Goal: Task Accomplishment & Management: Use online tool/utility

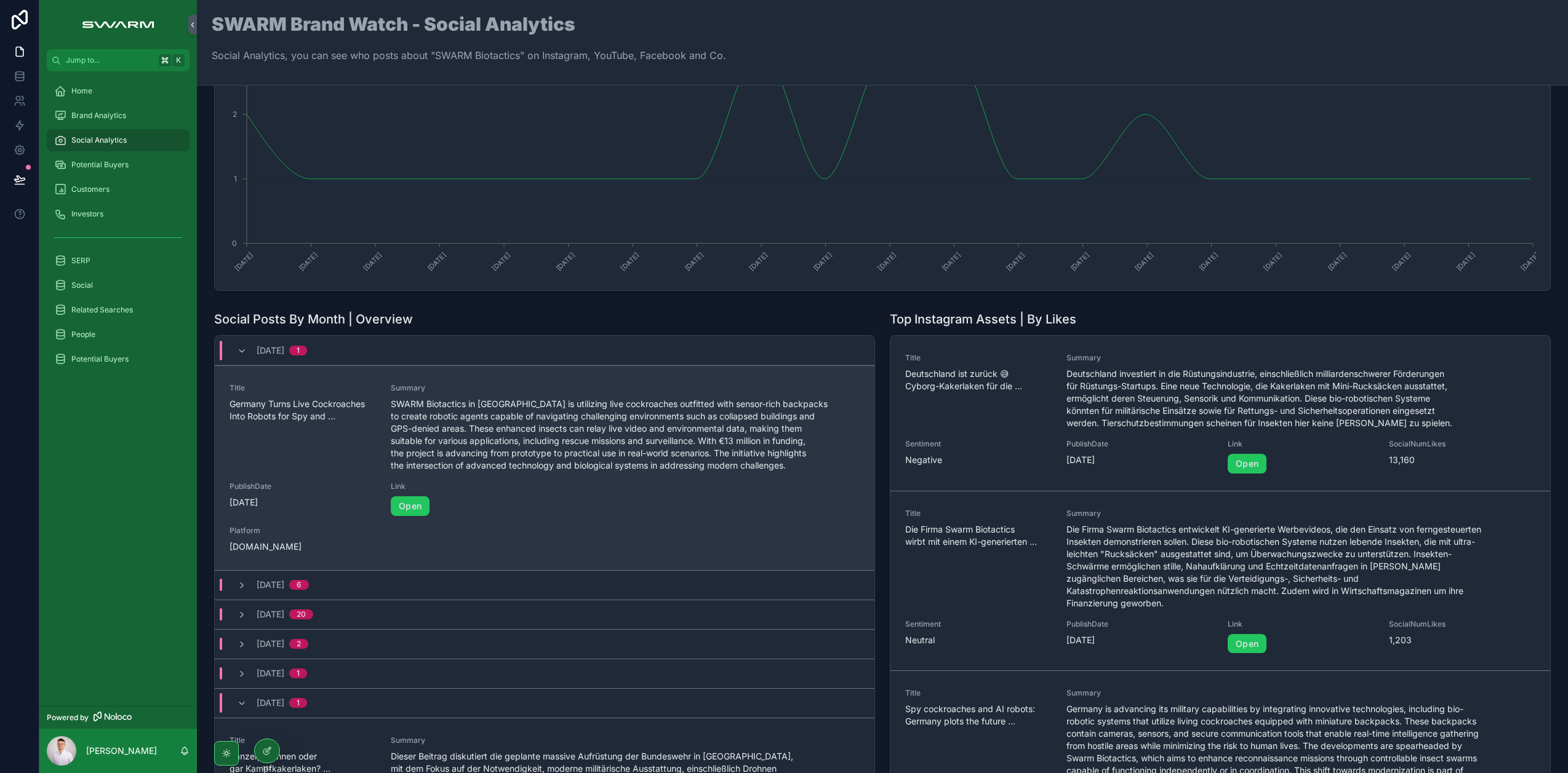
scroll to position [102, 0]
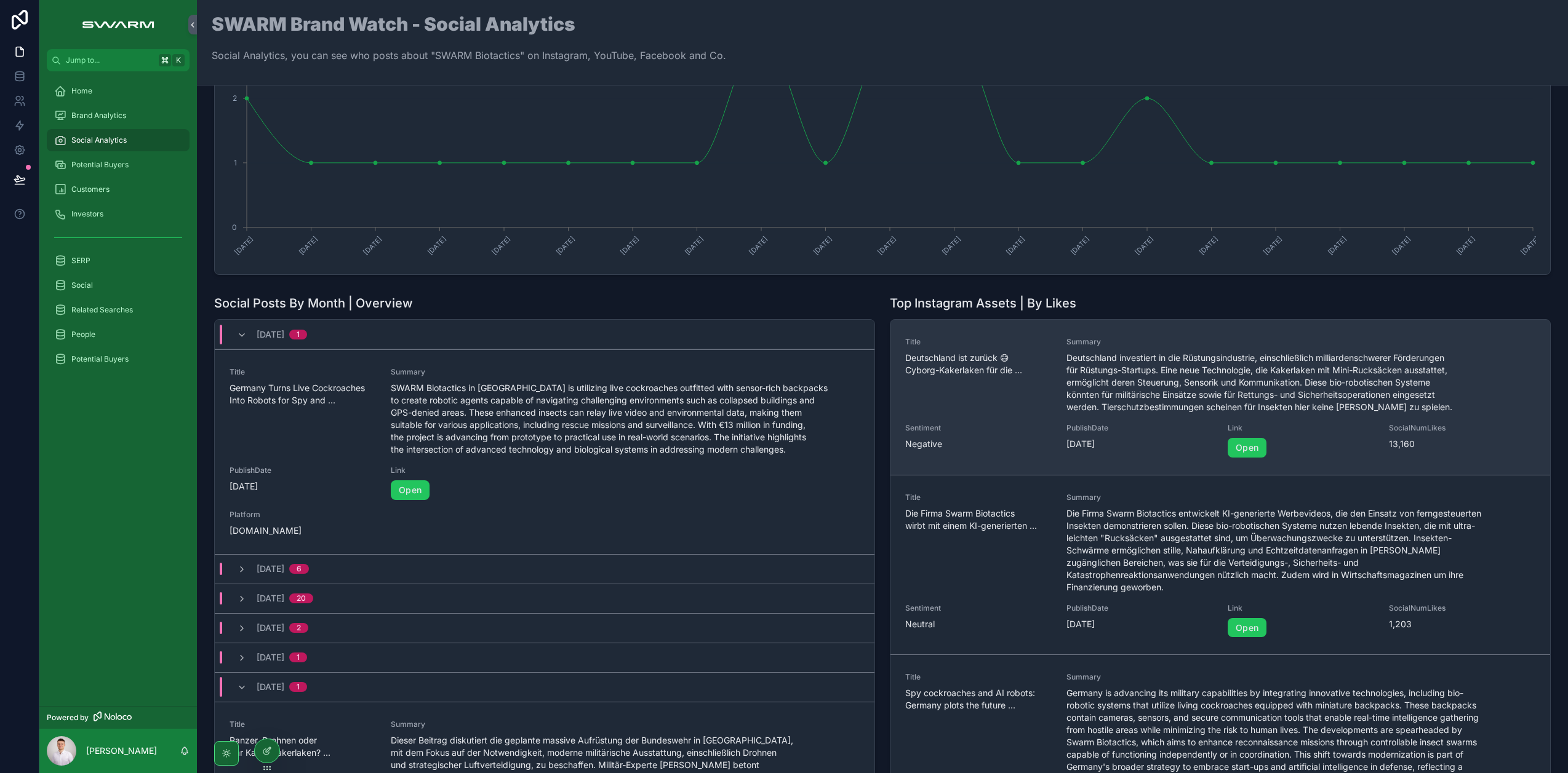
click at [1113, 381] on span "Deutschland investiert in die Rüstungsindustrie, einschließlich milliardenschwe…" at bounding box center [1274, 382] width 415 height 61
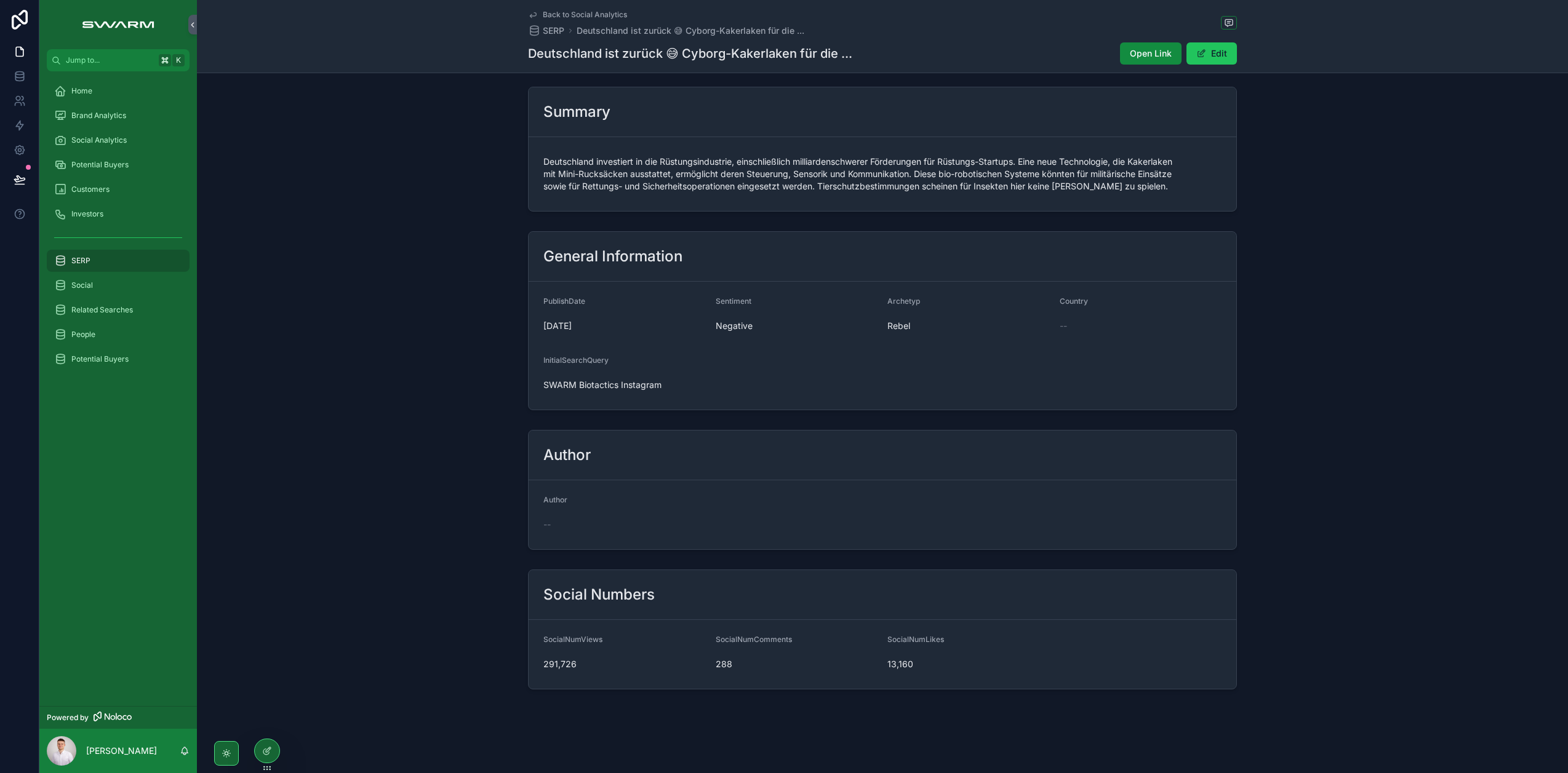
scroll to position [6, 0]
click at [108, 86] on div "Home" at bounding box center [118, 90] width 128 height 19
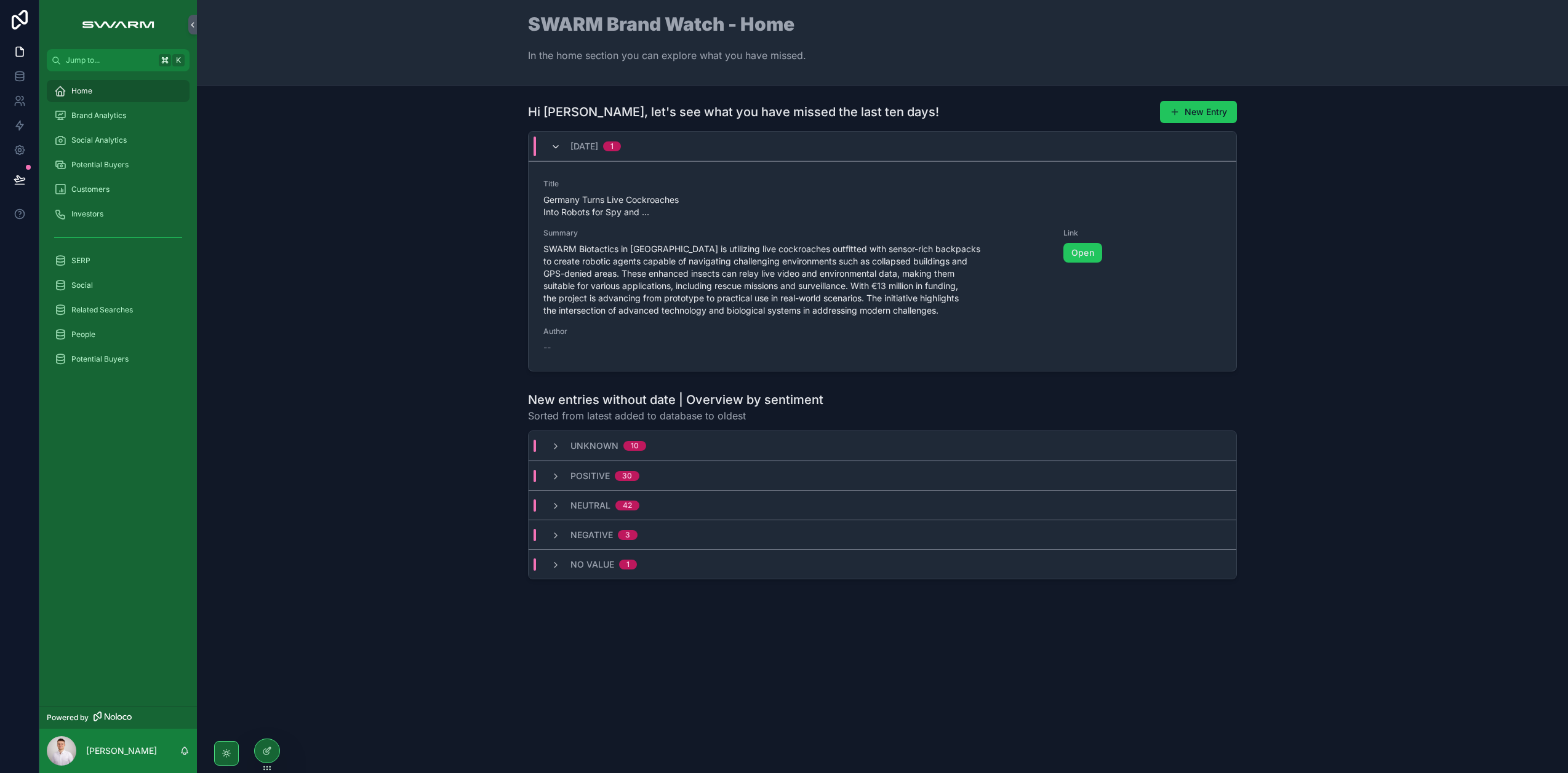
click at [558, 146] on icon "scrollable content" at bounding box center [555, 146] width 10 height 10
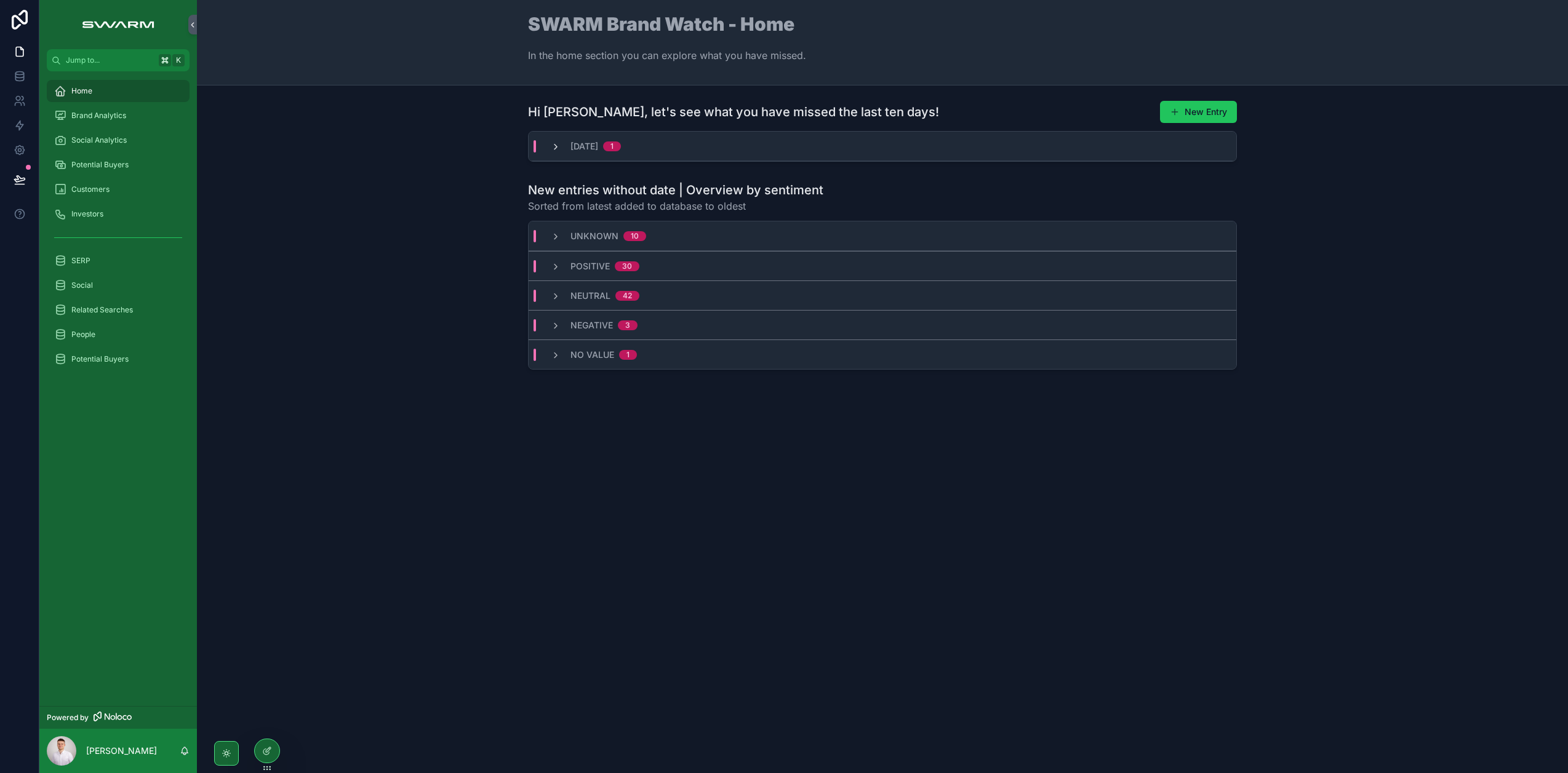
click at [559, 148] on icon "scrollable content" at bounding box center [555, 146] width 10 height 10
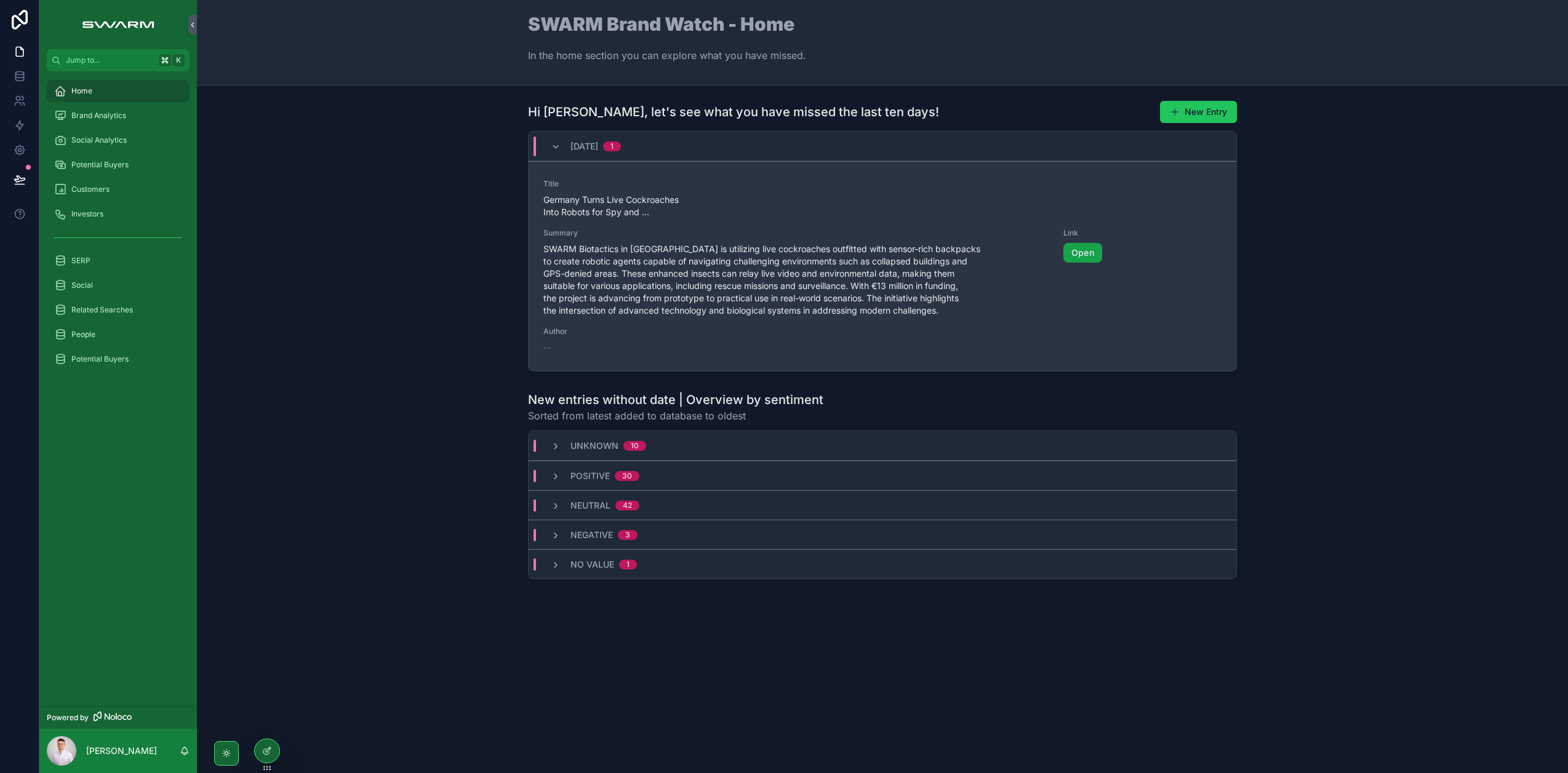
click at [1074, 255] on link "Open" at bounding box center [1083, 252] width 39 height 19
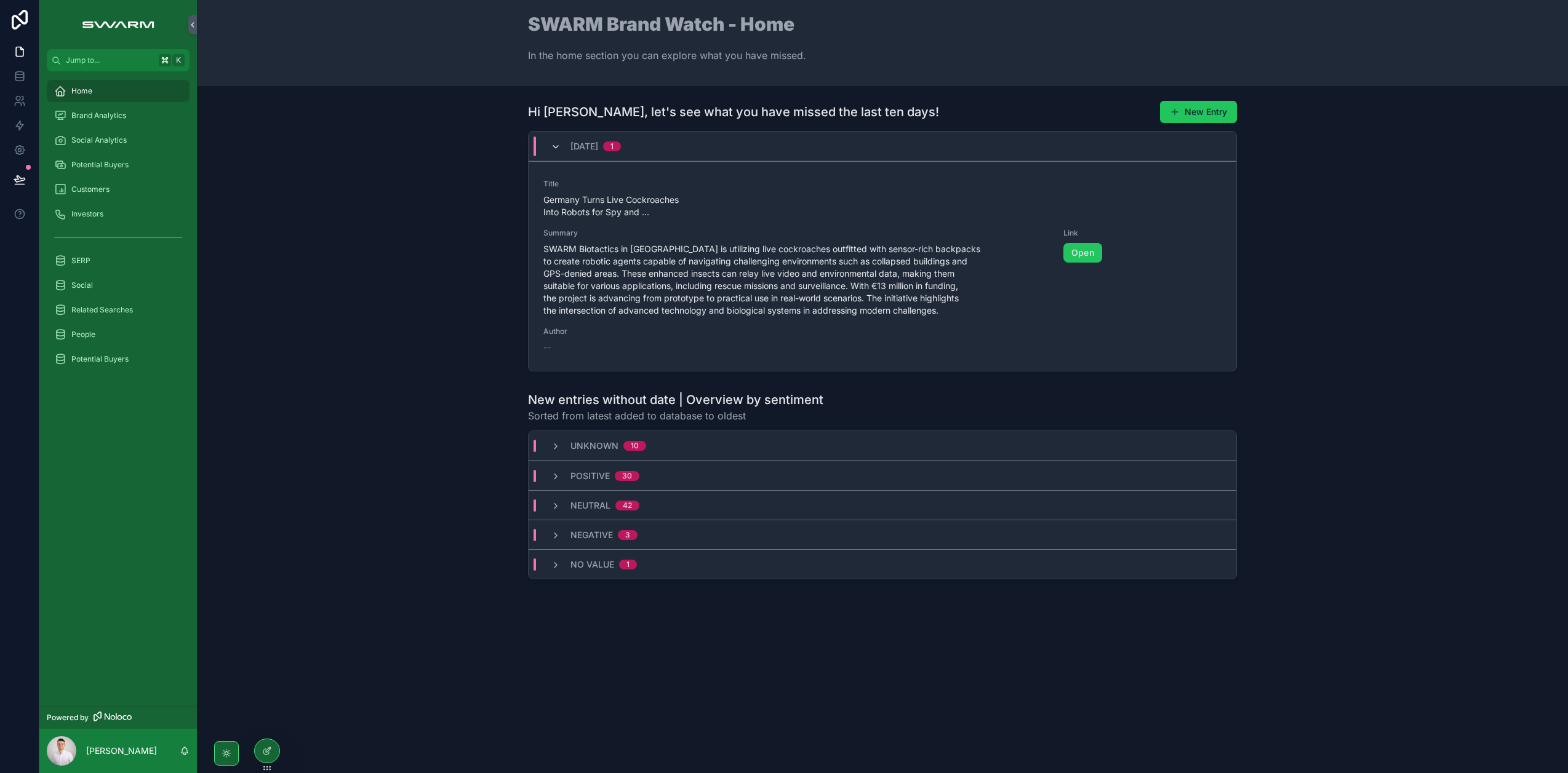
click at [551, 143] on icon "scrollable content" at bounding box center [555, 146] width 10 height 10
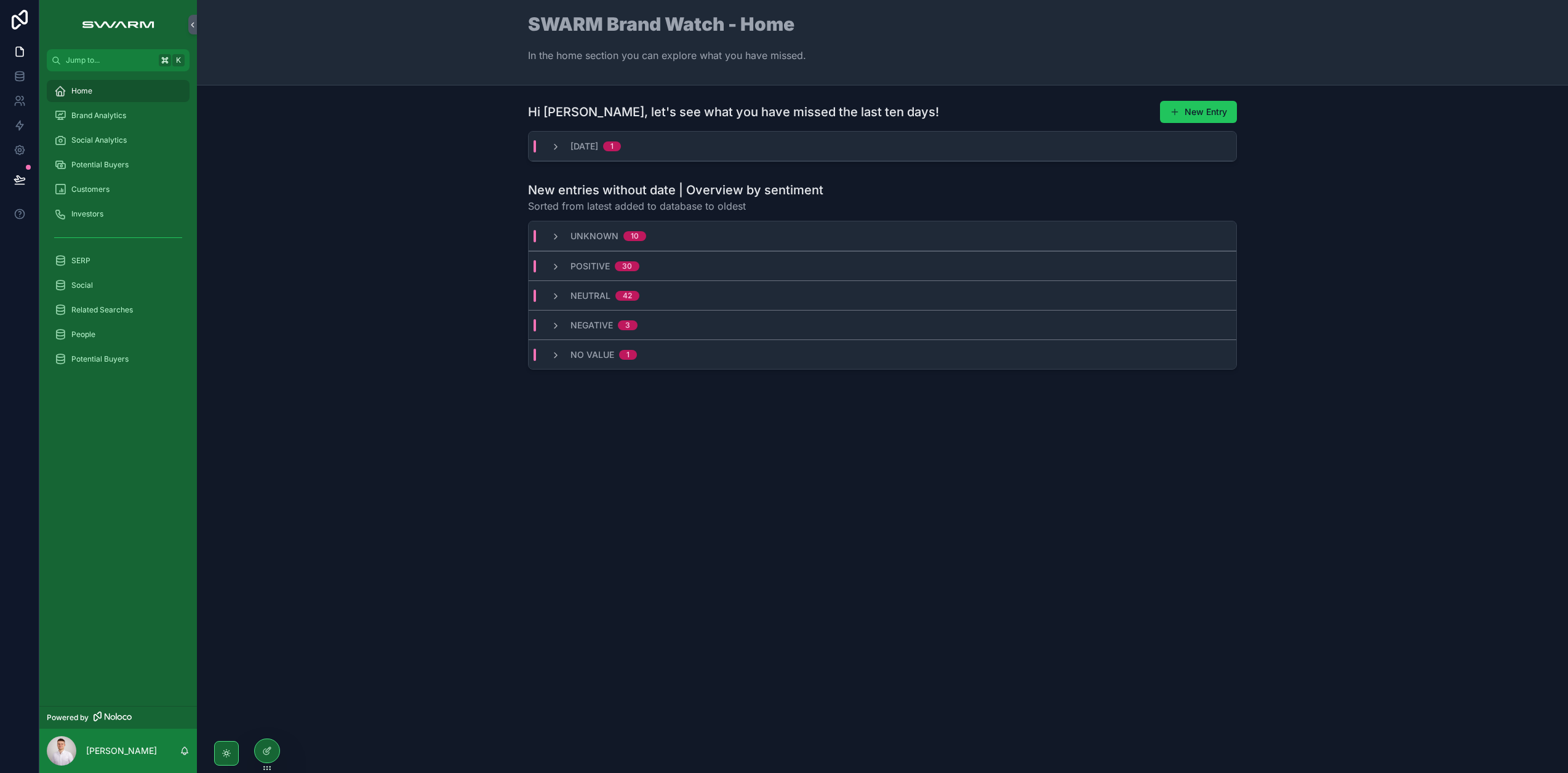
click at [544, 353] on div "No value 1" at bounding box center [594, 355] width 116 height 12
click at [271, 751] on icon at bounding box center [267, 750] width 10 height 10
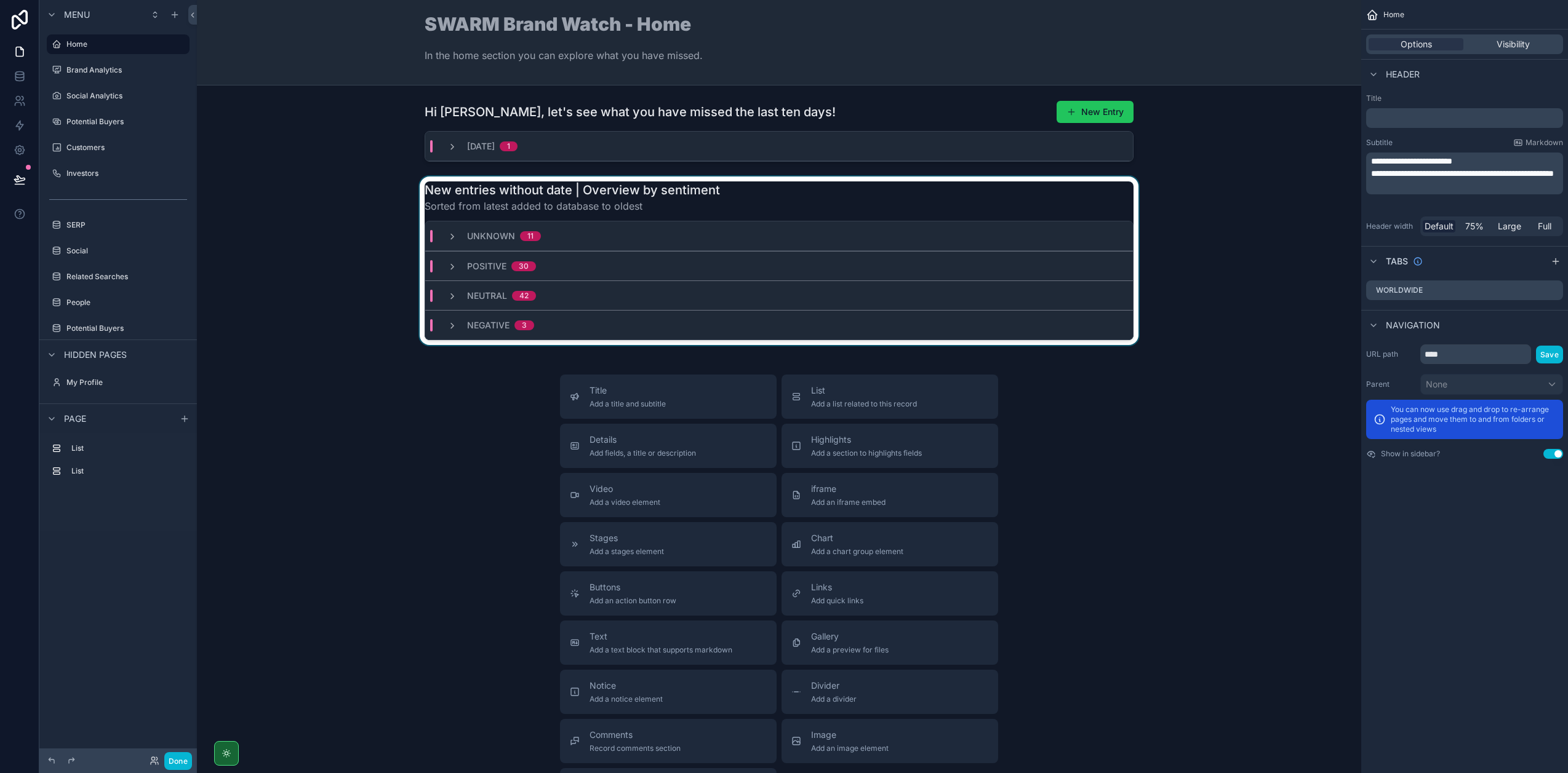
click at [731, 205] on div "scrollable content" at bounding box center [778, 261] width 1144 height 168
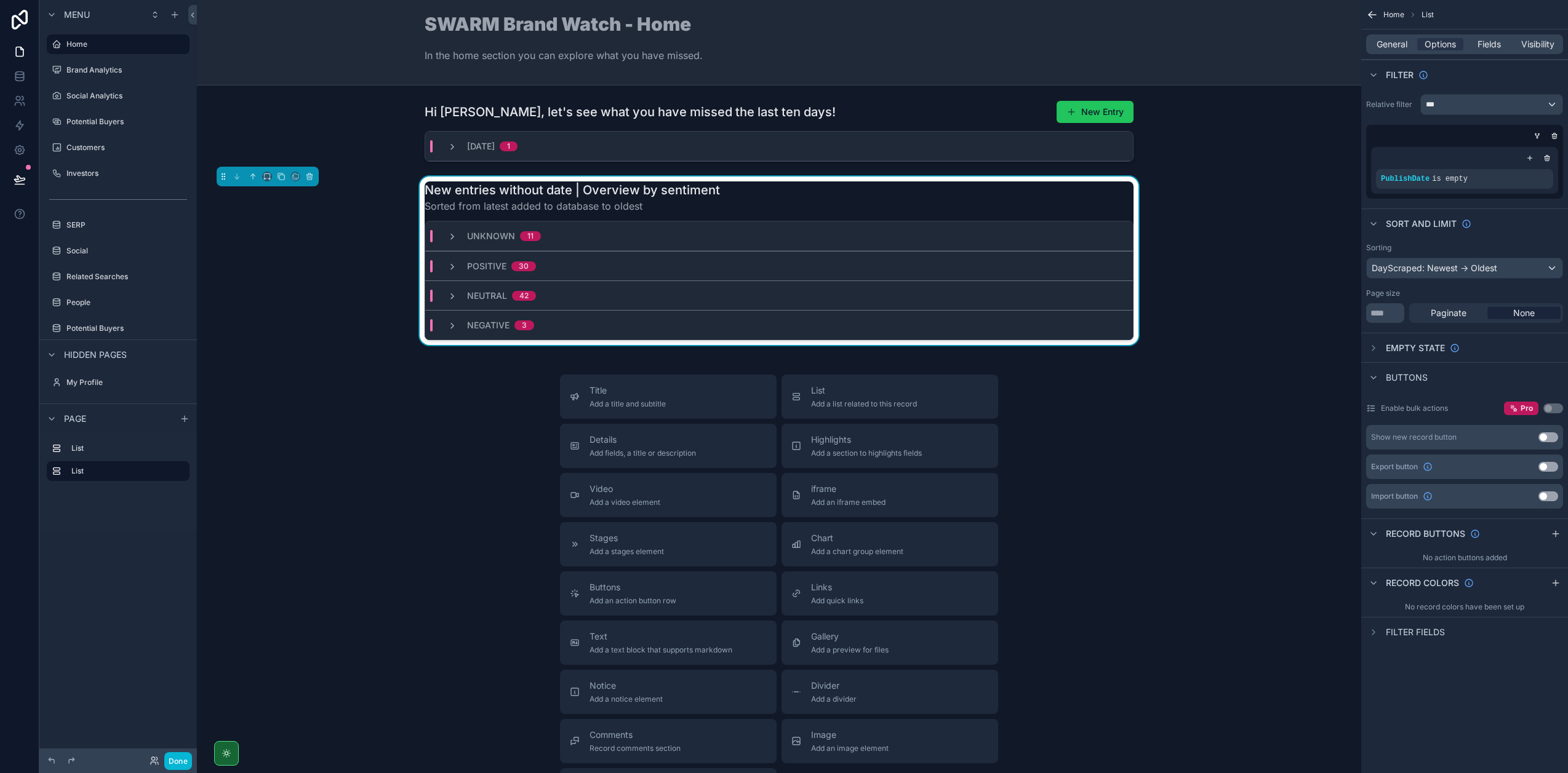
click at [1387, 37] on div "General Options Fields Visibility" at bounding box center [1464, 44] width 197 height 19
click at [1387, 40] on span "General" at bounding box center [1391, 44] width 30 height 12
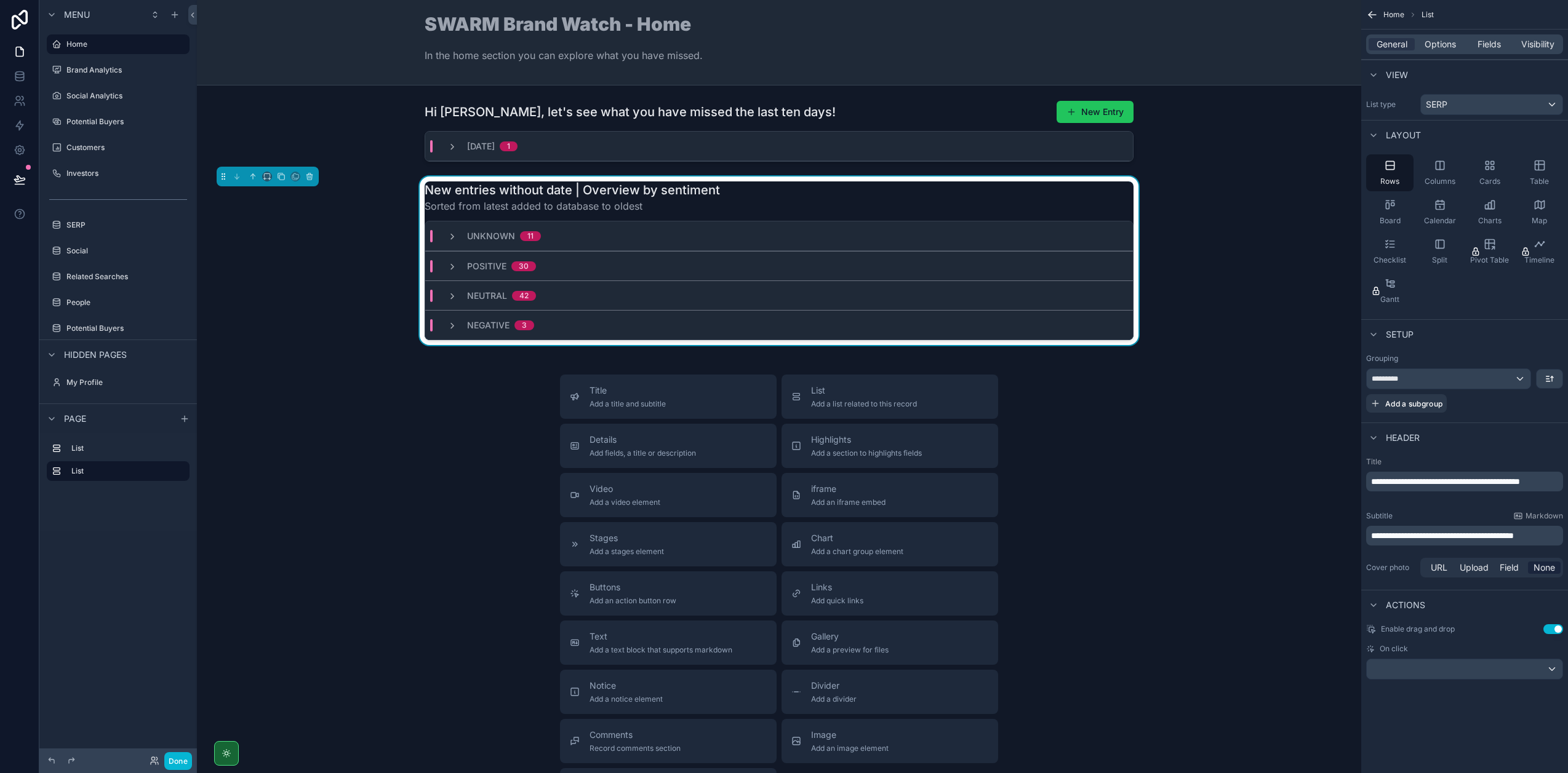
click at [1432, 487] on p "**********" at bounding box center [1465, 482] width 189 height 12
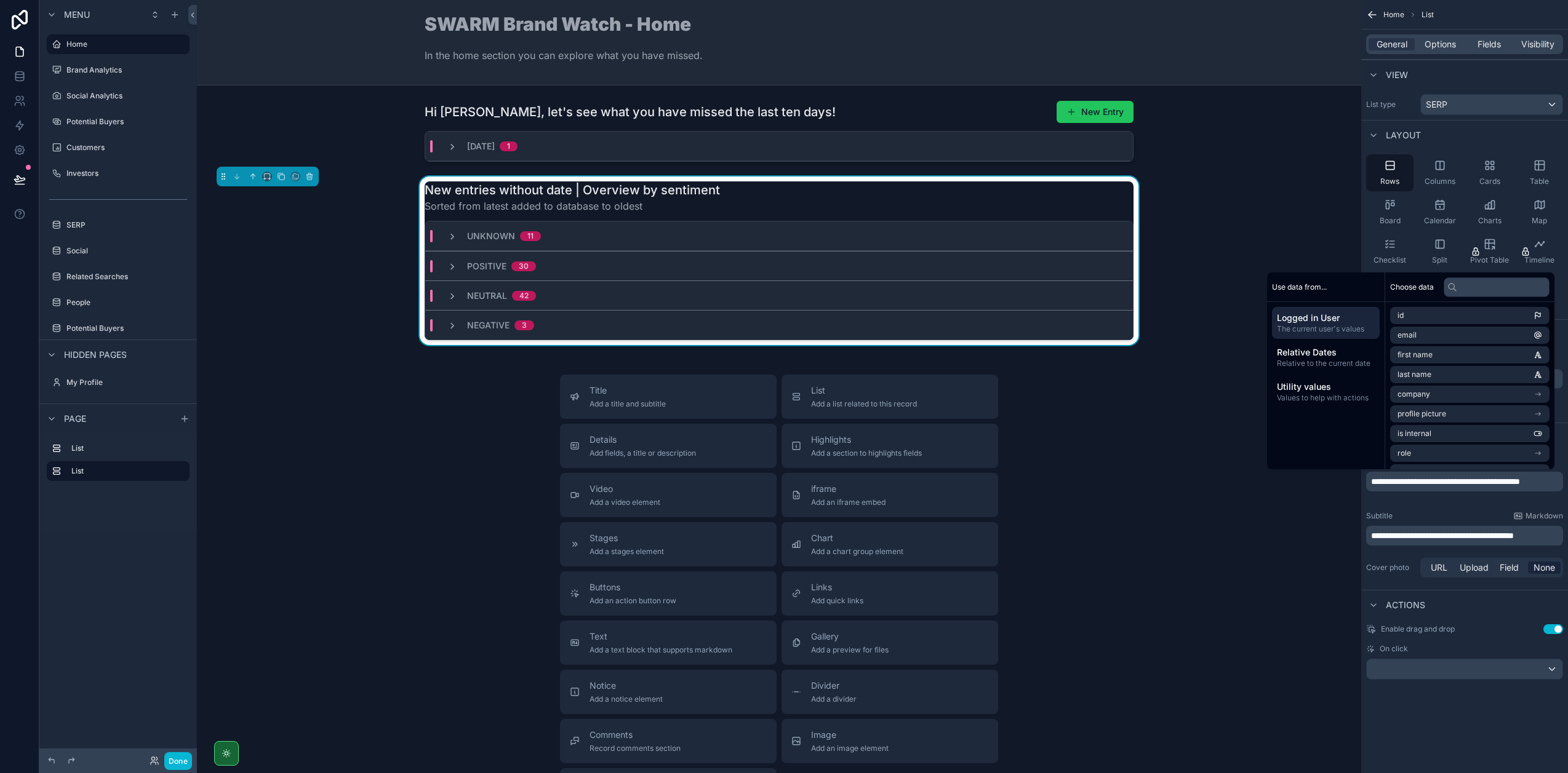
click at [1429, 487] on p "**********" at bounding box center [1465, 482] width 189 height 12
click at [1410, 507] on div "**********" at bounding box center [1464, 518] width 206 height 133
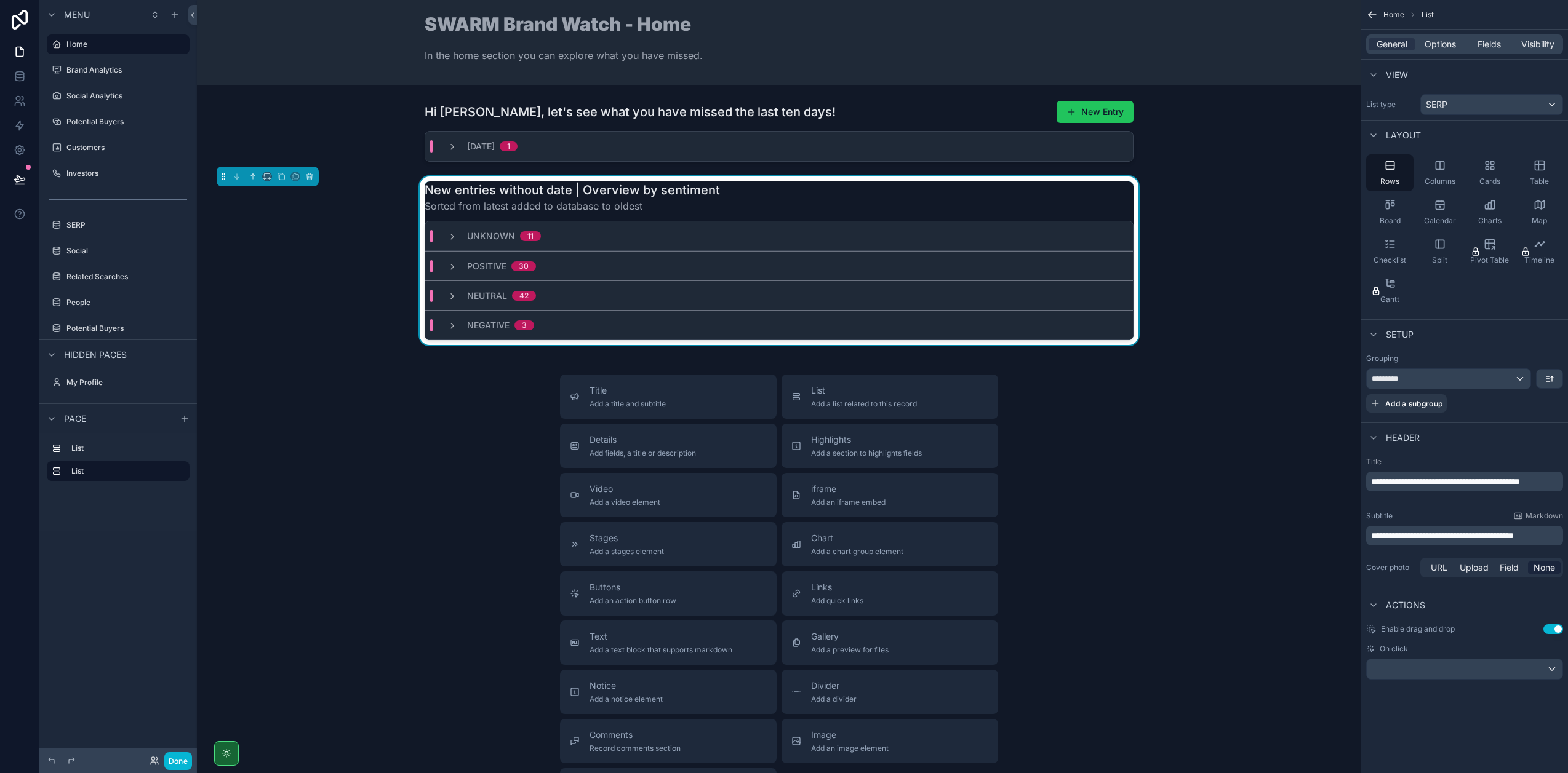
click at [1378, 480] on span "**********" at bounding box center [1445, 481] width 149 height 9
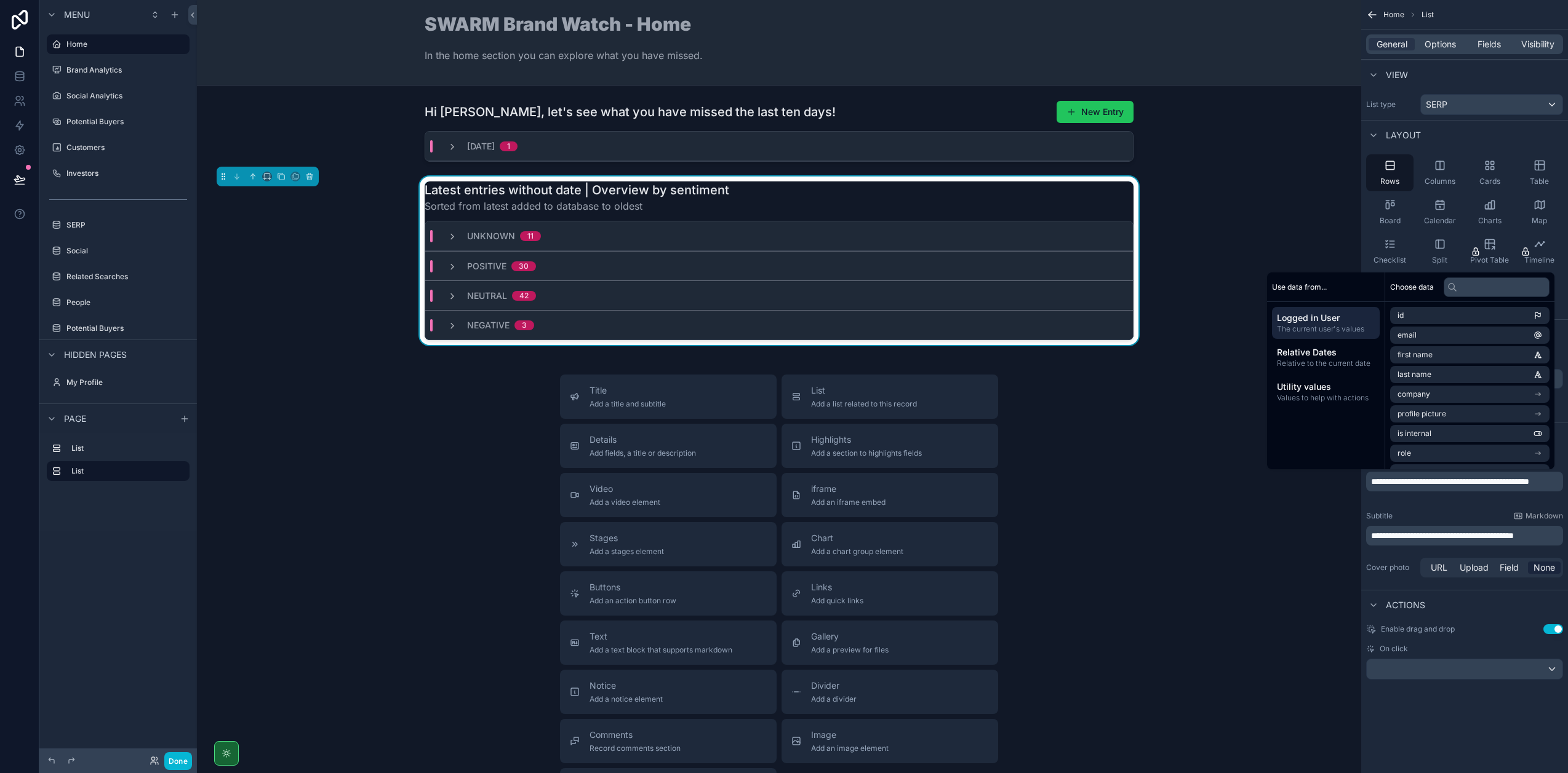
click at [1464, 510] on div "**********" at bounding box center [1464, 518] width 206 height 133
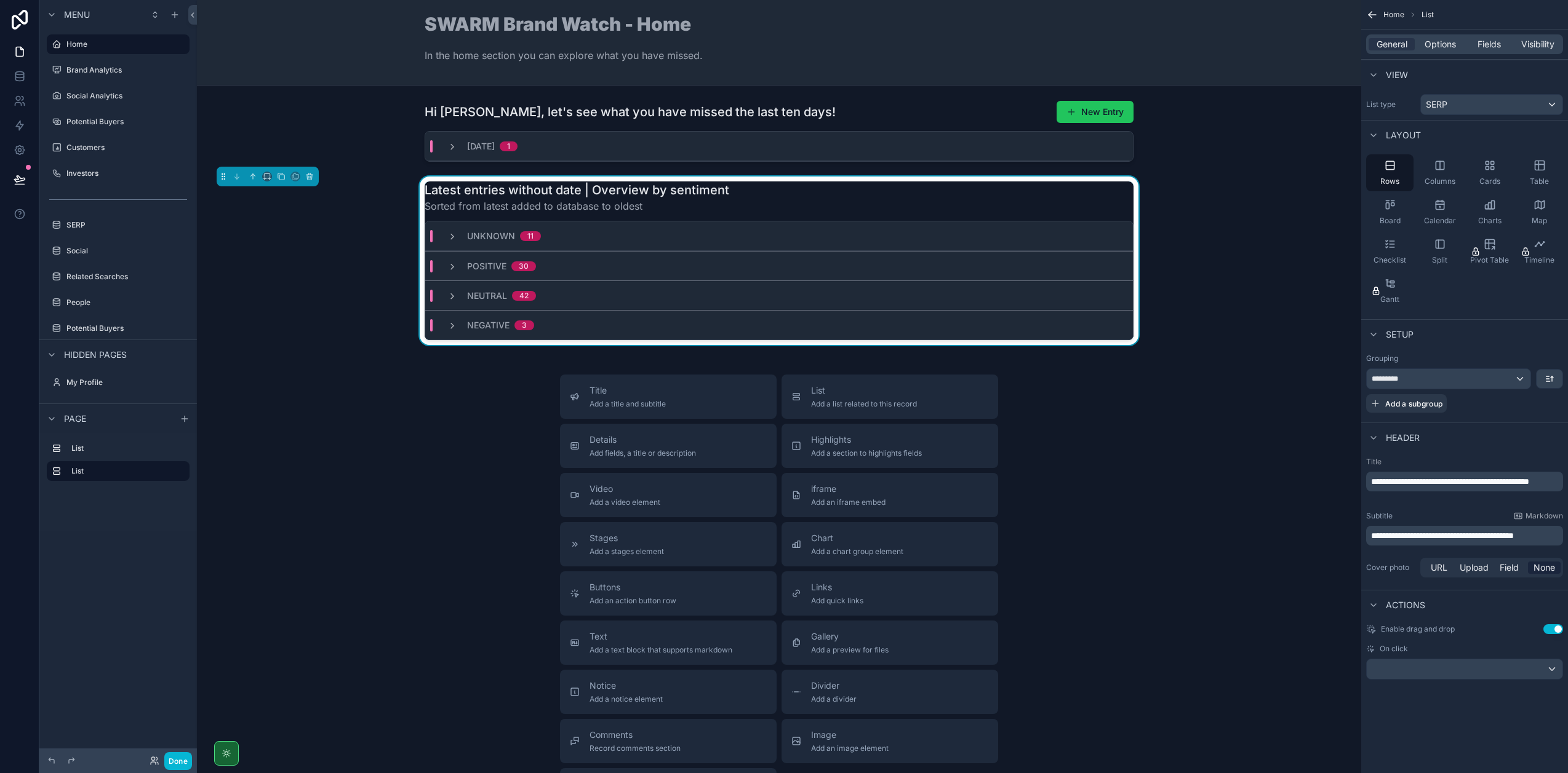
click at [1480, 479] on span "**********" at bounding box center [1450, 481] width 158 height 9
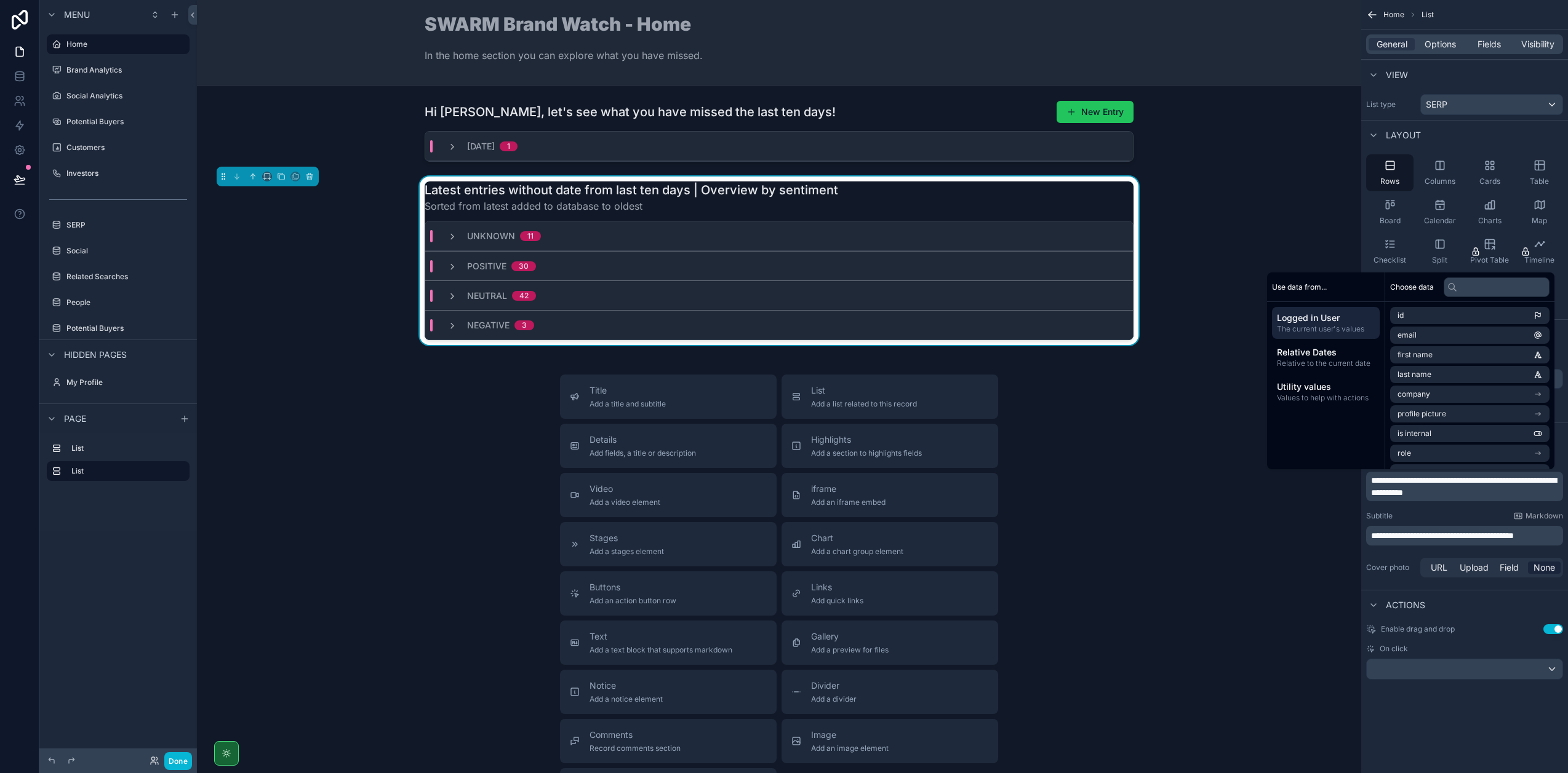
click at [1446, 512] on div "Subtitle Markdown" at bounding box center [1464, 515] width 197 height 10
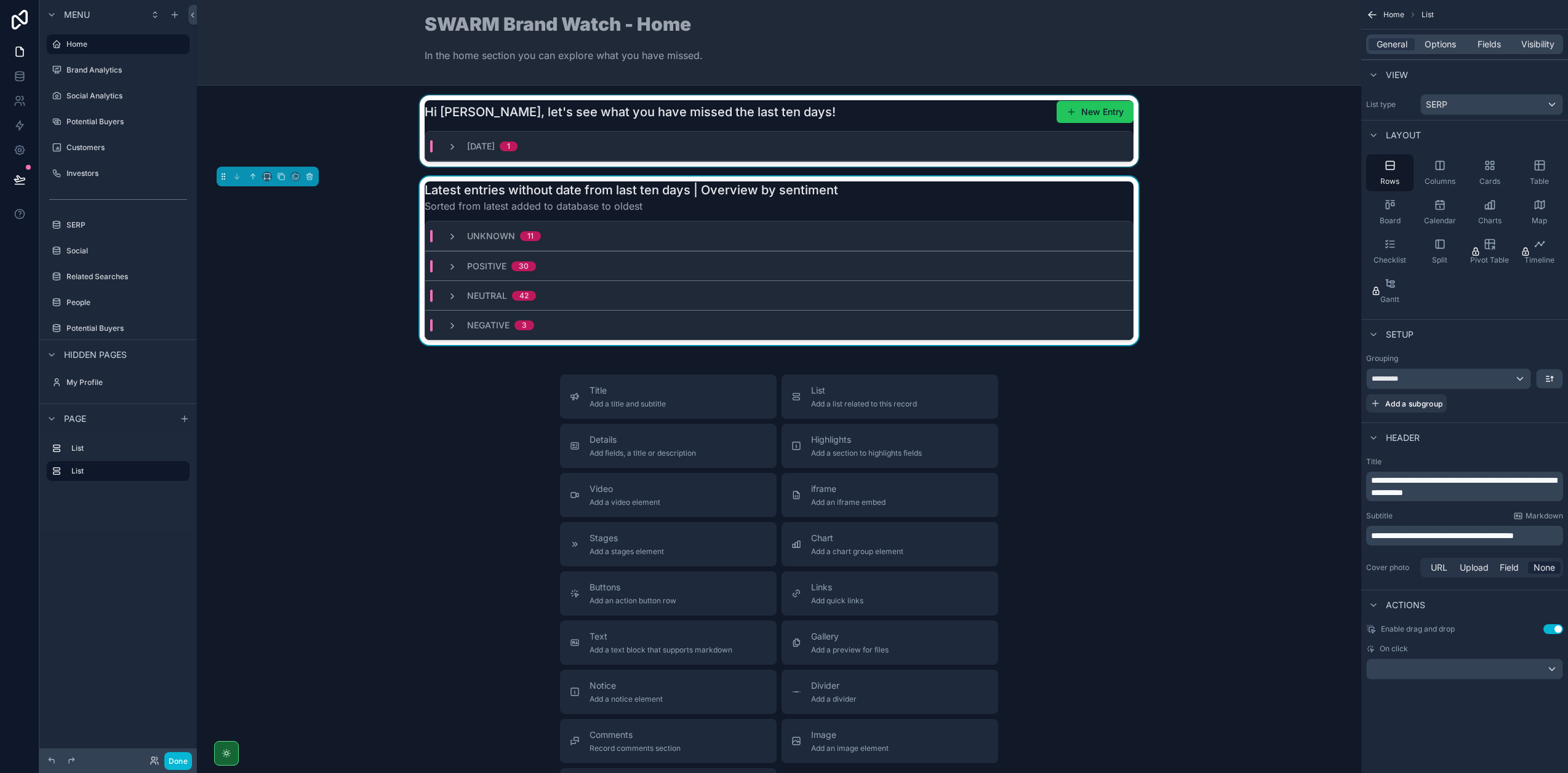
click at [809, 118] on div "scrollable content" at bounding box center [778, 131] width 1144 height 72
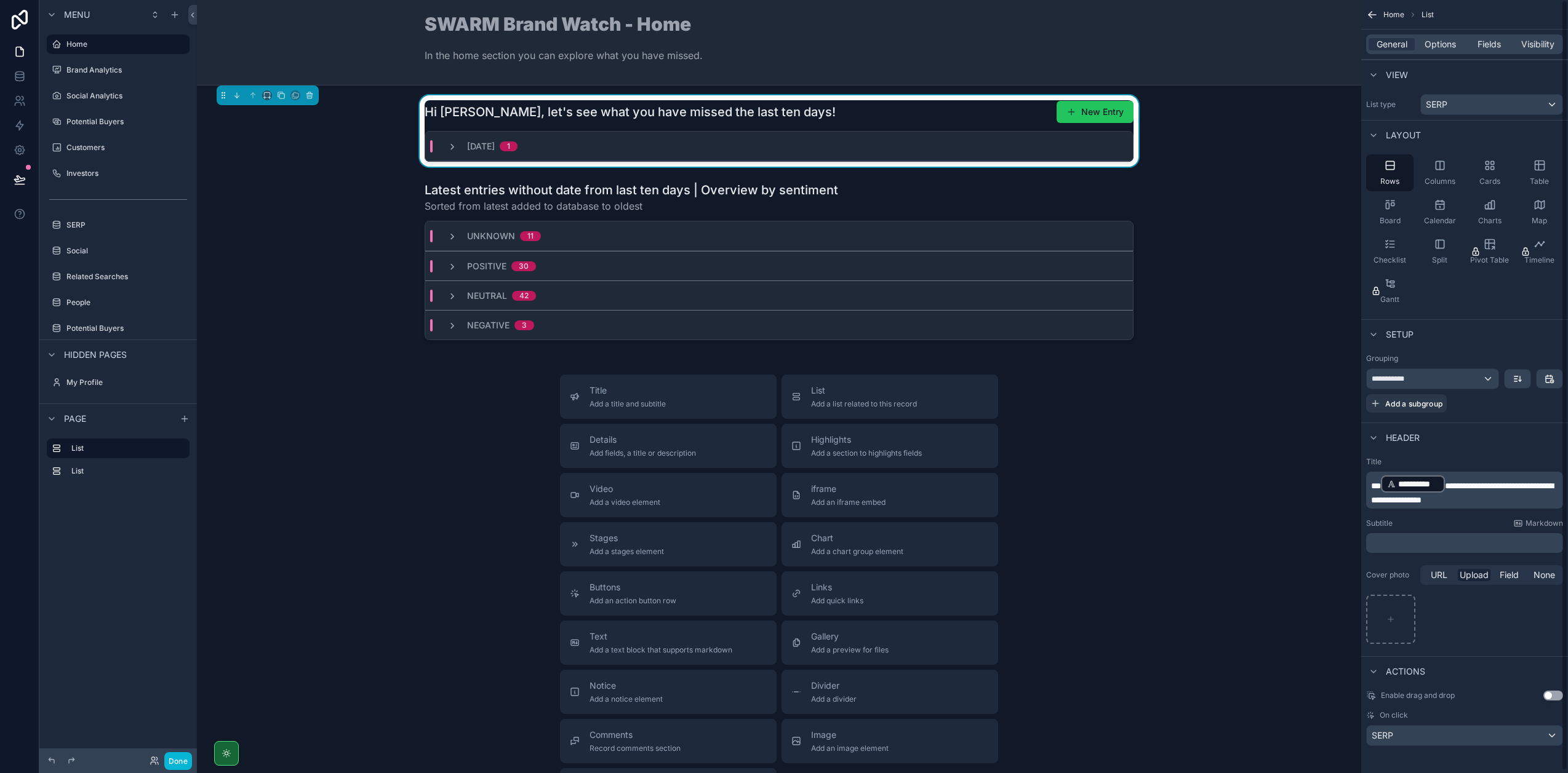
click at [1512, 490] on p "**********" at bounding box center [1465, 490] width 189 height 32
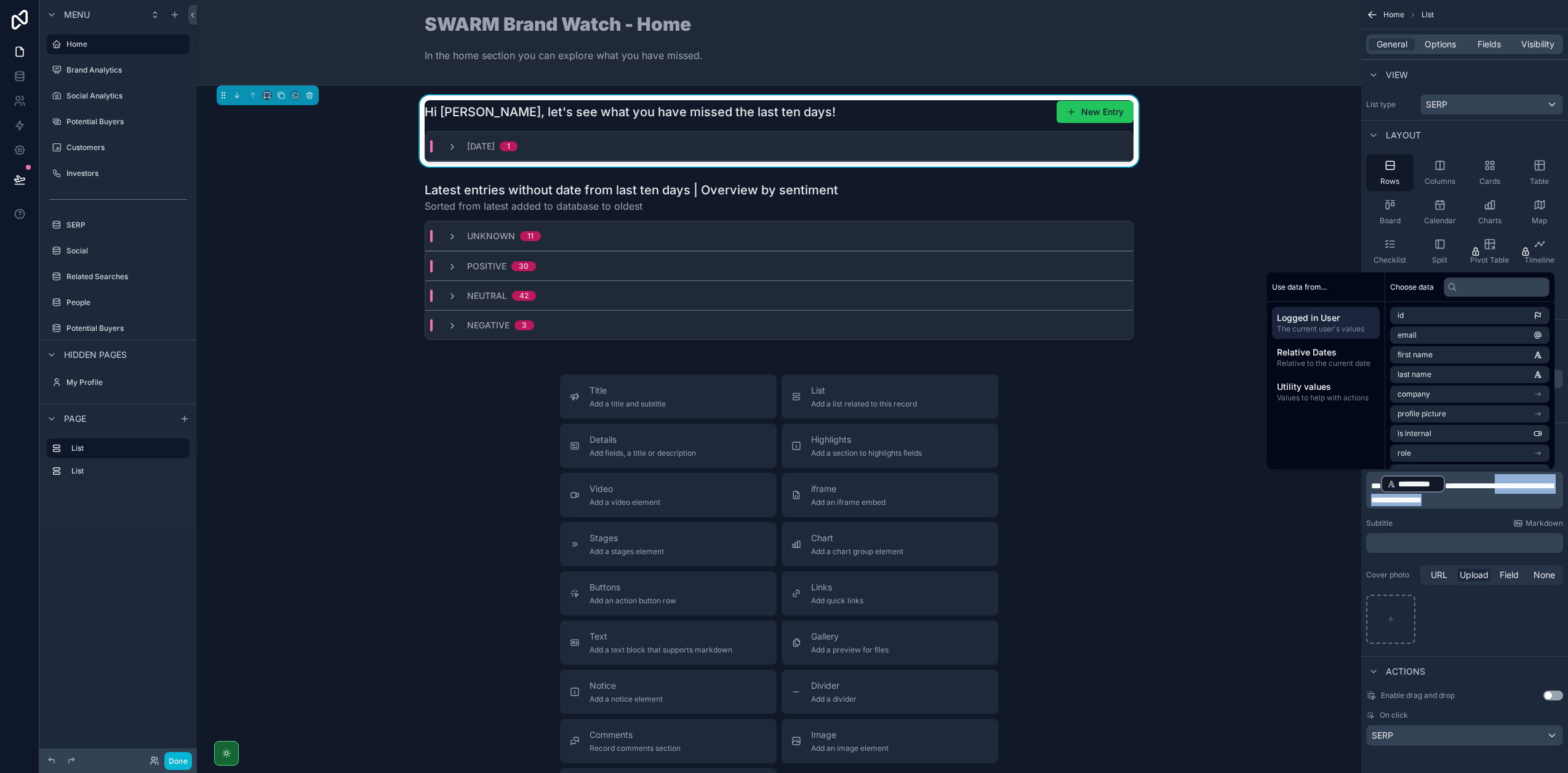
click at [1507, 494] on p "**********" at bounding box center [1465, 490] width 189 height 32
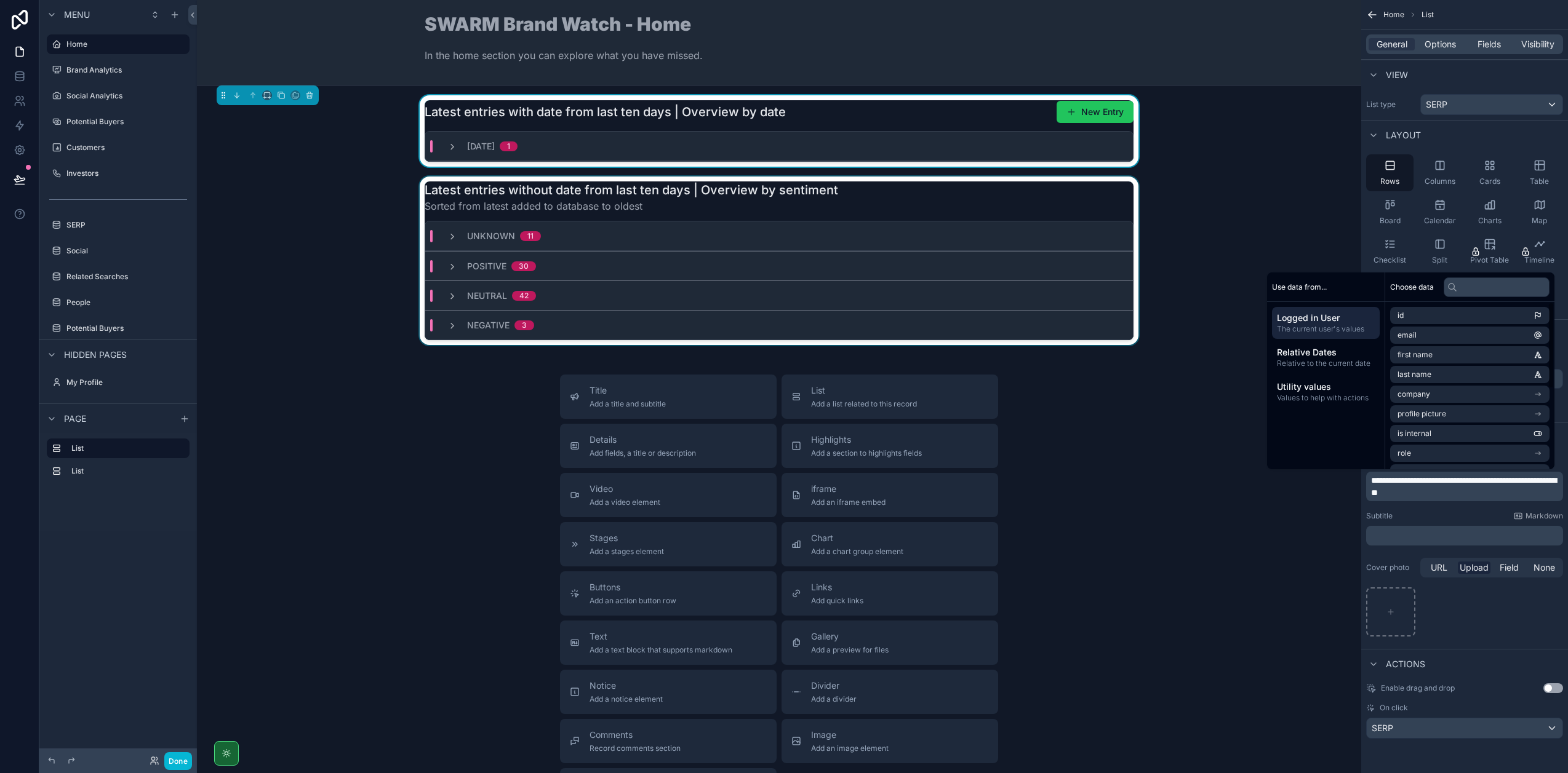
click at [865, 199] on div "scrollable content" at bounding box center [778, 261] width 1144 height 168
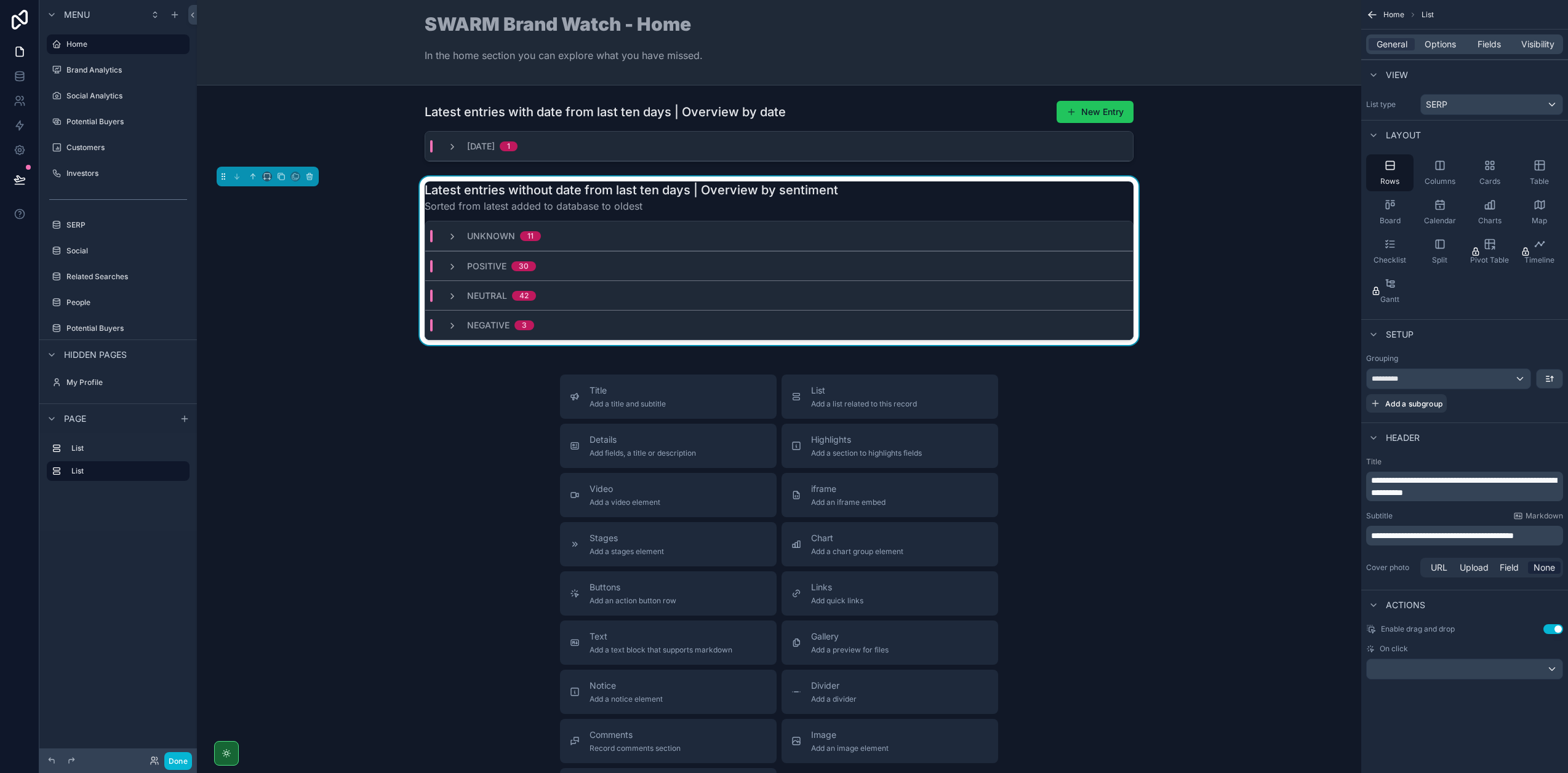
click at [1471, 536] on span "**********" at bounding box center [1442, 535] width 143 height 9
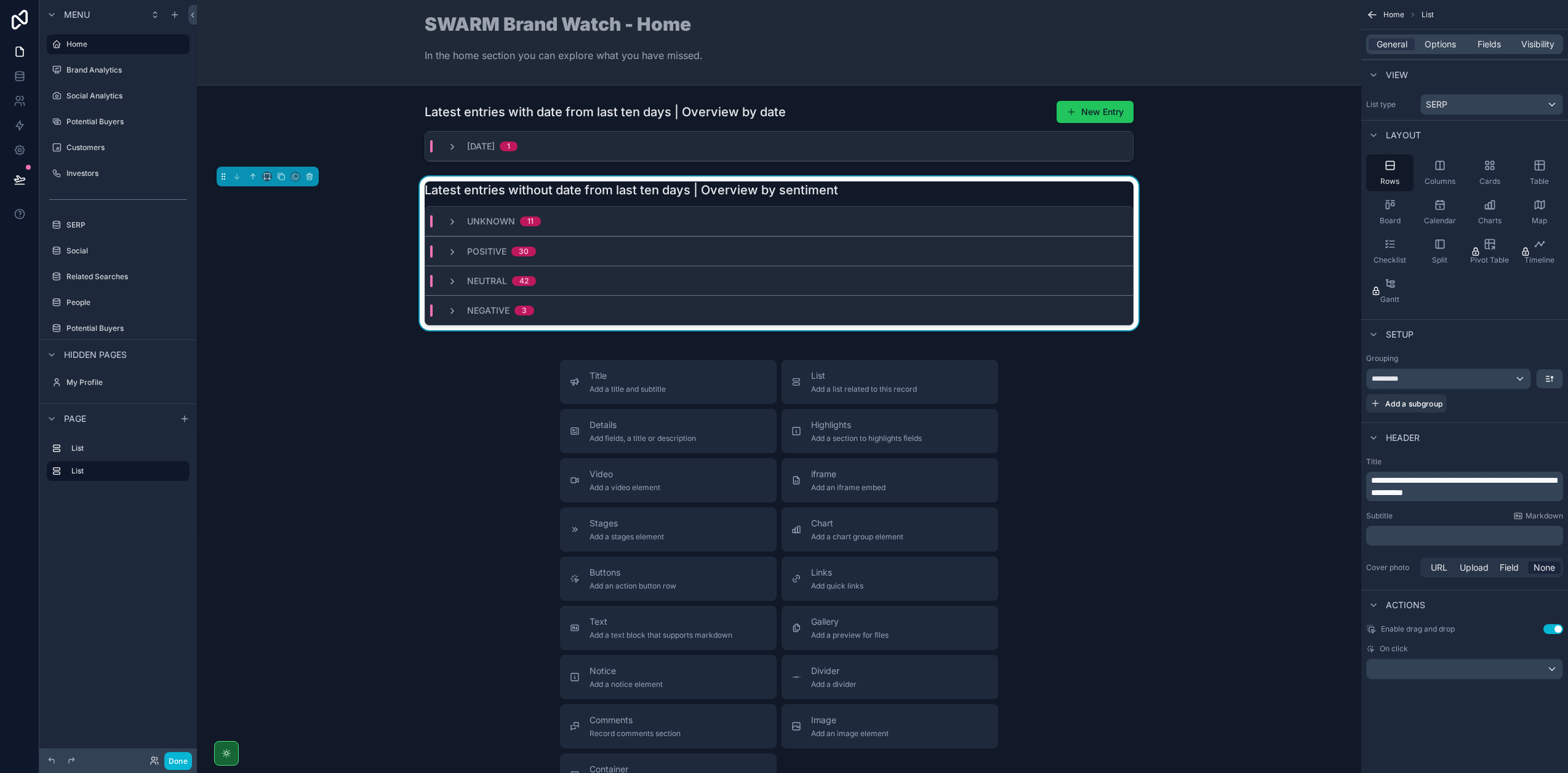
click at [1402, 560] on div "Cover photo URL Upload Field None" at bounding box center [1464, 567] width 197 height 19
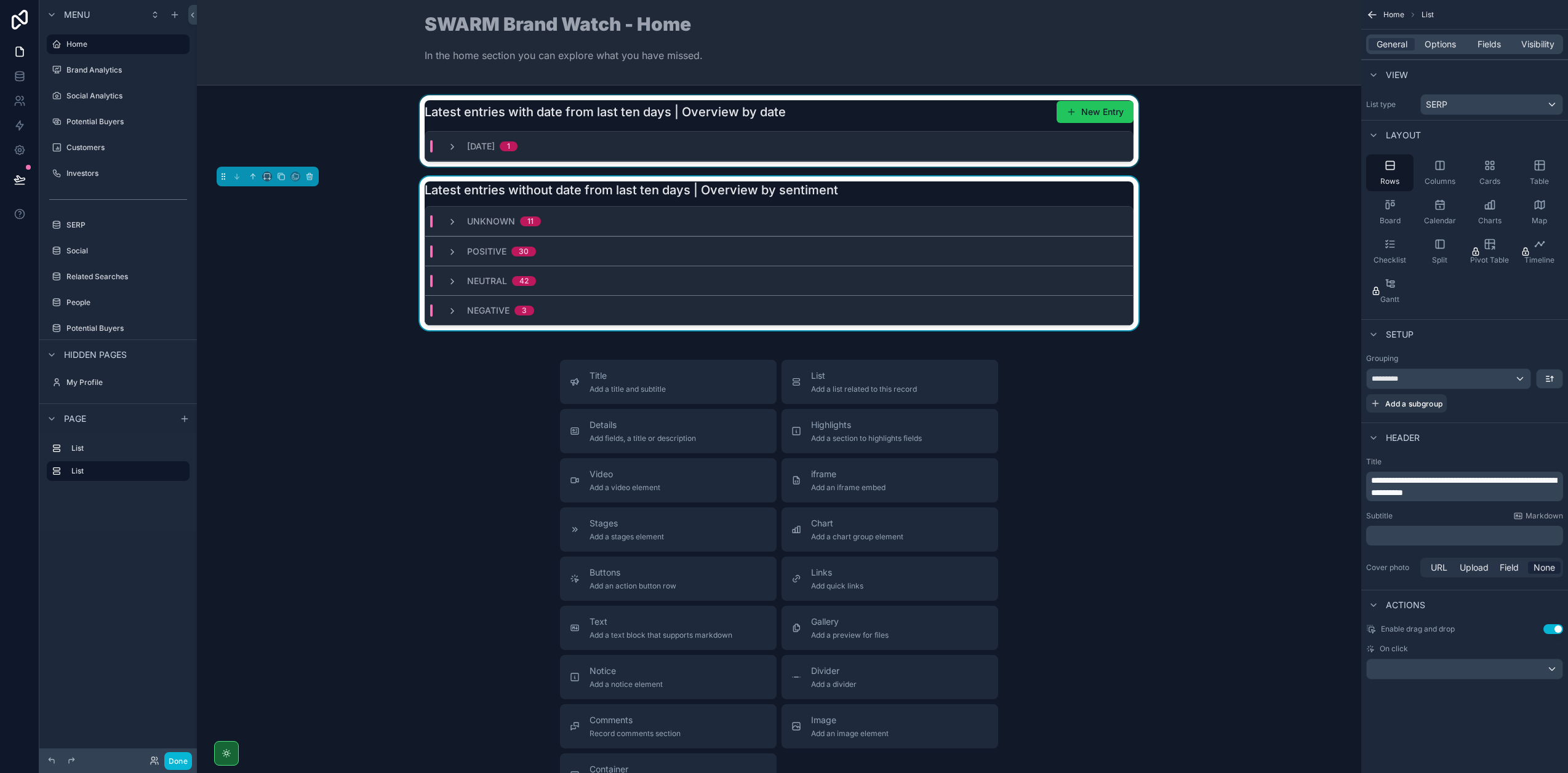
click at [751, 98] on div "scrollable content" at bounding box center [778, 131] width 1144 height 72
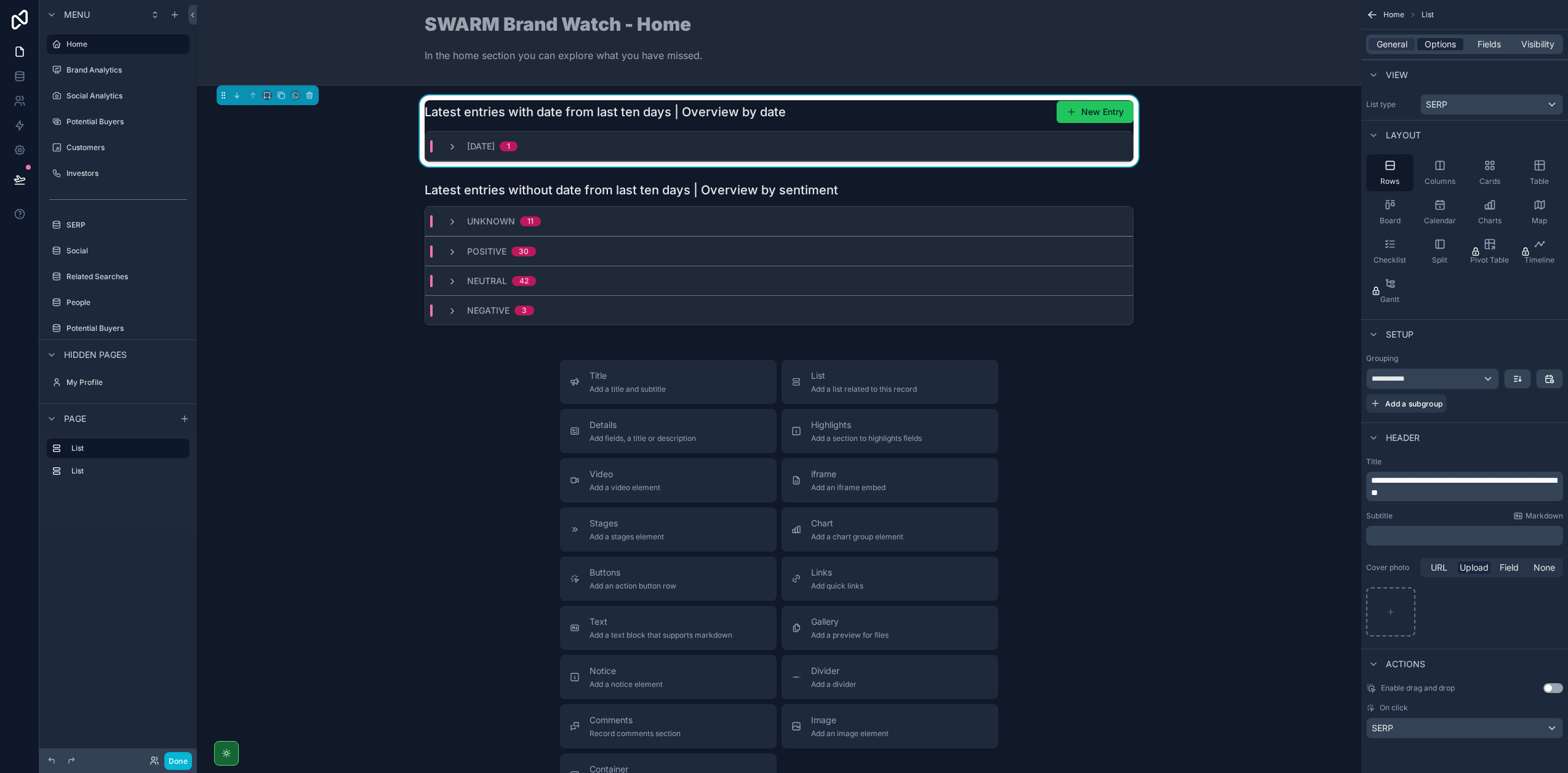
click at [1429, 43] on span "Options" at bounding box center [1440, 44] width 31 height 12
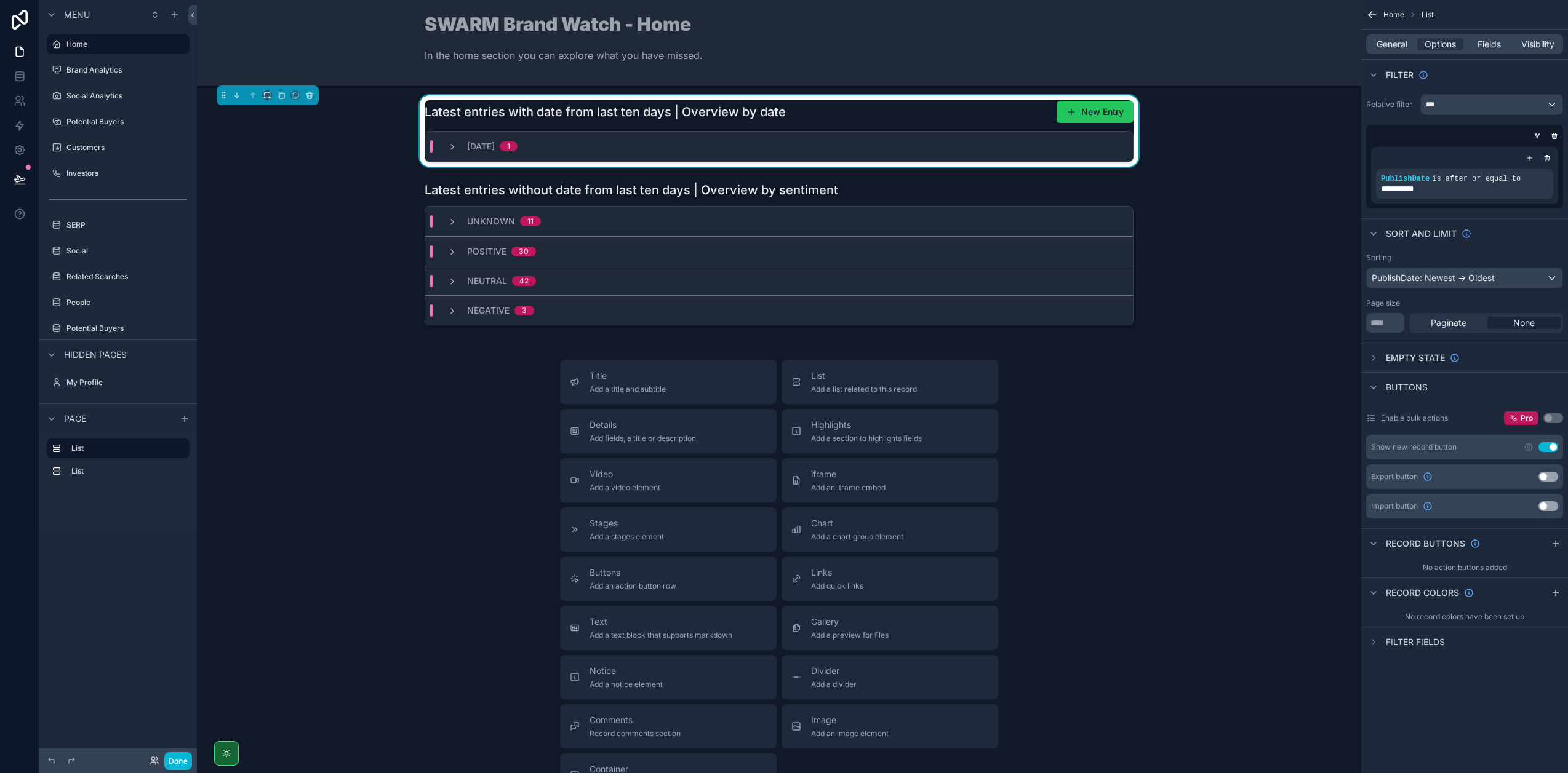
click at [1554, 446] on button "Use setting" at bounding box center [1548, 447] width 19 height 10
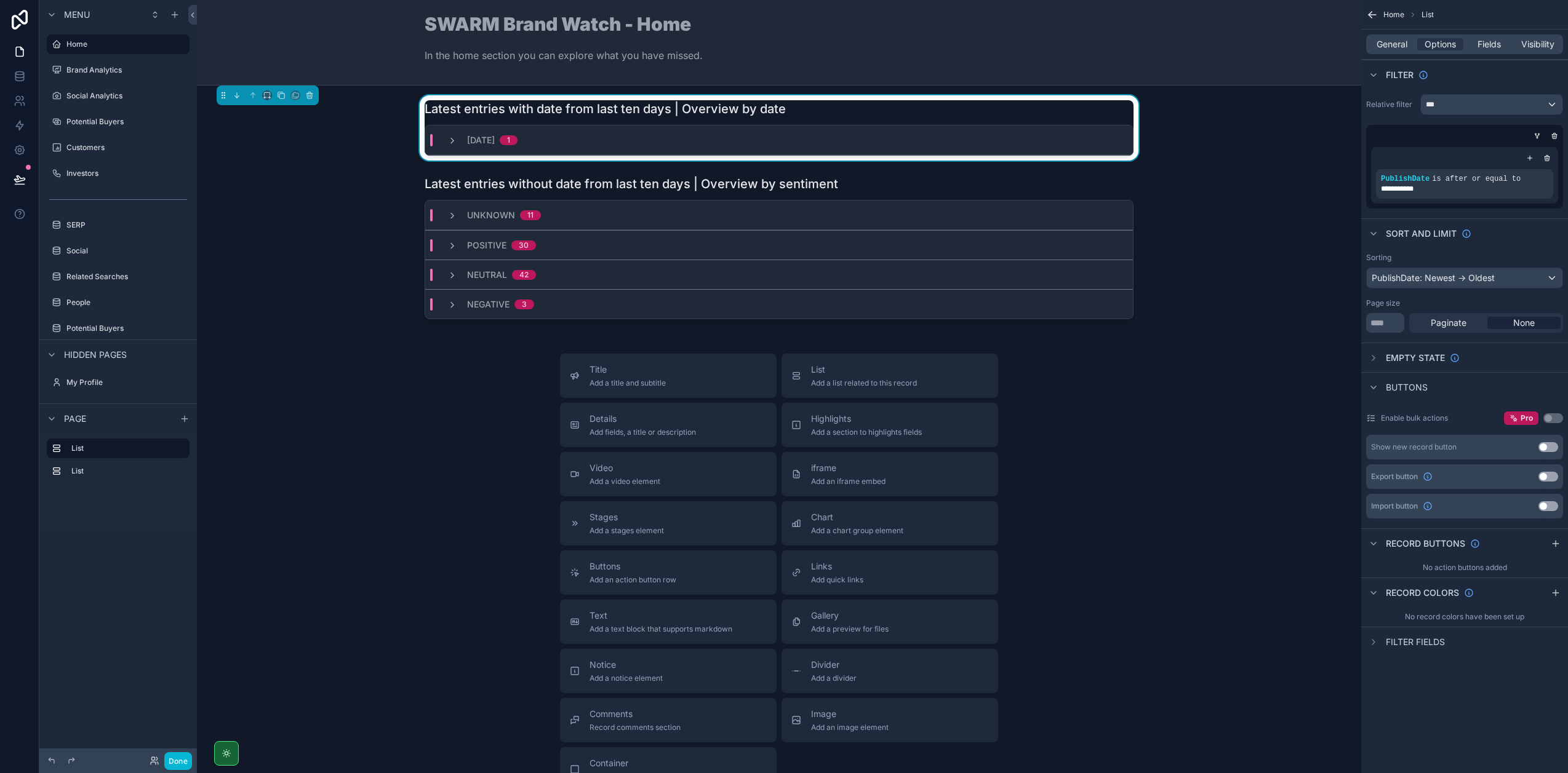
click at [584, 40] on div "SWARM Brand Watch - Home In the home section you can explore what you have miss…" at bounding box center [563, 42] width 278 height 55
click at [1394, 45] on span "General" at bounding box center [1391, 44] width 30 height 12
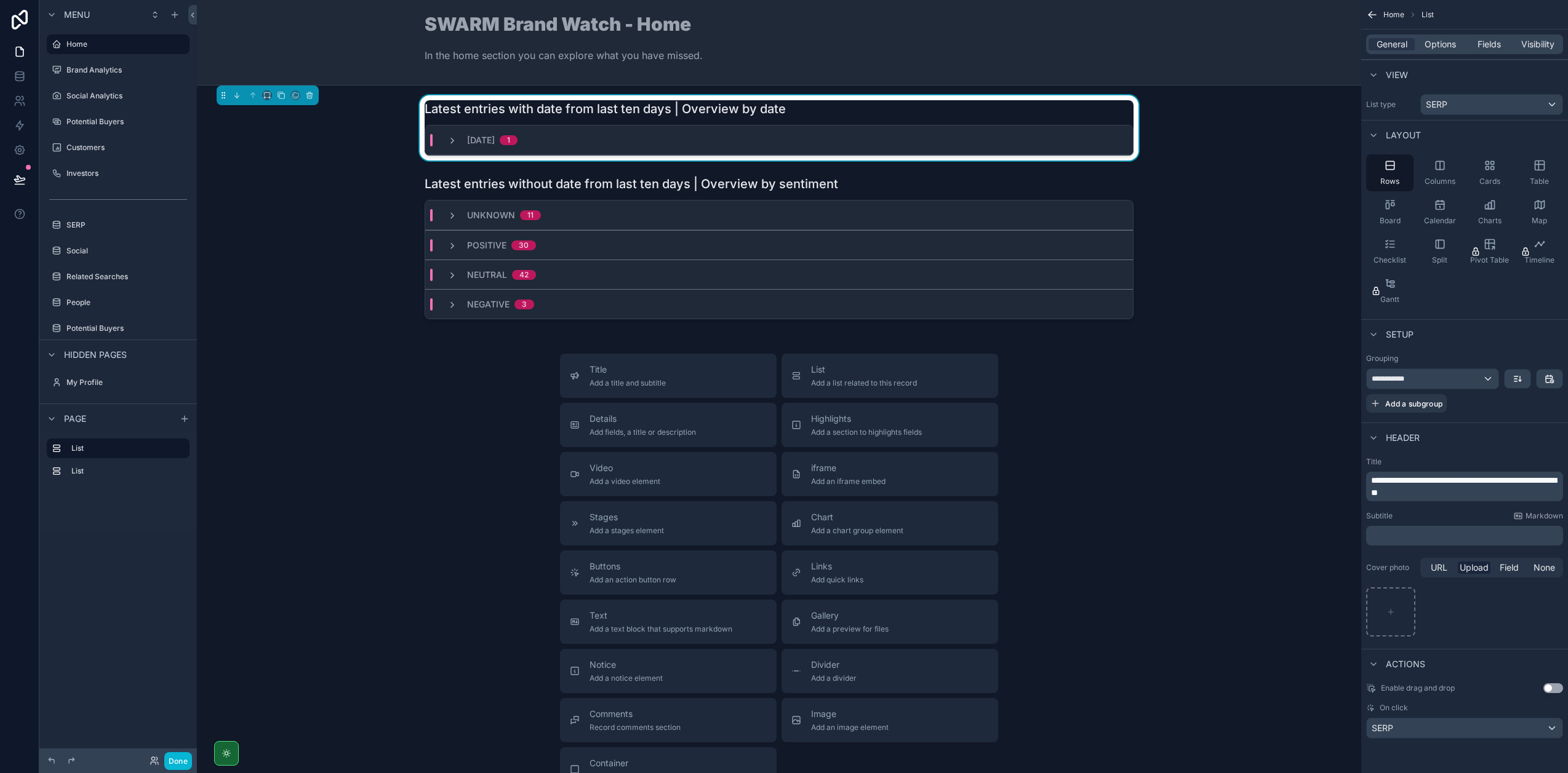
click at [1408, 477] on span "**********" at bounding box center [1464, 486] width 185 height 21
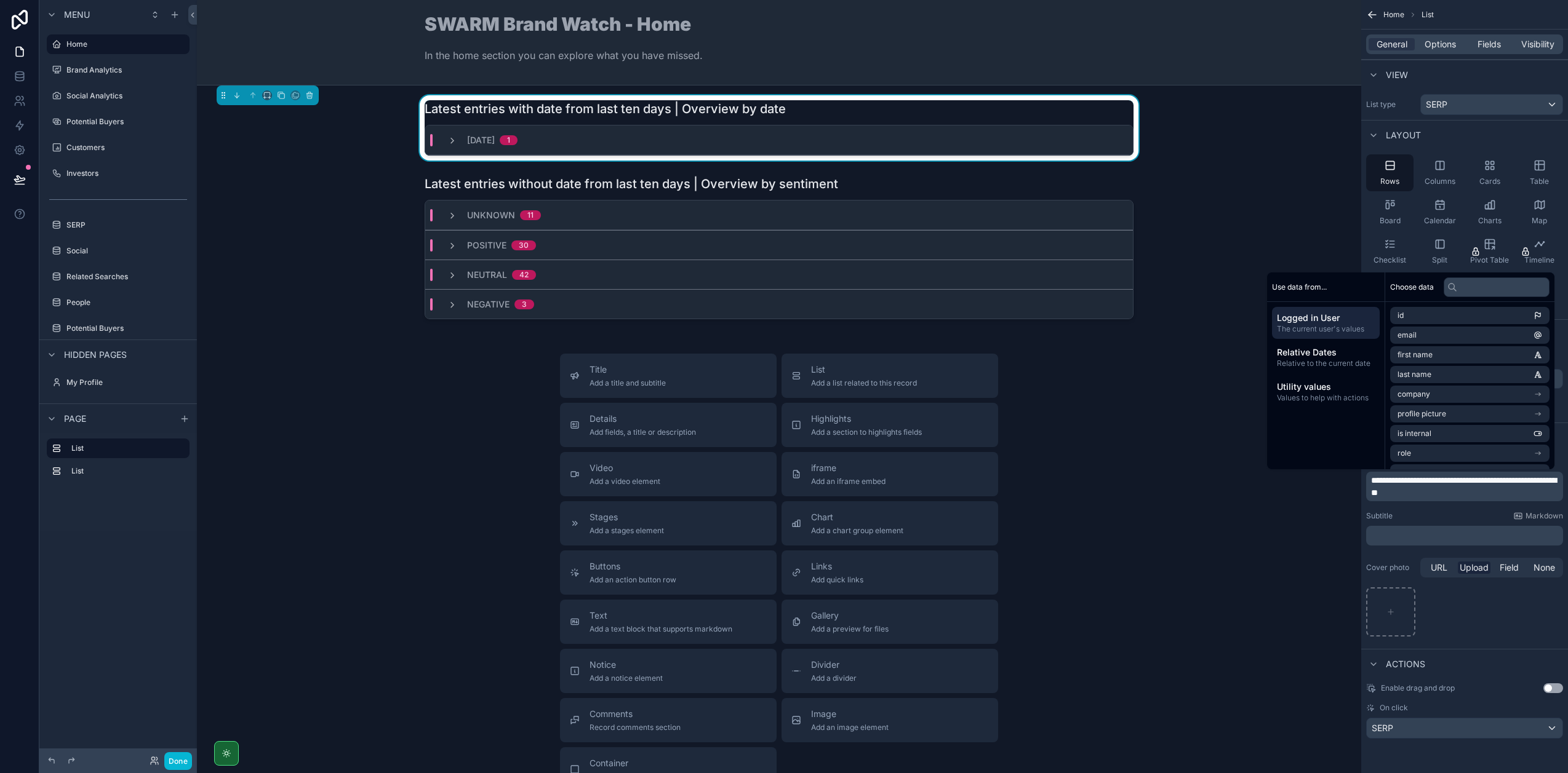
click at [1431, 512] on div "Subtitle Markdown" at bounding box center [1464, 515] width 197 height 10
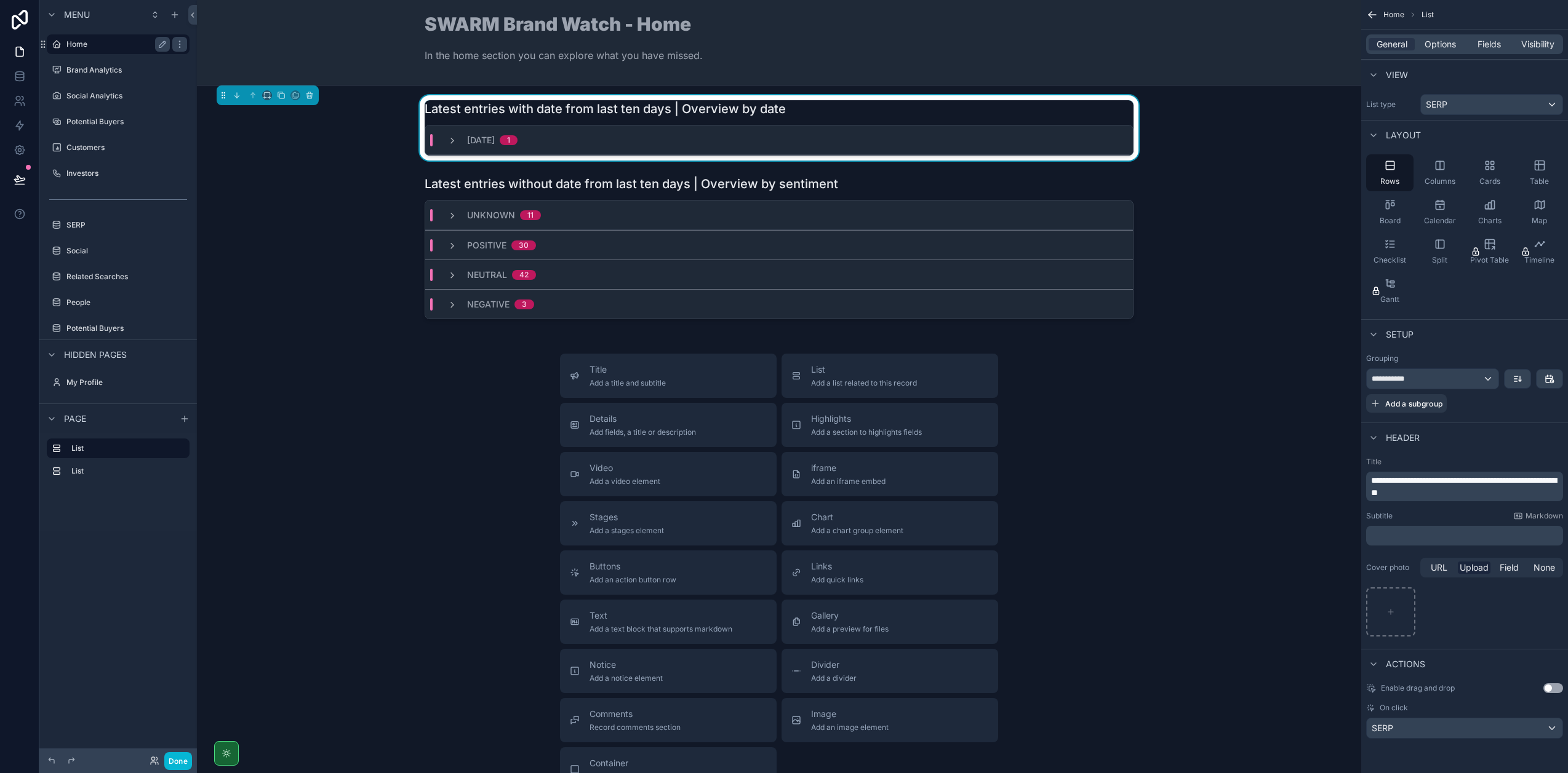
click at [127, 47] on label "Home" at bounding box center [115, 44] width 98 height 10
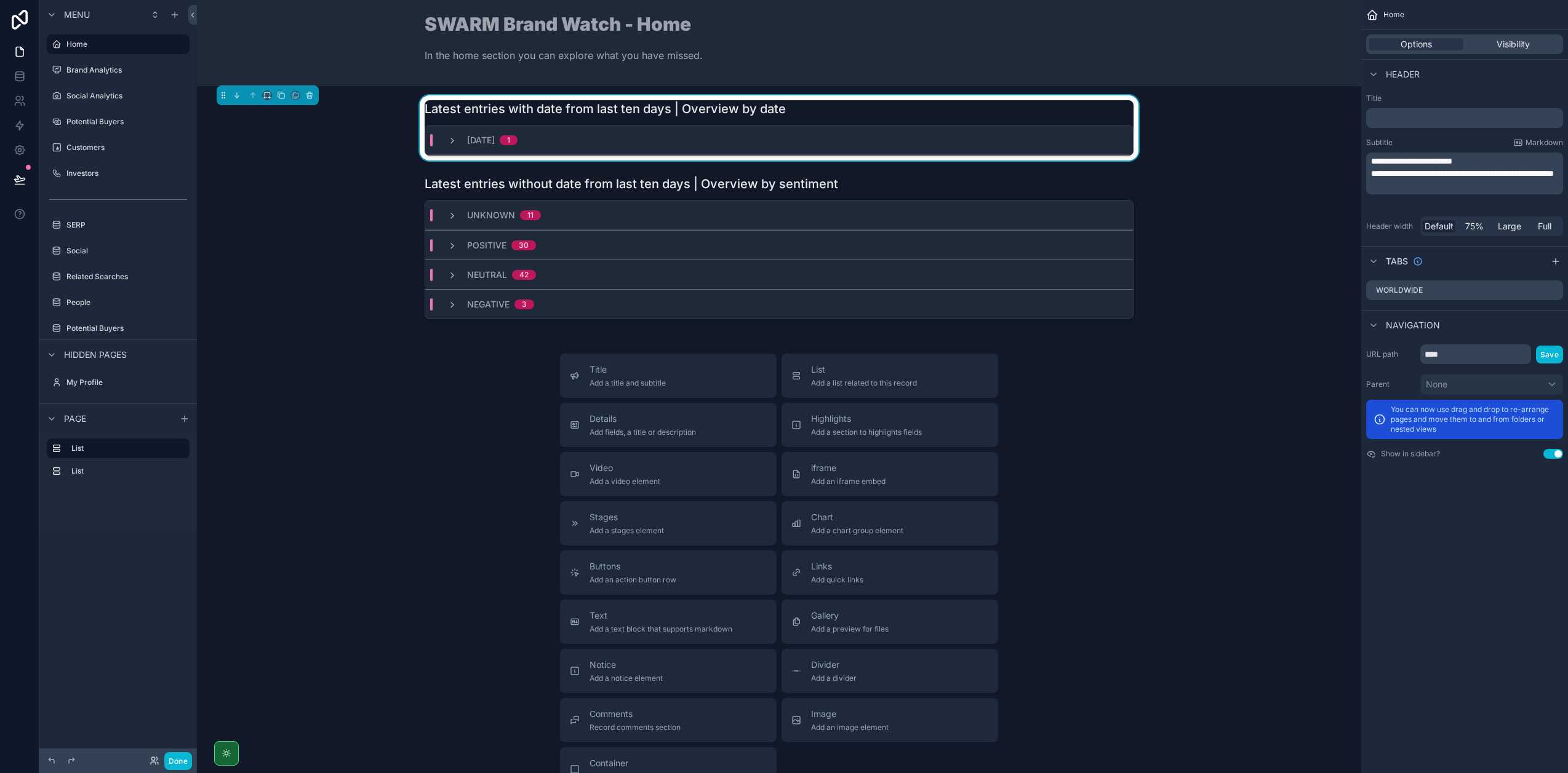
click at [1443, 161] on span "**********" at bounding box center [1411, 160] width 81 height 9
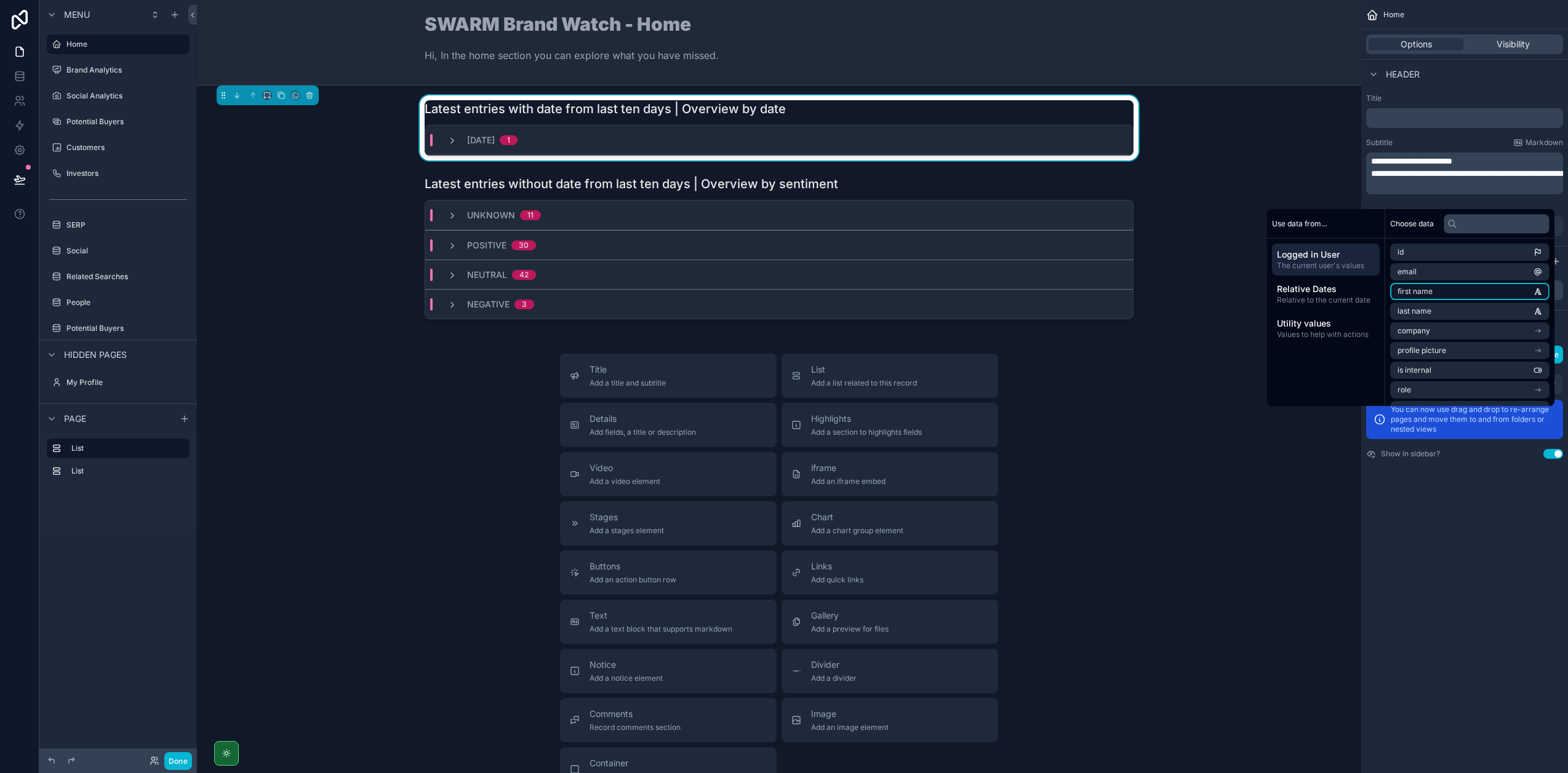
click at [1457, 291] on li "first name" at bounding box center [1469, 291] width 160 height 17
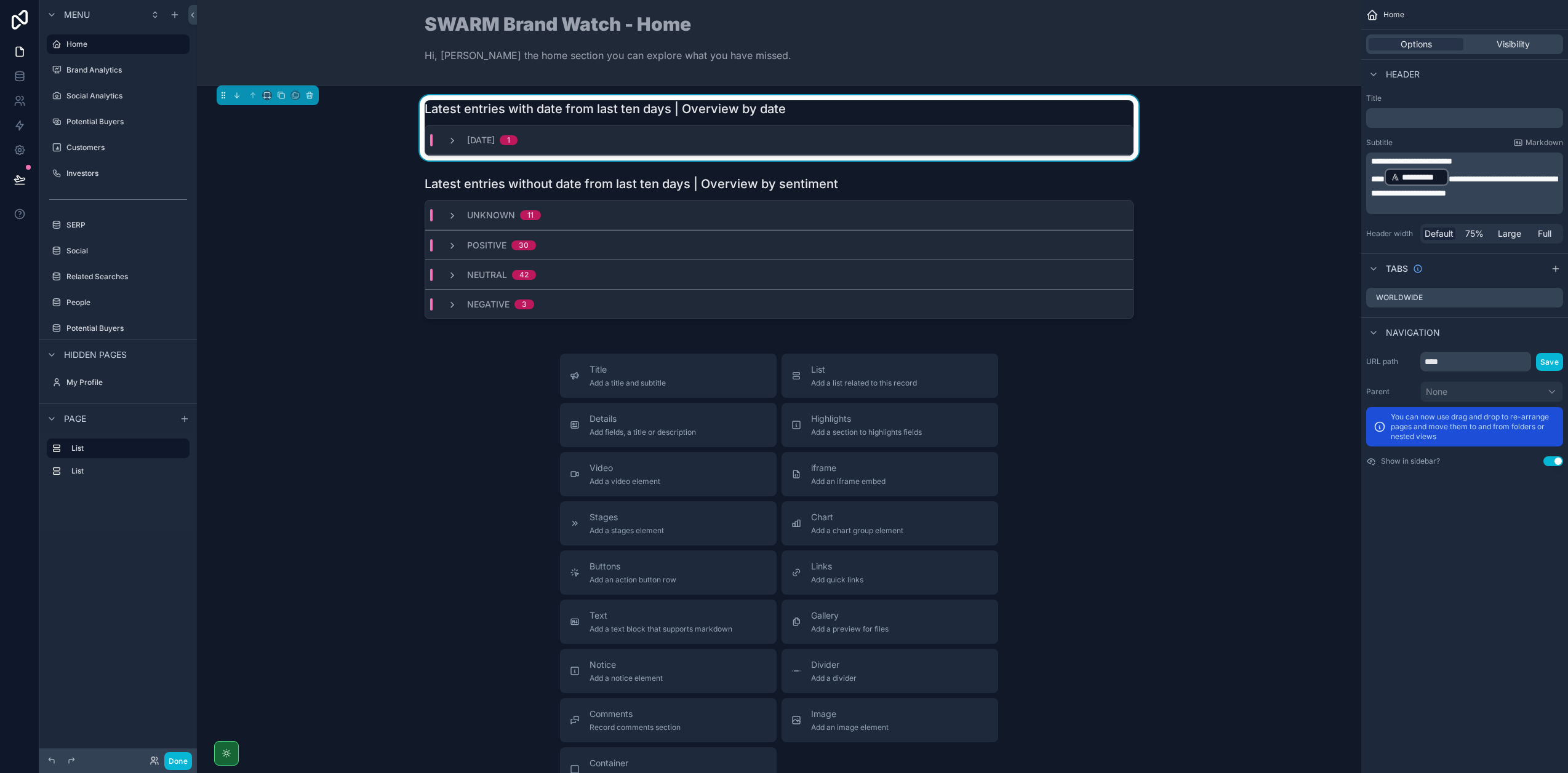
click at [1462, 178] on span "**********" at bounding box center [1464, 185] width 186 height 23
click at [1474, 136] on div "**********" at bounding box center [1464, 168] width 206 height 160
click at [880, 425] on div "Highlights Add a section to highlights fields" at bounding box center [866, 425] width 111 height 25
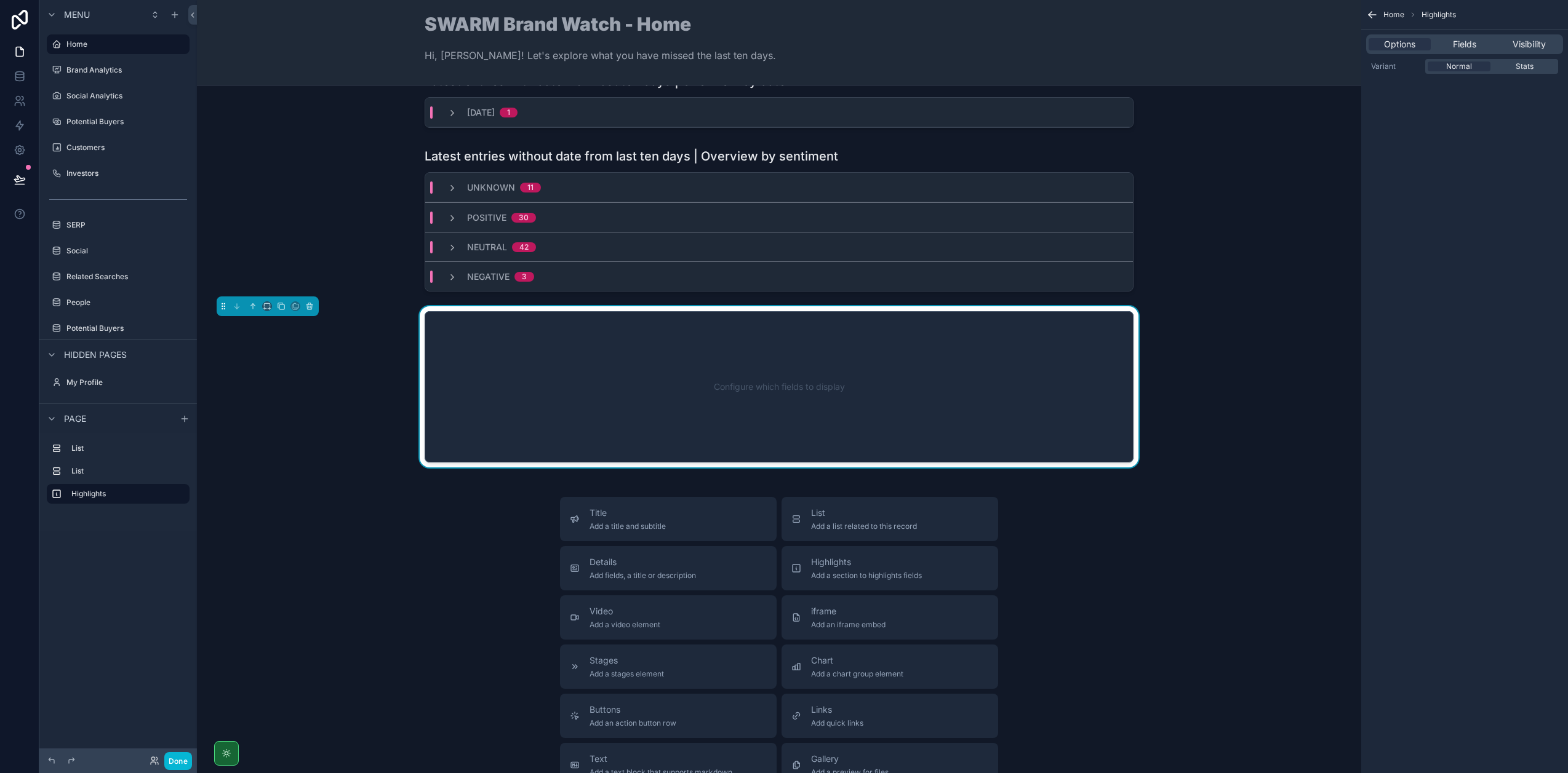
scroll to position [28, 0]
click at [817, 426] on div "Configure which fields to display" at bounding box center [779, 386] width 668 height 111
click at [1514, 40] on span "Visibility" at bounding box center [1529, 44] width 33 height 12
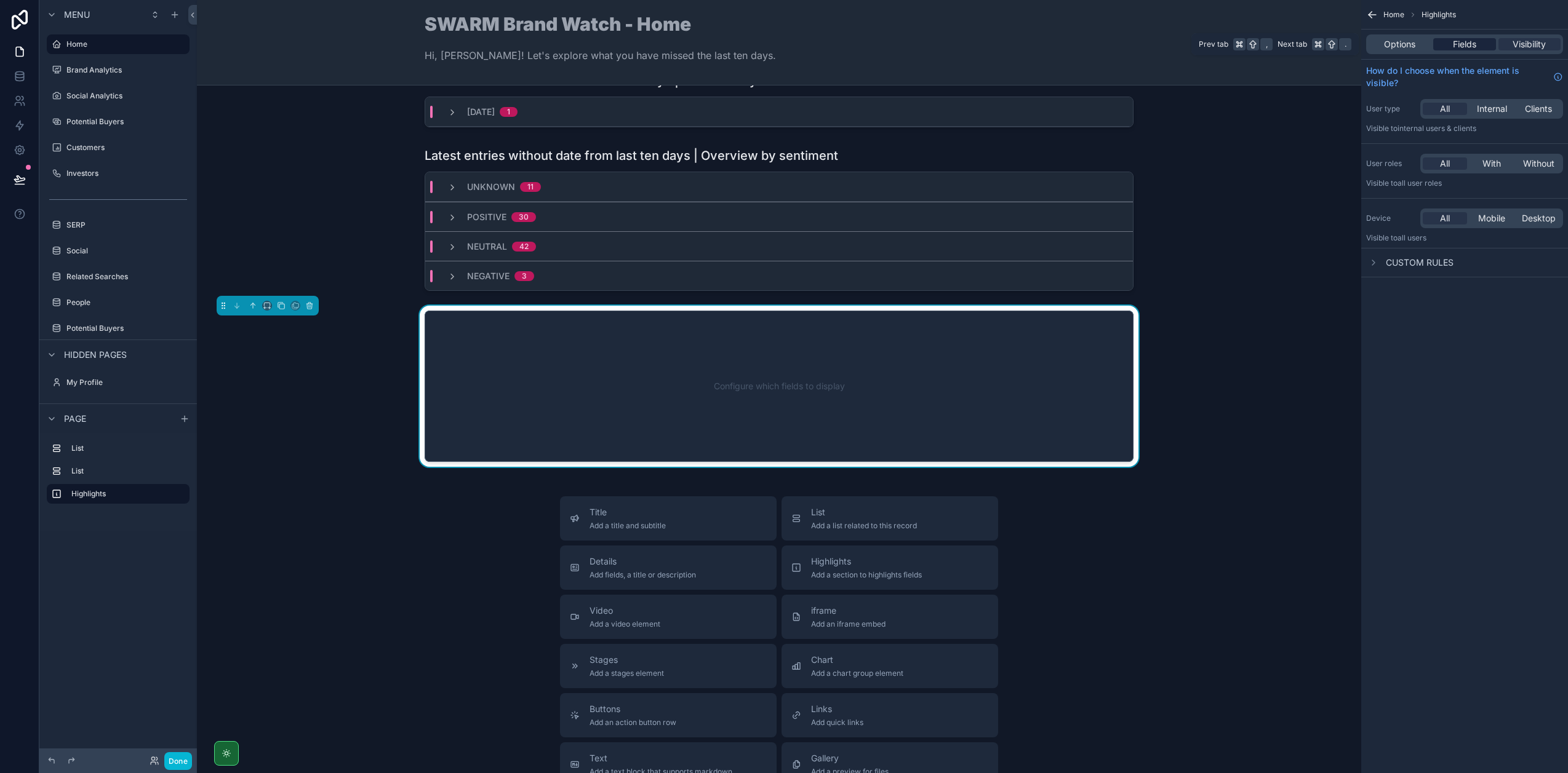
click at [1481, 40] on div "Fields" at bounding box center [1464, 44] width 62 height 12
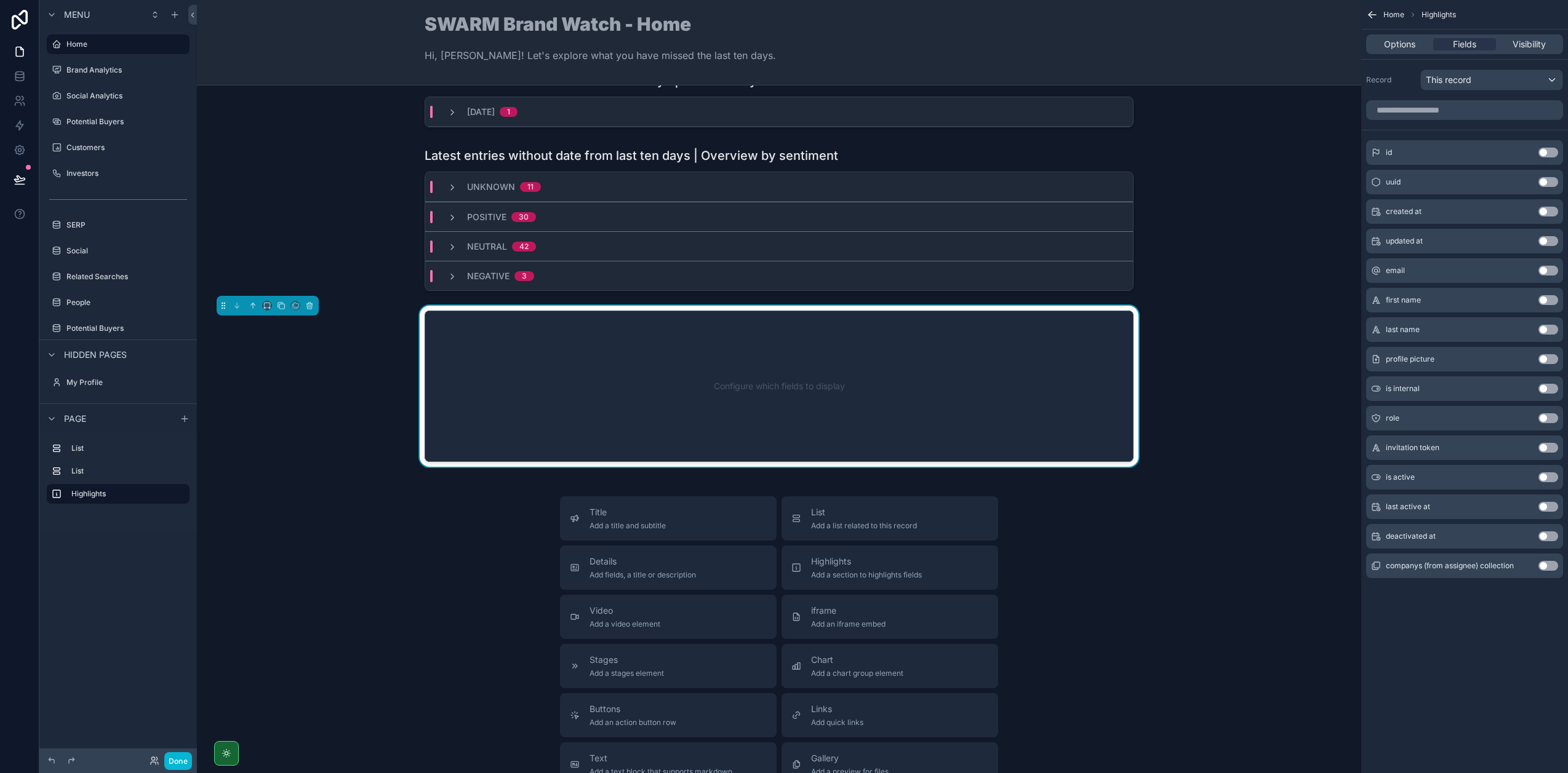
click at [1029, 424] on div "Configure which fields to display" at bounding box center [779, 386] width 668 height 111
click at [310, 306] on icon "scrollable content" at bounding box center [309, 305] width 9 height 9
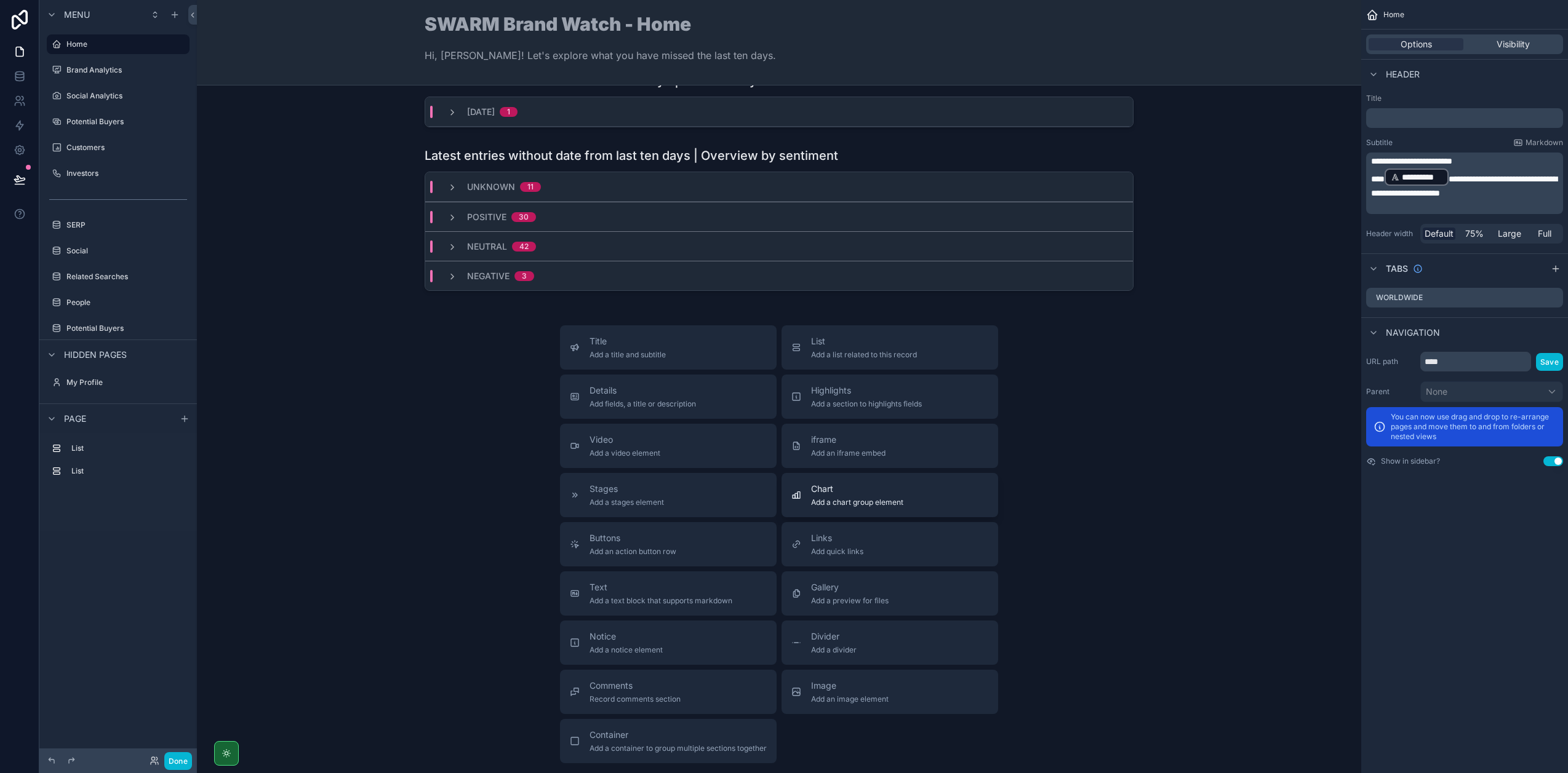
click at [869, 501] on span "Add a chart group element" at bounding box center [857, 502] width 92 height 10
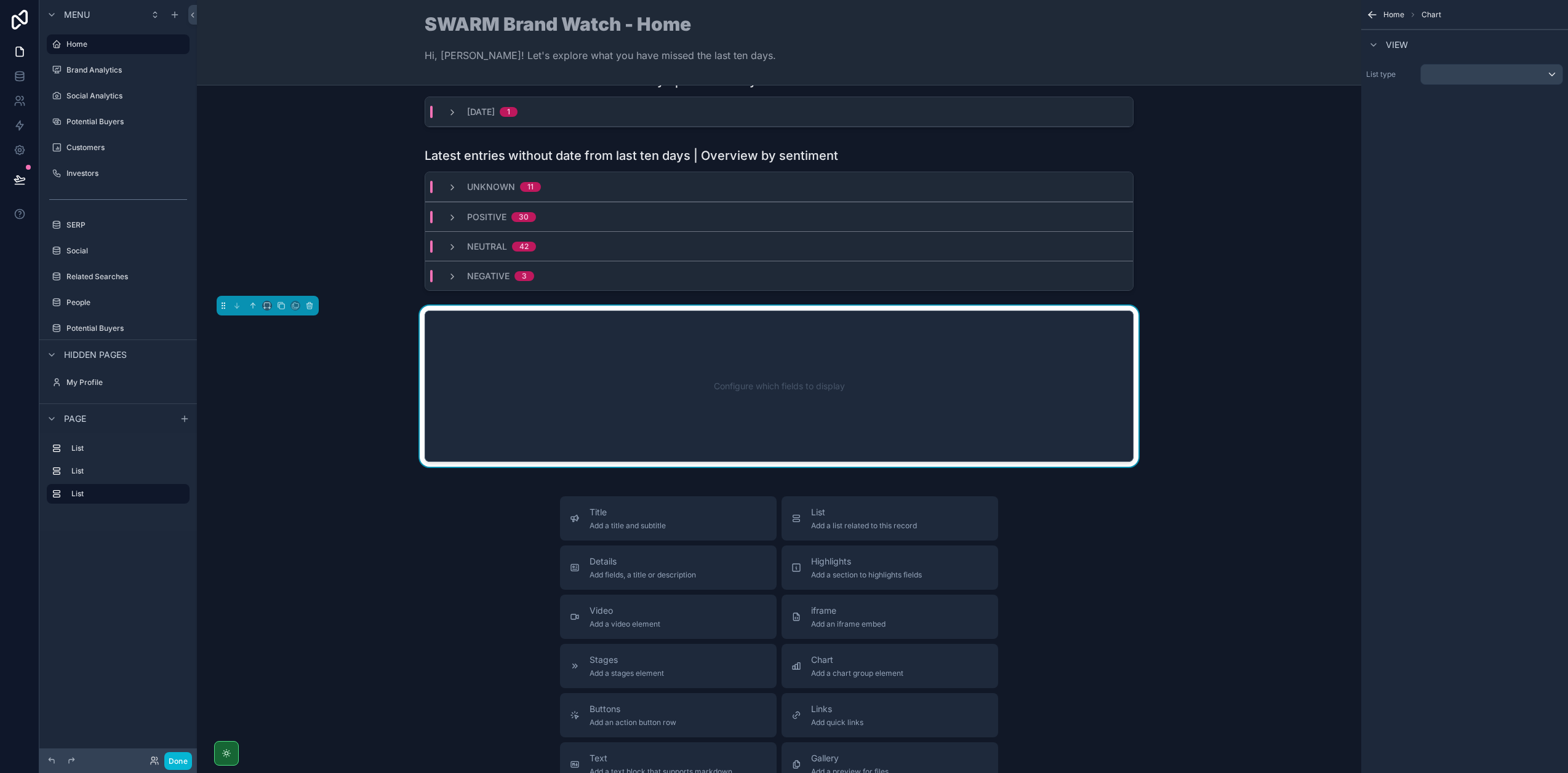
click at [861, 388] on div "Configure which fields to display" at bounding box center [779, 386] width 668 height 111
click at [1513, 69] on div "scrollable content" at bounding box center [1492, 74] width 142 height 19
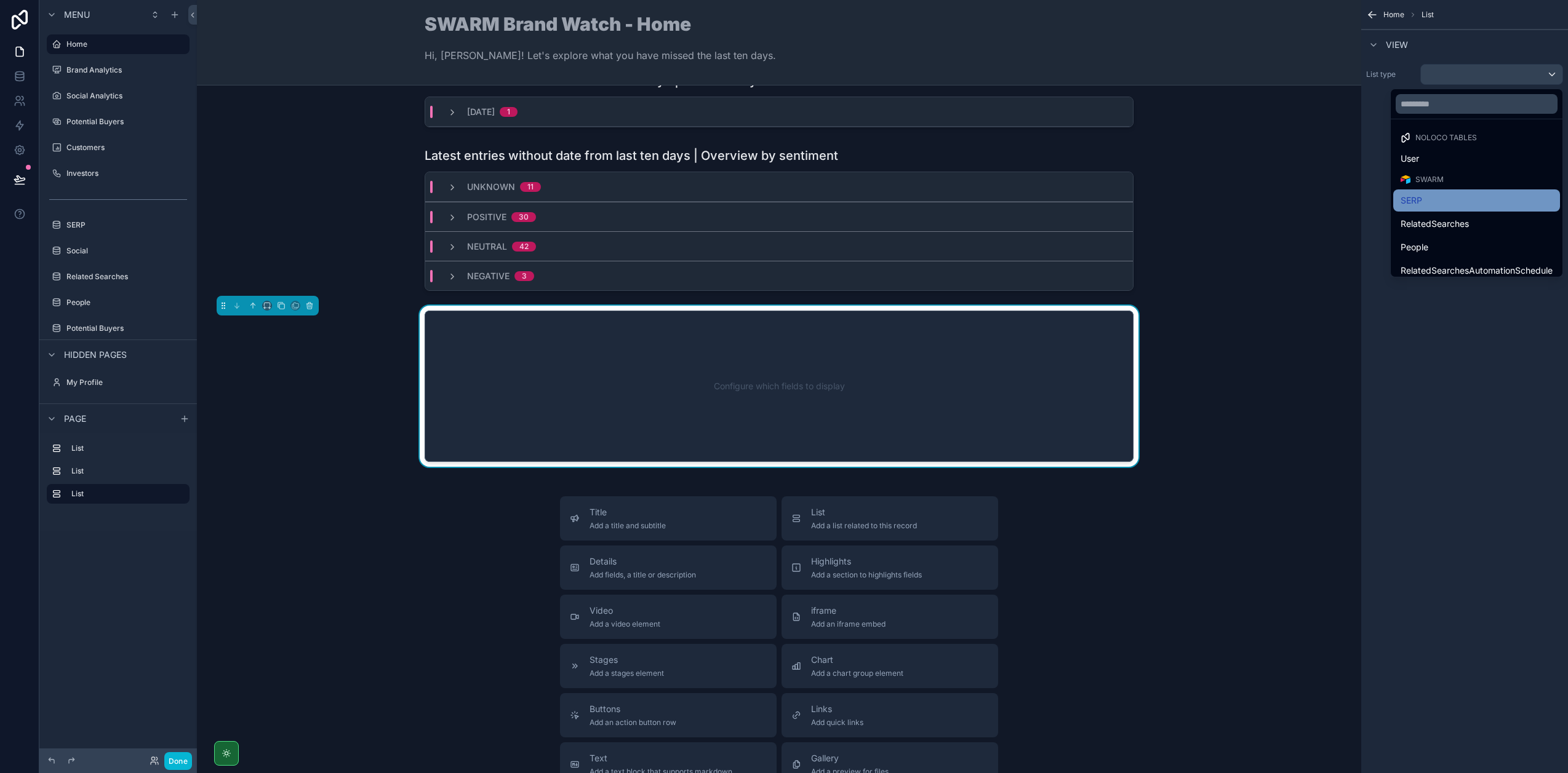
click at [1460, 199] on div "SERP" at bounding box center [1476, 200] width 152 height 15
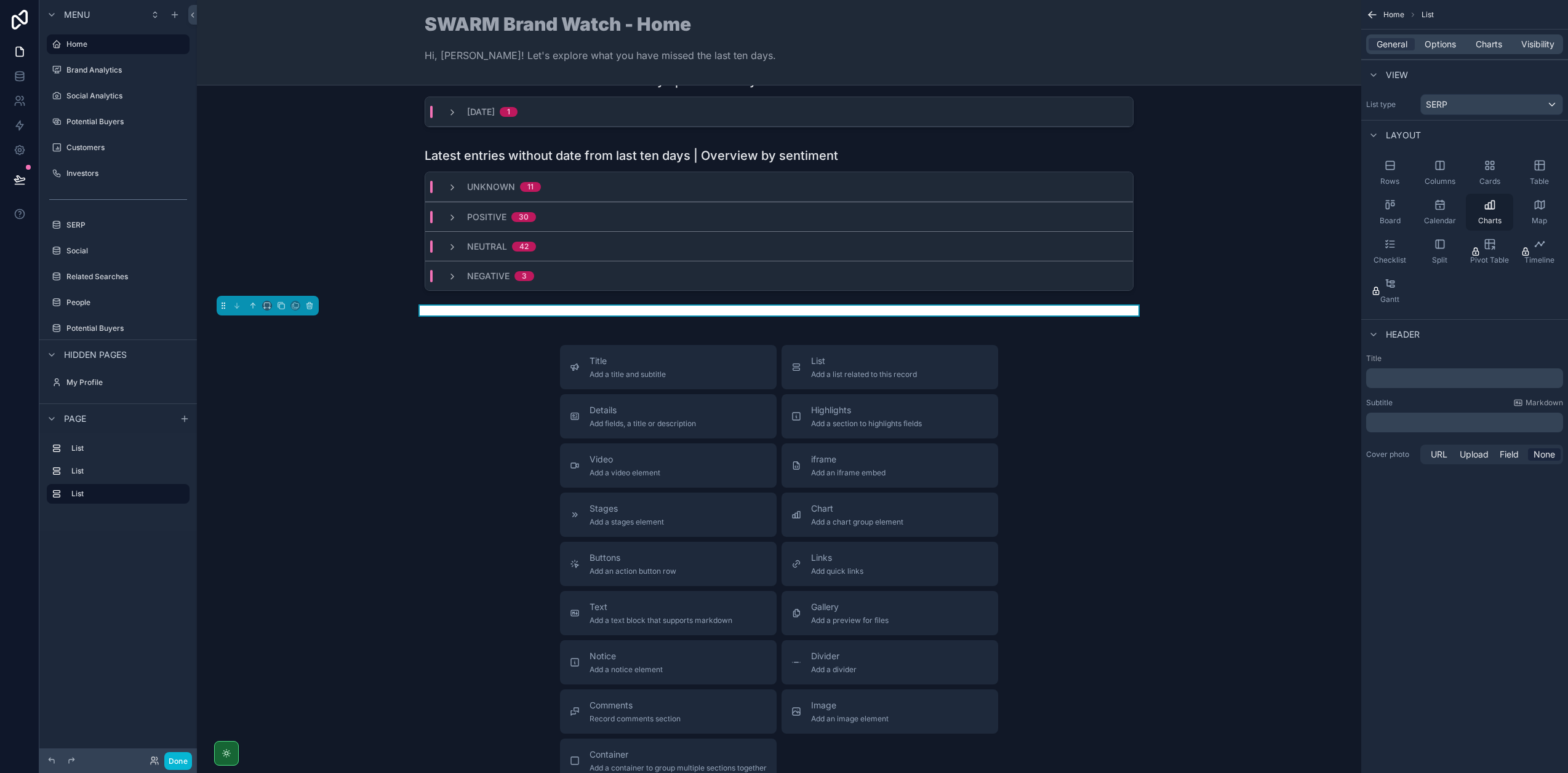
click at [1495, 206] on icon "scrollable content" at bounding box center [1489, 205] width 12 height 12
click at [1492, 45] on span "Charts" at bounding box center [1489, 44] width 26 height 12
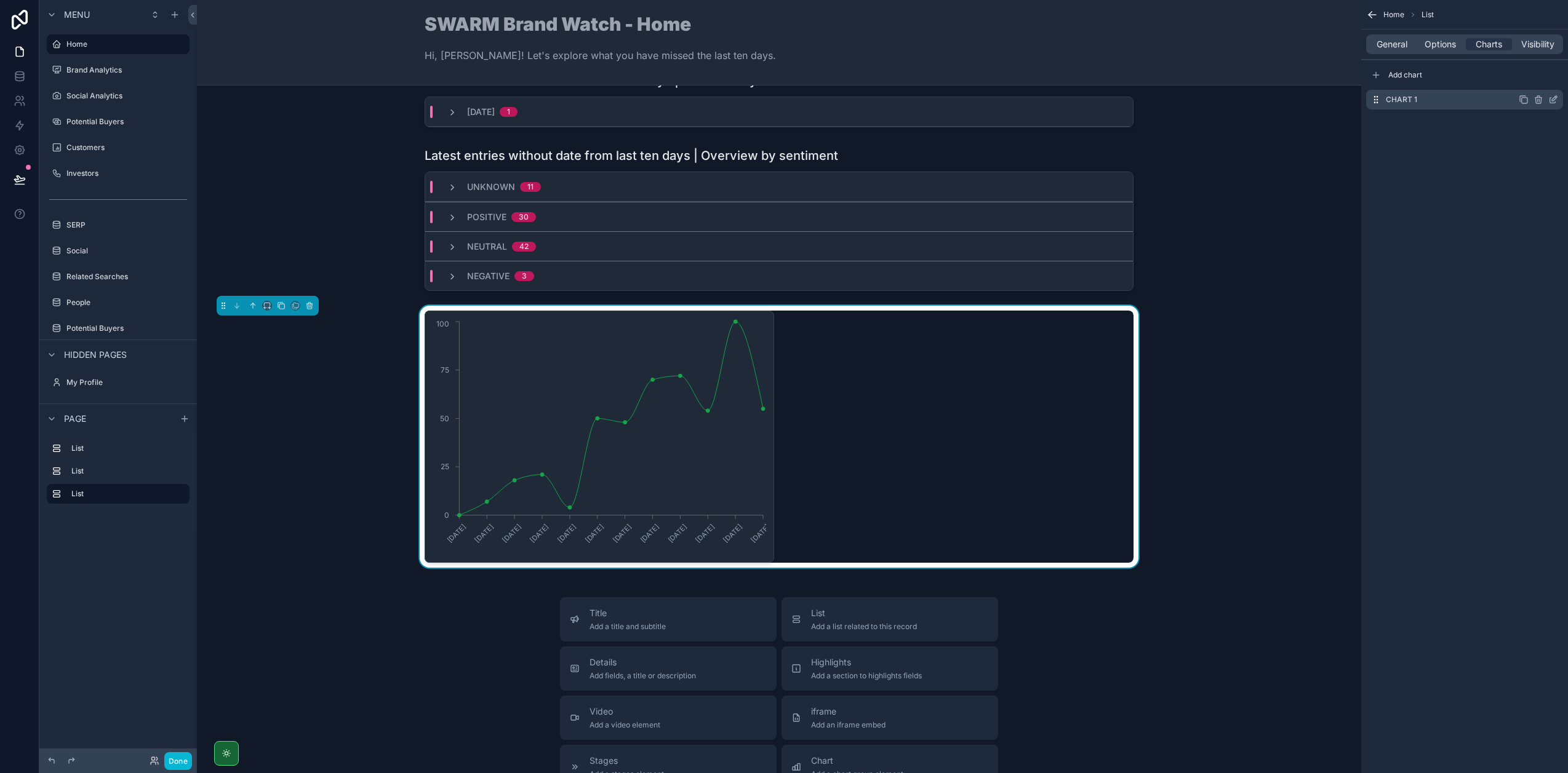
click at [1552, 100] on icon "scrollable content" at bounding box center [1554, 98] width 5 height 5
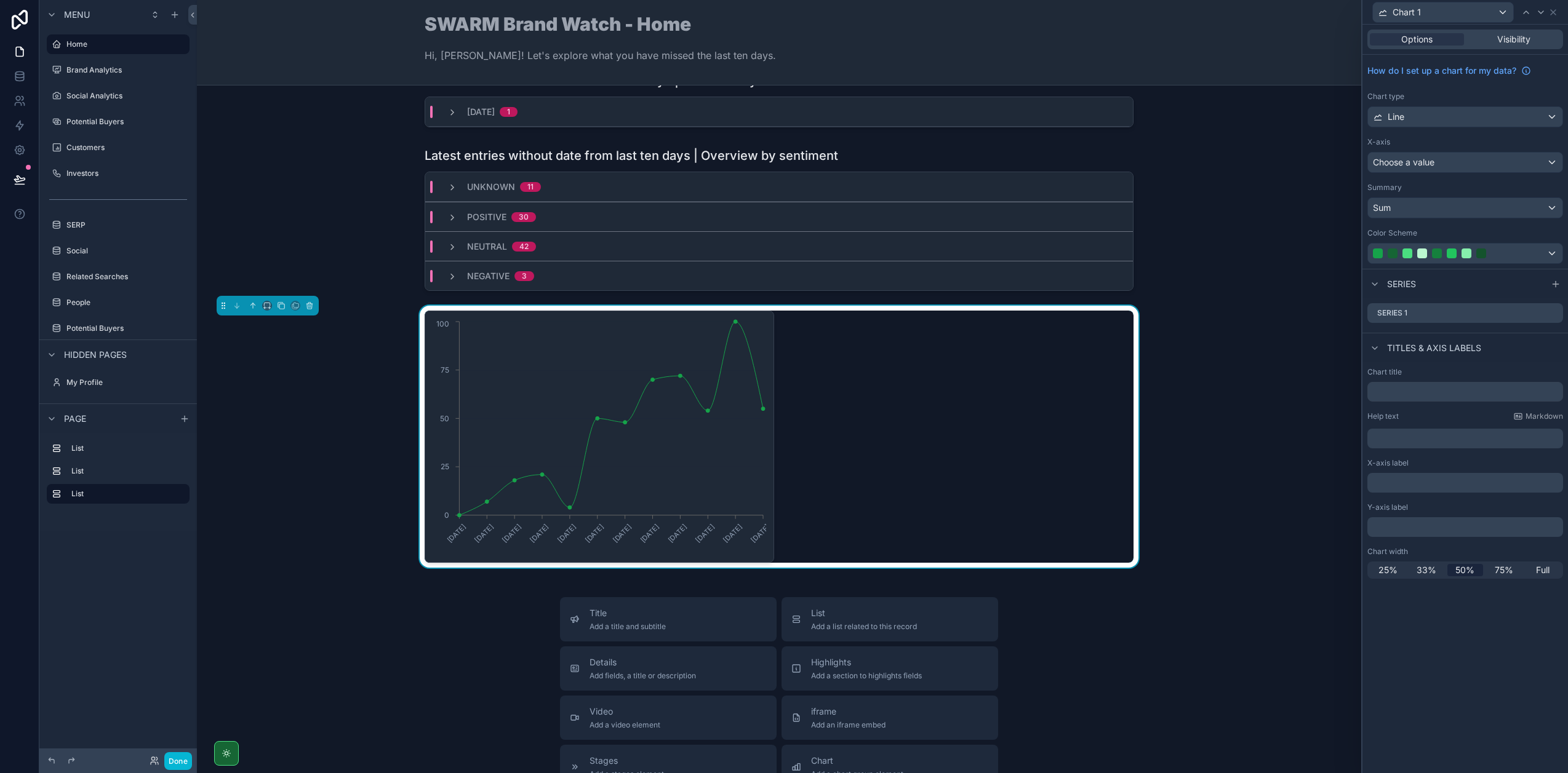
click at [1544, 104] on div "Chart type Line" at bounding box center [1464, 110] width 196 height 36
click at [1543, 114] on div "Line" at bounding box center [1465, 116] width 195 height 19
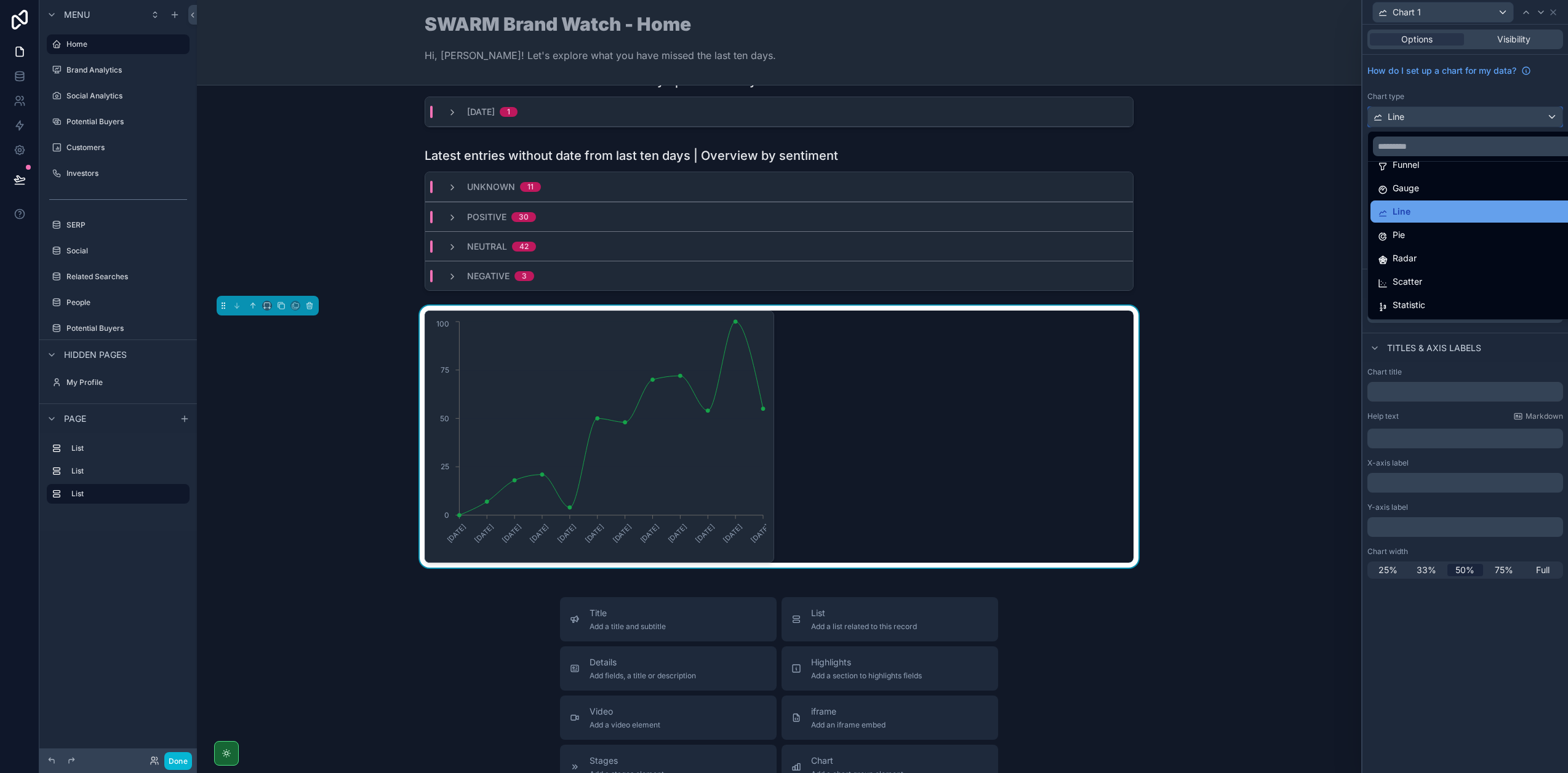
scroll to position [87, 0]
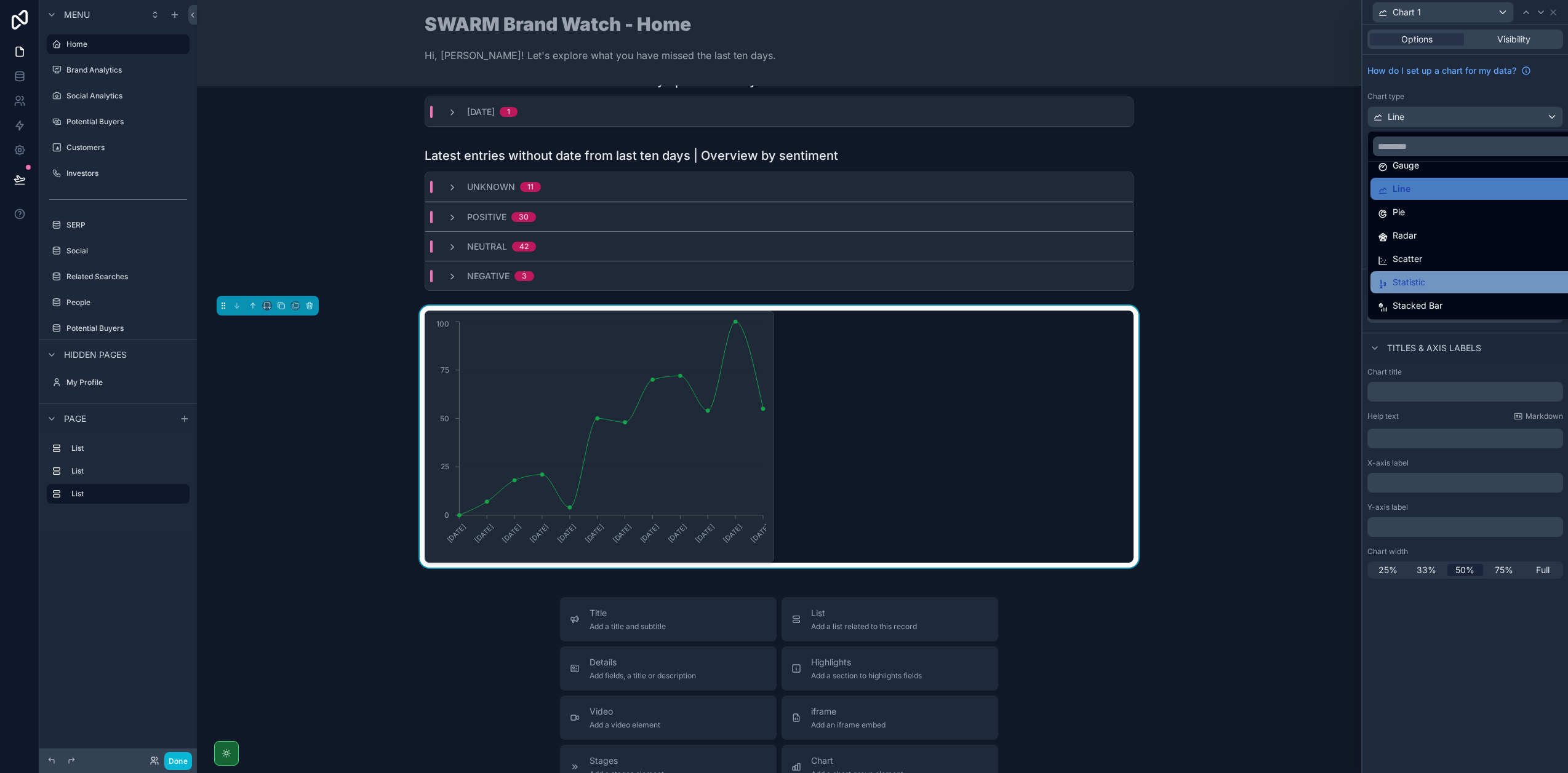
click at [1433, 285] on div "Statistic" at bounding box center [1479, 282] width 203 height 15
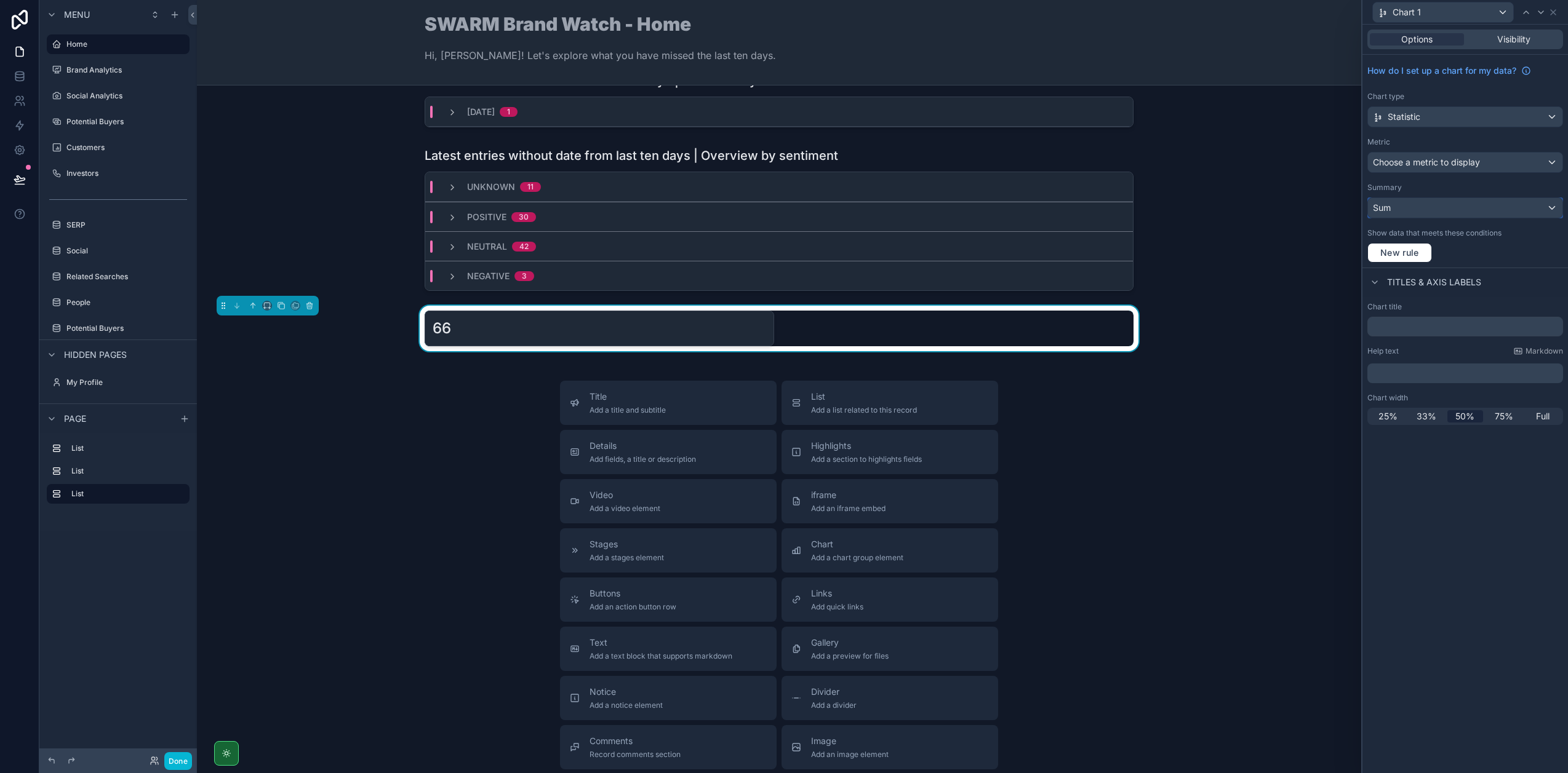
click at [1468, 201] on div "Sum" at bounding box center [1465, 207] width 195 height 19
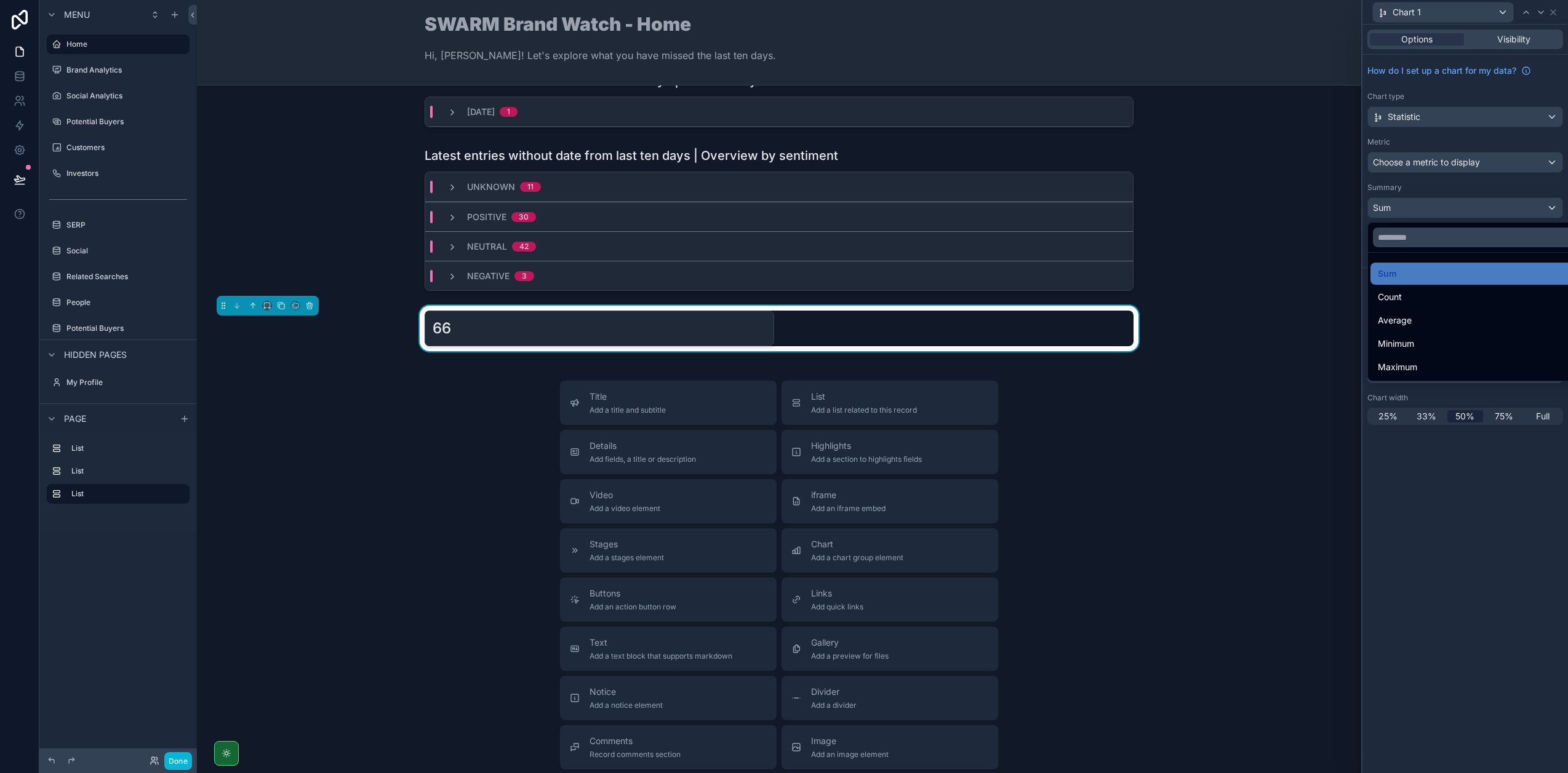
click at [1469, 196] on div at bounding box center [1465, 386] width 206 height 773
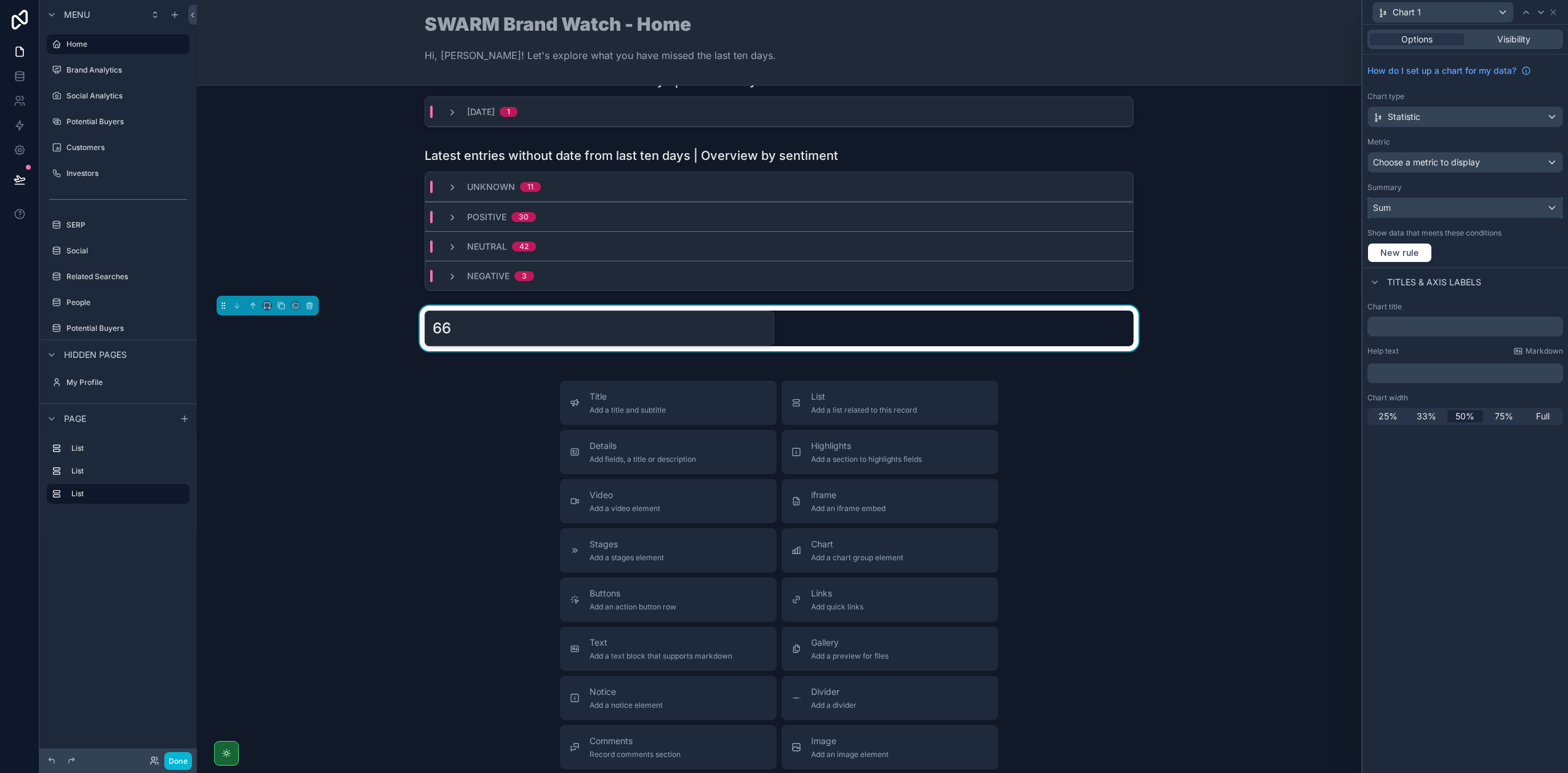
click at [1461, 210] on div "Sum" at bounding box center [1465, 207] width 195 height 19
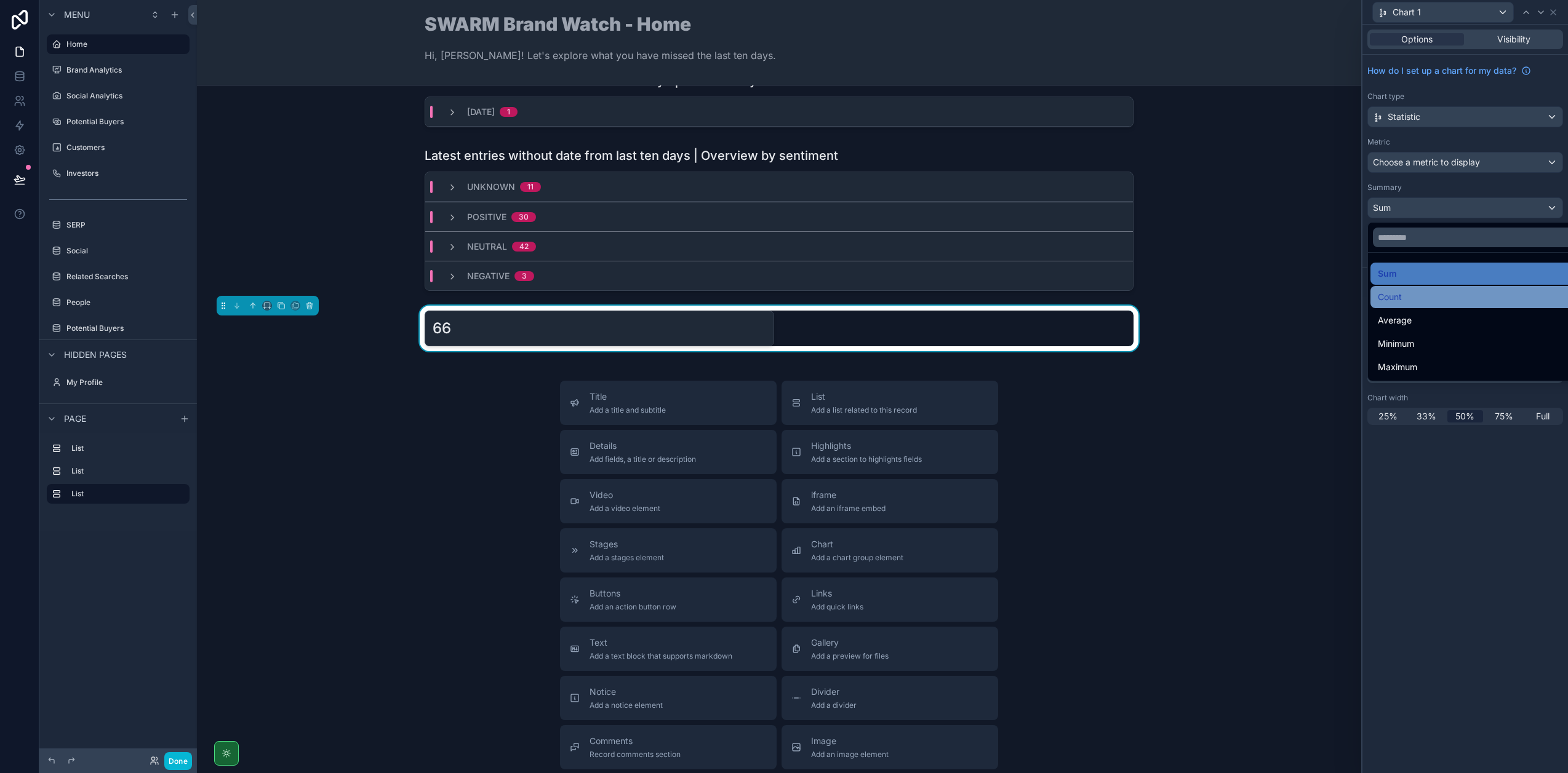
click at [1429, 293] on div "Count" at bounding box center [1479, 297] width 203 height 15
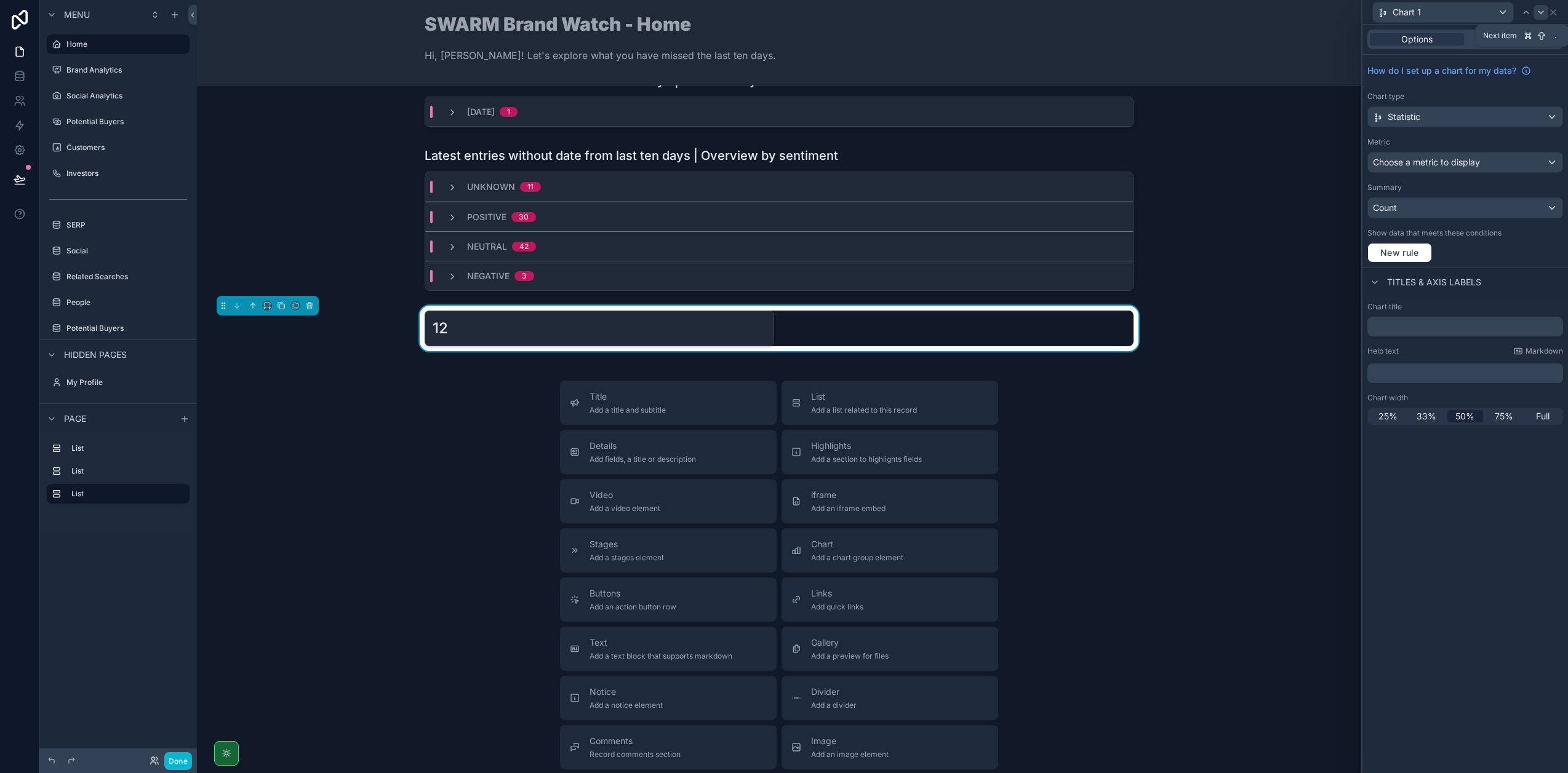
click at [1547, 16] on div at bounding box center [1540, 12] width 15 height 15
click at [1532, 255] on div "New rule" at bounding box center [1464, 252] width 196 height 19
click at [1395, 254] on span "New rule" at bounding box center [1399, 253] width 48 height 11
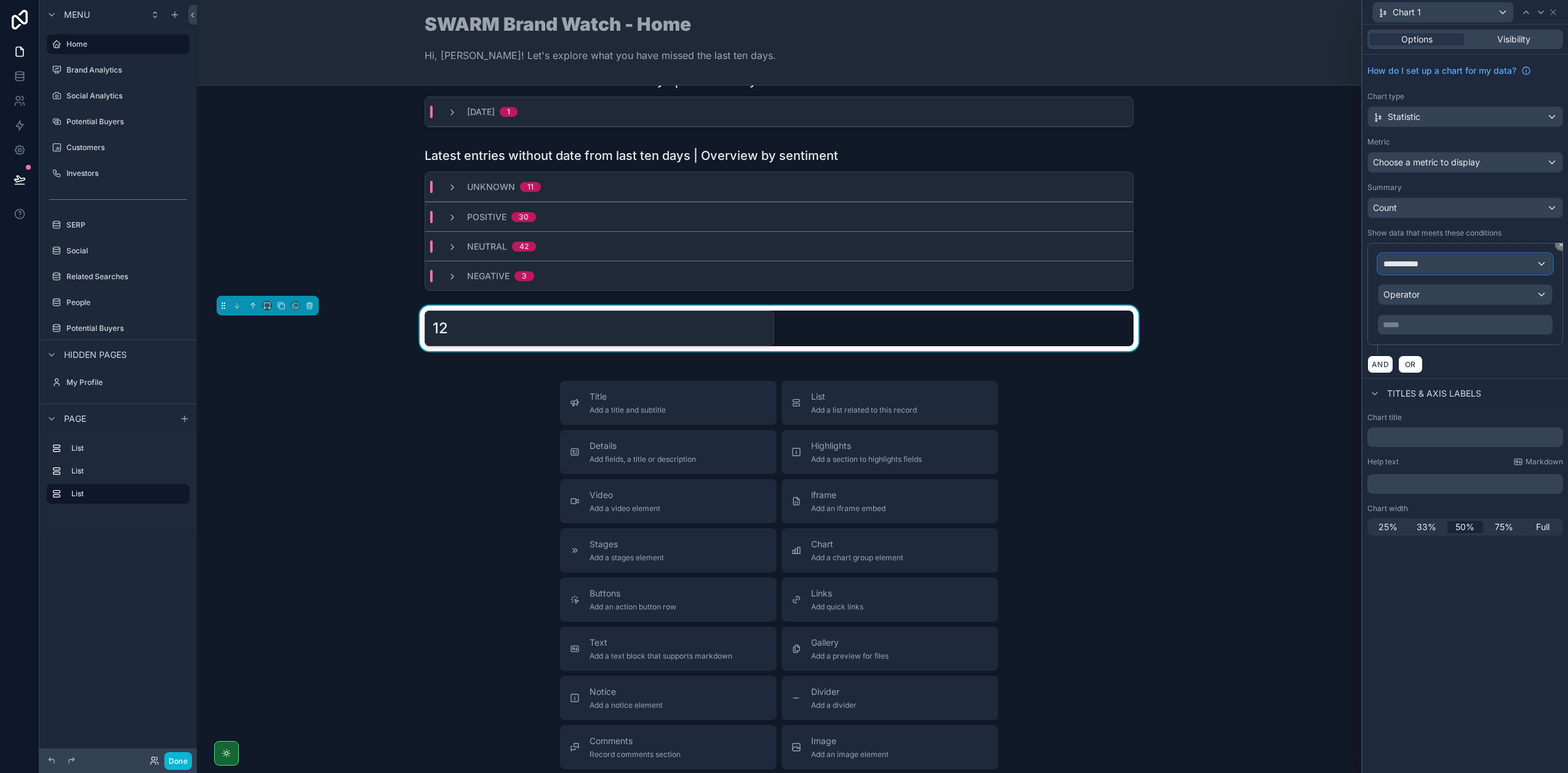
click at [1399, 260] on span "**********" at bounding box center [1406, 264] width 45 height 12
click at [1423, 343] on span "Row values" at bounding box center [1411, 346] width 45 height 12
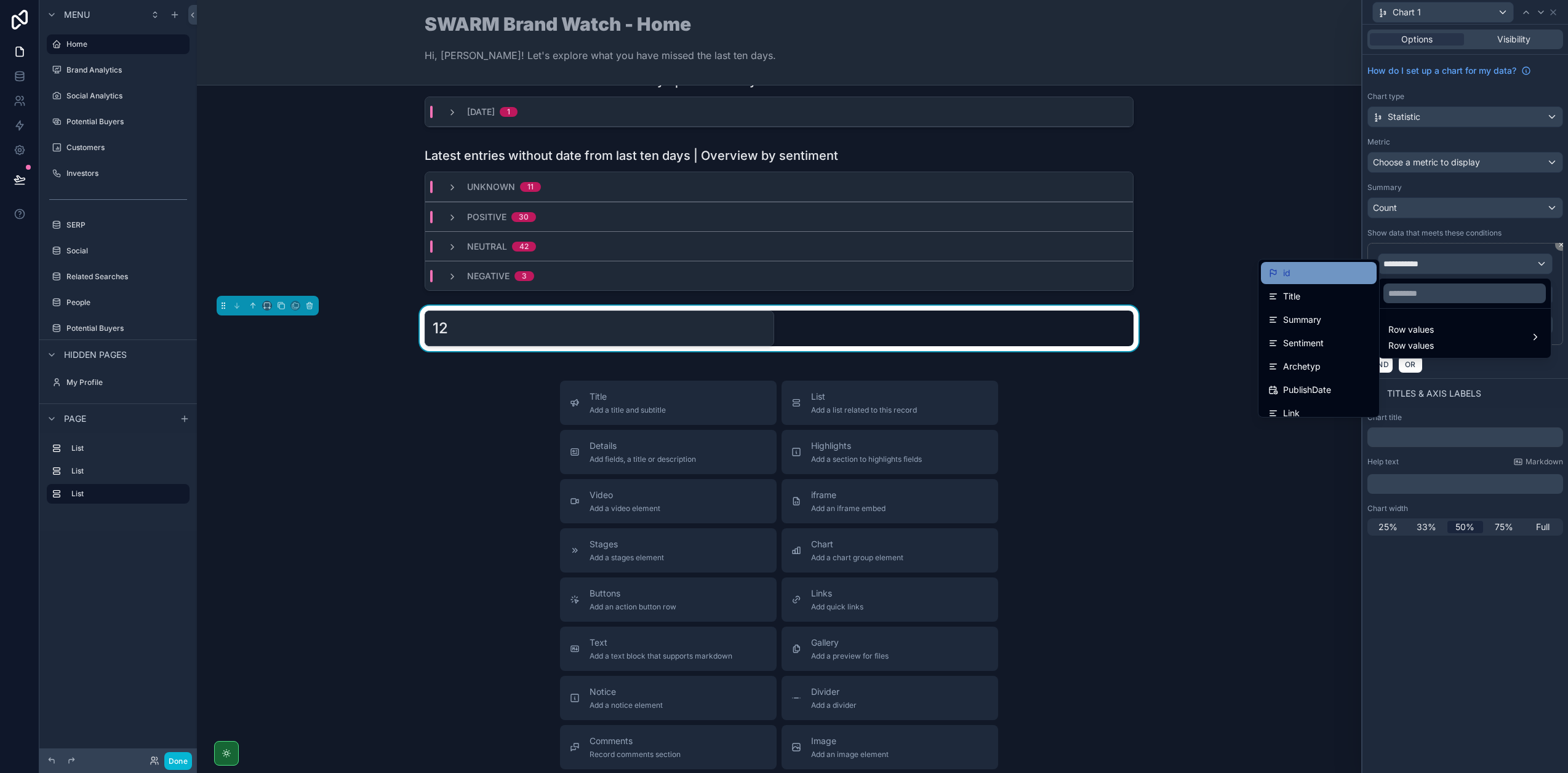
click at [1296, 276] on div "id" at bounding box center [1319, 272] width 101 height 15
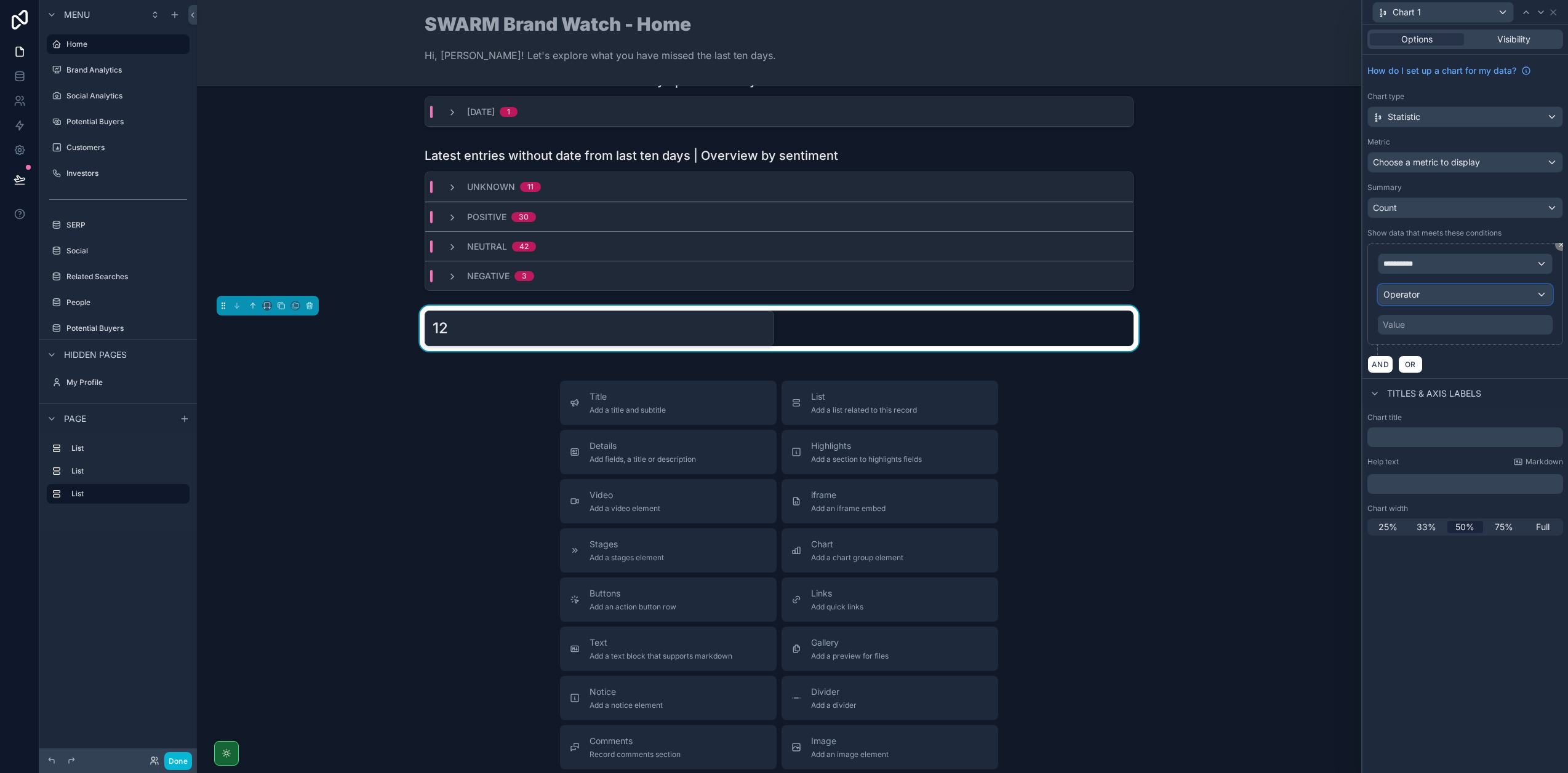
click at [1460, 297] on div "Operator" at bounding box center [1464, 294] width 174 height 19
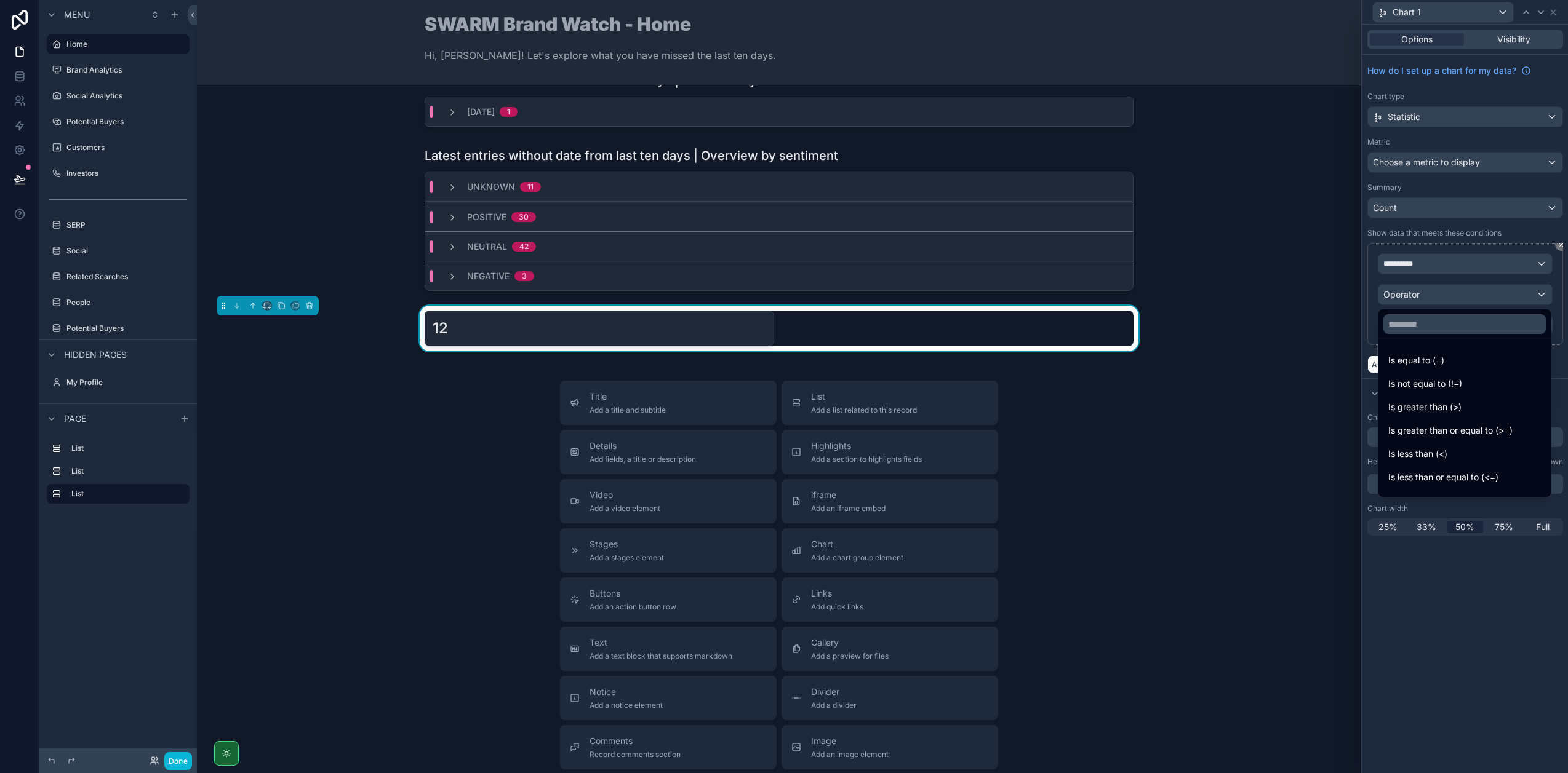
click at [1460, 297] on div at bounding box center [1465, 386] width 206 height 773
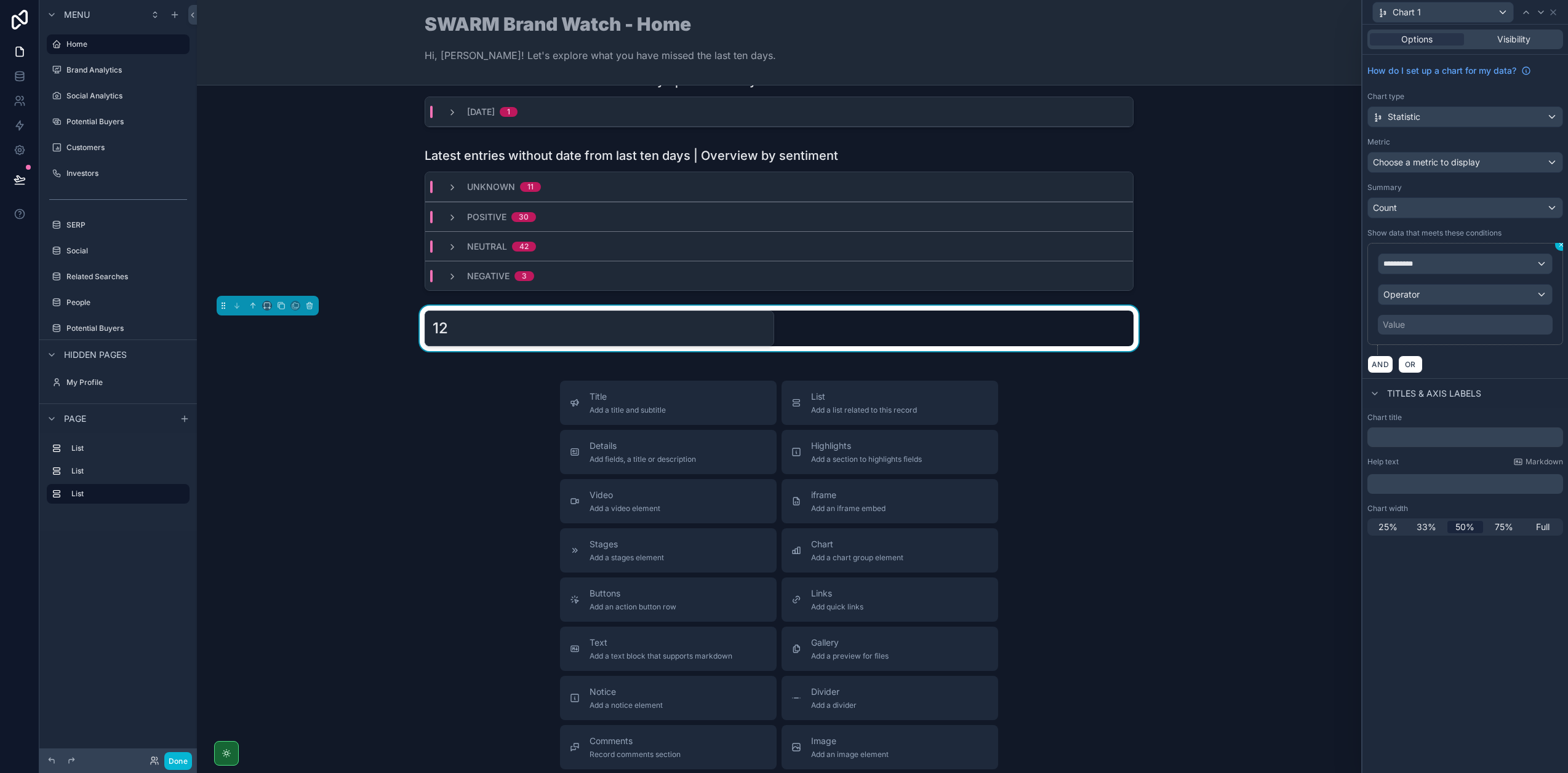
click at [1561, 248] on icon at bounding box center [1560, 244] width 7 height 7
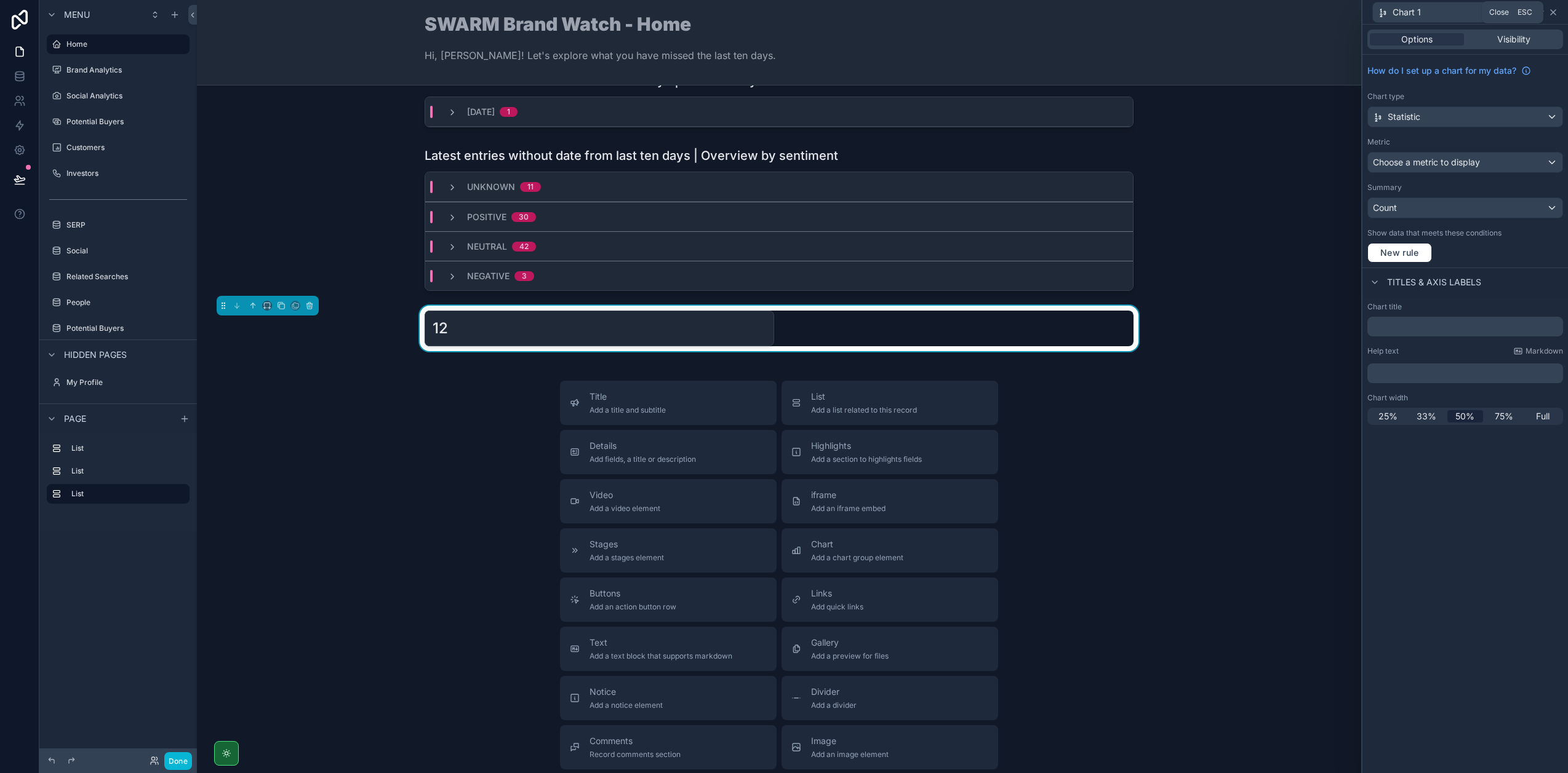
click at [1553, 15] on icon at bounding box center [1552, 12] width 10 height 10
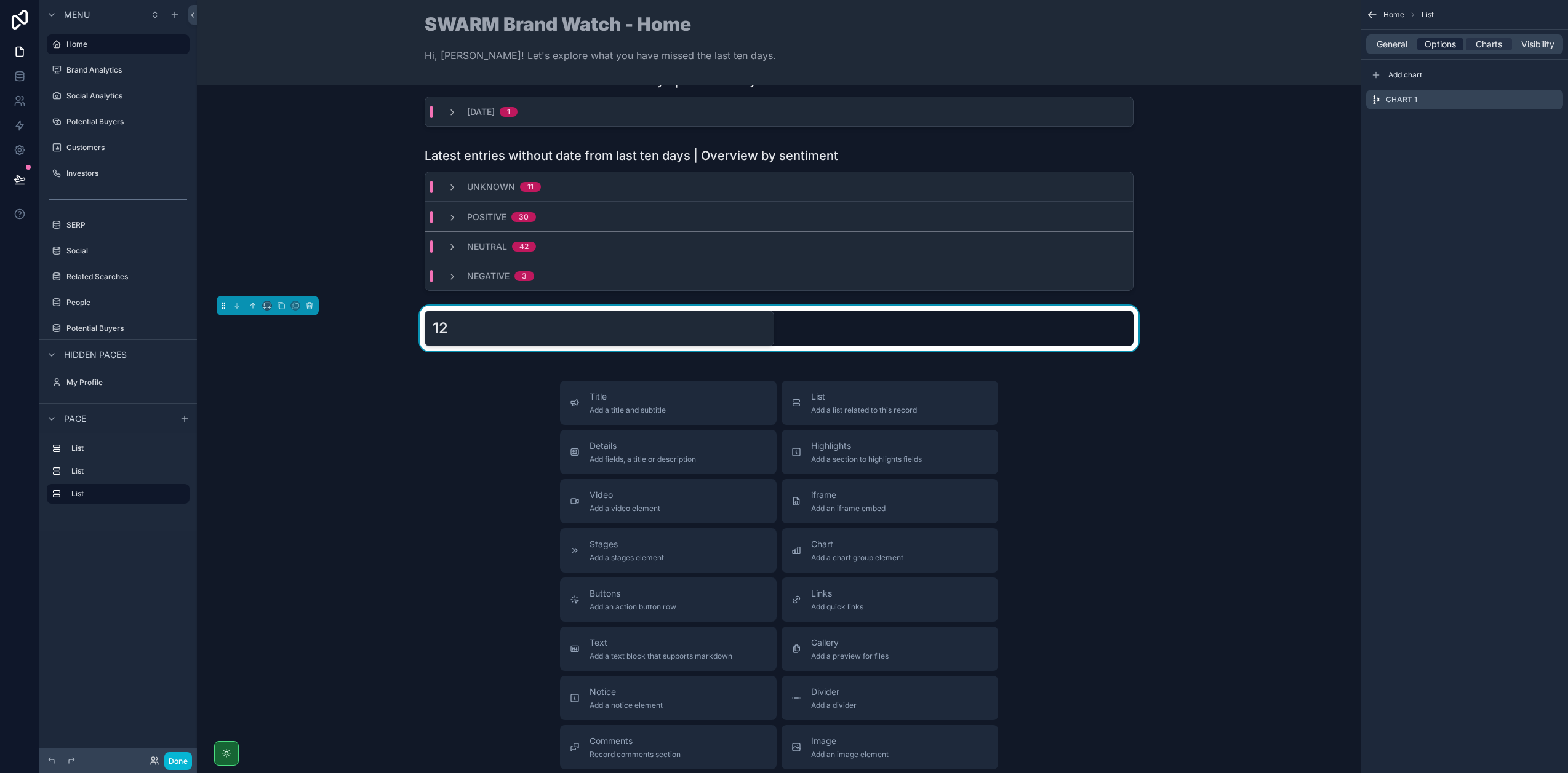
click at [1428, 45] on span "Options" at bounding box center [1440, 44] width 31 height 12
click at [1390, 45] on span "General" at bounding box center [1391, 44] width 30 height 12
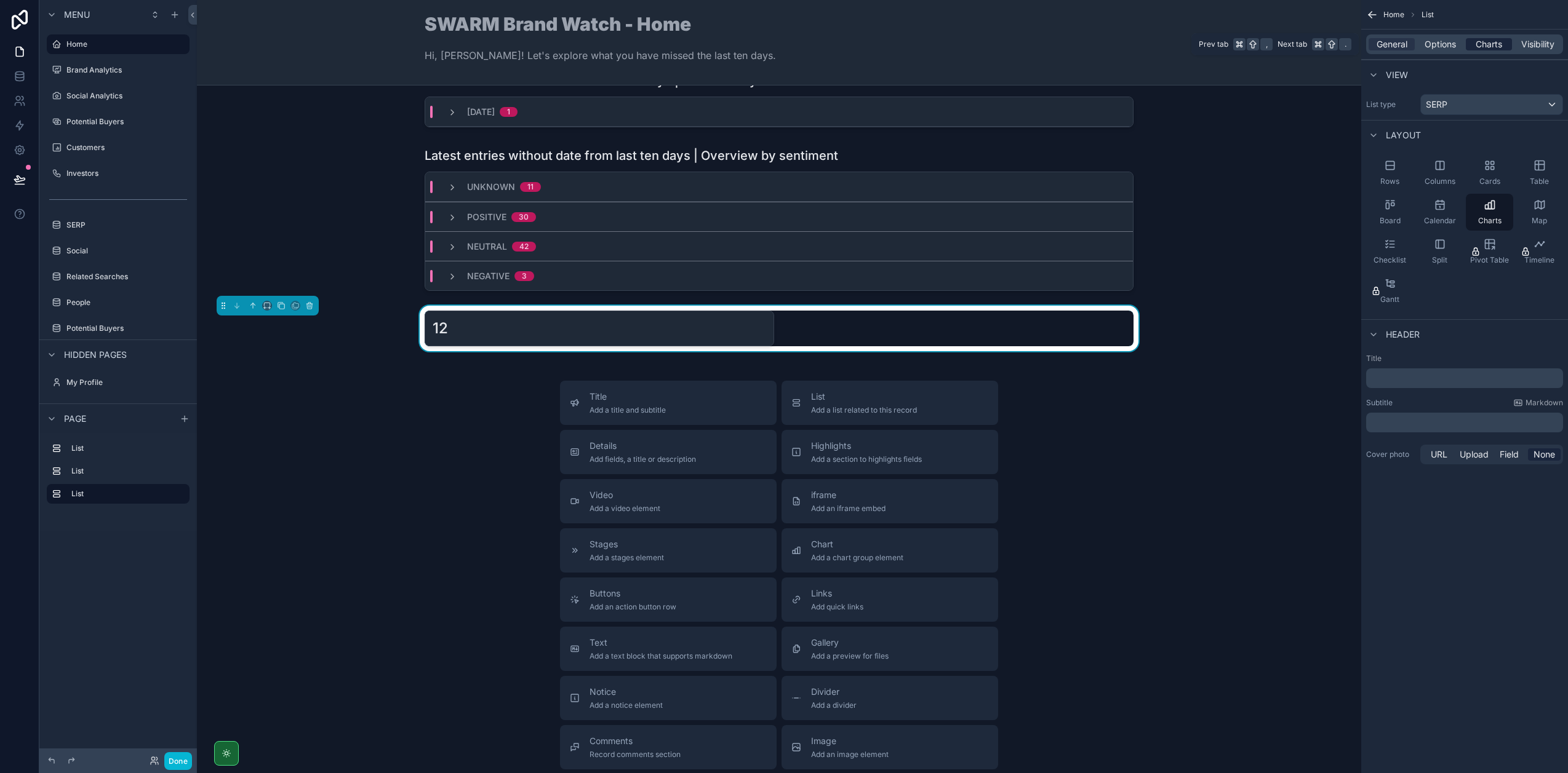
click at [1492, 40] on span "Charts" at bounding box center [1489, 44] width 26 height 12
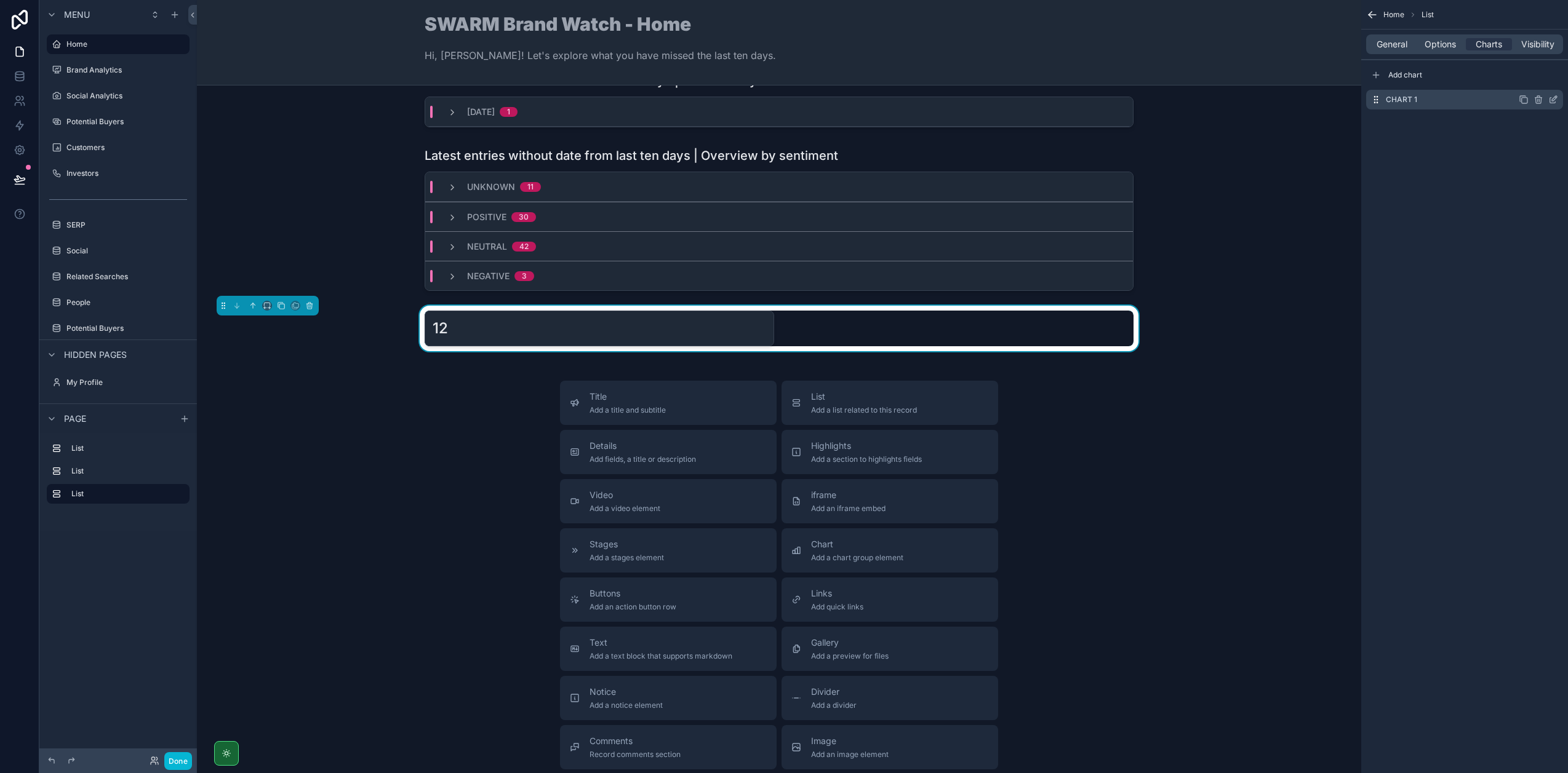
click at [1554, 101] on icon "scrollable content" at bounding box center [1552, 100] width 10 height 10
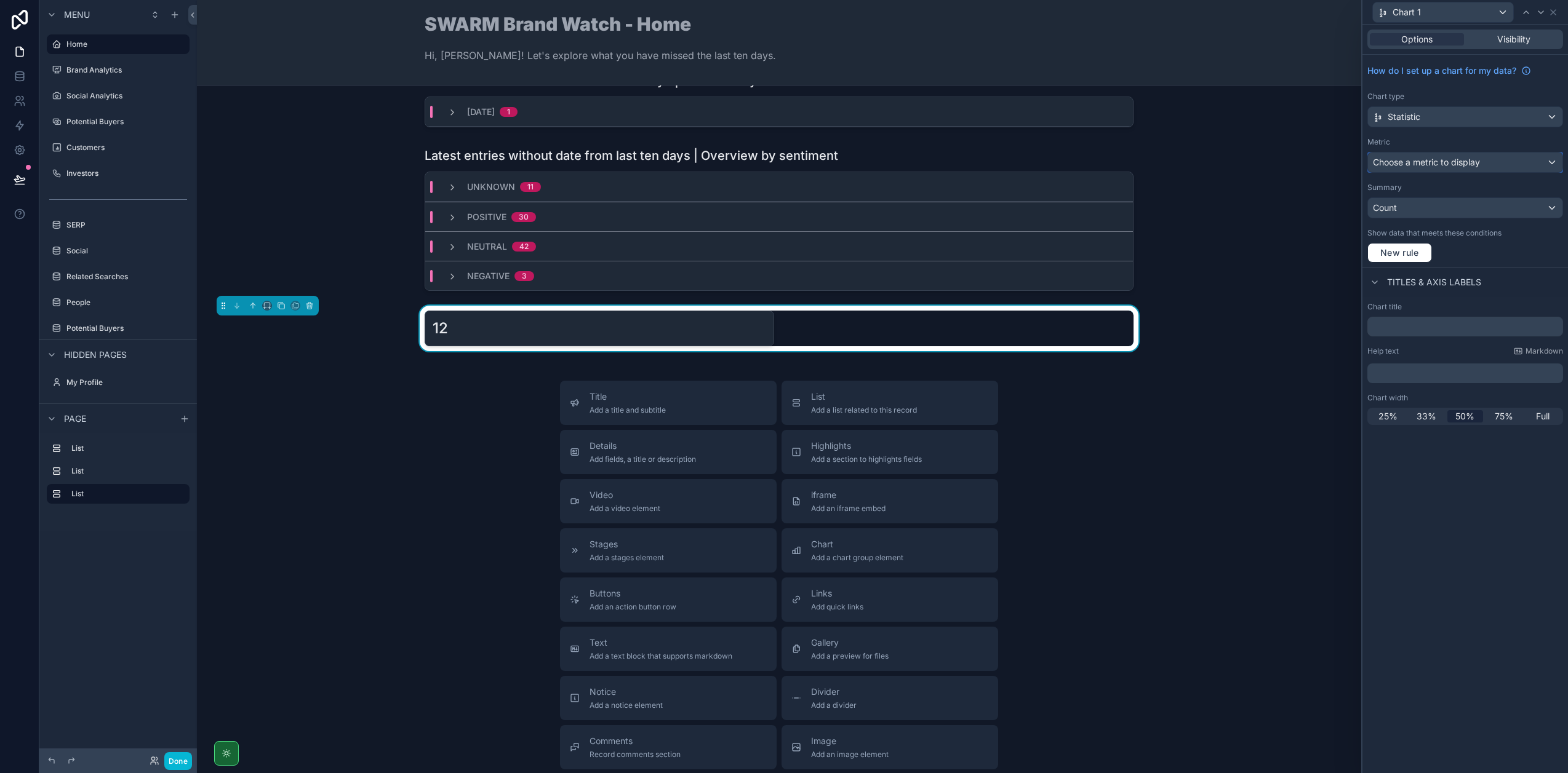
click at [1528, 153] on div "Choose a metric to display" at bounding box center [1465, 162] width 195 height 19
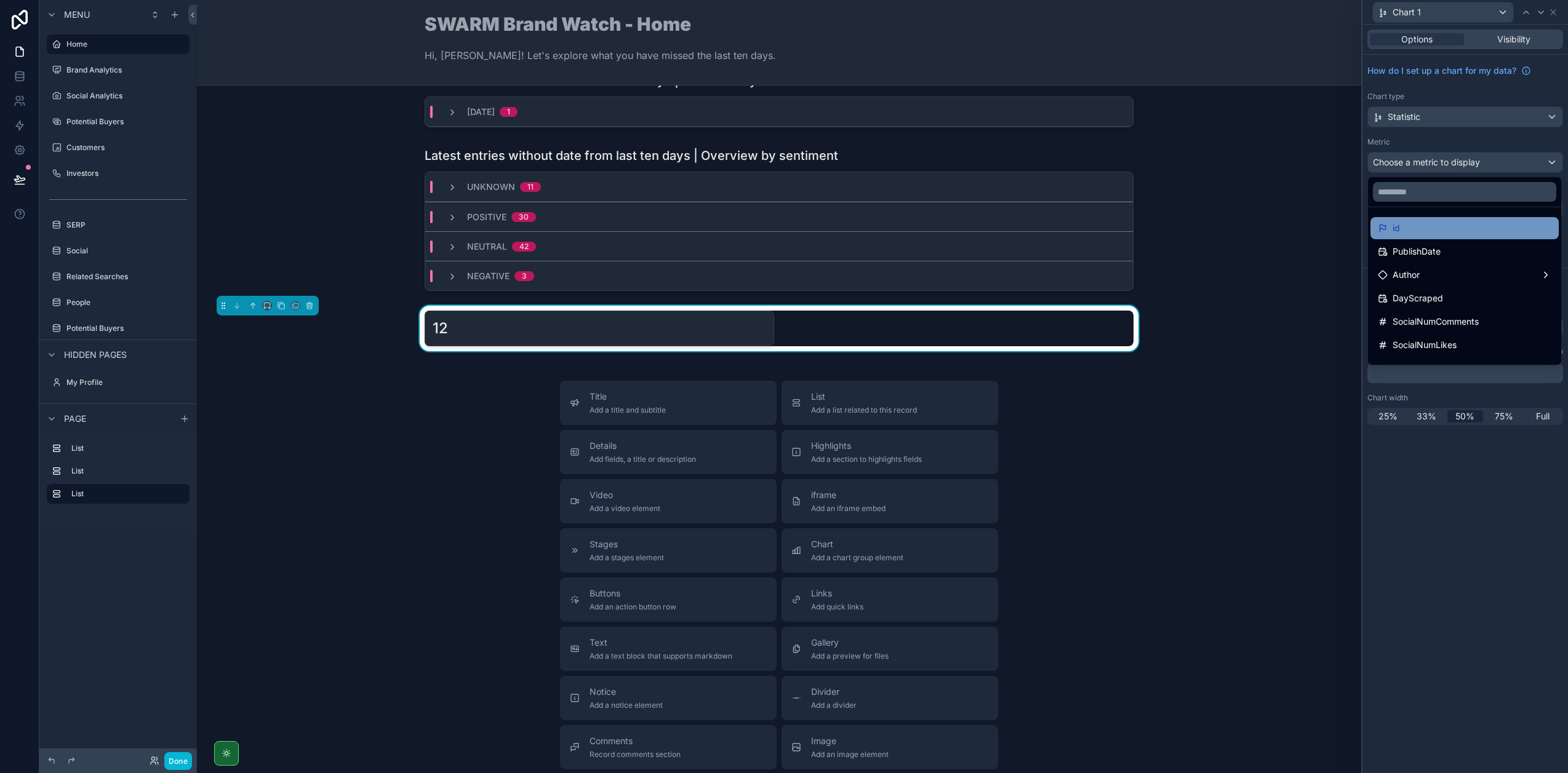
click at [1496, 233] on div "id" at bounding box center [1464, 228] width 174 height 15
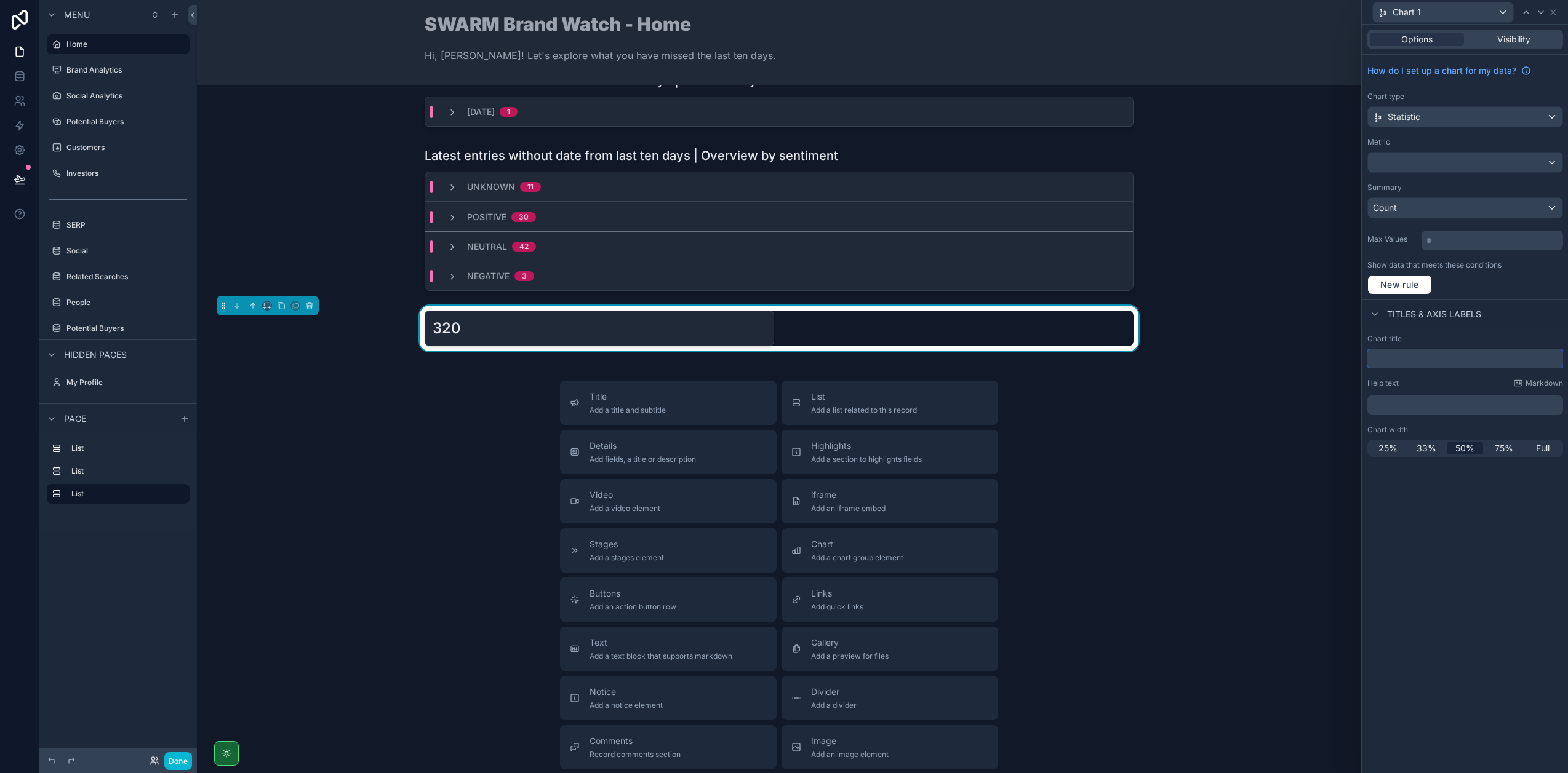
click at [1410, 361] on input "text" at bounding box center [1464, 358] width 196 height 19
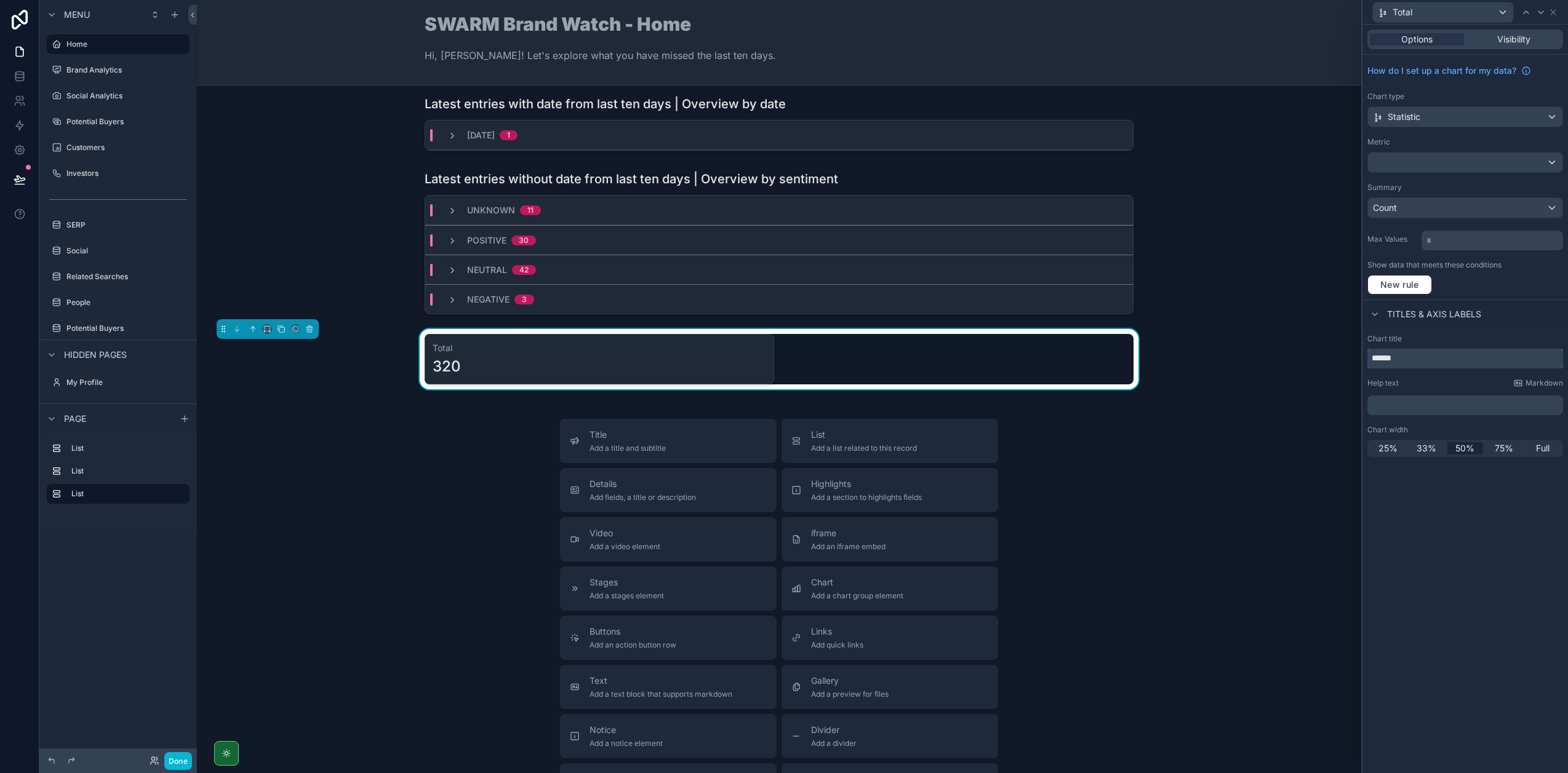
scroll to position [0, 0]
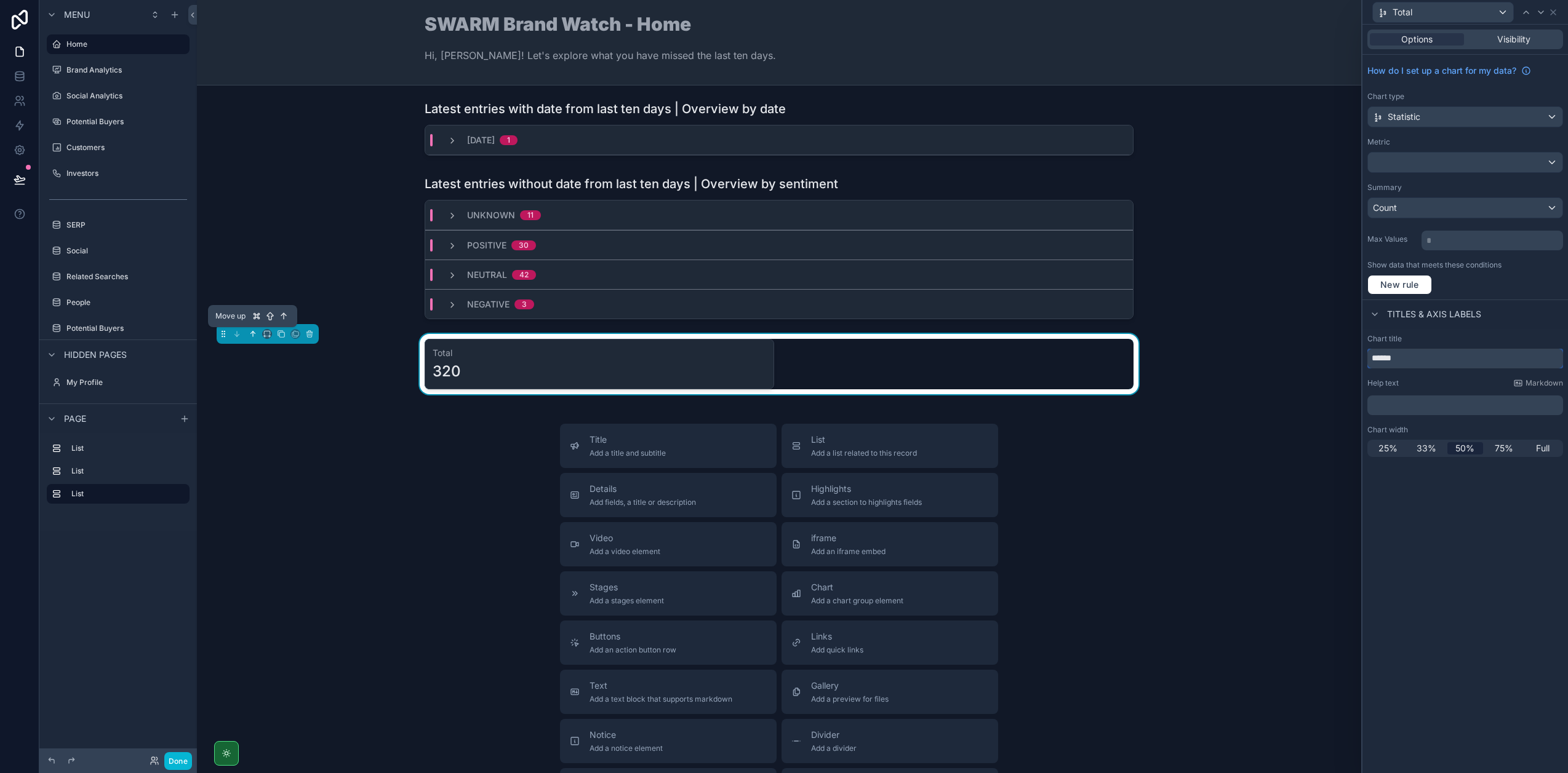
type input "*****"
click at [252, 336] on icon "scrollable content" at bounding box center [252, 333] width 9 height 9
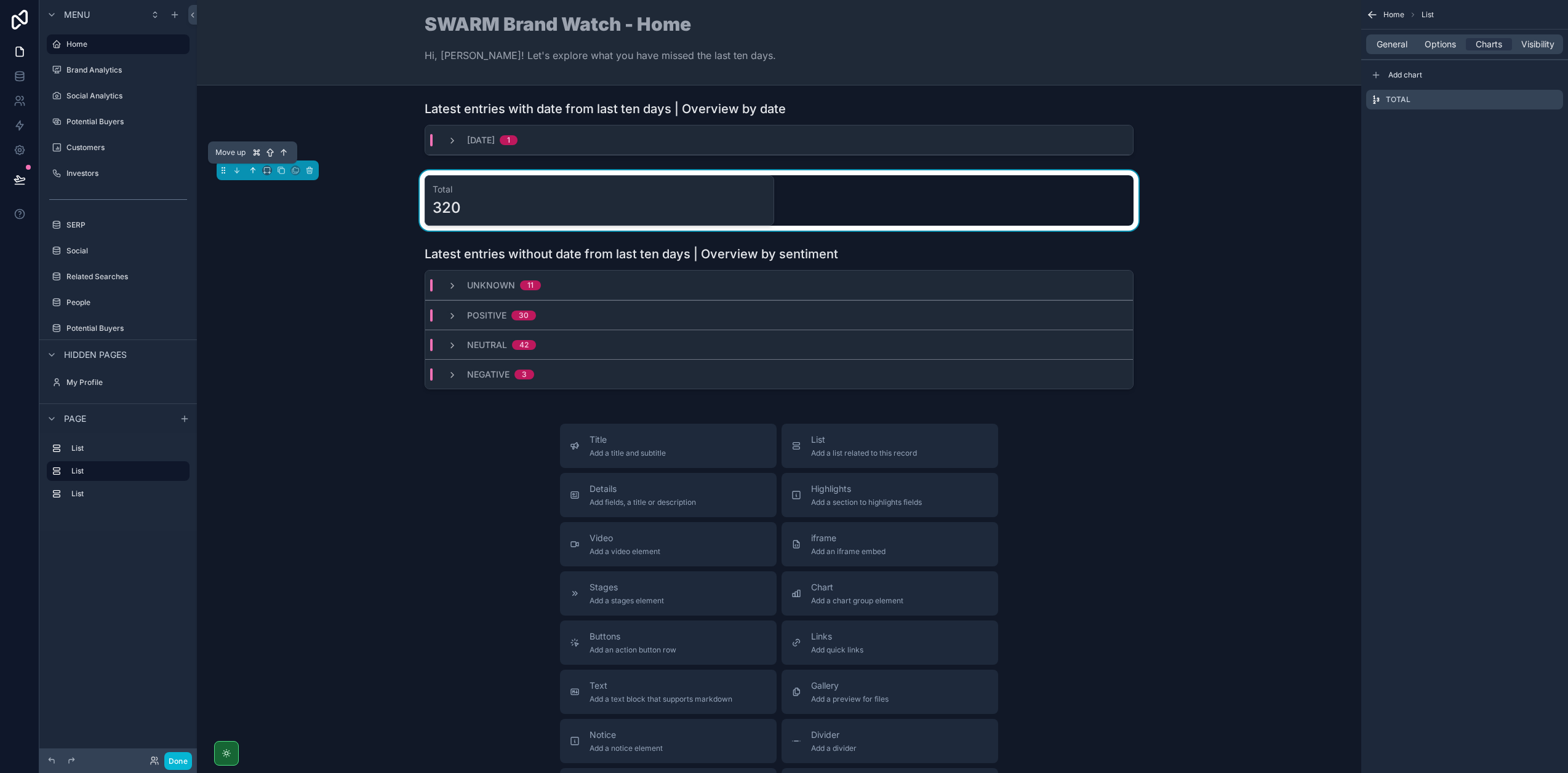
click at [250, 170] on icon "scrollable content" at bounding box center [252, 170] width 9 height 9
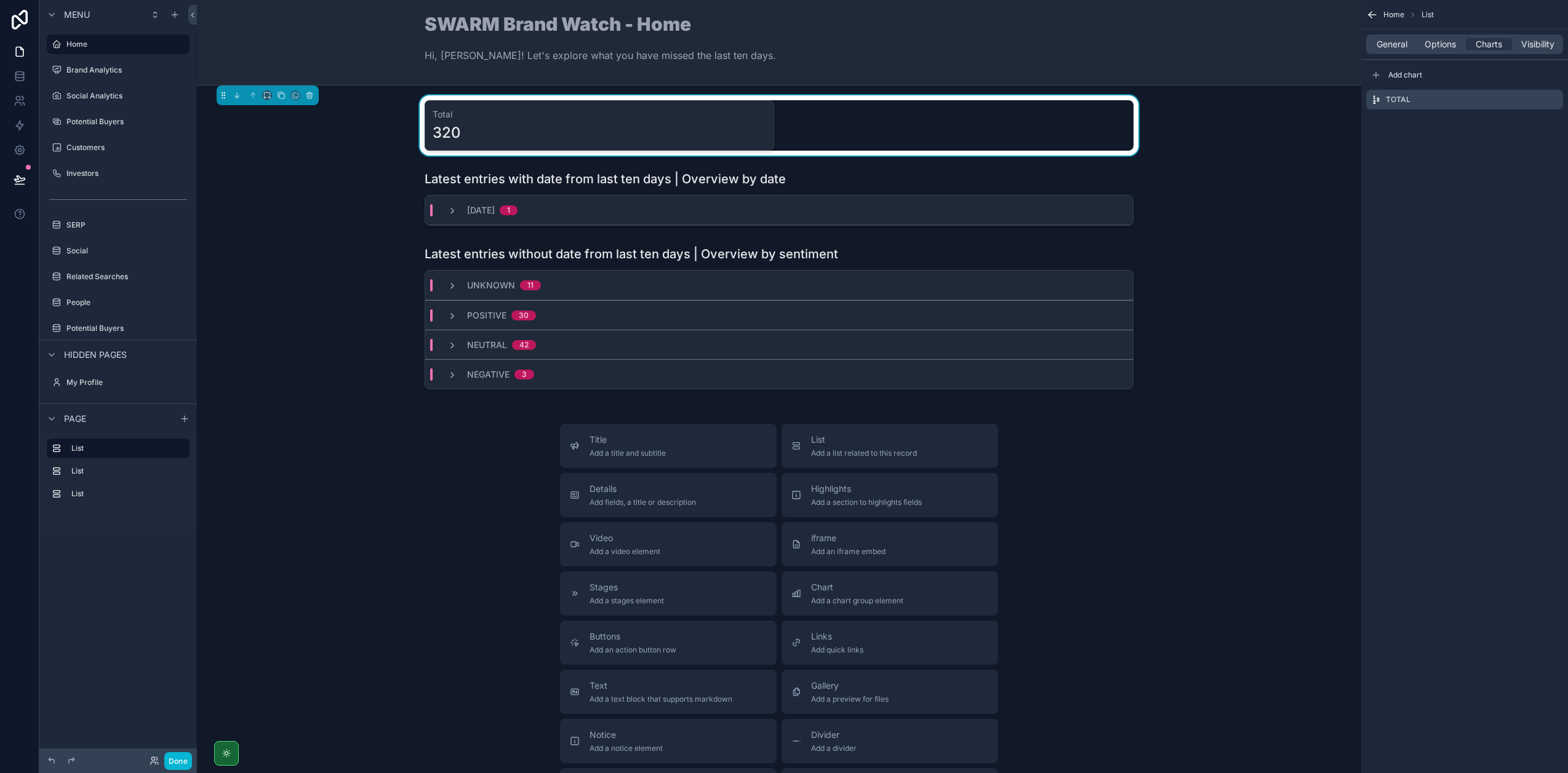
click at [862, 116] on div "Total 320" at bounding box center [779, 125] width 709 height 51
click at [266, 100] on button "scrollable content" at bounding box center [267, 95] width 10 height 10
click at [271, 148] on div "25%" at bounding box center [291, 141] width 53 height 22
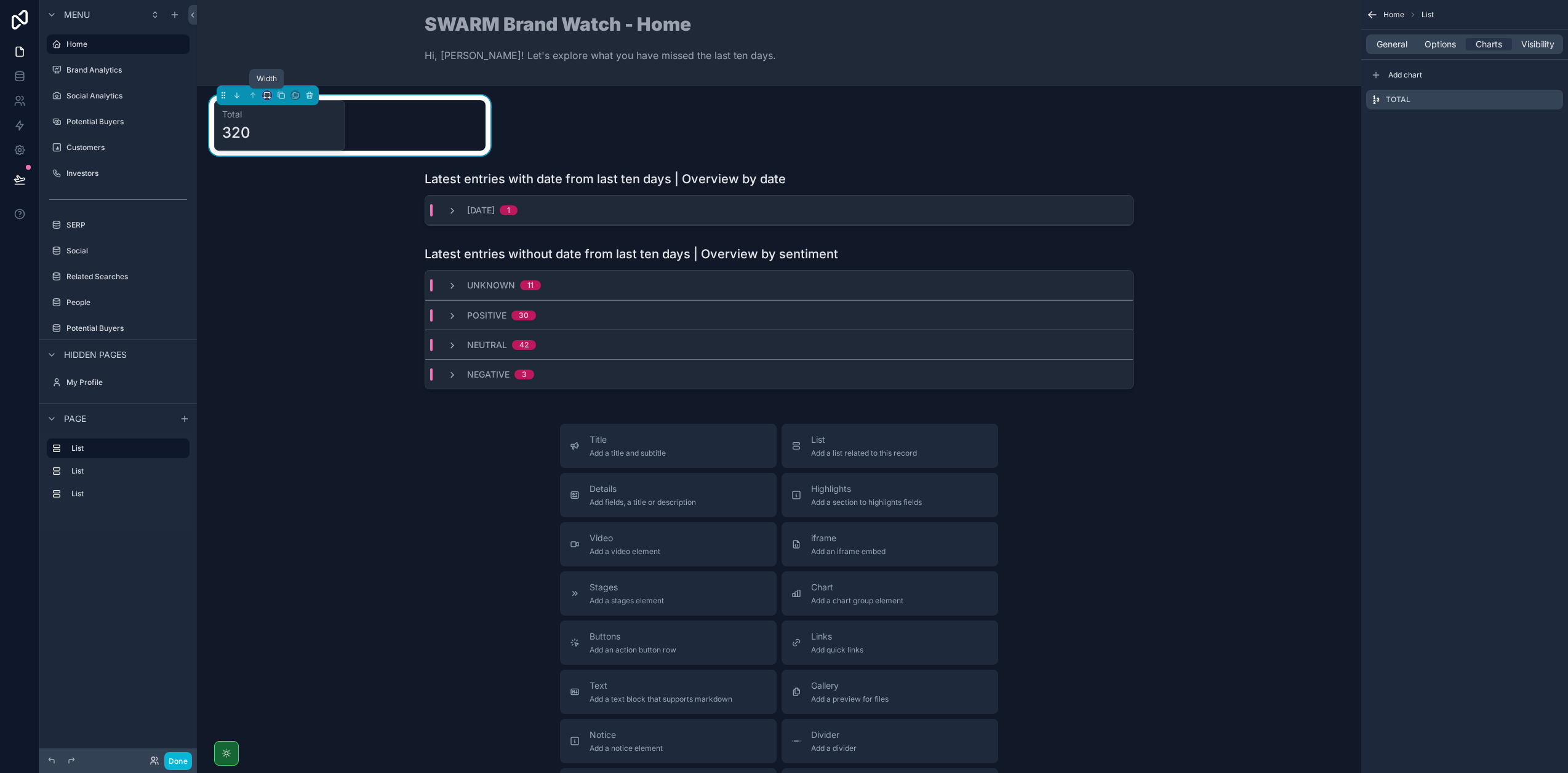
click at [265, 95] on icon "scrollable content" at bounding box center [266, 95] width 9 height 9
click at [287, 181] on span "50%" at bounding box center [282, 188] width 19 height 15
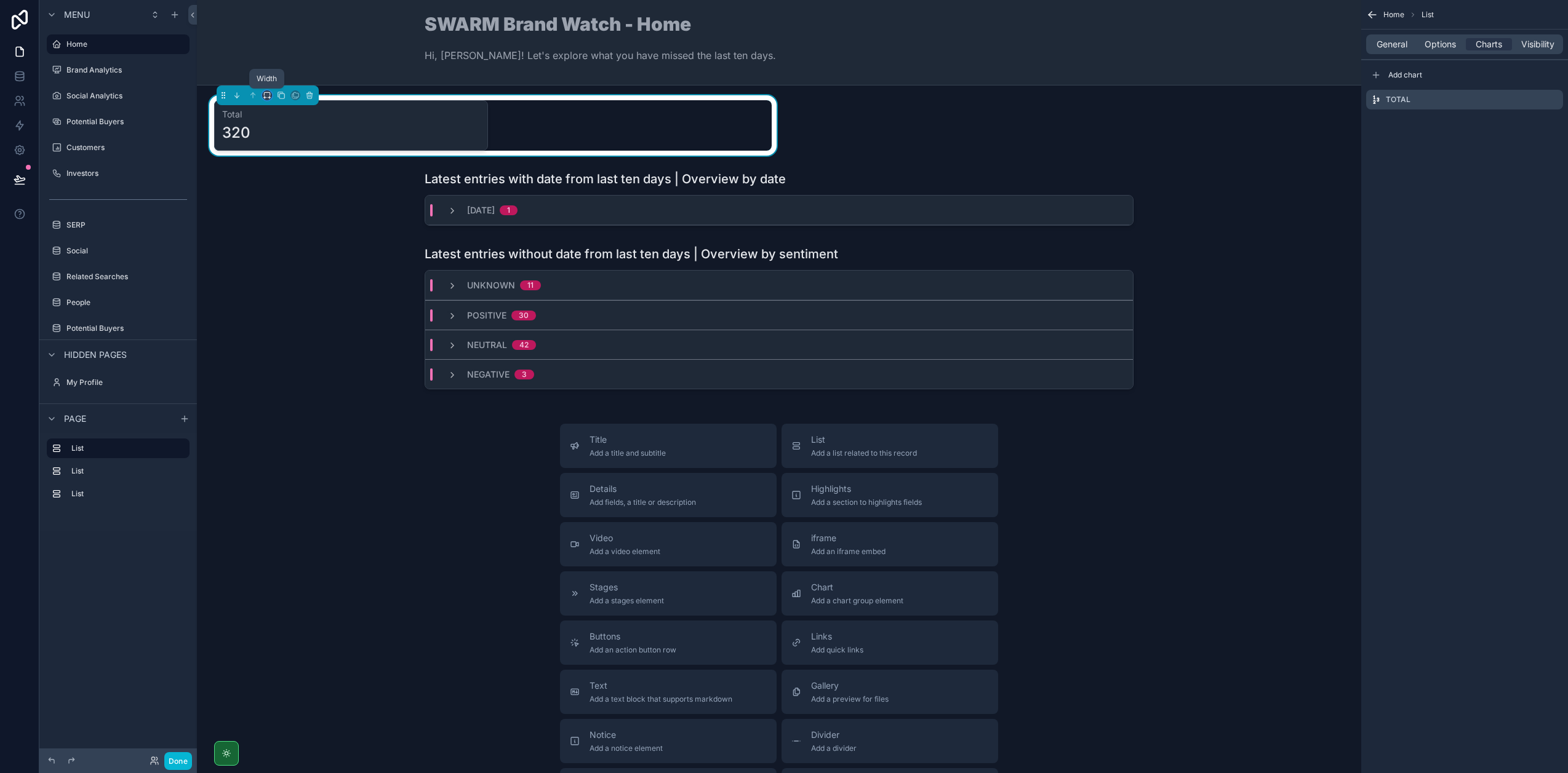
click at [268, 95] on icon "scrollable content" at bounding box center [266, 95] width 9 height 9
click at [283, 230] on span "75%" at bounding box center [282, 234] width 19 height 15
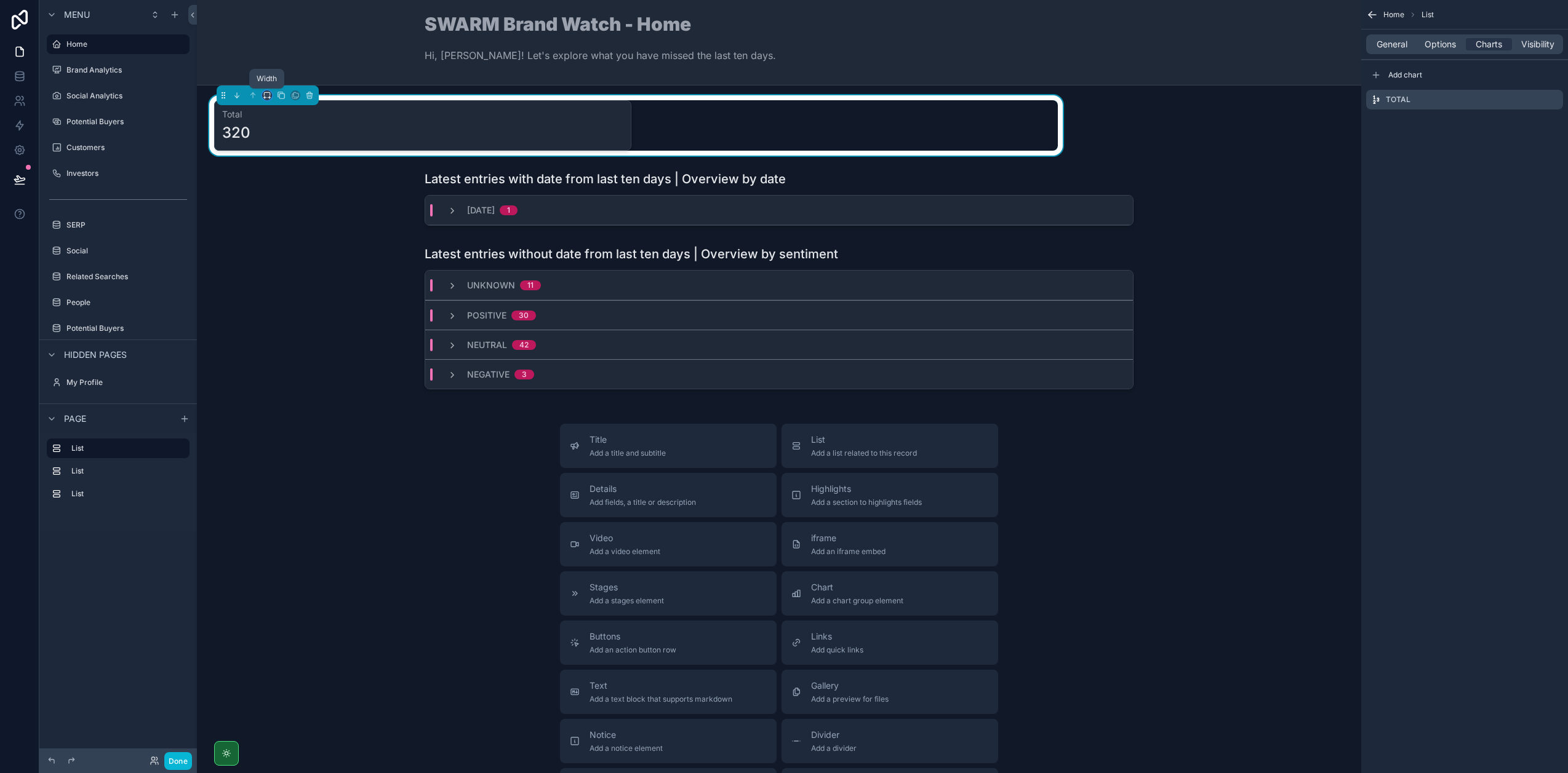
click at [266, 98] on icon "scrollable content" at bounding box center [265, 98] width 2 height 0
click at [305, 120] on div "Default" at bounding box center [291, 118] width 38 height 15
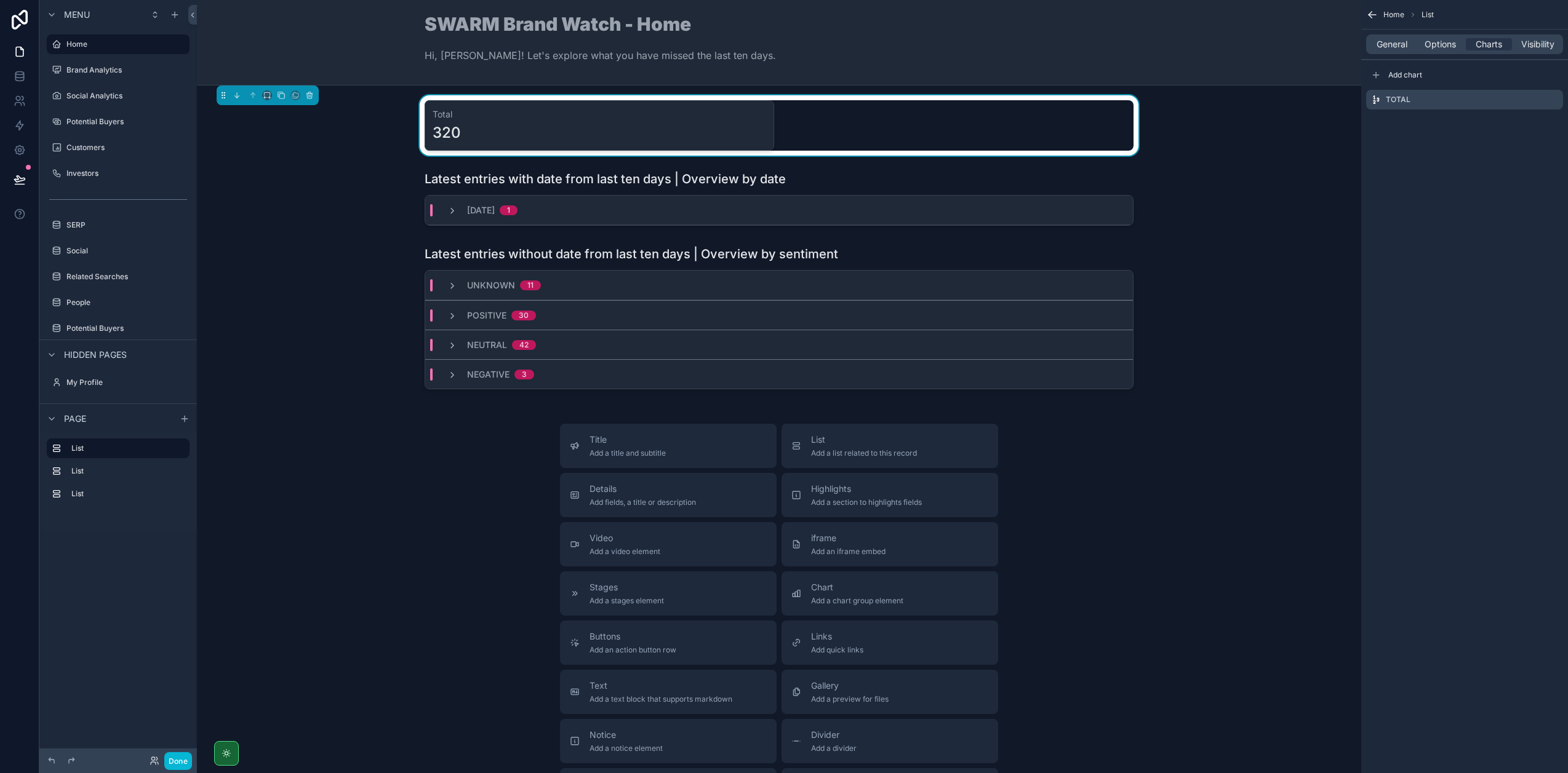
click at [865, 126] on div "Total 320" at bounding box center [779, 125] width 709 height 51
click at [1556, 100] on icon "scrollable content" at bounding box center [1552, 100] width 10 height 10
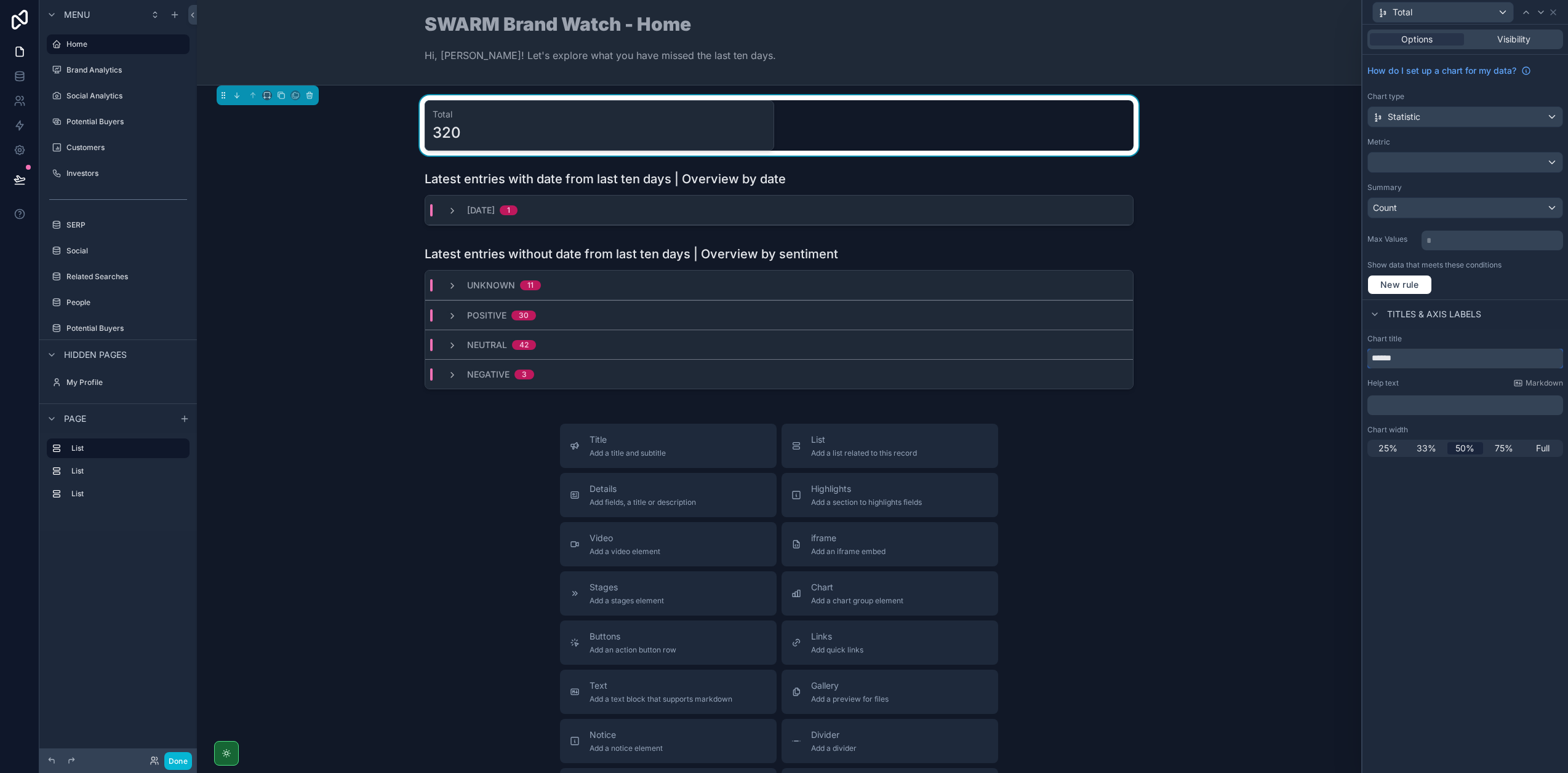
click at [1423, 359] on input "*****" at bounding box center [1464, 358] width 196 height 19
type input "**********"
click at [1439, 171] on div at bounding box center [1465, 162] width 195 height 19
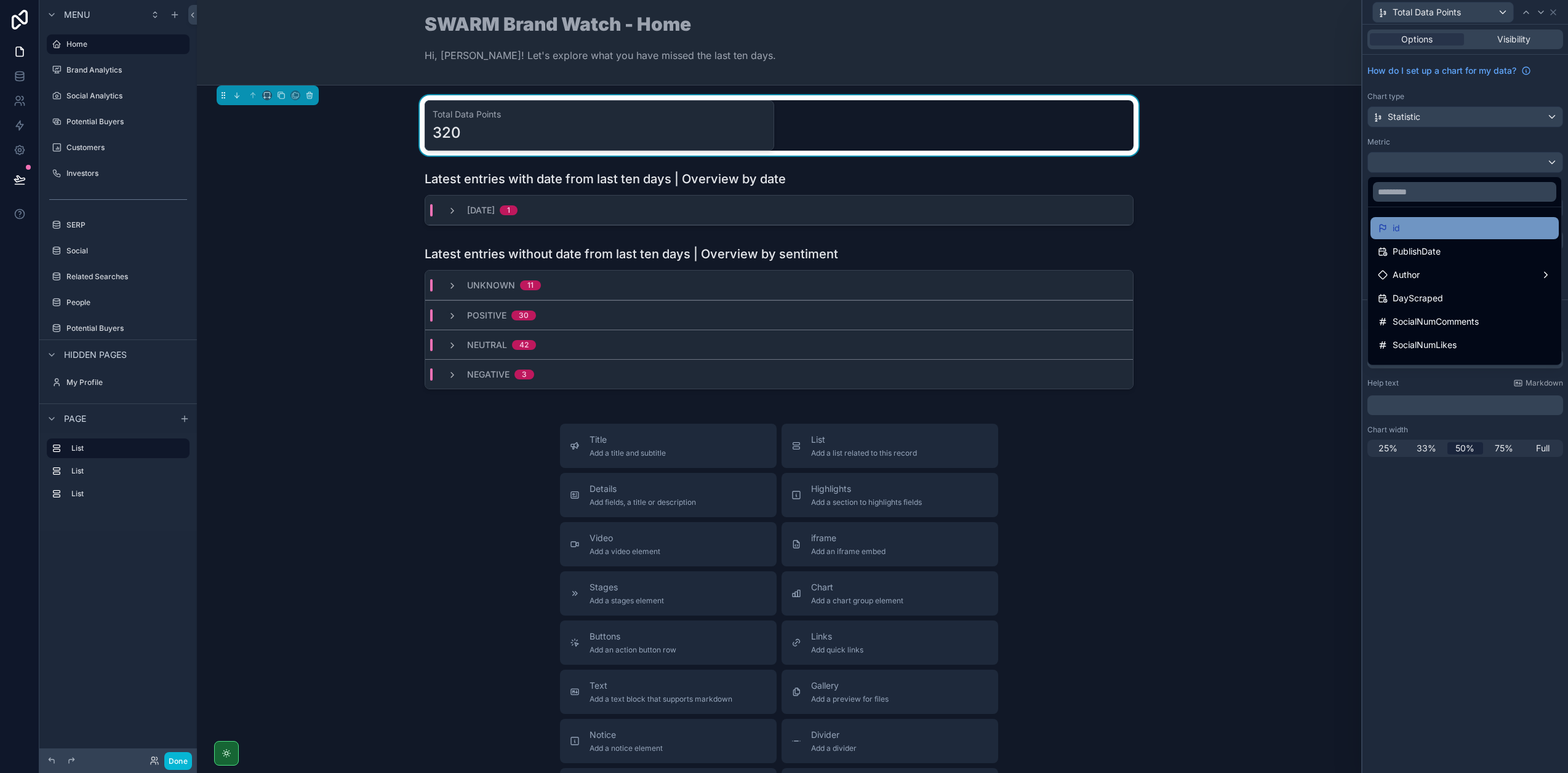
click at [1425, 230] on div "id" at bounding box center [1464, 228] width 174 height 15
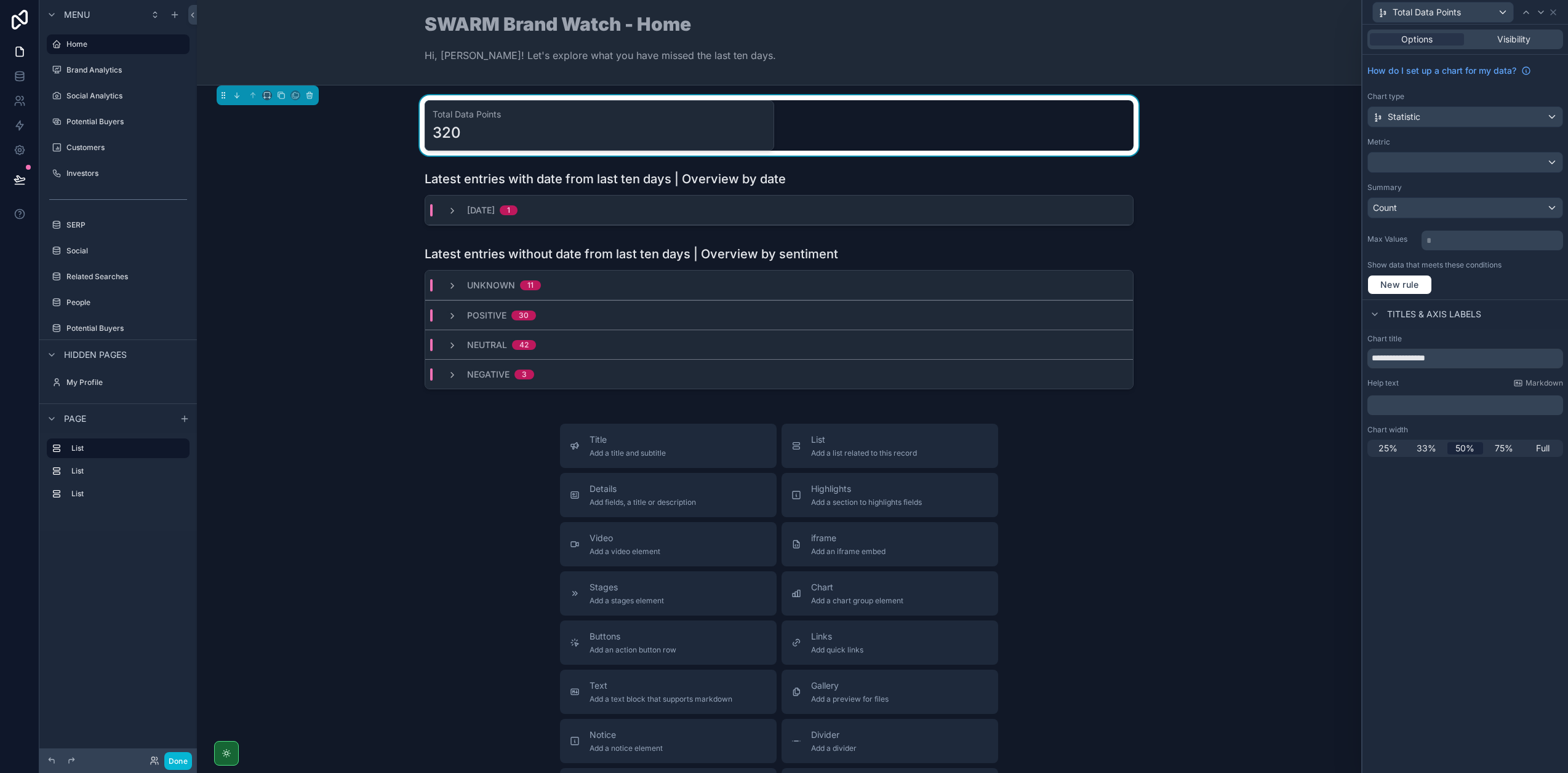
click at [1463, 536] on div "**********" at bounding box center [1465, 399] width 206 height 748
click at [1536, 452] on span "Full" at bounding box center [1542, 448] width 13 height 12
click at [1377, 449] on div "25%" at bounding box center [1387, 448] width 37 height 12
click at [1549, 14] on icon at bounding box center [1552, 12] width 10 height 10
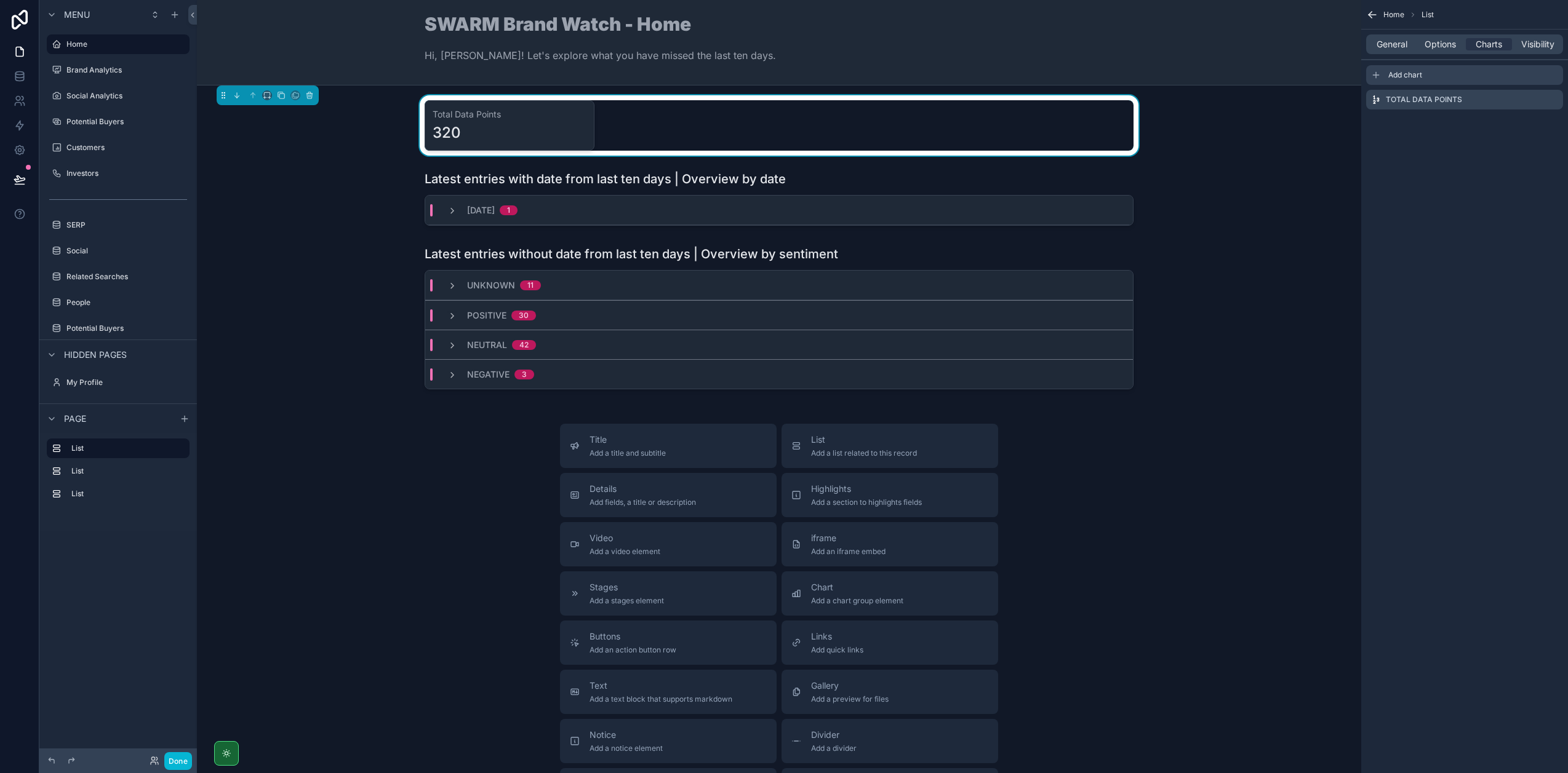
click at [1404, 75] on span "Add chart" at bounding box center [1404, 75] width 33 height 10
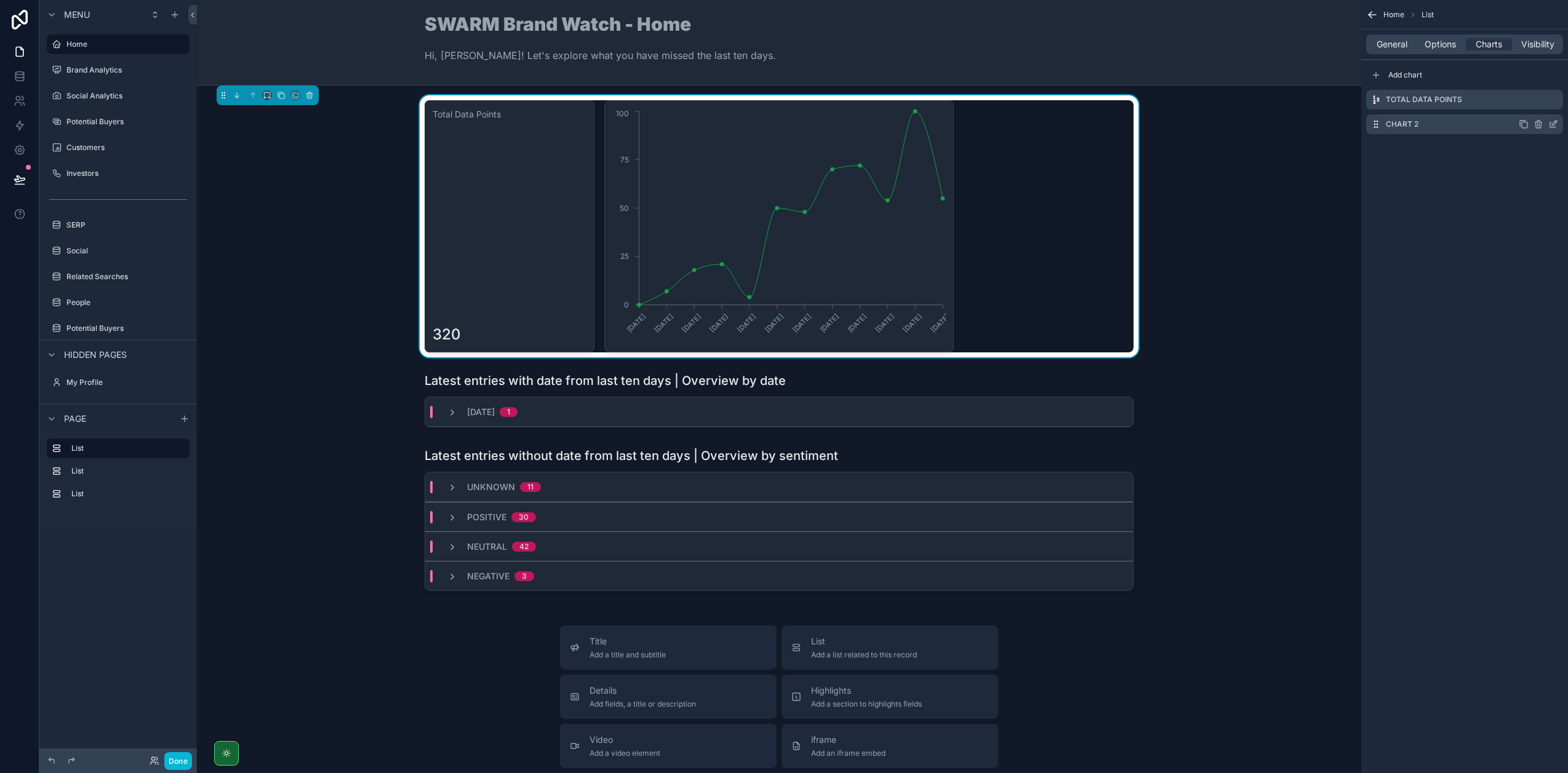
click at [1550, 126] on icon "scrollable content" at bounding box center [1552, 124] width 10 height 10
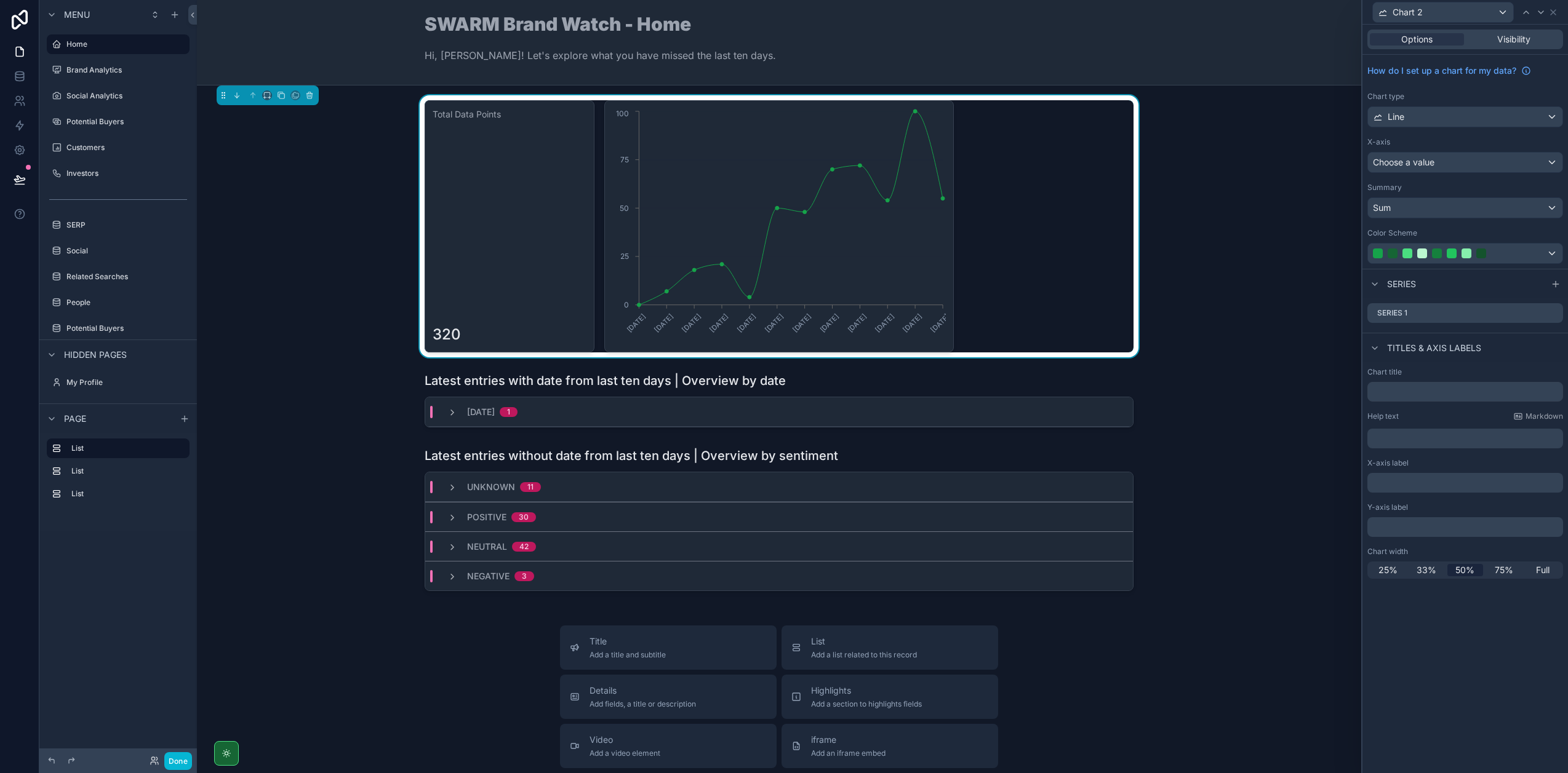
click at [939, 238] on icon "06/01/2025 03/02/2025 03/03/2025 07/04/2025 05/05/2025 02/06/2025 07/07/2025 04…" at bounding box center [779, 226] width 333 height 236
click at [1482, 112] on div "Line" at bounding box center [1465, 116] width 195 height 19
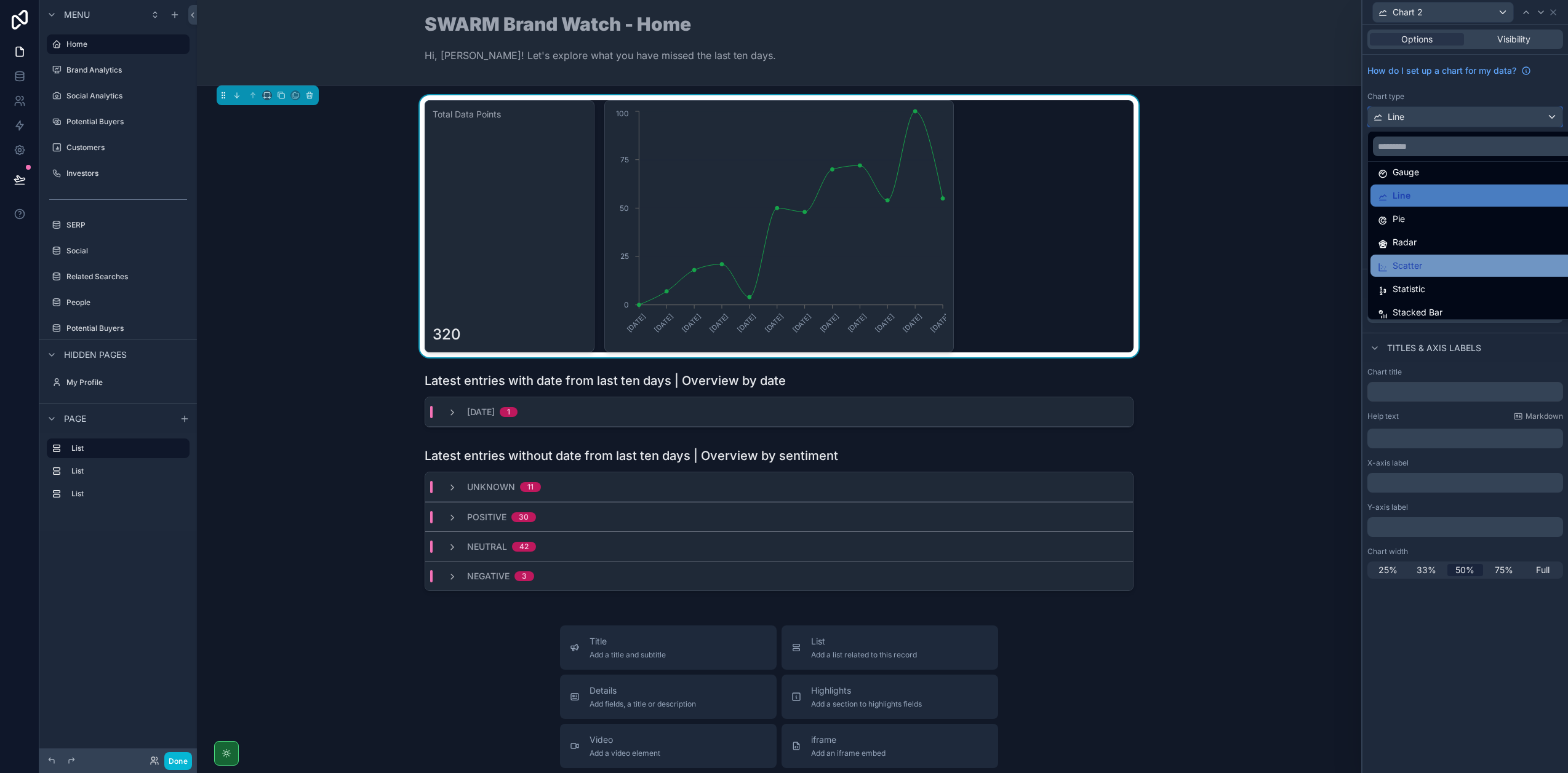
scroll to position [87, 0]
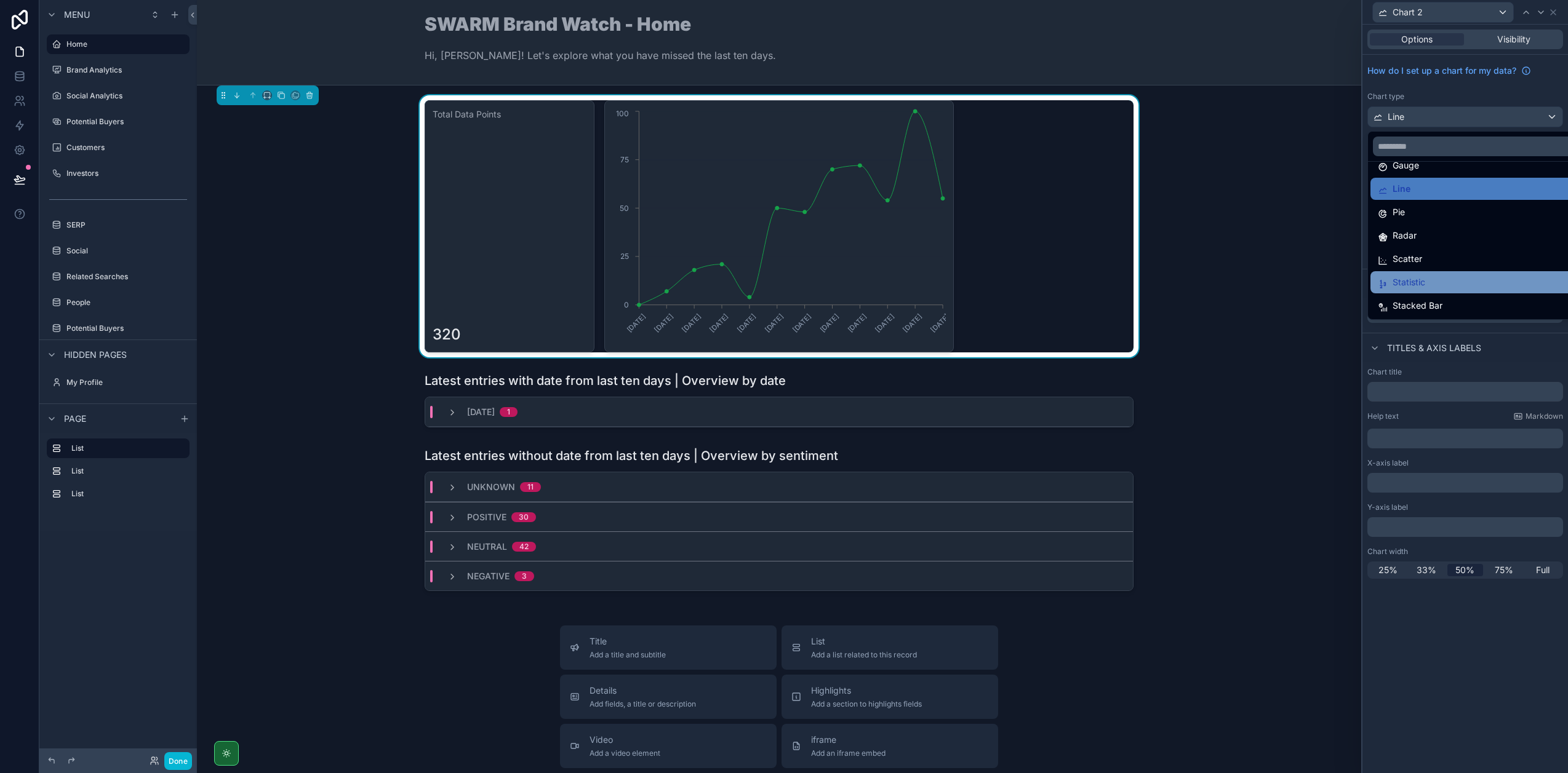
click at [1436, 275] on div "Statistic" at bounding box center [1479, 282] width 203 height 15
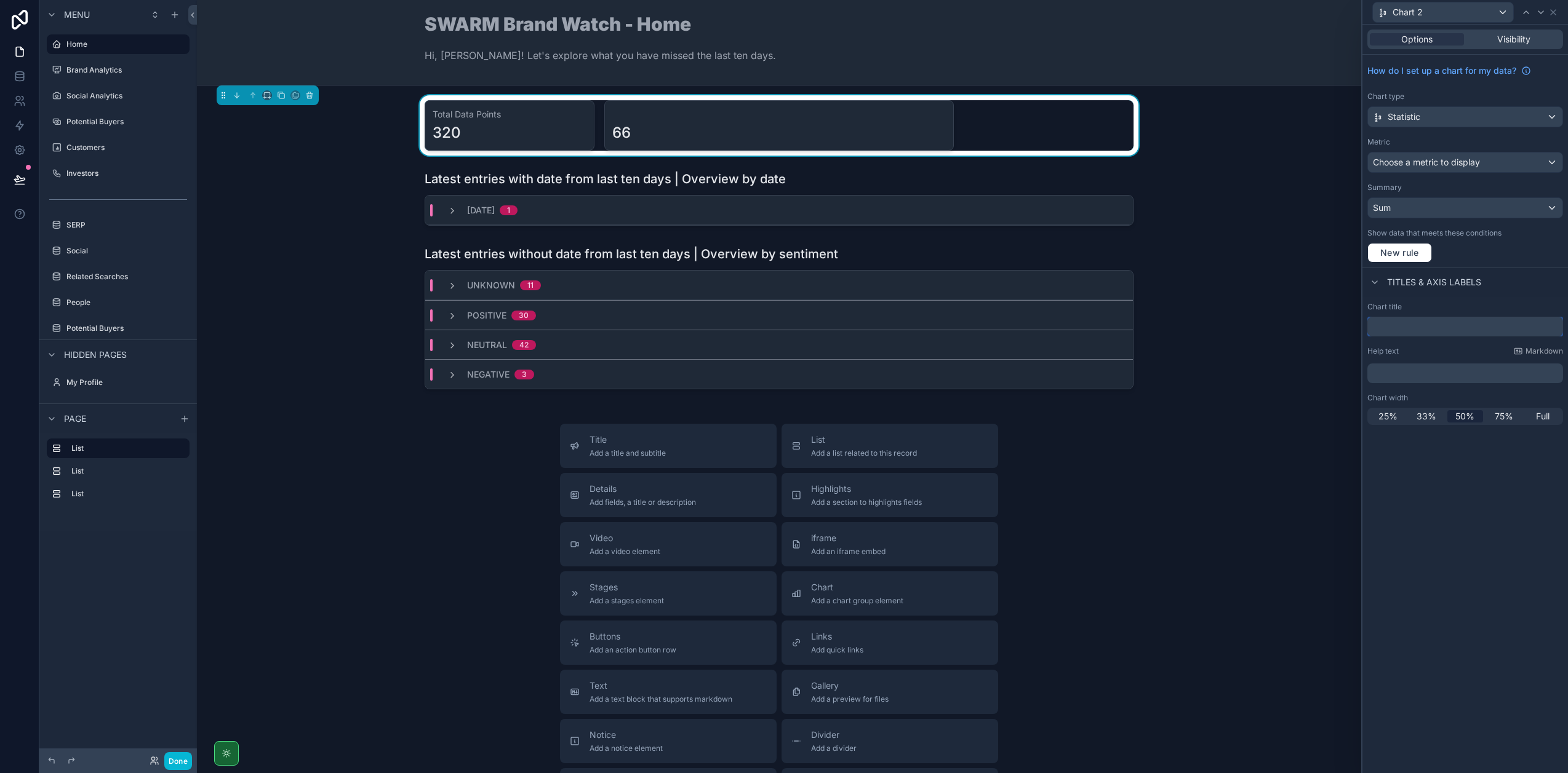
click at [1419, 330] on input "text" at bounding box center [1464, 326] width 196 height 19
type input "**********"
click at [1442, 160] on span "Choose a metric to display" at bounding box center [1425, 161] width 107 height 10
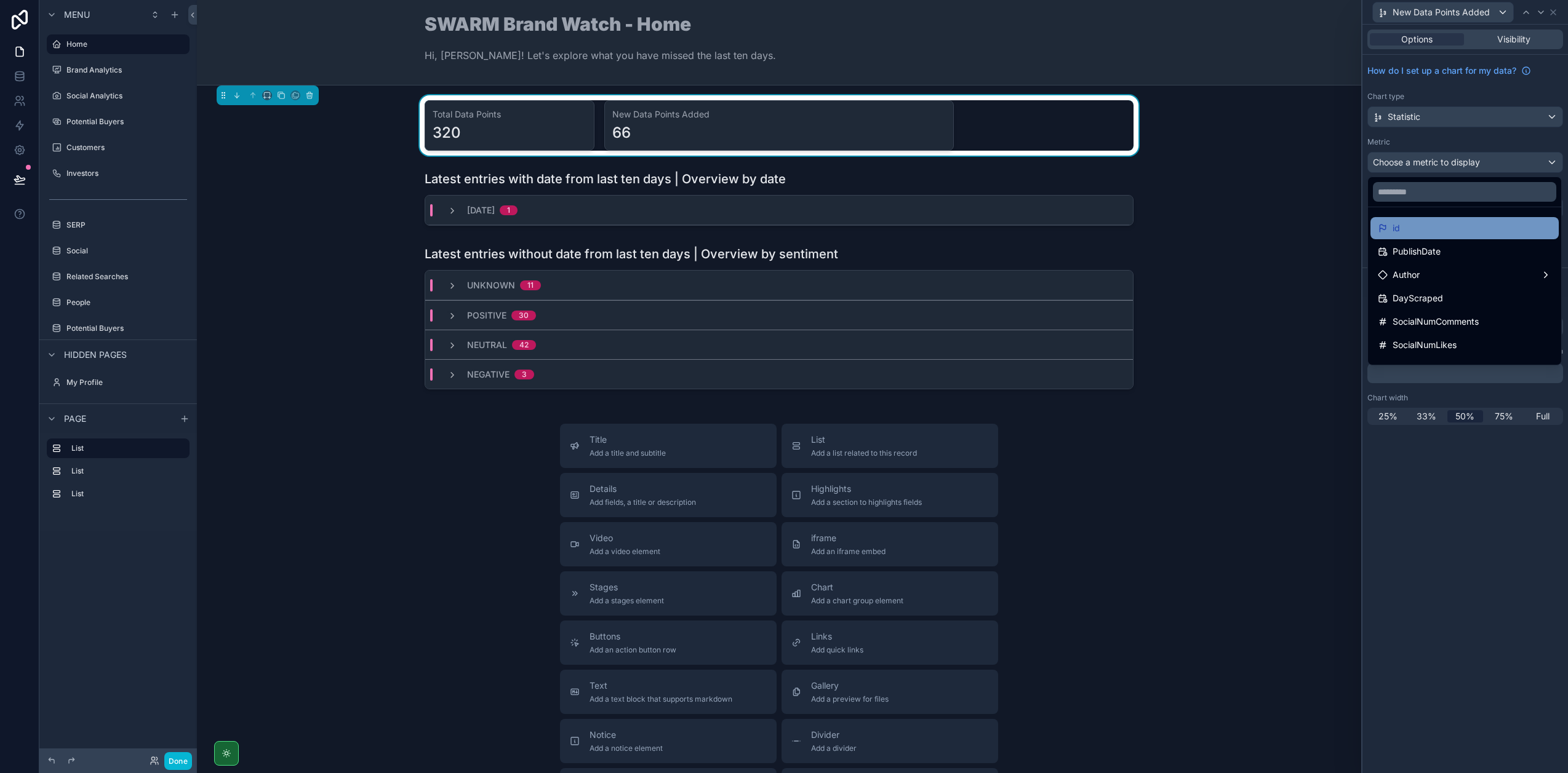
click at [1411, 232] on div "id" at bounding box center [1464, 228] width 174 height 15
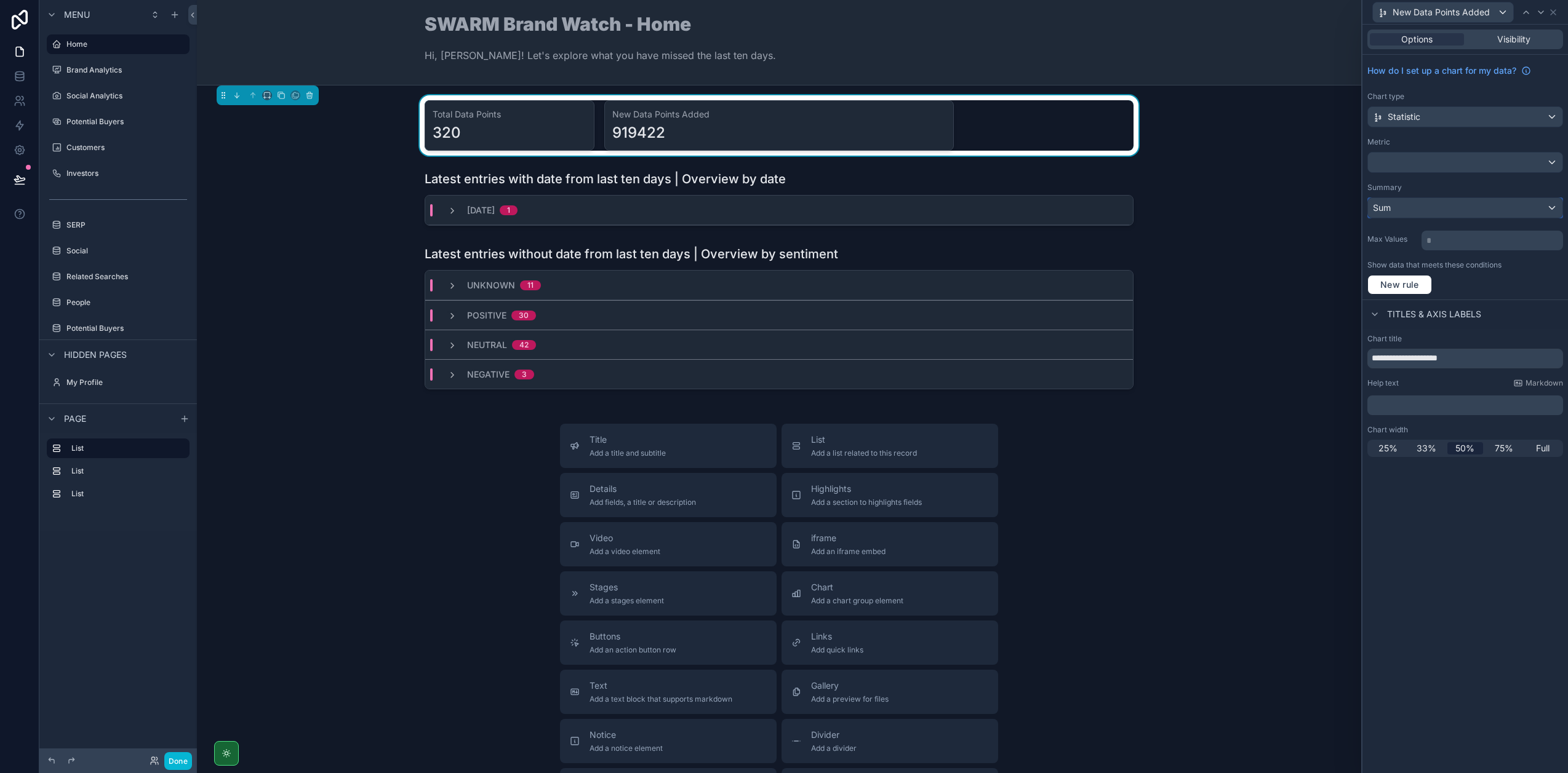
click at [1419, 212] on div "Sum" at bounding box center [1465, 207] width 195 height 19
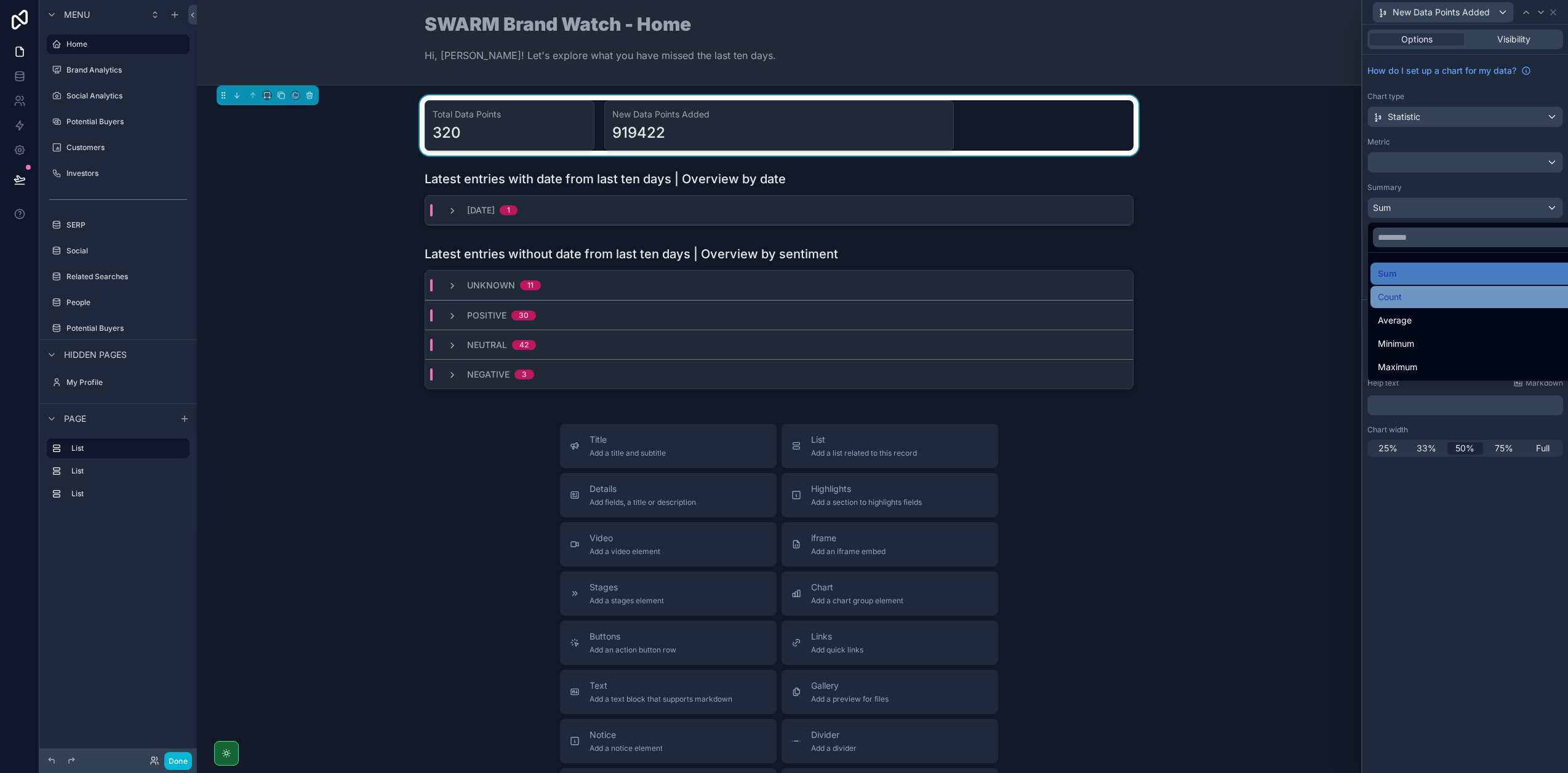
click at [1401, 293] on span "Count" at bounding box center [1390, 297] width 24 height 15
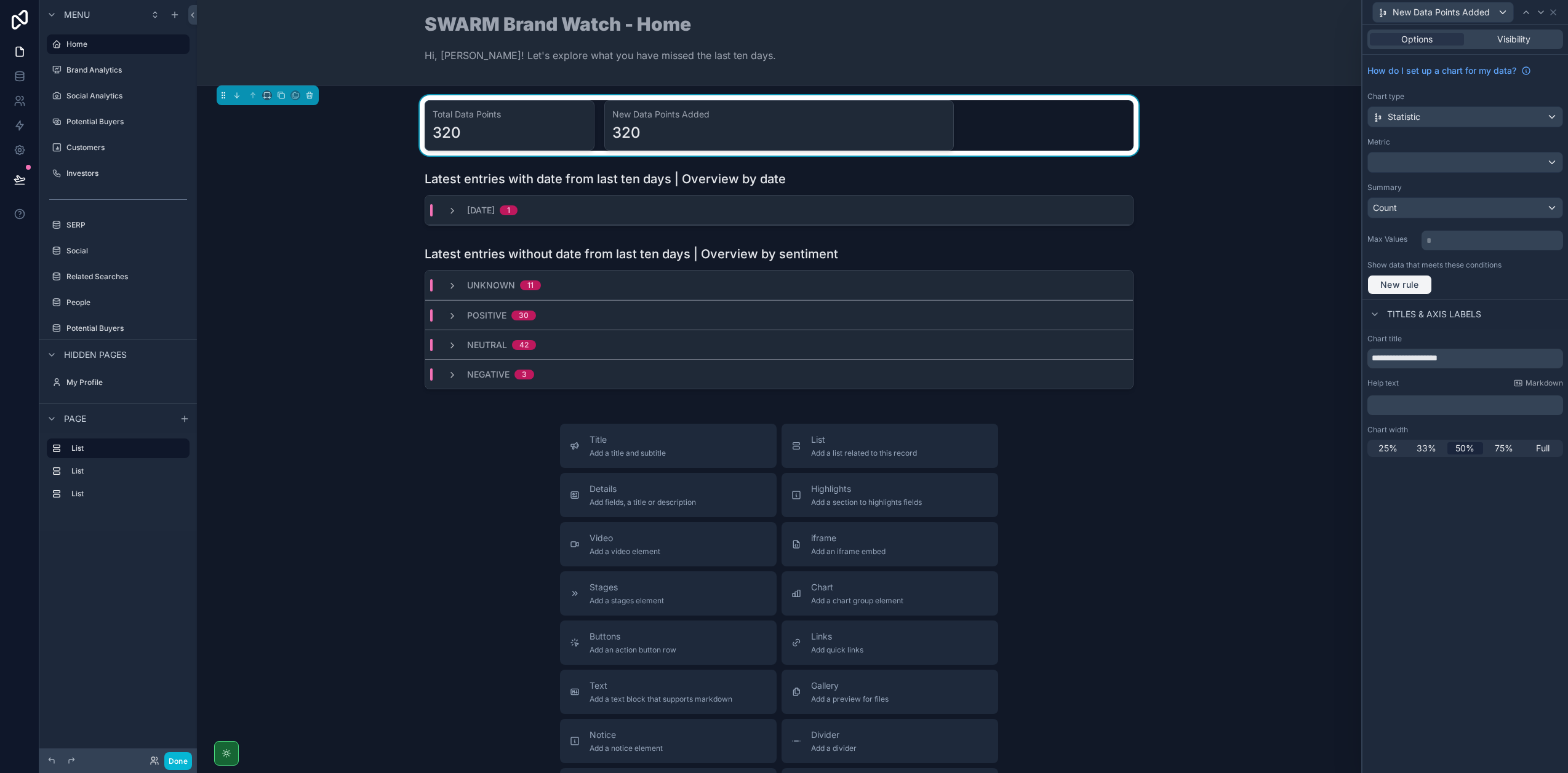
click at [1402, 290] on button "New rule" at bounding box center [1399, 284] width 65 height 19
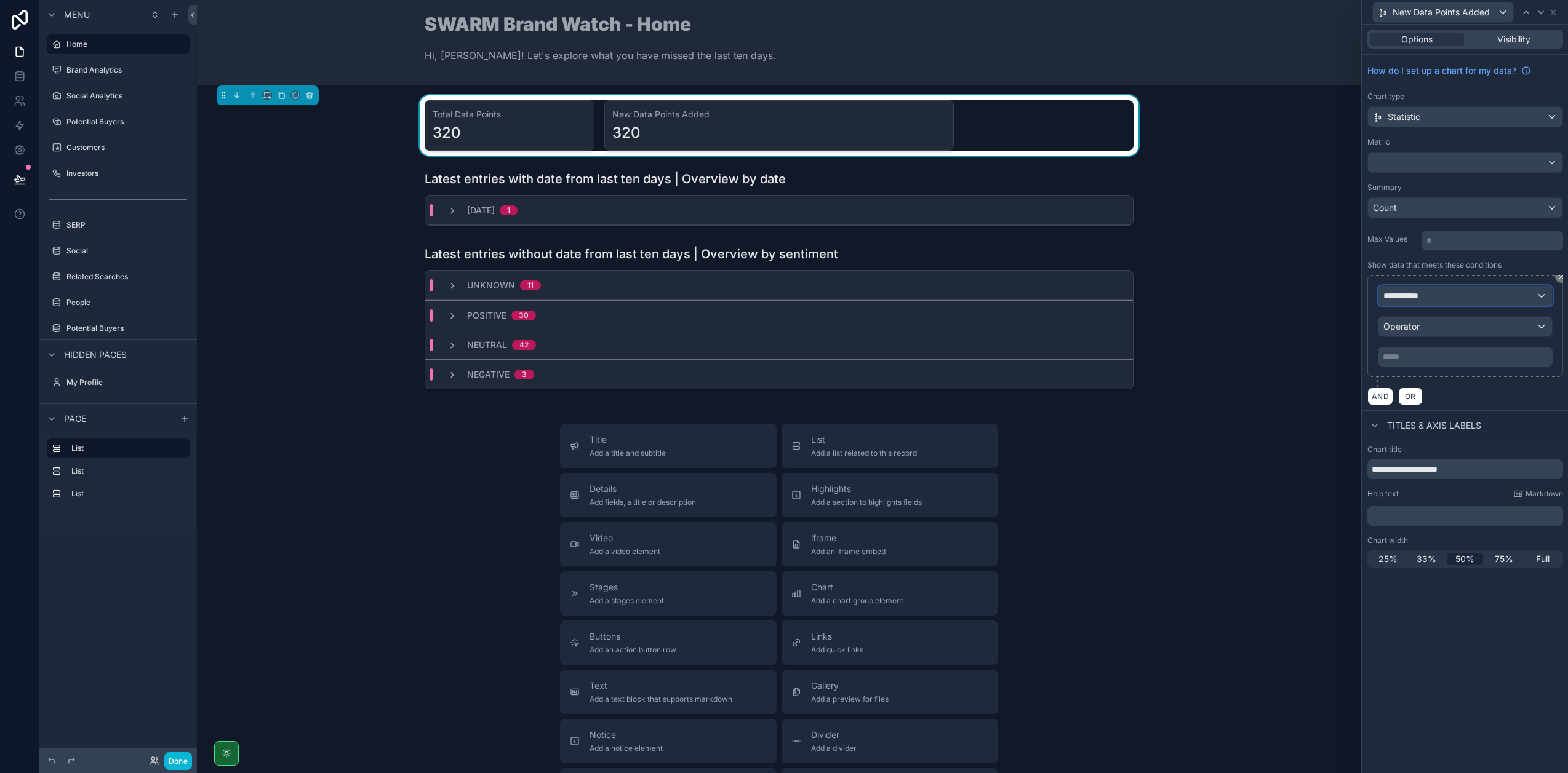
click at [1413, 291] on span "**********" at bounding box center [1406, 296] width 45 height 12
click at [1426, 377] on span "Row values" at bounding box center [1411, 378] width 45 height 12
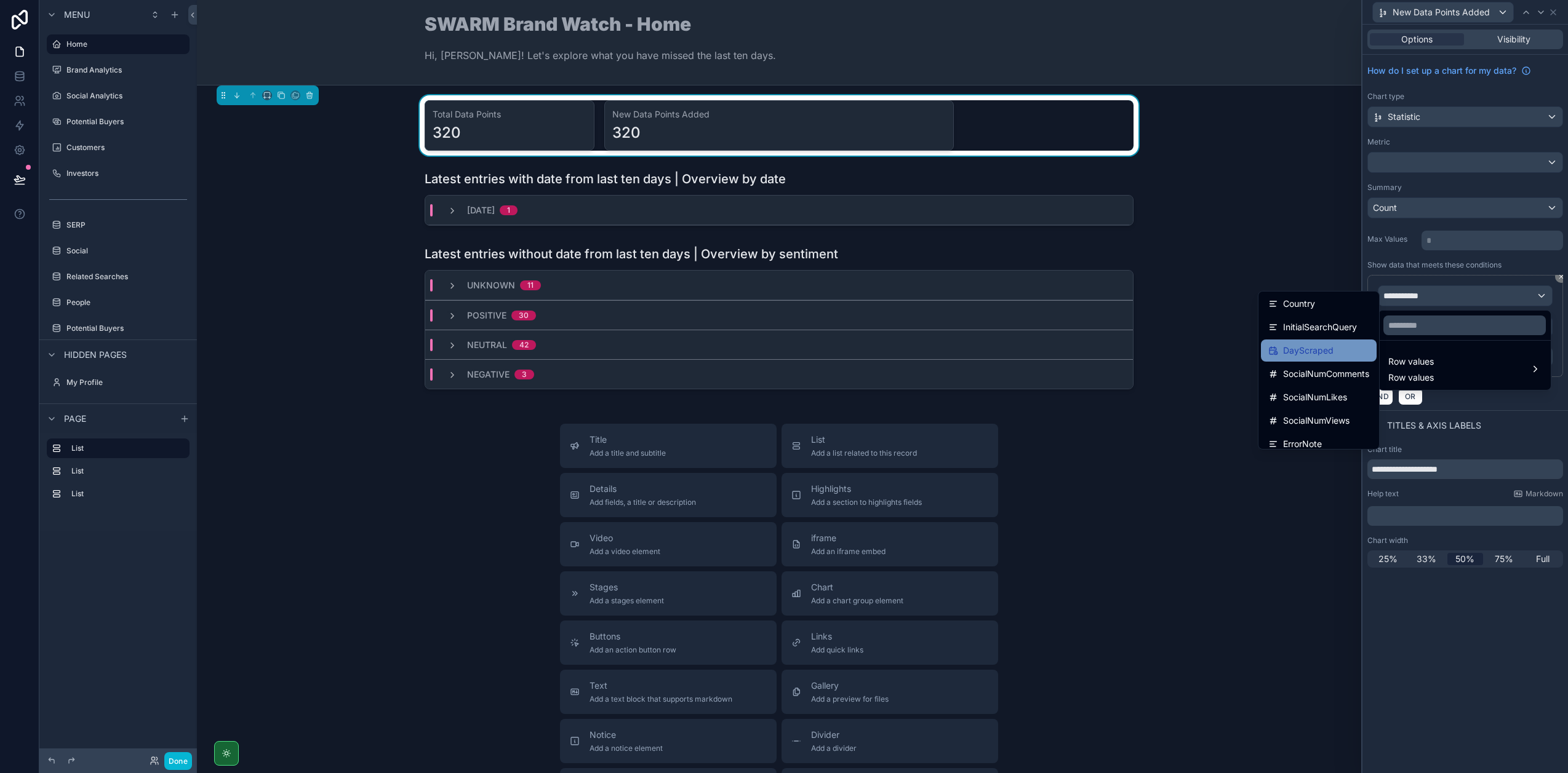
scroll to position [306, 0]
click at [1319, 352] on span "DayScraped" at bounding box center [1308, 350] width 51 height 15
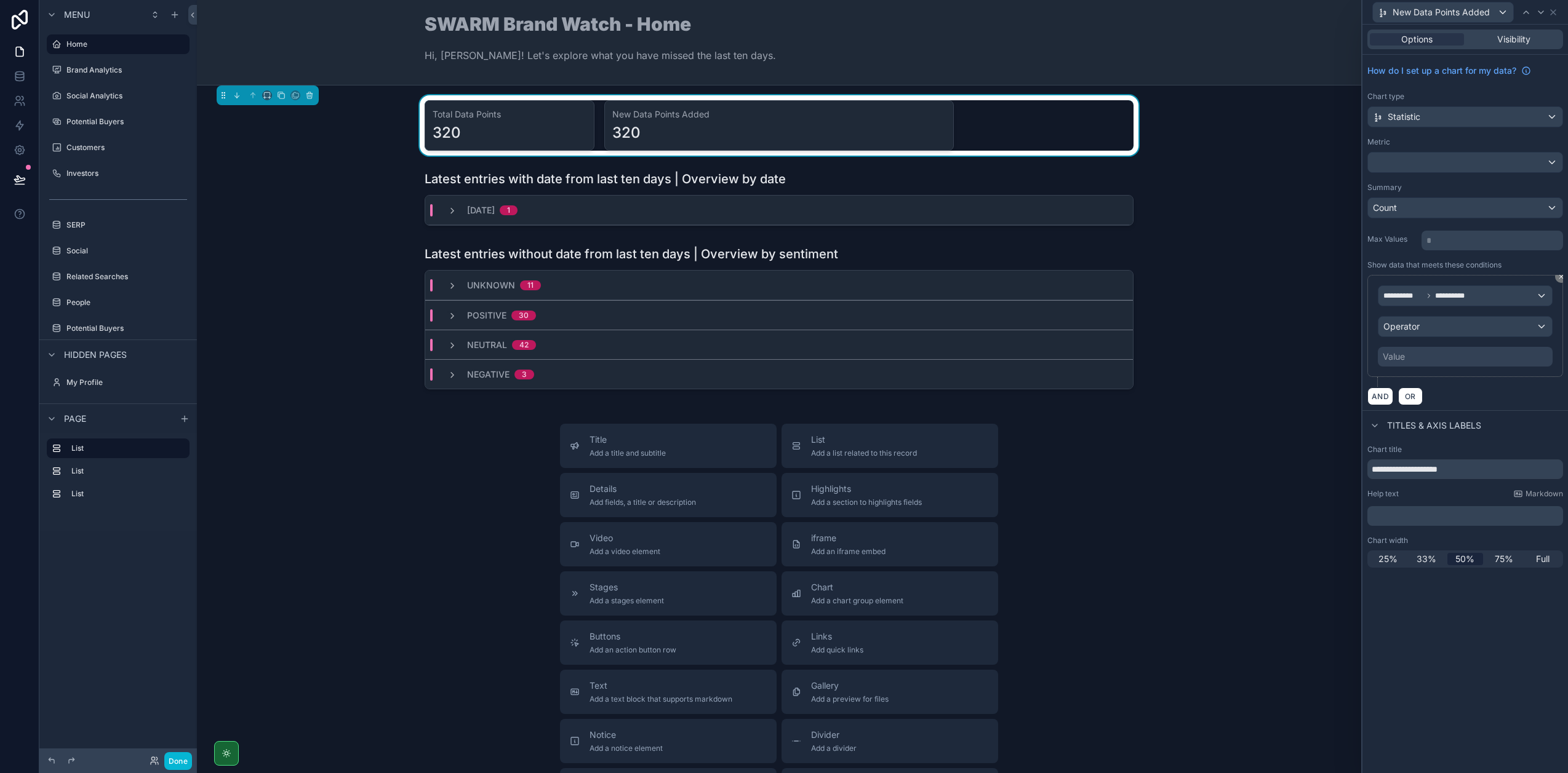
click at [1419, 359] on div "Value" at bounding box center [1465, 357] width 174 height 19
click at [1431, 328] on div "Operator" at bounding box center [1464, 326] width 174 height 19
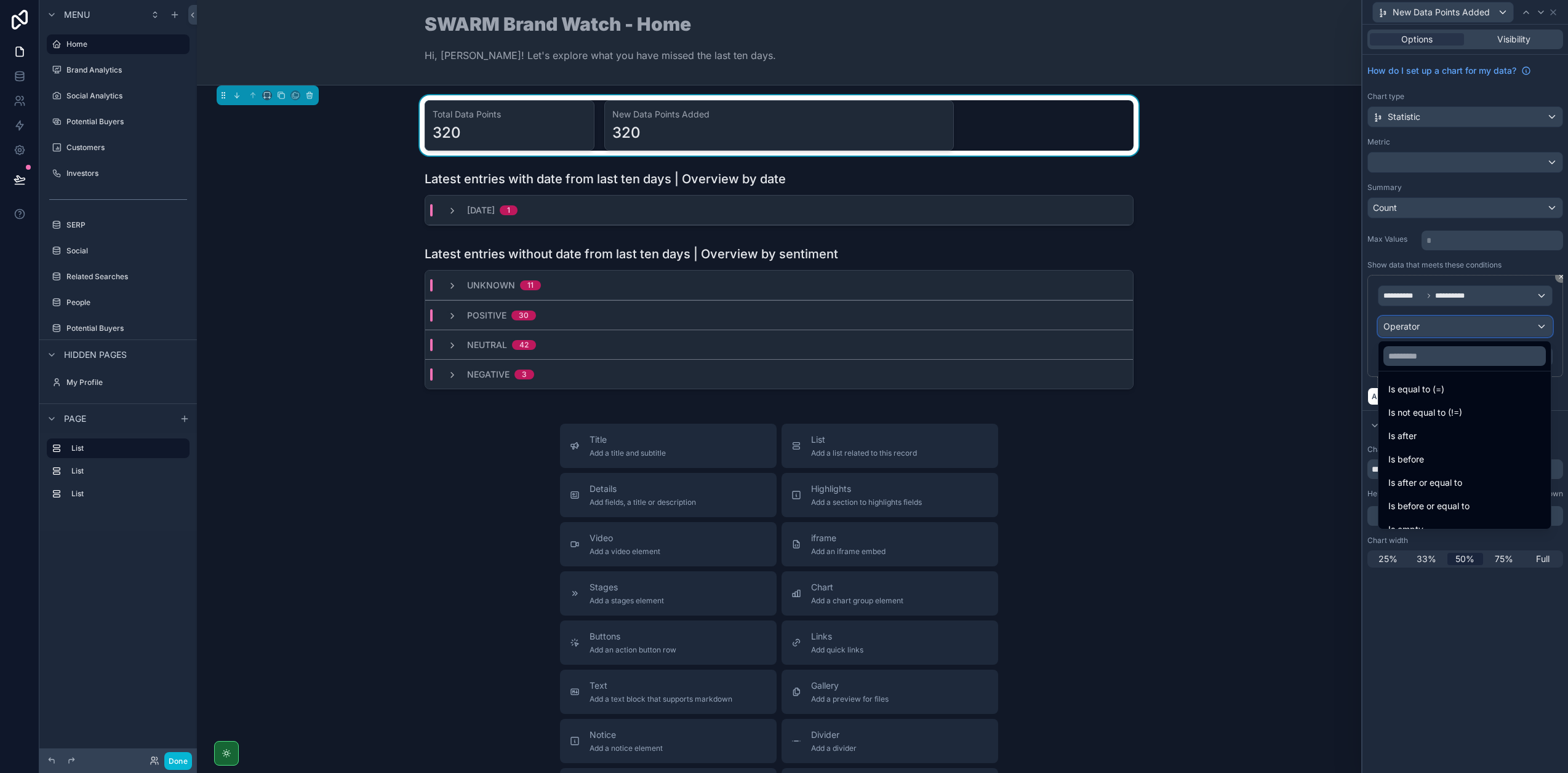
scroll to position [0, 0]
click at [1446, 309] on div at bounding box center [1465, 386] width 206 height 773
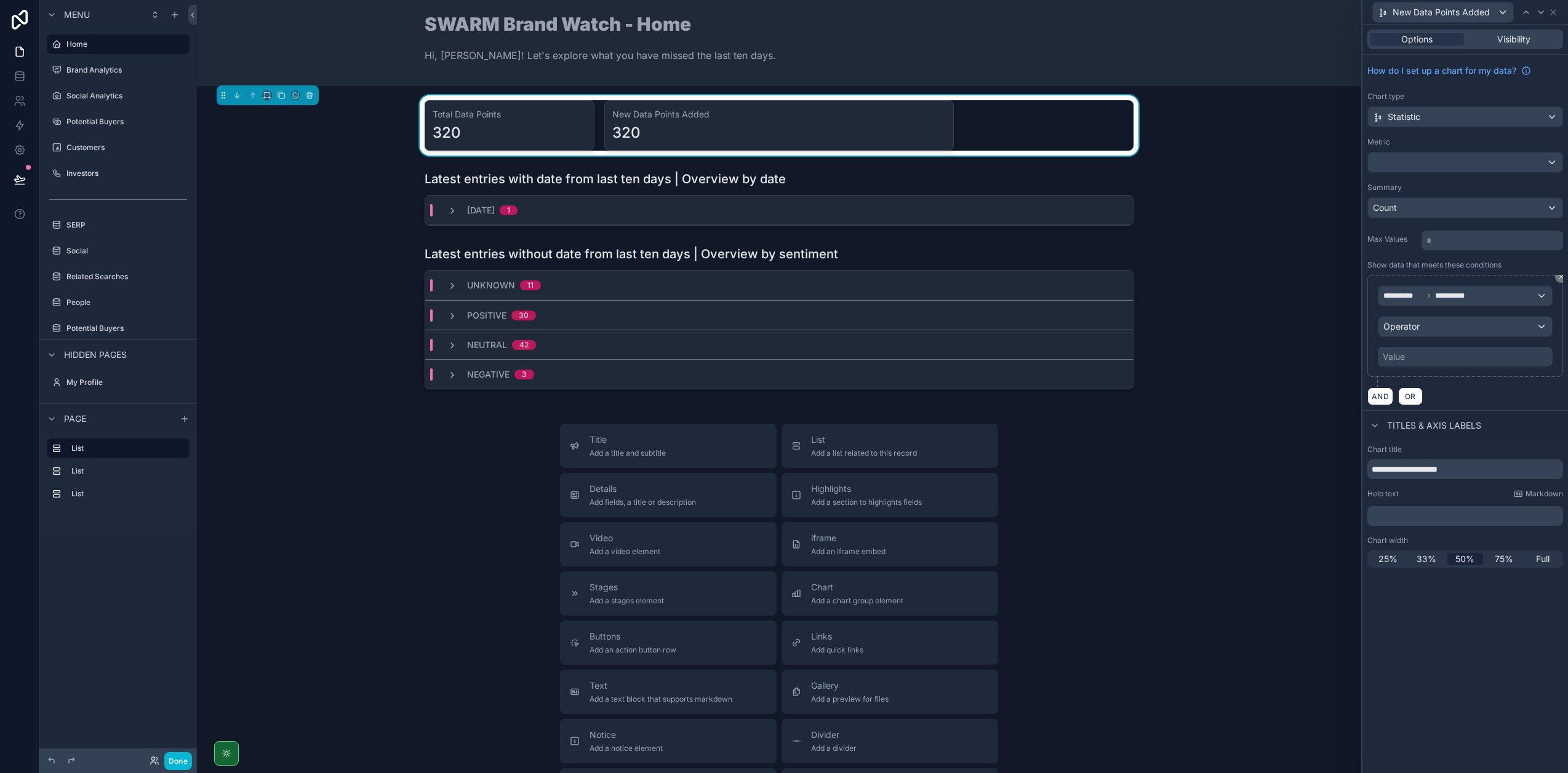
click at [1439, 356] on div "Value" at bounding box center [1465, 357] width 174 height 19
click at [1437, 351] on div "Value" at bounding box center [1465, 357] width 174 height 19
click at [1439, 330] on div "Operator" at bounding box center [1464, 326] width 174 height 19
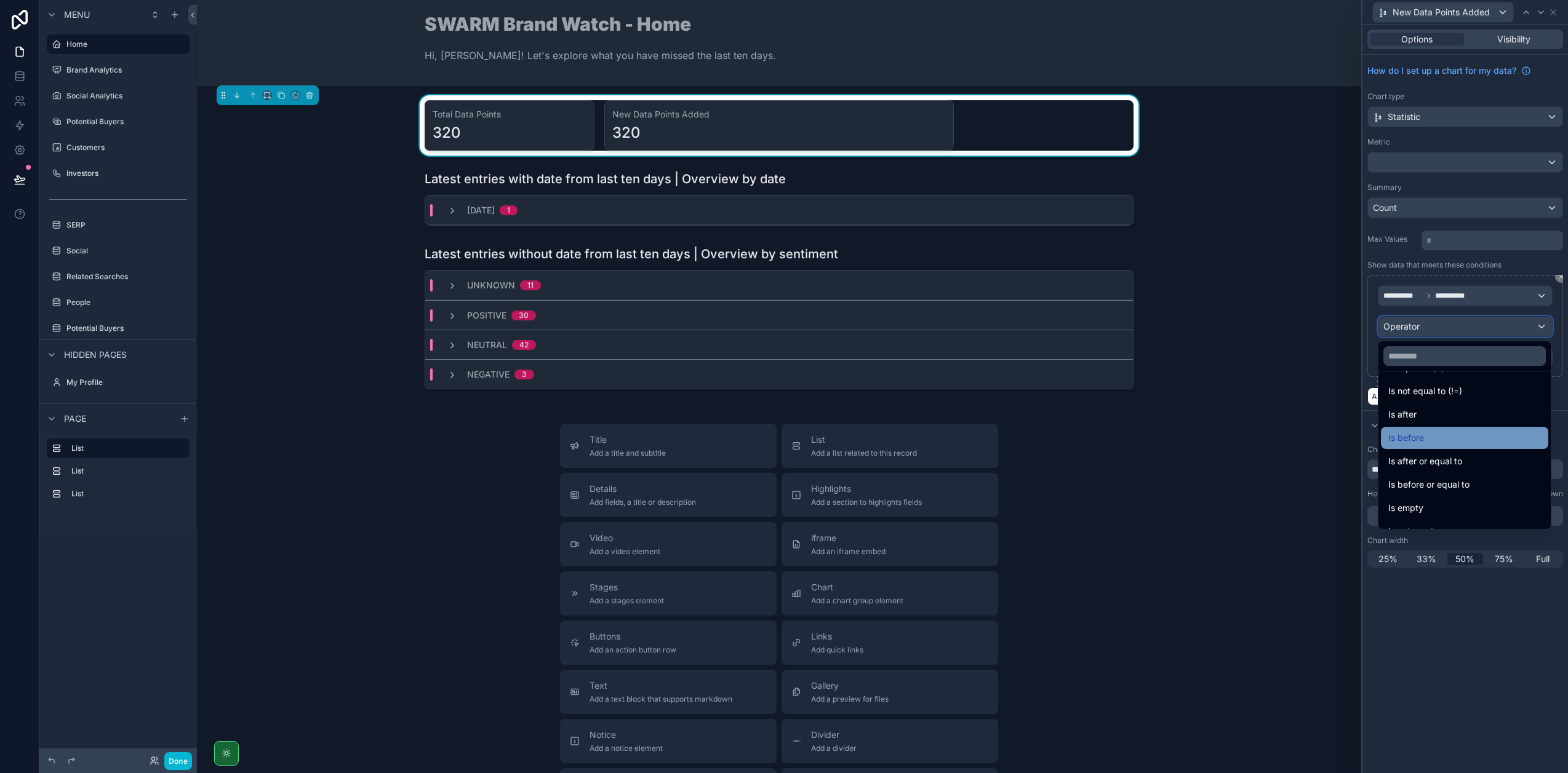
scroll to position [25, 0]
click at [1428, 419] on div "Is after" at bounding box center [1464, 413] width 153 height 15
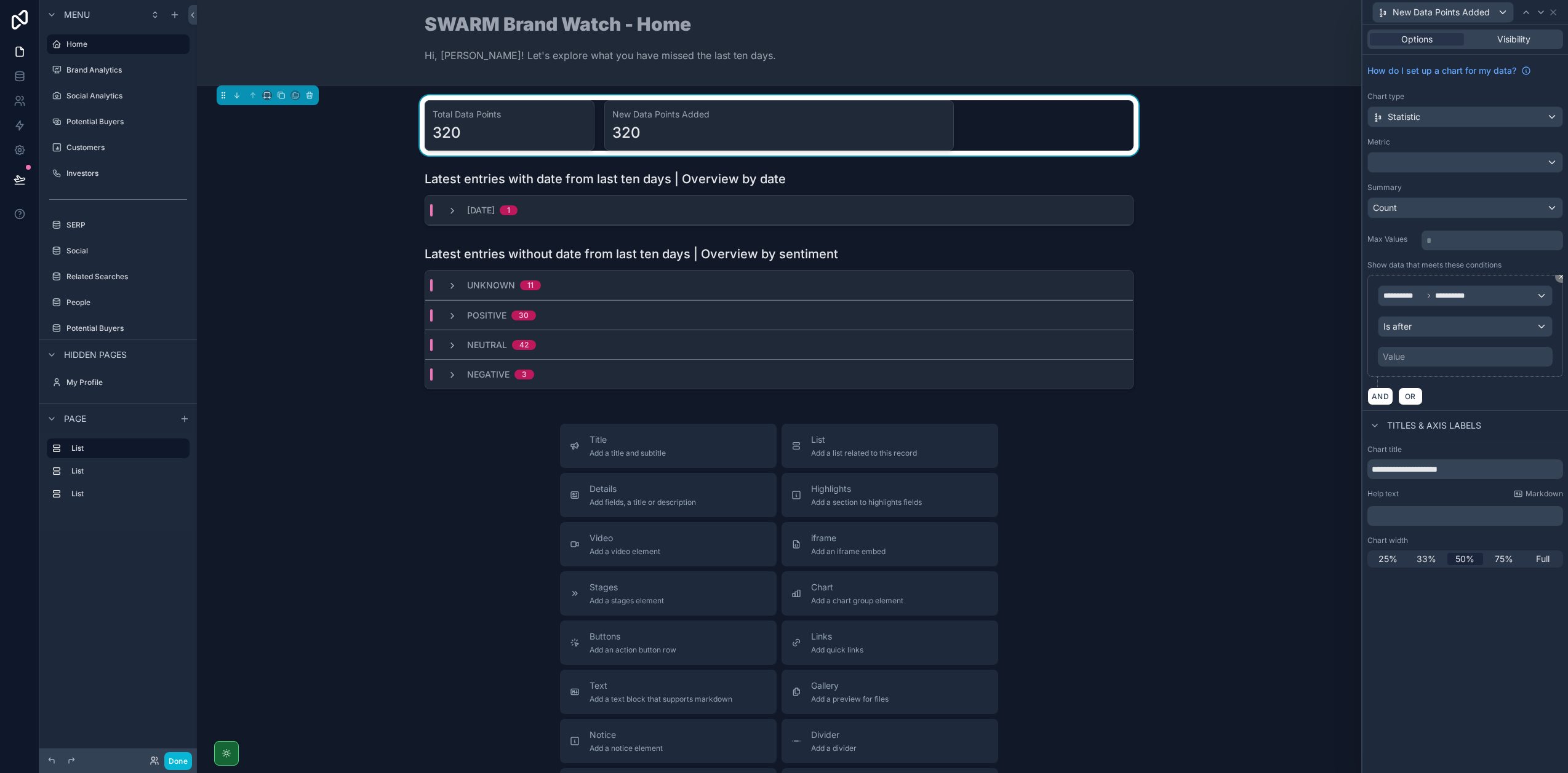
click at [1423, 358] on div "Value" at bounding box center [1465, 357] width 174 height 19
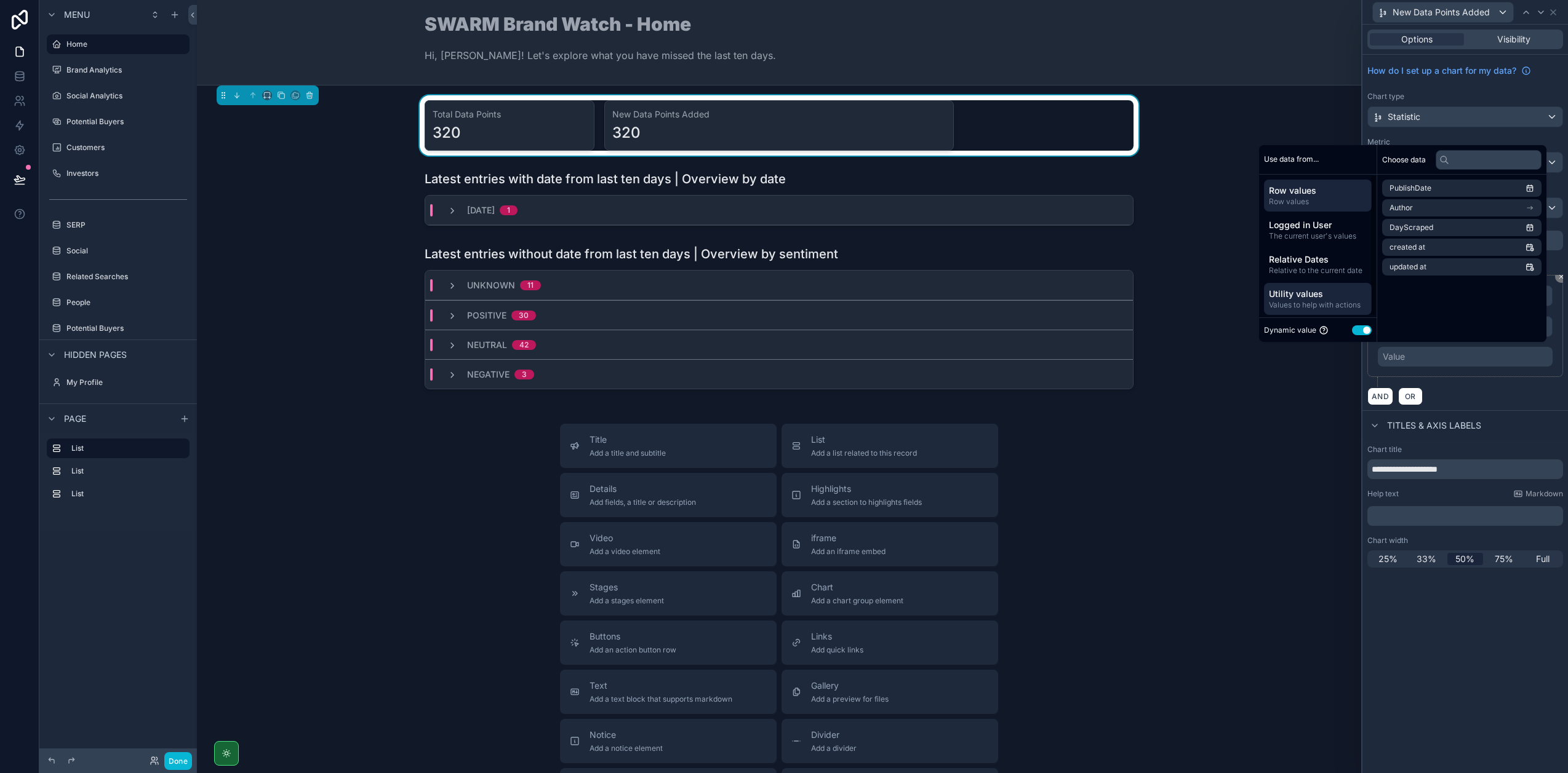
click at [1330, 298] on span "Utility values" at bounding box center [1318, 294] width 98 height 12
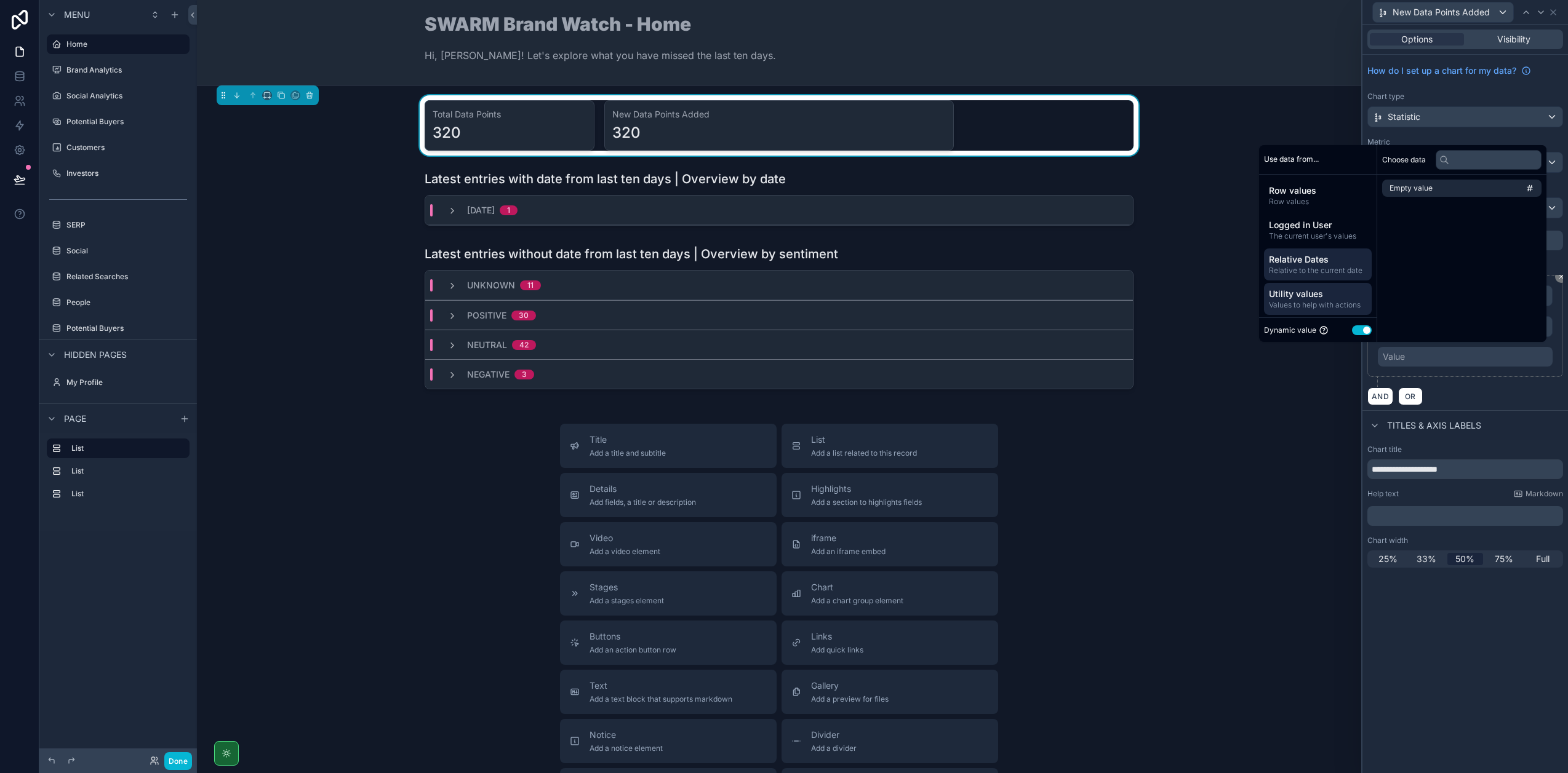
click at [1328, 271] on span "Relative to the current date" at bounding box center [1318, 270] width 98 height 10
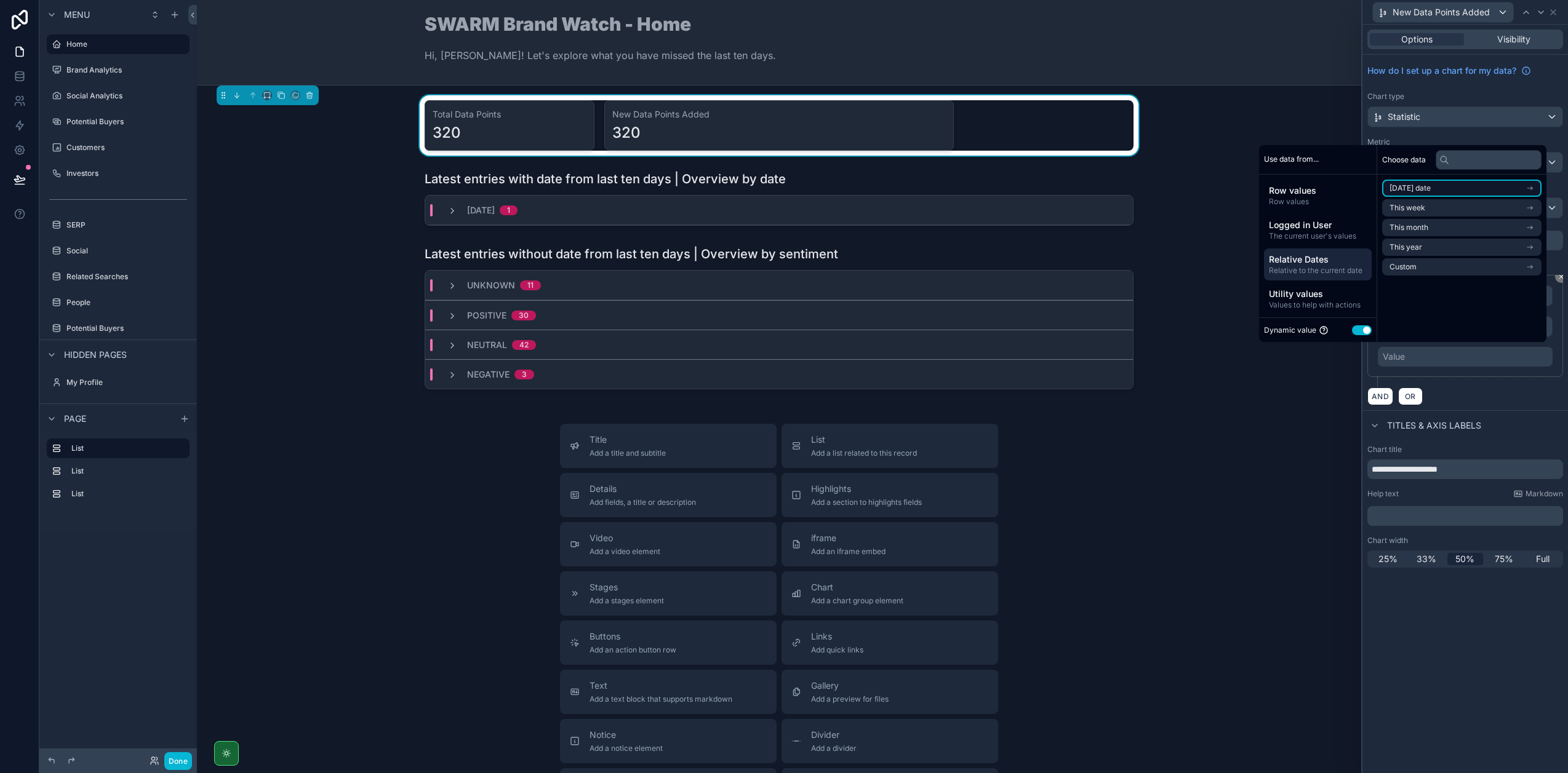
click at [1424, 188] on span "Today's date" at bounding box center [1410, 188] width 41 height 10
click at [1347, 269] on span "Relative to the current date" at bounding box center [1318, 270] width 98 height 10
click at [1443, 267] on li "Custom" at bounding box center [1461, 267] width 160 height 17
click at [1334, 267] on span "Relative to the current date" at bounding box center [1318, 270] width 98 height 10
click at [1452, 191] on li "Today's date" at bounding box center [1461, 188] width 160 height 17
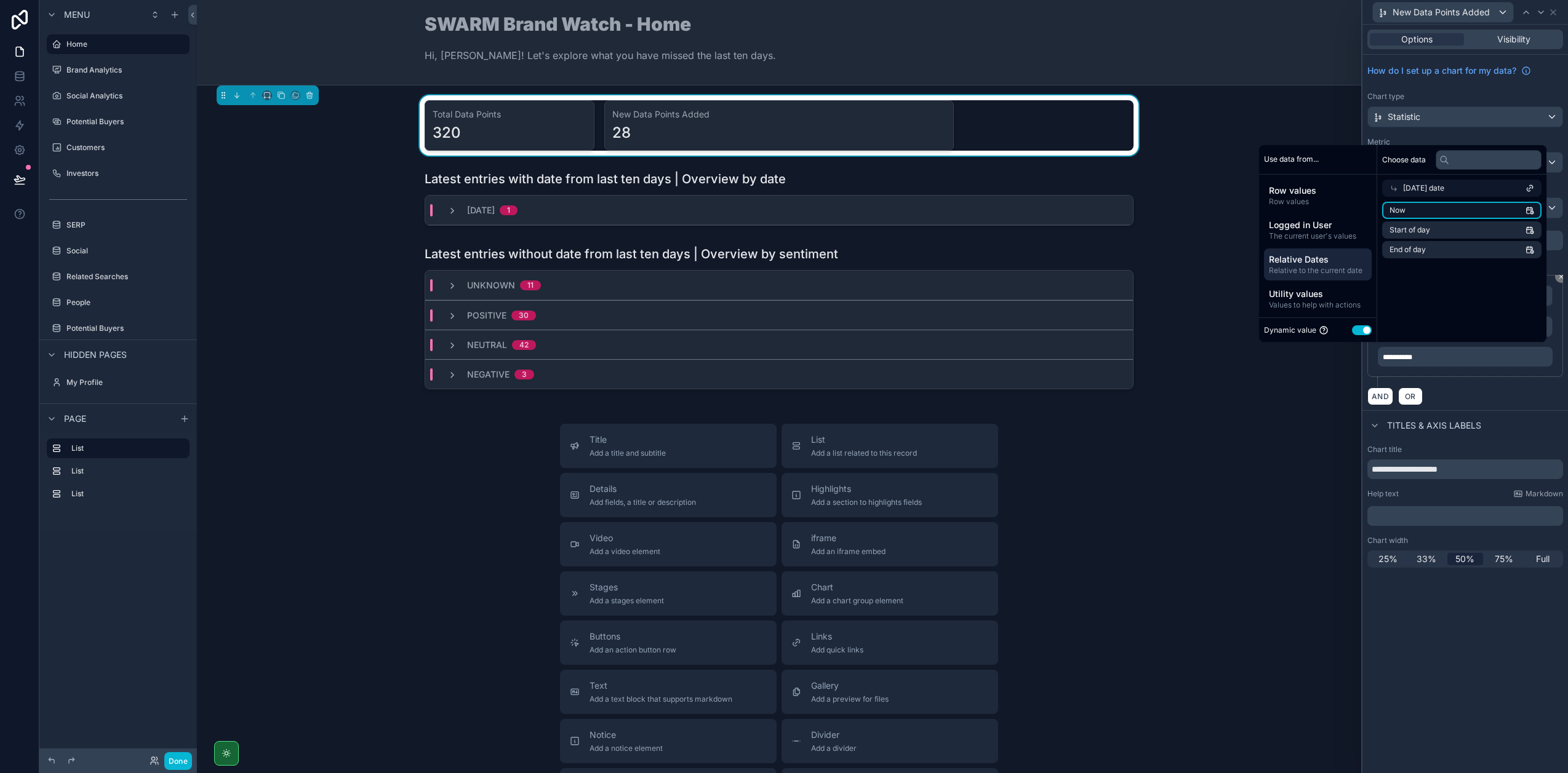
click at [1431, 213] on li "Now" at bounding box center [1461, 210] width 160 height 17
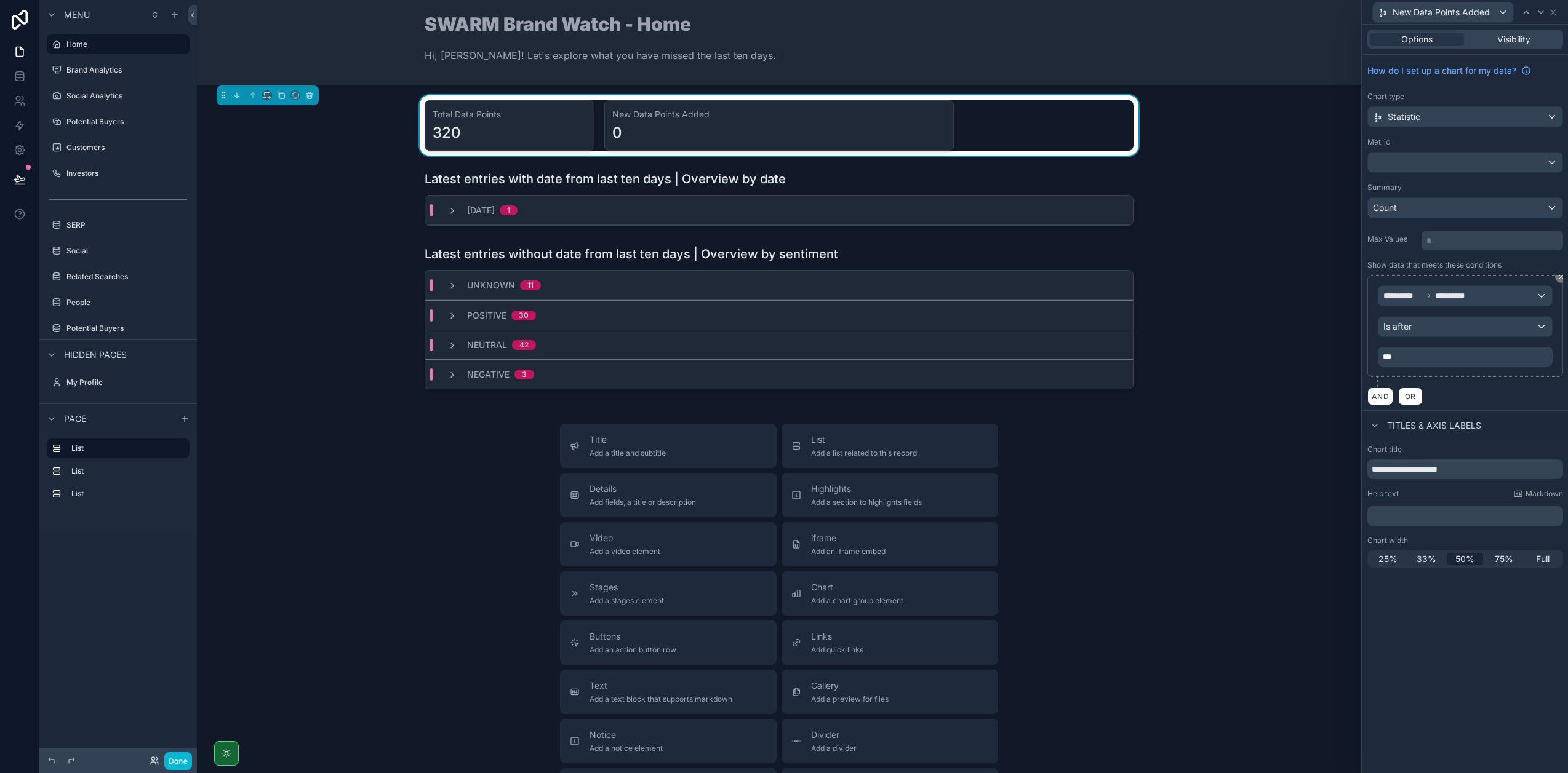
click at [1496, 377] on div "**********" at bounding box center [1464, 331] width 196 height 112
click at [1433, 357] on div "***" at bounding box center [1465, 357] width 174 height 19
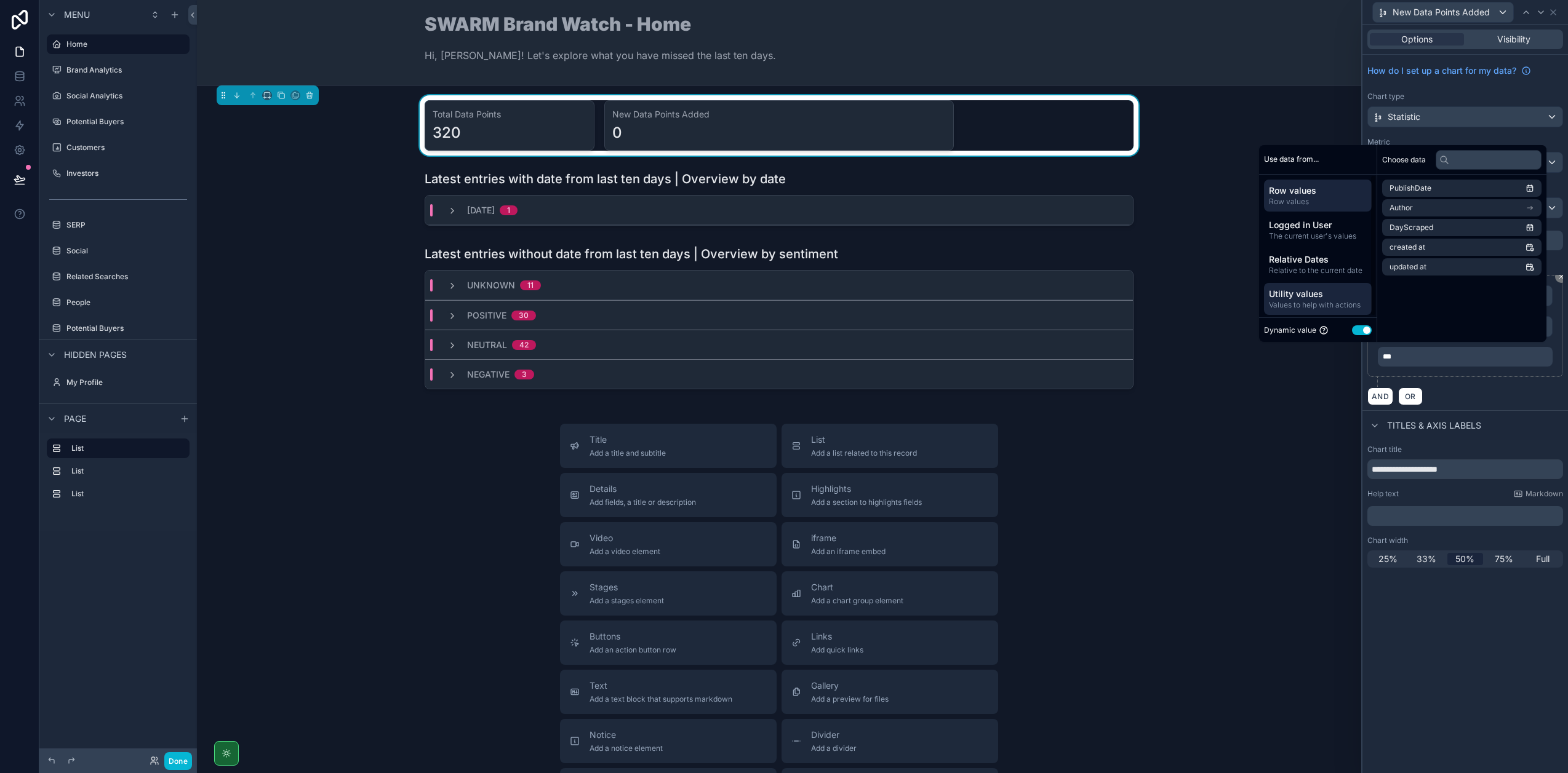
click at [1324, 291] on span "Utility values" at bounding box center [1318, 294] width 98 height 12
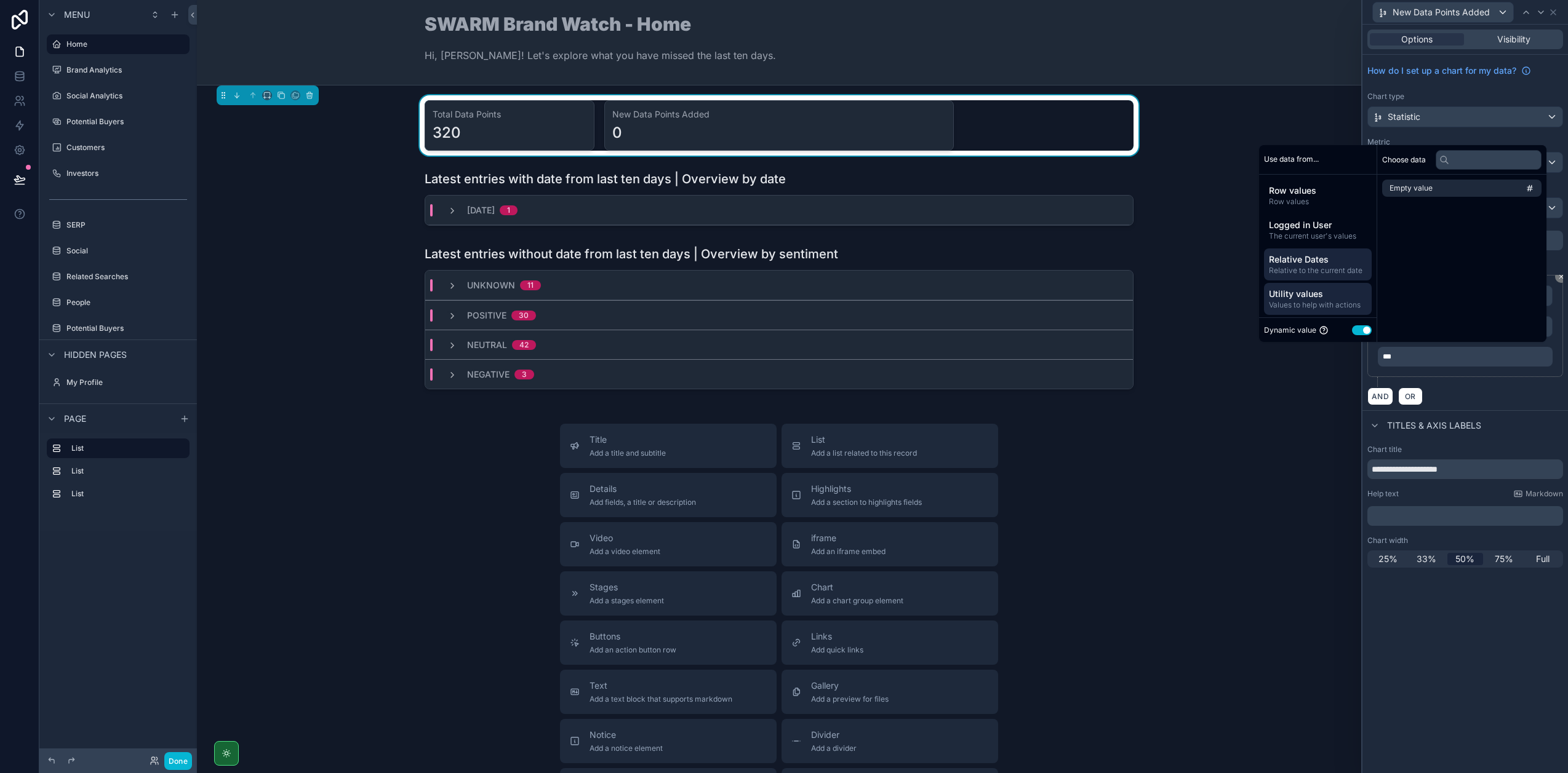
click at [1322, 262] on span "Relative Dates" at bounding box center [1318, 259] width 98 height 12
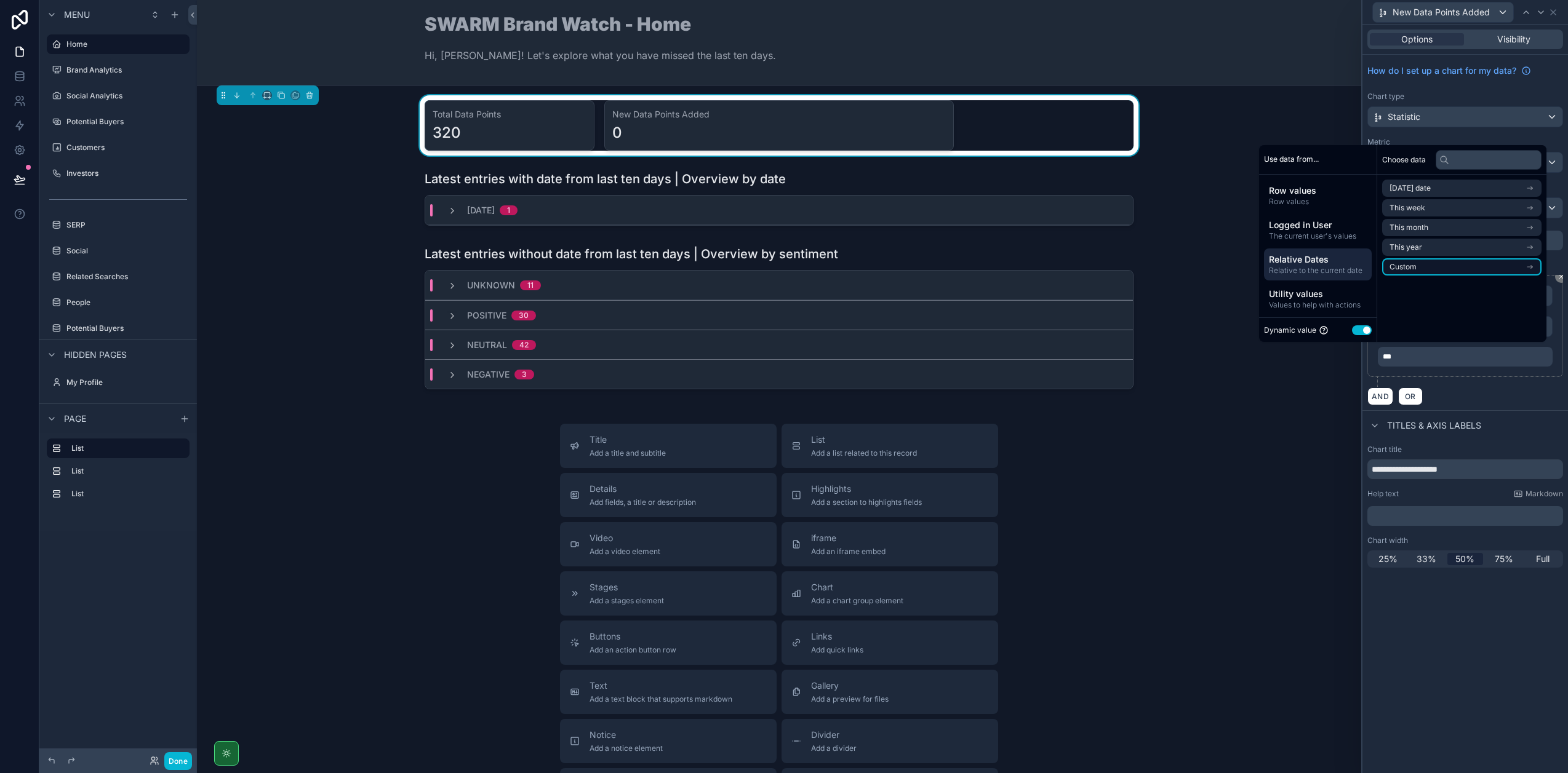
click at [1430, 267] on li "Custom" at bounding box center [1461, 267] width 160 height 17
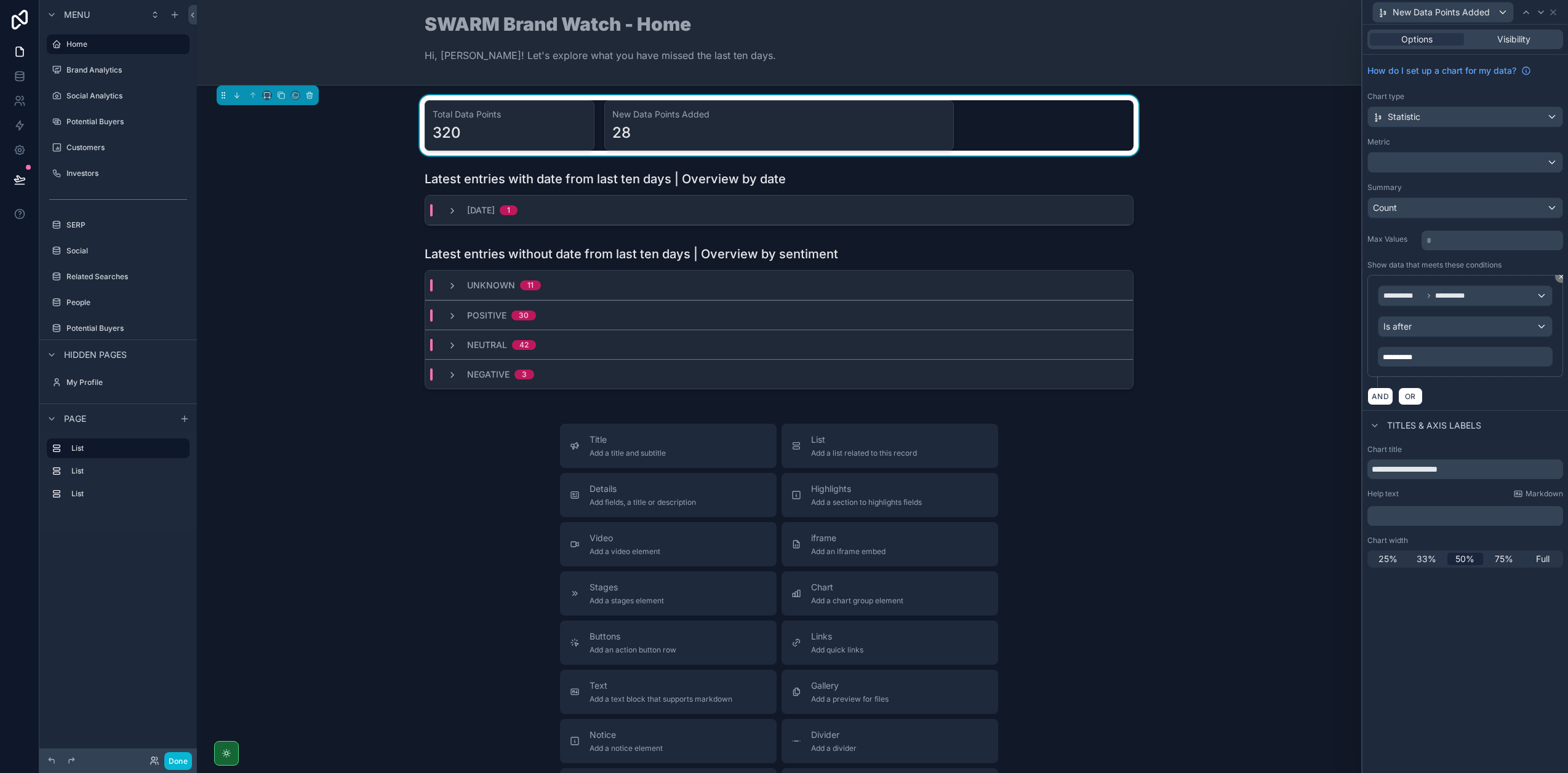
click at [1506, 385] on div "**********" at bounding box center [1464, 331] width 196 height 112
click at [847, 123] on div "28" at bounding box center [779, 132] width 333 height 19
click at [1502, 40] on span "Visibility" at bounding box center [1513, 40] width 33 height 12
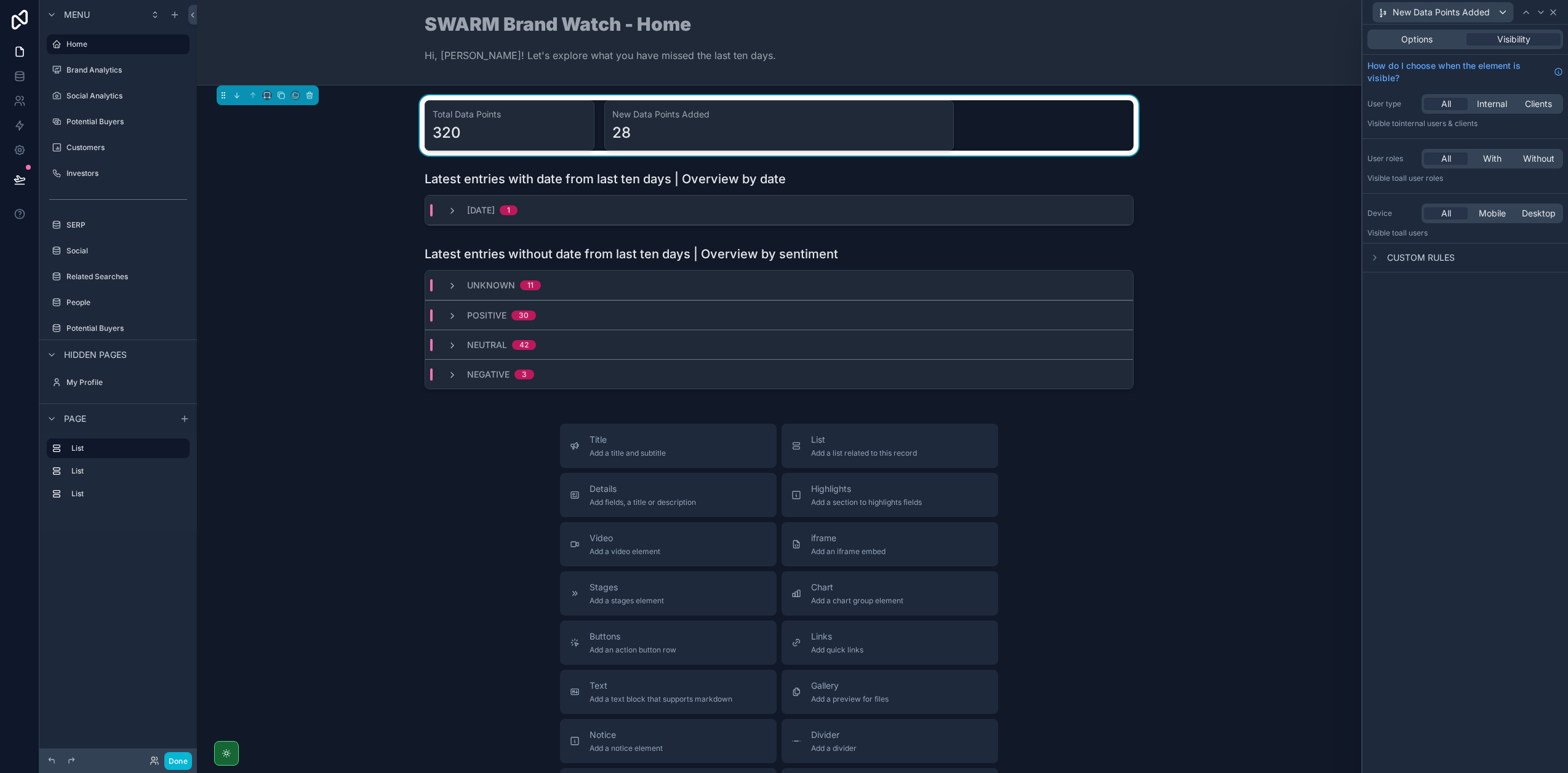
click at [1552, 13] on icon at bounding box center [1552, 12] width 10 height 10
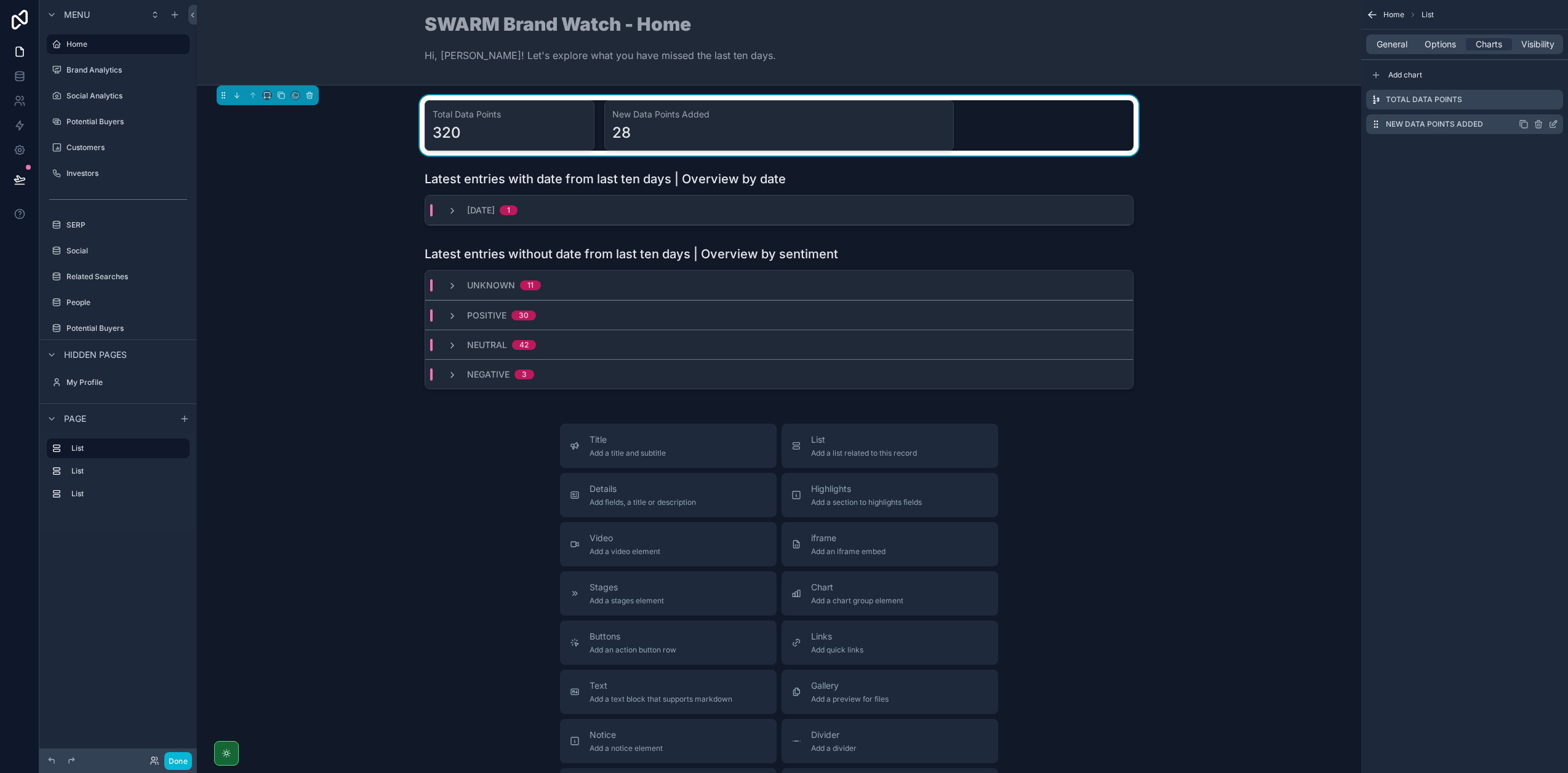
click at [1550, 125] on icon "scrollable content" at bounding box center [1552, 125] width 5 height 5
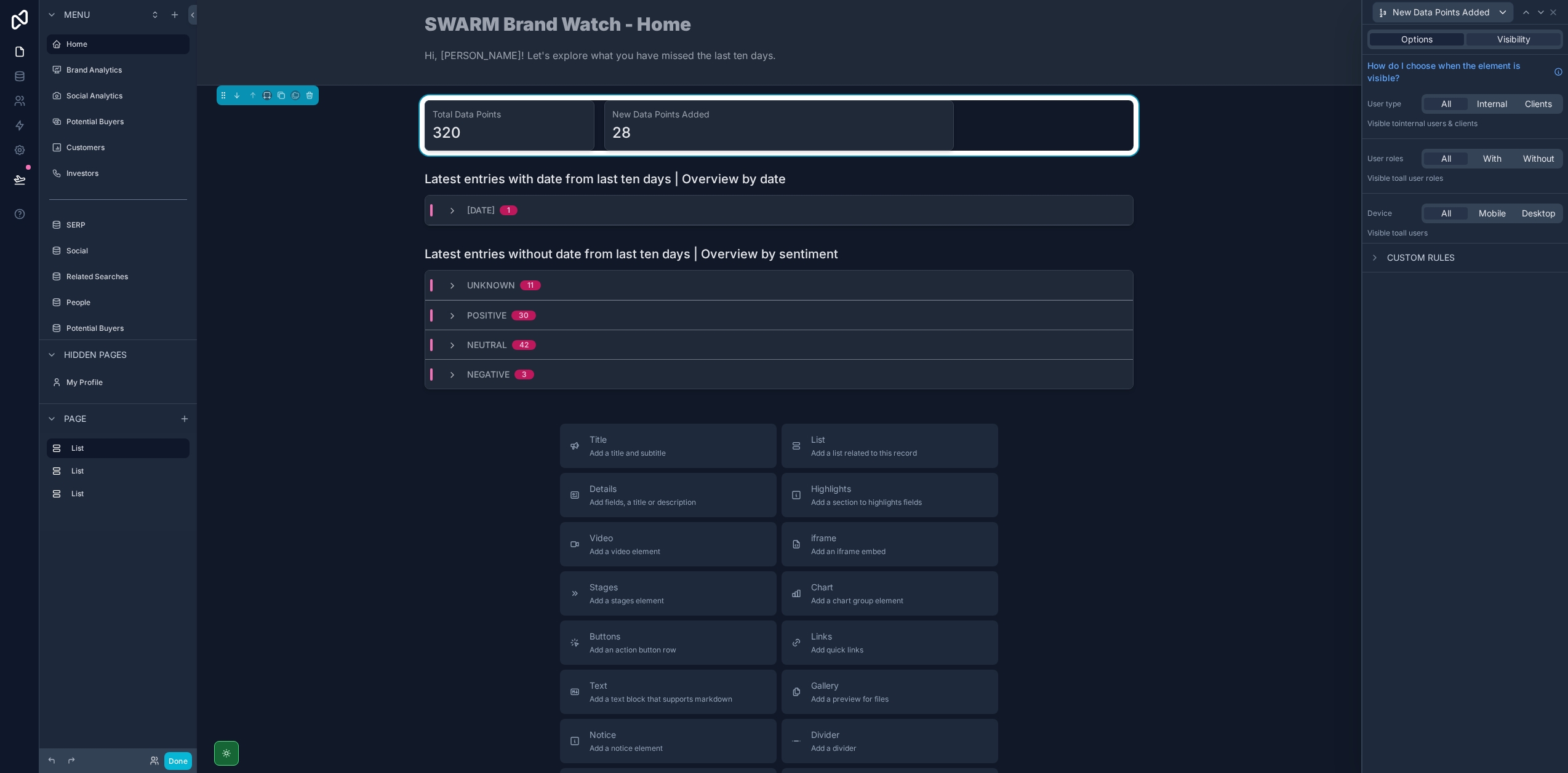
click at [1420, 37] on span "Options" at bounding box center [1417, 40] width 31 height 12
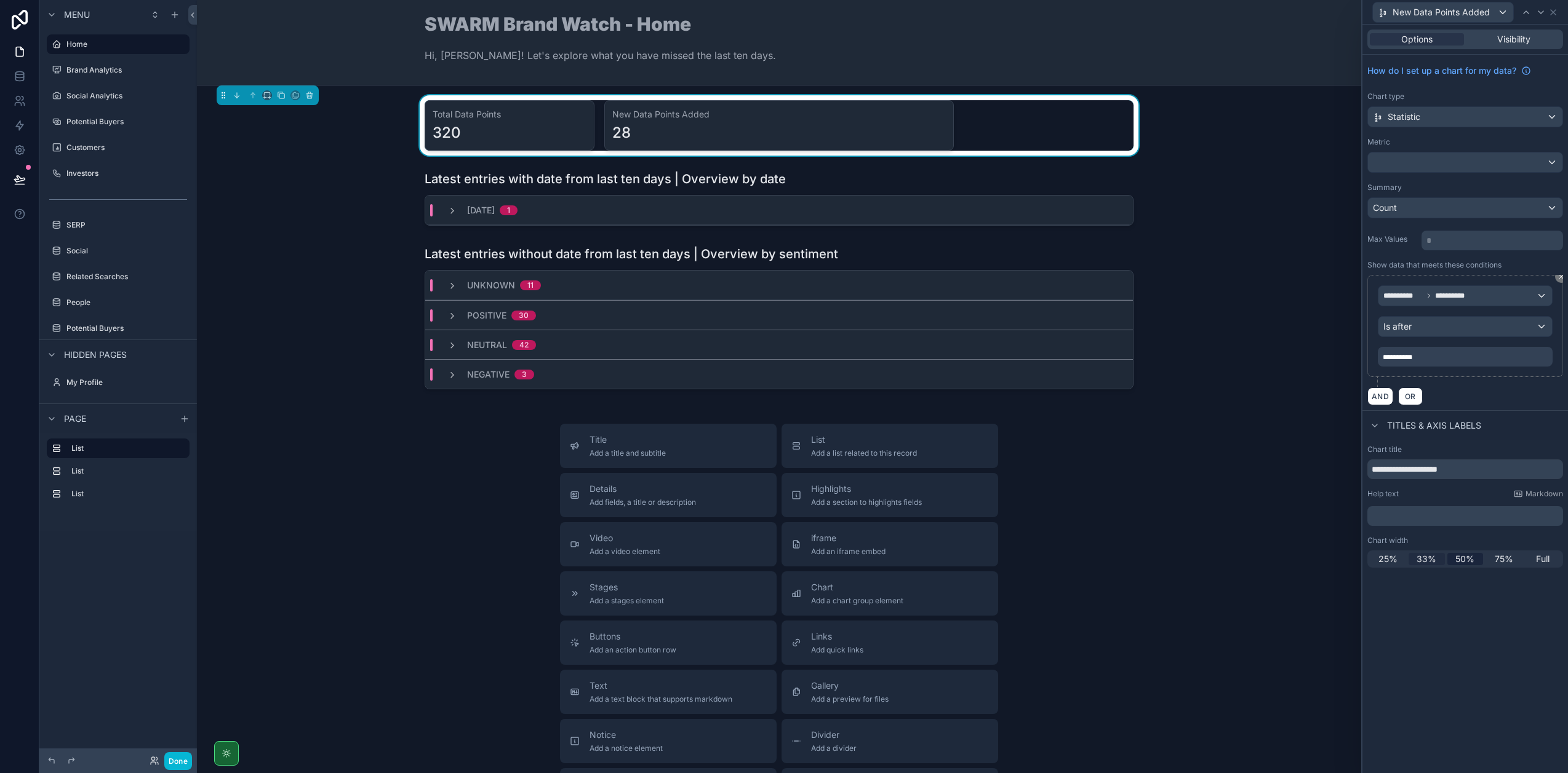
click at [1423, 557] on span "33%" at bounding box center [1425, 559] width 19 height 12
click at [1401, 557] on div "25%" at bounding box center [1387, 559] width 37 height 12
click at [1468, 625] on div "**********" at bounding box center [1465, 399] width 206 height 748
click at [1464, 560] on span "50%" at bounding box center [1464, 559] width 19 height 12
click at [1552, 6] on div "New Data Points Added" at bounding box center [1464, 12] width 196 height 24
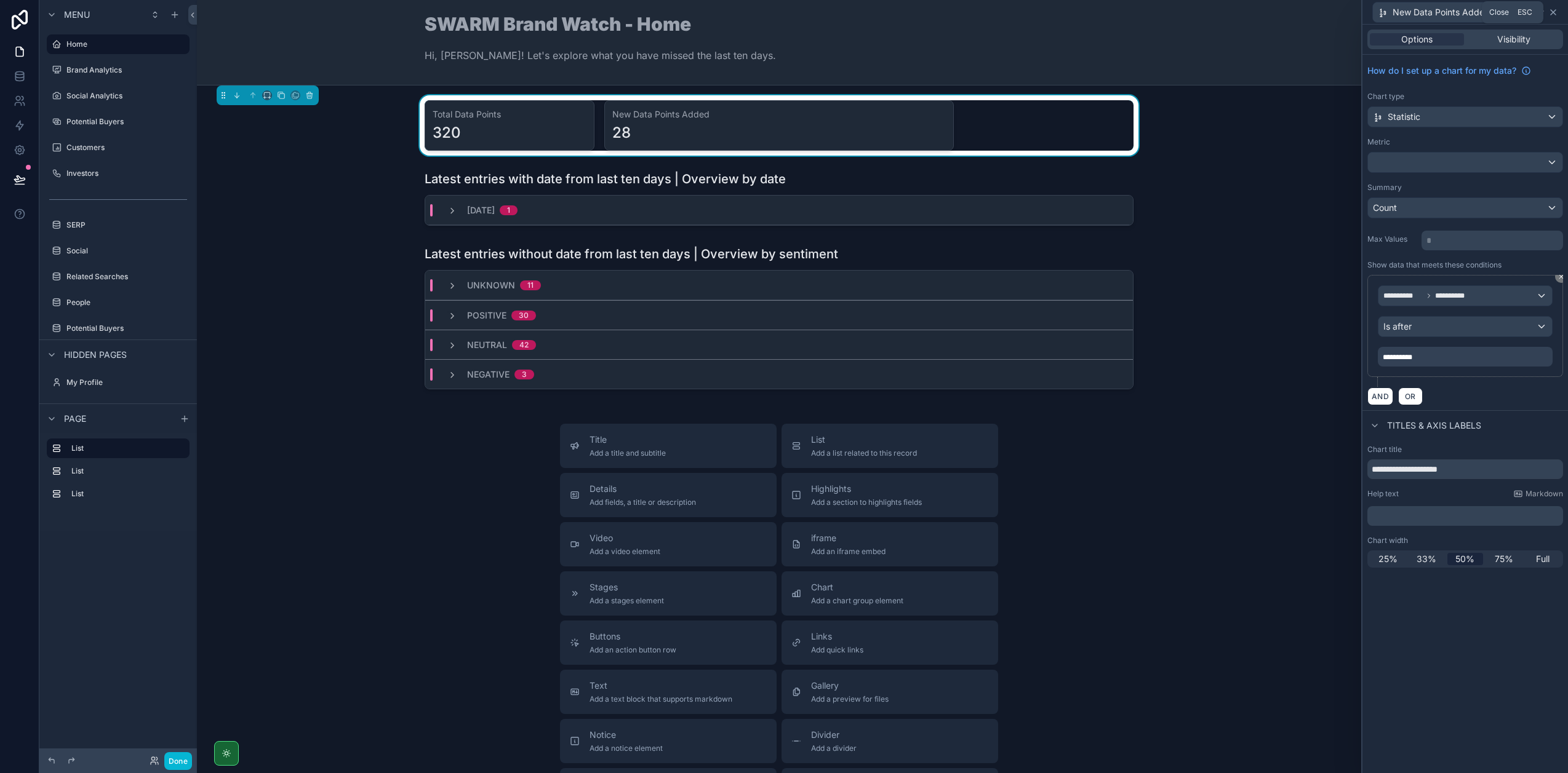
click at [1554, 14] on icon at bounding box center [1552, 12] width 10 height 10
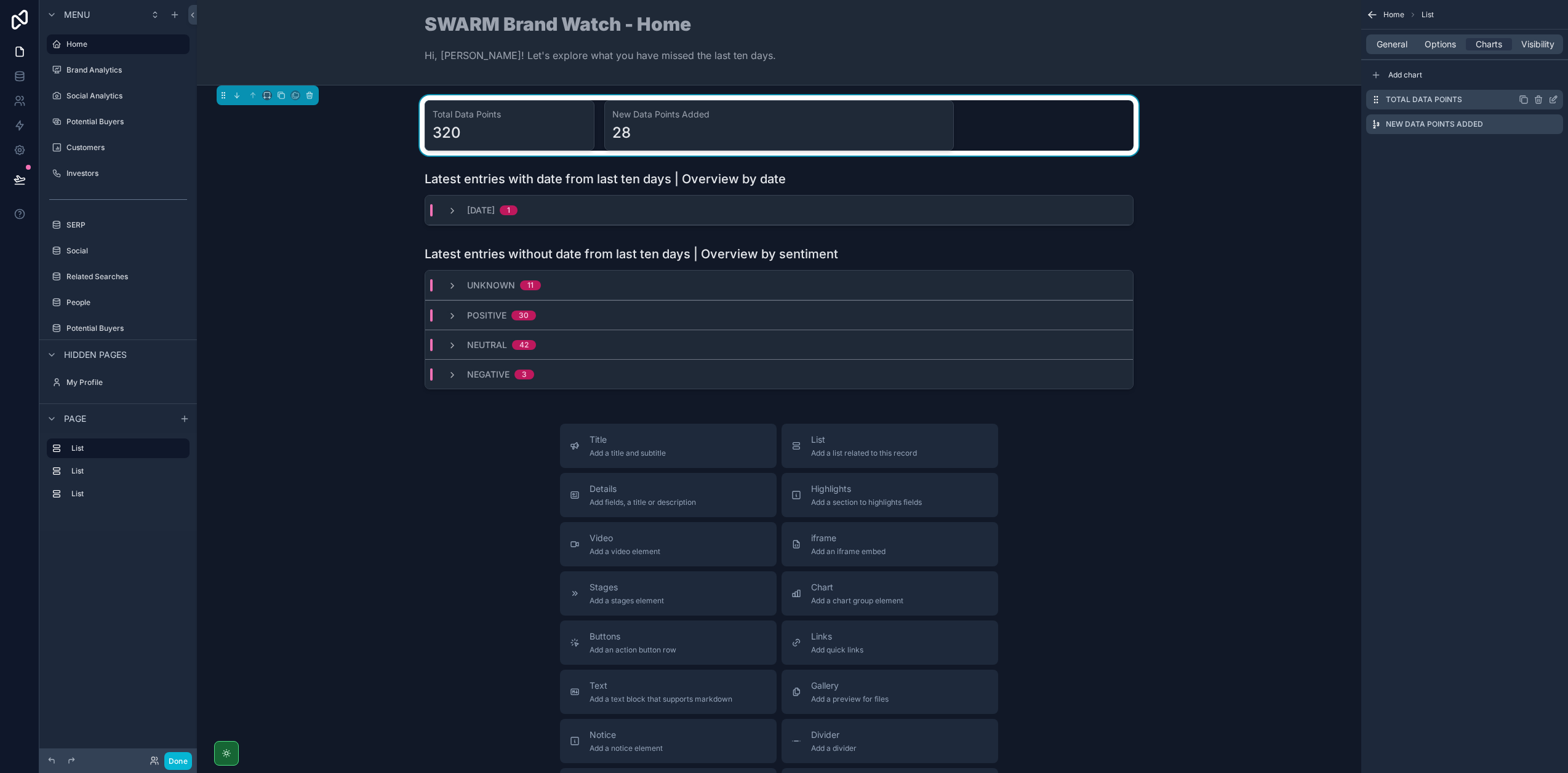
click at [1555, 100] on icon "scrollable content" at bounding box center [1552, 100] width 10 height 10
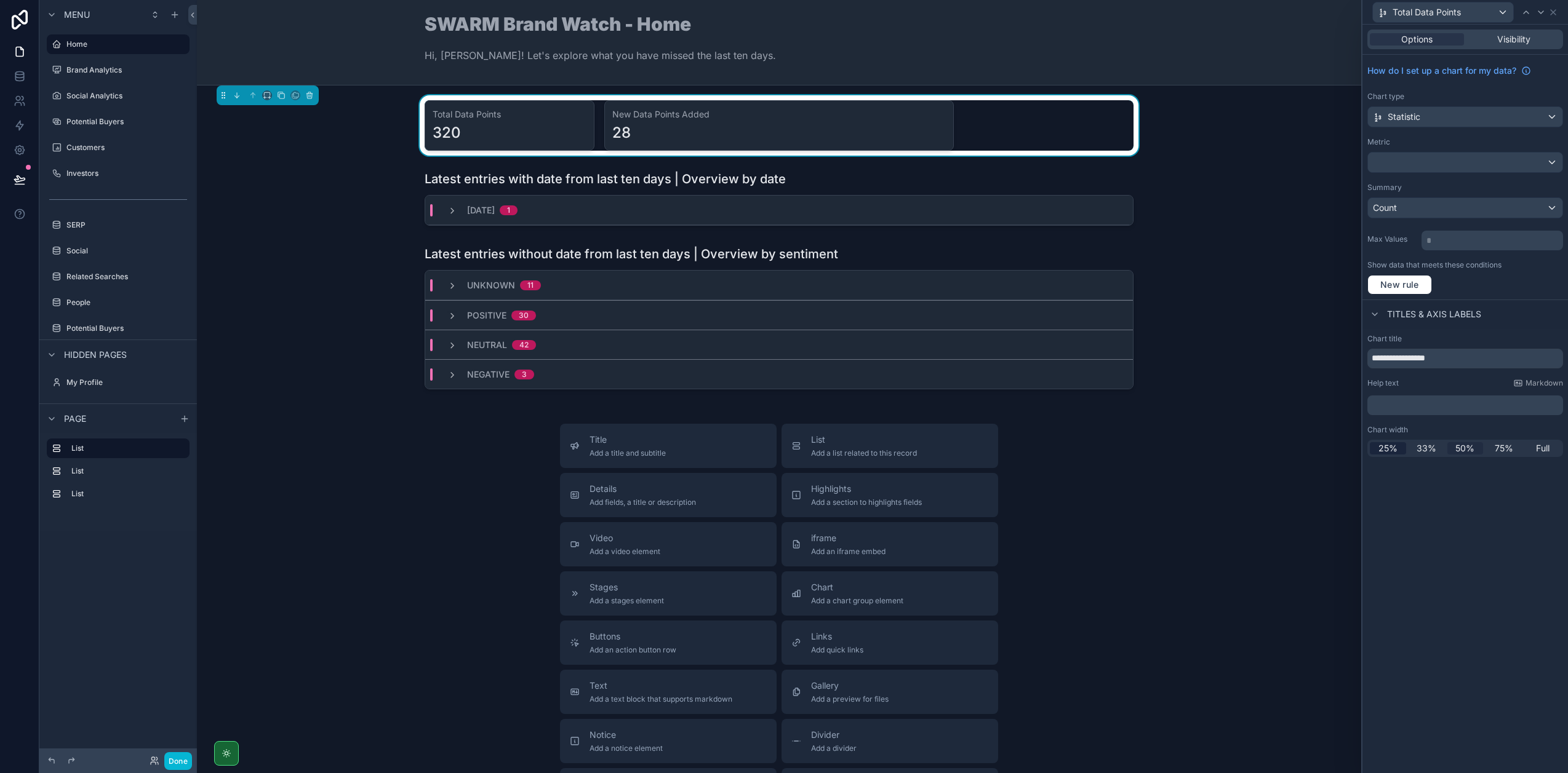
click at [1466, 448] on span "50%" at bounding box center [1464, 448] width 19 height 12
click at [1555, 19] on div "Total Data Points" at bounding box center [1464, 12] width 196 height 24
click at [173, 758] on button "Done" at bounding box center [178, 761] width 28 height 18
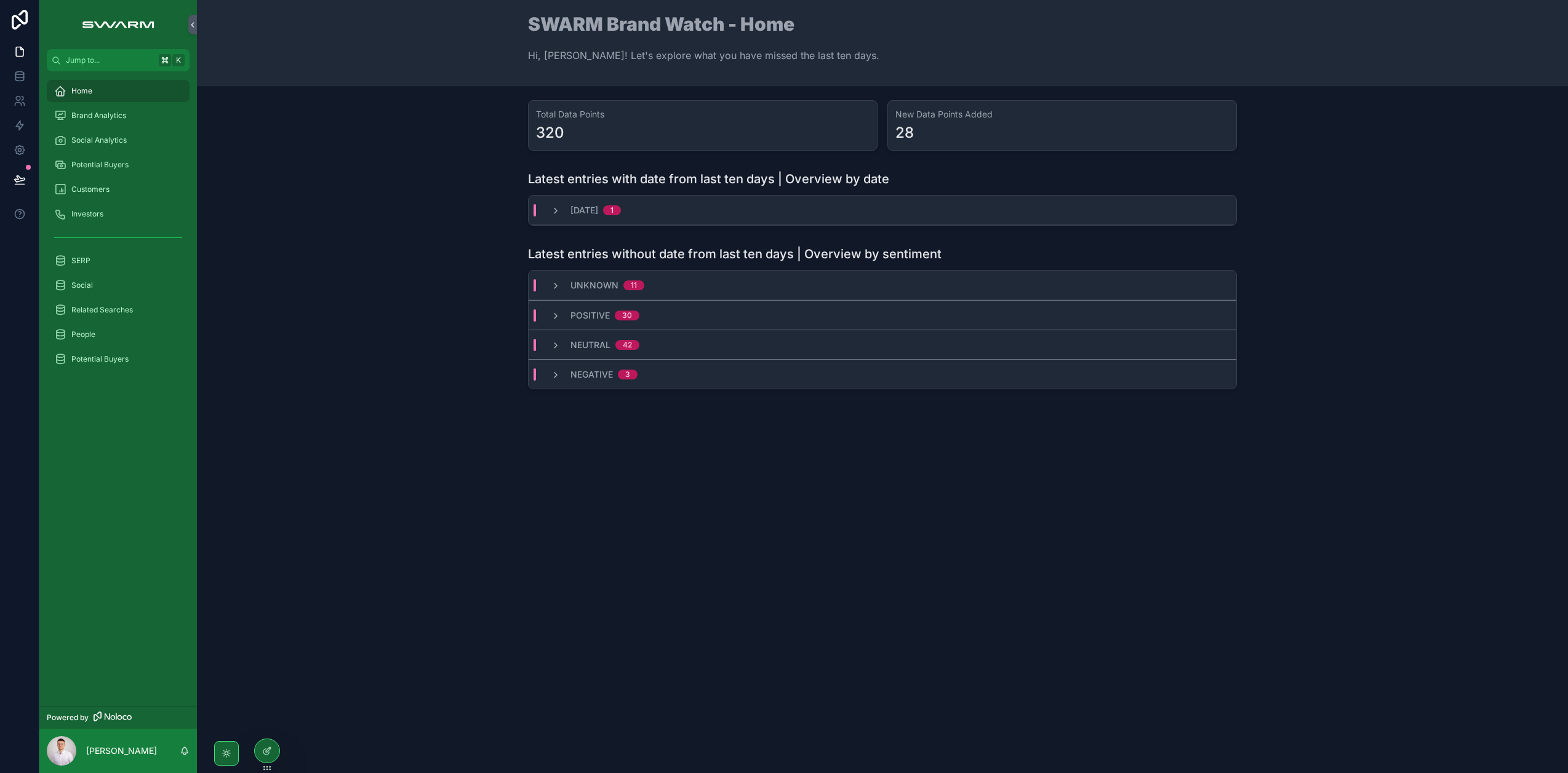
click at [555, 216] on div "04/09/2025 1" at bounding box center [586, 210] width 70 height 12
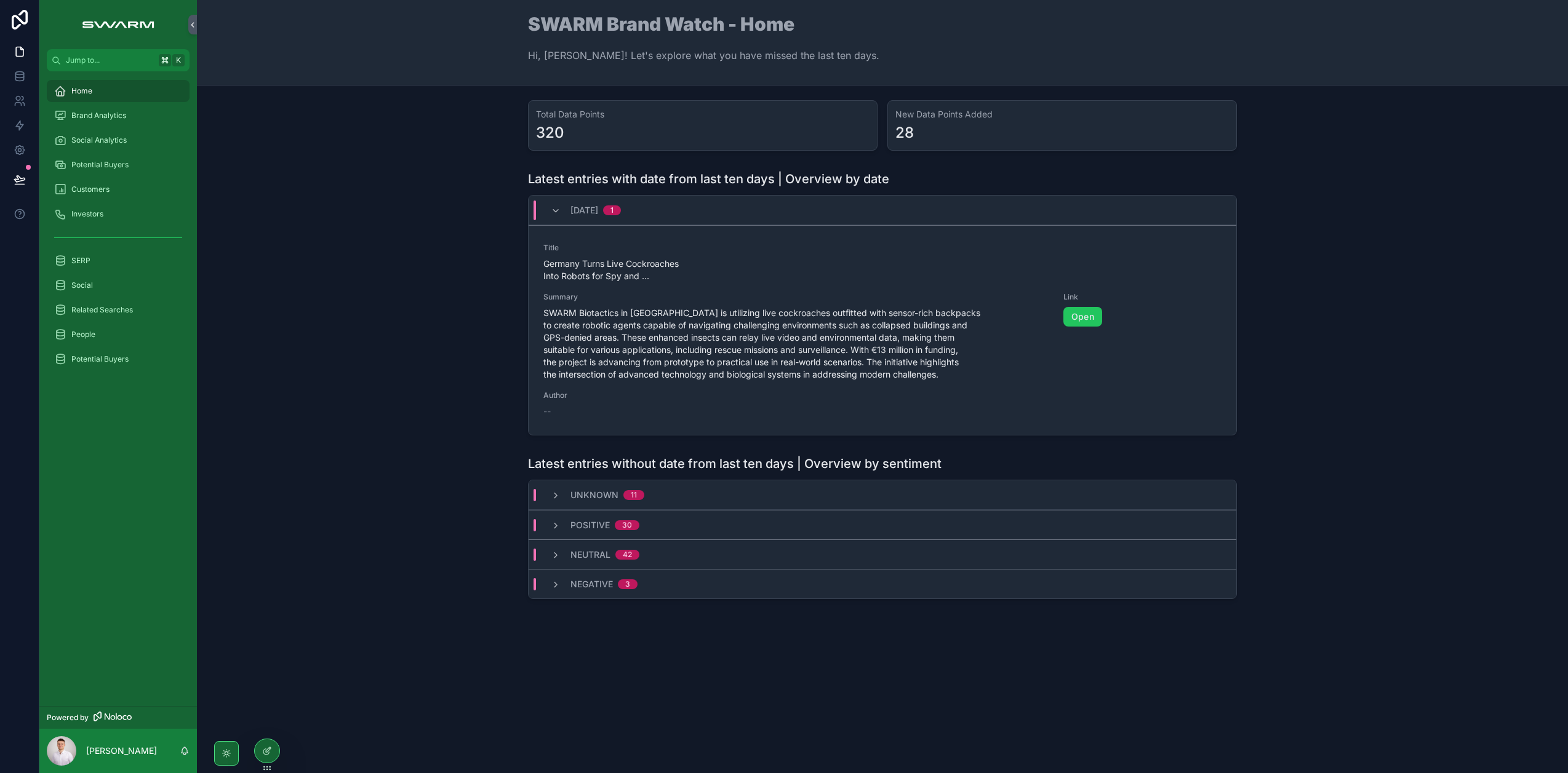
click at [555, 216] on div "04/09/2025 1" at bounding box center [586, 210] width 70 height 19
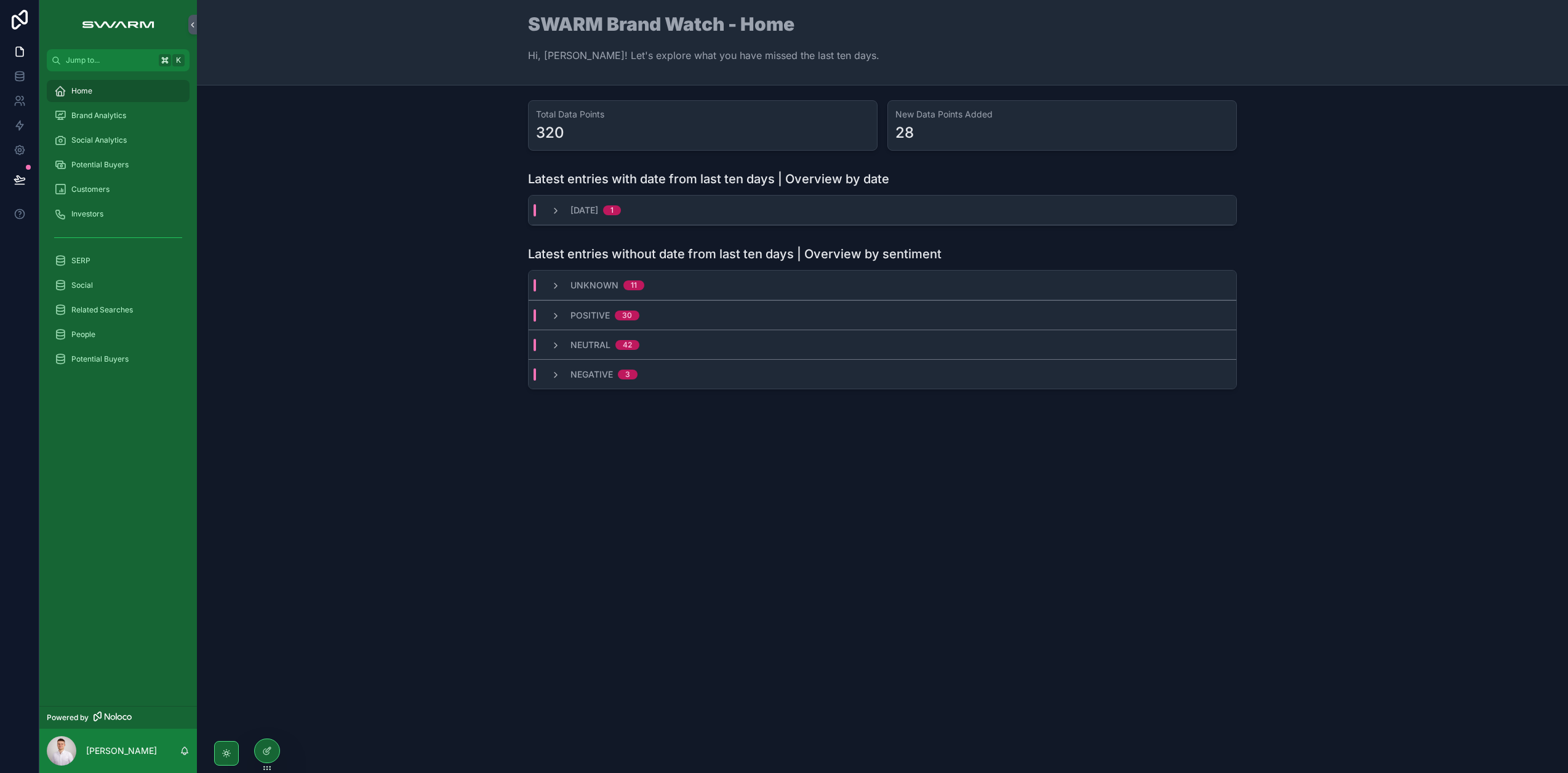
click at [555, 216] on div "04/09/2025 1" at bounding box center [586, 210] width 70 height 12
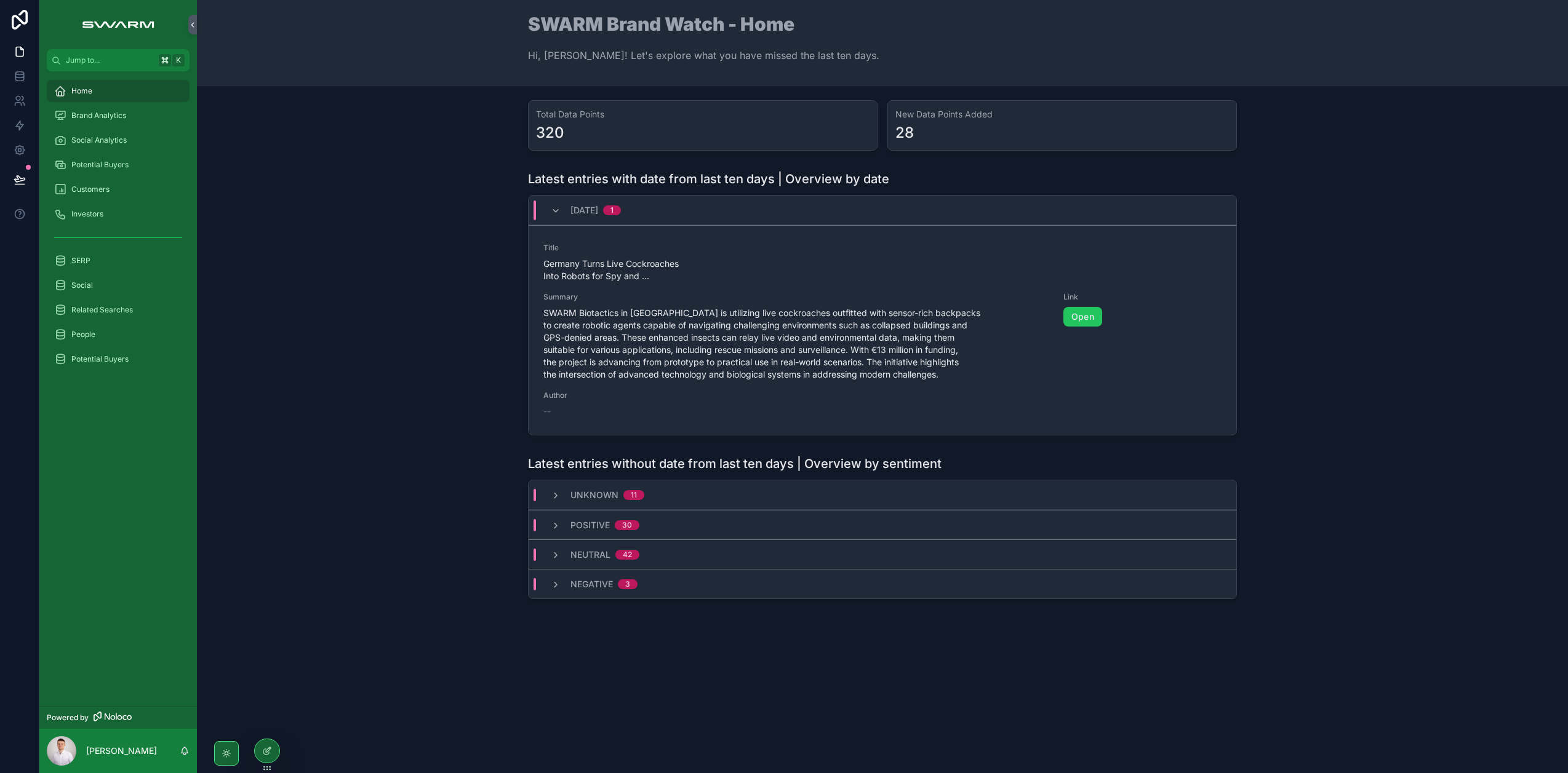
click at [555, 216] on div "04/09/2025 1" at bounding box center [586, 210] width 70 height 19
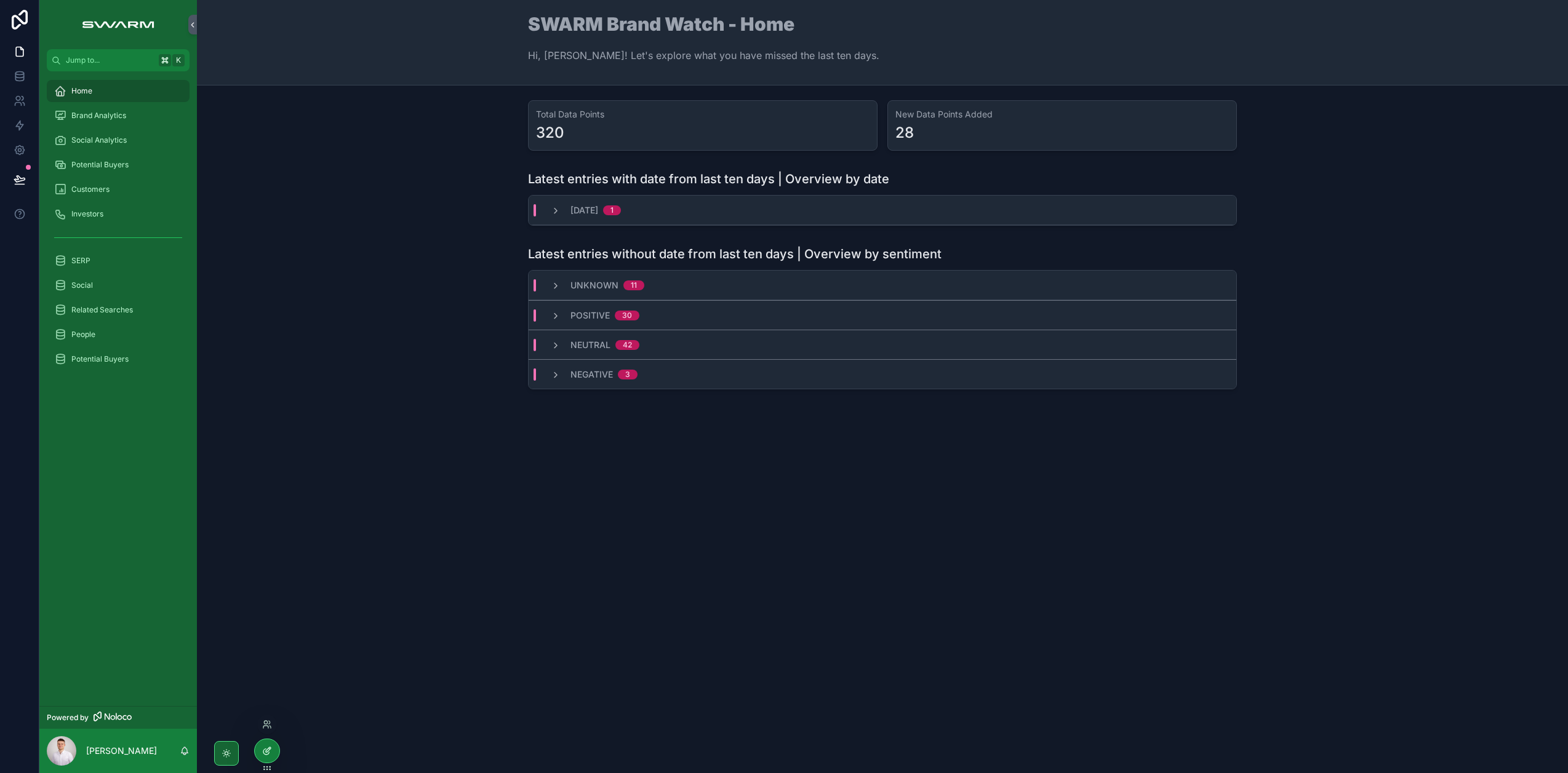
click at [271, 746] on icon at bounding box center [267, 750] width 10 height 10
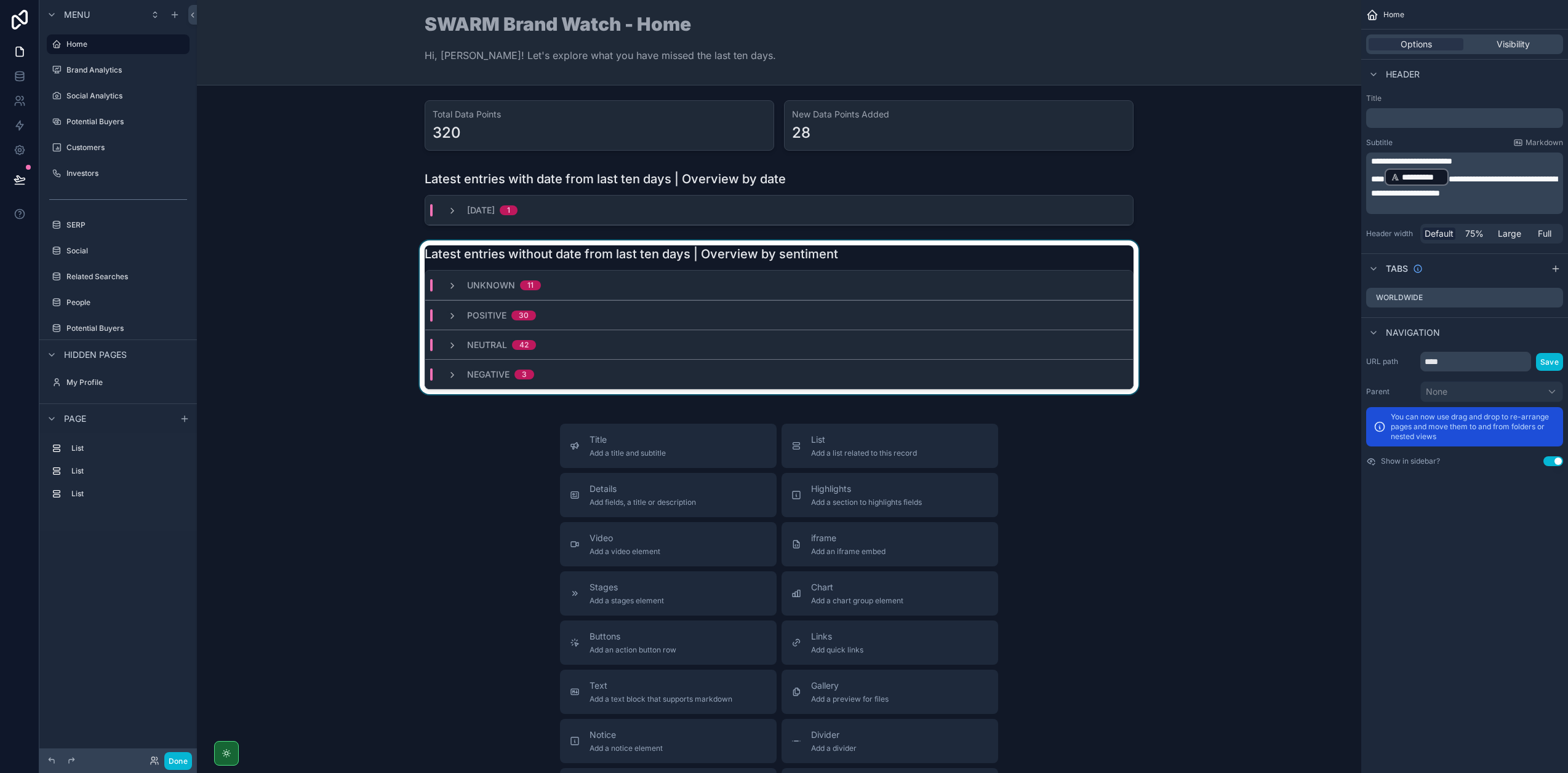
click at [895, 260] on div "scrollable content" at bounding box center [778, 317] width 1144 height 153
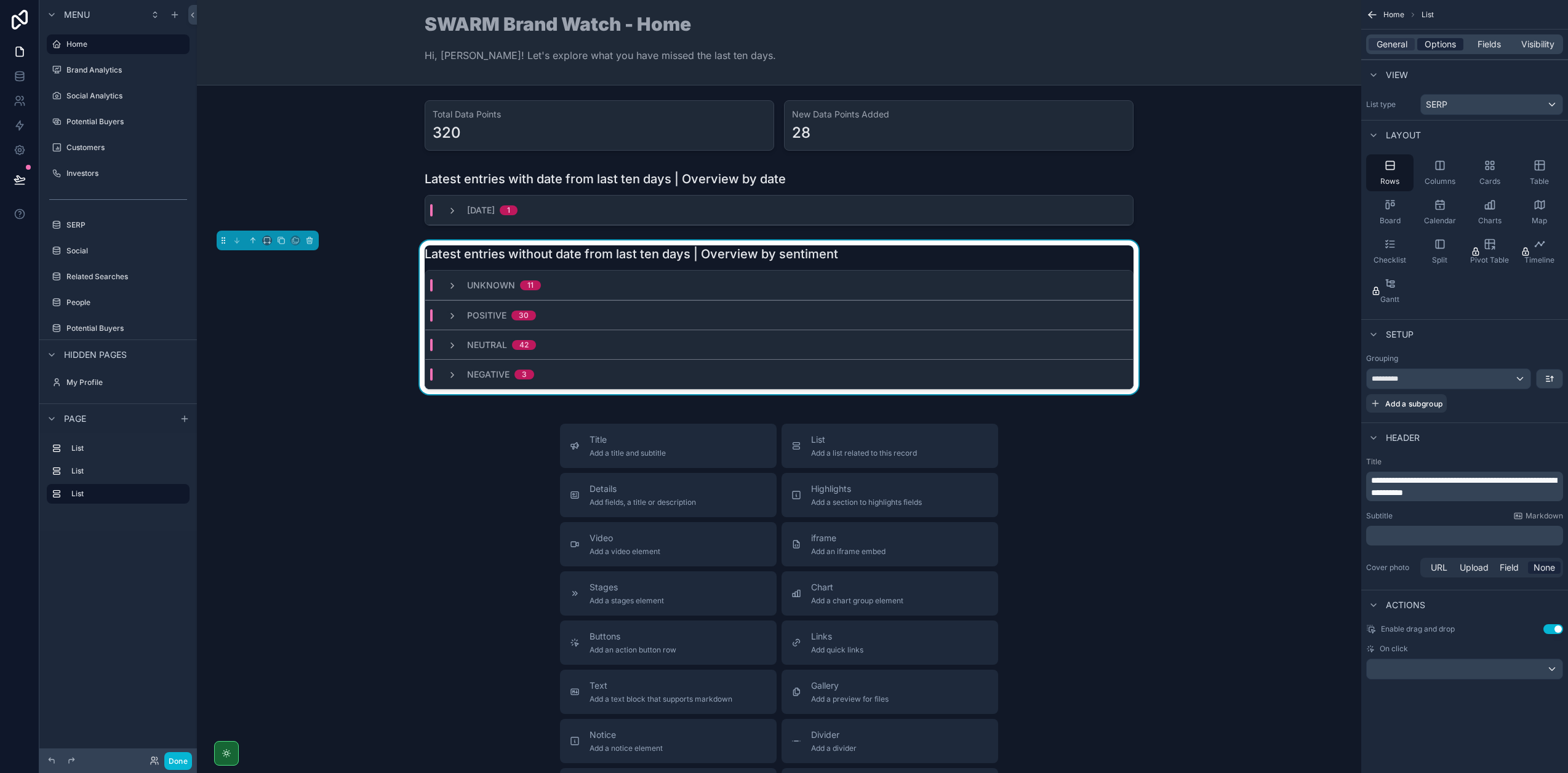
click at [1439, 47] on span "Options" at bounding box center [1440, 44] width 31 height 12
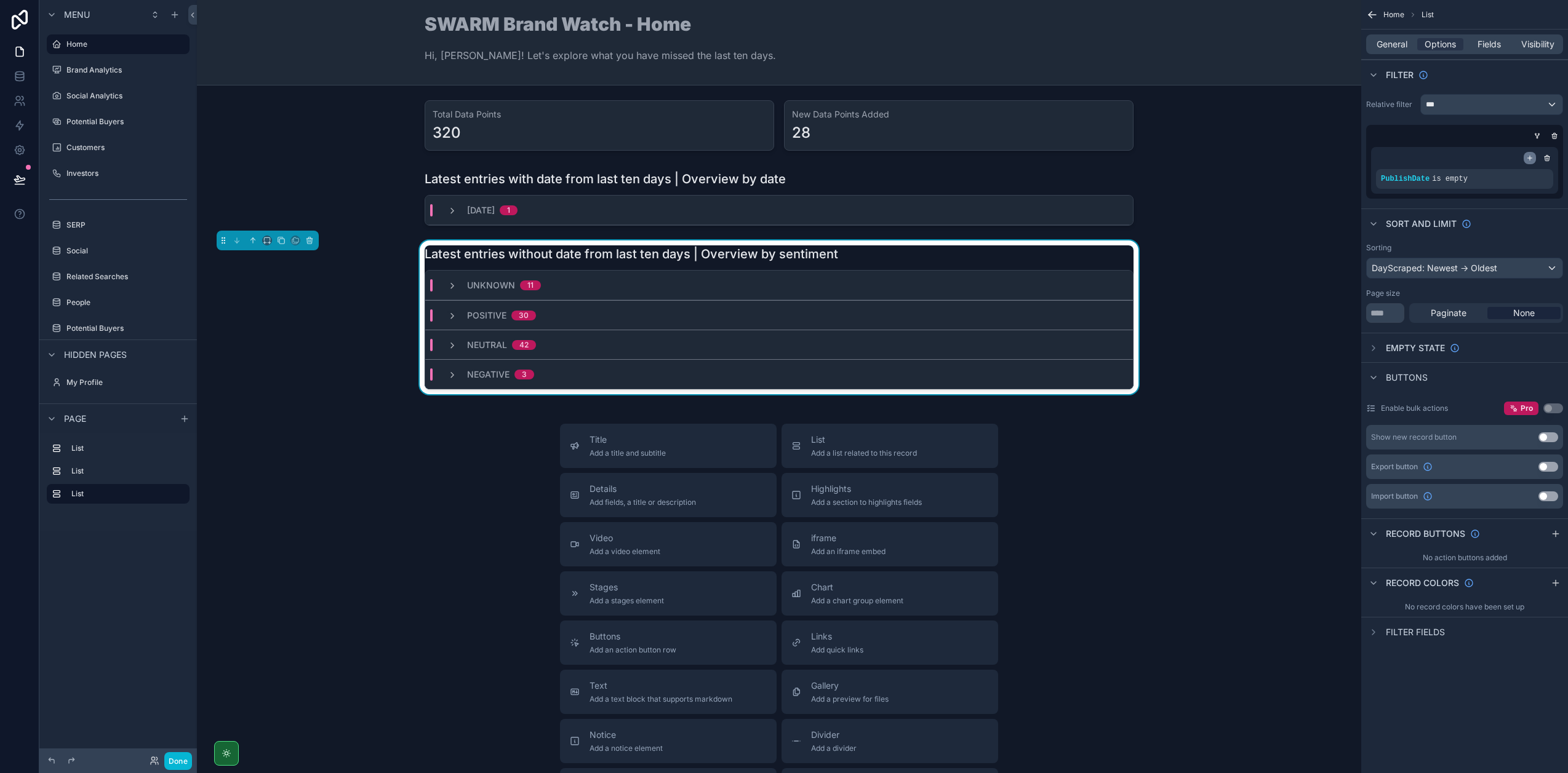
click at [1527, 157] on icon "scrollable content" at bounding box center [1529, 157] width 7 height 7
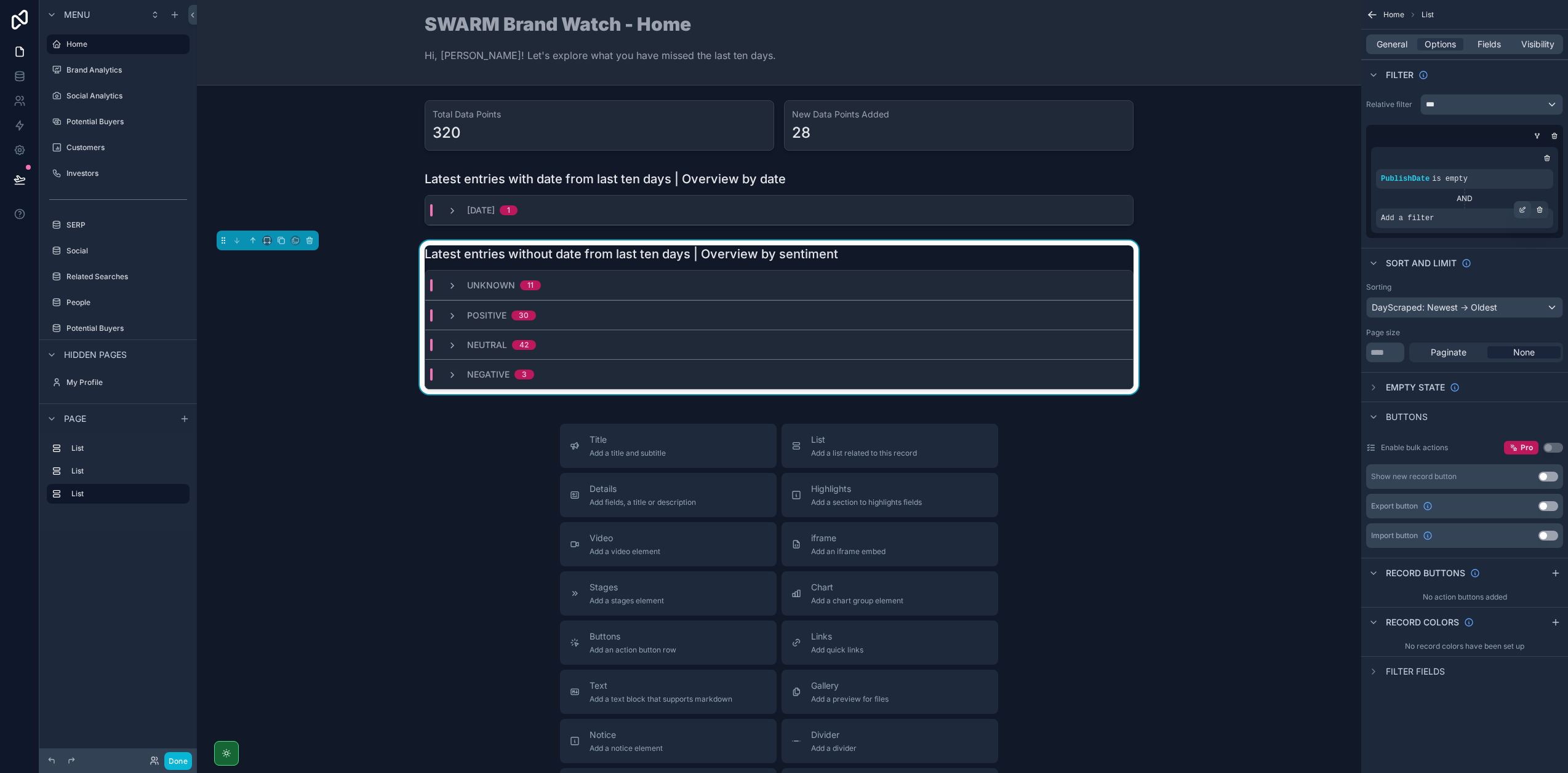
click at [1522, 209] on icon "scrollable content" at bounding box center [1523, 208] width 4 height 4
click at [1256, 202] on span "Select a field" at bounding box center [1251, 199] width 52 height 10
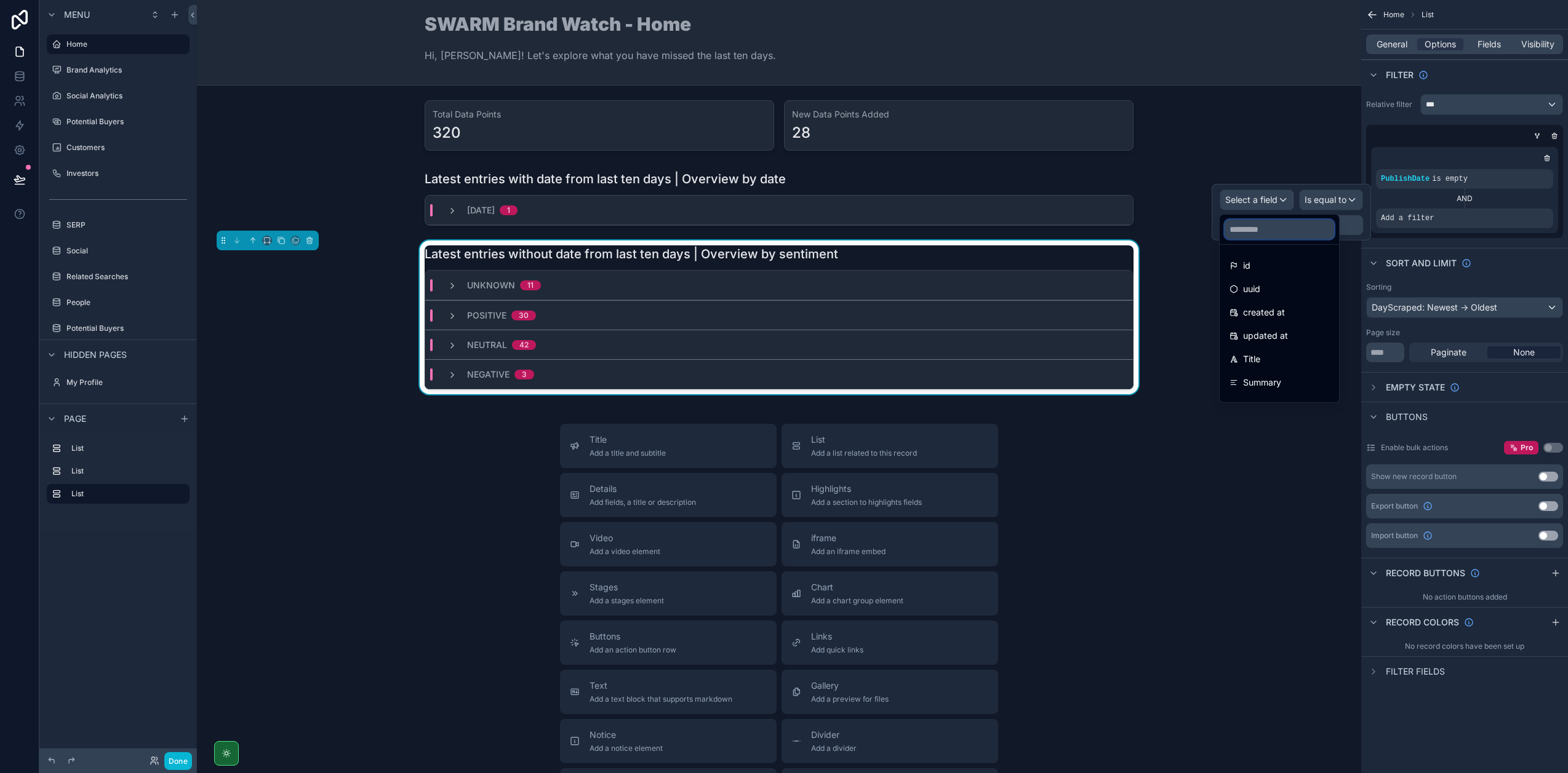
click at [1255, 227] on input "text" at bounding box center [1279, 229] width 110 height 19
type input "******"
click at [1256, 258] on span "PublishDate" at bounding box center [1267, 265] width 48 height 15
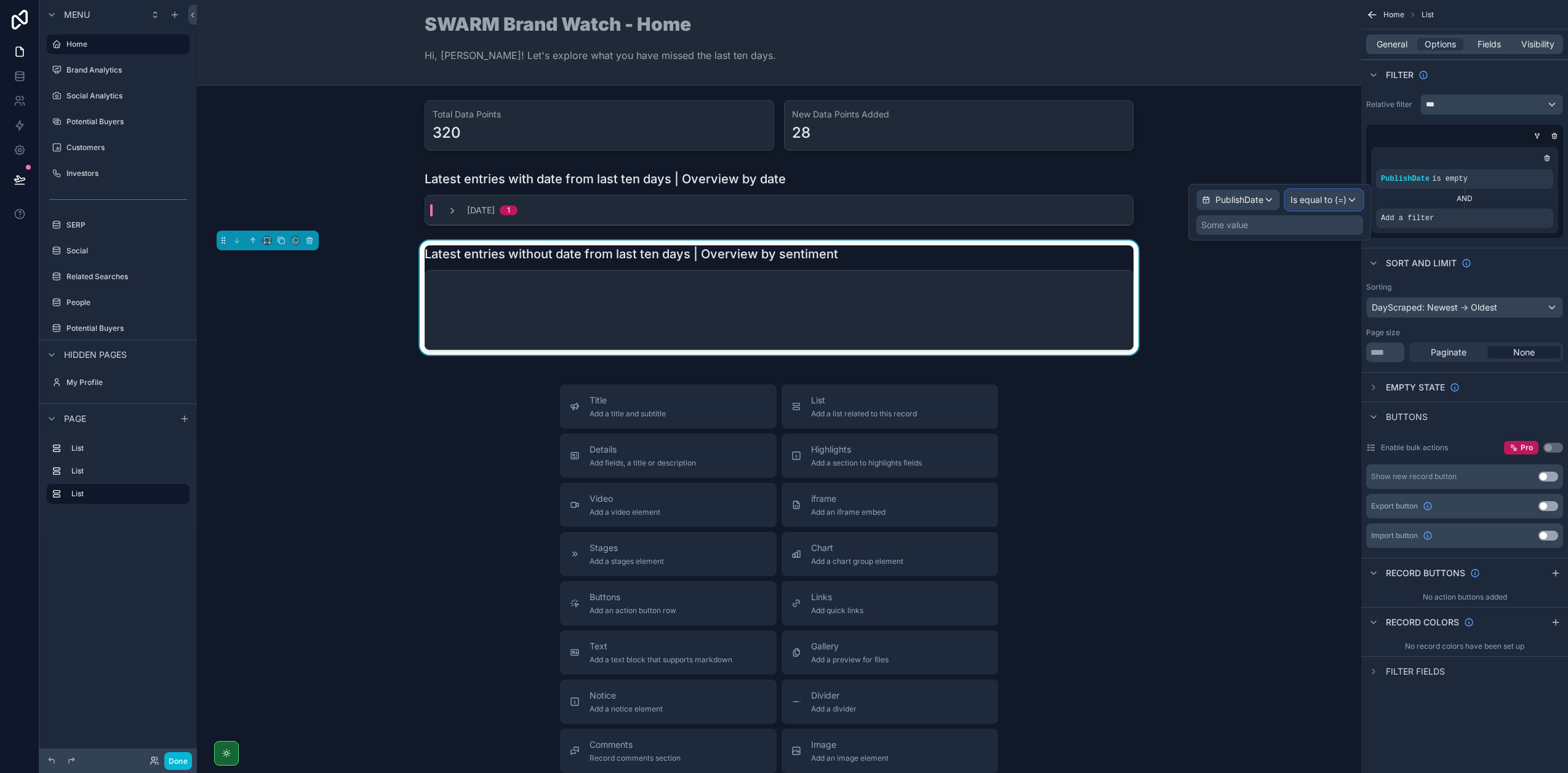
click at [1345, 198] on span "Is equal to (=)" at bounding box center [1318, 200] width 56 height 12
click at [1333, 329] on div "Is before" at bounding box center [1340, 330] width 91 height 15
click at [1275, 227] on div "Some value" at bounding box center [1290, 224] width 146 height 19
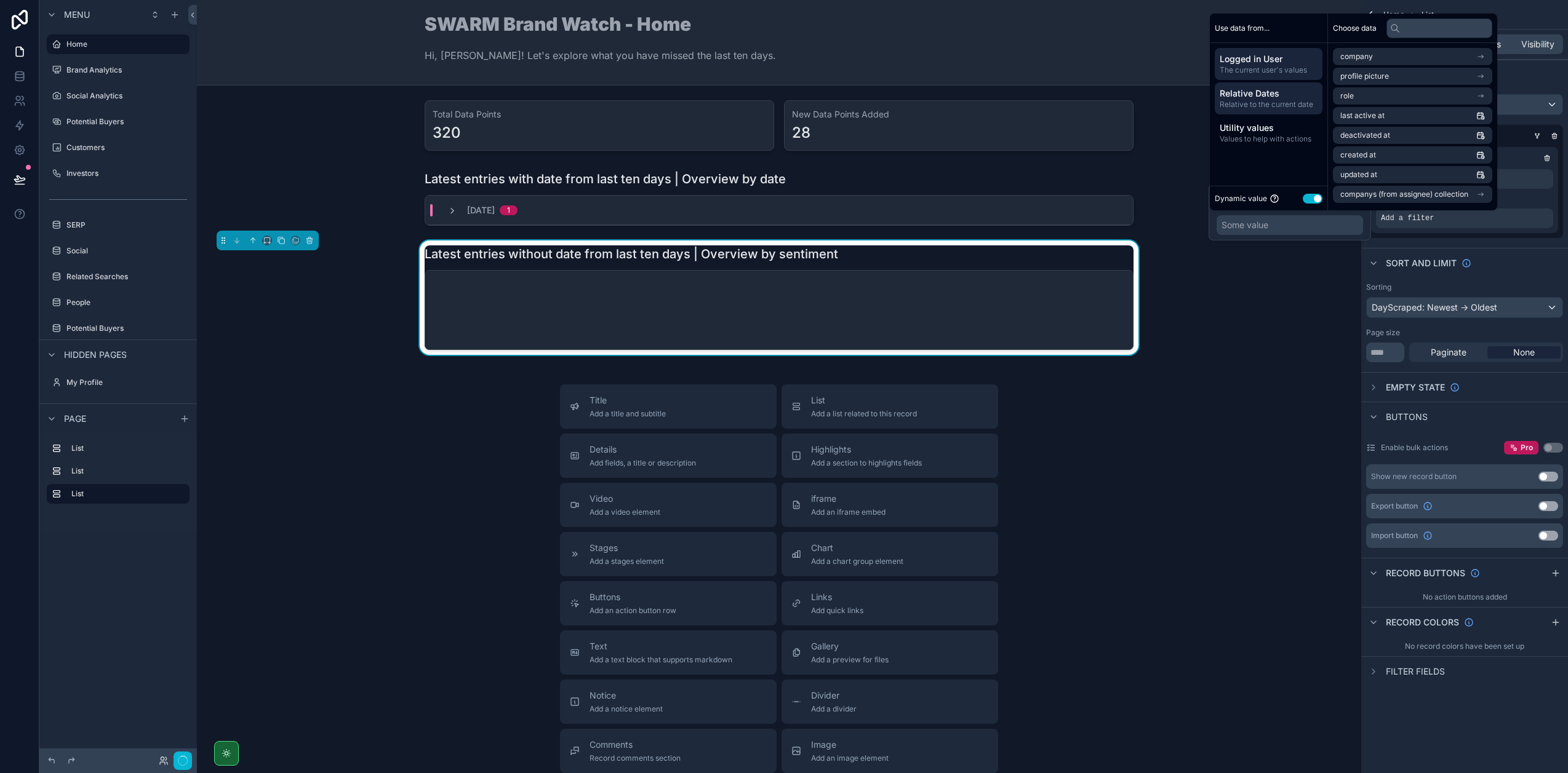
click at [1255, 93] on span "Relative Dates" at bounding box center [1269, 93] width 98 height 12
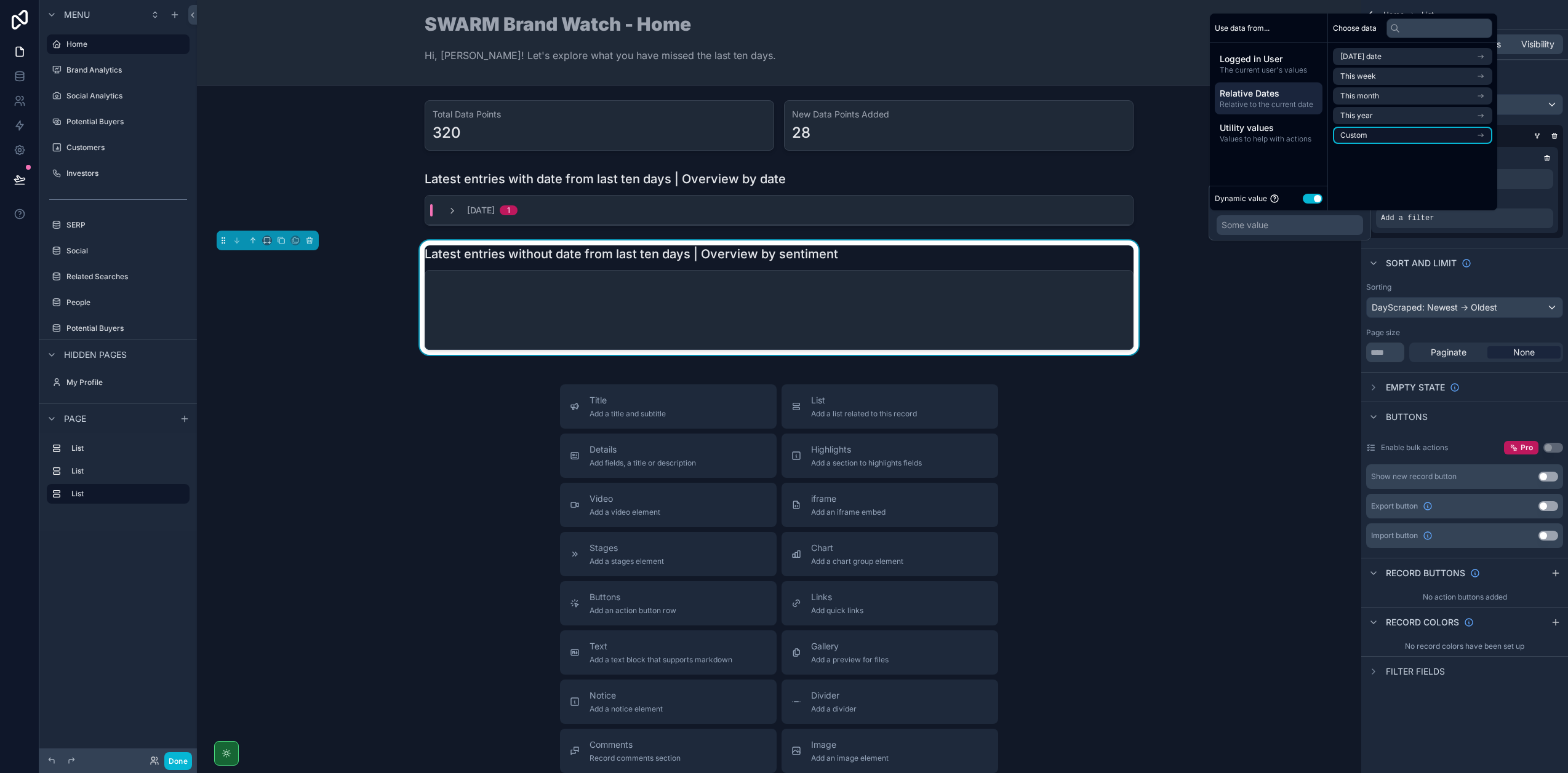
click at [1352, 136] on span "Custom" at bounding box center [1353, 135] width 27 height 10
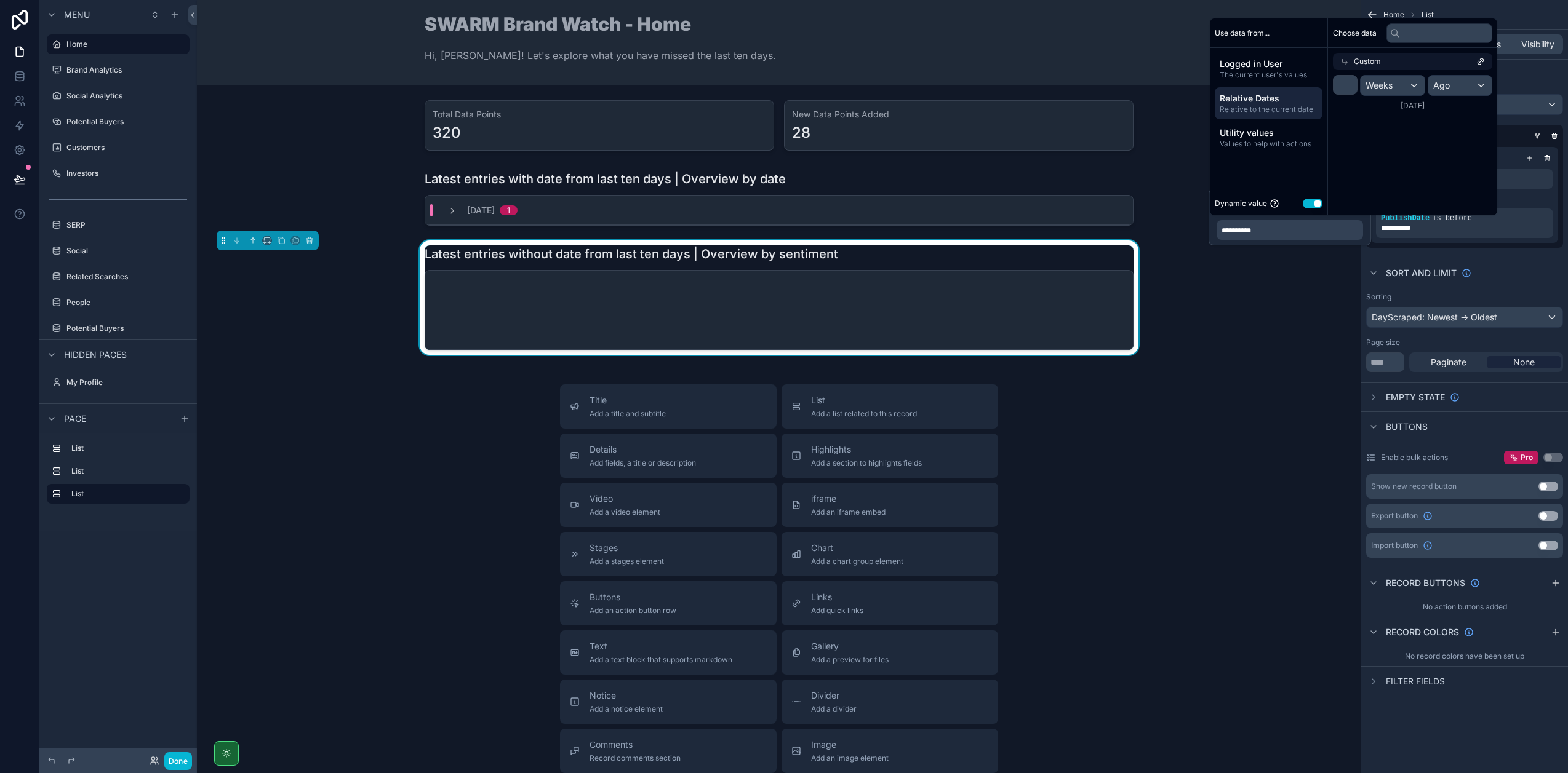
click at [1446, 253] on div "**********" at bounding box center [1464, 347] width 206 height 695
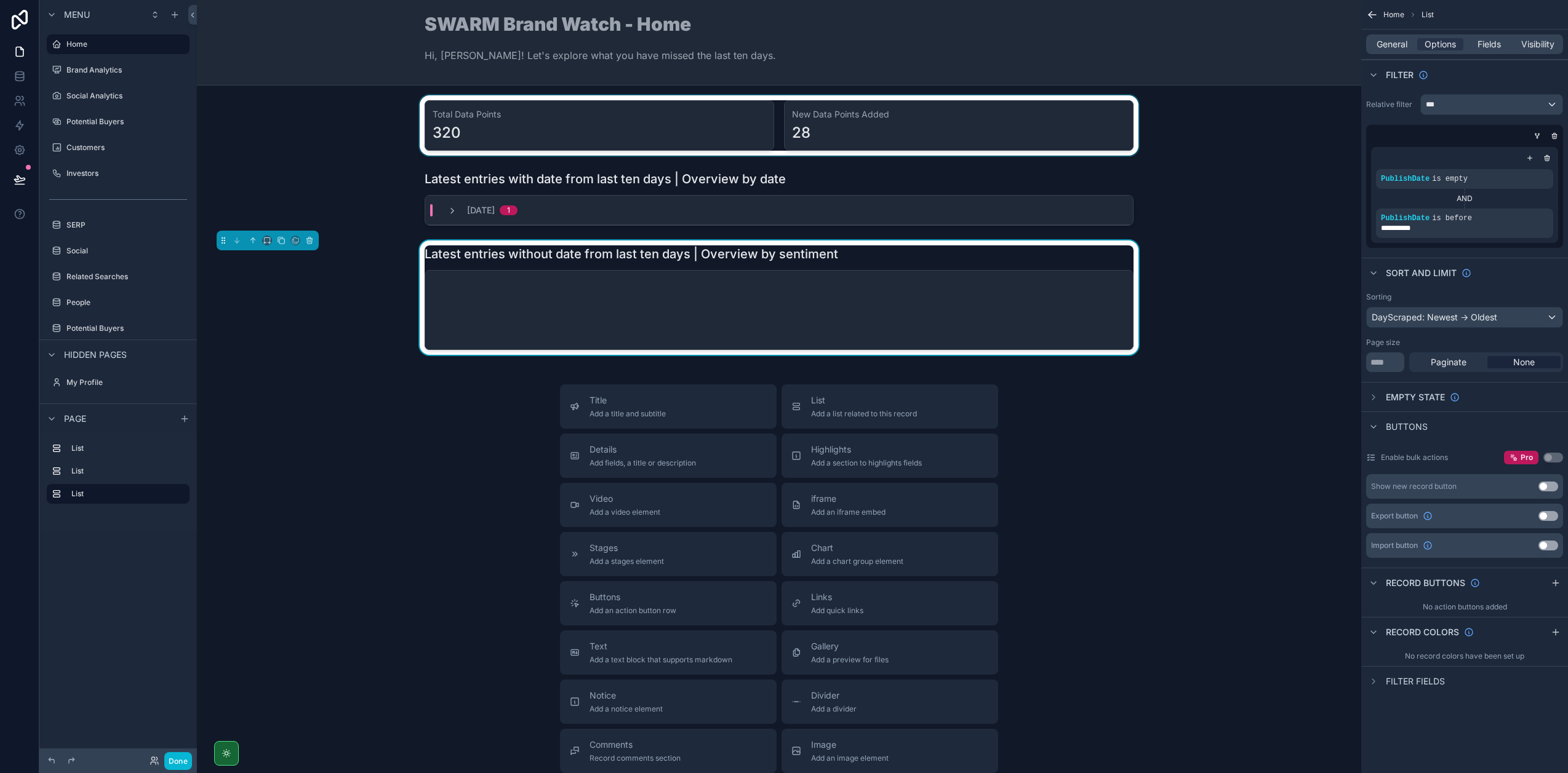
click at [1003, 111] on div "scrollable content" at bounding box center [778, 125] width 1144 height 60
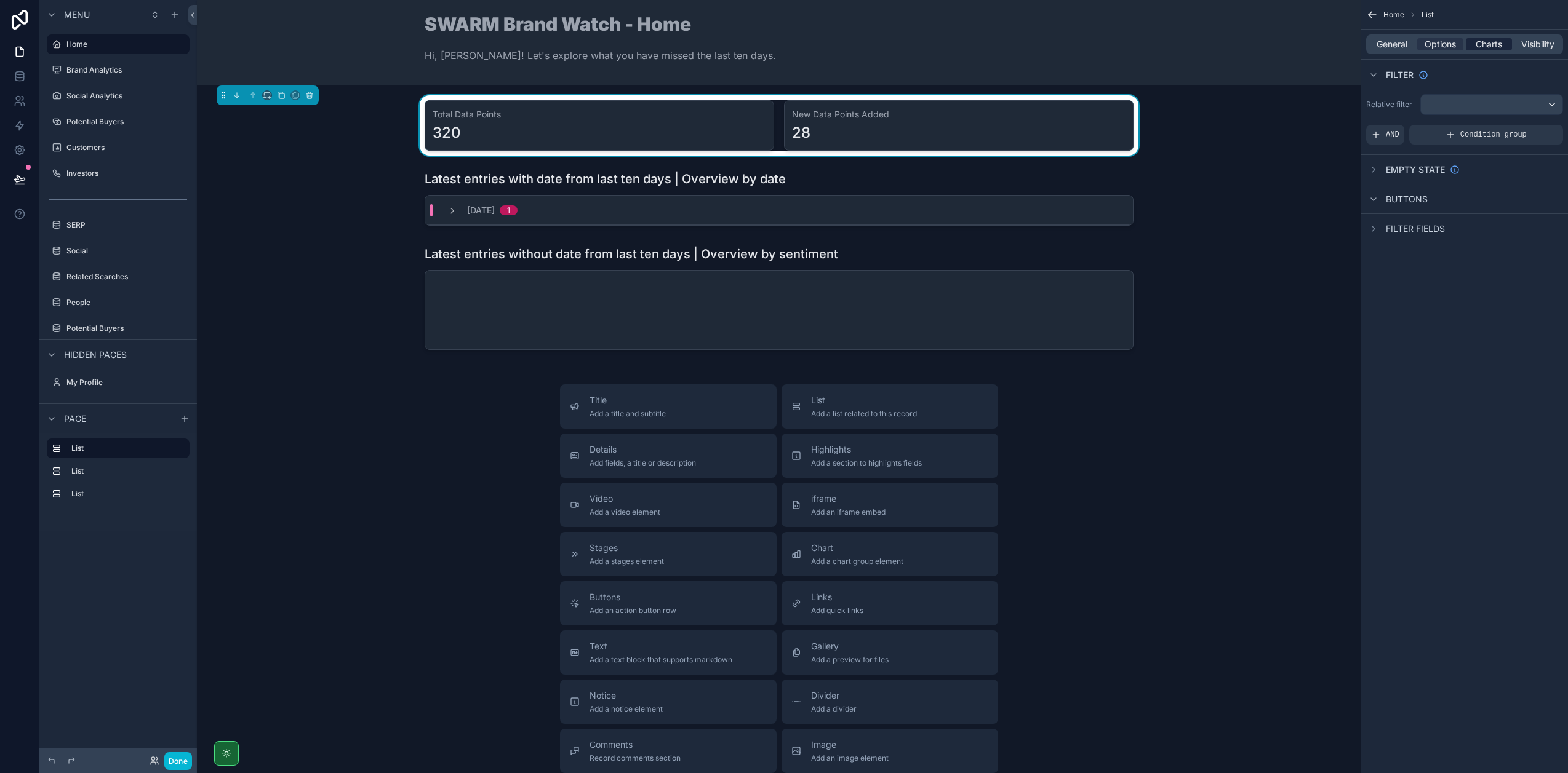
click at [1482, 45] on span "Charts" at bounding box center [1489, 44] width 26 height 12
click at [1548, 125] on icon "scrollable content" at bounding box center [1552, 124] width 10 height 10
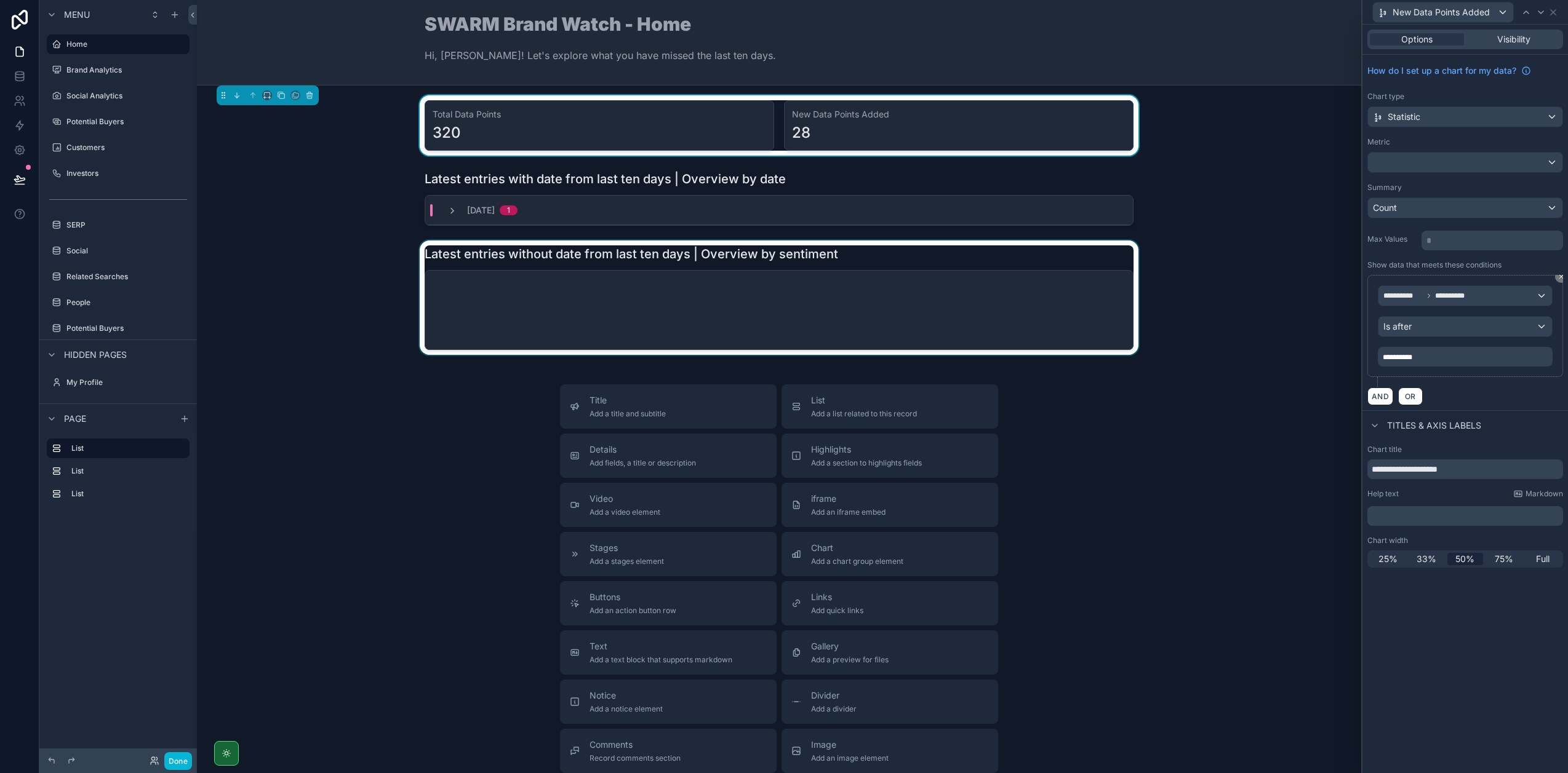
click at [930, 269] on div "scrollable content" at bounding box center [778, 297] width 1144 height 114
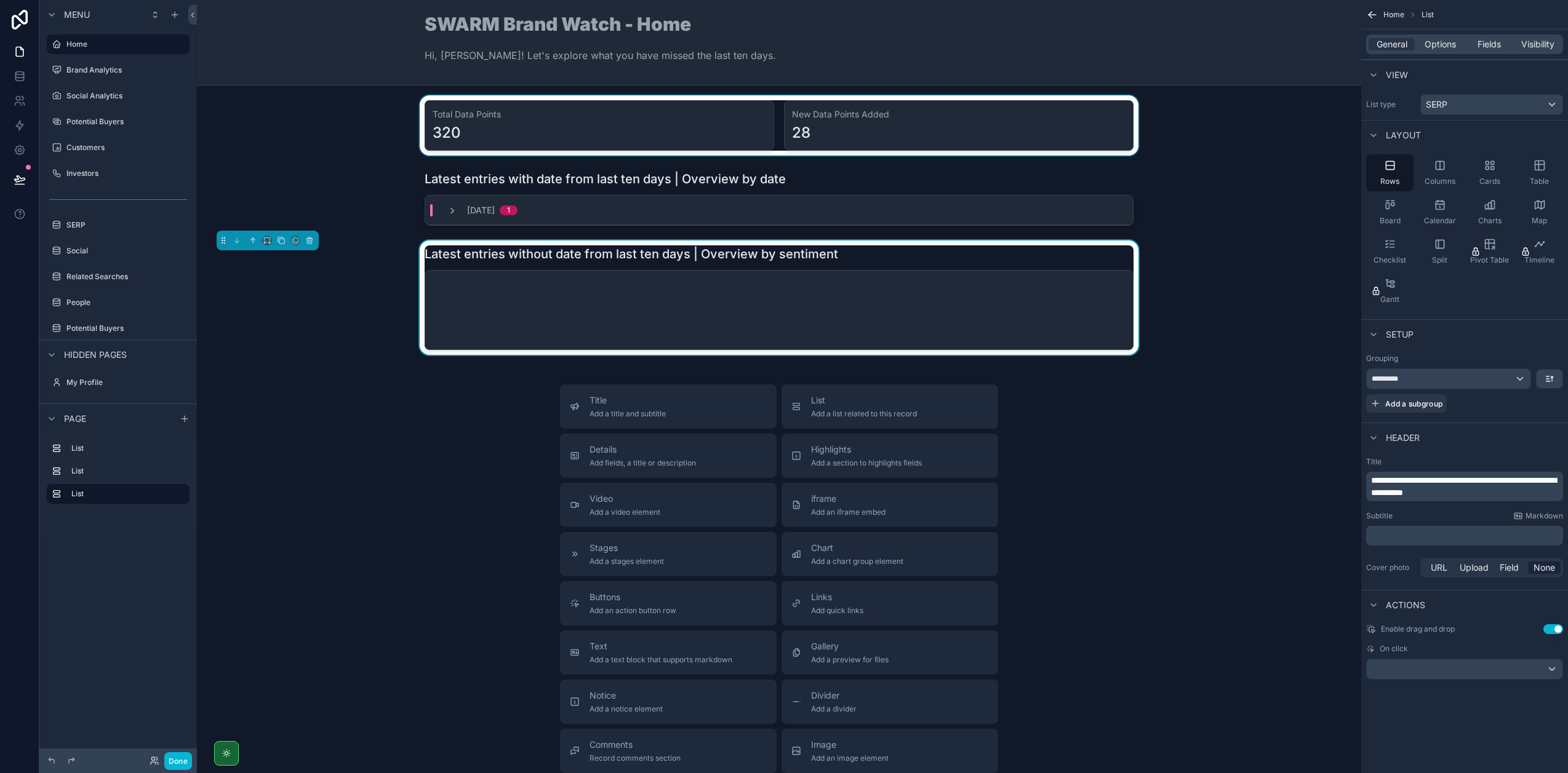
click at [1486, 51] on div "General Options Fields Visibility" at bounding box center [1464, 44] width 197 height 19
click at [1490, 40] on span "Fields" at bounding box center [1489, 44] width 23 height 12
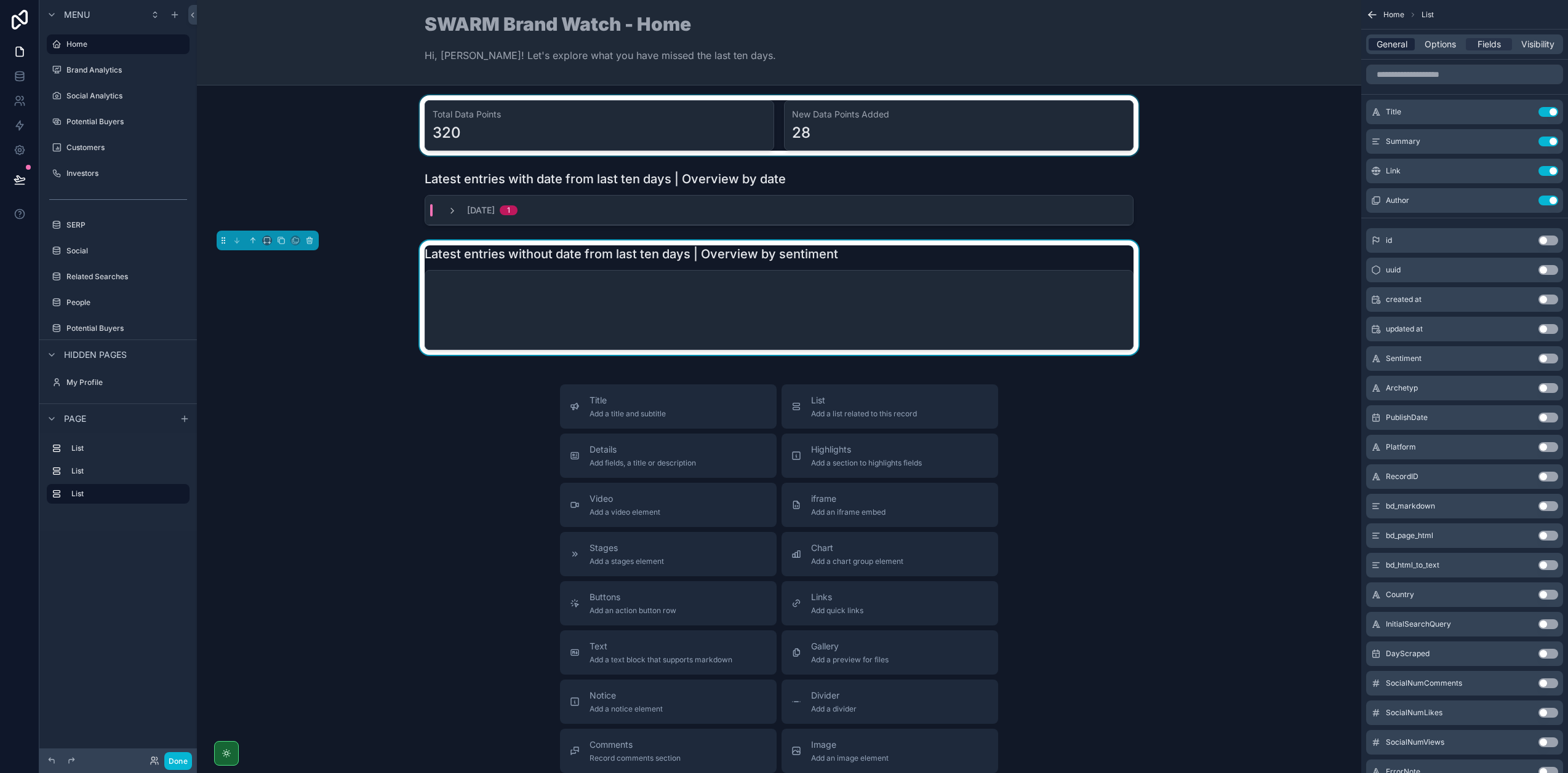
click at [1390, 49] on span "General" at bounding box center [1391, 44] width 30 height 12
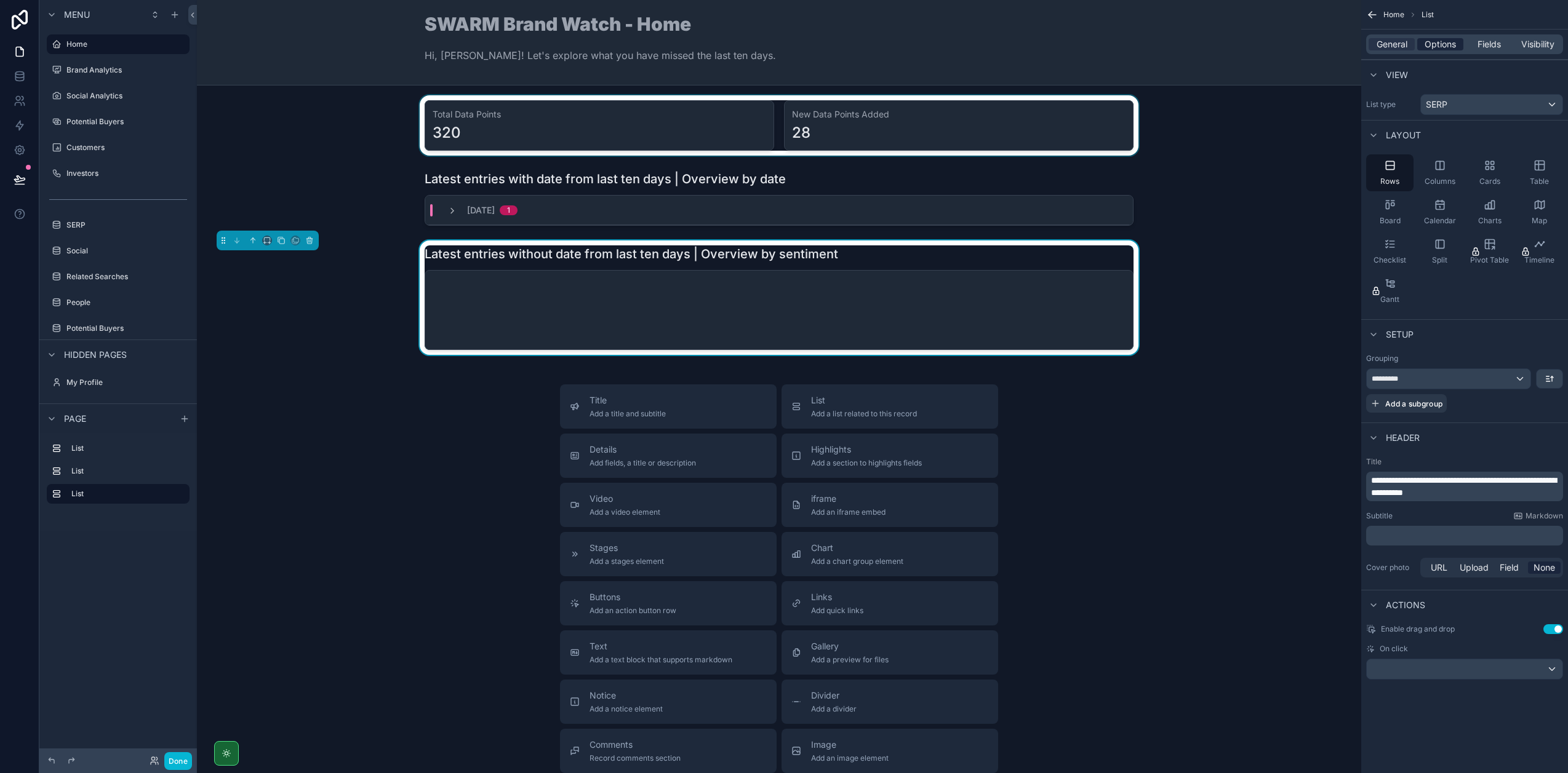
click at [1435, 48] on span "Options" at bounding box center [1440, 44] width 31 height 12
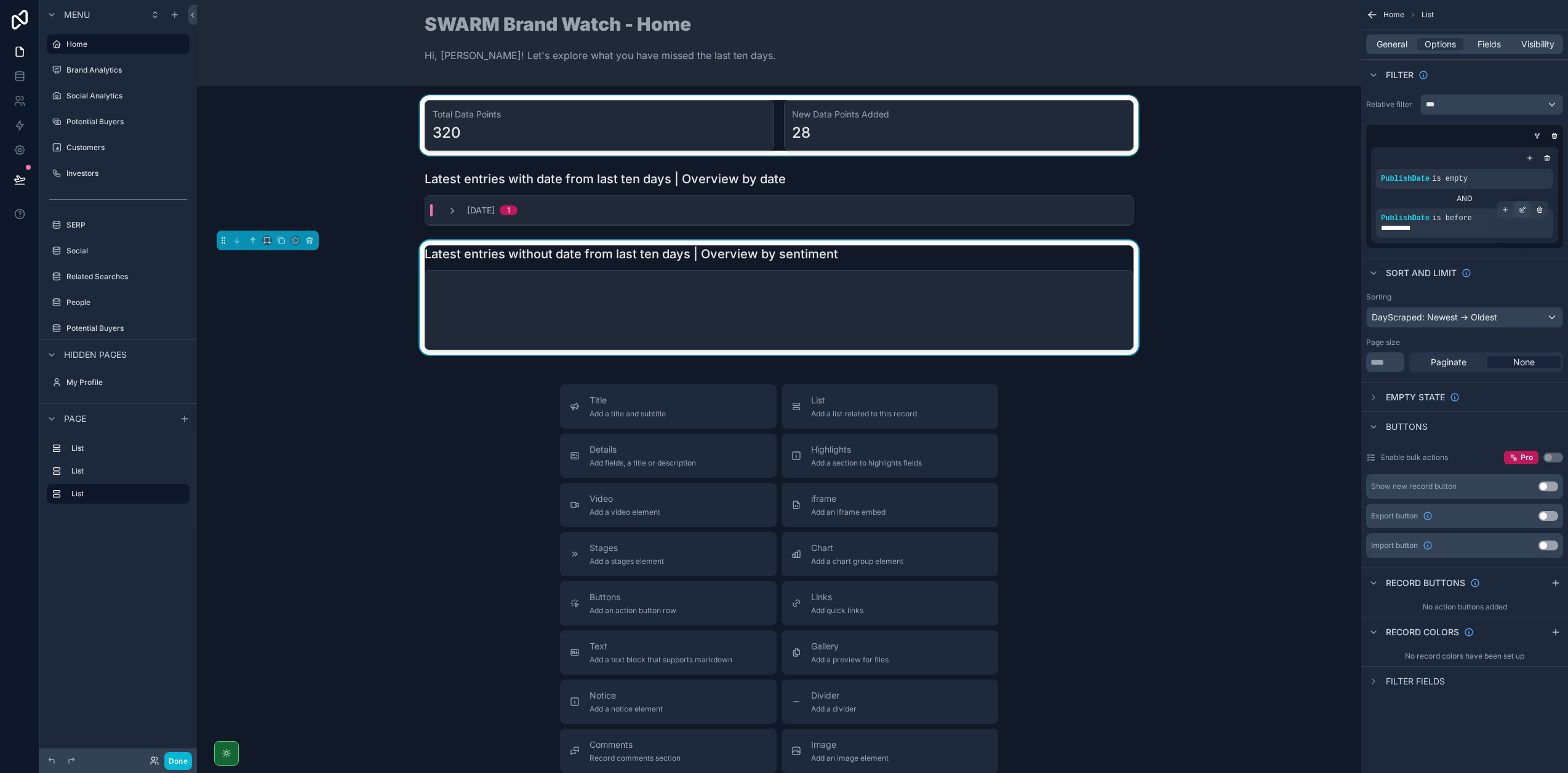
click at [1520, 207] on icon "scrollable content" at bounding box center [1522, 209] width 7 height 7
click at [1333, 204] on span "Is before" at bounding box center [1329, 205] width 36 height 12
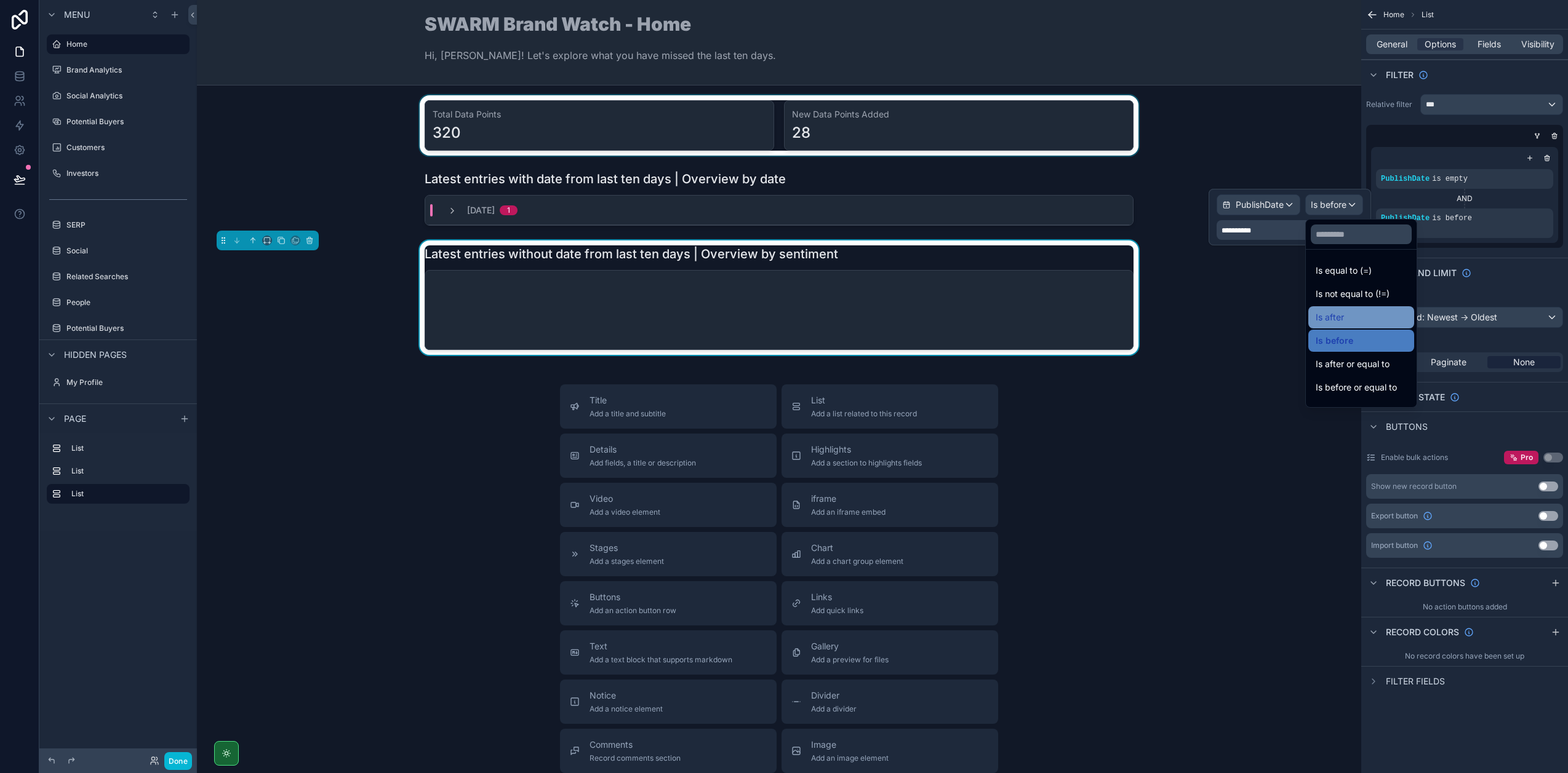
click at [1334, 310] on span "Is after" at bounding box center [1330, 317] width 28 height 15
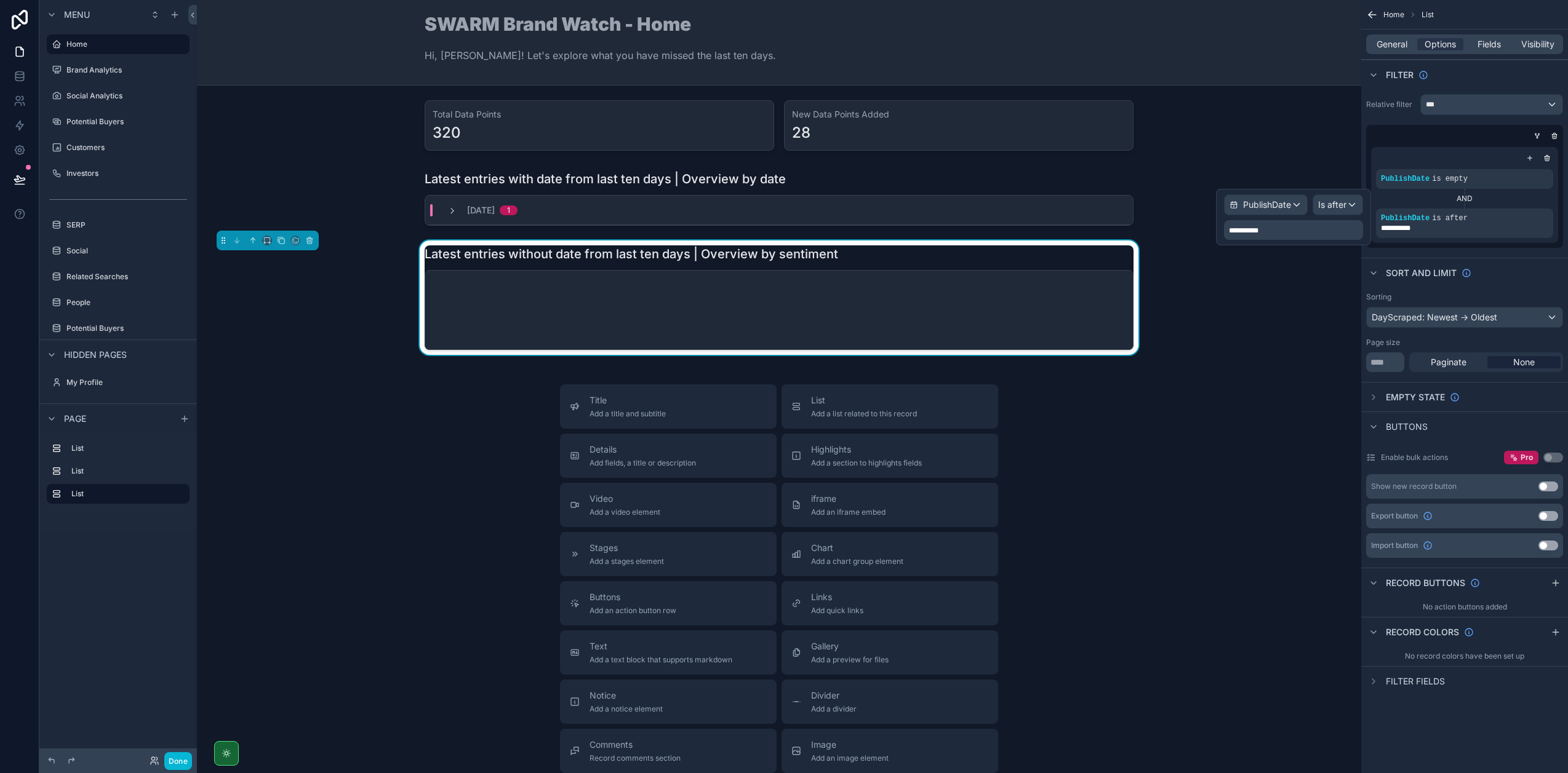
click at [1430, 256] on div "**********" at bounding box center [1464, 347] width 206 height 695
click at [1520, 209] on icon "scrollable content" at bounding box center [1522, 211] width 5 height 5
click at [1290, 205] on span "PublishDate" at bounding box center [1267, 205] width 48 height 12
click at [1269, 280] on span "DayScraped" at bounding box center [1273, 276] width 51 height 15
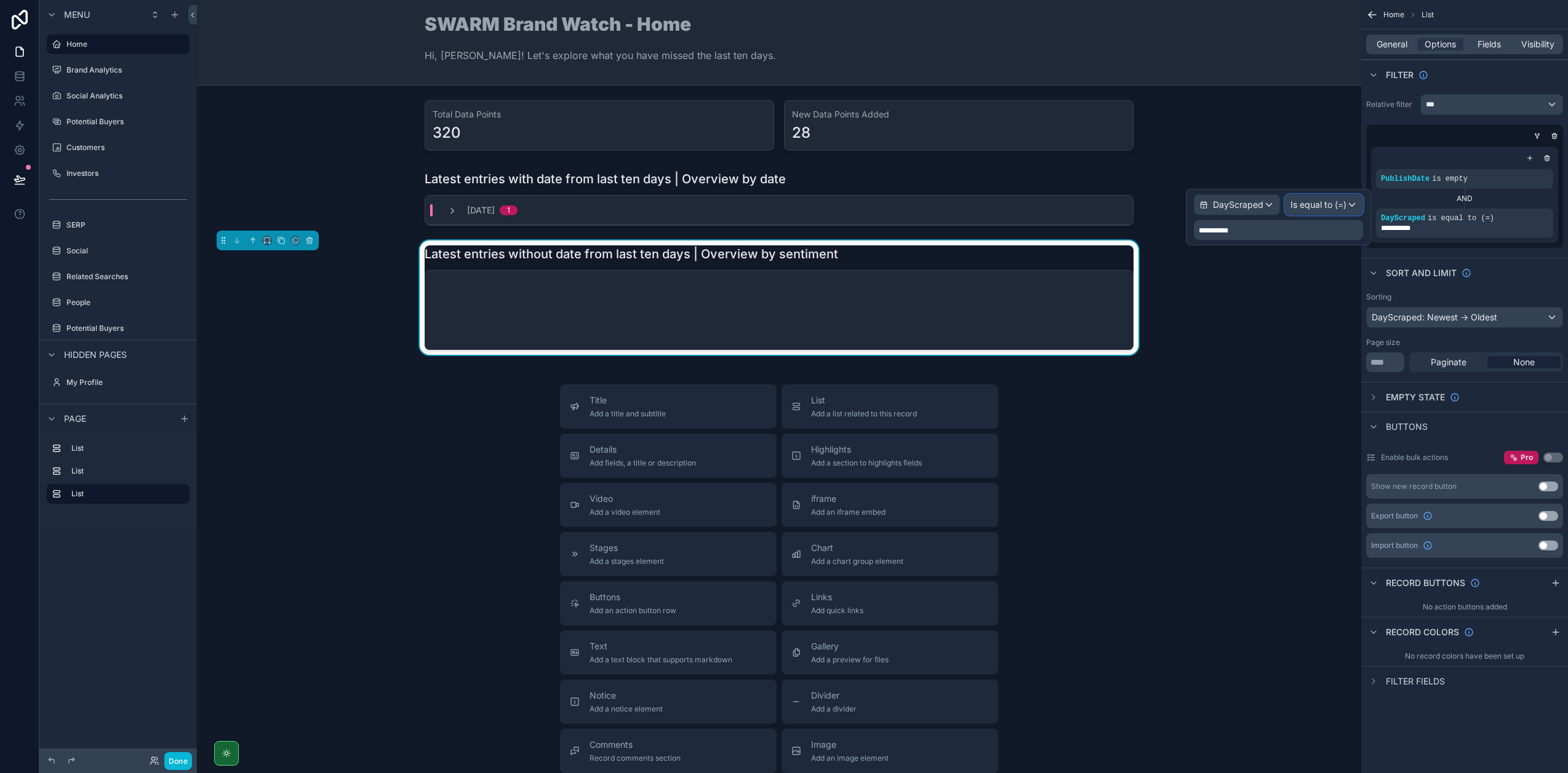
click at [1323, 199] on span "Is equal to (=)" at bounding box center [1318, 205] width 56 height 12
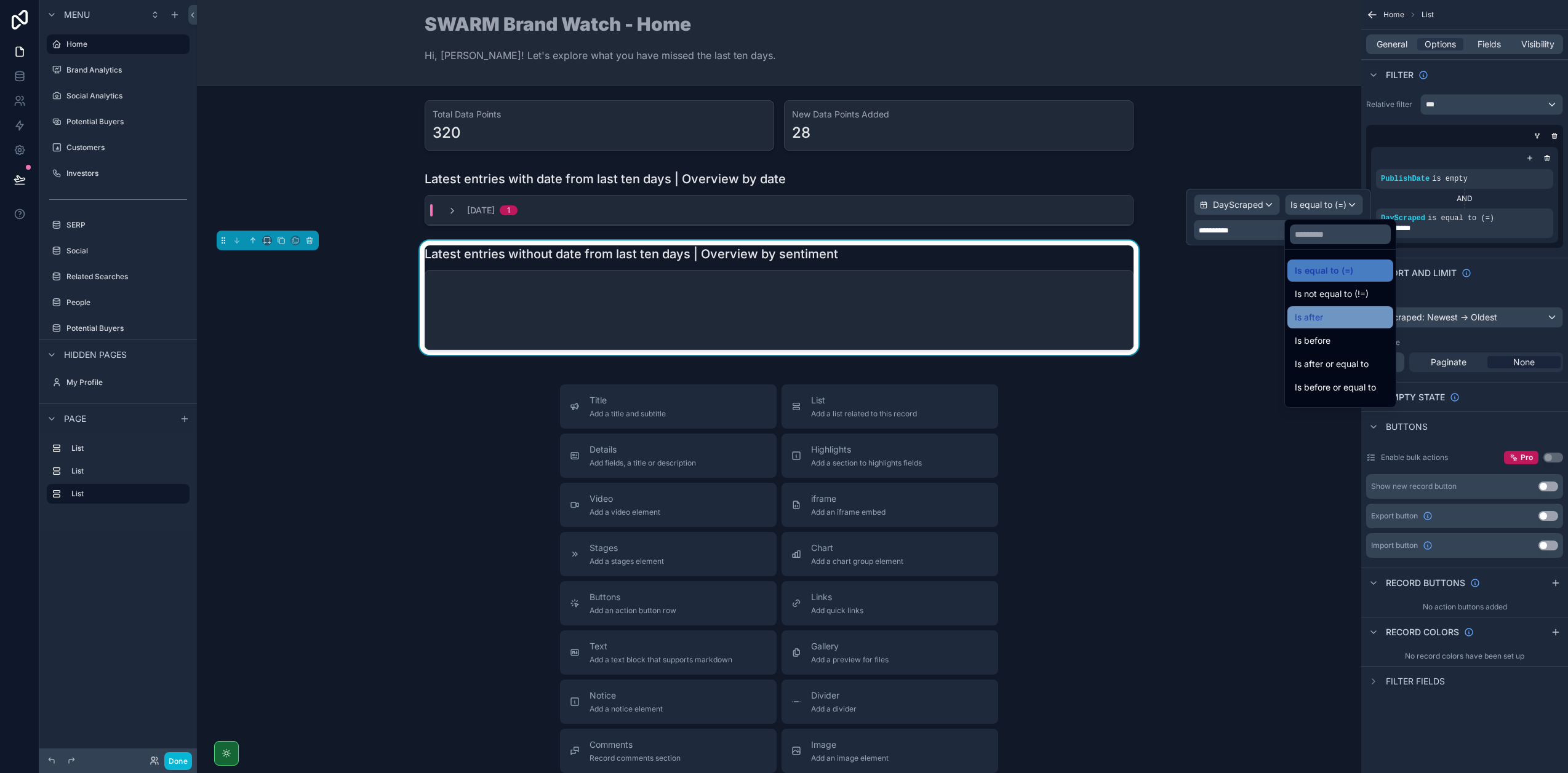
click at [1334, 321] on div "Is after" at bounding box center [1340, 317] width 91 height 15
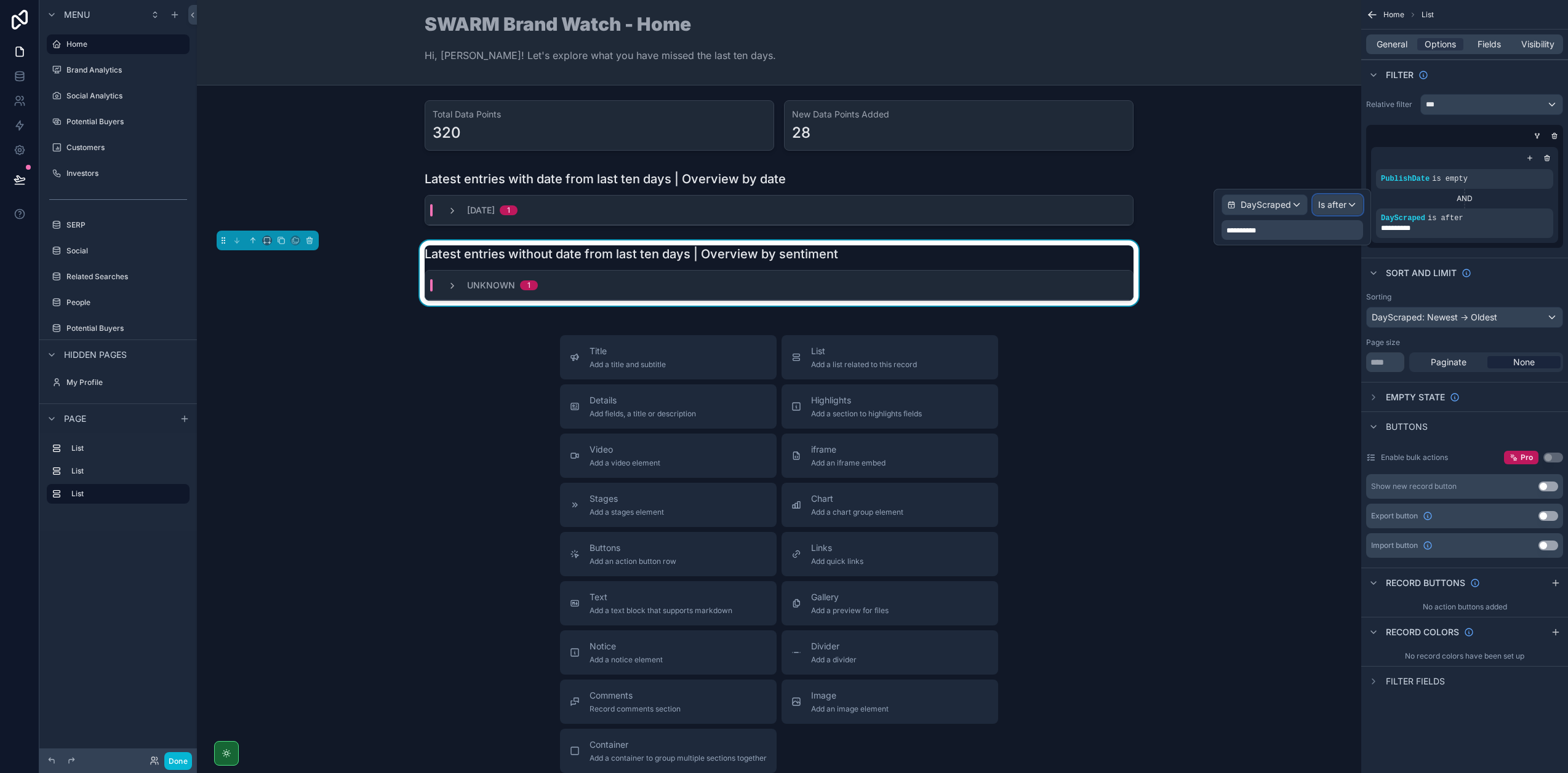
click at [1351, 206] on div "Is after" at bounding box center [1337, 204] width 49 height 19
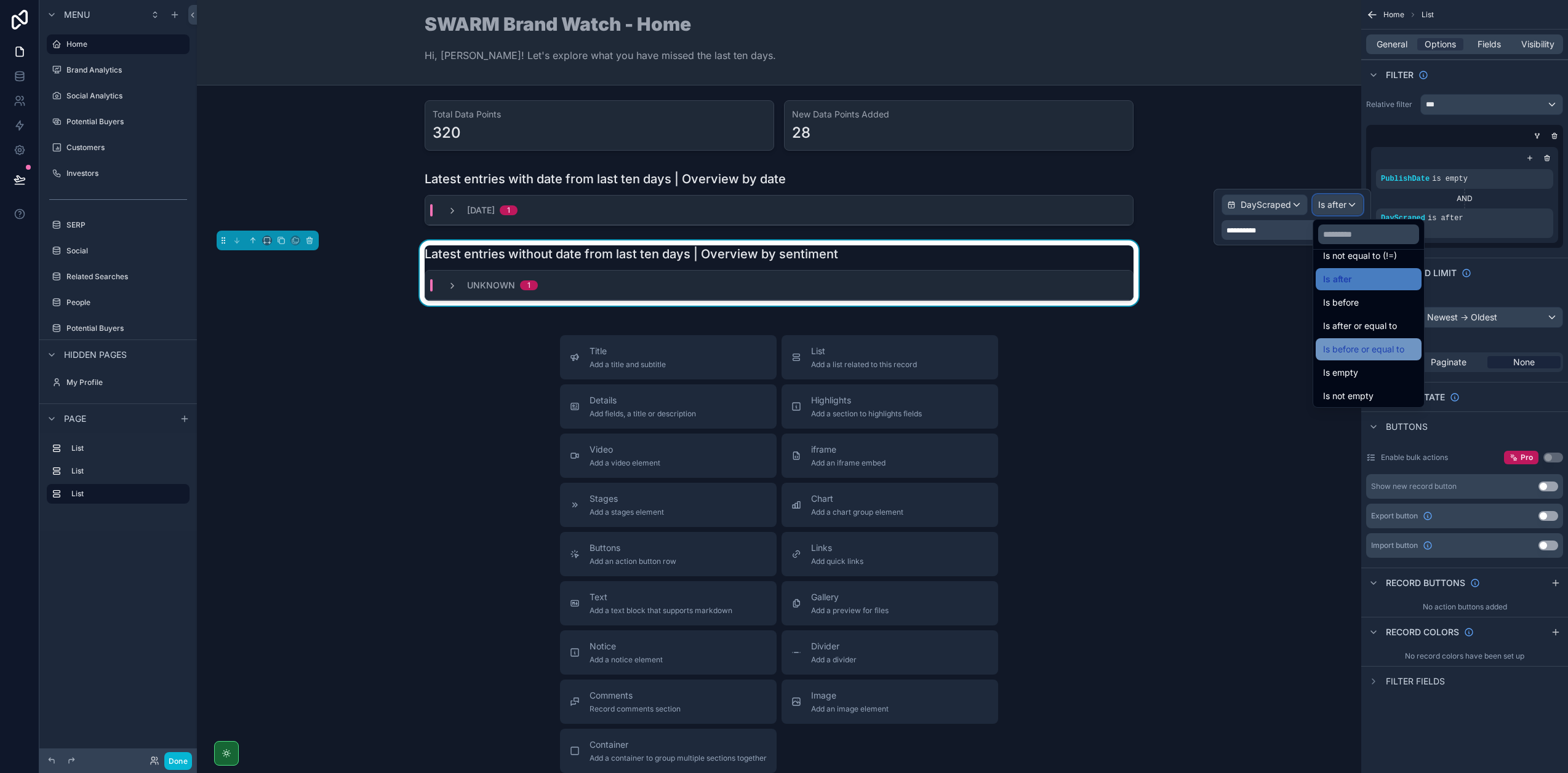
scroll to position [40, 0]
click at [1343, 347] on span "Is before or equal to" at bounding box center [1363, 346] width 81 height 15
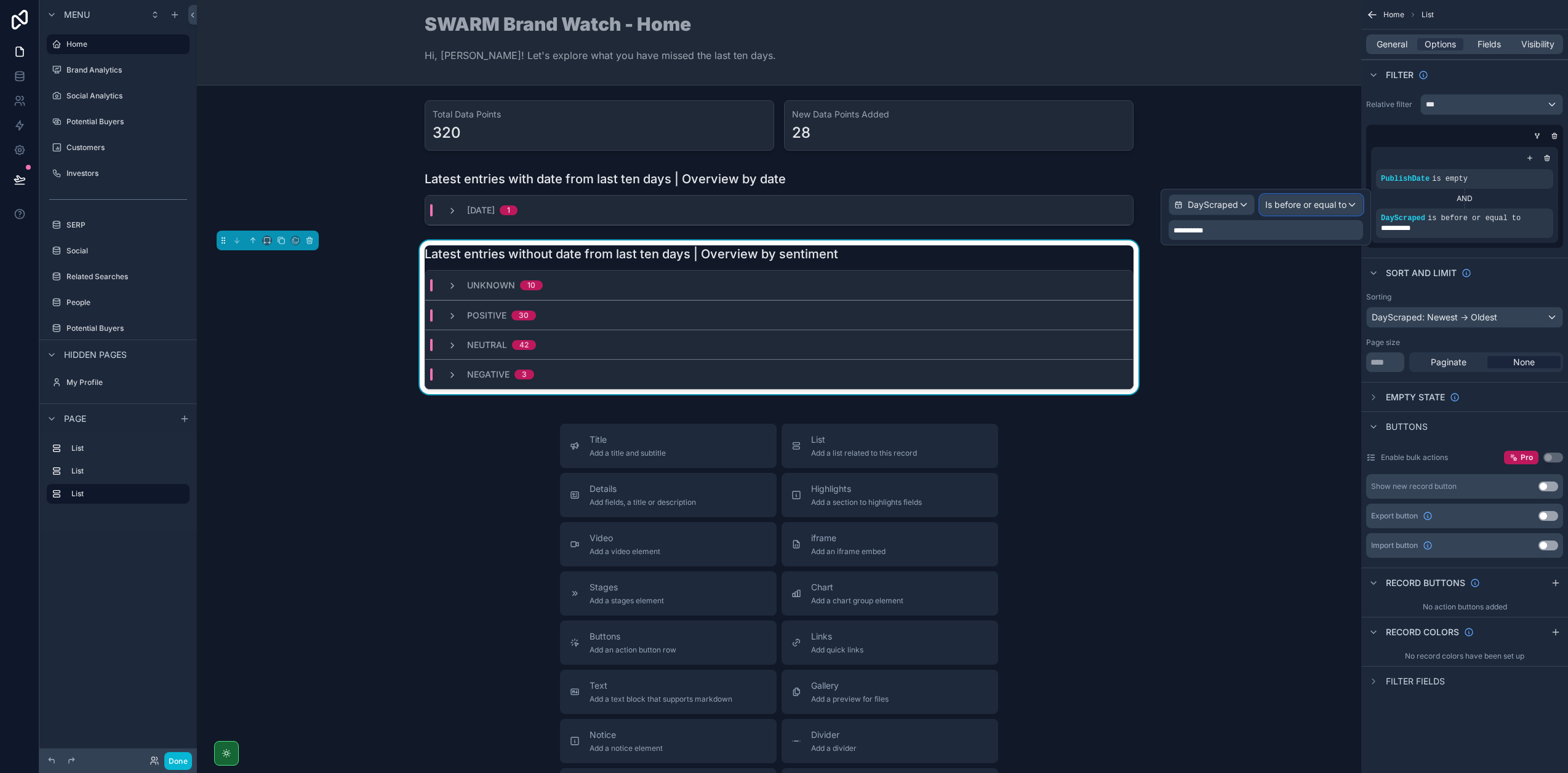
click at [1295, 209] on span "Is before or equal to" at bounding box center [1305, 205] width 81 height 12
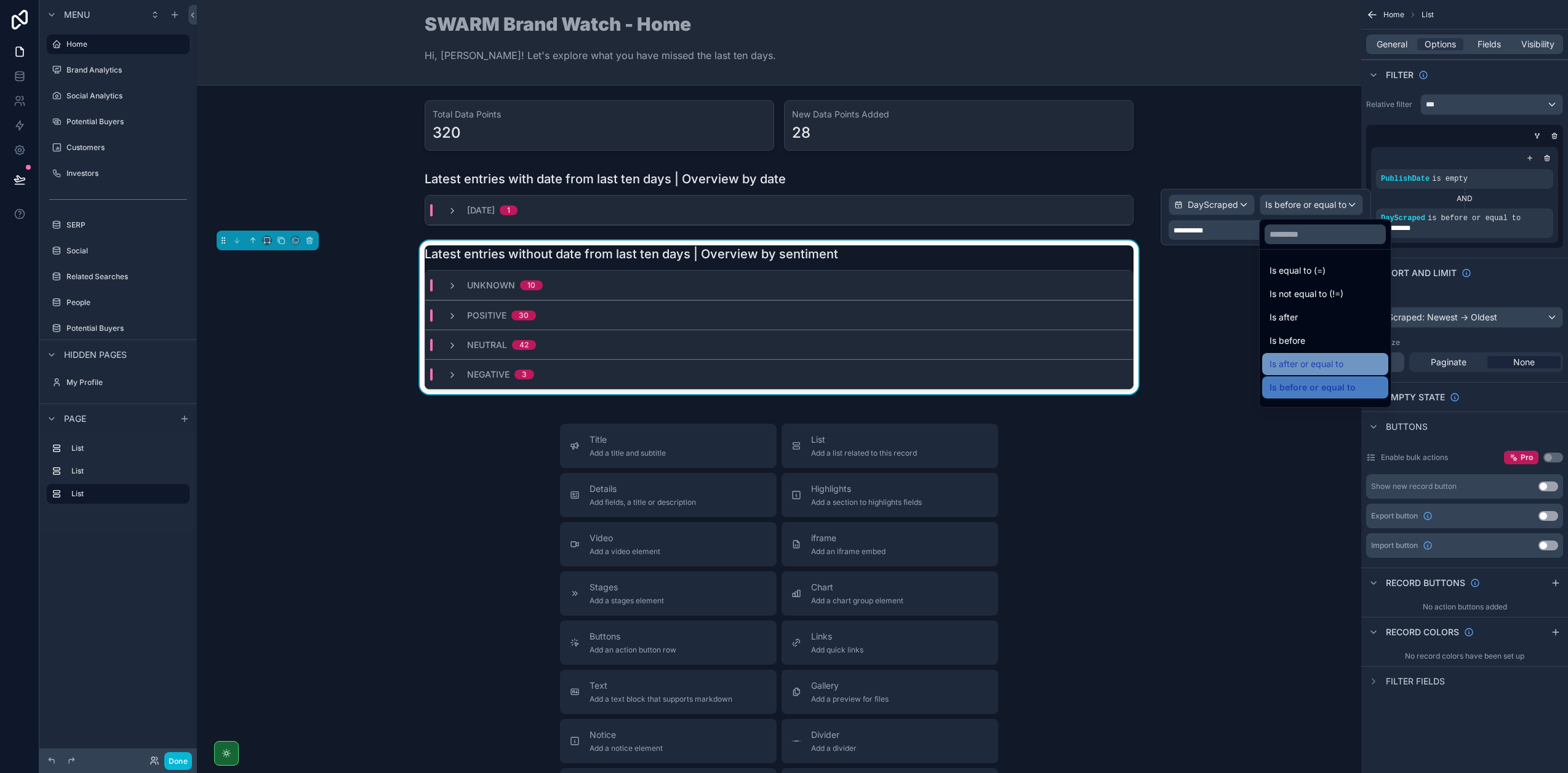
click at [1311, 359] on span "Is after or equal to" at bounding box center [1306, 364] width 74 height 15
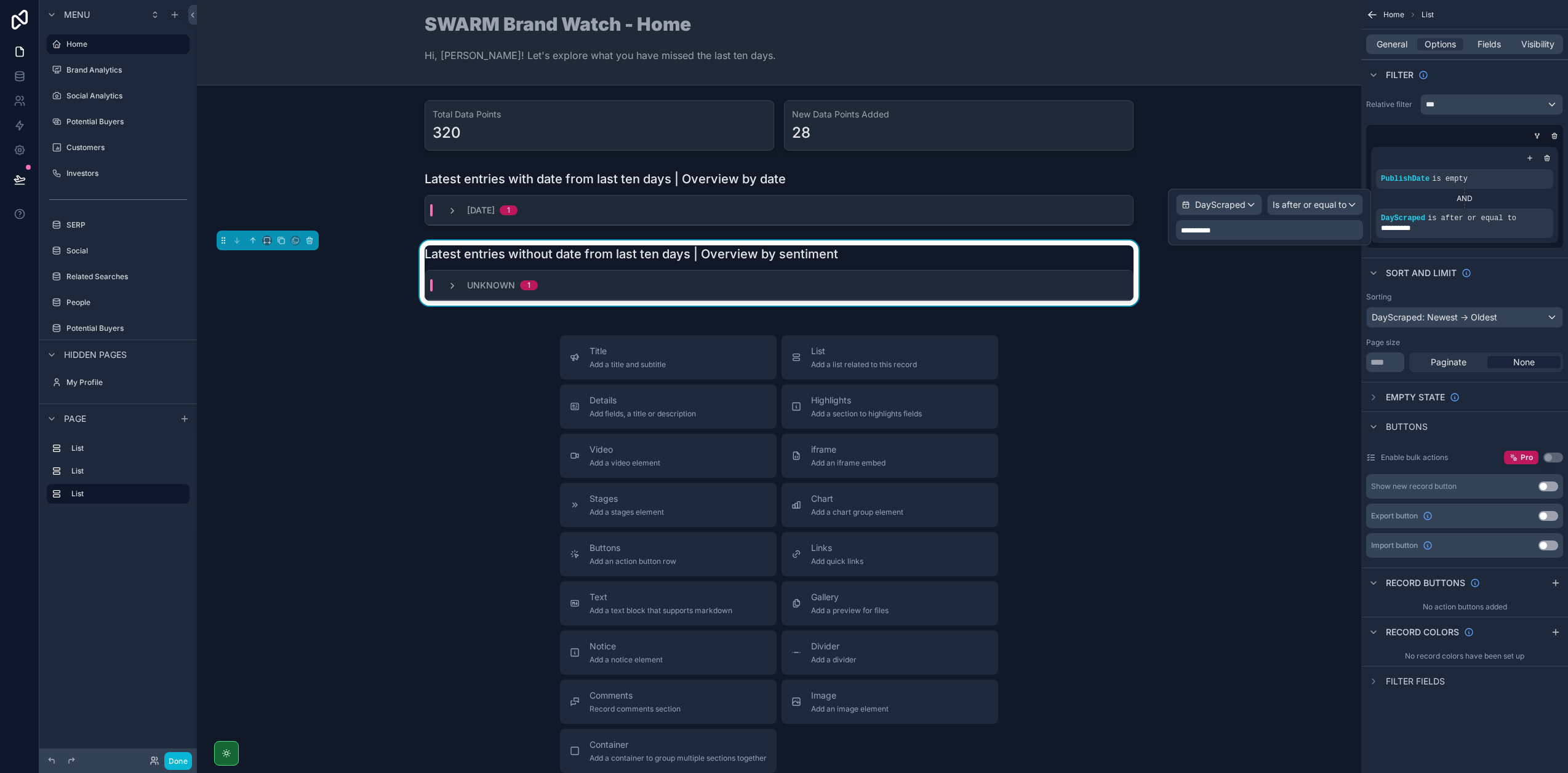
click at [1311, 359] on div "Title Add a title and subtitle List Add a list related to this record Details A…" at bounding box center [778, 554] width 1144 height 437
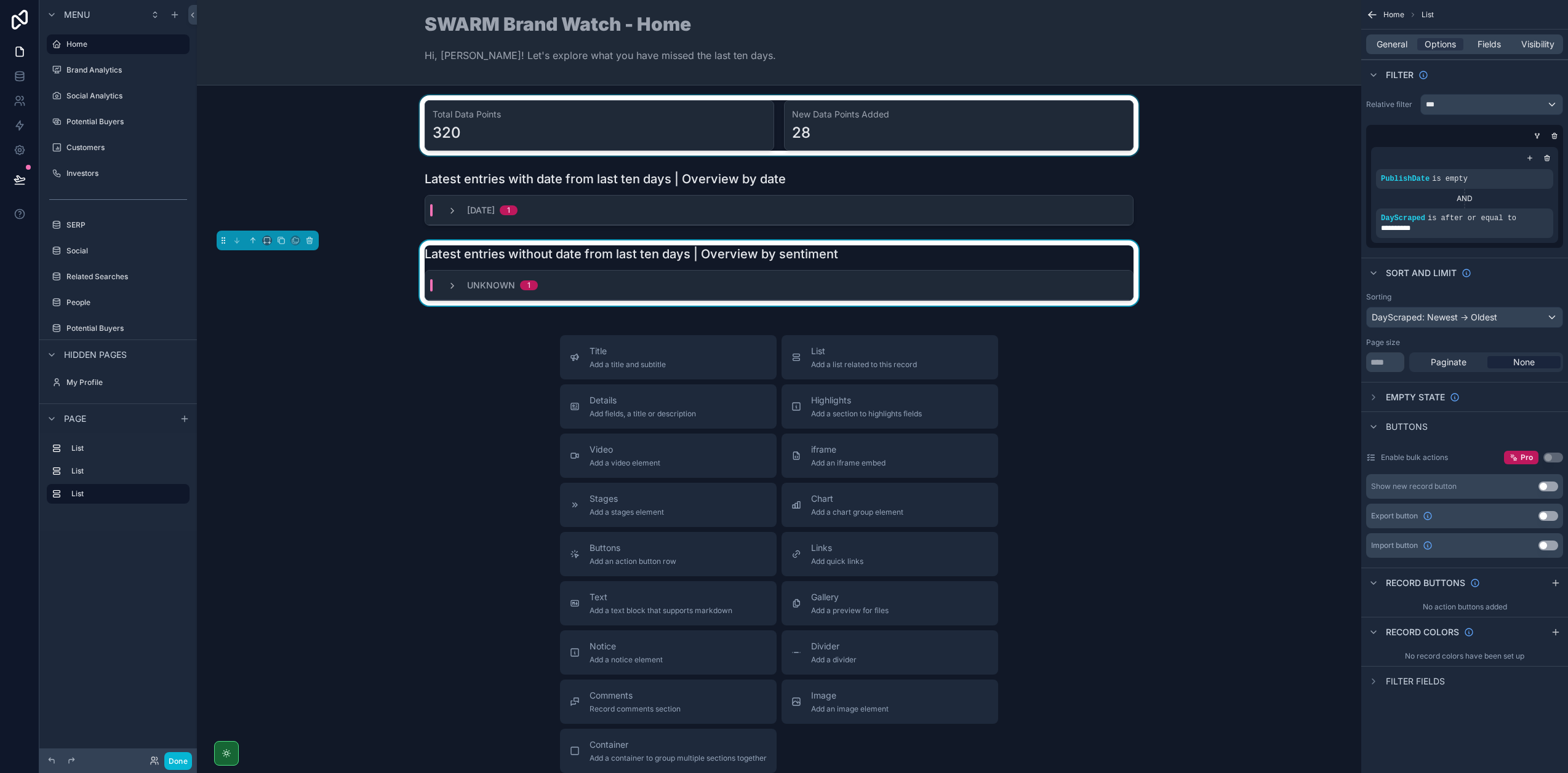
click at [981, 128] on div "scrollable content" at bounding box center [778, 125] width 1144 height 60
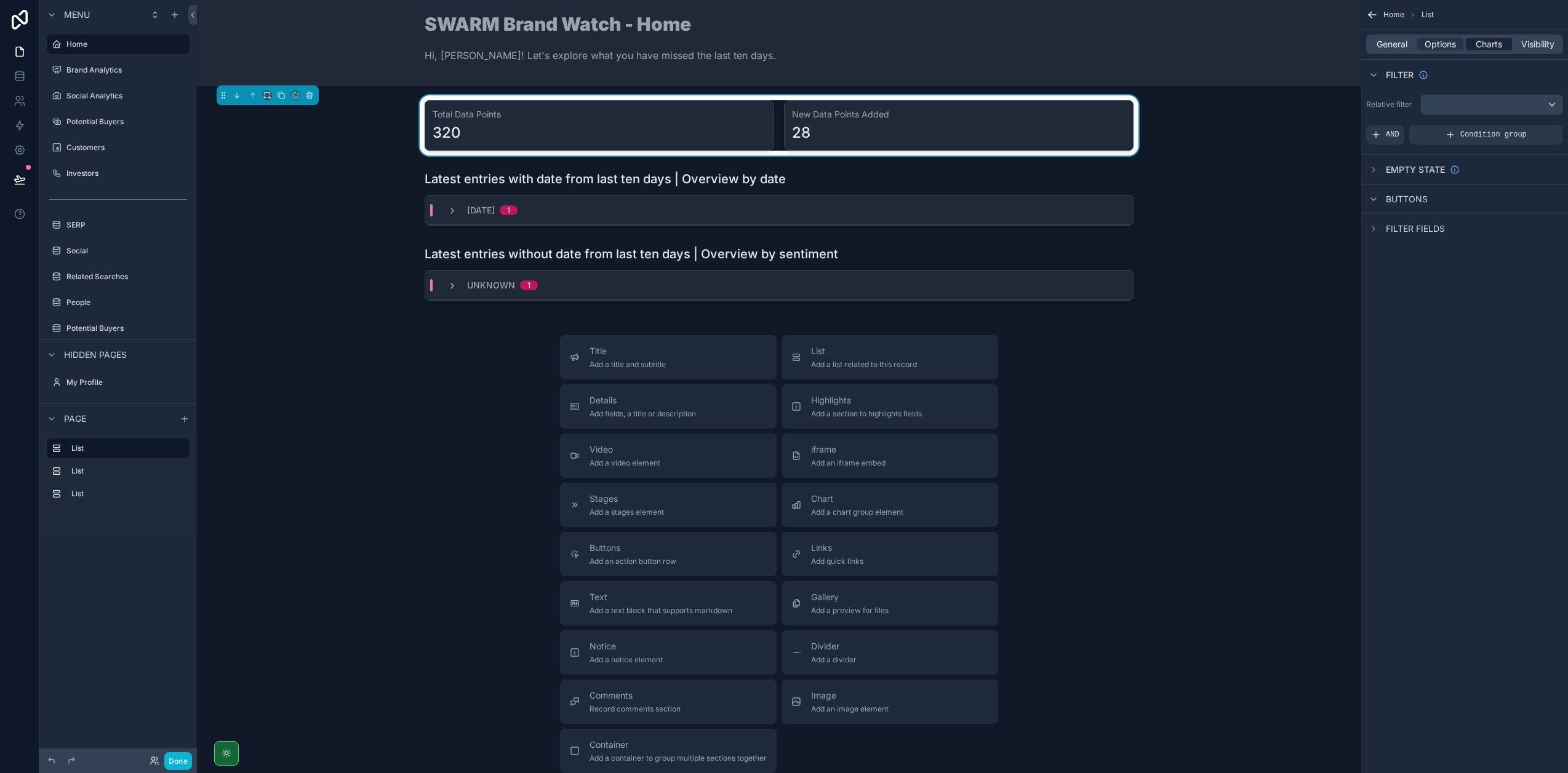
click at [1486, 44] on span "Charts" at bounding box center [1489, 44] width 26 height 12
click at [1554, 125] on icon "scrollable content" at bounding box center [1552, 124] width 10 height 10
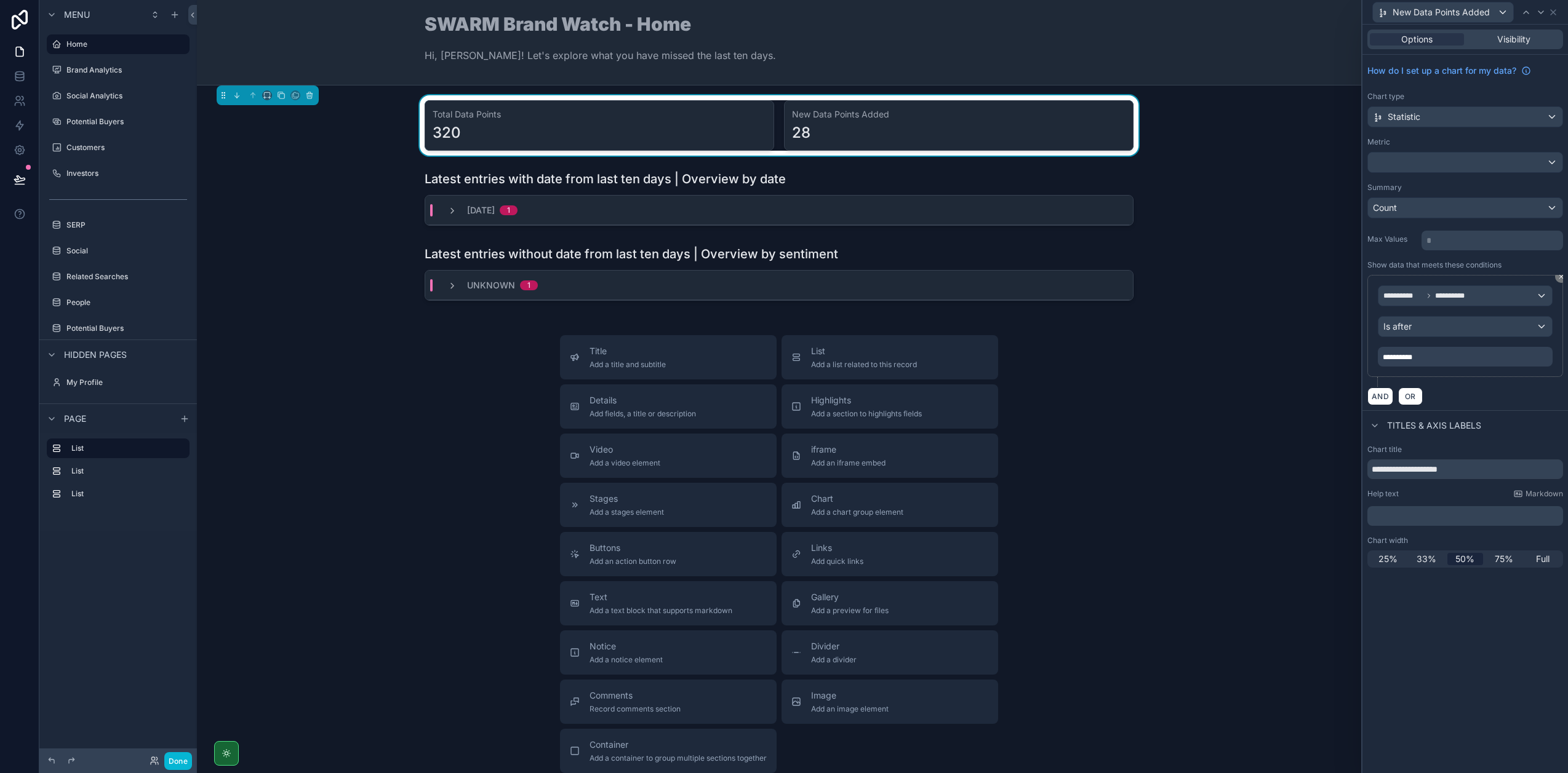
click at [964, 130] on div "28" at bounding box center [959, 132] width 333 height 19
click at [1556, 10] on icon at bounding box center [1552, 12] width 10 height 10
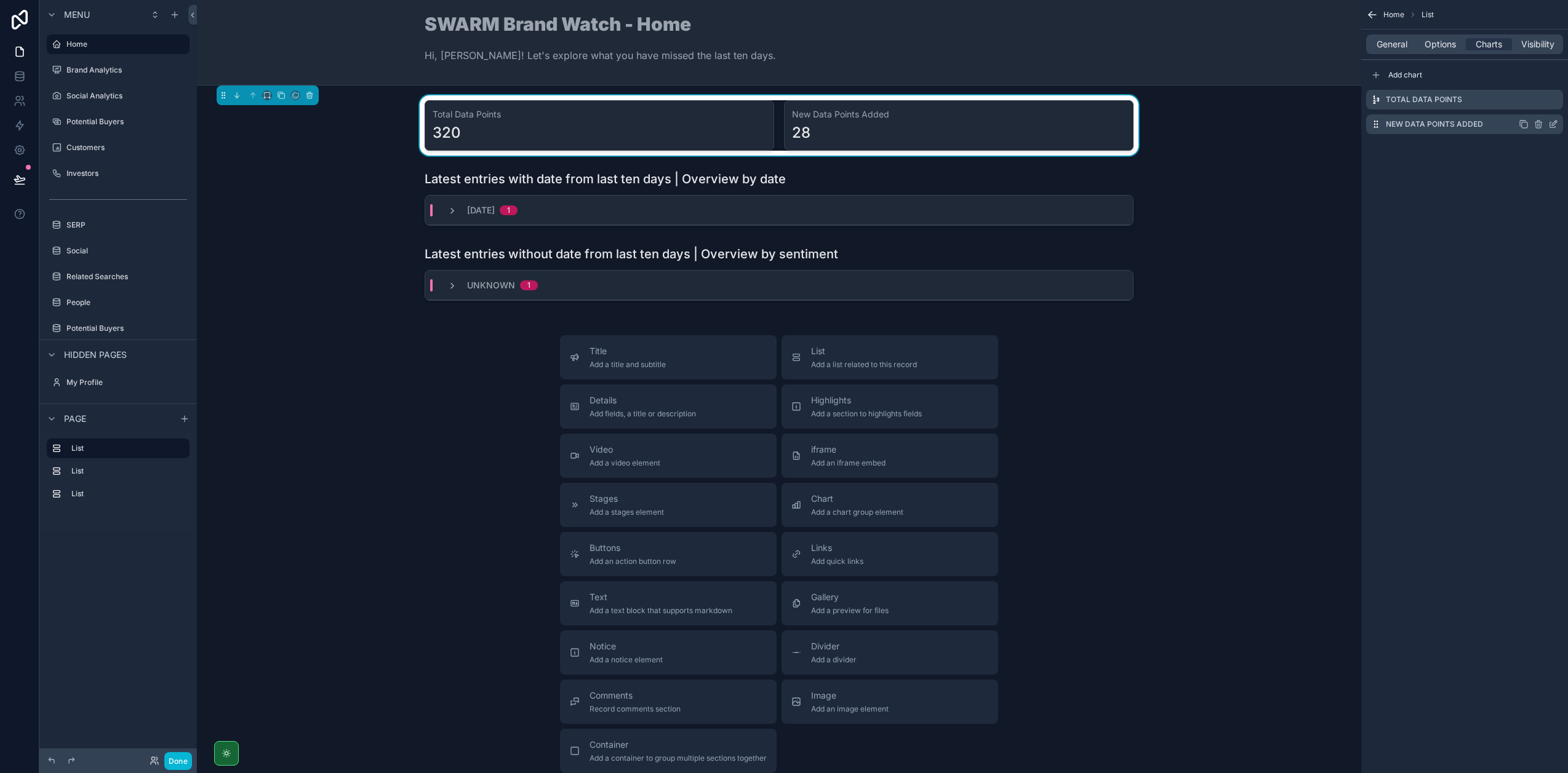
click at [1552, 125] on icon "scrollable content" at bounding box center [1554, 123] width 5 height 5
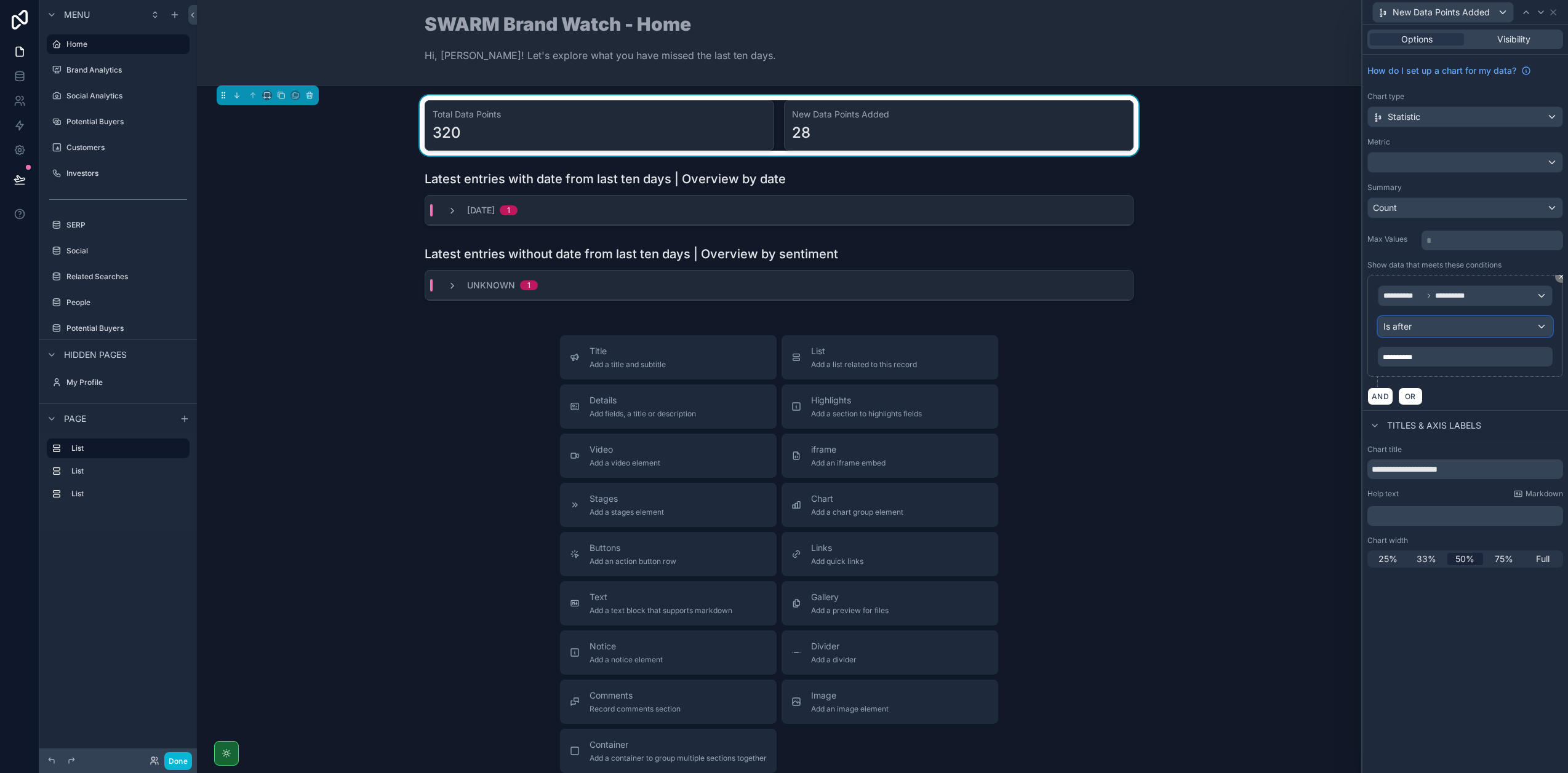
click at [1433, 329] on div "Is after" at bounding box center [1464, 326] width 174 height 19
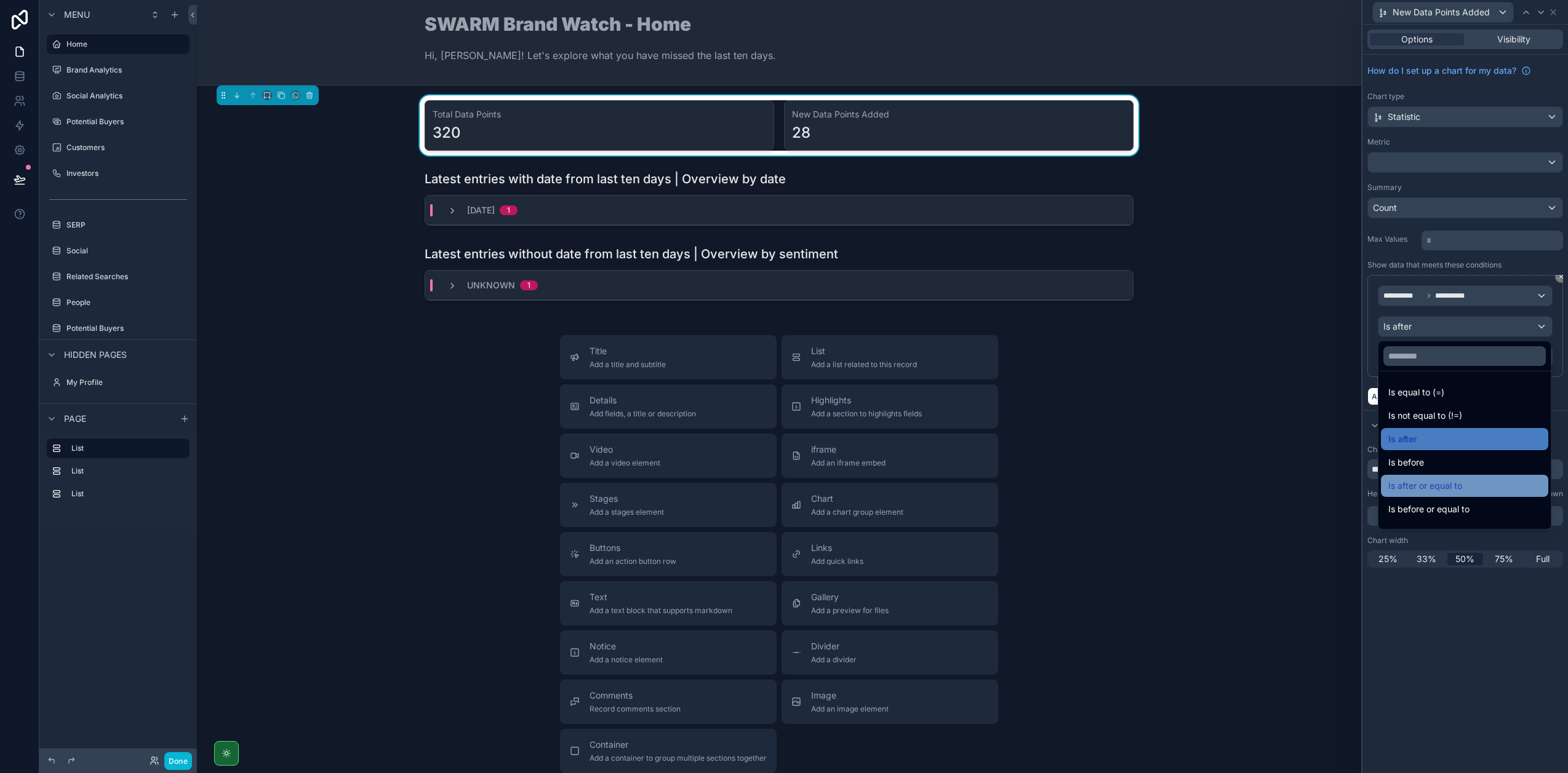
click at [1422, 479] on span "Is after or equal to" at bounding box center [1425, 486] width 74 height 15
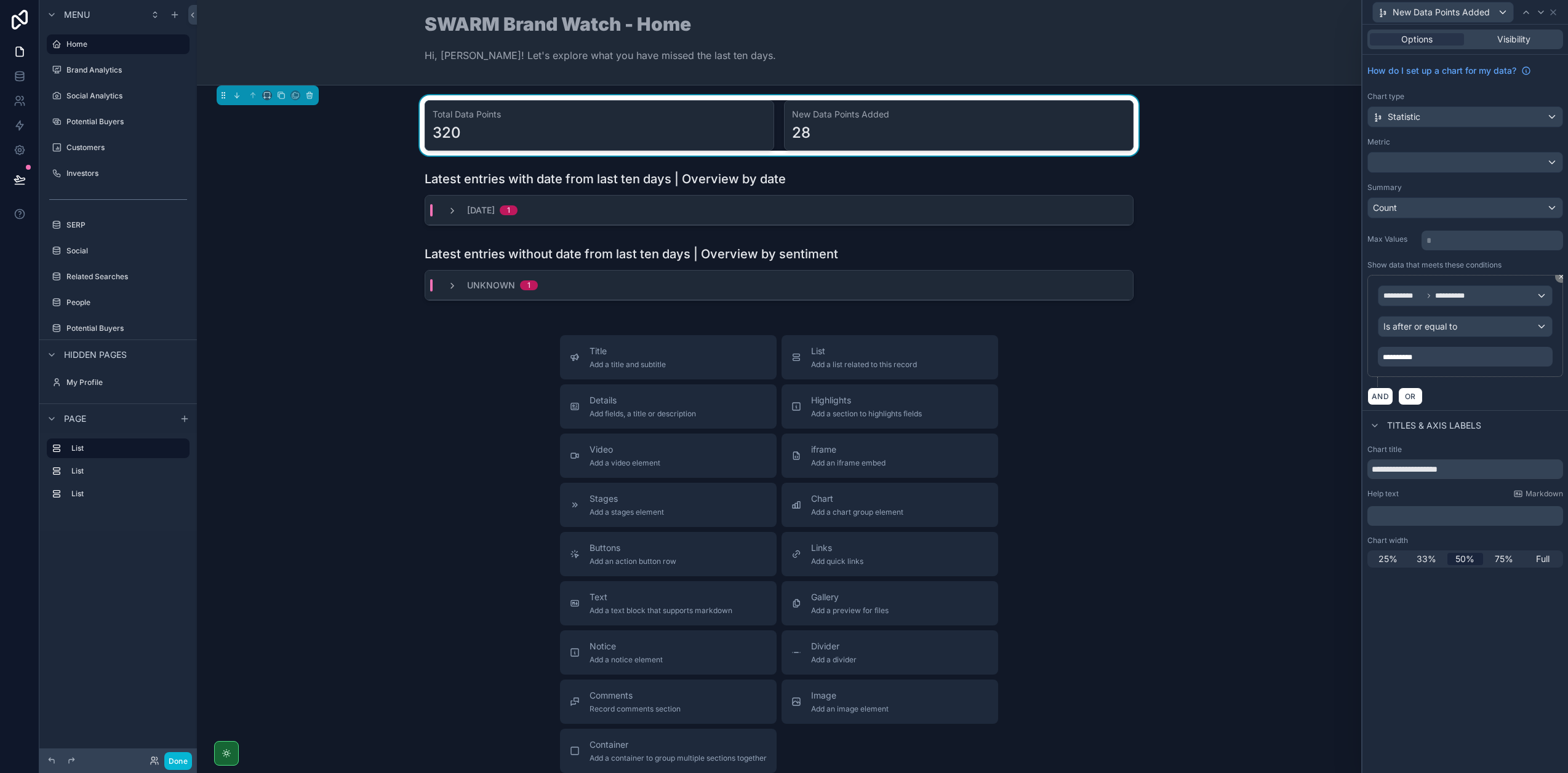
click at [1485, 387] on div "AND OR" at bounding box center [1464, 396] width 196 height 19
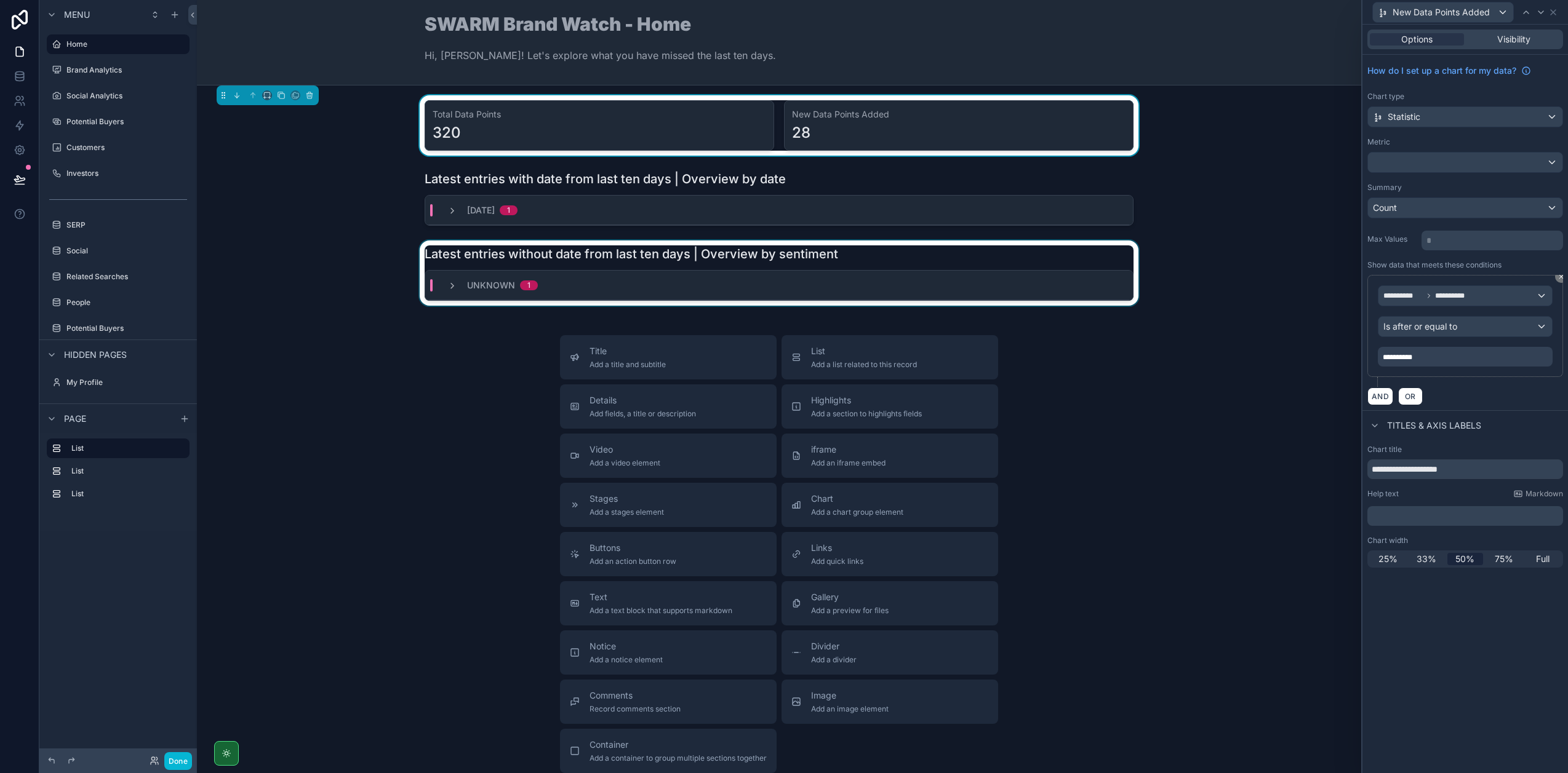
click at [896, 258] on div "scrollable content" at bounding box center [778, 273] width 1144 height 65
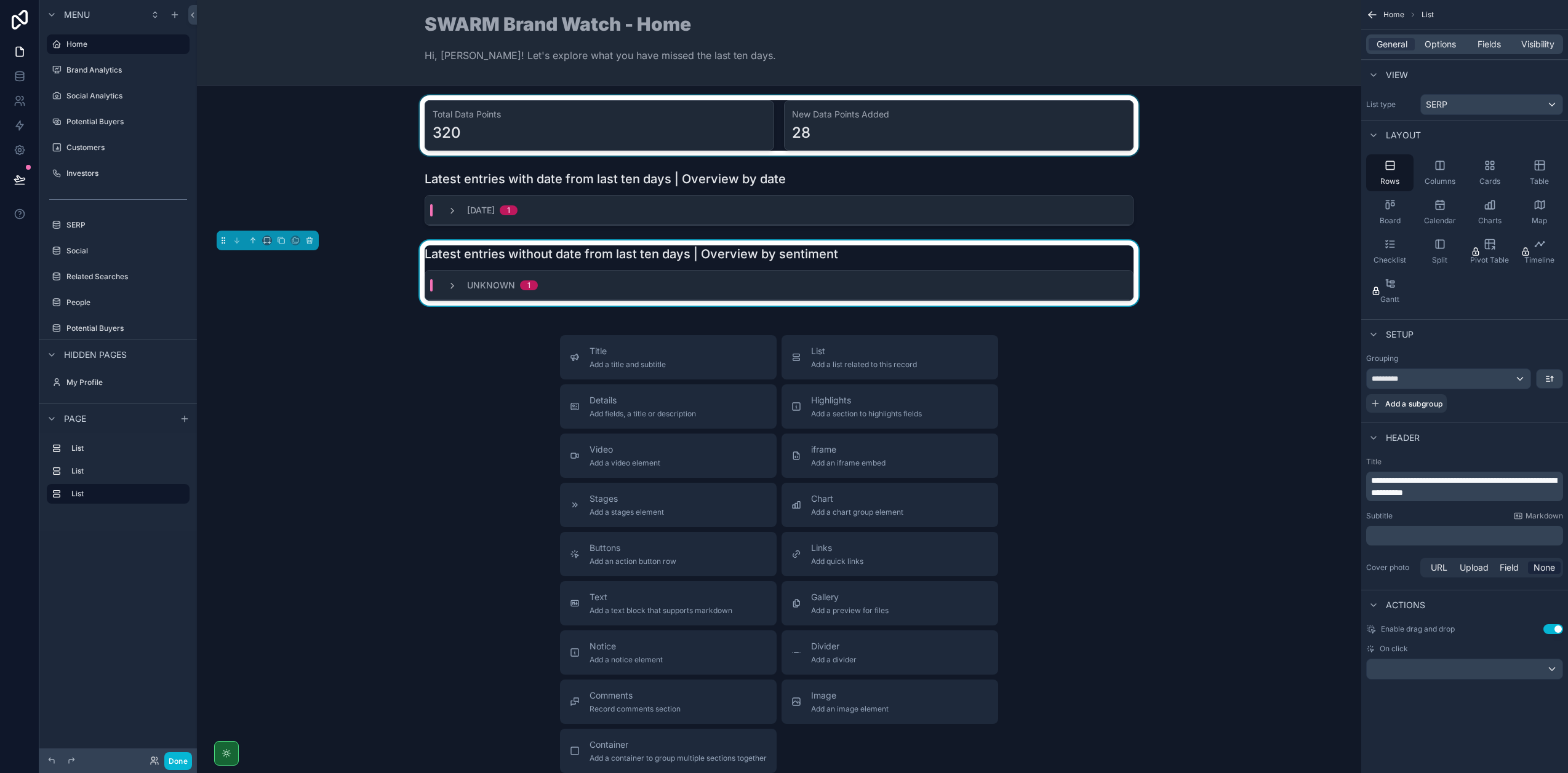
click at [972, 118] on div "scrollable content" at bounding box center [778, 125] width 1144 height 60
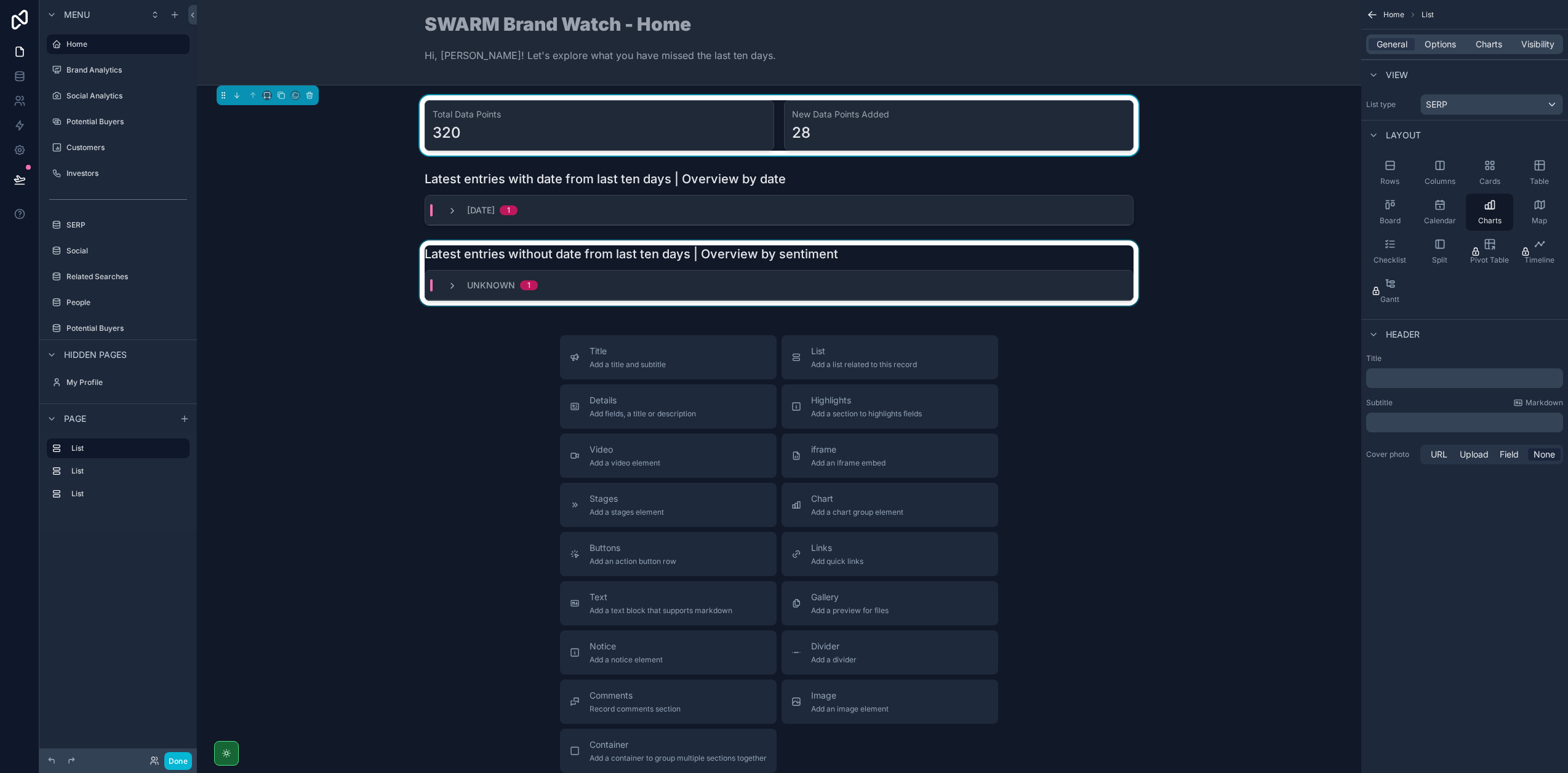
click at [977, 121] on div "New Data Points Added 28" at bounding box center [958, 125] width 350 height 51
click at [1497, 49] on span "Charts" at bounding box center [1489, 44] width 26 height 12
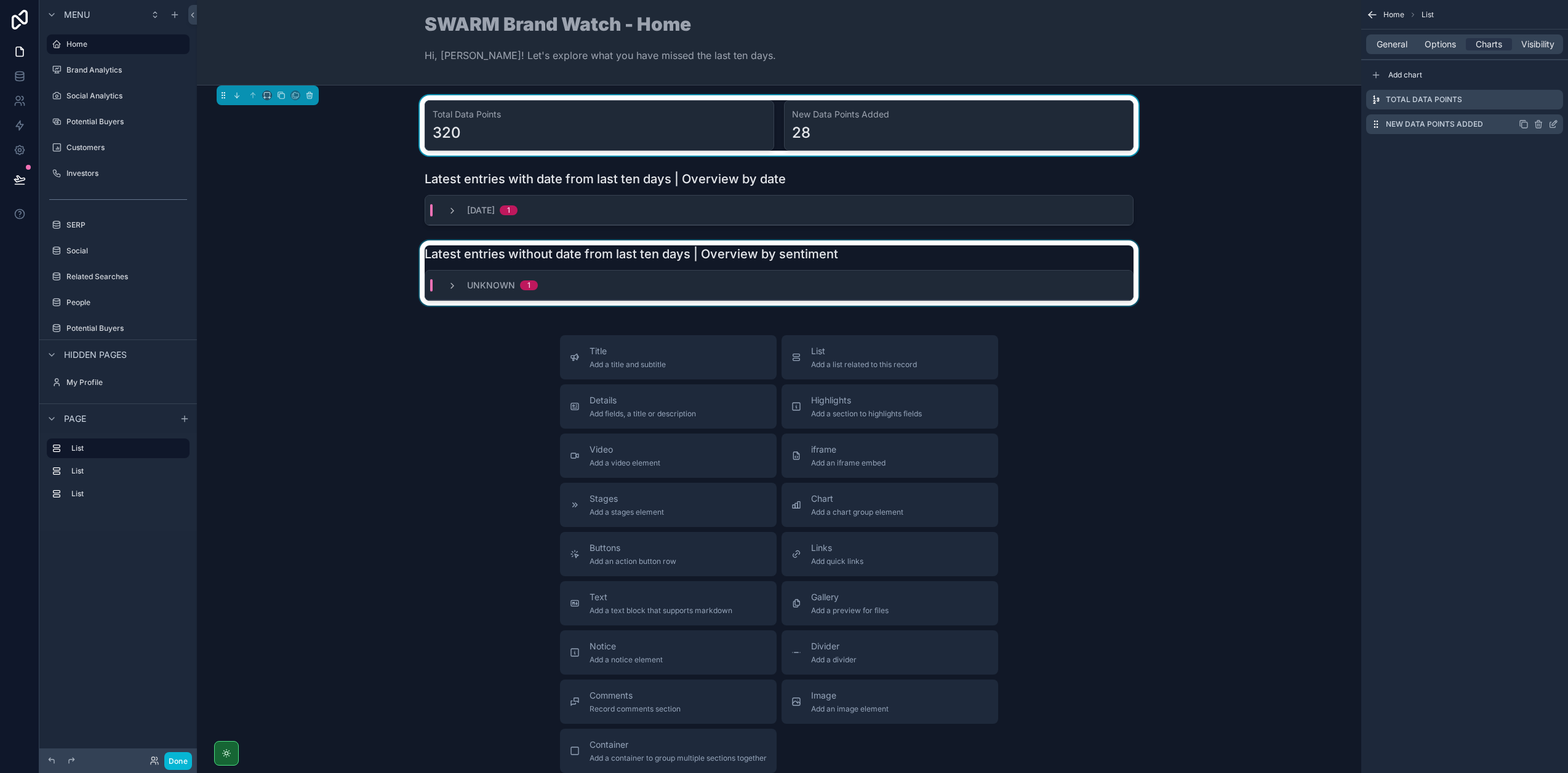
click at [1552, 124] on icon "scrollable content" at bounding box center [1554, 123] width 5 height 5
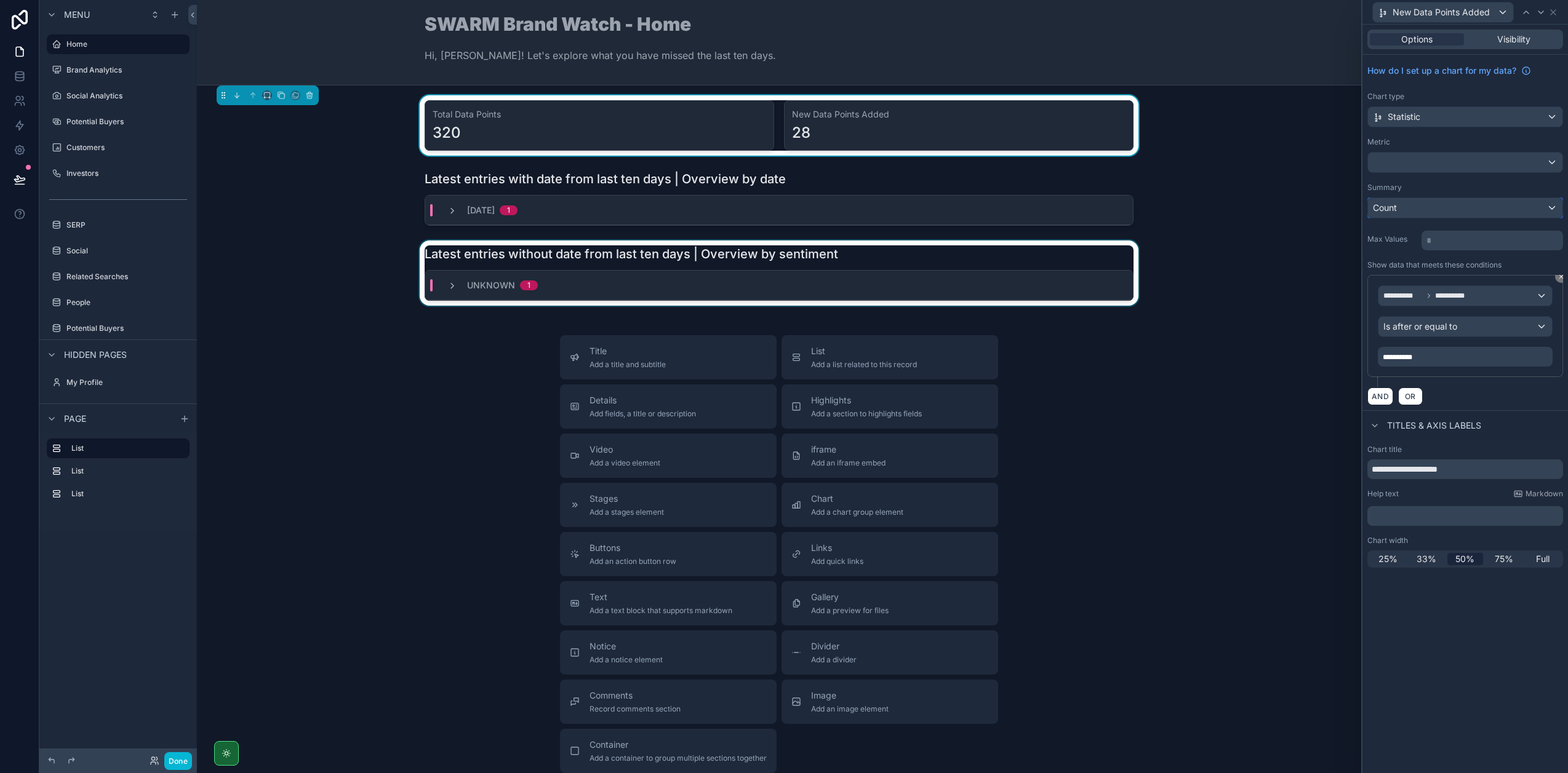
click at [1421, 205] on div "Count" at bounding box center [1465, 207] width 195 height 19
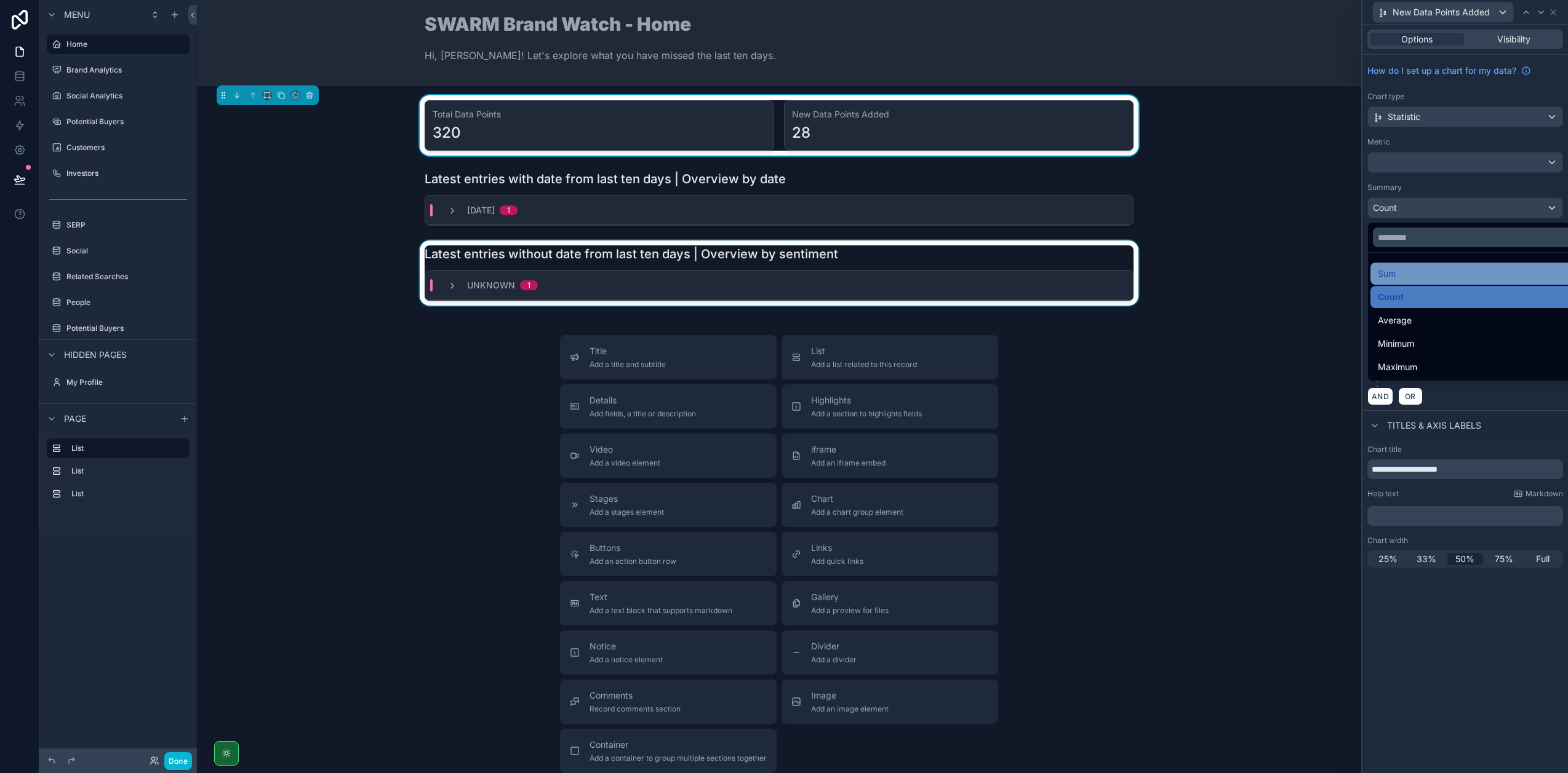
click at [1425, 273] on div "Sum" at bounding box center [1479, 273] width 203 height 15
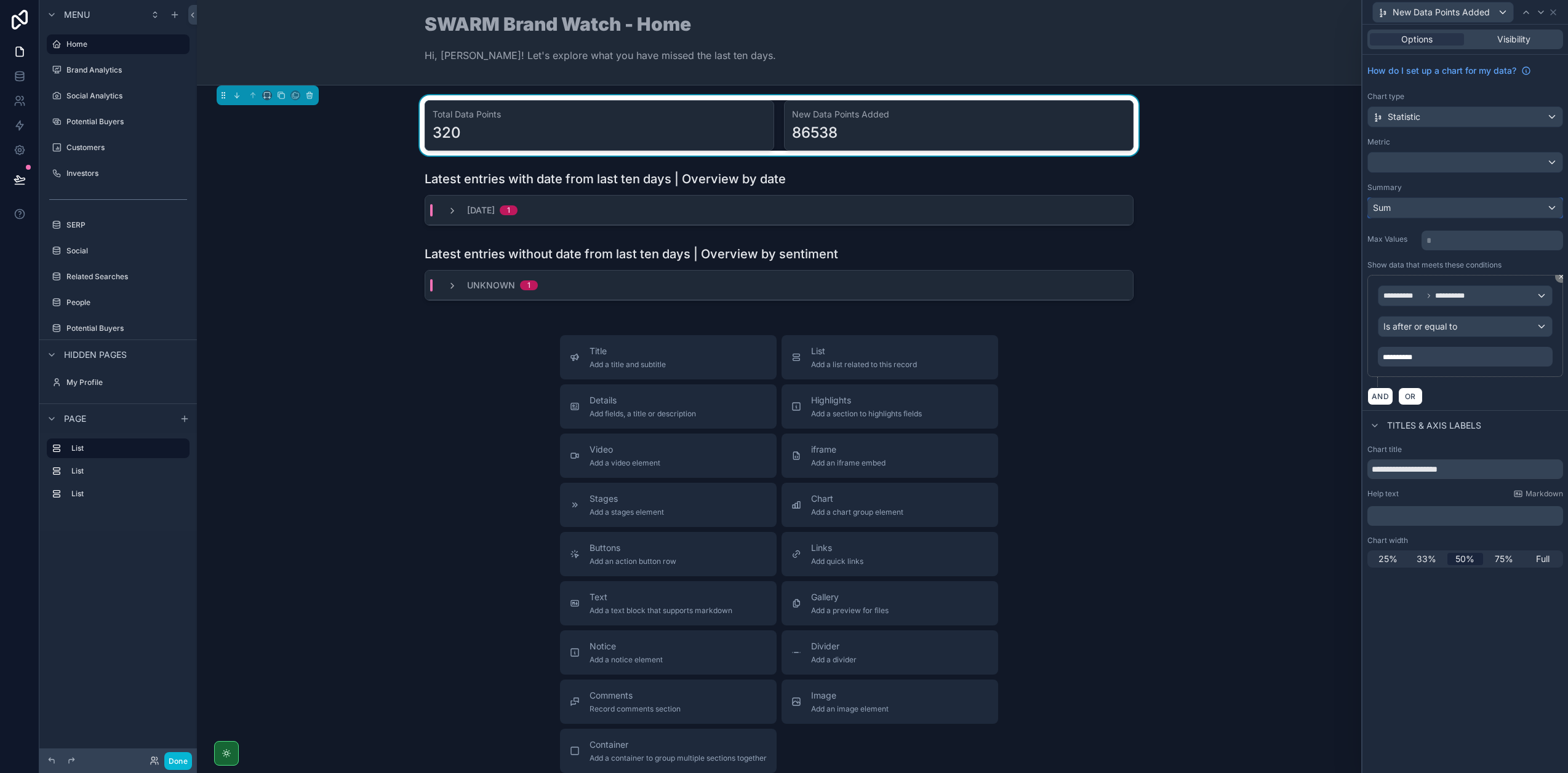
click at [1416, 203] on div "Sum" at bounding box center [1465, 207] width 195 height 19
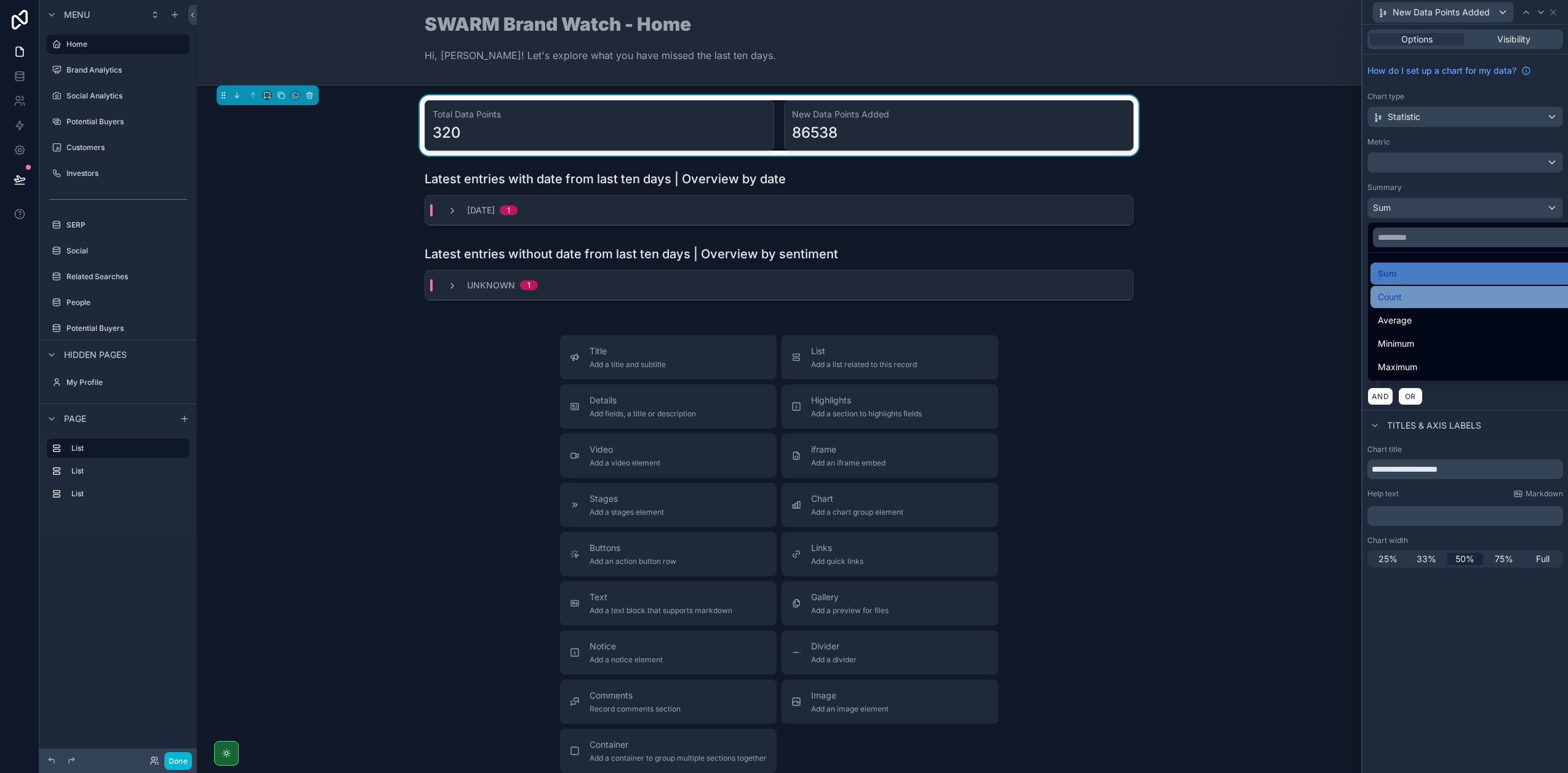
click at [1408, 290] on div "Count" at bounding box center [1479, 297] width 203 height 15
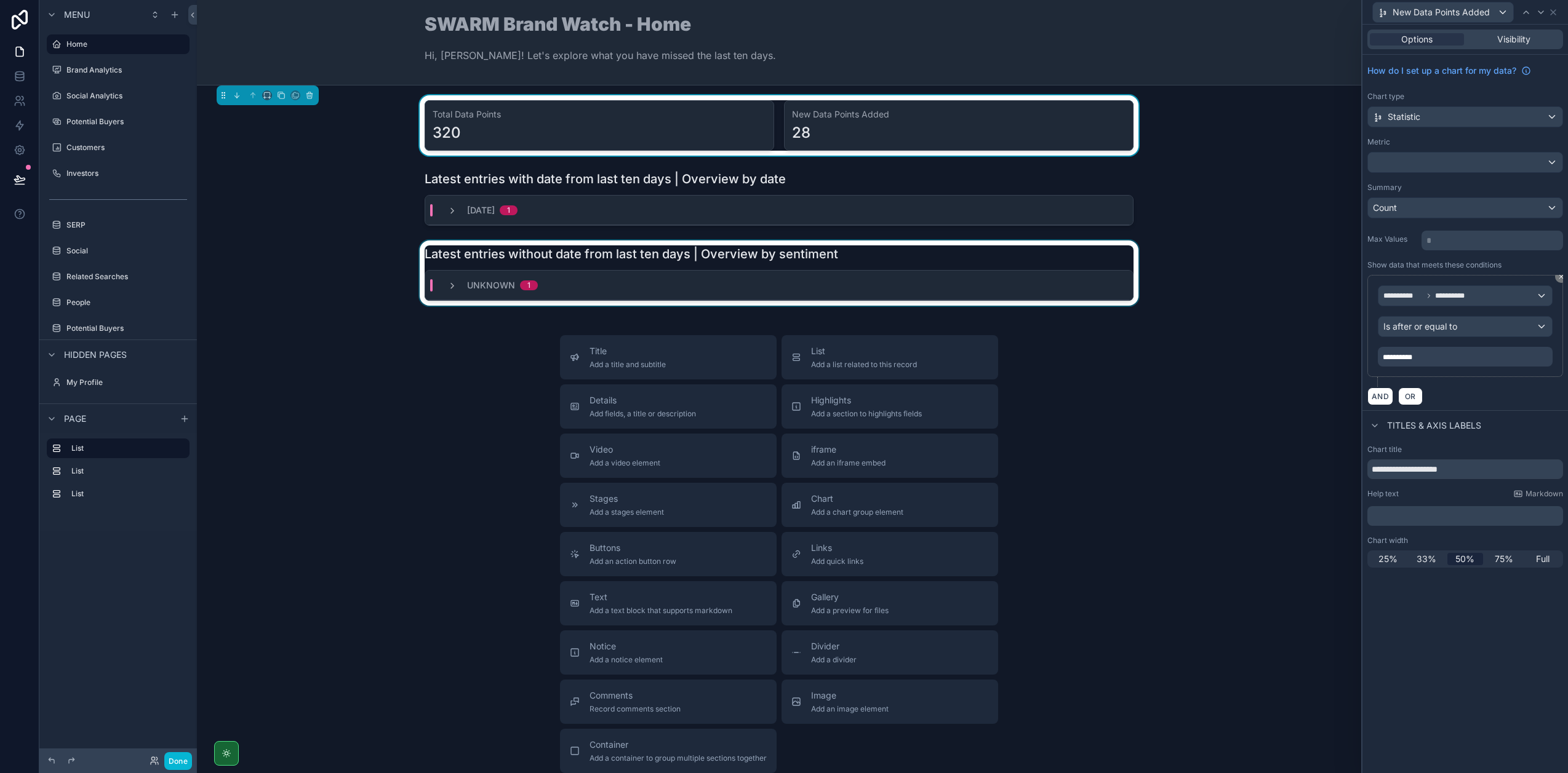
click at [861, 256] on div "scrollable content" at bounding box center [778, 273] width 1144 height 65
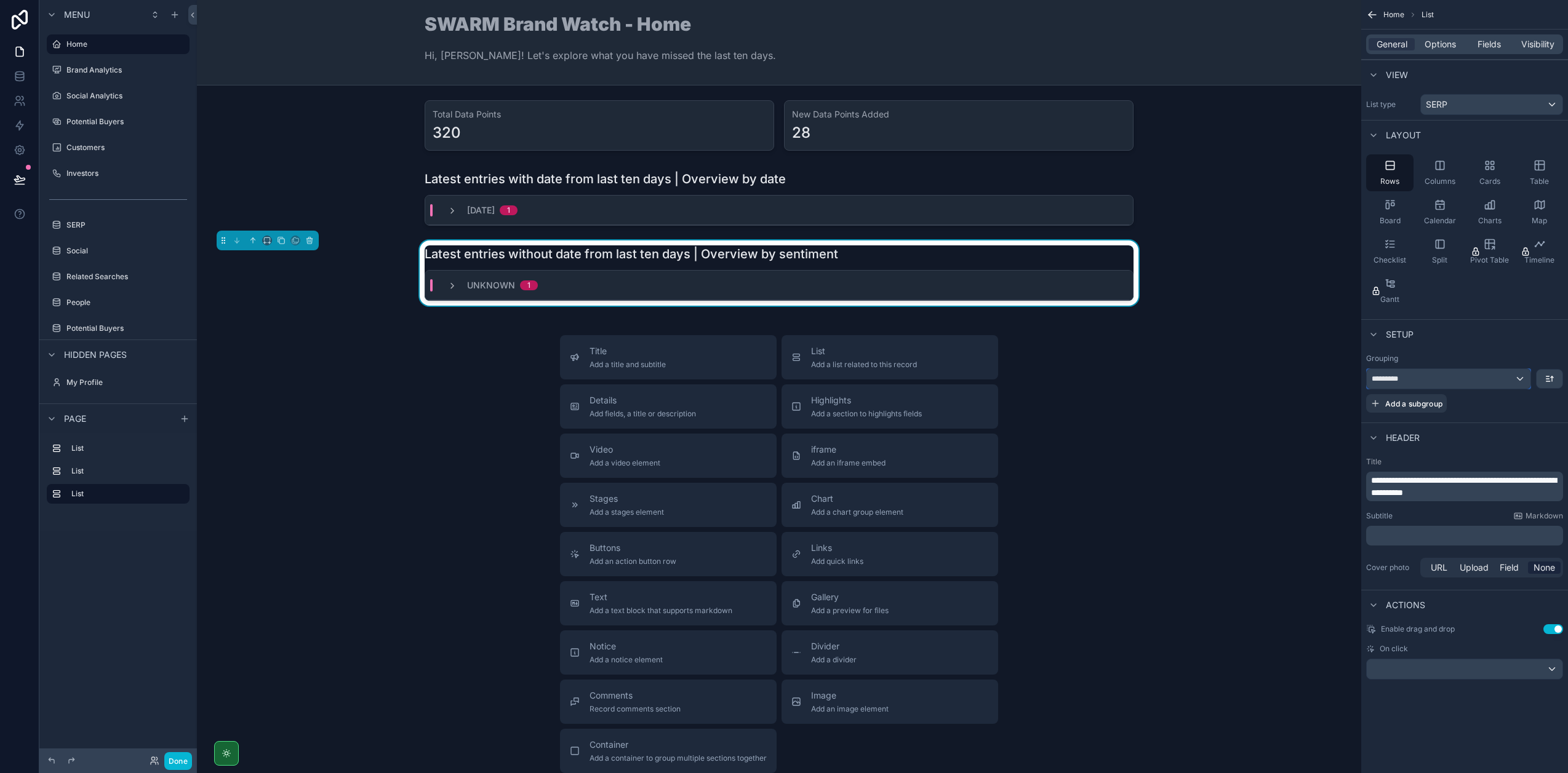
click at [1475, 376] on div "*********" at bounding box center [1448, 378] width 164 height 19
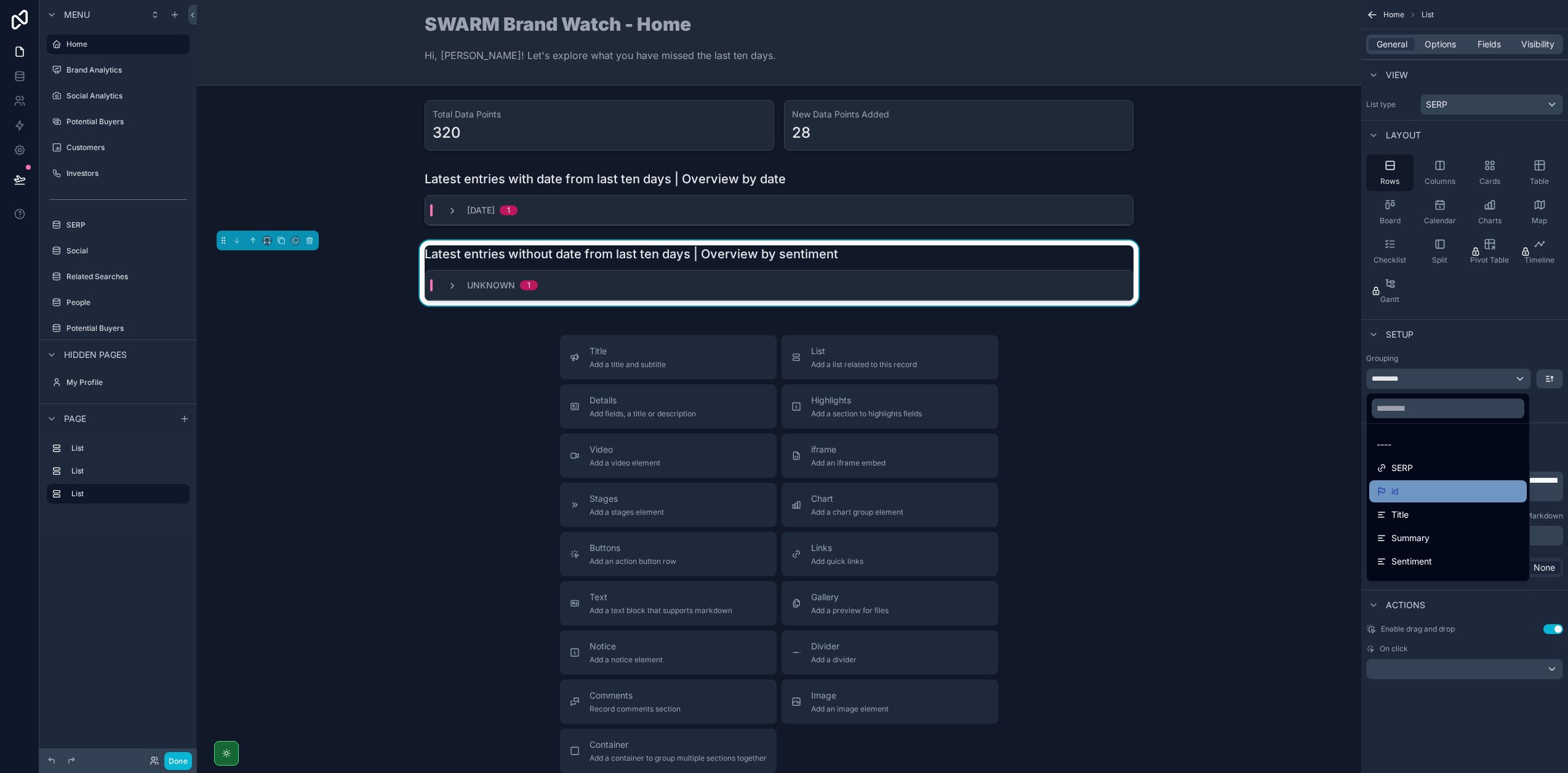
click at [1423, 491] on div "id" at bounding box center [1447, 491] width 143 height 15
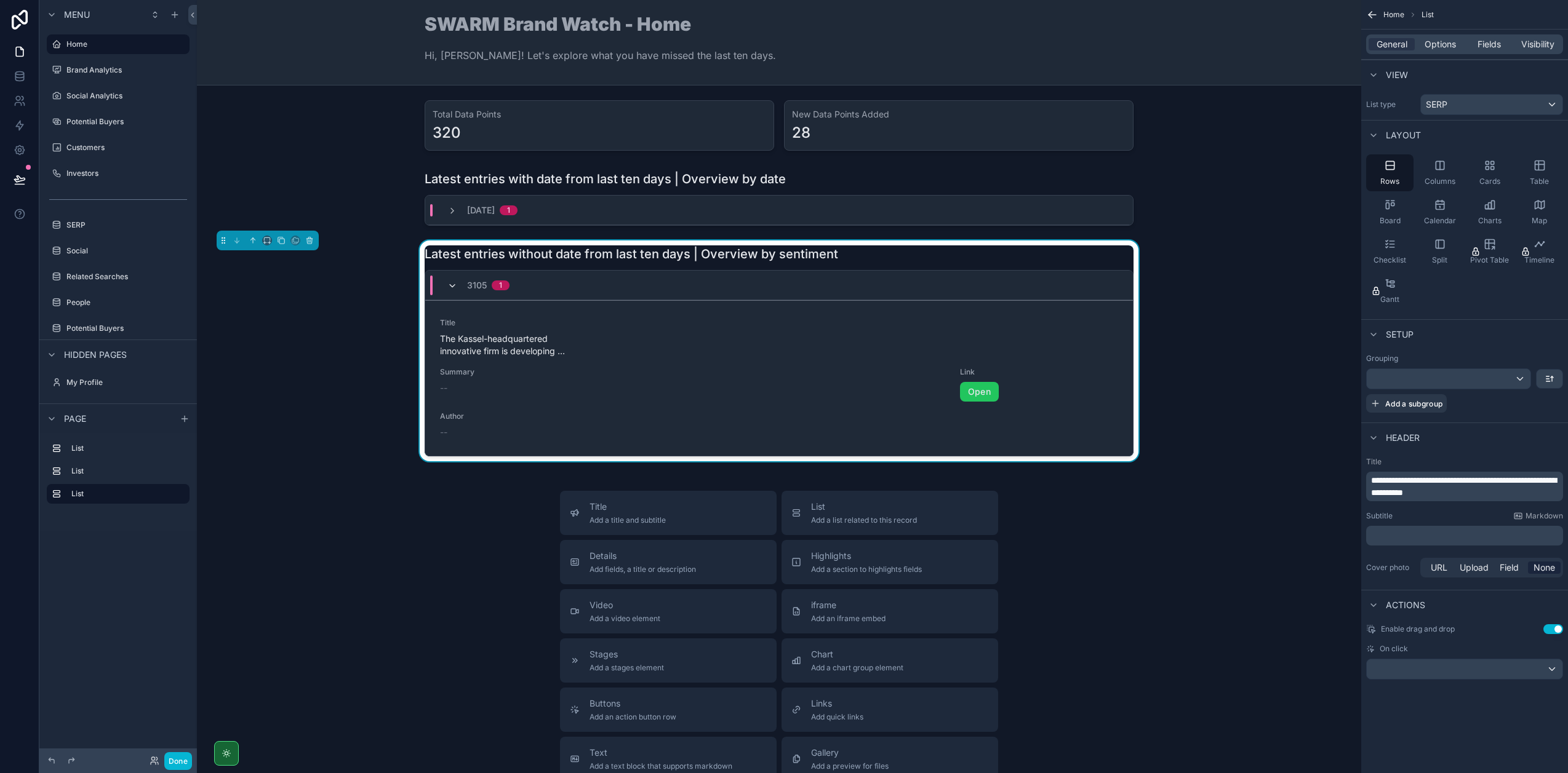
click at [447, 286] on icon "scrollable content" at bounding box center [452, 286] width 10 height 10
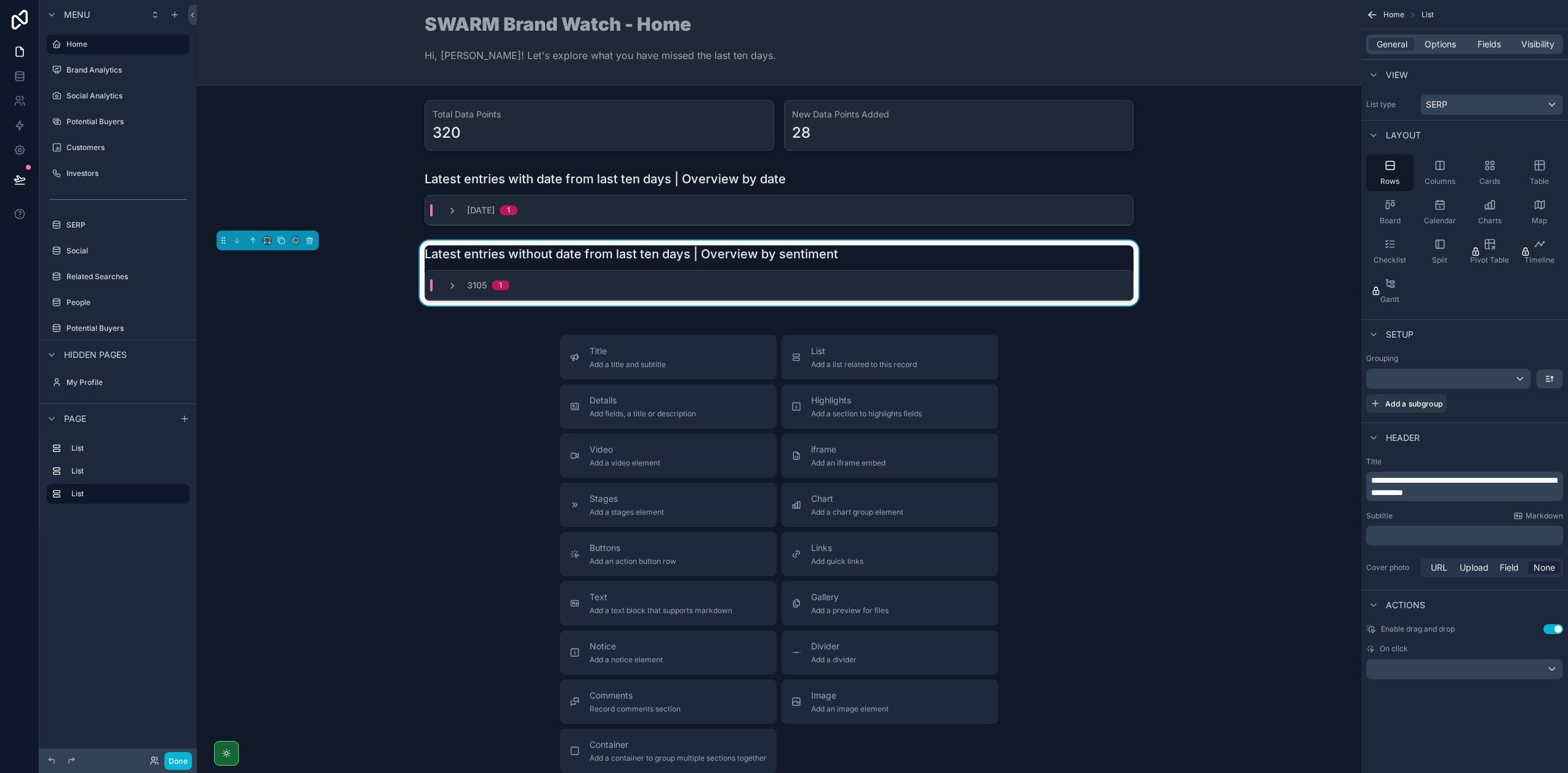
click at [875, 249] on div "Latest entries without date from last ten days | Overview by sentiment" at bounding box center [779, 254] width 709 height 17
click at [1448, 48] on span "Options" at bounding box center [1440, 44] width 31 height 12
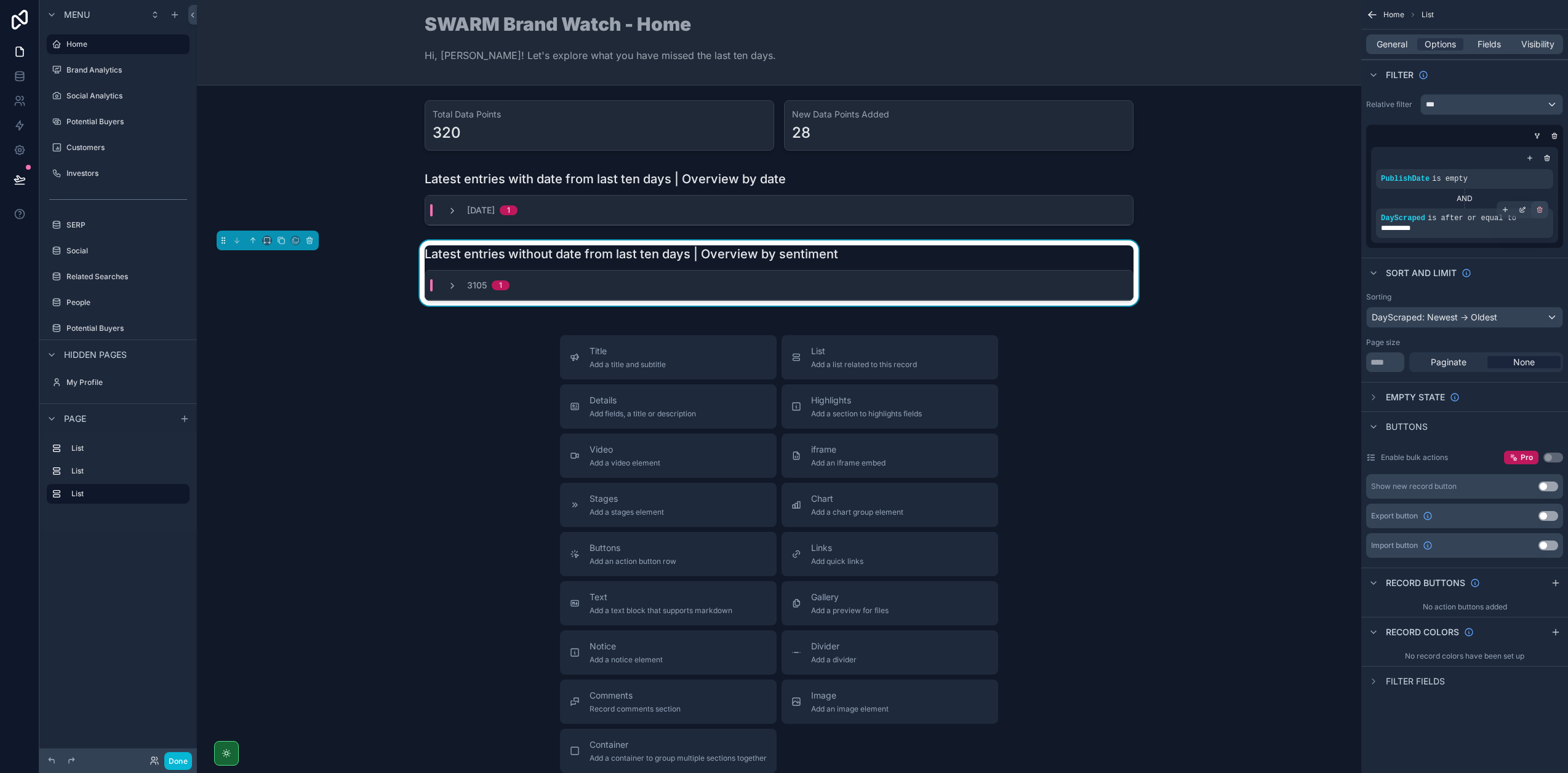
click at [1538, 212] on icon "scrollable content" at bounding box center [1539, 209] width 7 height 7
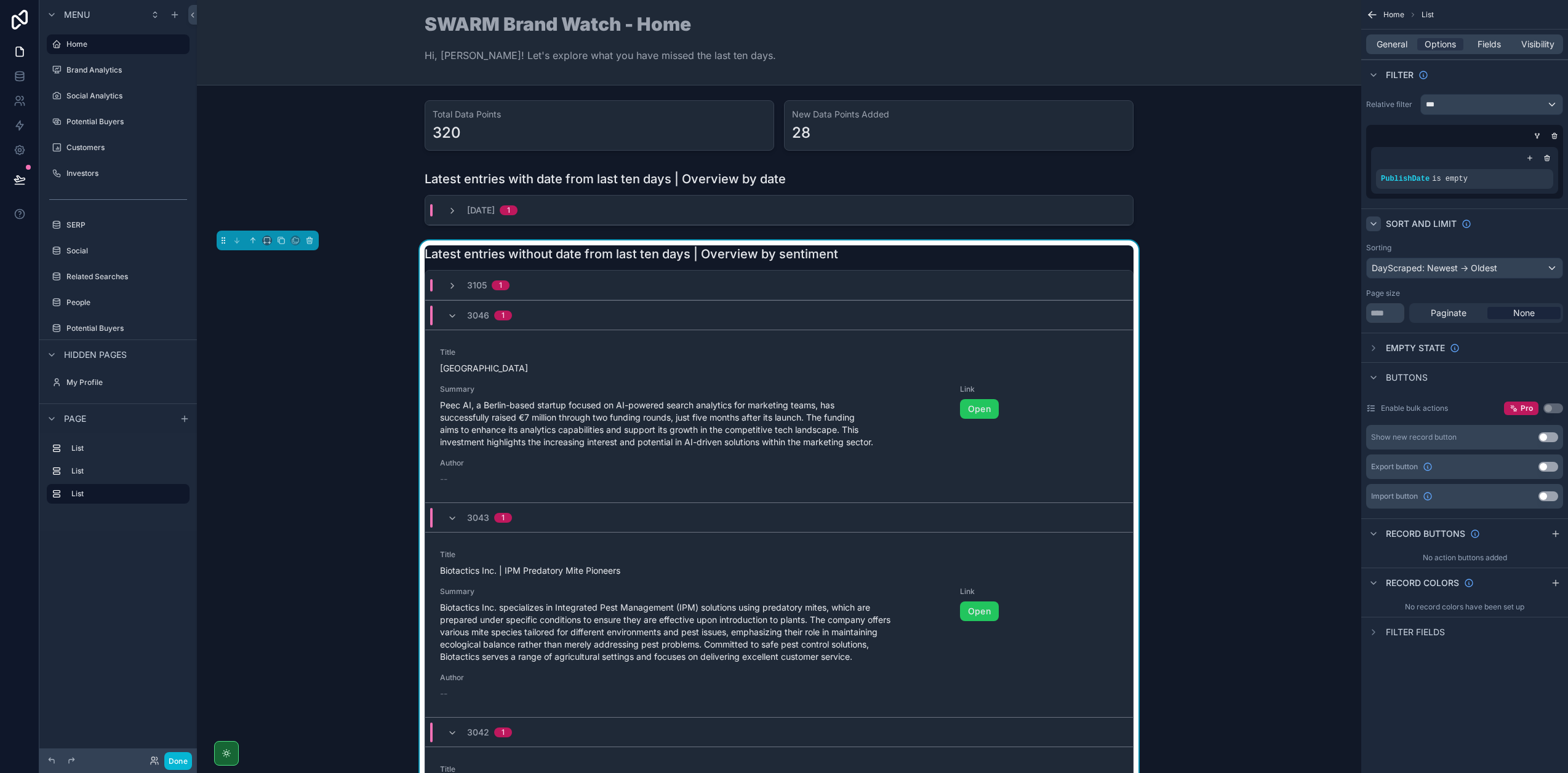
click at [1373, 222] on icon "scrollable content" at bounding box center [1373, 223] width 10 height 10
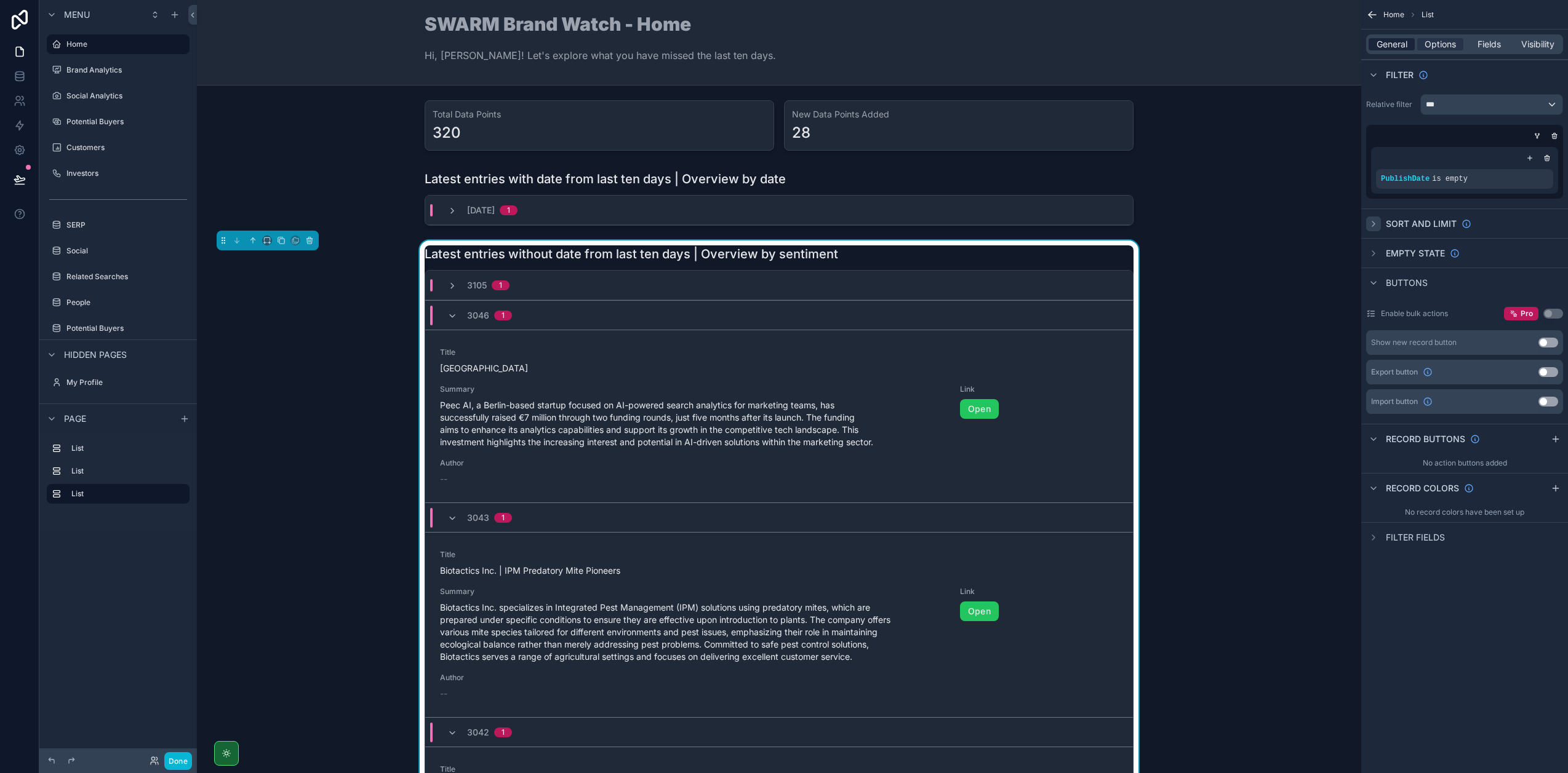
click at [1396, 40] on span "General" at bounding box center [1391, 44] width 30 height 12
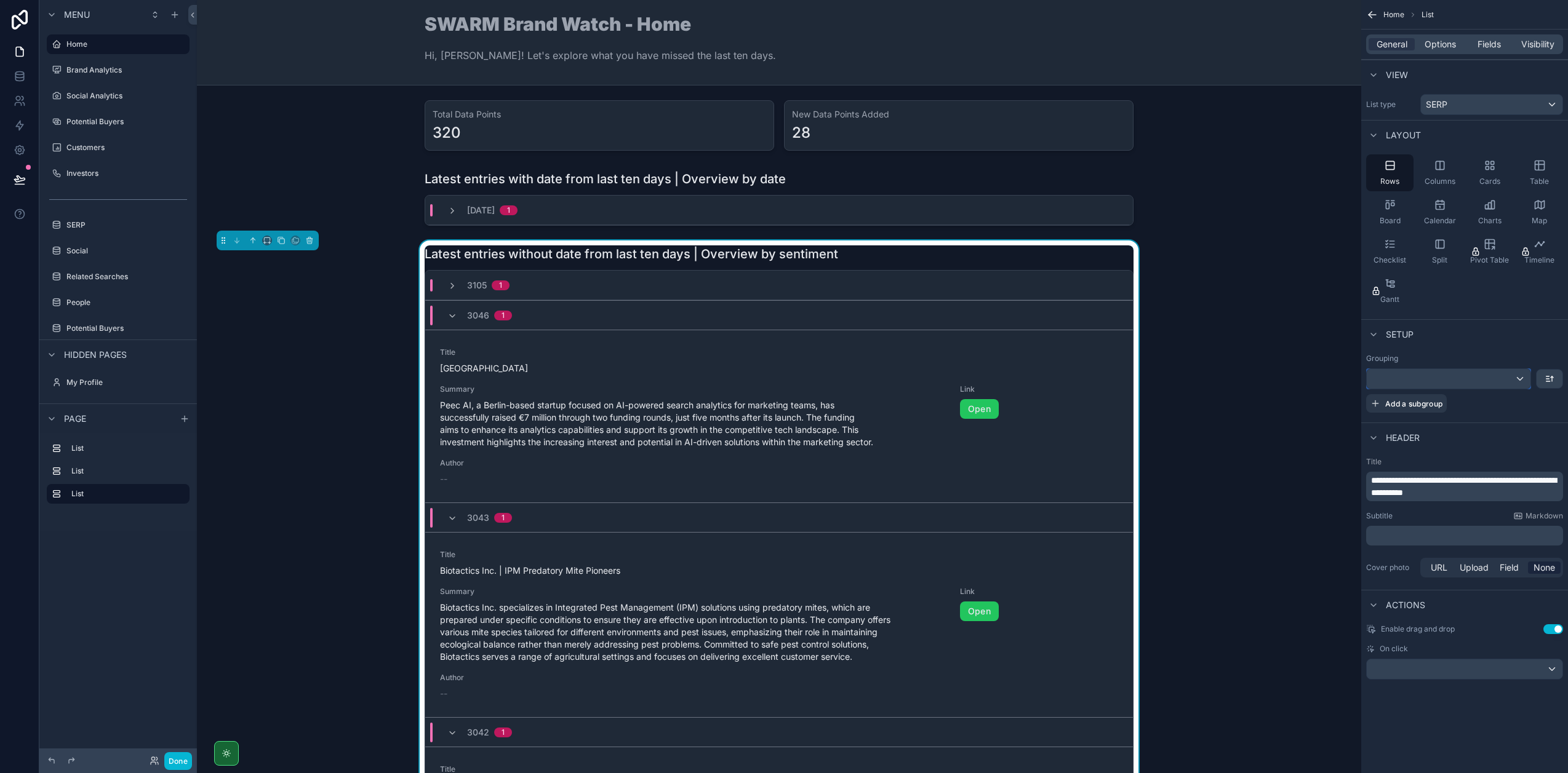
click at [1495, 380] on div "scrollable content" at bounding box center [1448, 378] width 164 height 19
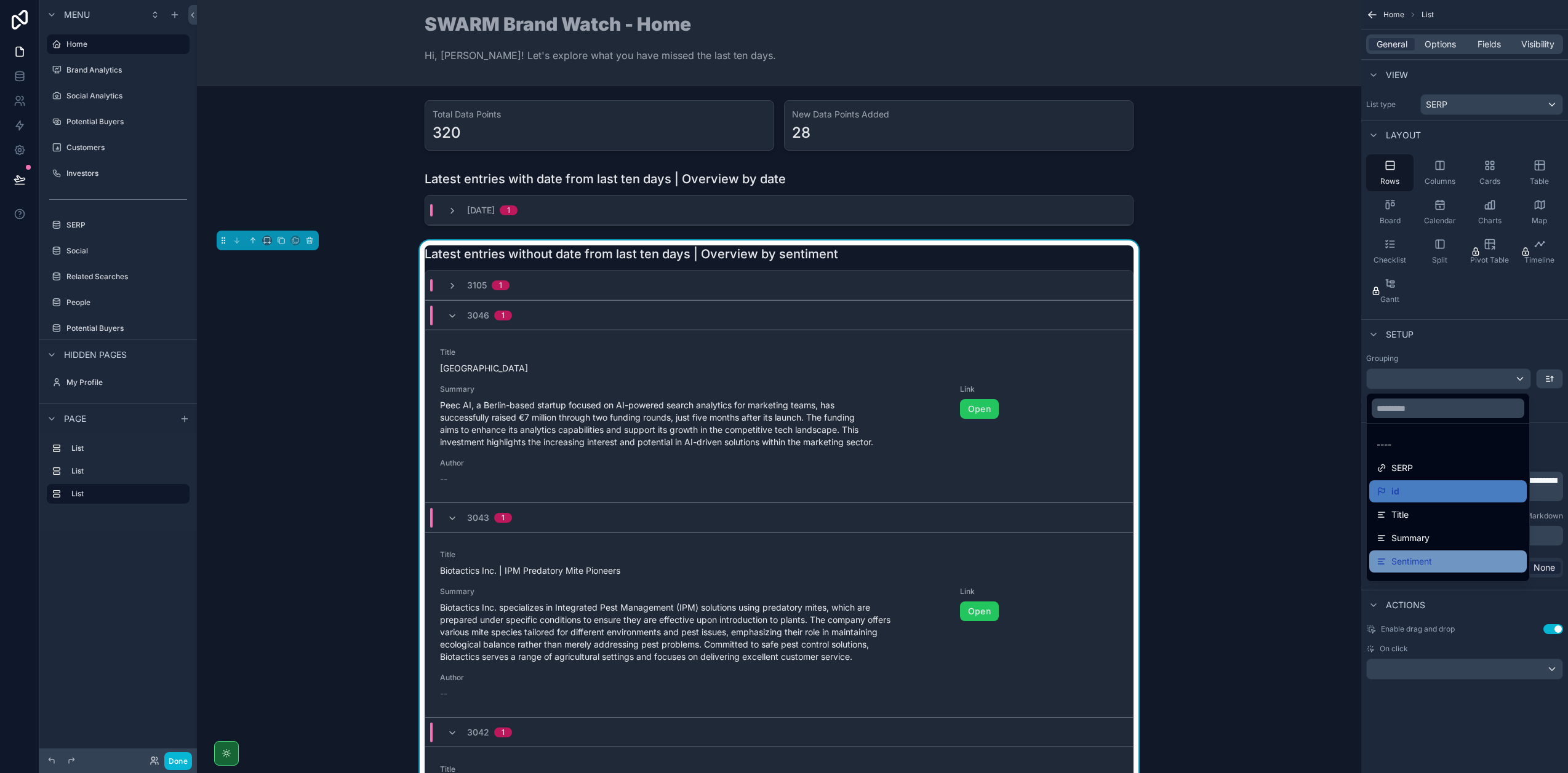
click at [1434, 552] on div "Sentiment" at bounding box center [1448, 561] width 157 height 22
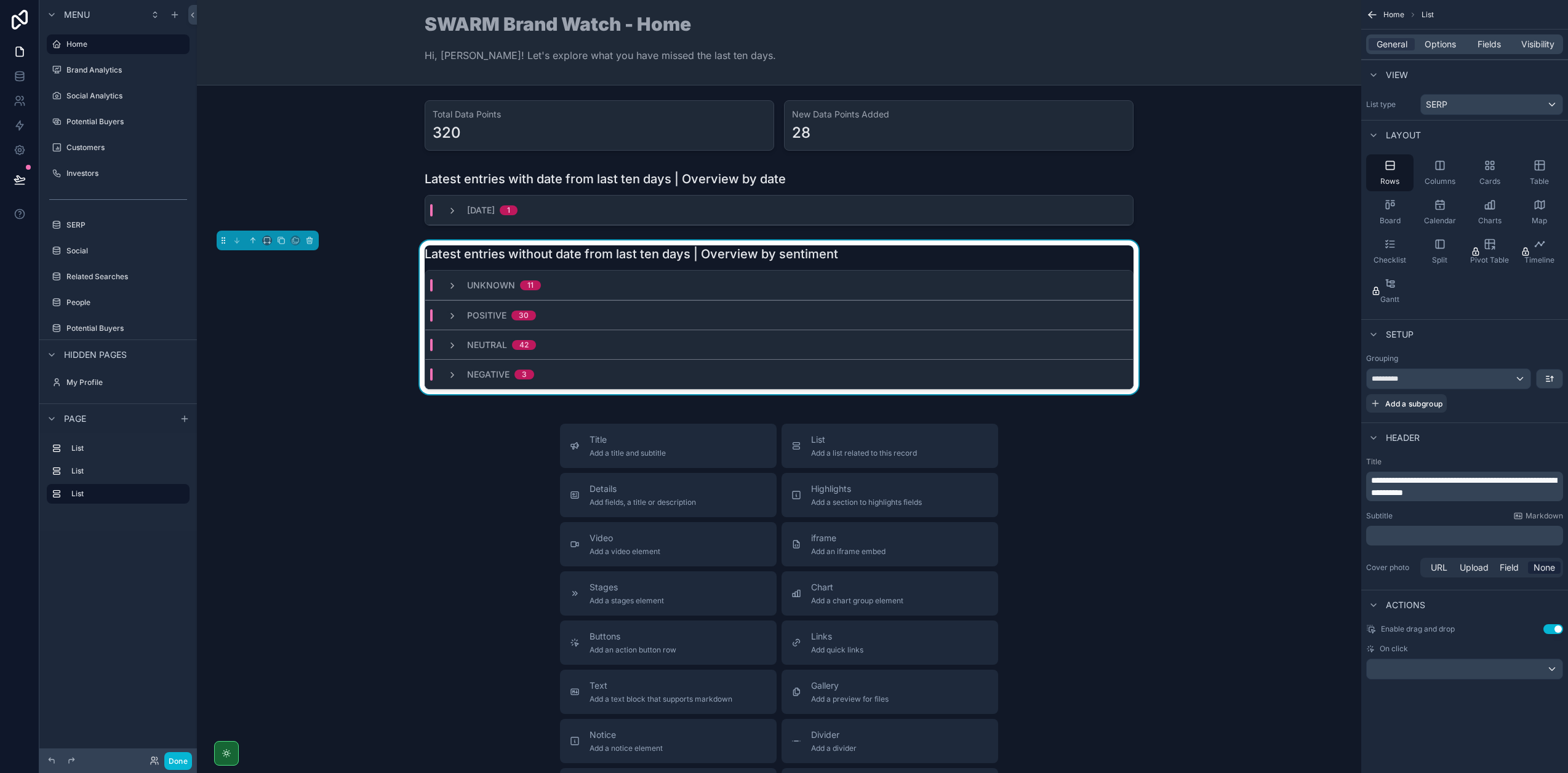
click at [1470, 343] on div "Setup" at bounding box center [1464, 334] width 206 height 30
click at [1444, 44] on span "Options" at bounding box center [1440, 44] width 31 height 12
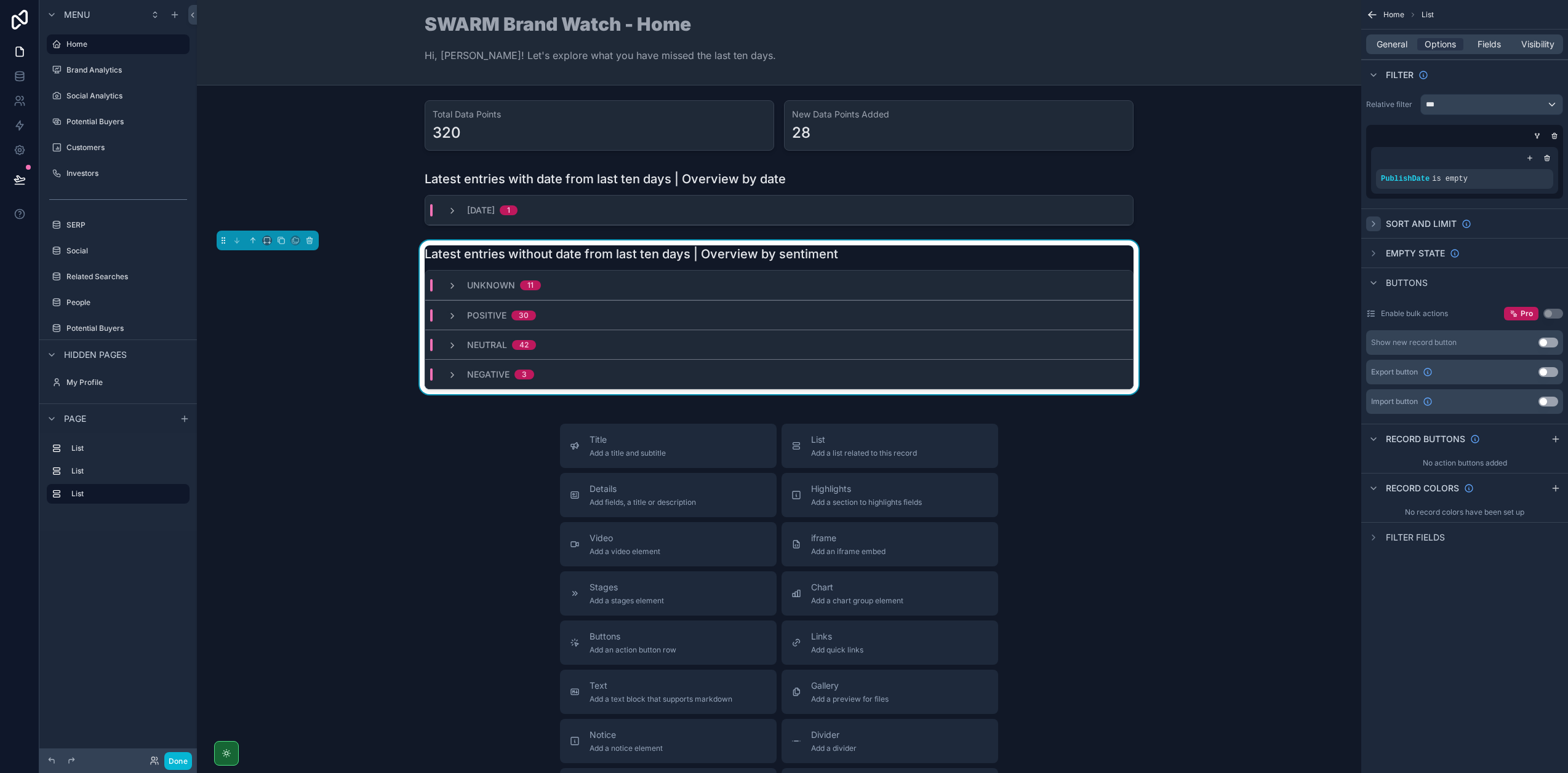
click at [1373, 219] on icon "scrollable content" at bounding box center [1373, 223] width 10 height 10
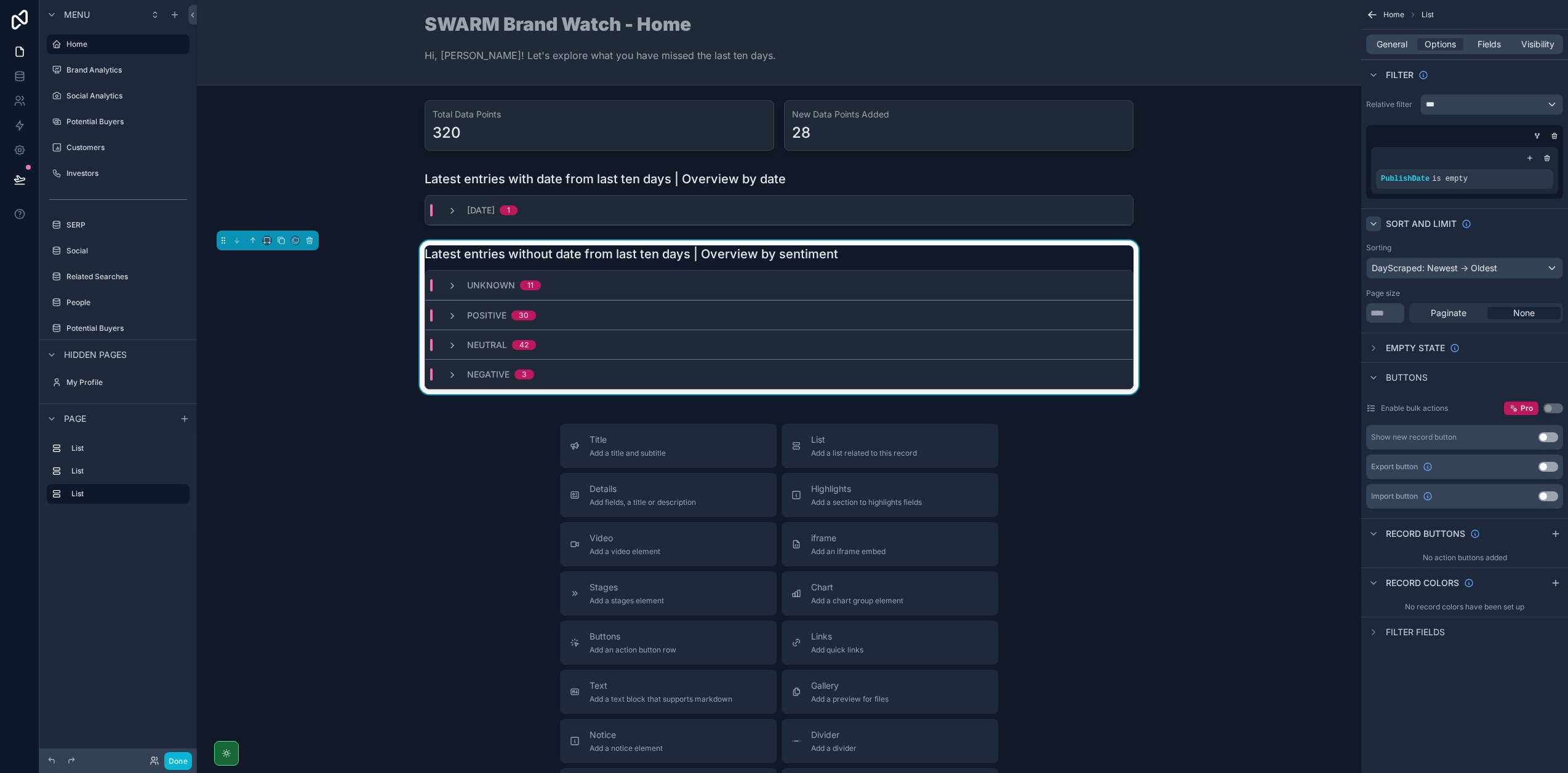
click at [1377, 217] on div "scrollable content" at bounding box center [1373, 223] width 15 height 15
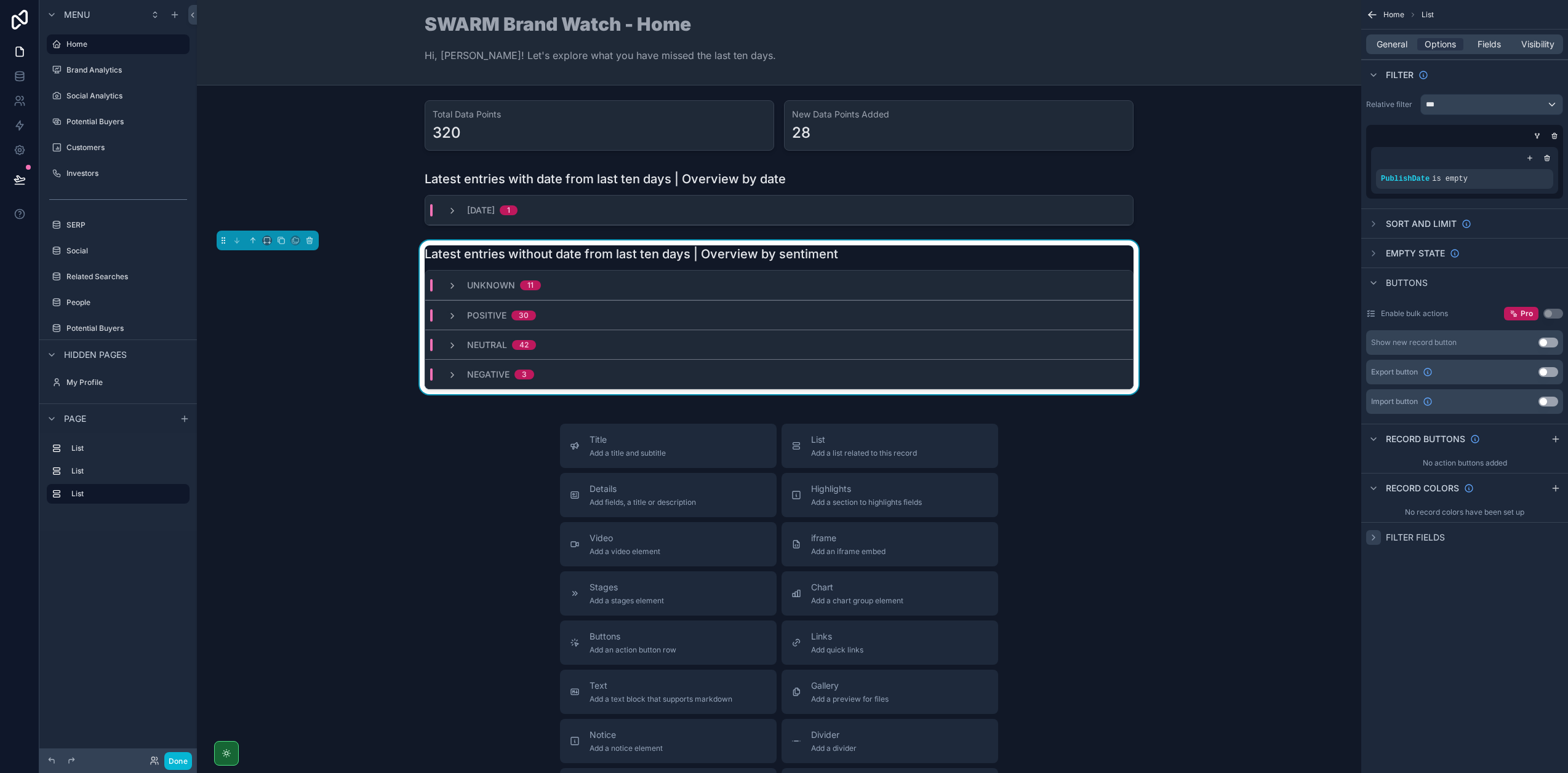
click at [1377, 543] on div "scrollable content" at bounding box center [1373, 537] width 15 height 15
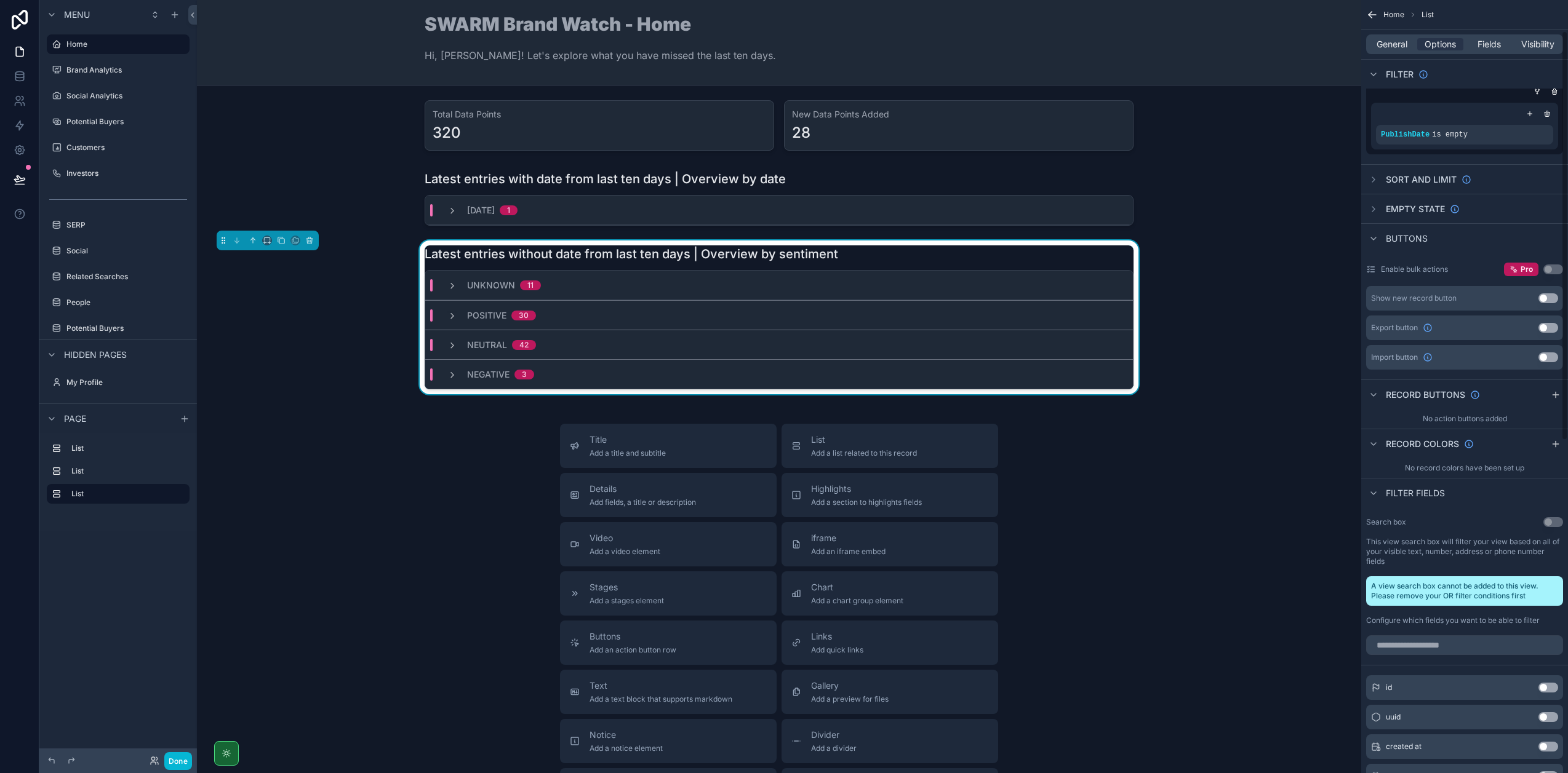
scroll to position [147, 0]
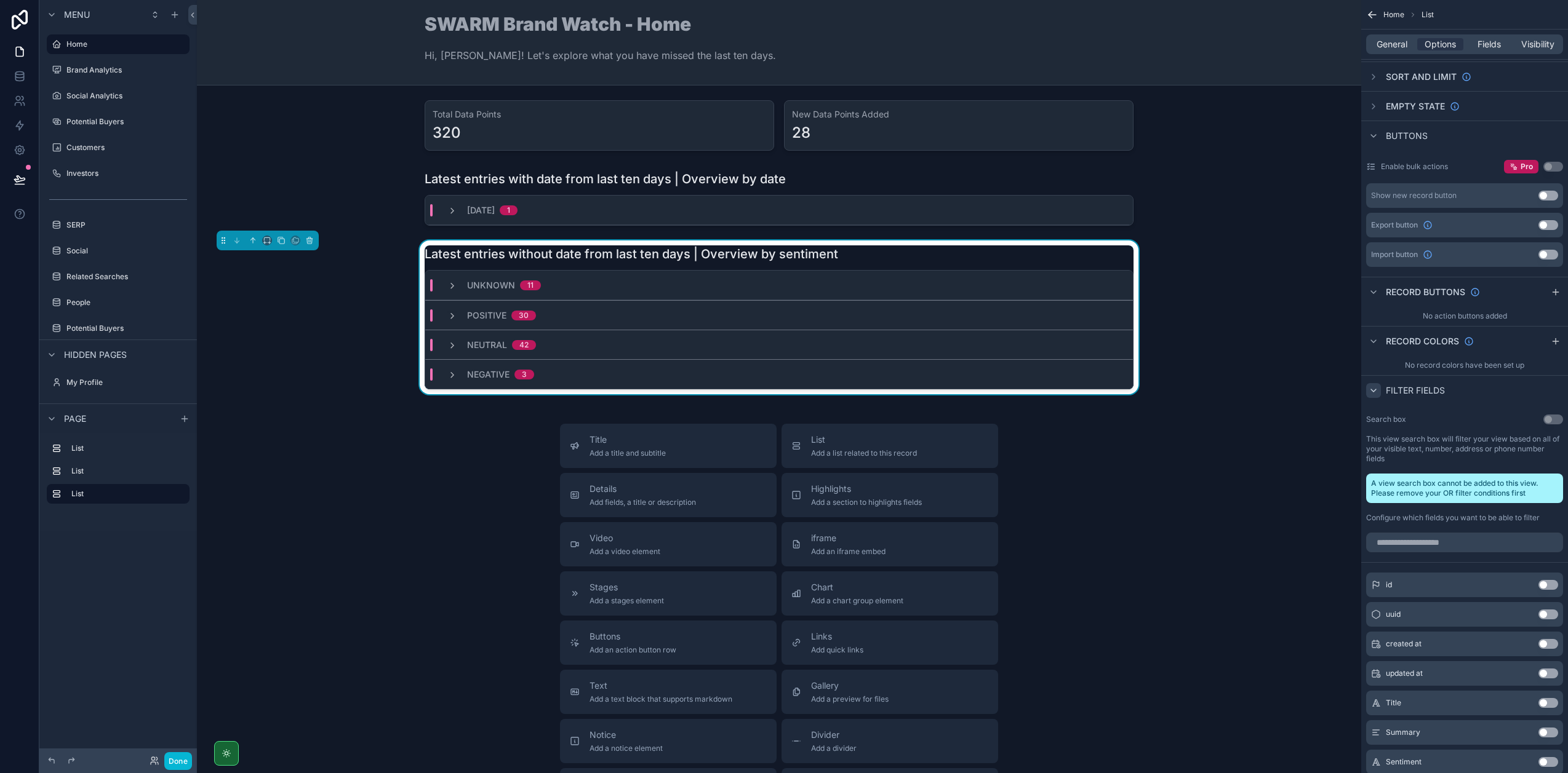
click at [1374, 391] on icon "scrollable content" at bounding box center [1373, 390] width 10 height 10
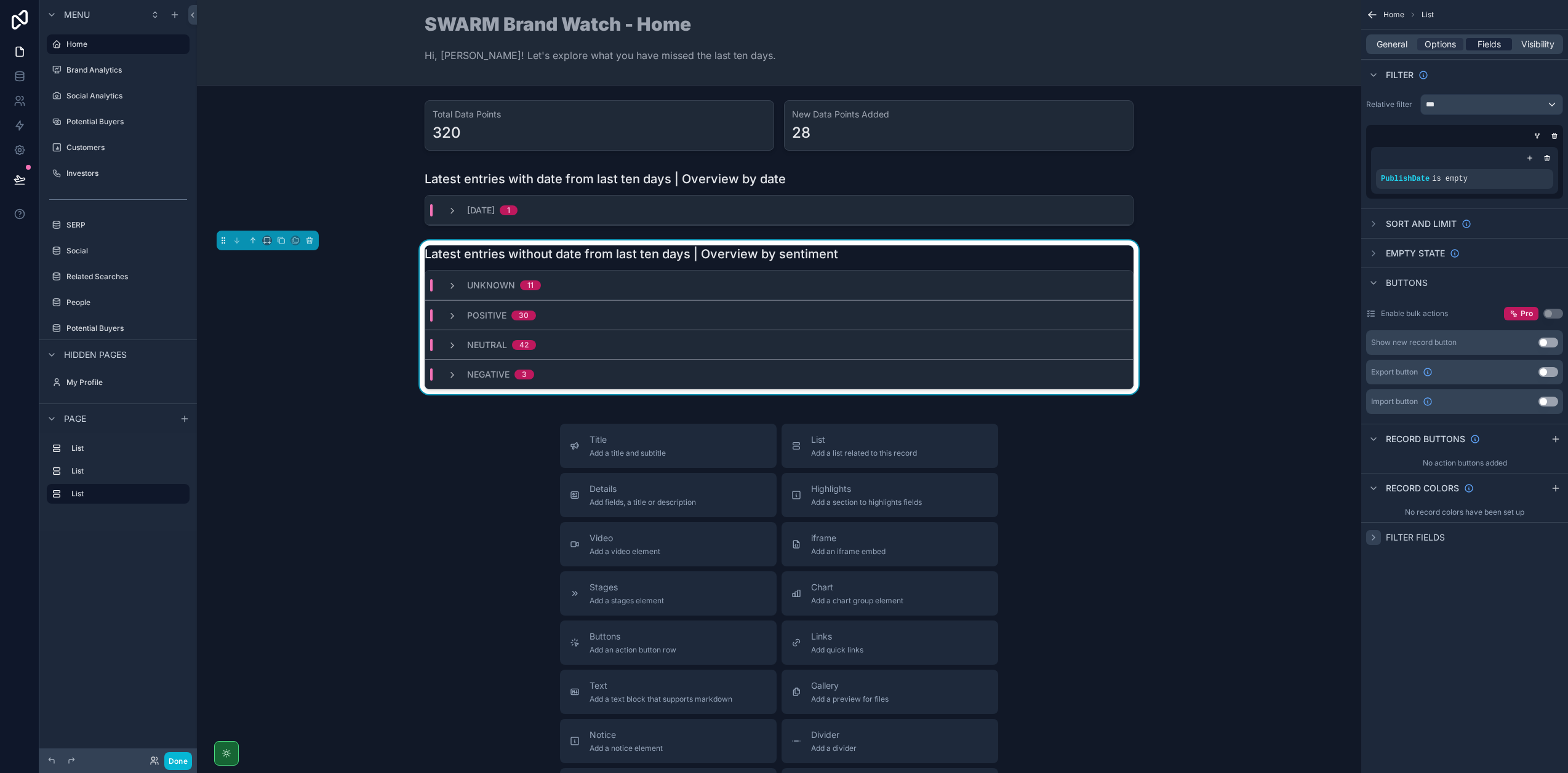
click at [1486, 48] on span "Fields" at bounding box center [1489, 44] width 23 height 12
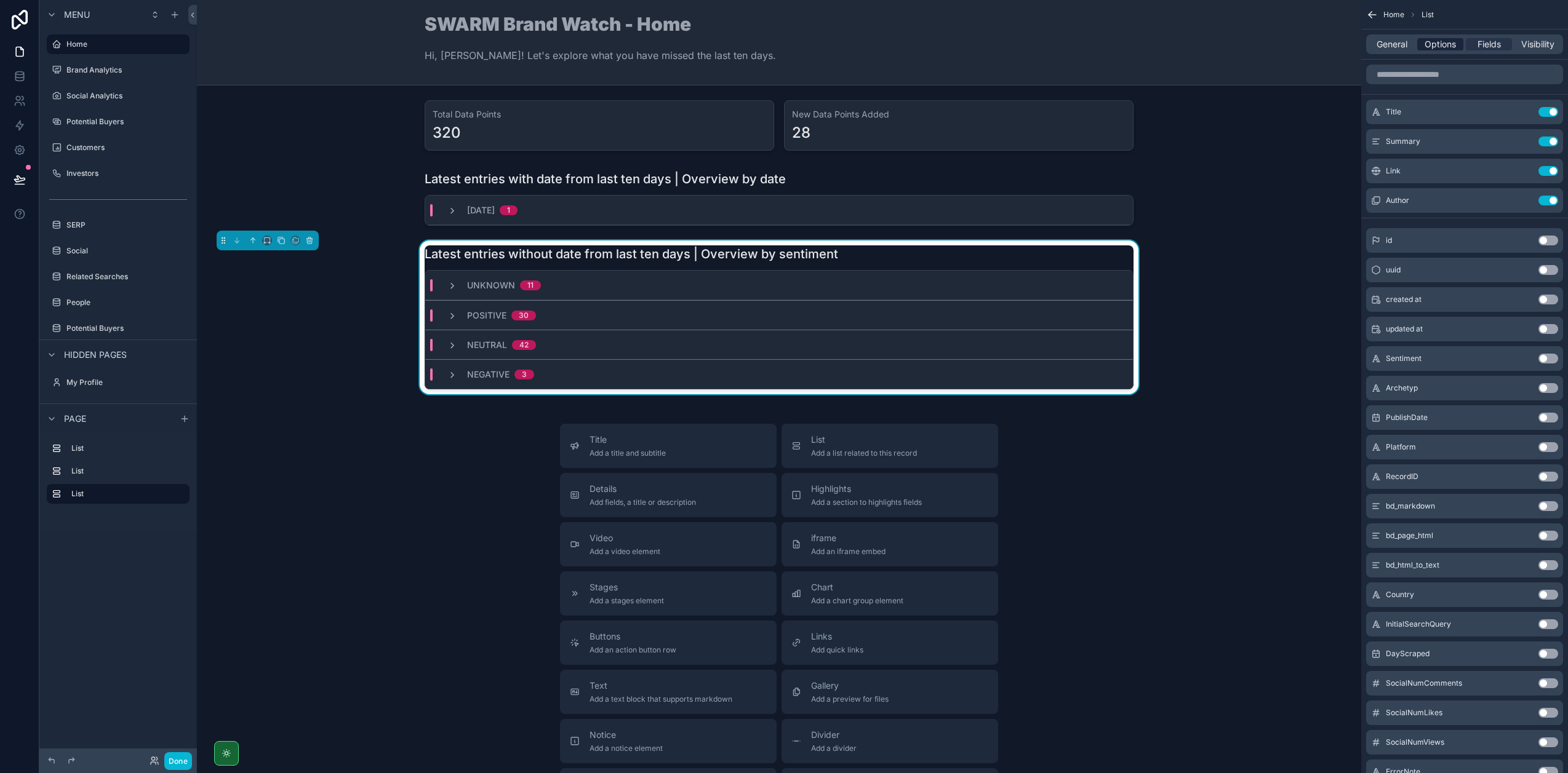
click at [1460, 45] on div "Options" at bounding box center [1439, 44] width 46 height 12
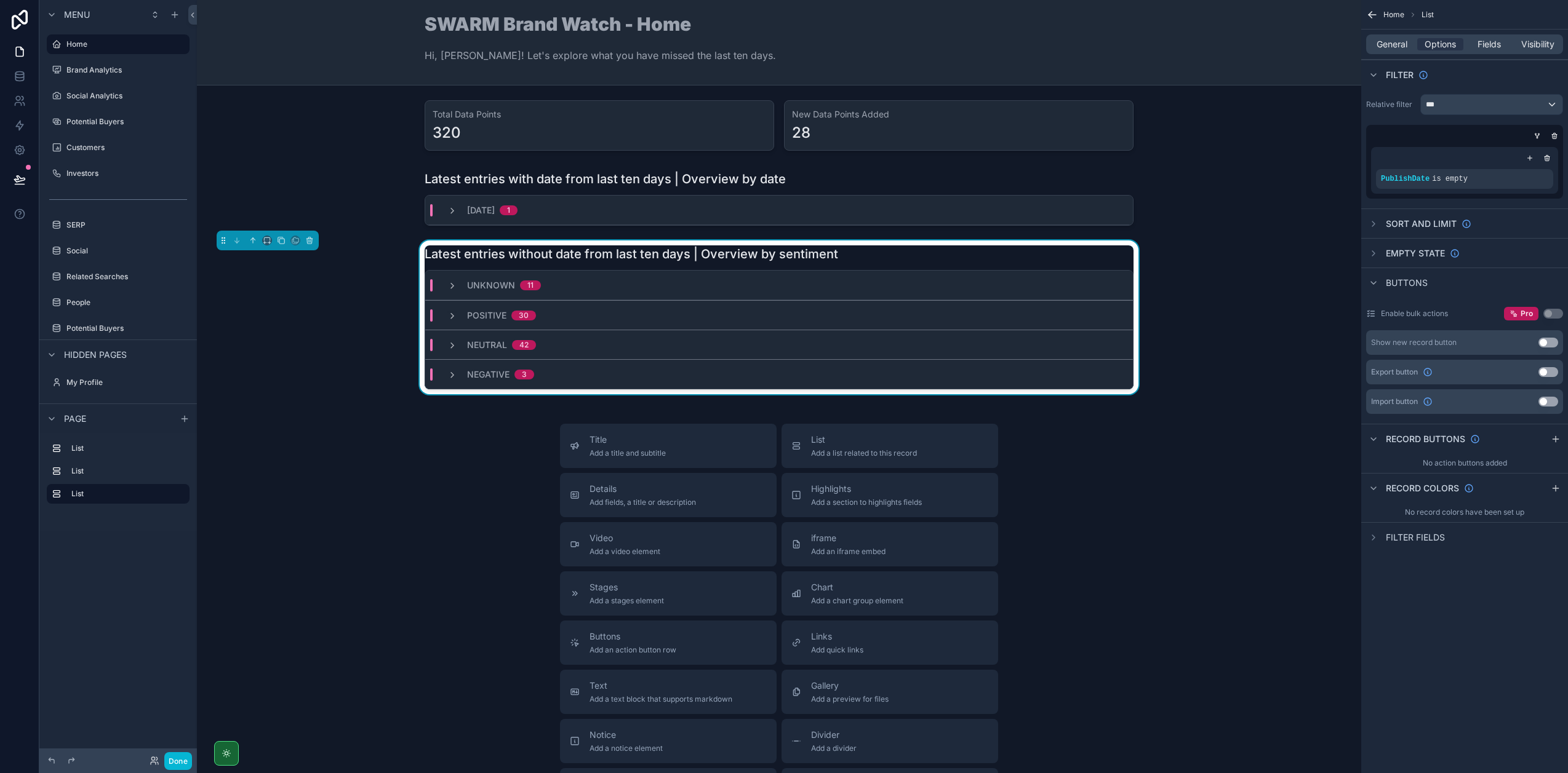
click at [1535, 51] on div "General Options Fields Visibility" at bounding box center [1464, 44] width 197 height 19
click at [1398, 41] on span "General" at bounding box center [1391, 44] width 30 height 12
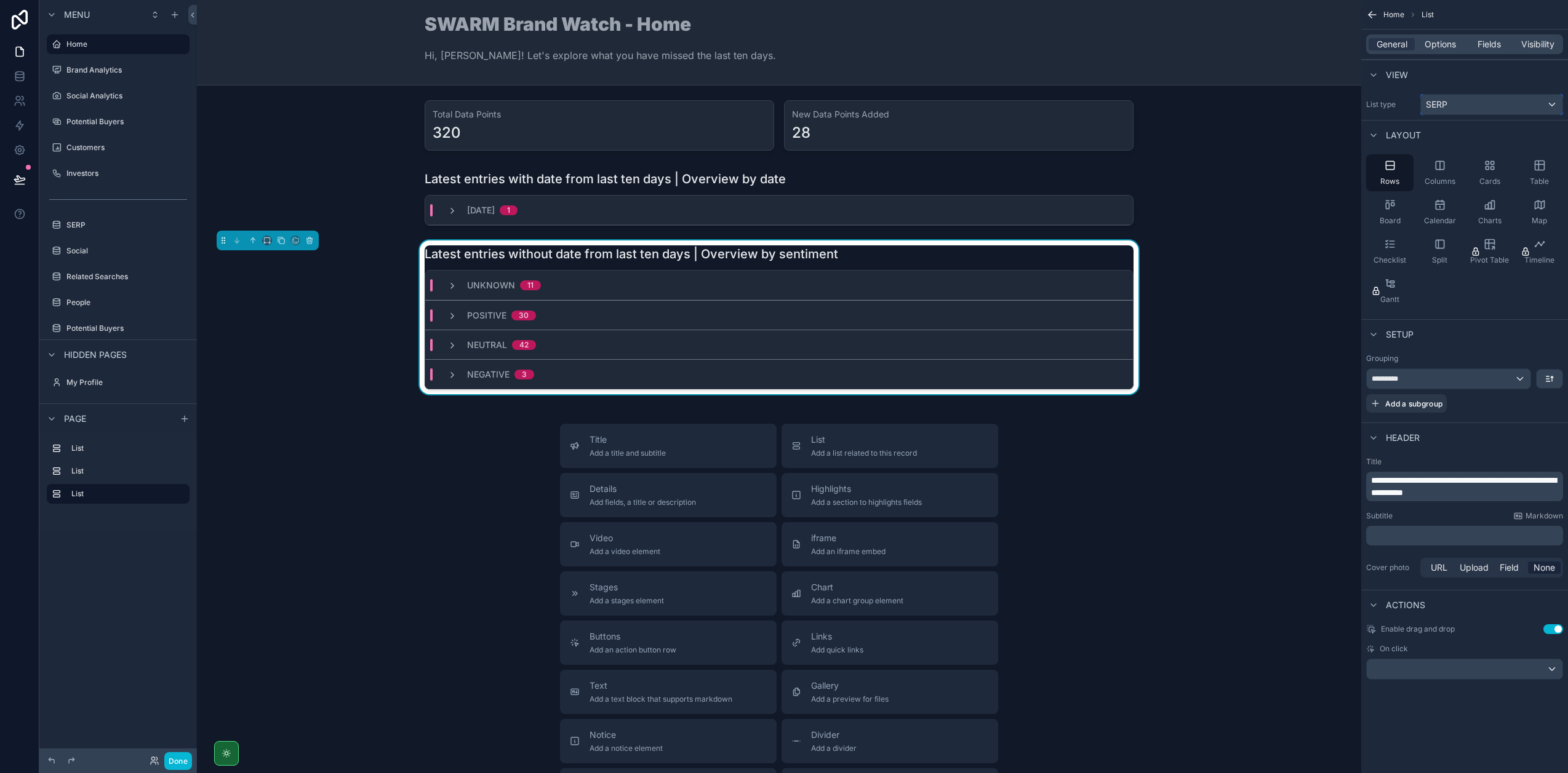
click at [1480, 111] on div "SERP" at bounding box center [1492, 104] width 142 height 19
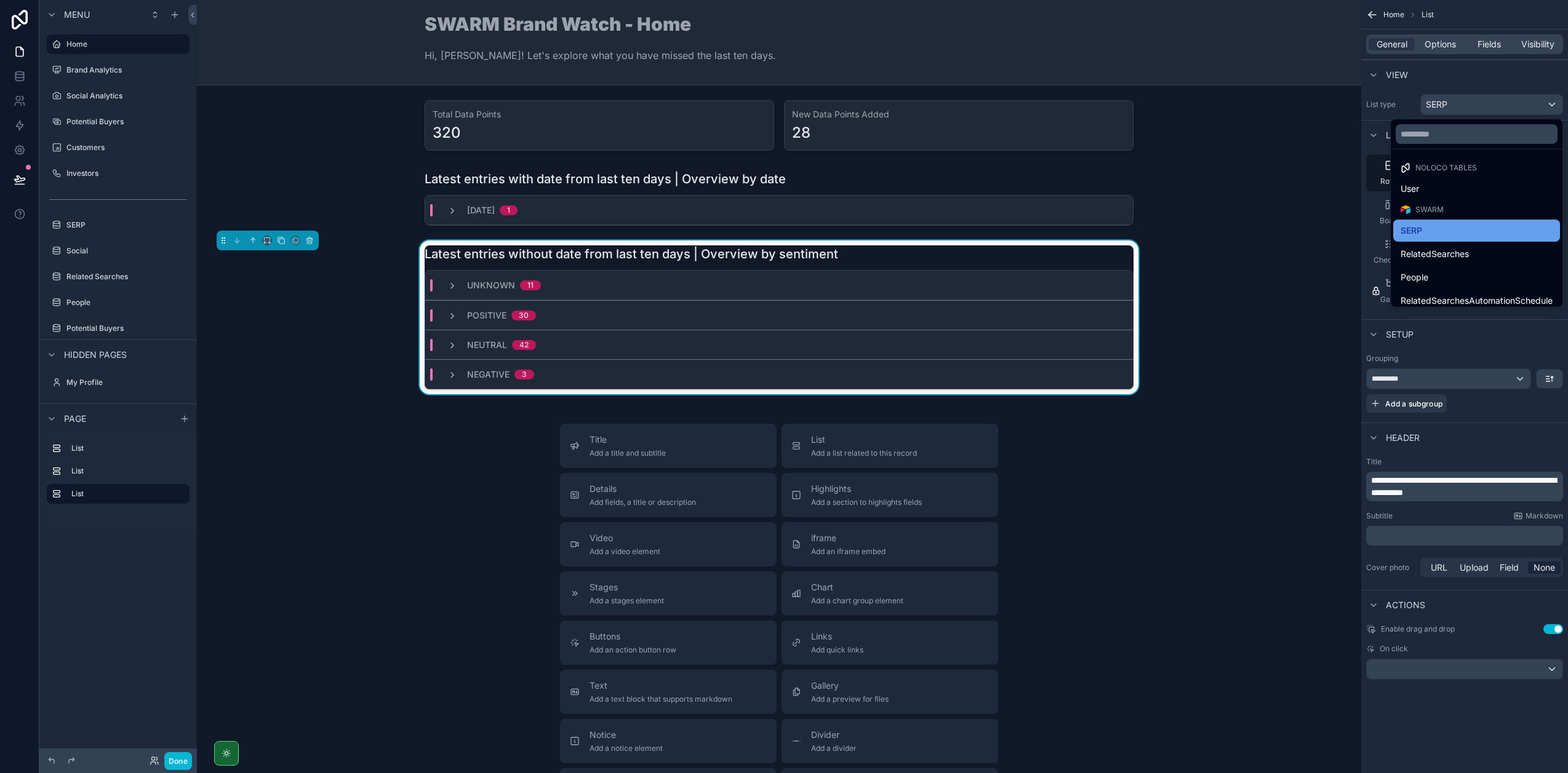
click at [1426, 234] on div "SERP" at bounding box center [1476, 230] width 152 height 15
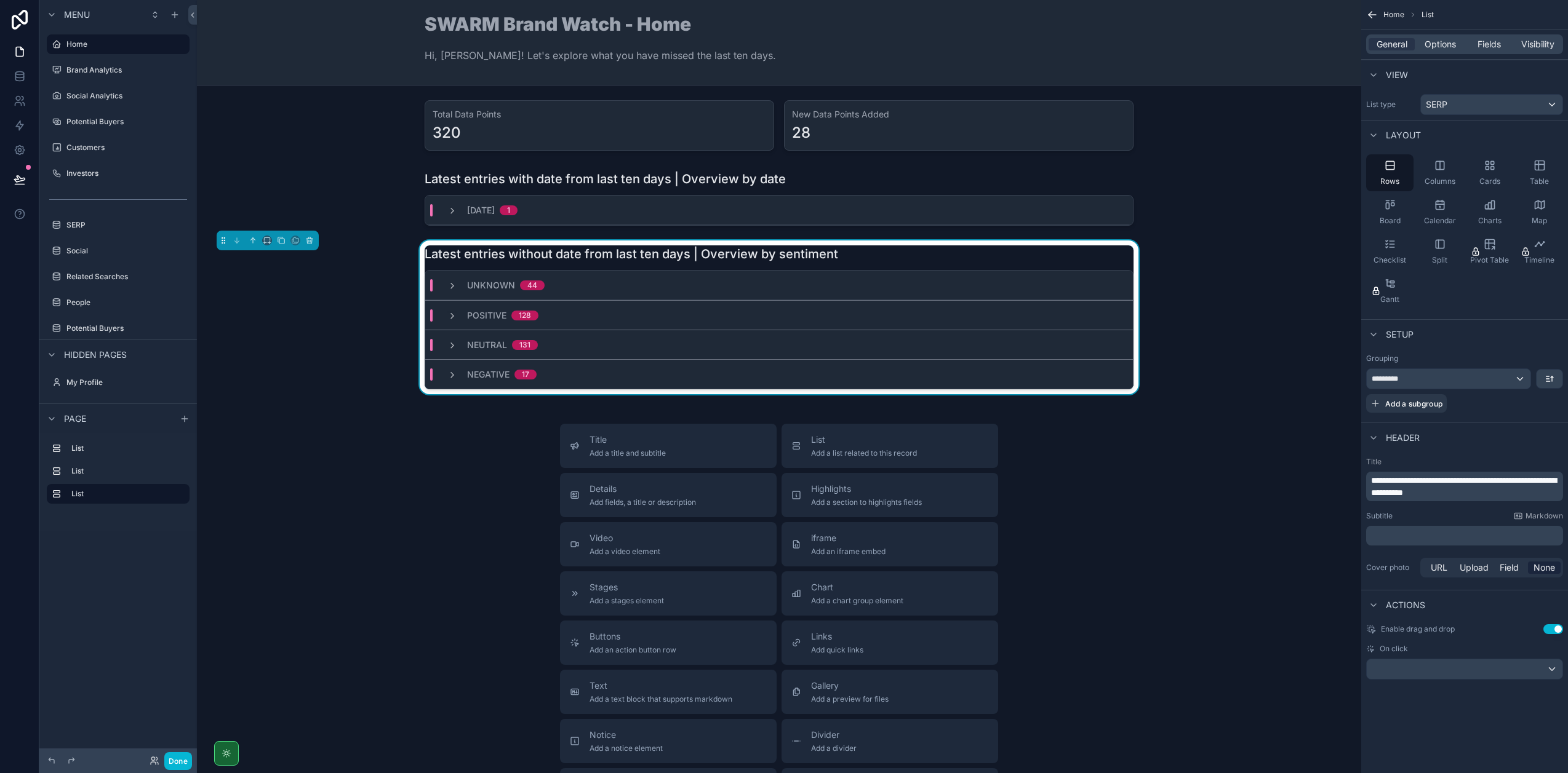
click at [1439, 36] on div "General Options Fields Visibility" at bounding box center [1464, 44] width 197 height 19
click at [1438, 46] on span "Options" at bounding box center [1440, 44] width 31 height 12
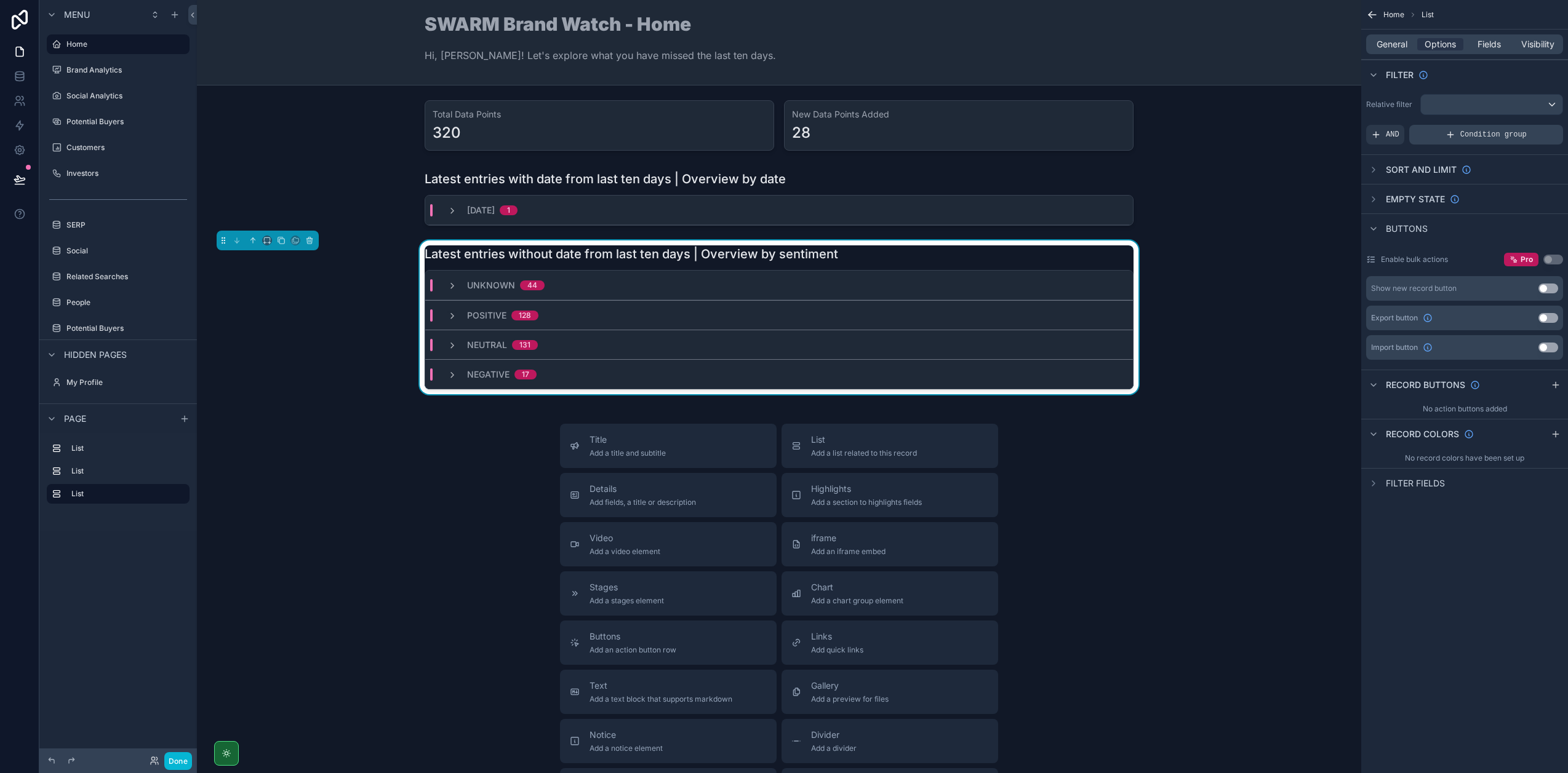
click at [1479, 132] on span "Condition group" at bounding box center [1492, 135] width 66 height 10
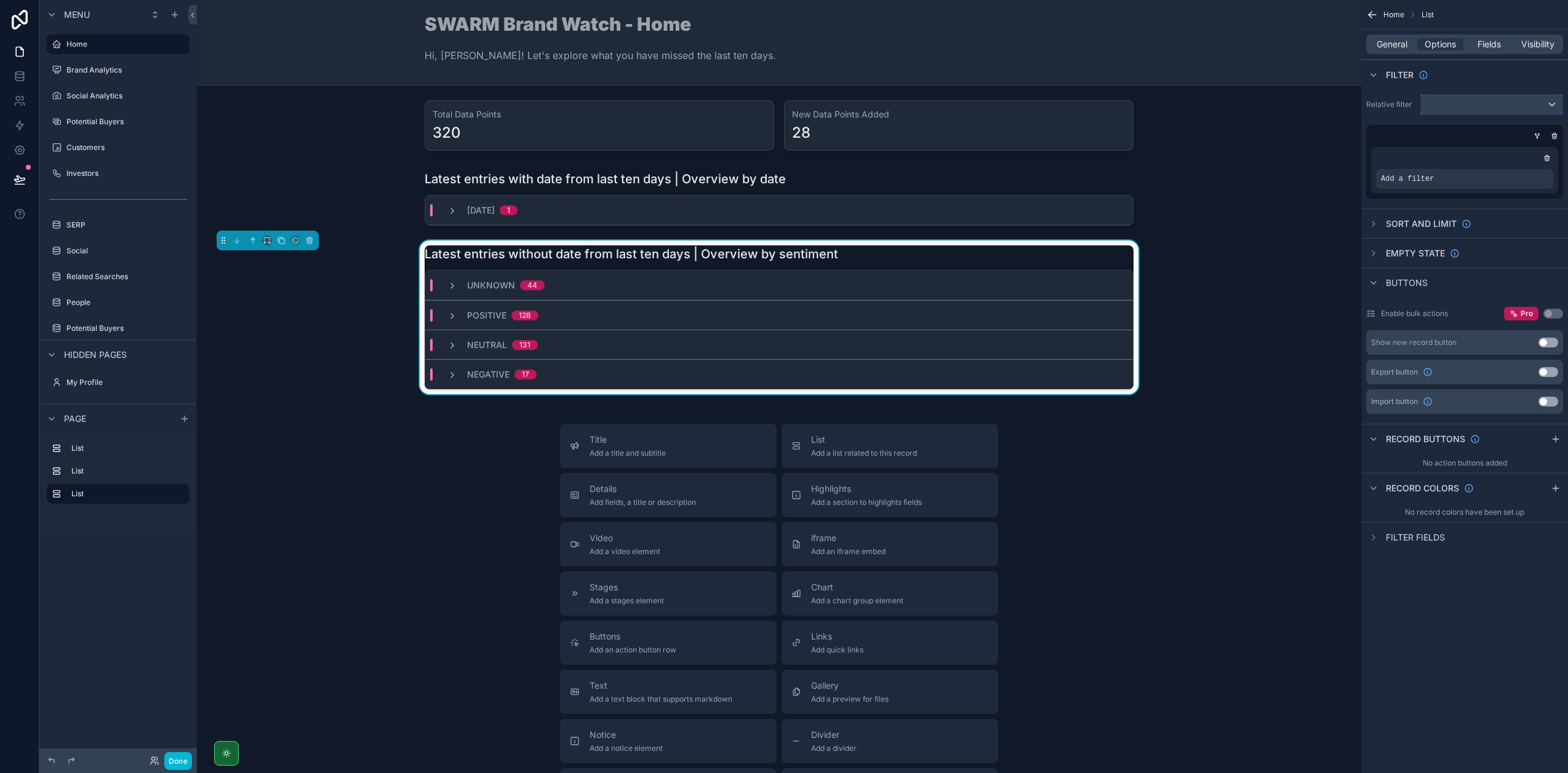
click at [1448, 103] on div "scrollable content" at bounding box center [1492, 104] width 142 height 19
click at [1441, 174] on div "All" at bounding box center [1491, 170] width 121 height 15
click at [1476, 112] on div "***" at bounding box center [1492, 104] width 142 height 19
click at [1400, 128] on div "scrollable content" at bounding box center [784, 386] width 1568 height 773
click at [1370, 243] on div "Empty state" at bounding box center [1464, 253] width 206 height 30
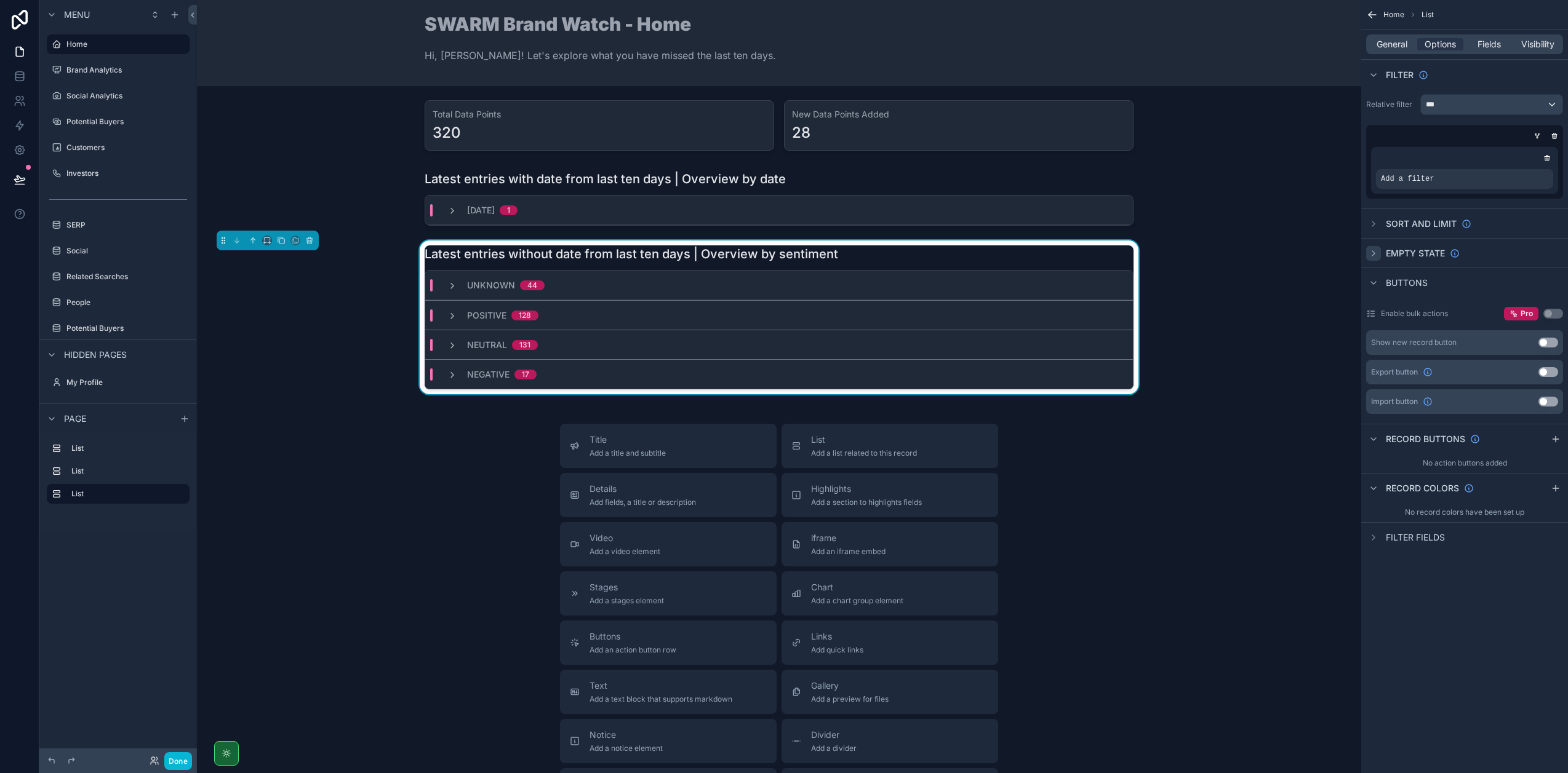
click at [1371, 249] on icon "scrollable content" at bounding box center [1373, 253] width 10 height 10
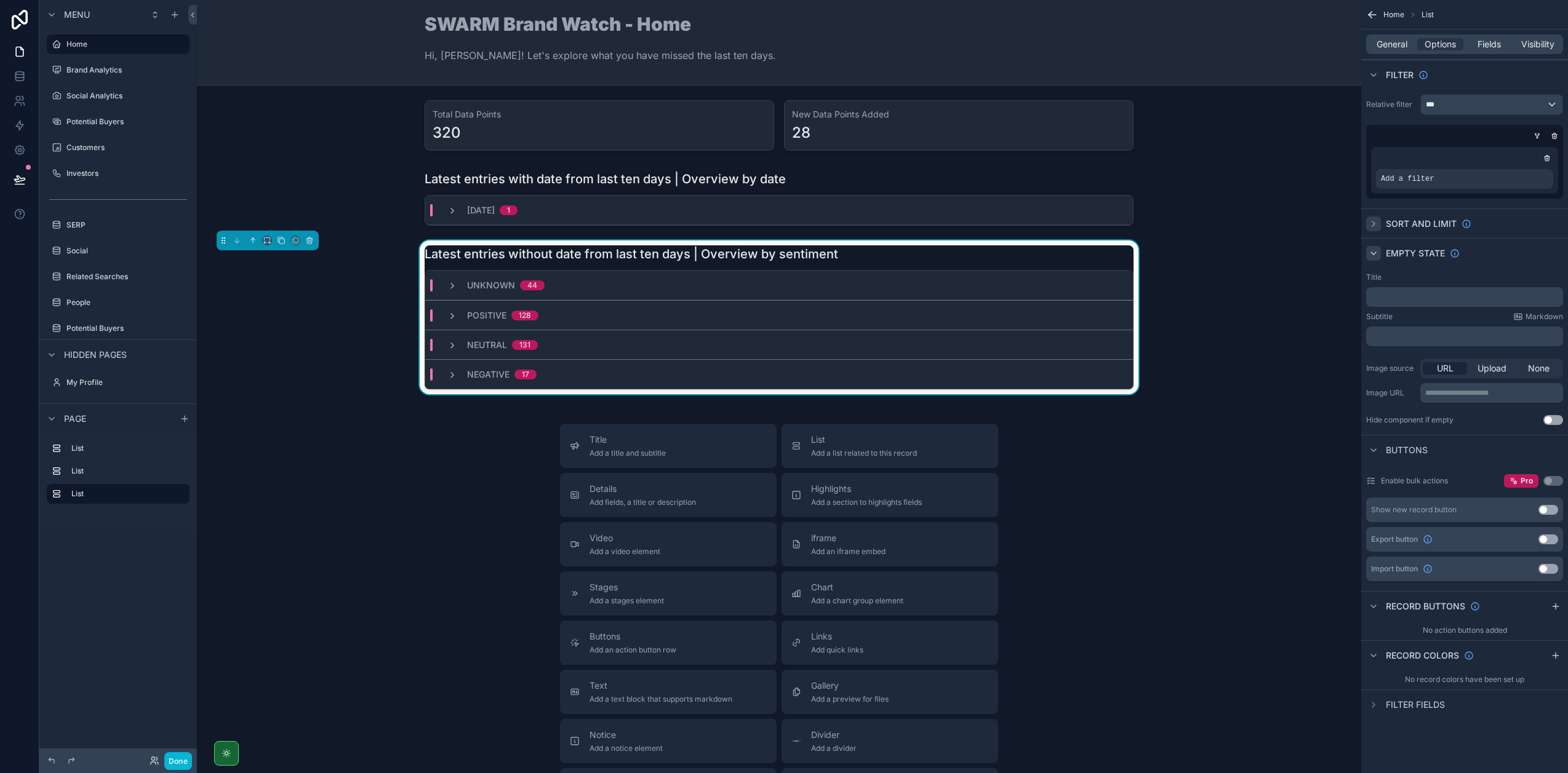
click at [1375, 223] on icon "scrollable content" at bounding box center [1373, 223] width 10 height 10
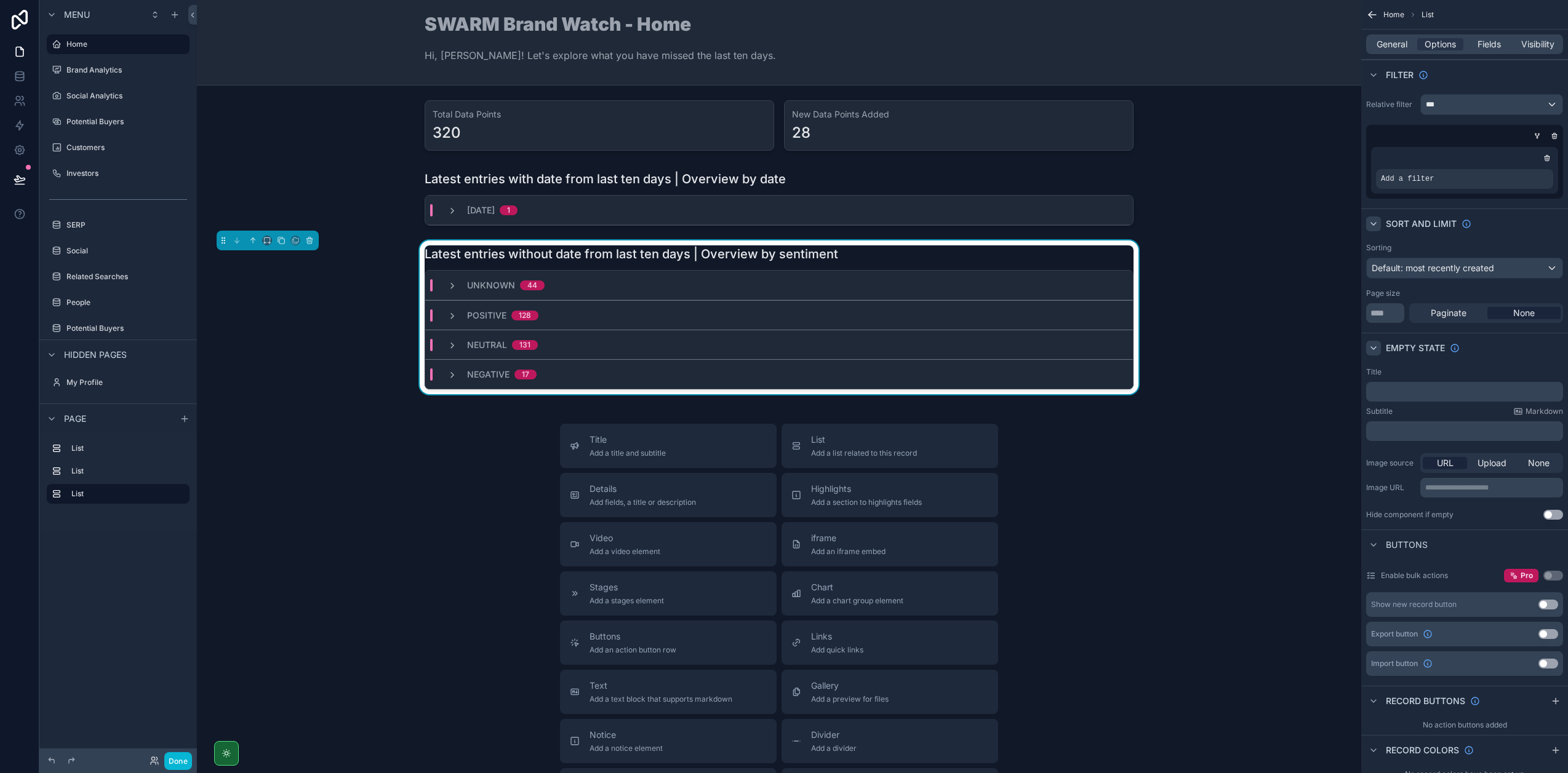
click at [1378, 224] on div "scrollable content" at bounding box center [1373, 223] width 15 height 15
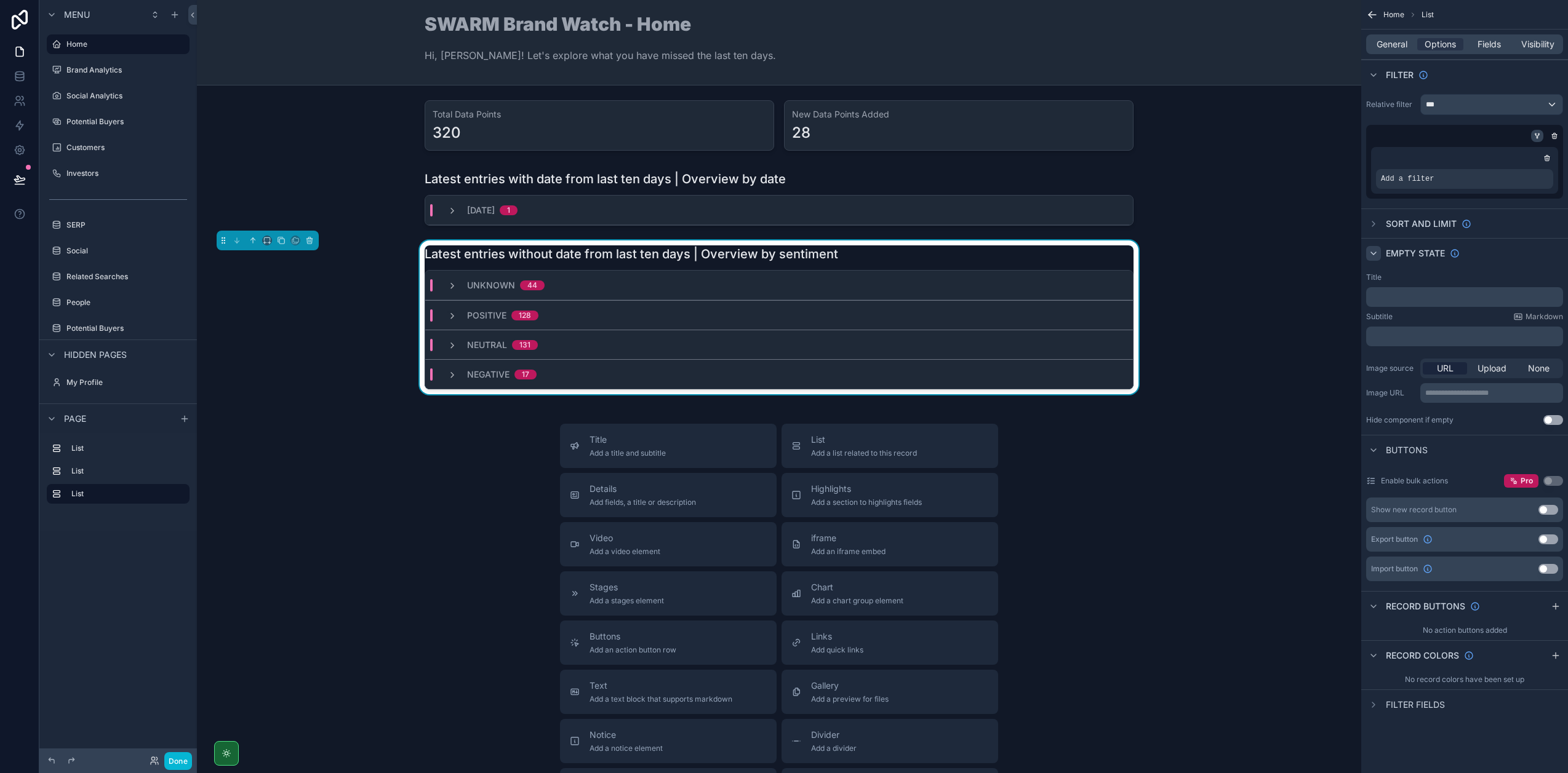
click at [1539, 132] on icon "scrollable content" at bounding box center [1536, 135] width 7 height 7
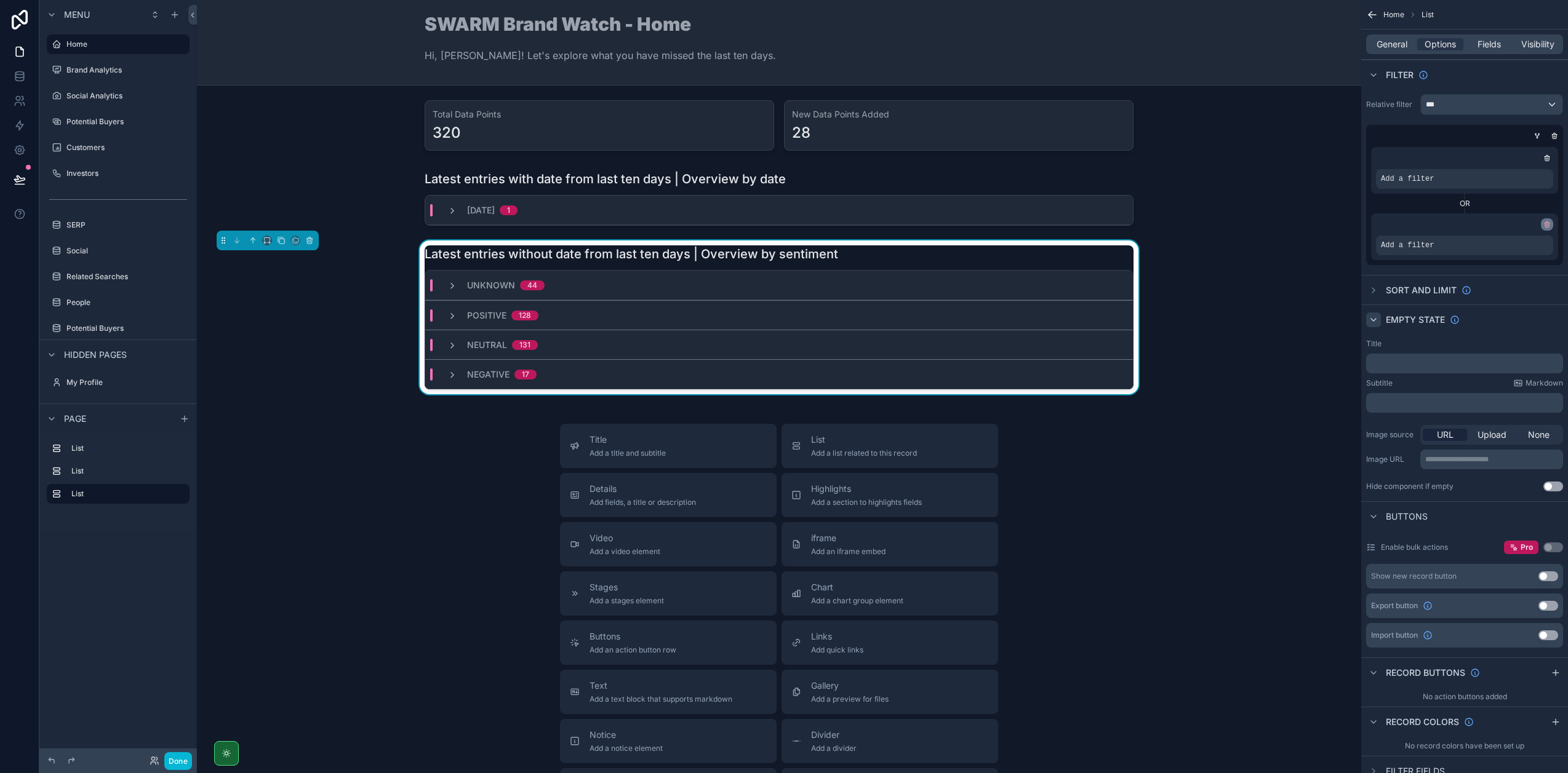
click at [1543, 223] on icon "scrollable content" at bounding box center [1546, 224] width 7 height 7
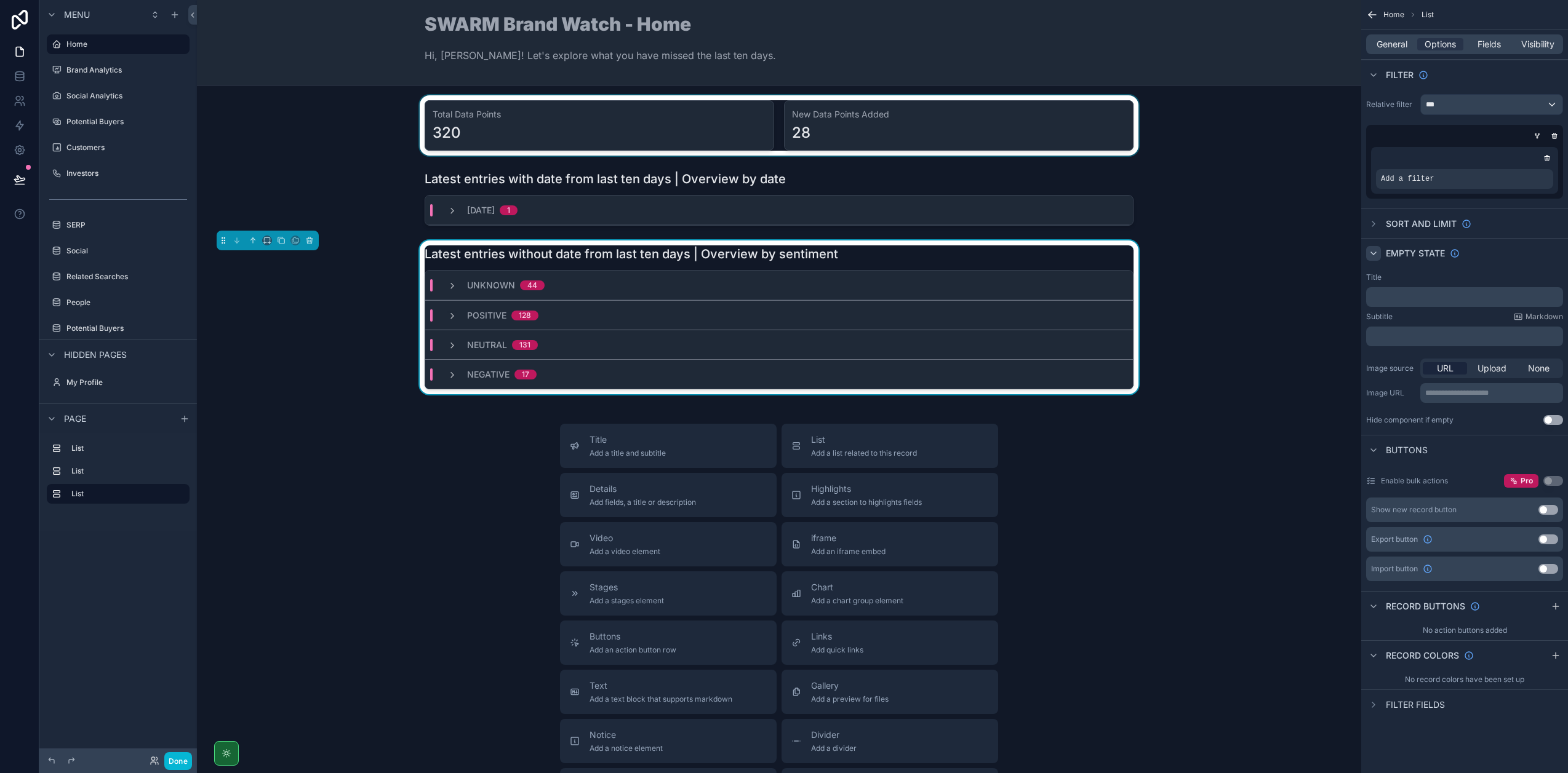
click at [968, 130] on div "scrollable content" at bounding box center [778, 125] width 1144 height 60
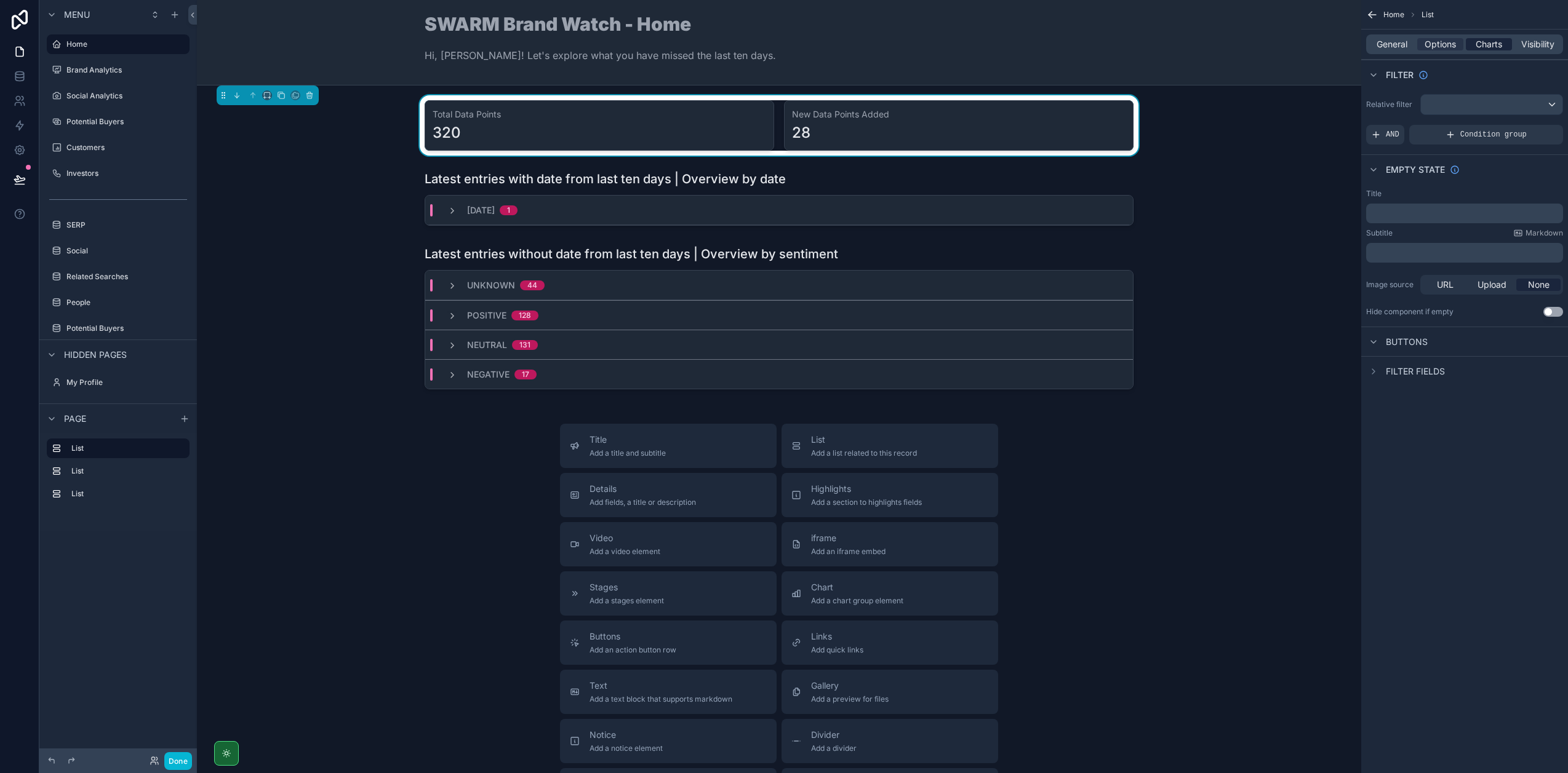
click at [1483, 44] on span "Charts" at bounding box center [1489, 44] width 26 height 12
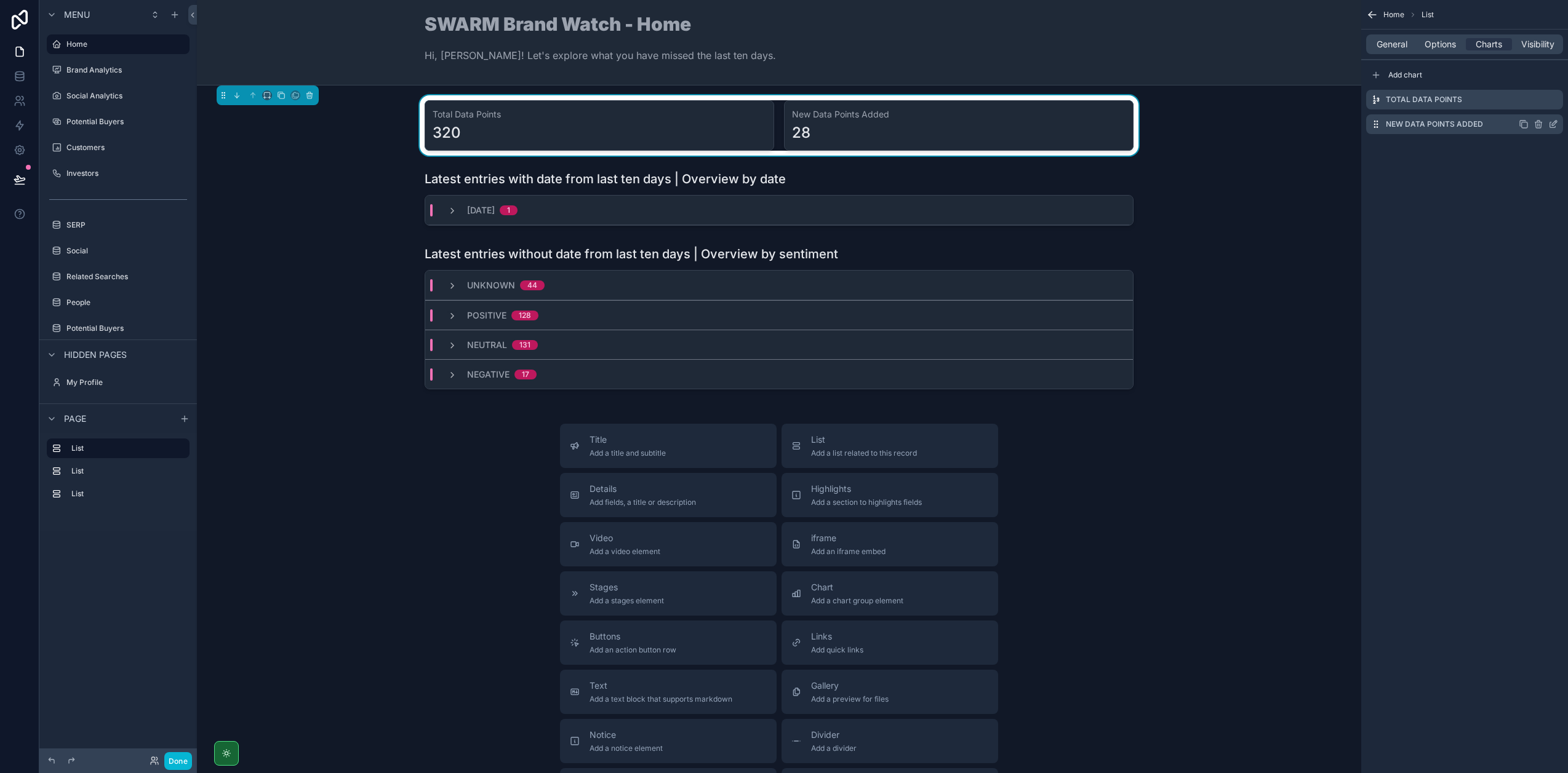
click at [1554, 125] on icon "scrollable content" at bounding box center [1552, 124] width 10 height 10
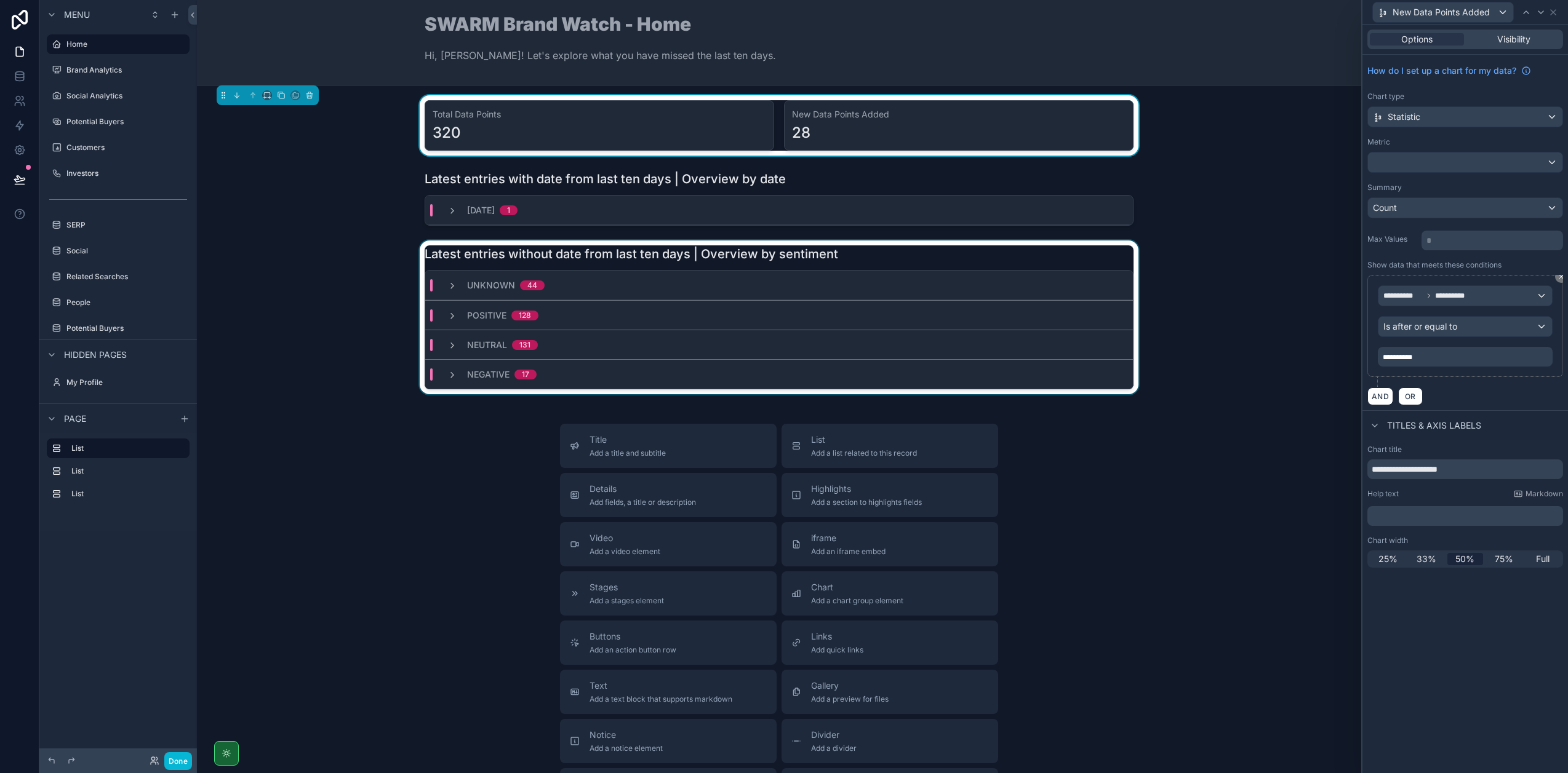
click at [887, 259] on div "scrollable content" at bounding box center [778, 317] width 1144 height 153
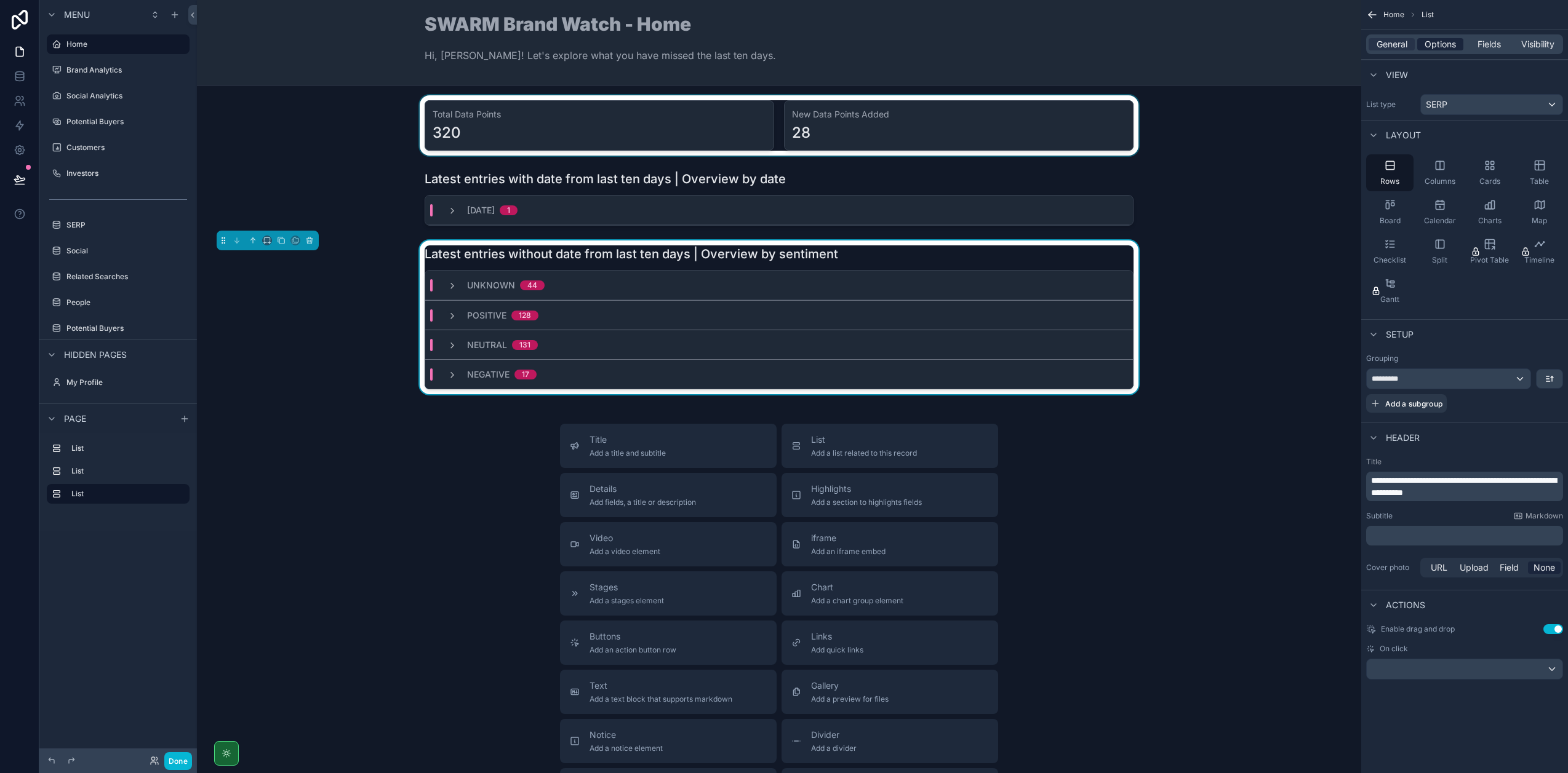
click at [1437, 47] on span "Options" at bounding box center [1440, 44] width 31 height 12
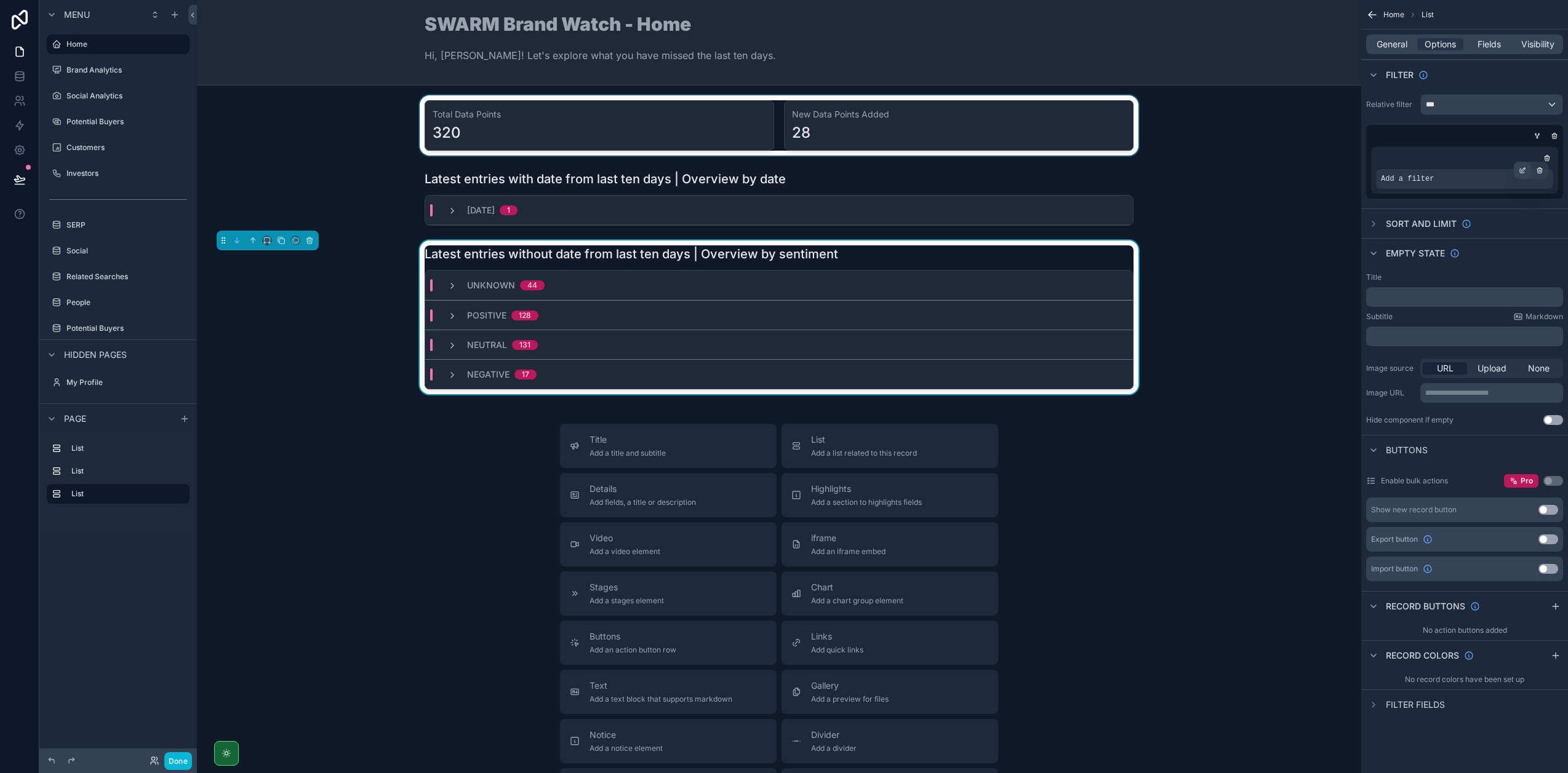
click at [1526, 168] on div "scrollable content" at bounding box center [1522, 170] width 17 height 17
click at [1278, 159] on div "Select a field" at bounding box center [1256, 160] width 73 height 19
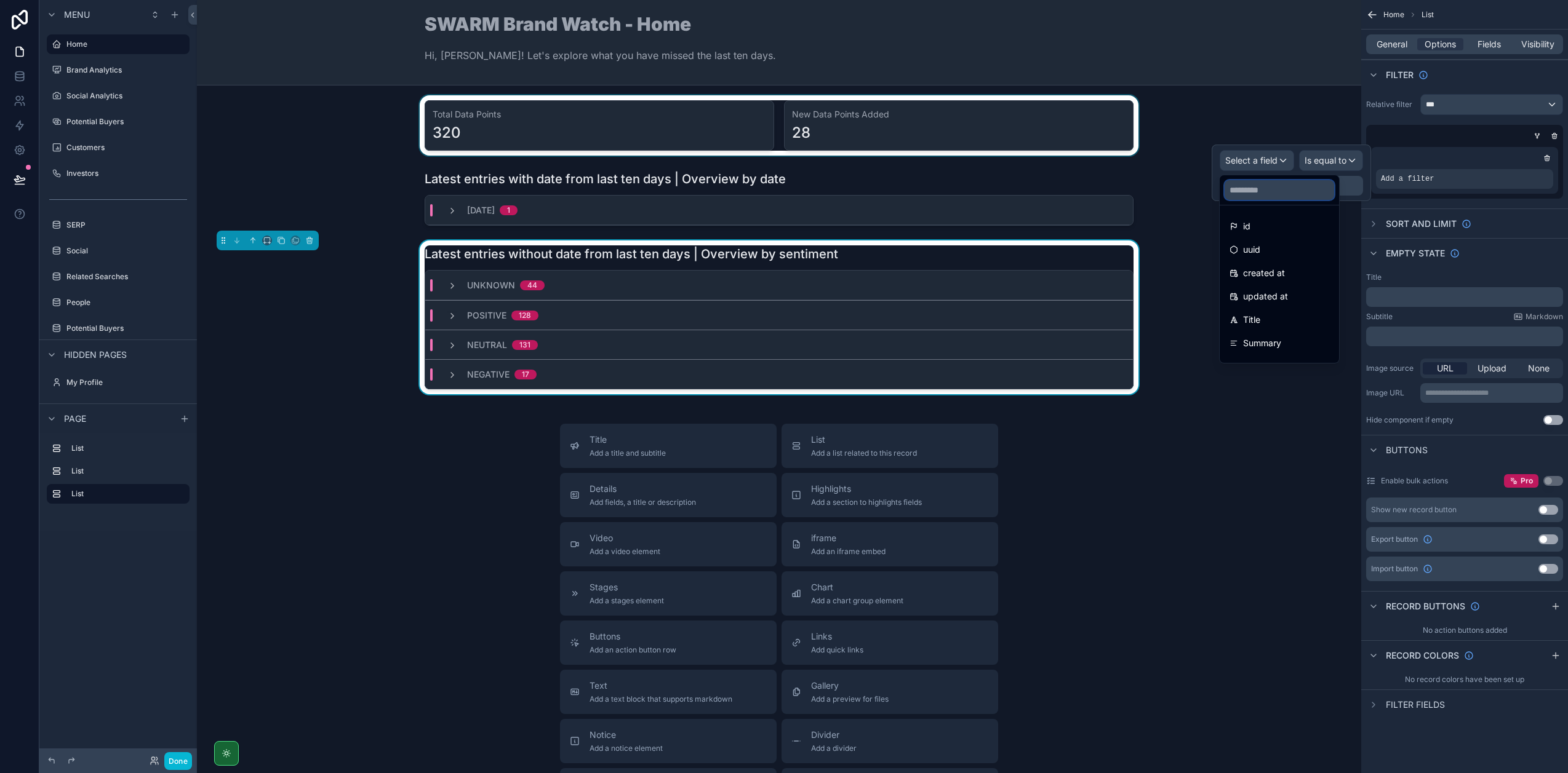
click at [1267, 194] on input "text" at bounding box center [1279, 189] width 110 height 19
type input "***"
click at [1281, 227] on span "DayScraped" at bounding box center [1268, 226] width 51 height 15
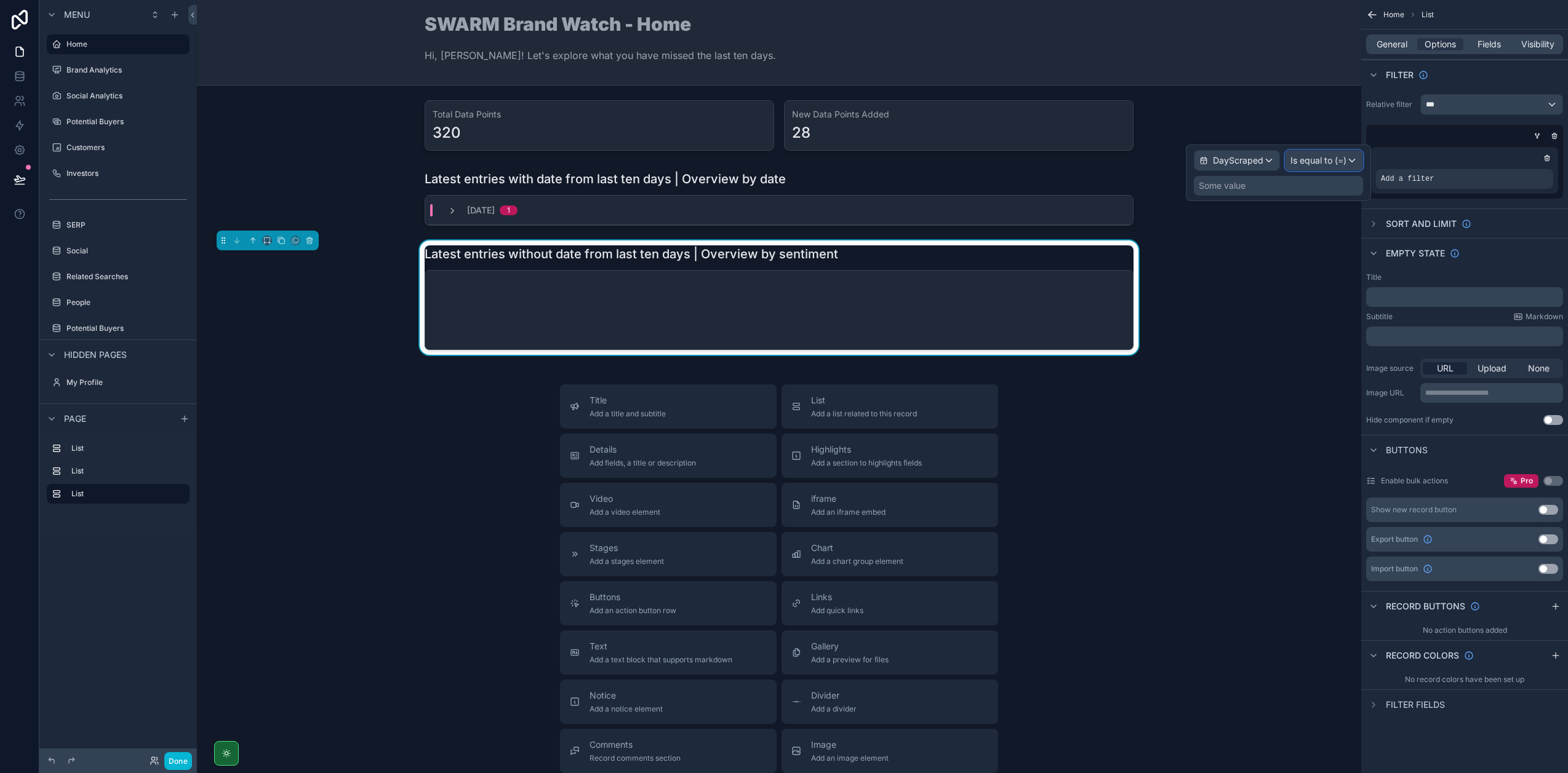
click at [1317, 156] on span "Is equal to (=)" at bounding box center [1318, 160] width 56 height 12
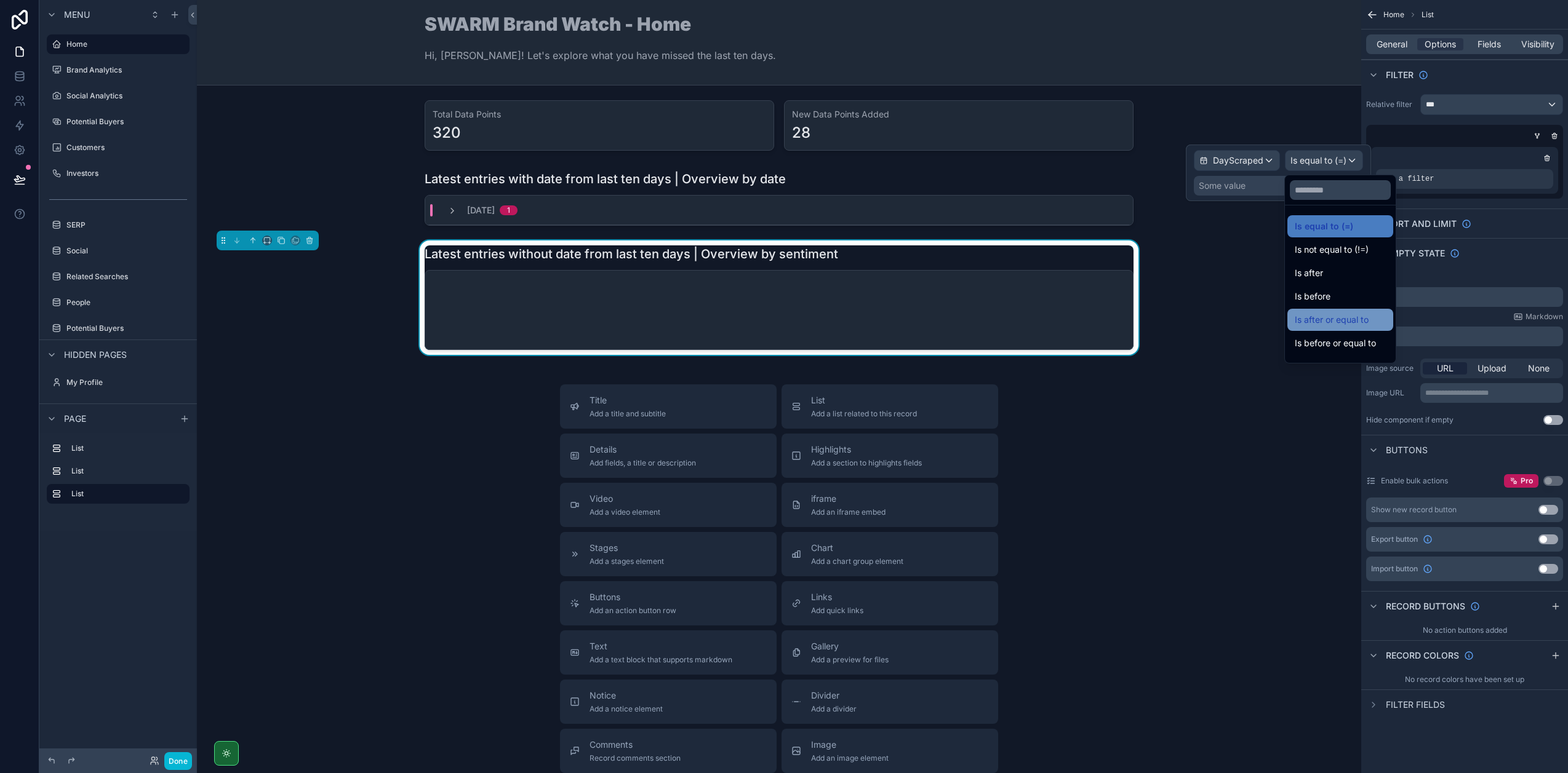
click at [1353, 326] on span "Is after or equal to" at bounding box center [1331, 319] width 74 height 15
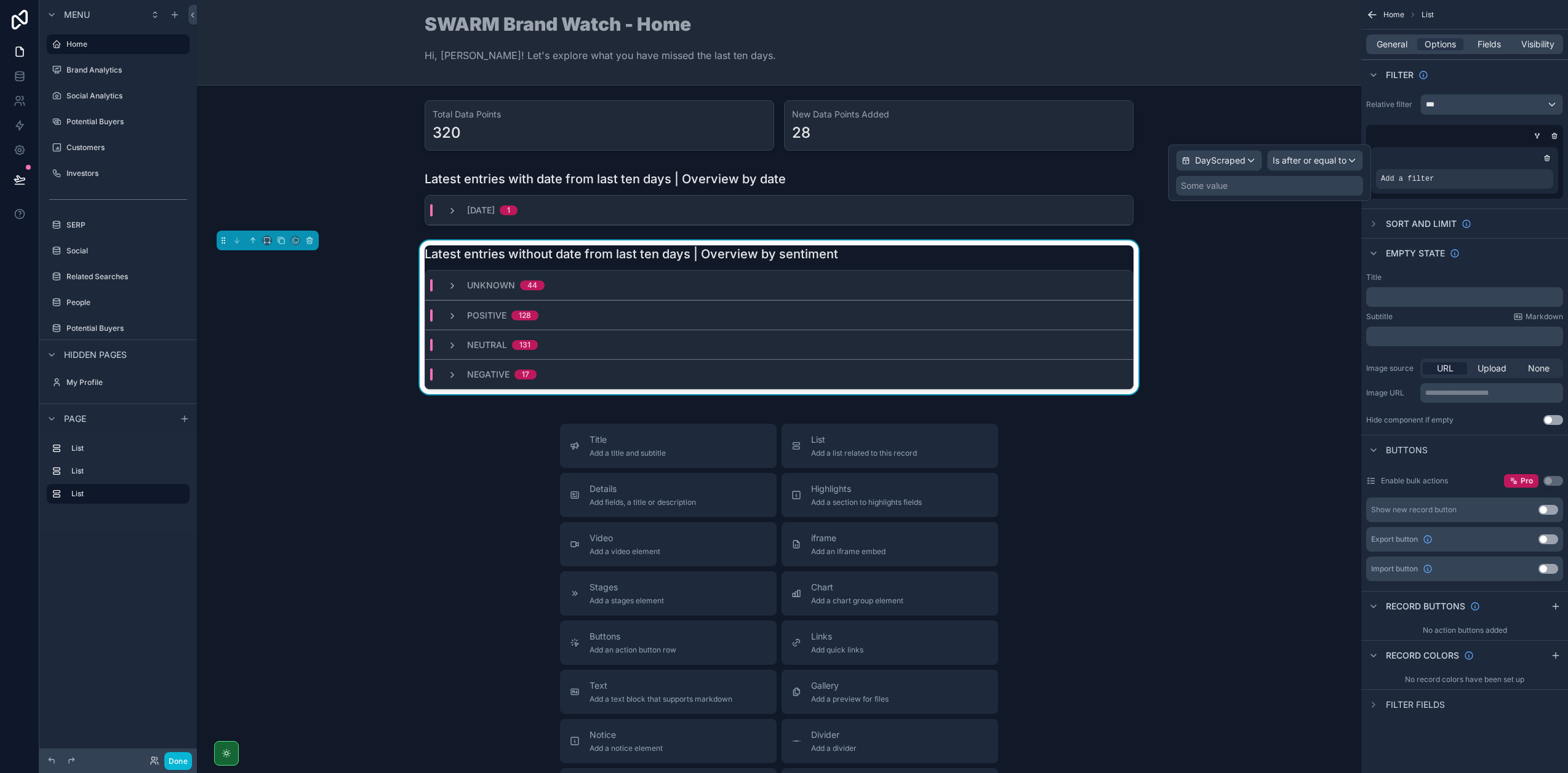
click at [1284, 183] on div "Some value" at bounding box center [1270, 185] width 187 height 19
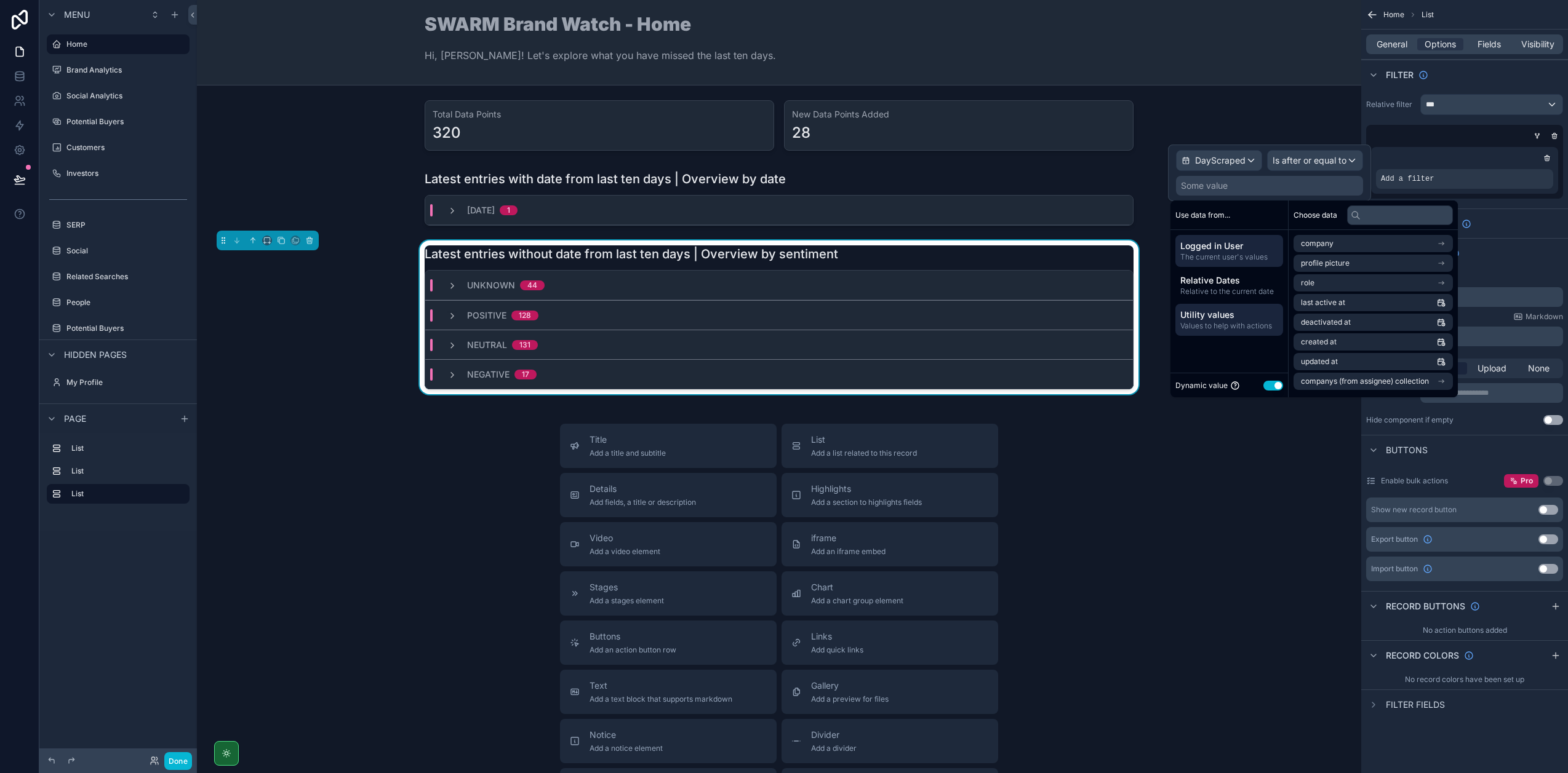
click at [1227, 307] on div "Utility values Values to help with actions" at bounding box center [1229, 319] width 107 height 32
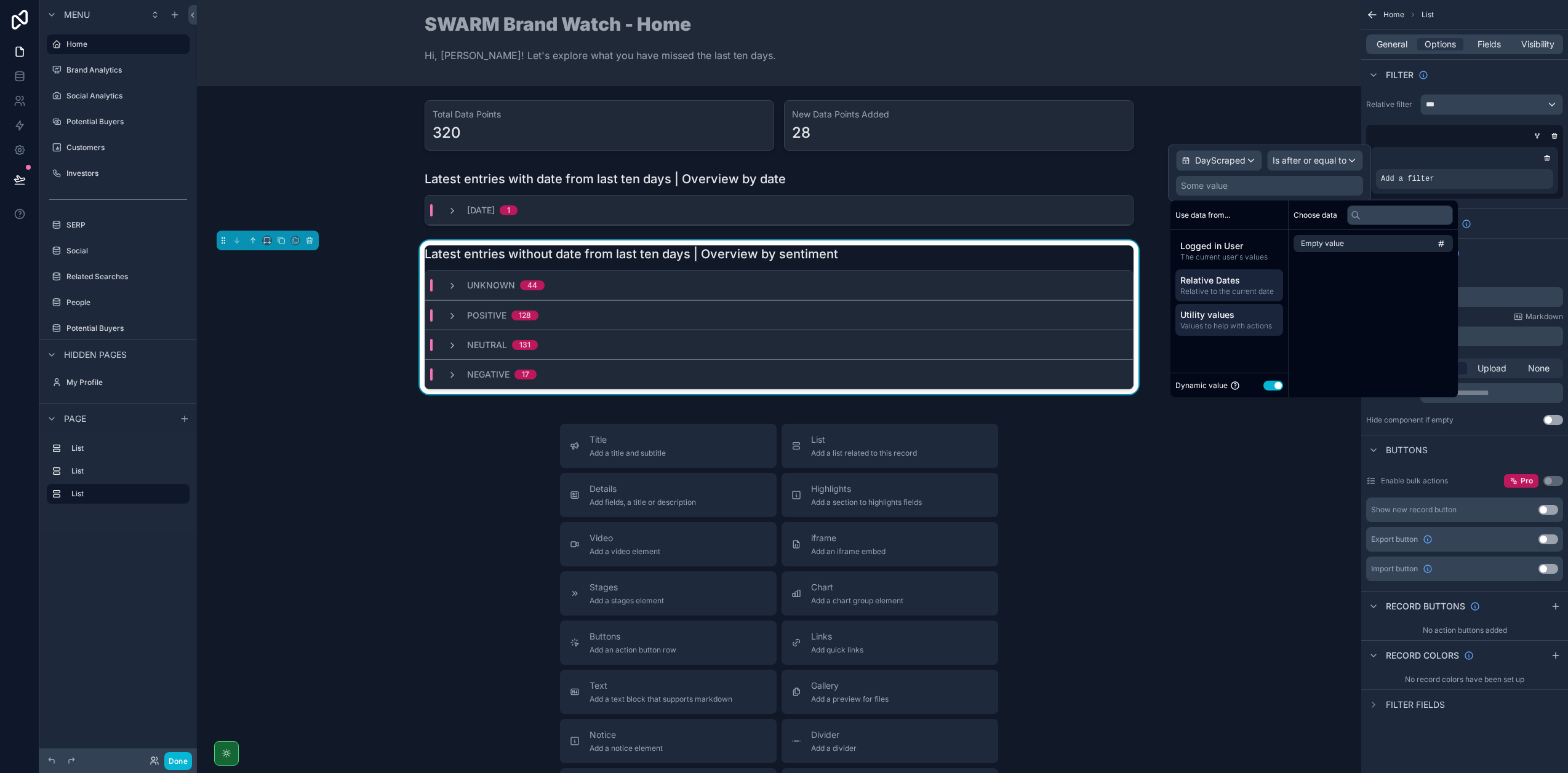
click at [1235, 290] on span "Relative to the current date" at bounding box center [1229, 291] width 98 height 10
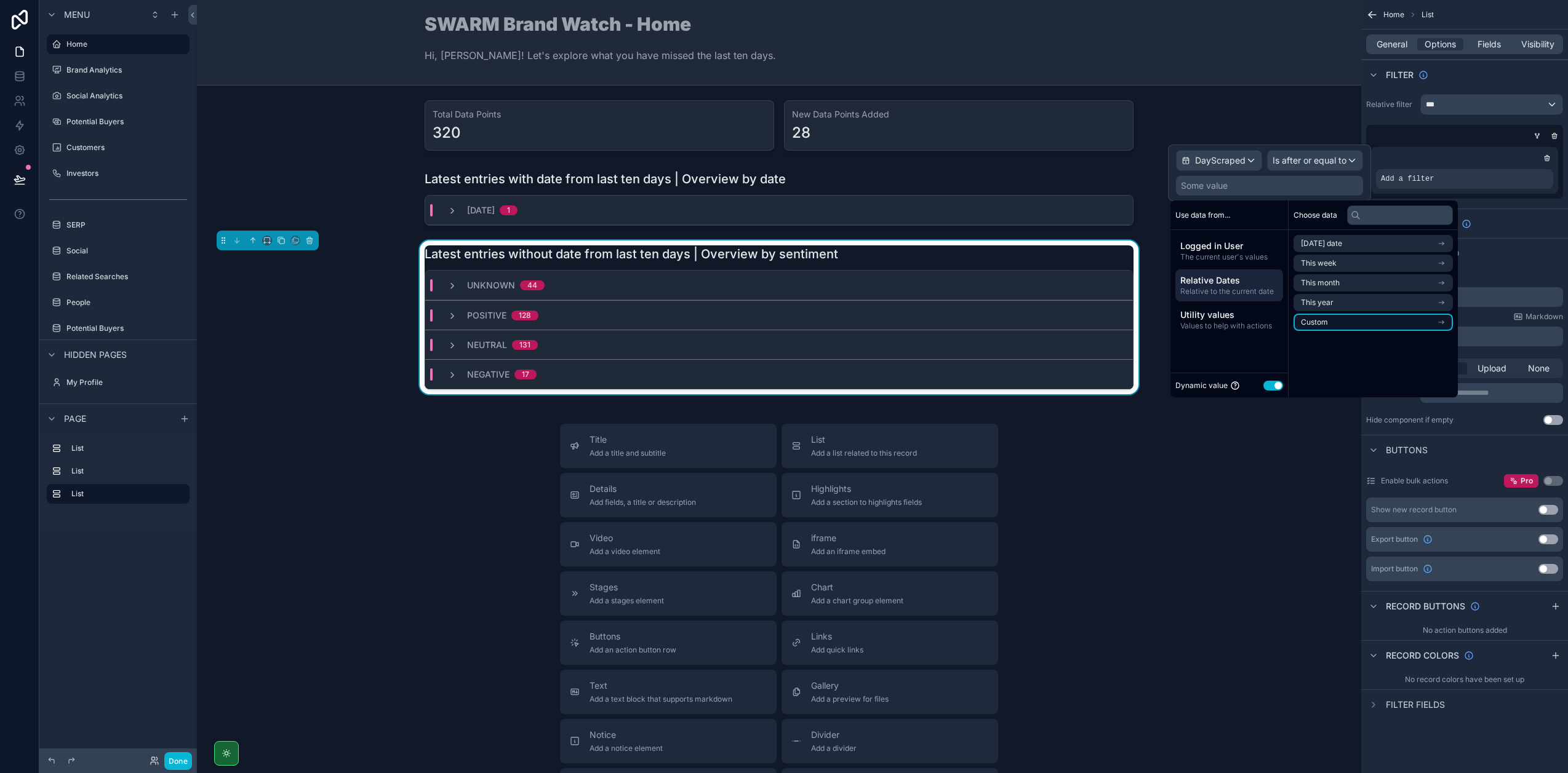
click at [1345, 316] on li "Custom" at bounding box center [1372, 322] width 160 height 17
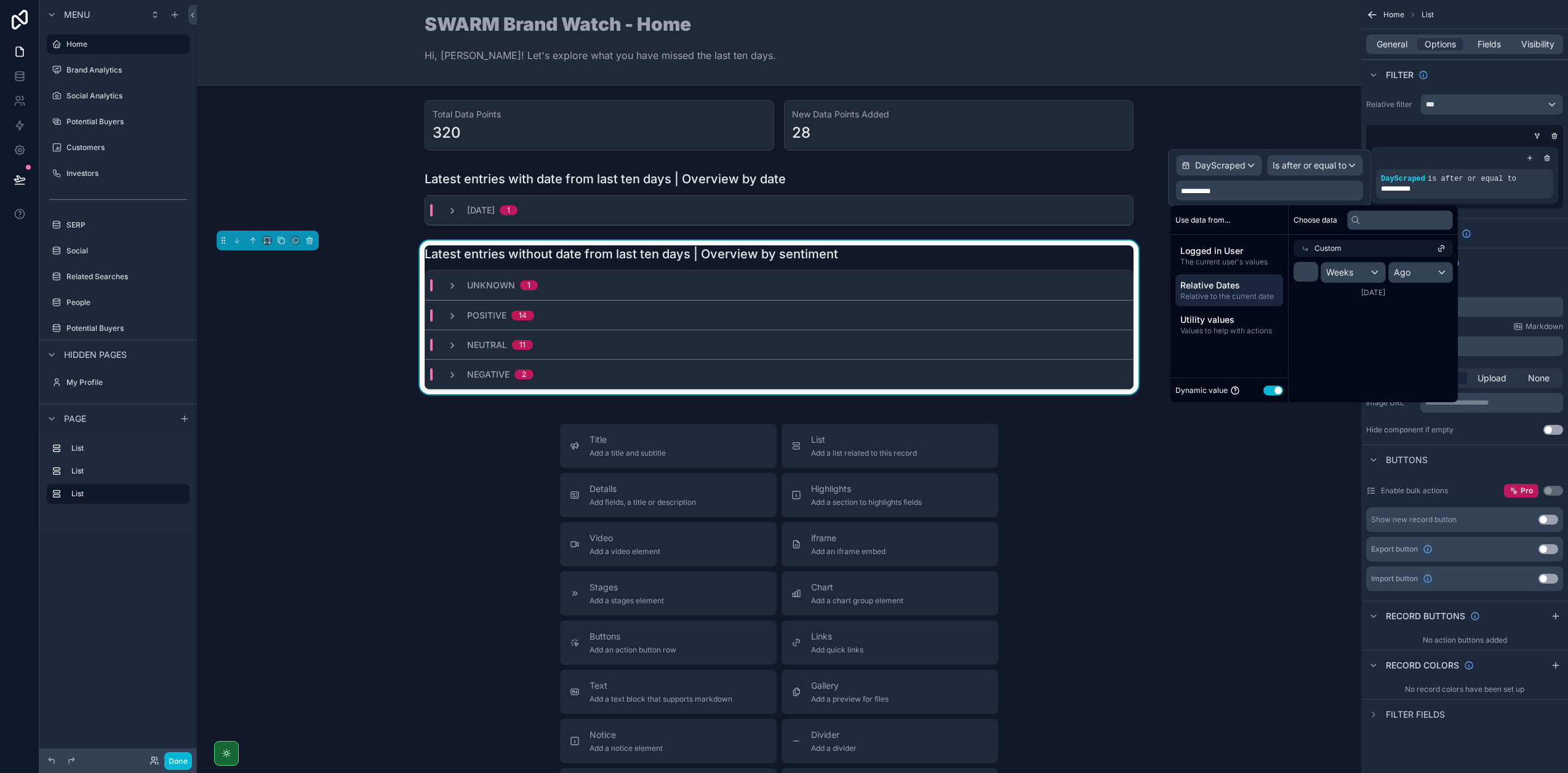
click at [1512, 216] on div "**********" at bounding box center [1464, 364] width 206 height 729
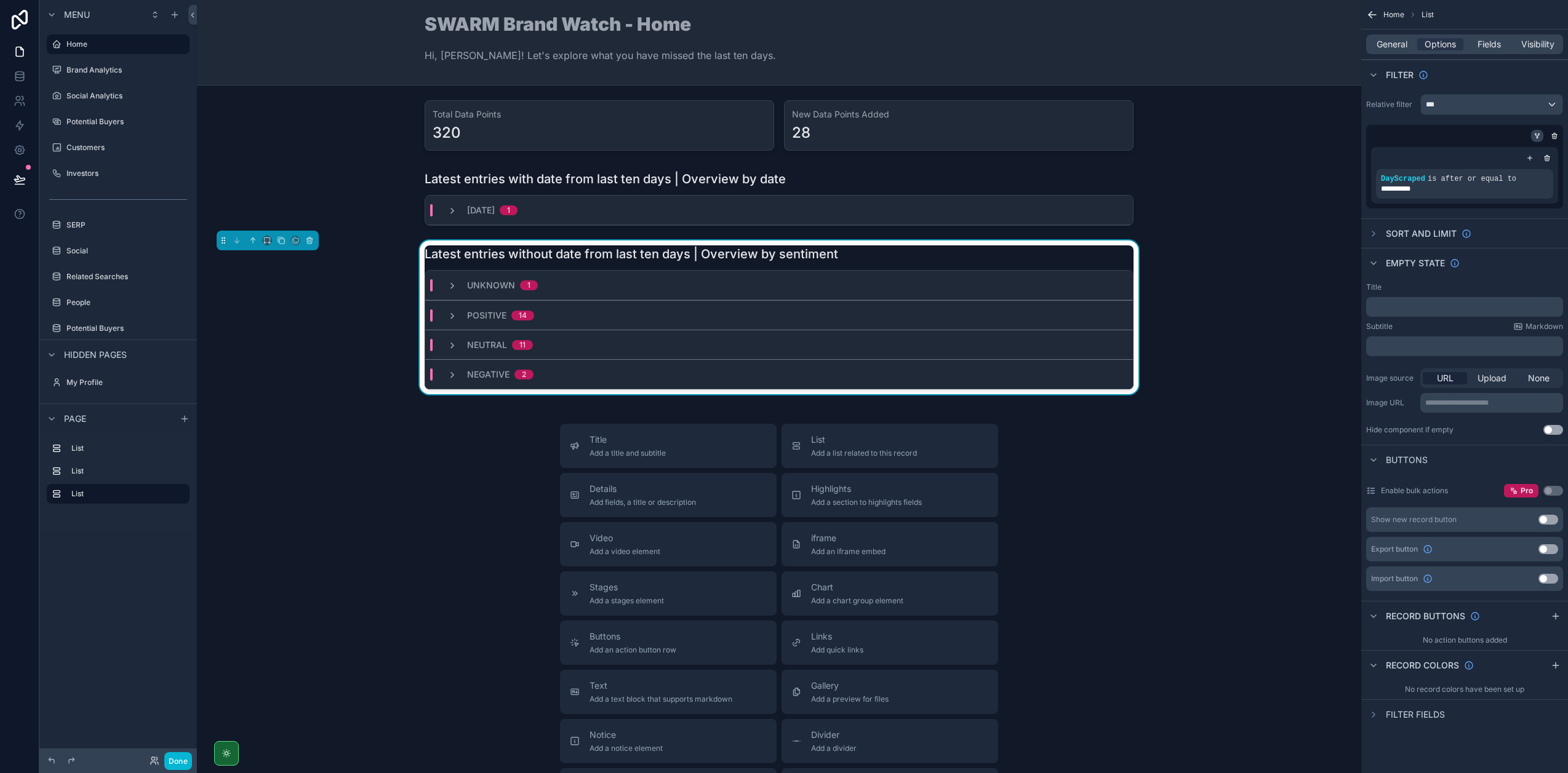
click at [1536, 135] on icon "scrollable content" at bounding box center [1538, 135] width 3 height 2
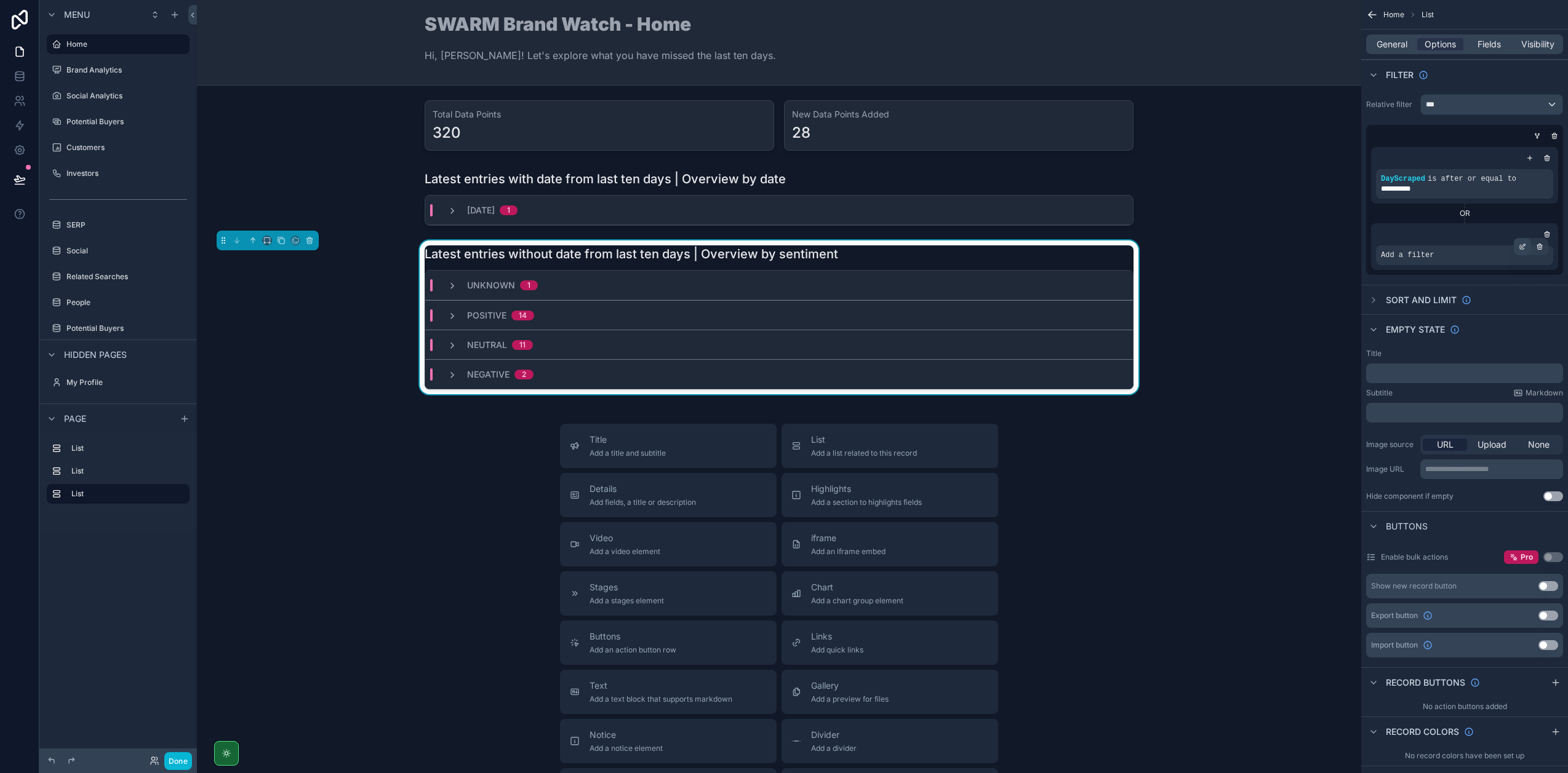
click at [1521, 246] on icon "scrollable content" at bounding box center [1522, 246] width 7 height 7
click at [1270, 238] on span "Select a field" at bounding box center [1251, 236] width 52 height 10
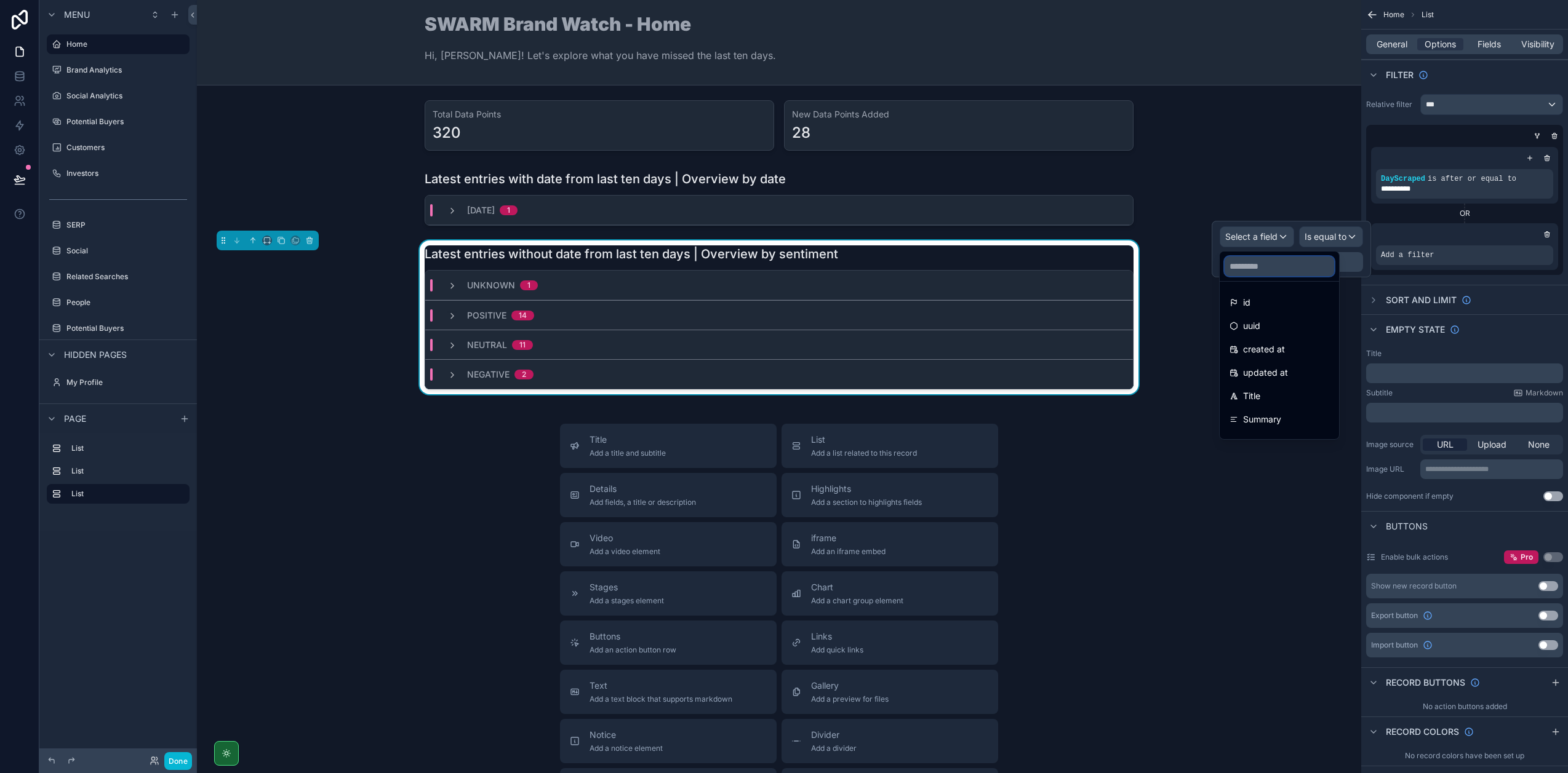
click at [1253, 262] on input "text" at bounding box center [1279, 265] width 110 height 19
type input "**"
click at [1278, 301] on span "PublishDate" at bounding box center [1267, 302] width 48 height 15
click at [1328, 236] on span "Is equal to (=)" at bounding box center [1318, 237] width 56 height 12
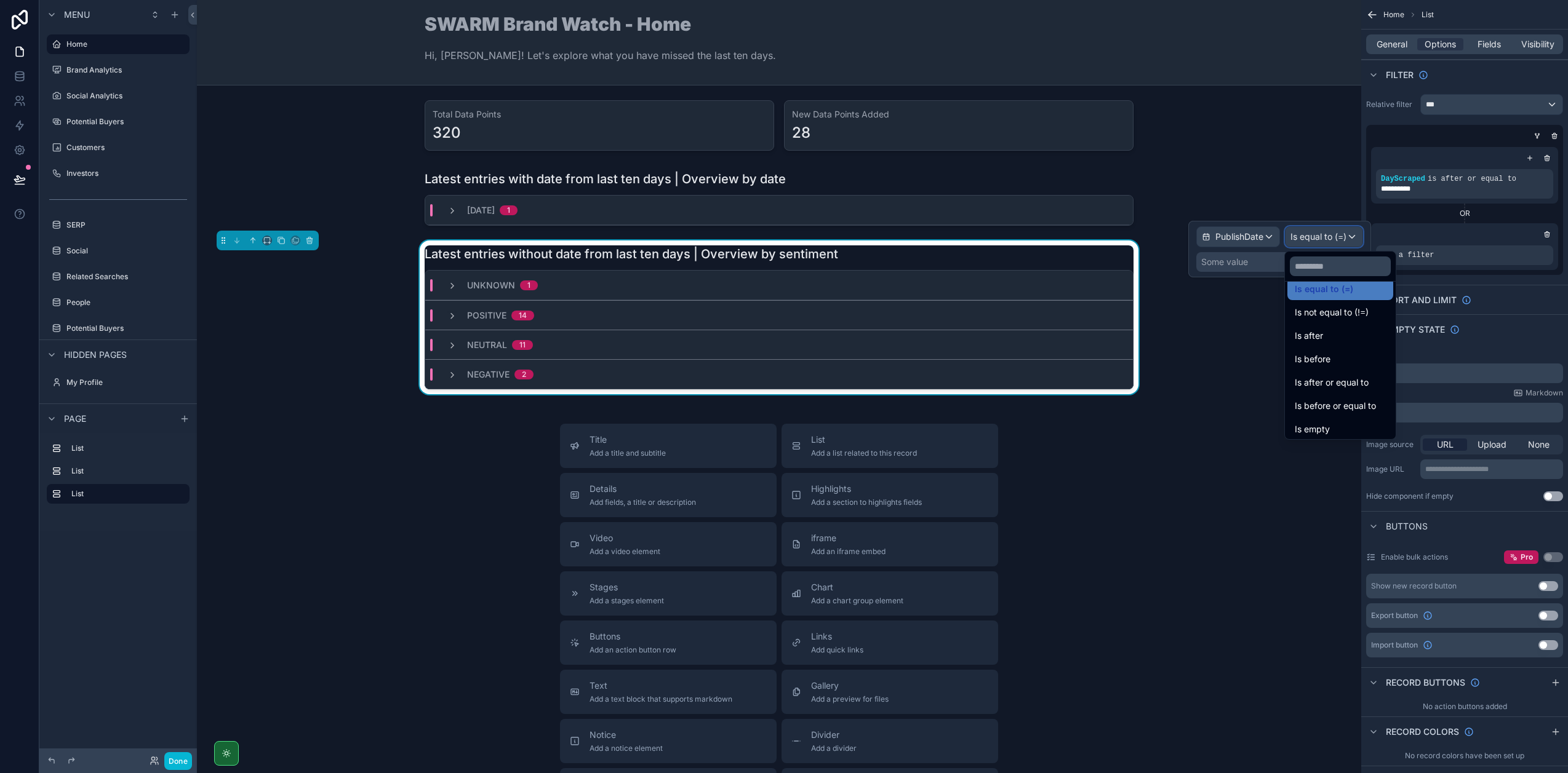
scroll to position [40, 0]
click at [1334, 398] on div "Is empty" at bounding box center [1340, 402] width 91 height 15
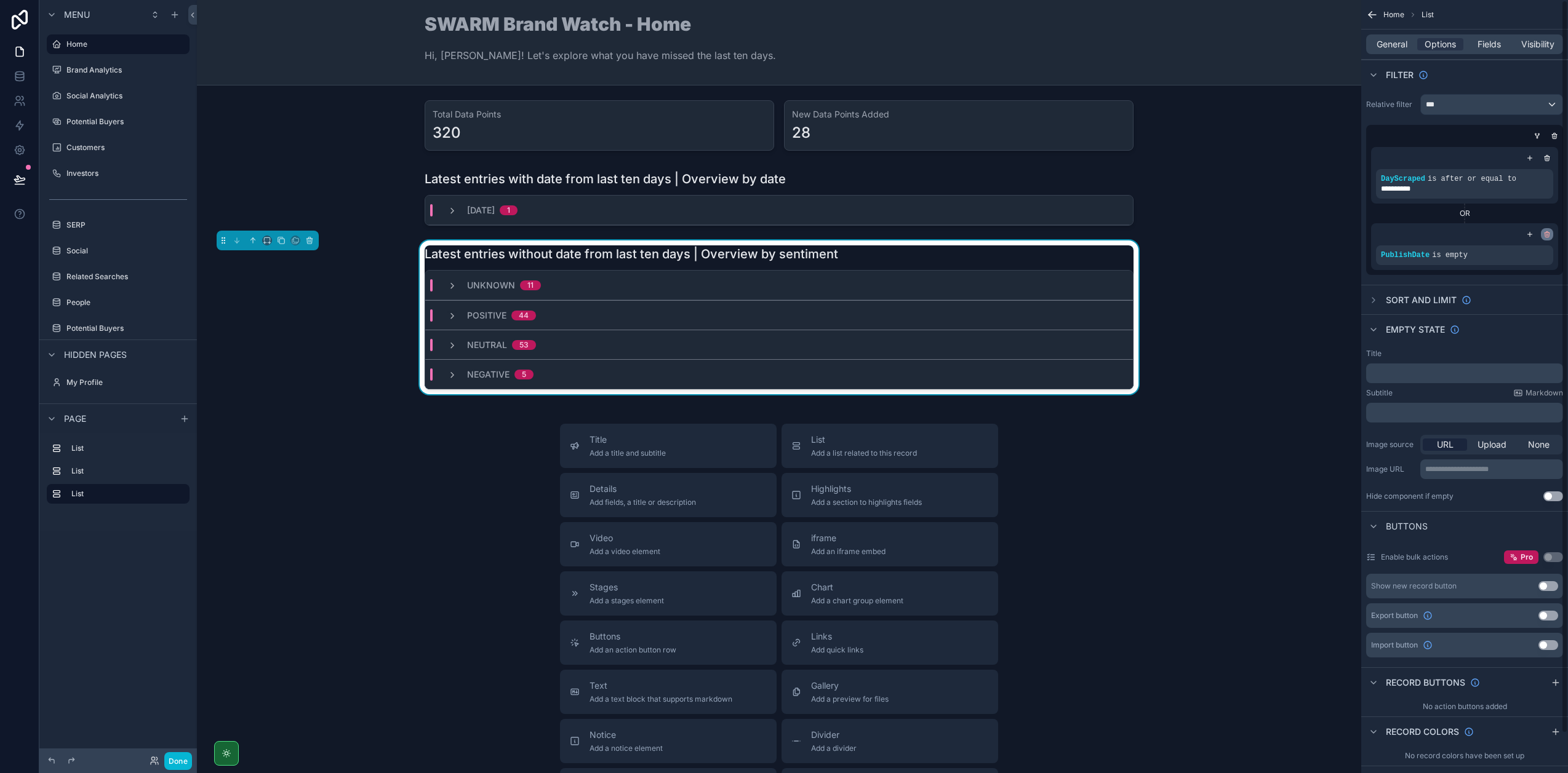
click at [1549, 233] on icon "scrollable content" at bounding box center [1546, 234] width 7 height 7
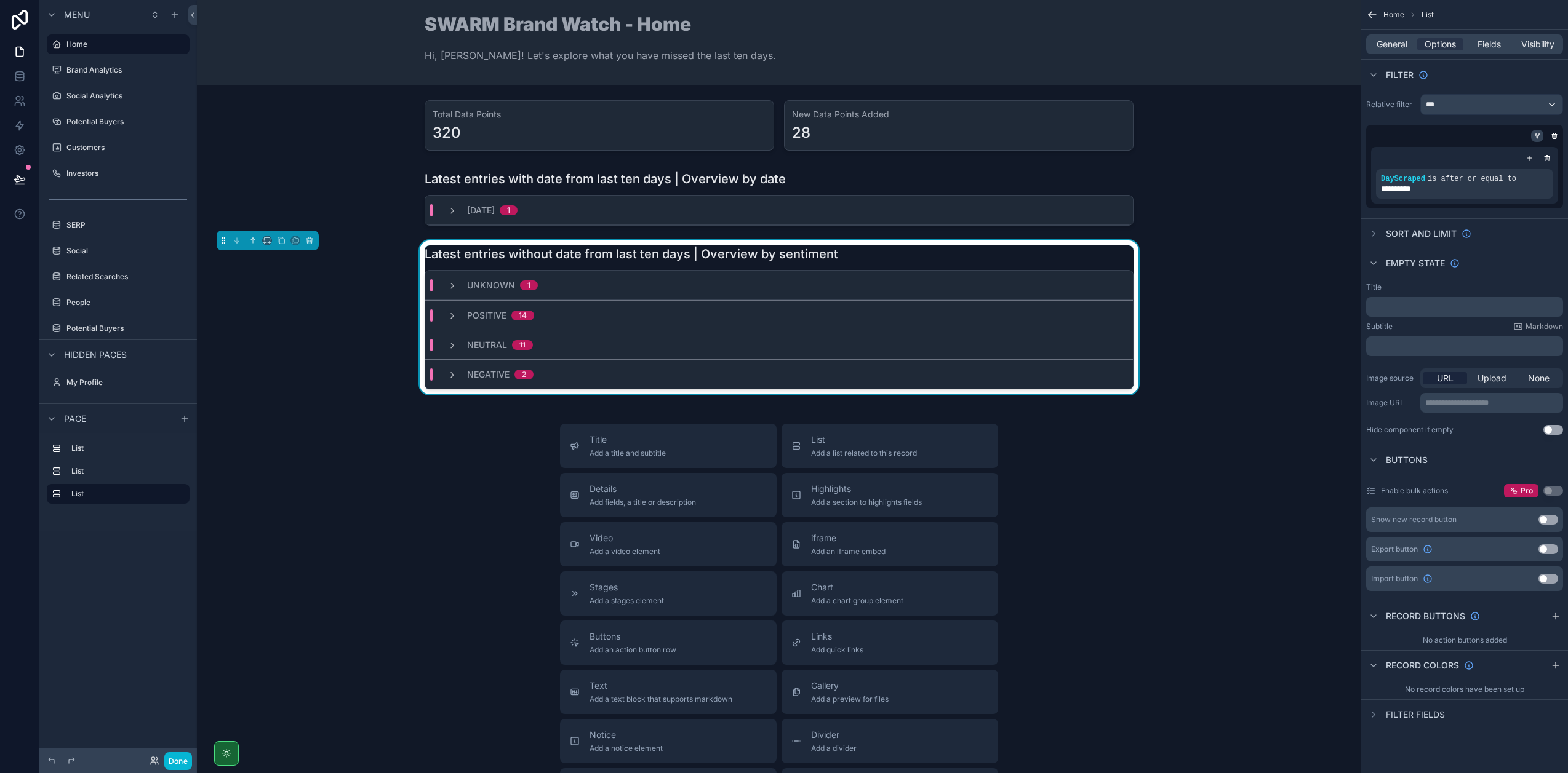
click at [1536, 130] on div "scrollable content" at bounding box center [1537, 136] width 12 height 12
click at [1536, 135] on icon "scrollable content" at bounding box center [1536, 135] width 7 height 7
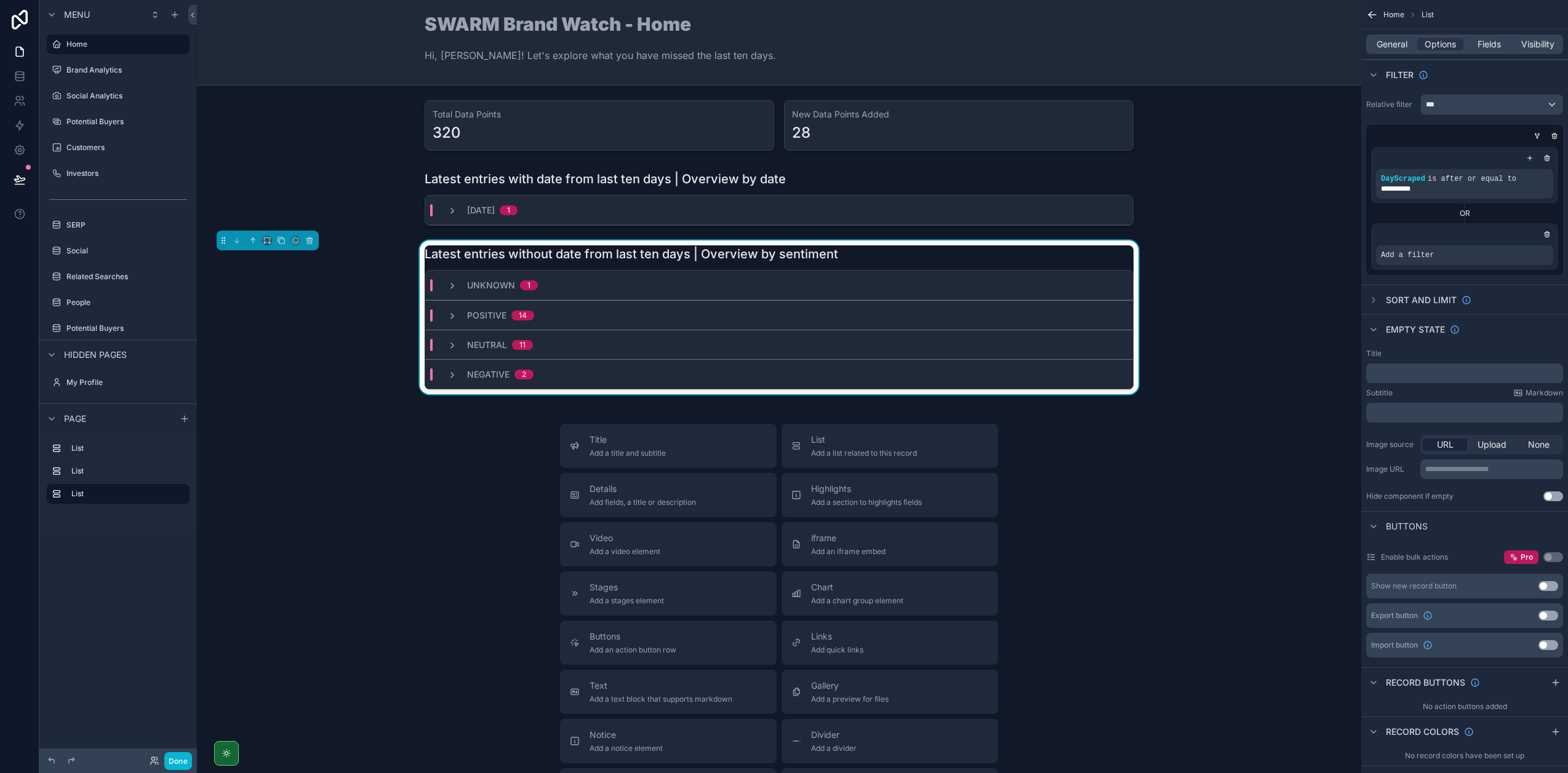
click at [1466, 214] on div "OR" at bounding box center [1464, 213] width 187 height 10
click at [1551, 237] on div "scrollable content" at bounding box center [1547, 234] width 12 height 12
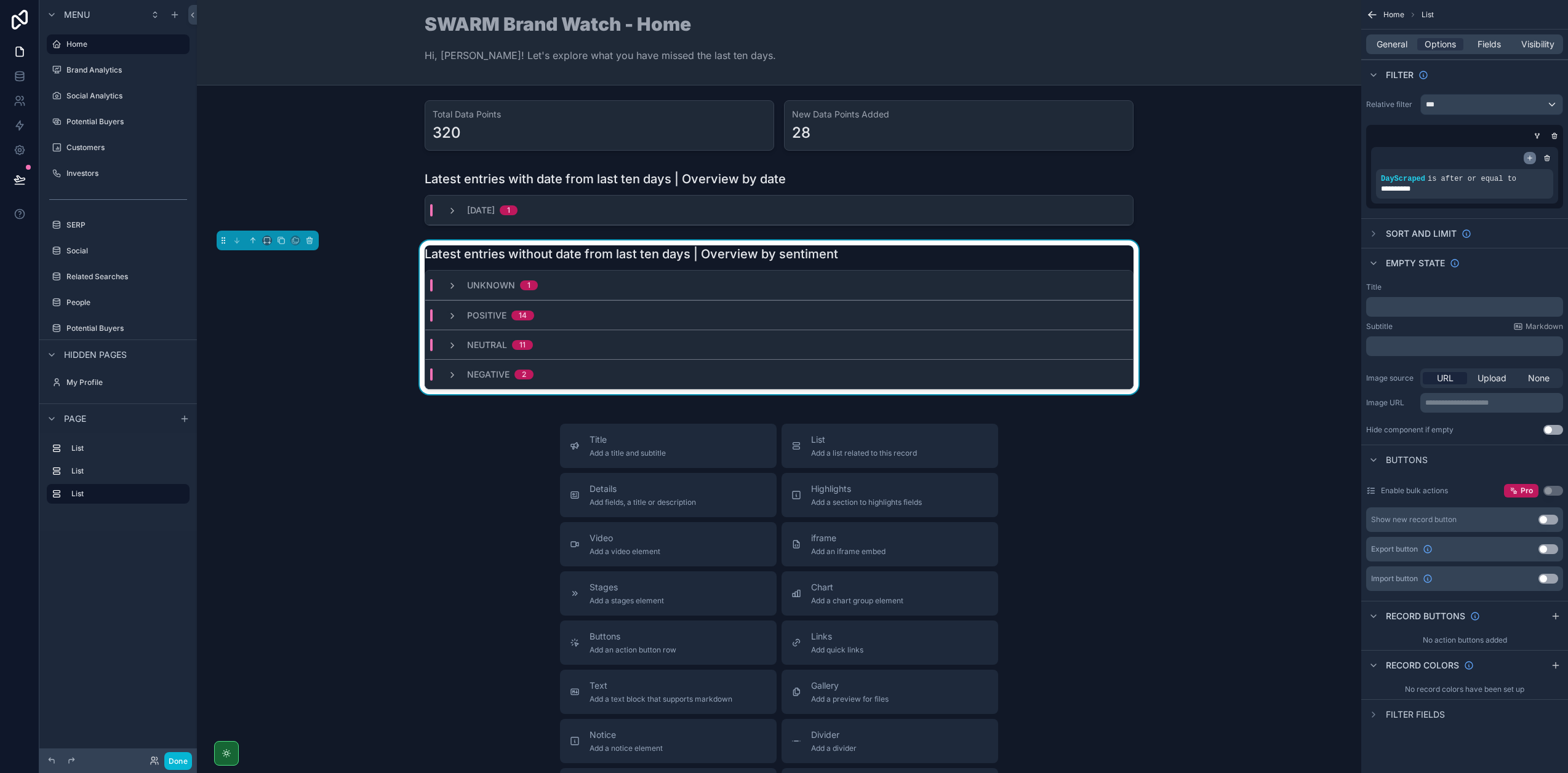
click at [1527, 156] on icon "scrollable content" at bounding box center [1529, 157] width 7 height 7
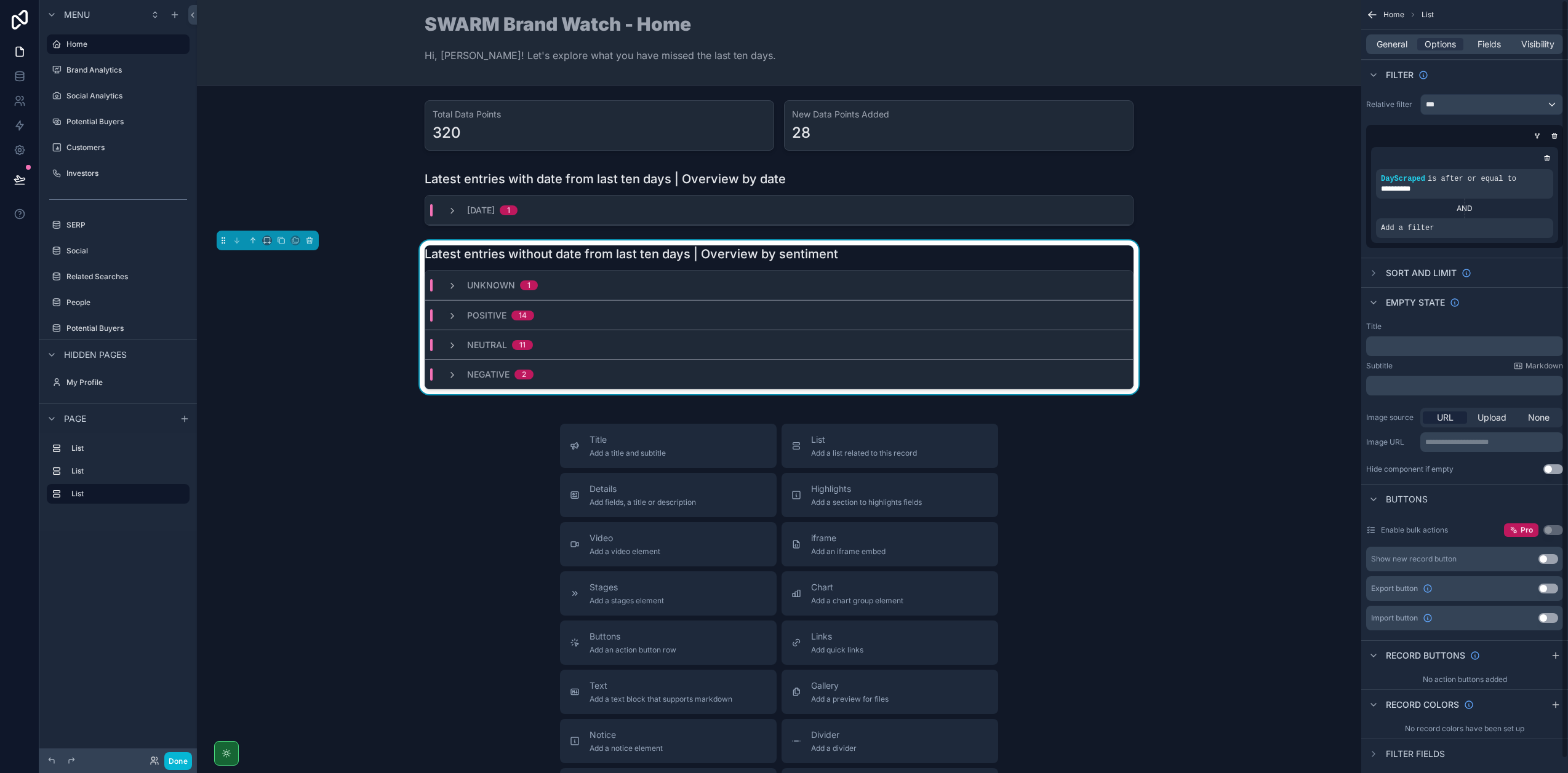
click at [1466, 206] on div "AND" at bounding box center [1464, 208] width 177 height 10
click at [1460, 213] on div "AND" at bounding box center [1464, 208] width 177 height 10
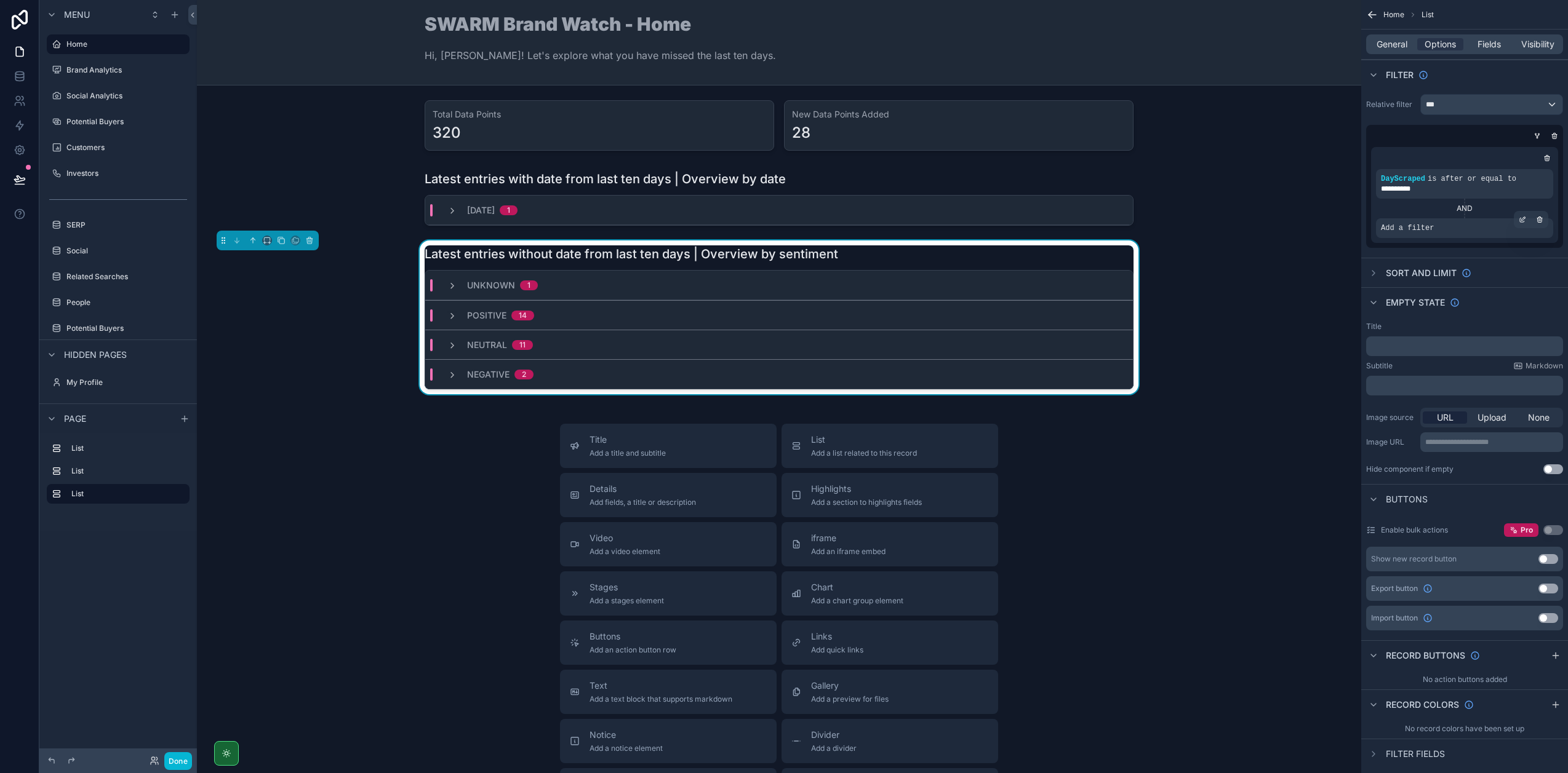
click at [1422, 218] on div "Add a filter" at bounding box center [1464, 227] width 177 height 19
click at [1524, 221] on icon "scrollable content" at bounding box center [1522, 220] width 5 height 5
click at [1281, 253] on div "**********" at bounding box center [784, 386] width 1568 height 773
click at [1475, 223] on div "Add a filter" at bounding box center [1464, 227] width 177 height 19
click at [1538, 221] on icon "scrollable content" at bounding box center [1539, 219] width 7 height 7
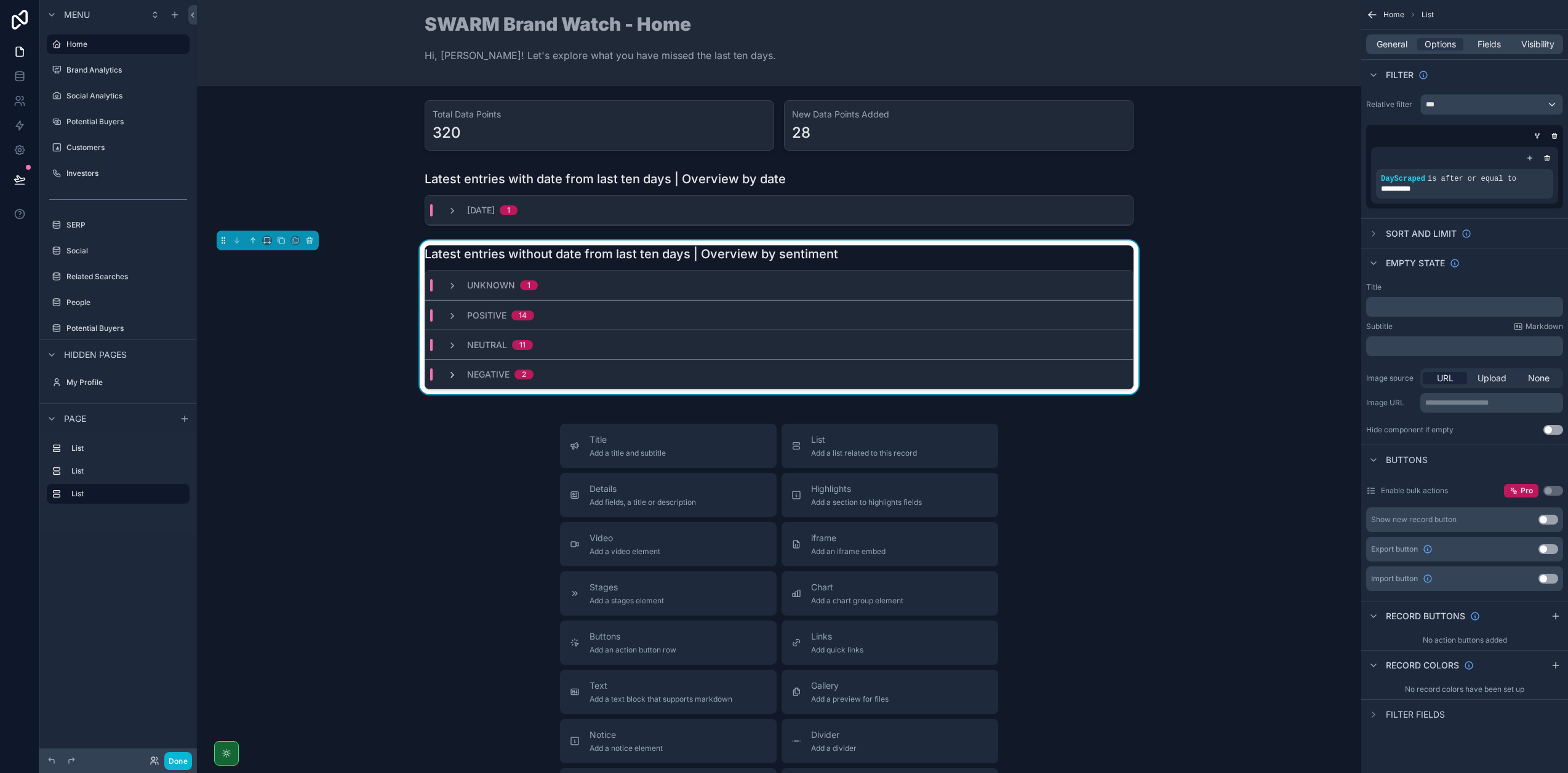
click at [449, 375] on icon "scrollable content" at bounding box center [452, 375] width 10 height 10
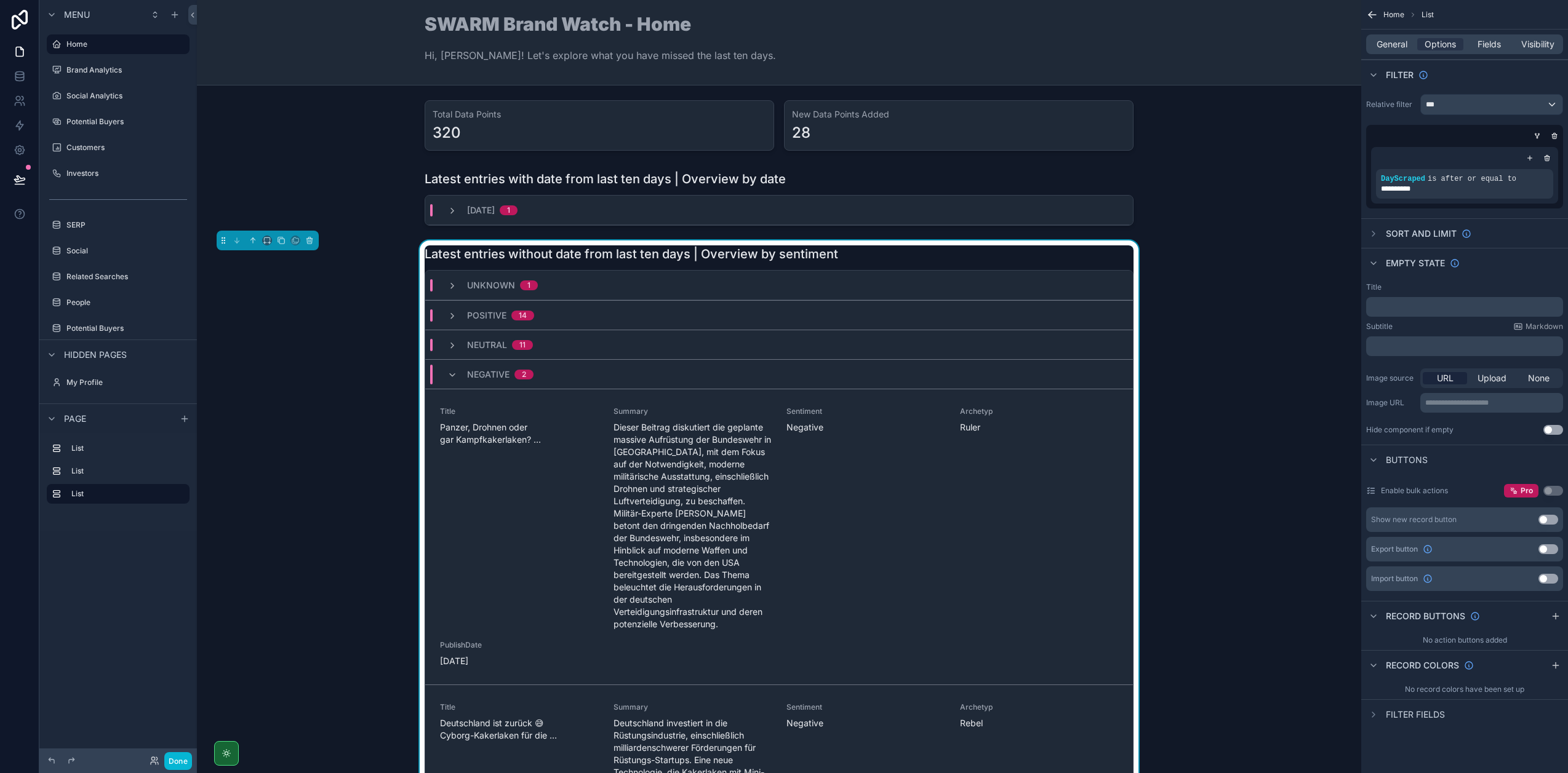
click at [449, 375] on icon "scrollable content" at bounding box center [452, 375] width 10 height 10
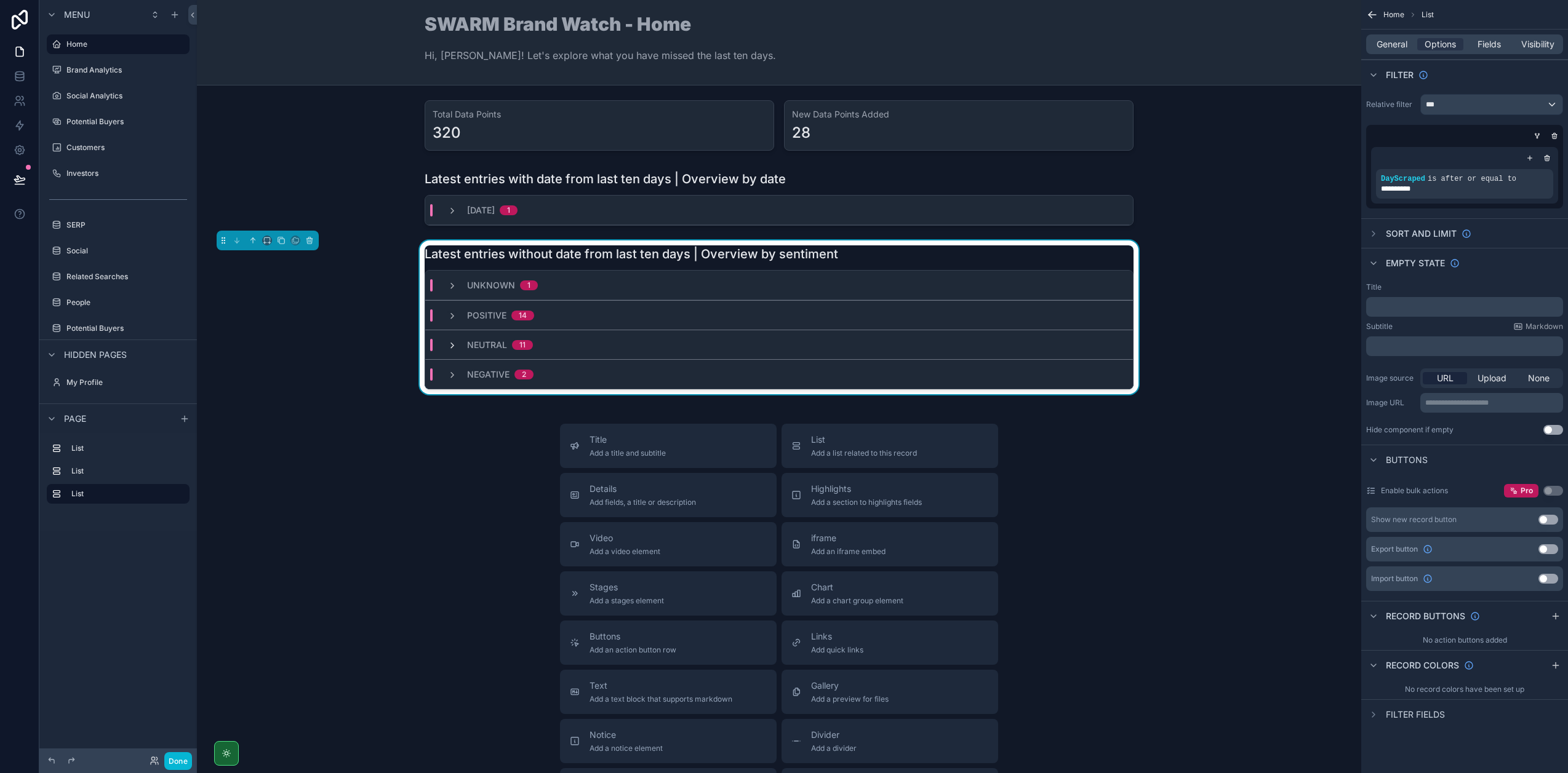
click at [450, 350] on icon "scrollable content" at bounding box center [452, 346] width 10 height 10
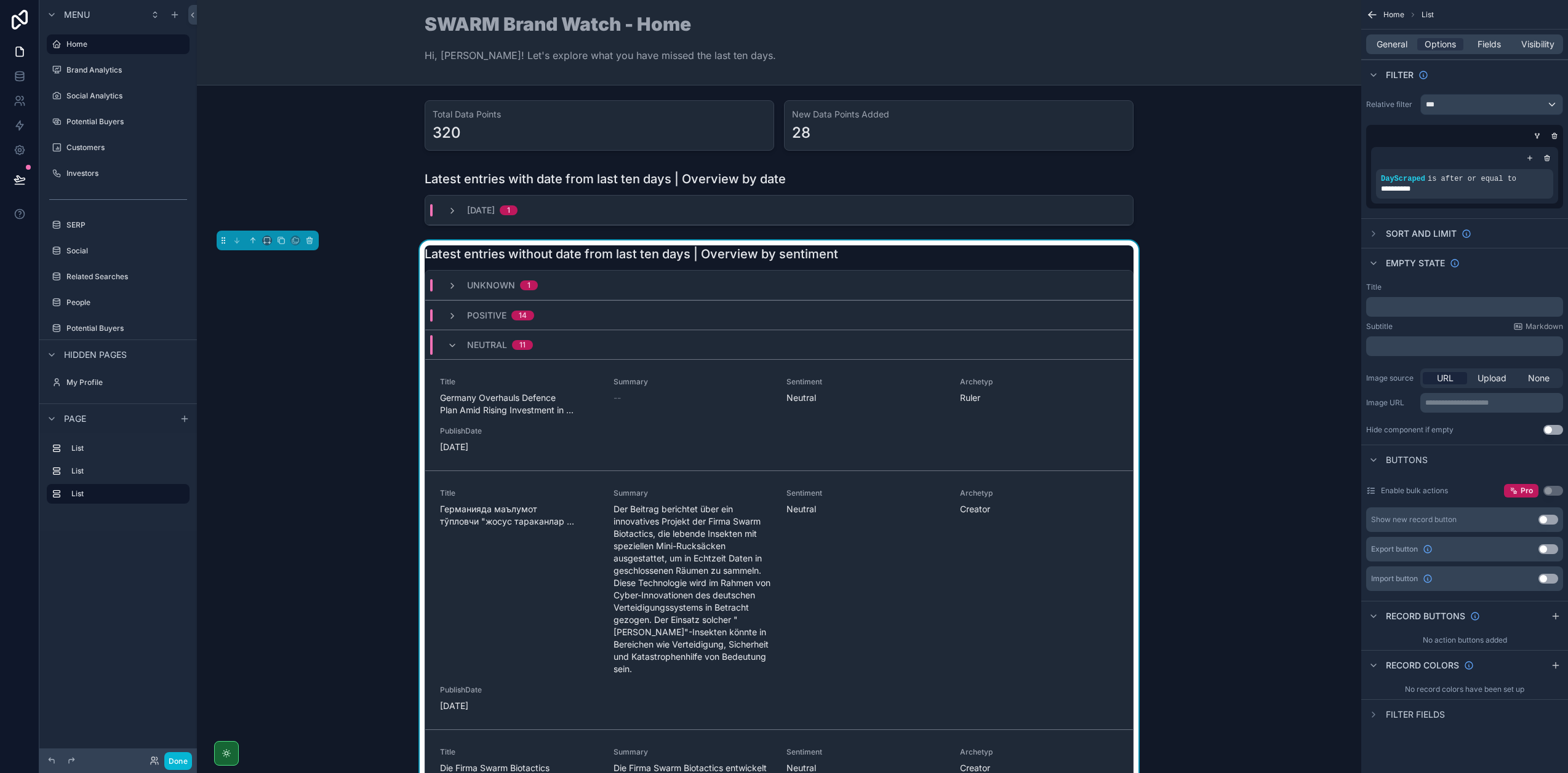
click at [450, 350] on icon "scrollable content" at bounding box center [452, 346] width 10 height 10
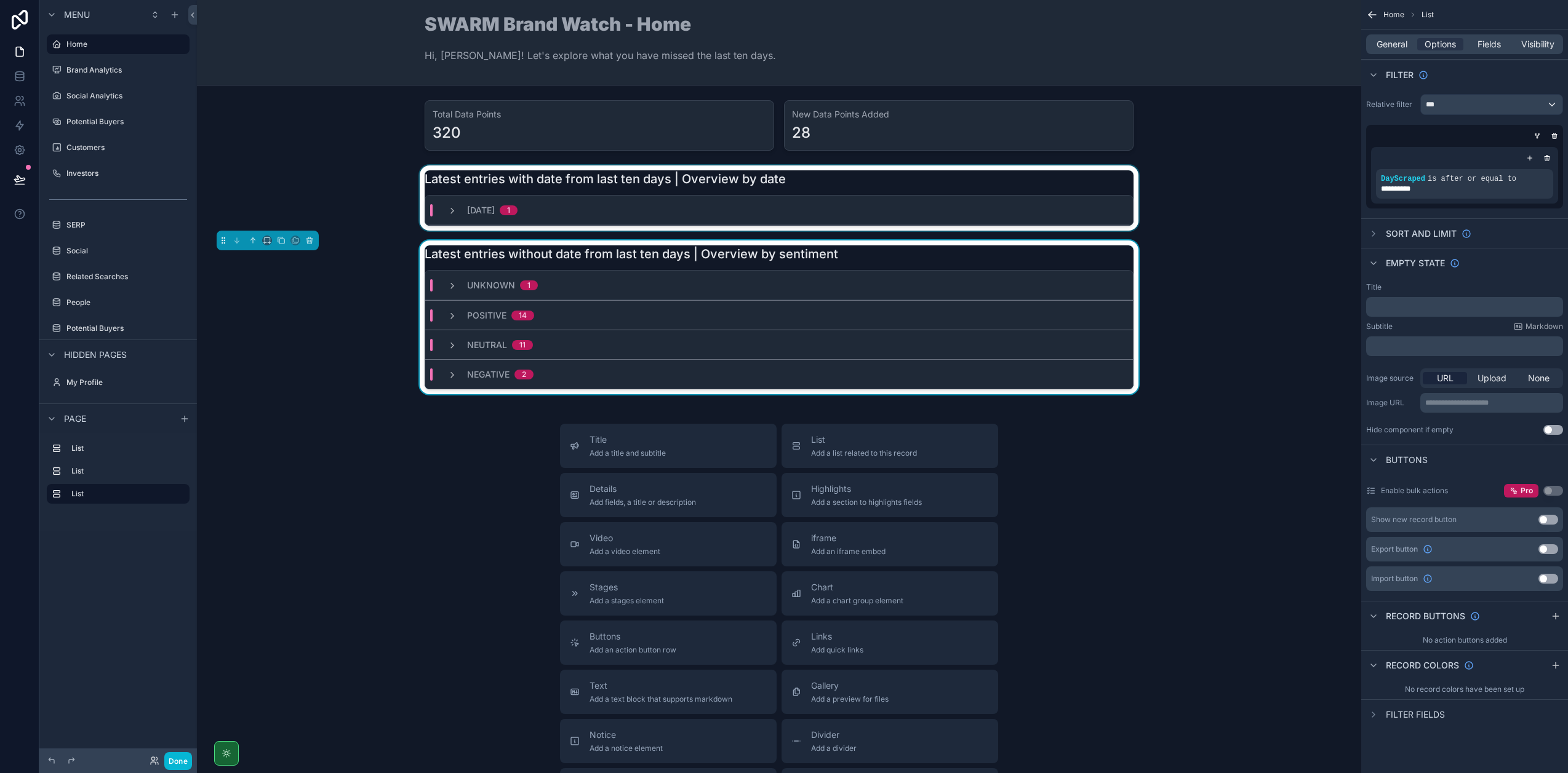
click at [866, 178] on div "scrollable content" at bounding box center [778, 198] width 1144 height 65
click at [1379, 46] on span "General" at bounding box center [1391, 44] width 30 height 12
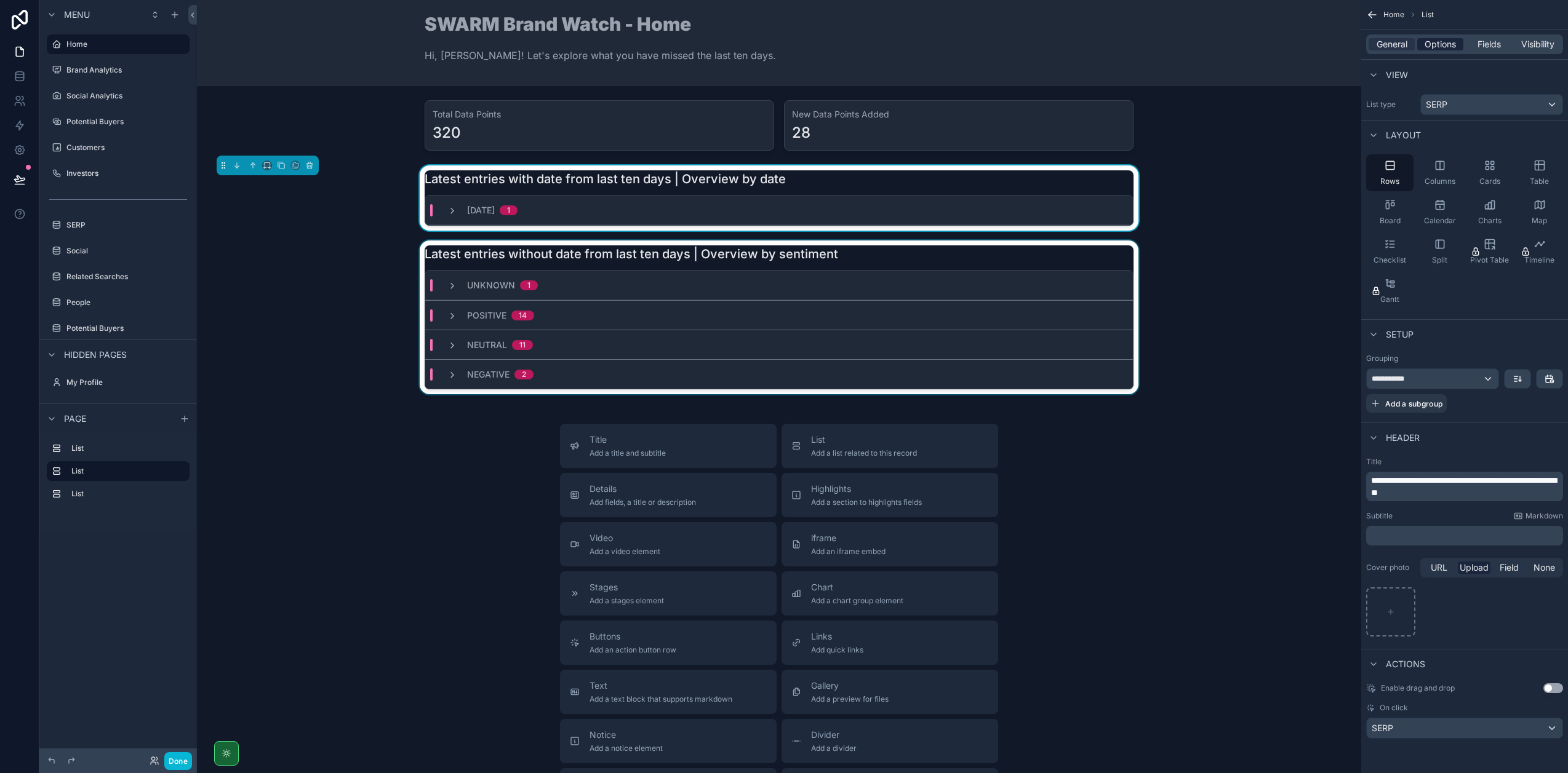
click at [1436, 42] on span "Options" at bounding box center [1440, 44] width 31 height 12
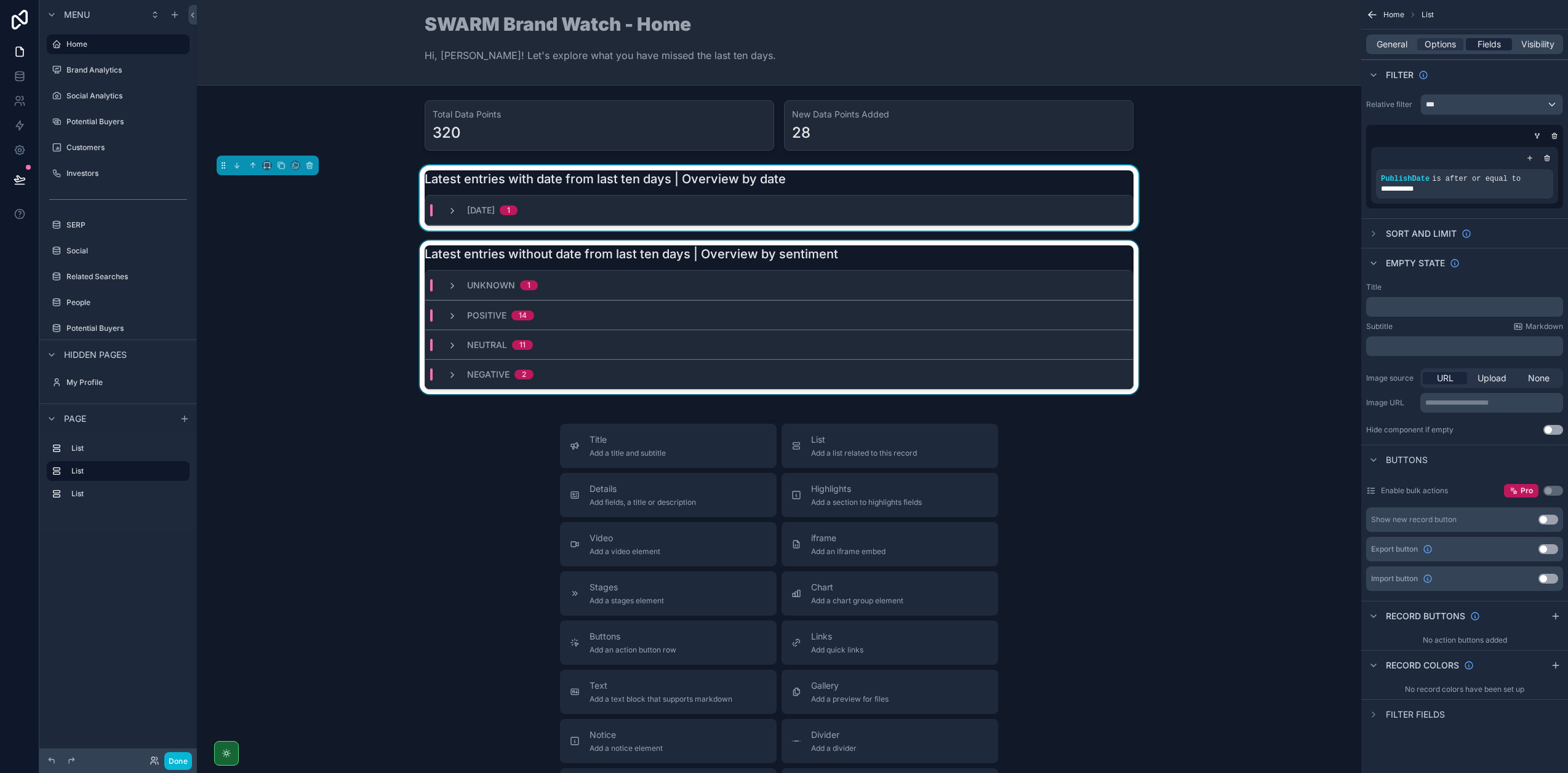
click at [1472, 47] on div "Fields" at bounding box center [1489, 44] width 46 height 12
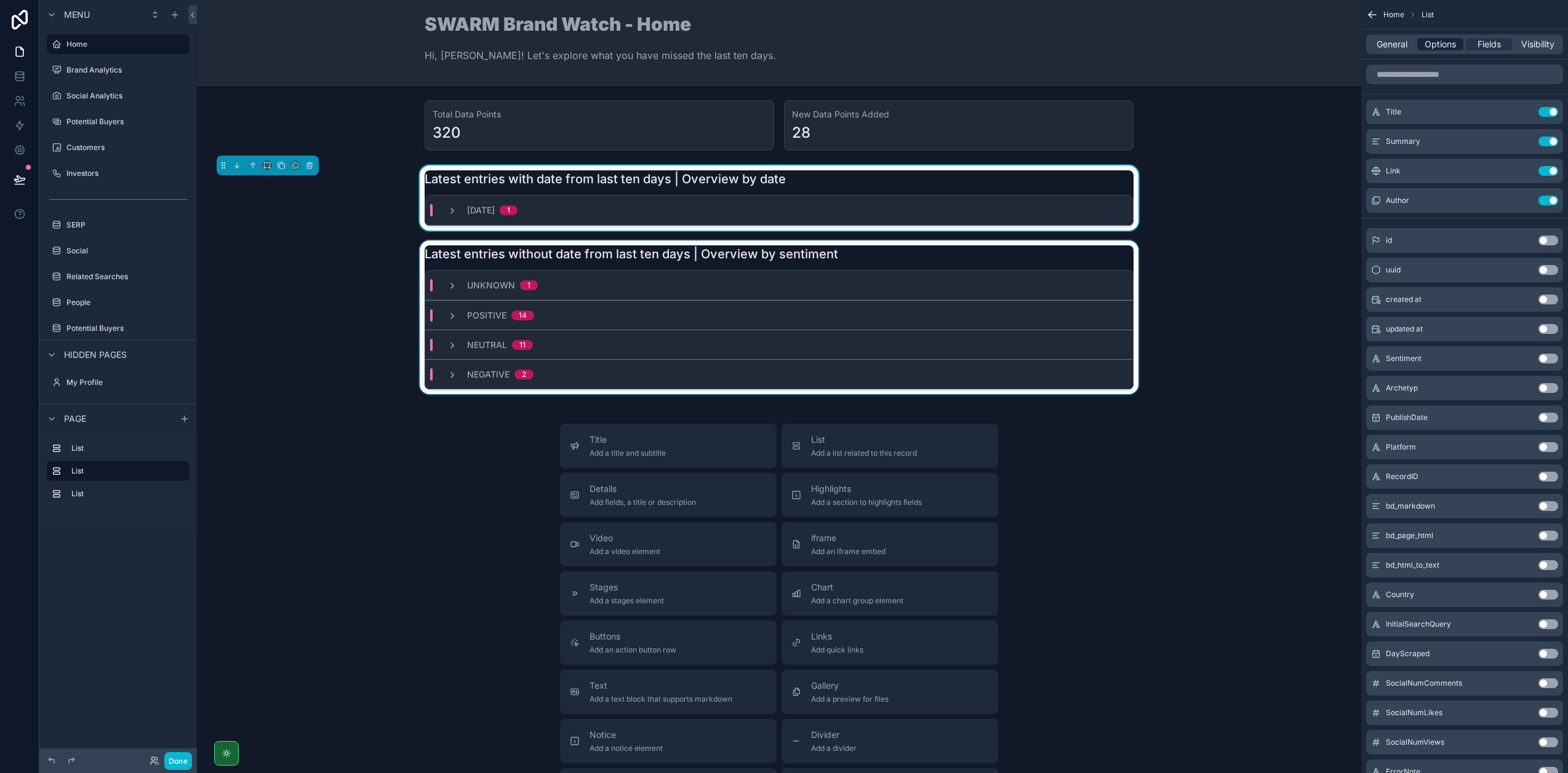
click at [1446, 38] on span "Options" at bounding box center [1440, 44] width 31 height 12
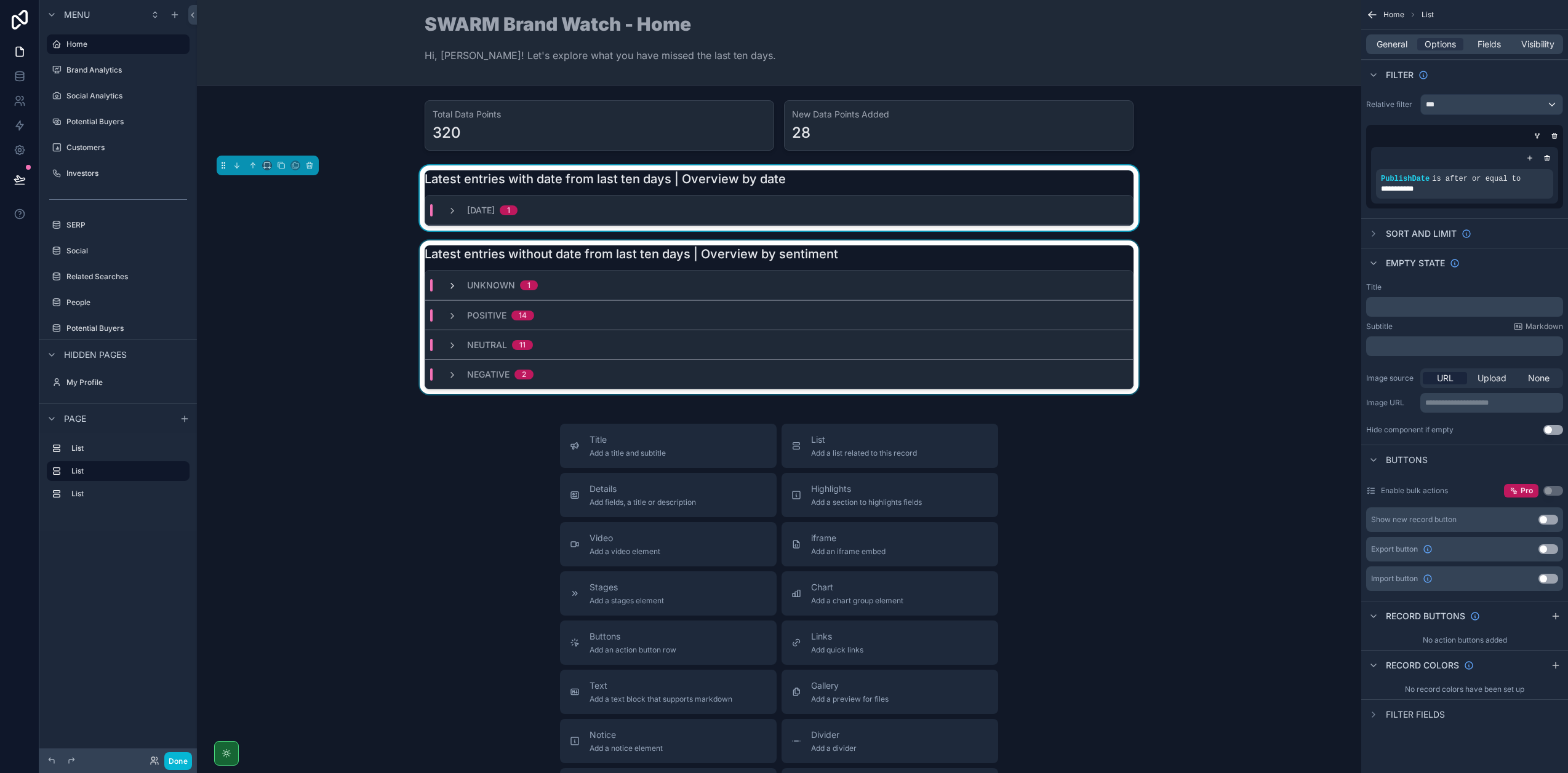
click at [447, 282] on icon "scrollable content" at bounding box center [452, 286] width 10 height 10
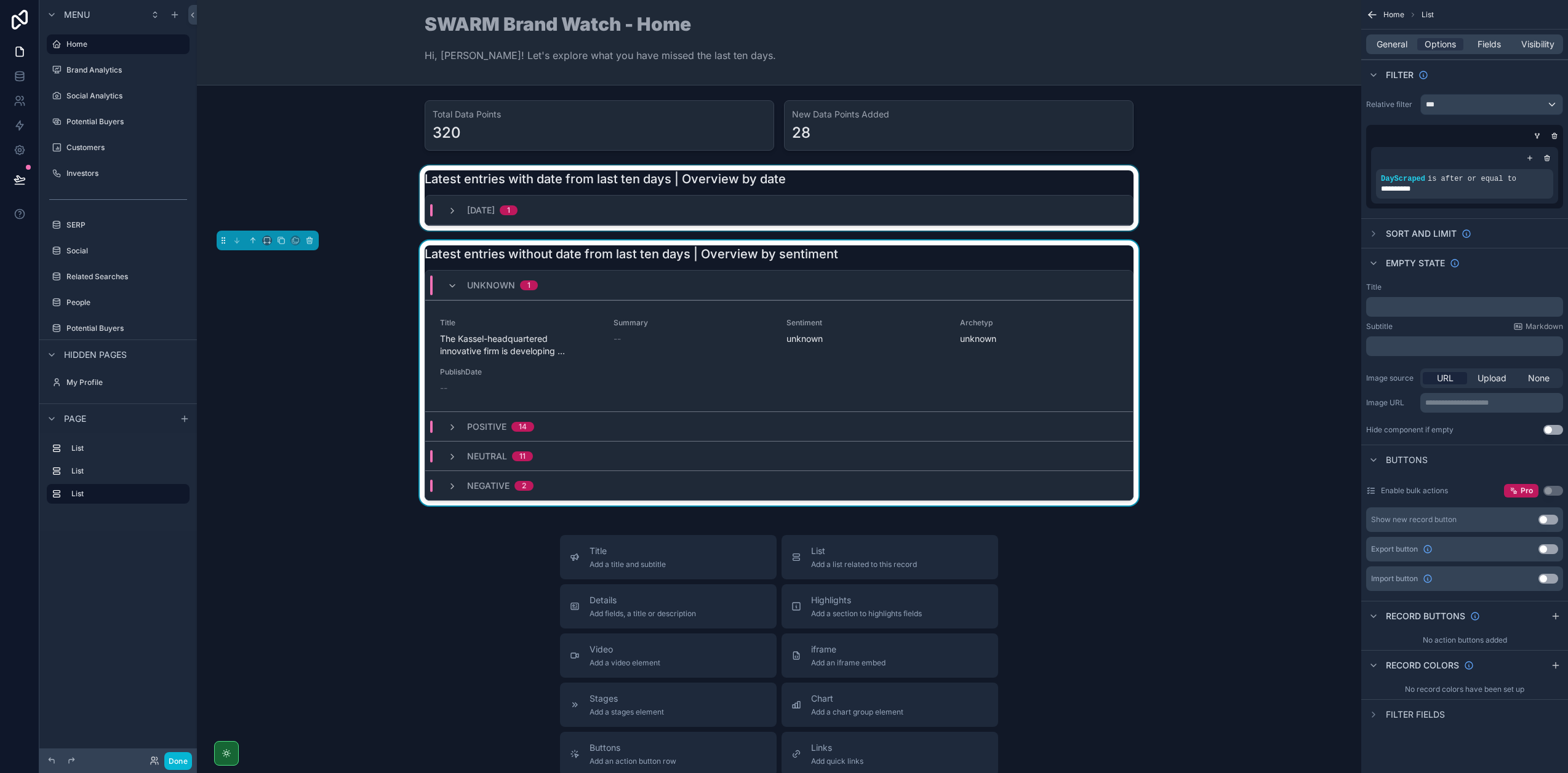
click at [447, 282] on icon "scrollable content" at bounding box center [452, 286] width 10 height 10
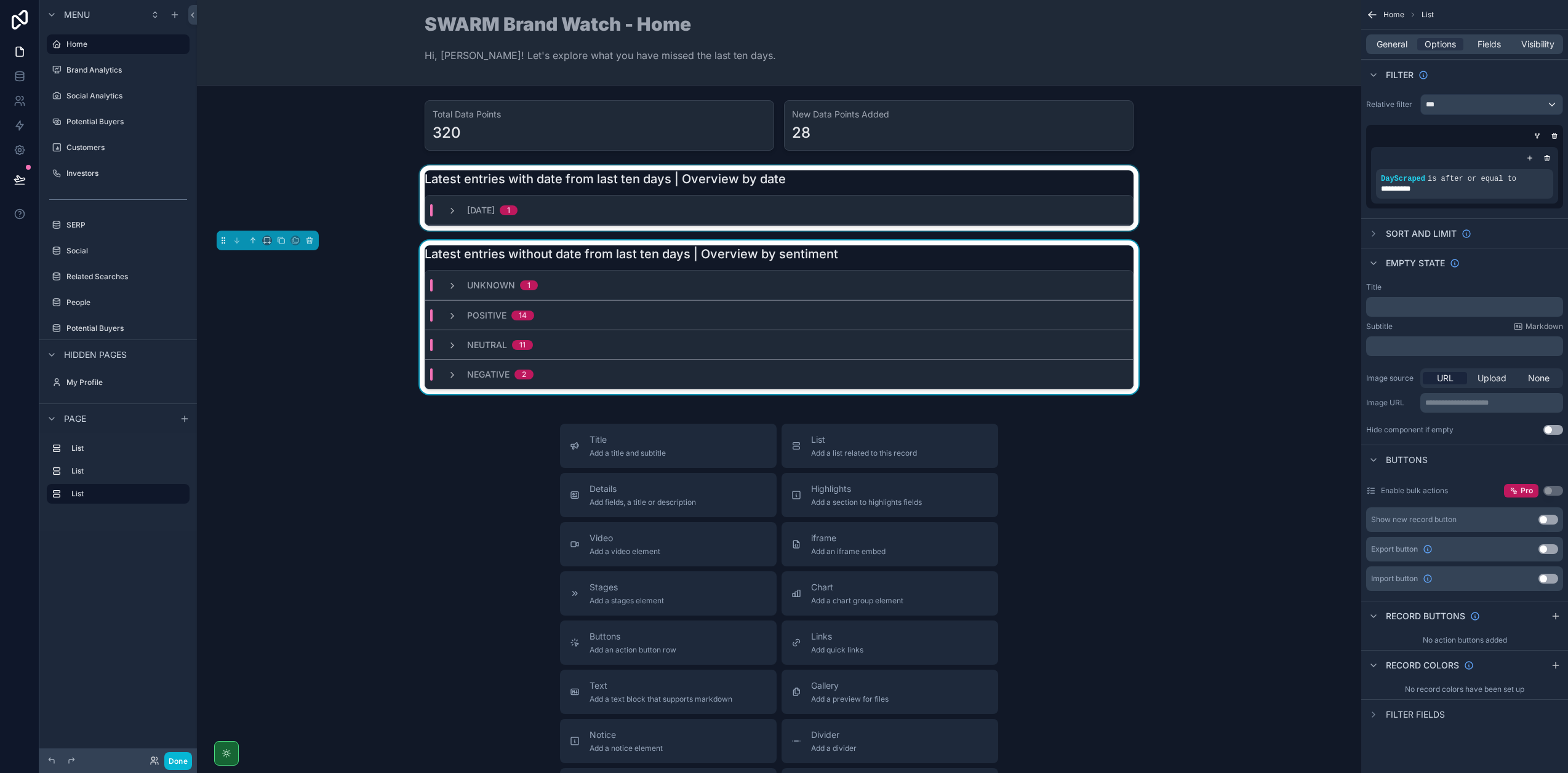
click at [441, 309] on div "Positive 14" at bounding box center [490, 315] width 116 height 12
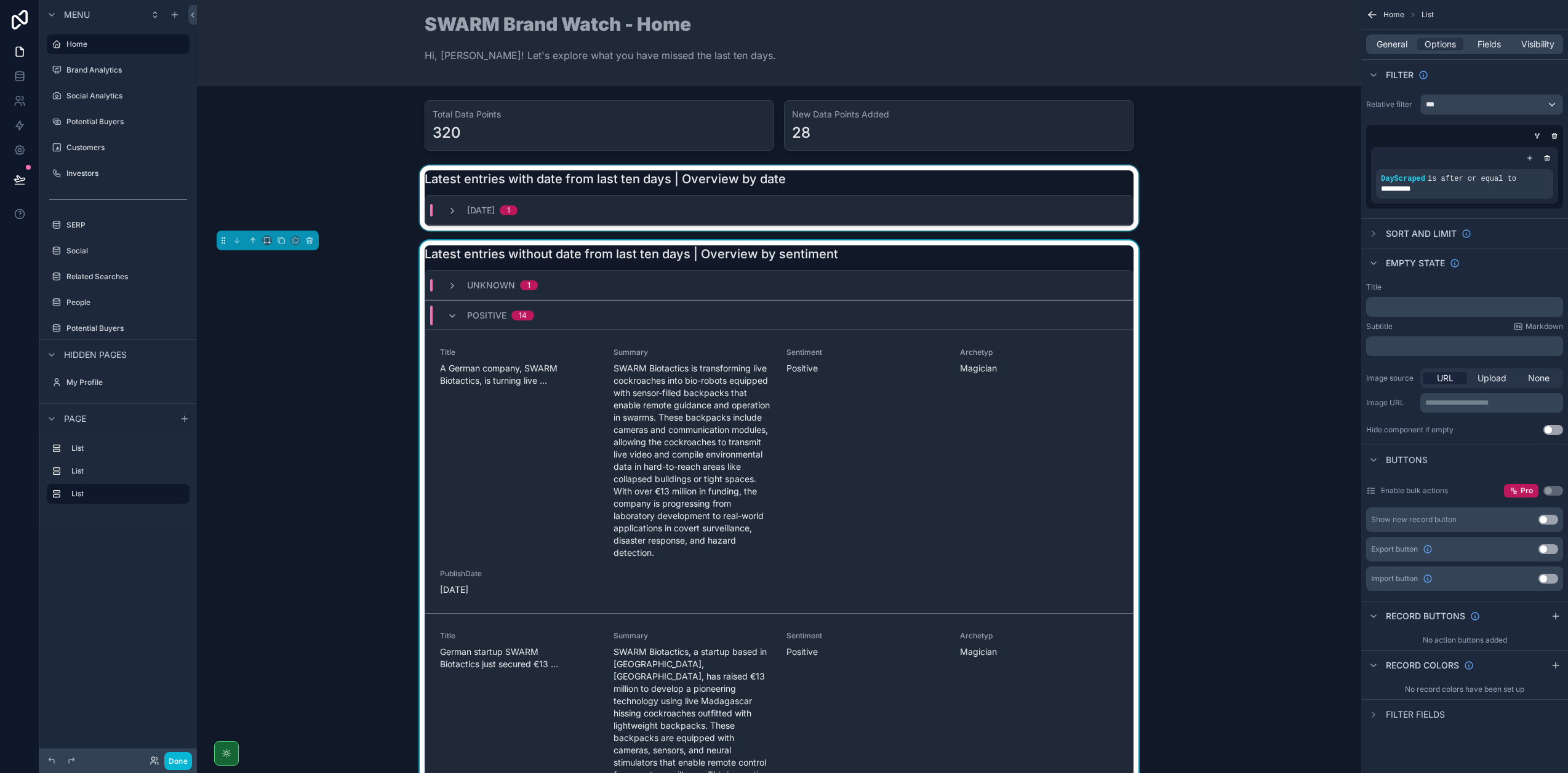
click at [875, 261] on div "Latest entries without date from last ten days | Overview by sentiment" at bounding box center [779, 254] width 709 height 17
click at [1546, 156] on icon "scrollable content" at bounding box center [1546, 157] width 7 height 7
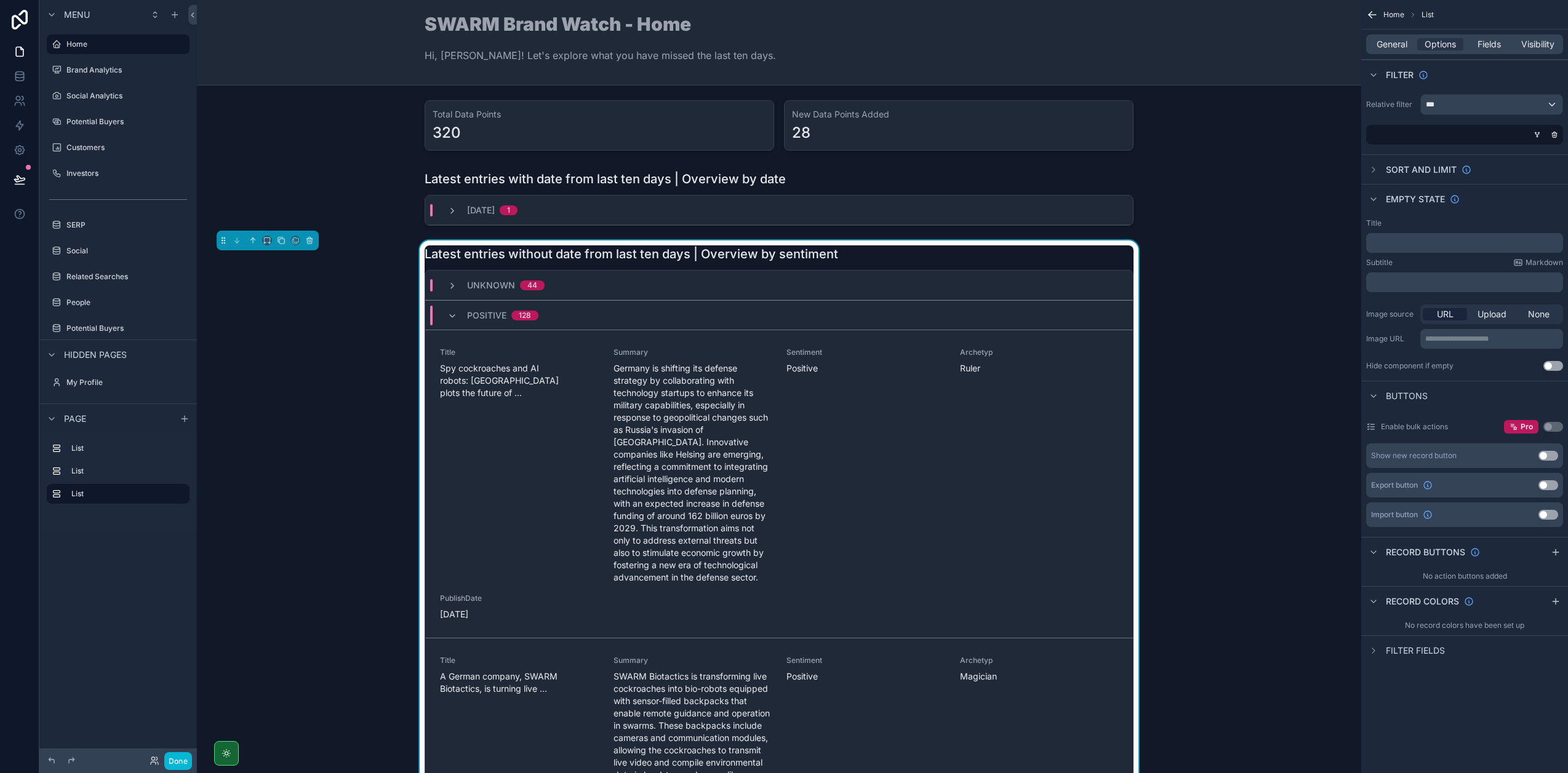
click at [941, 265] on div "Latest entries without date from last ten days | Overview by sentiment unknown …" at bounding box center [779, 547] width 709 height 604
click at [447, 316] on icon "scrollable content" at bounding box center [452, 316] width 10 height 10
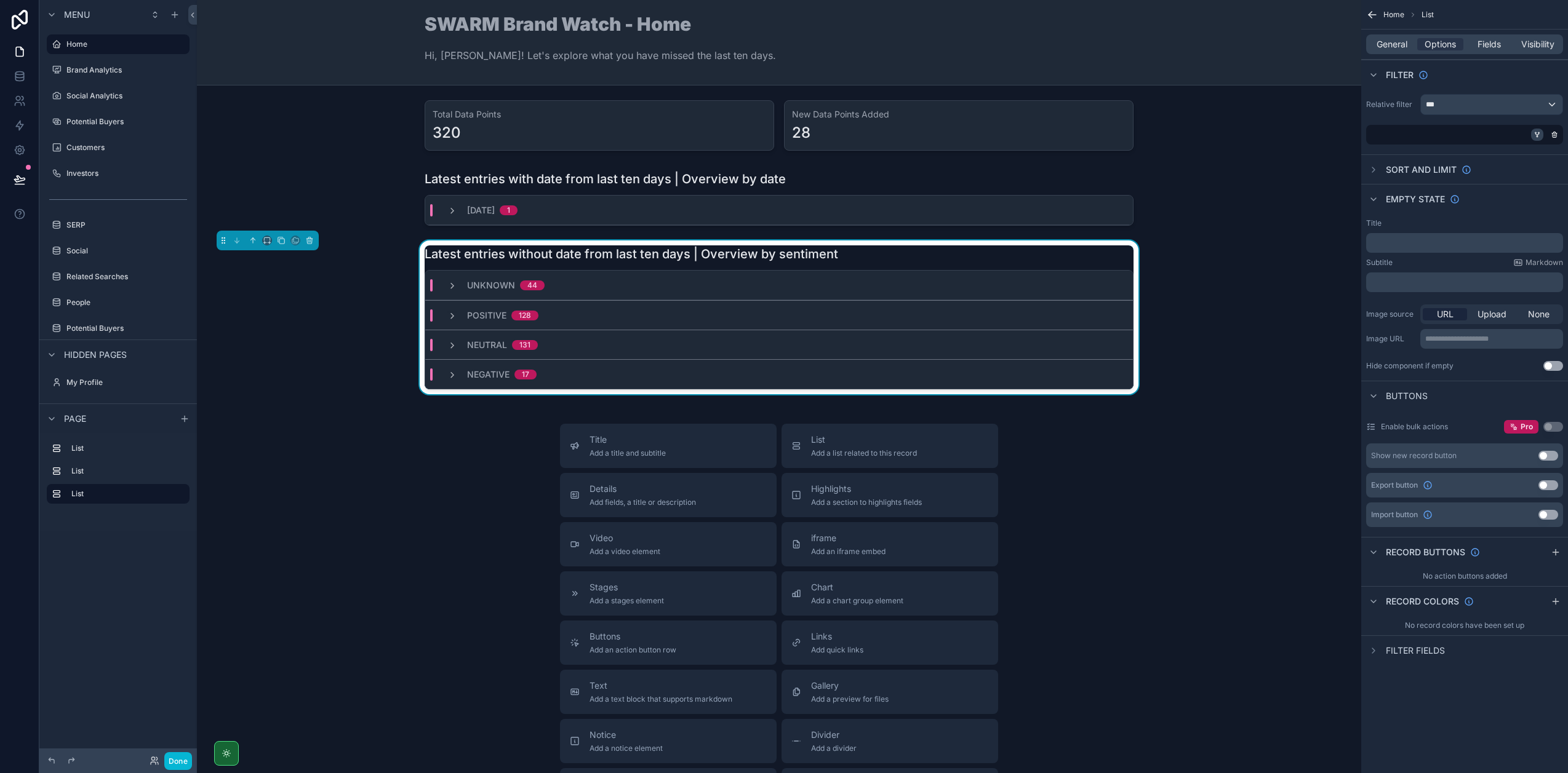
click at [1538, 134] on icon "scrollable content" at bounding box center [1538, 134] width 3 height 2
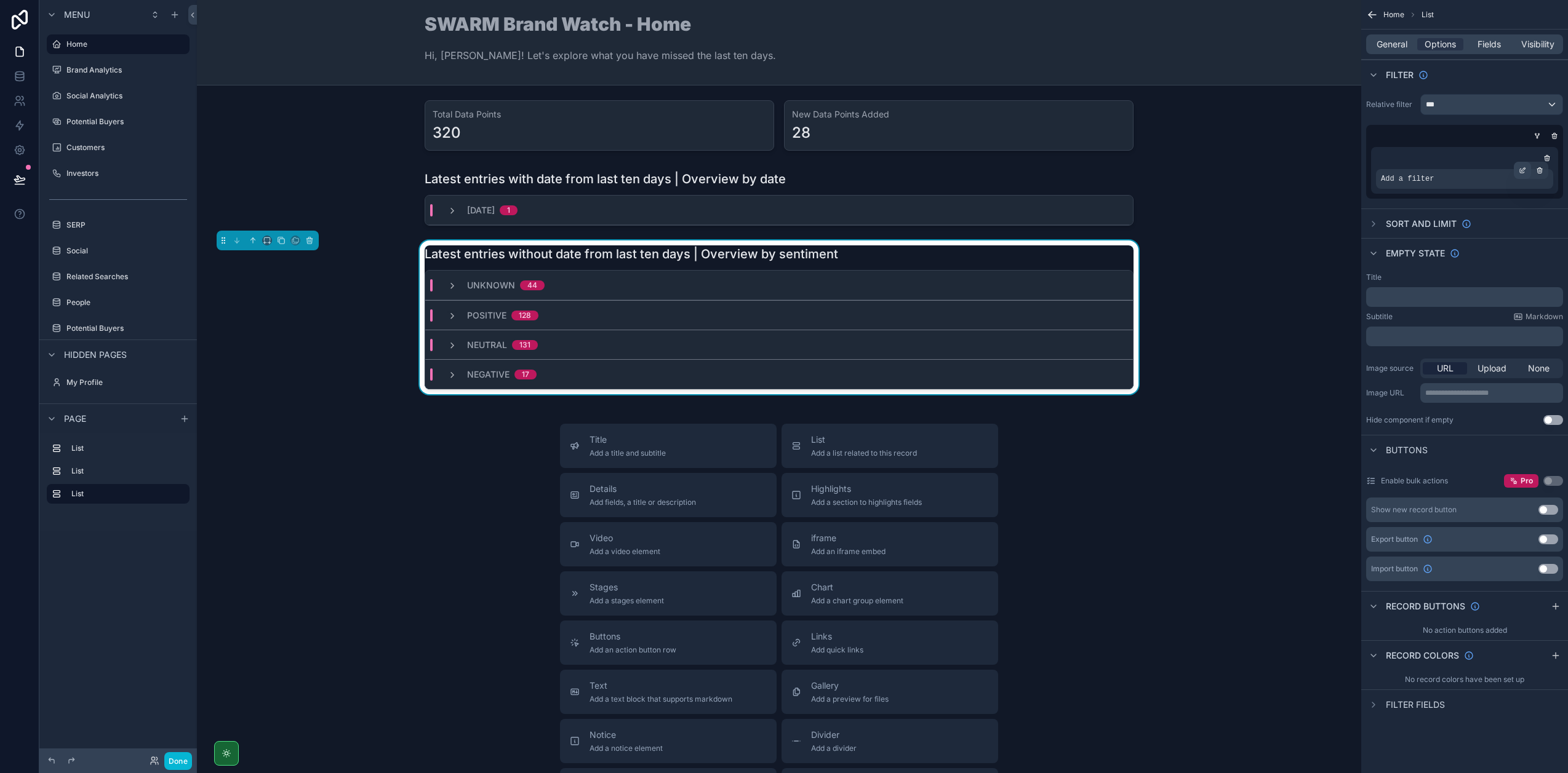
click at [1524, 168] on icon "scrollable content" at bounding box center [1522, 170] width 7 height 7
click at [1256, 169] on div "Select a field" at bounding box center [1256, 160] width 73 height 19
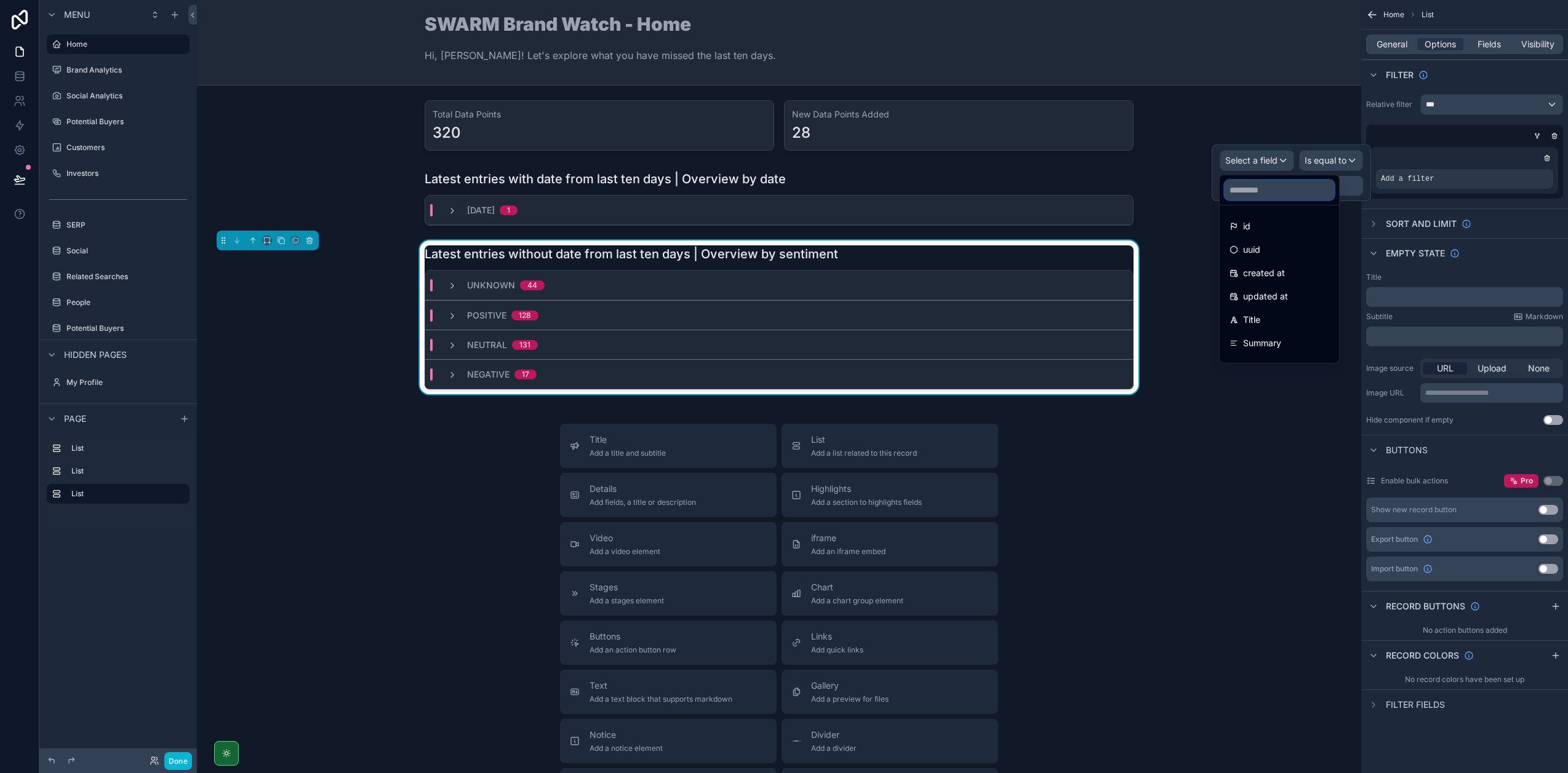
click at [1253, 186] on input "text" at bounding box center [1279, 189] width 110 height 19
type input "***"
click at [1246, 227] on span "DayScraped" at bounding box center [1268, 226] width 51 height 15
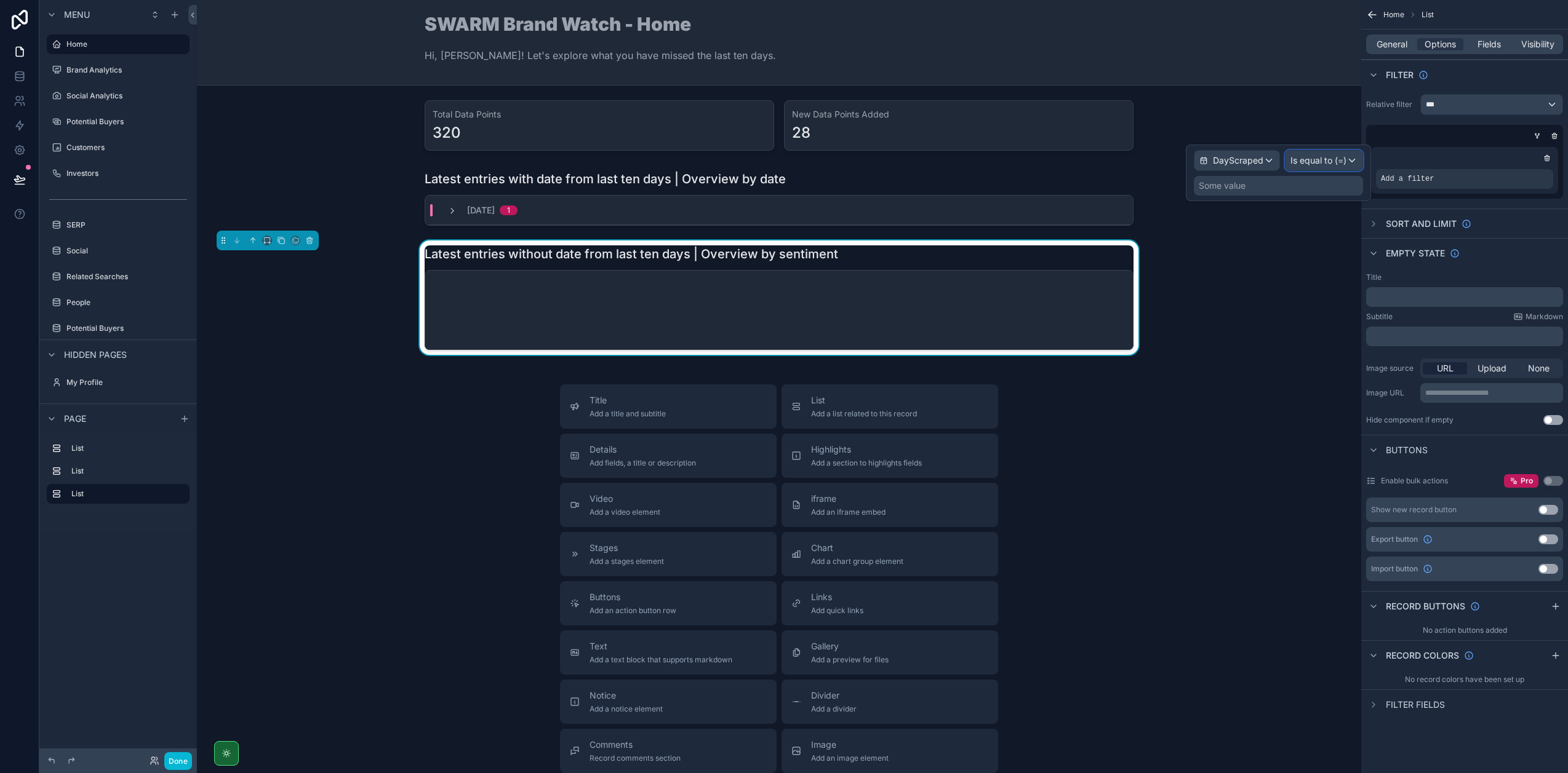
click at [1315, 156] on span "Is equal to (=)" at bounding box center [1318, 160] width 56 height 12
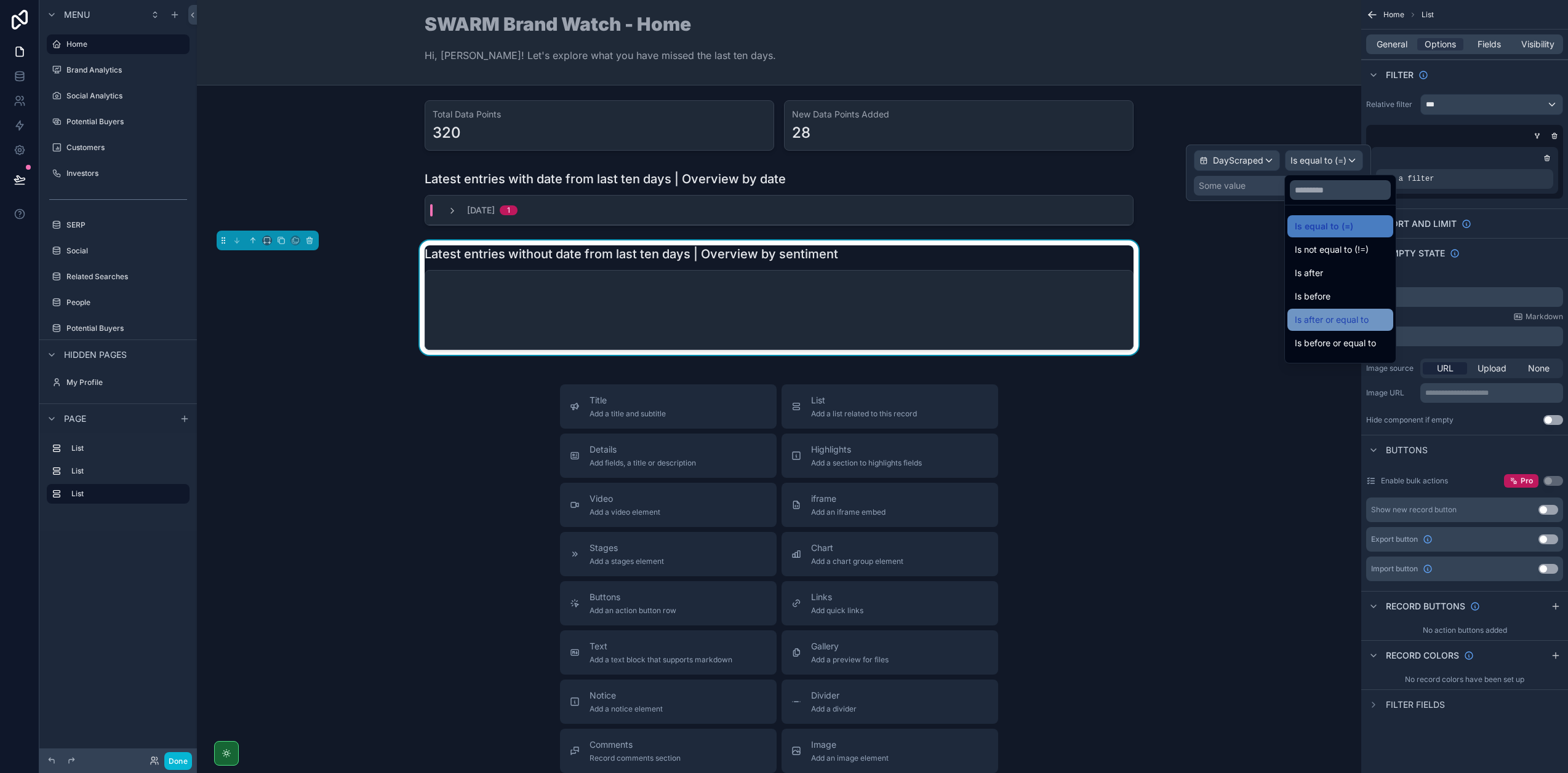
click at [1331, 321] on span "Is after or equal to" at bounding box center [1331, 319] width 74 height 15
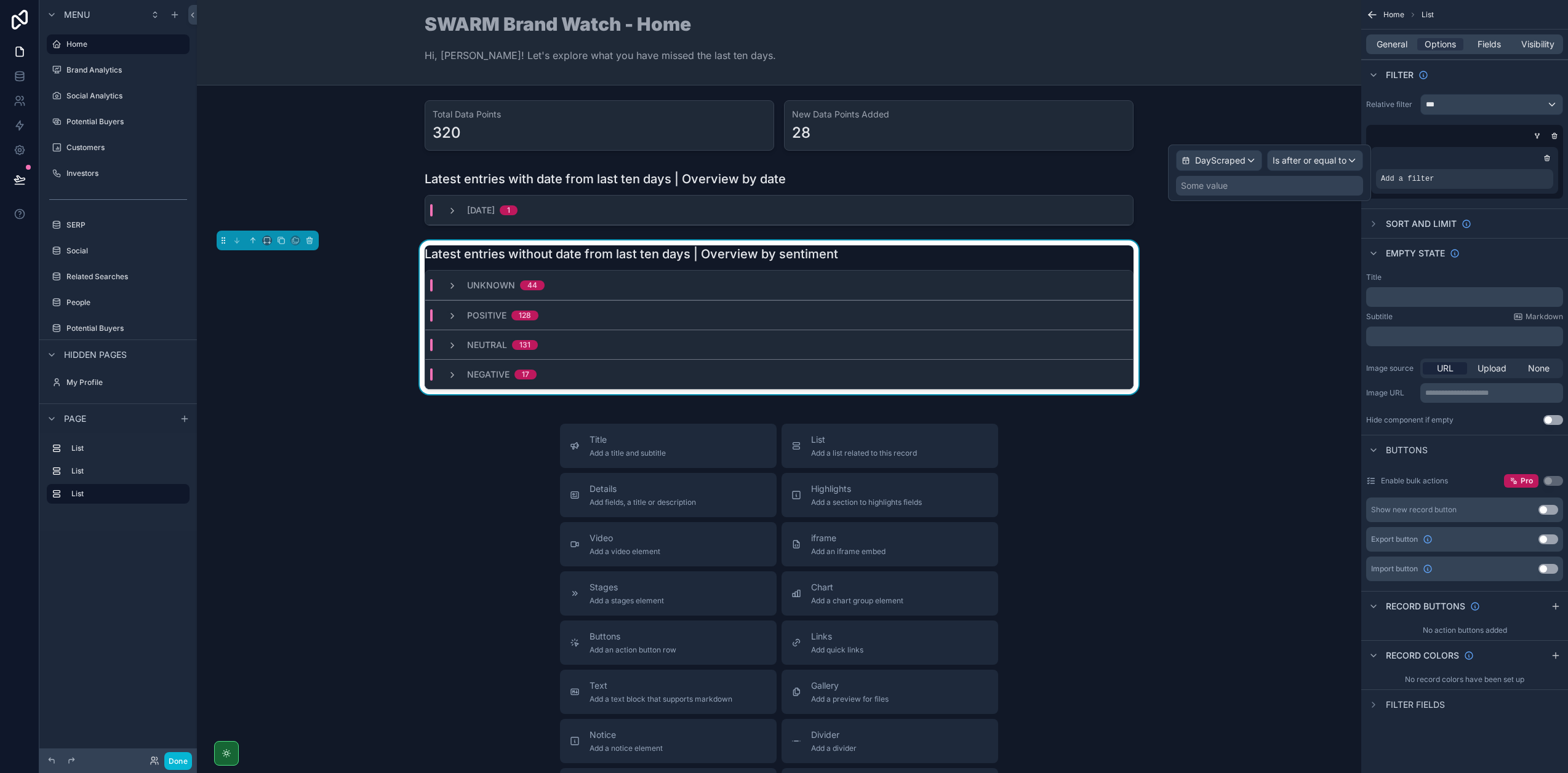
click at [1232, 181] on div "Some value" at bounding box center [1270, 185] width 187 height 19
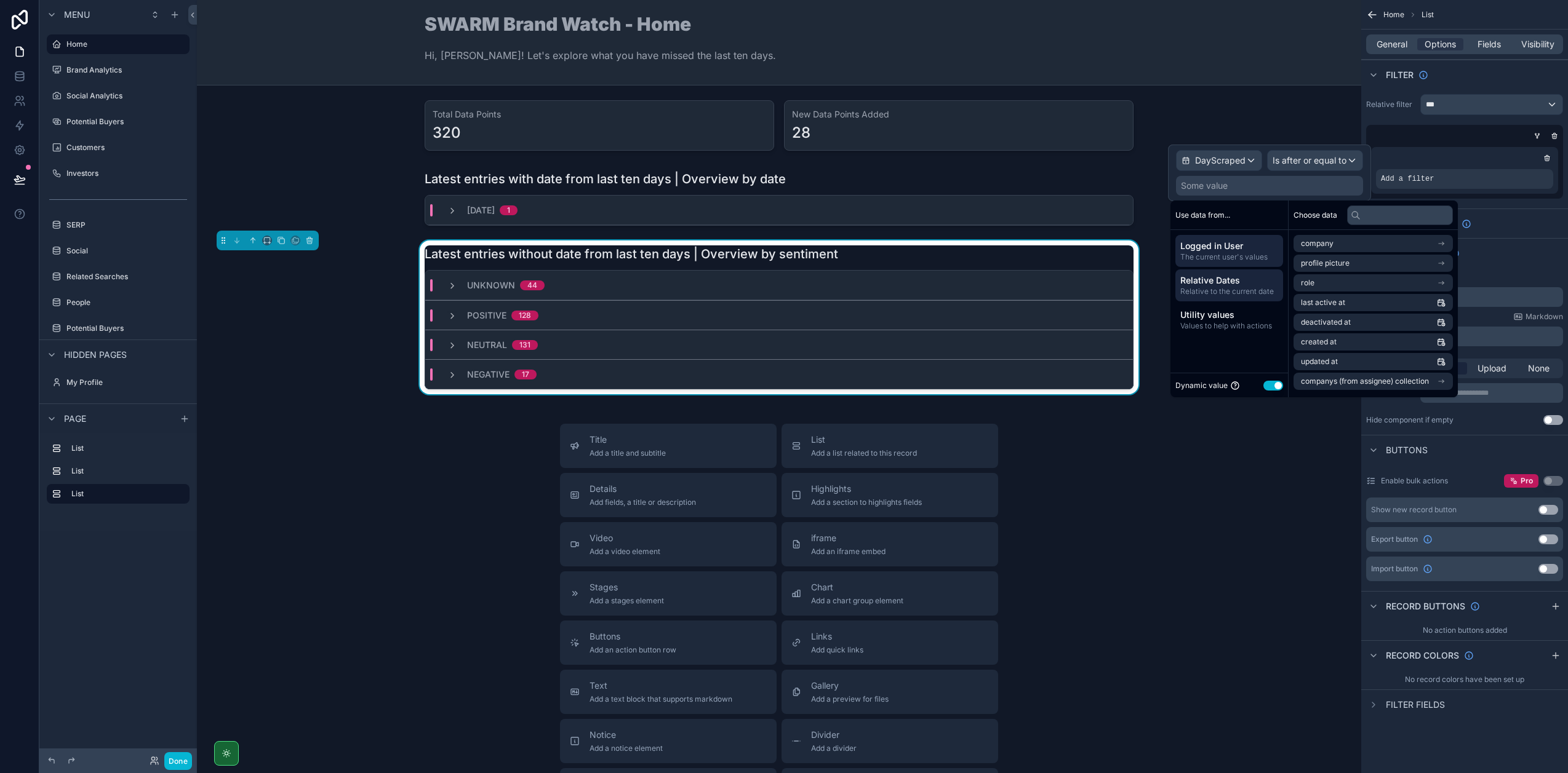
click at [1242, 280] on span "Relative Dates" at bounding box center [1229, 280] width 98 height 12
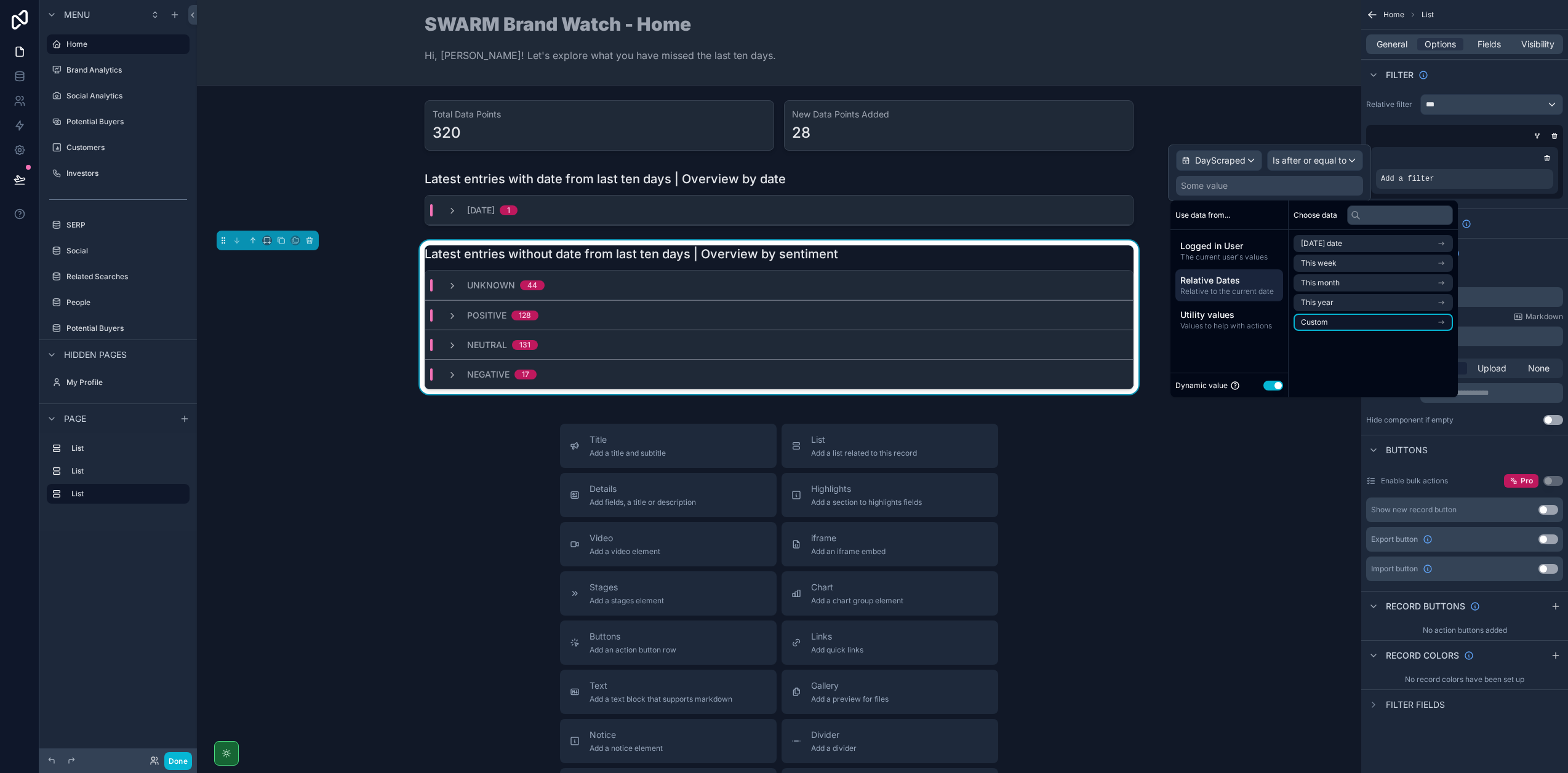
click at [1343, 321] on li "Custom" at bounding box center [1372, 322] width 160 height 17
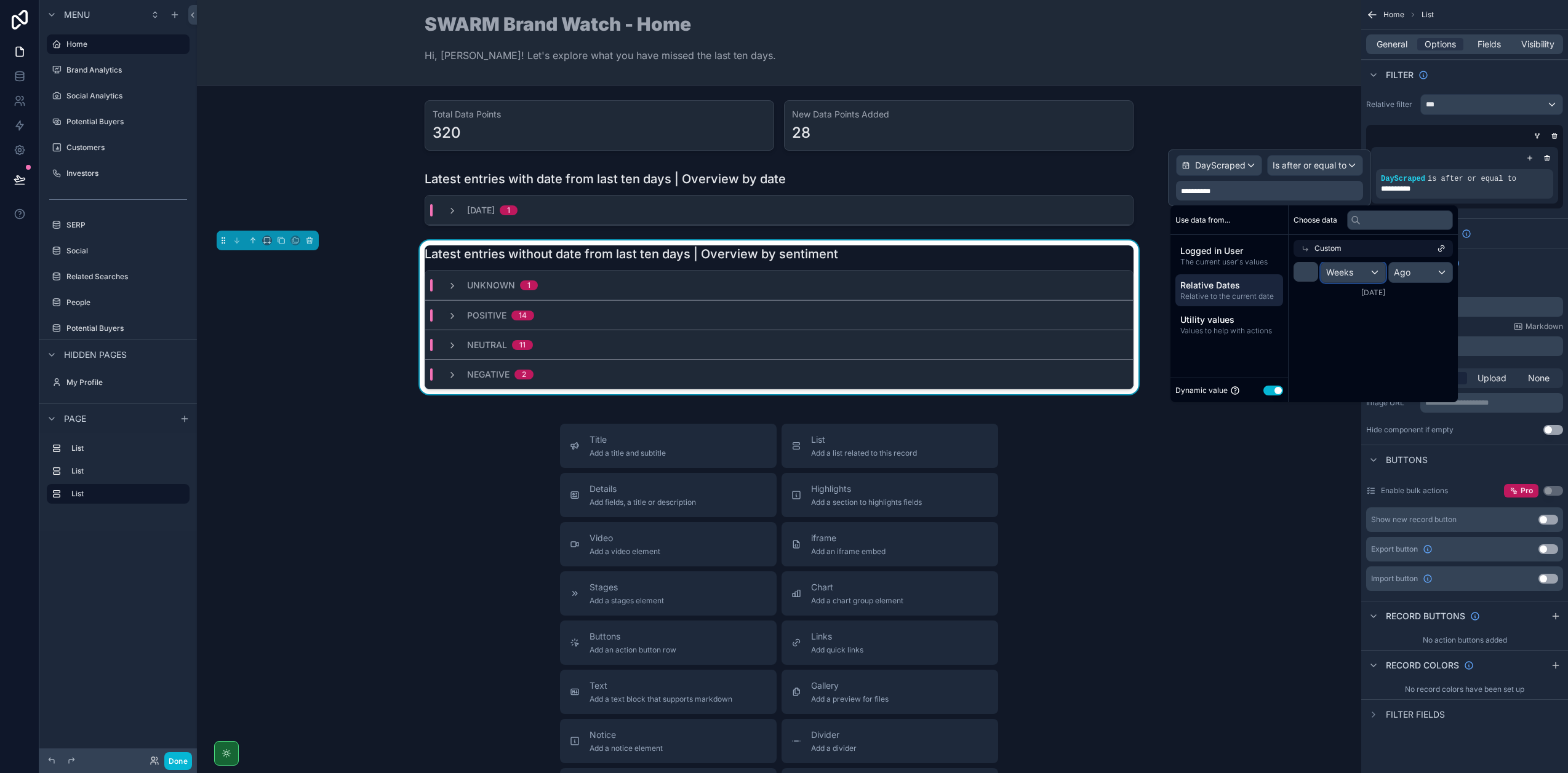
click at [1357, 276] on div "Weeks" at bounding box center [1353, 272] width 64 height 19
click at [1341, 357] on span "Days" at bounding box center [1341, 361] width 20 height 15
click at [1302, 271] on input "*" at bounding box center [1305, 272] width 25 height 19
type input "**"
click at [1542, 215] on div "**********" at bounding box center [1464, 364] width 206 height 729
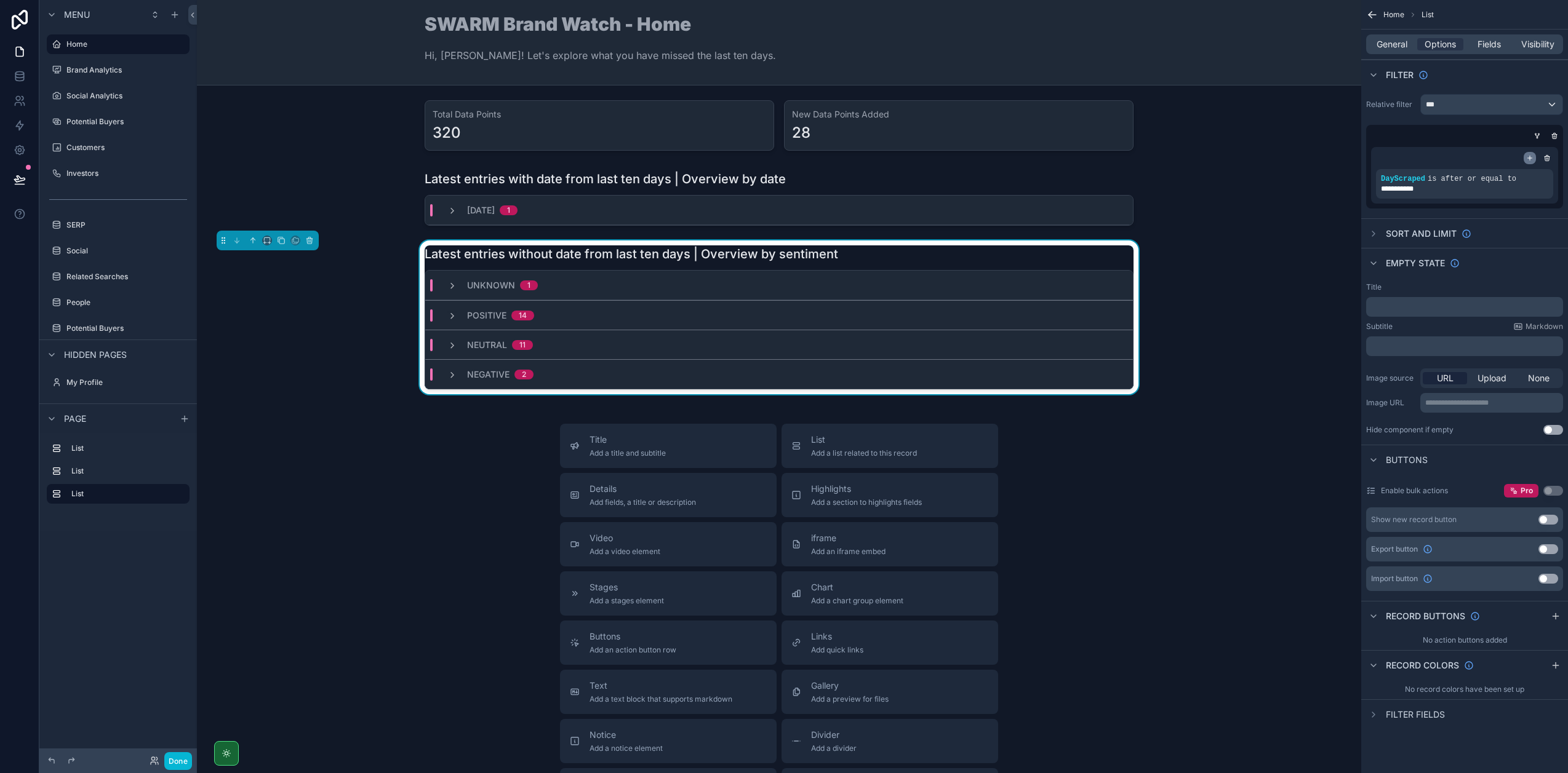
click at [1530, 156] on icon "scrollable content" at bounding box center [1529, 157] width 7 height 7
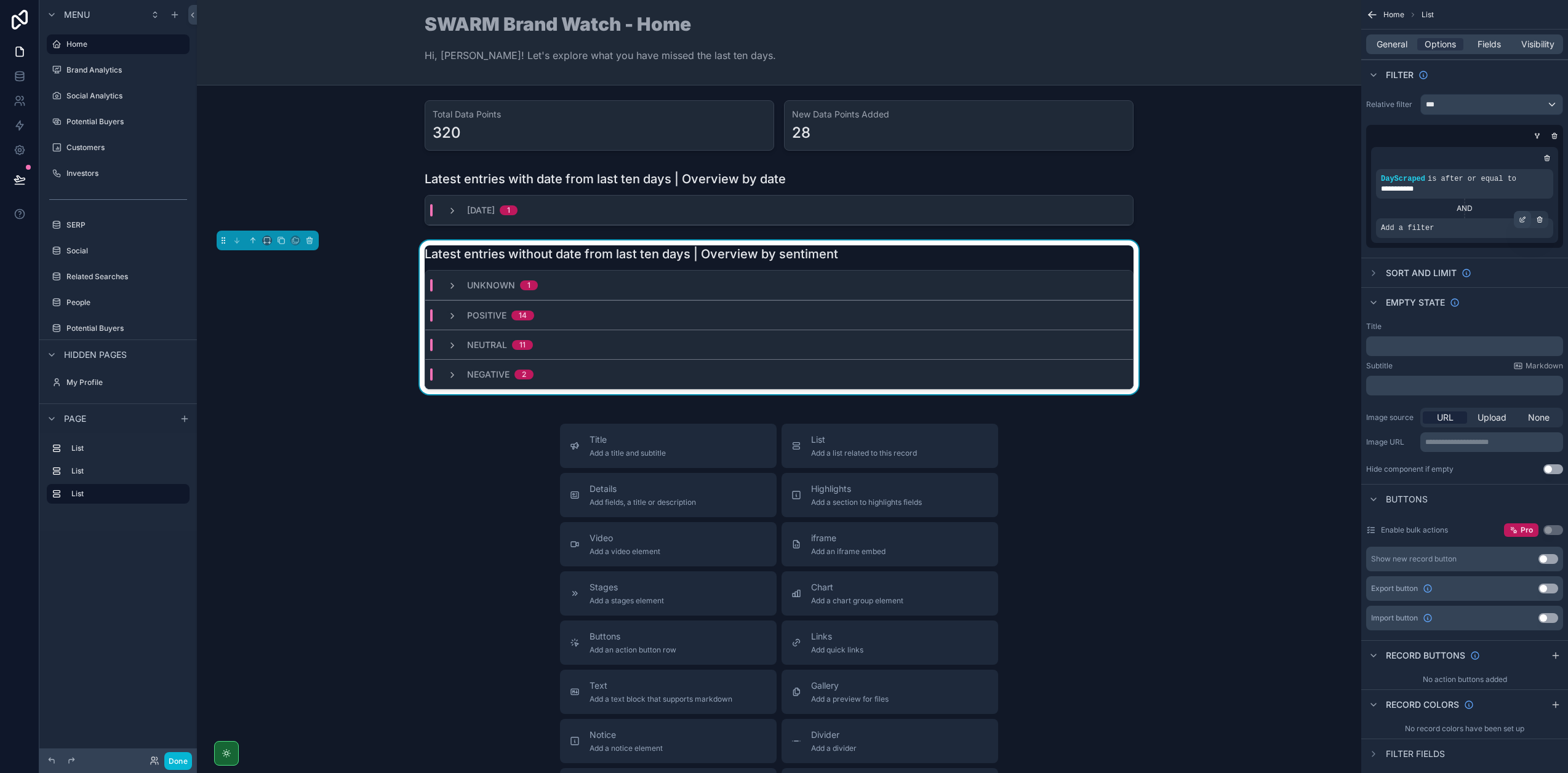
click at [1522, 222] on icon "scrollable content" at bounding box center [1522, 220] width 5 height 5
click at [1236, 209] on span "Select a field" at bounding box center [1251, 209] width 52 height 10
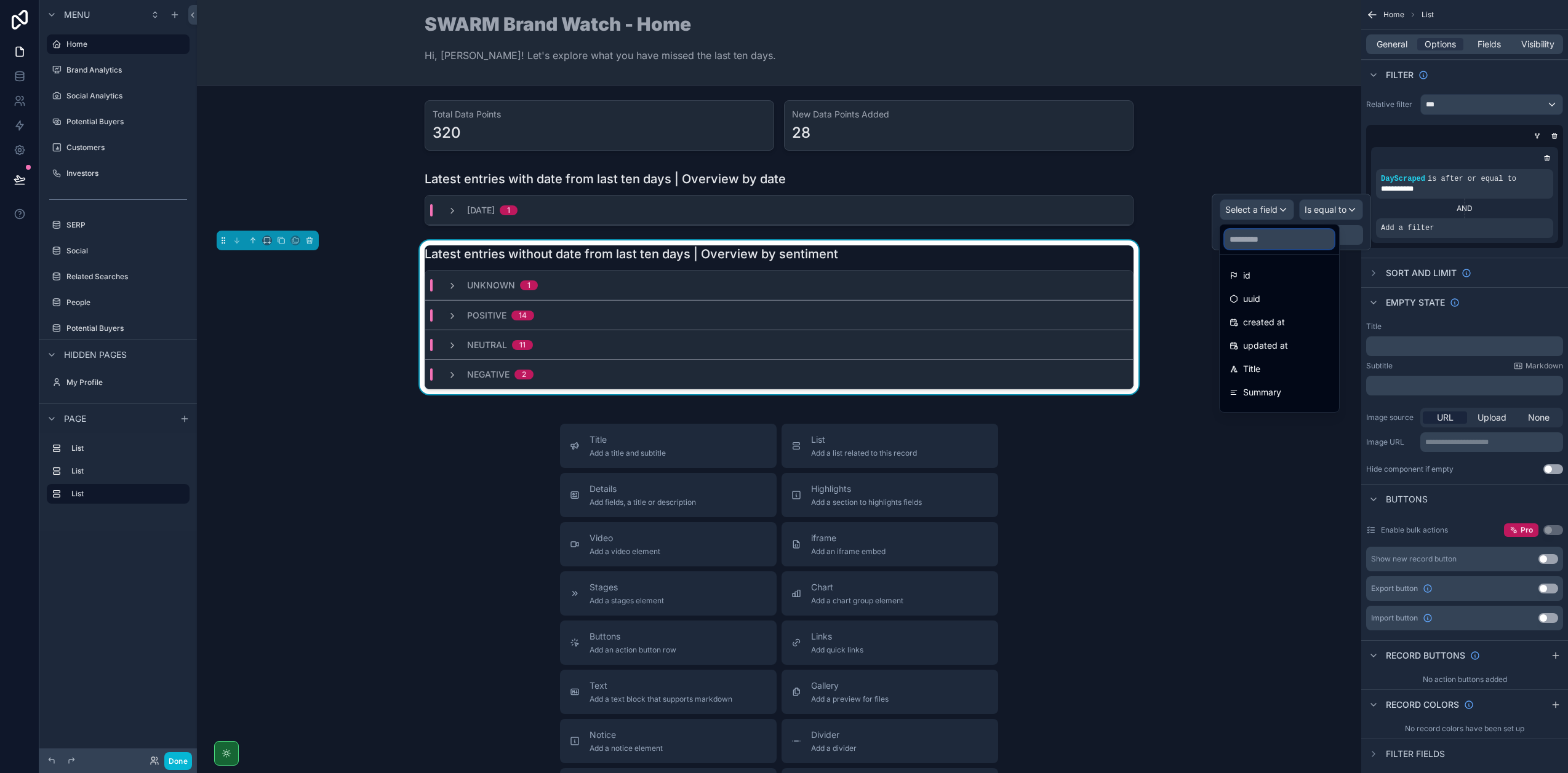
click at [1243, 238] on input "text" at bounding box center [1279, 239] width 110 height 19
type input "*****"
click at [1262, 281] on span "PublishDate" at bounding box center [1267, 275] width 48 height 15
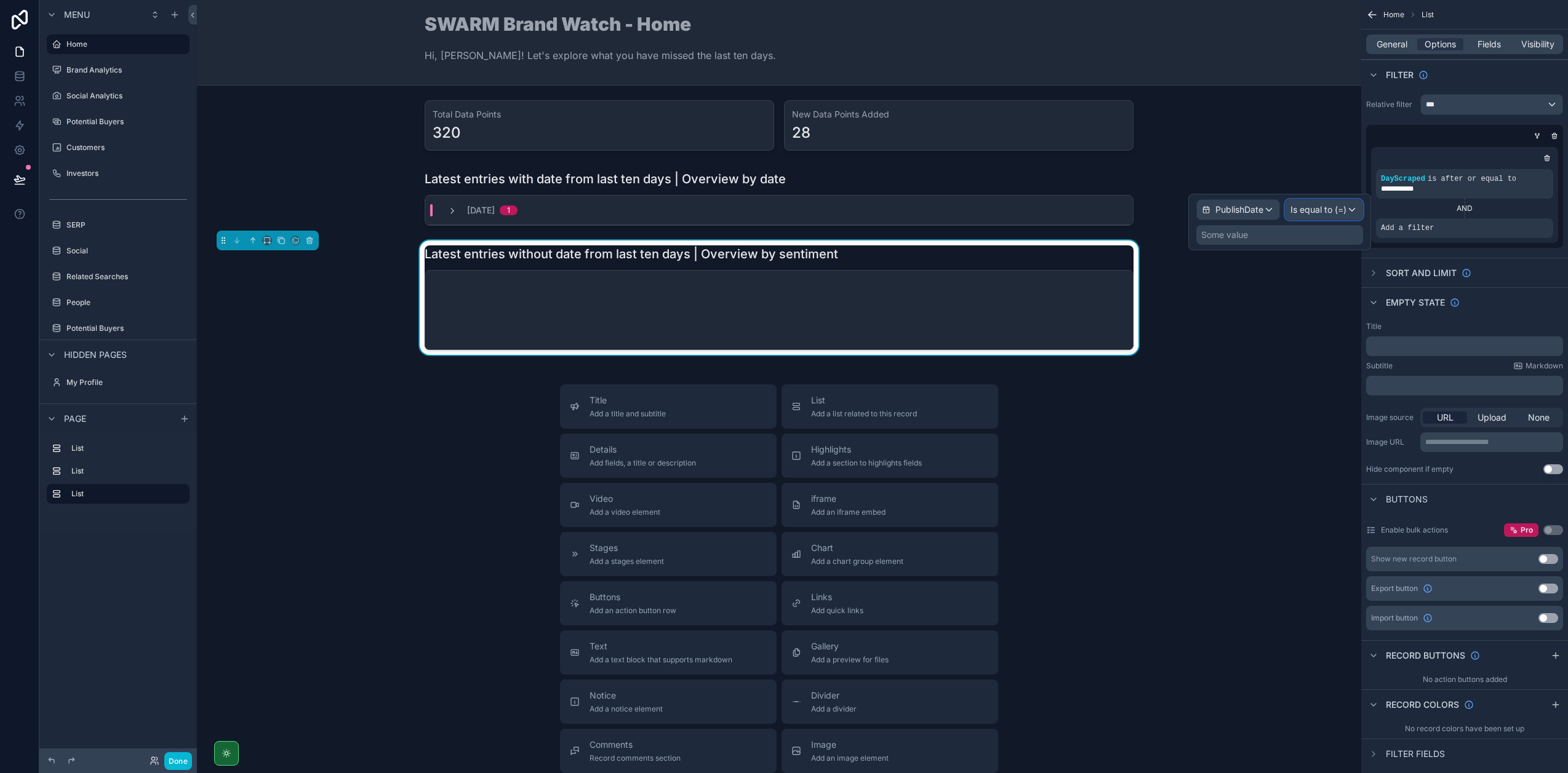
click at [1323, 209] on span "Is equal to (=)" at bounding box center [1318, 209] width 56 height 12
click at [1333, 376] on div "Is empty" at bounding box center [1340, 374] width 91 height 15
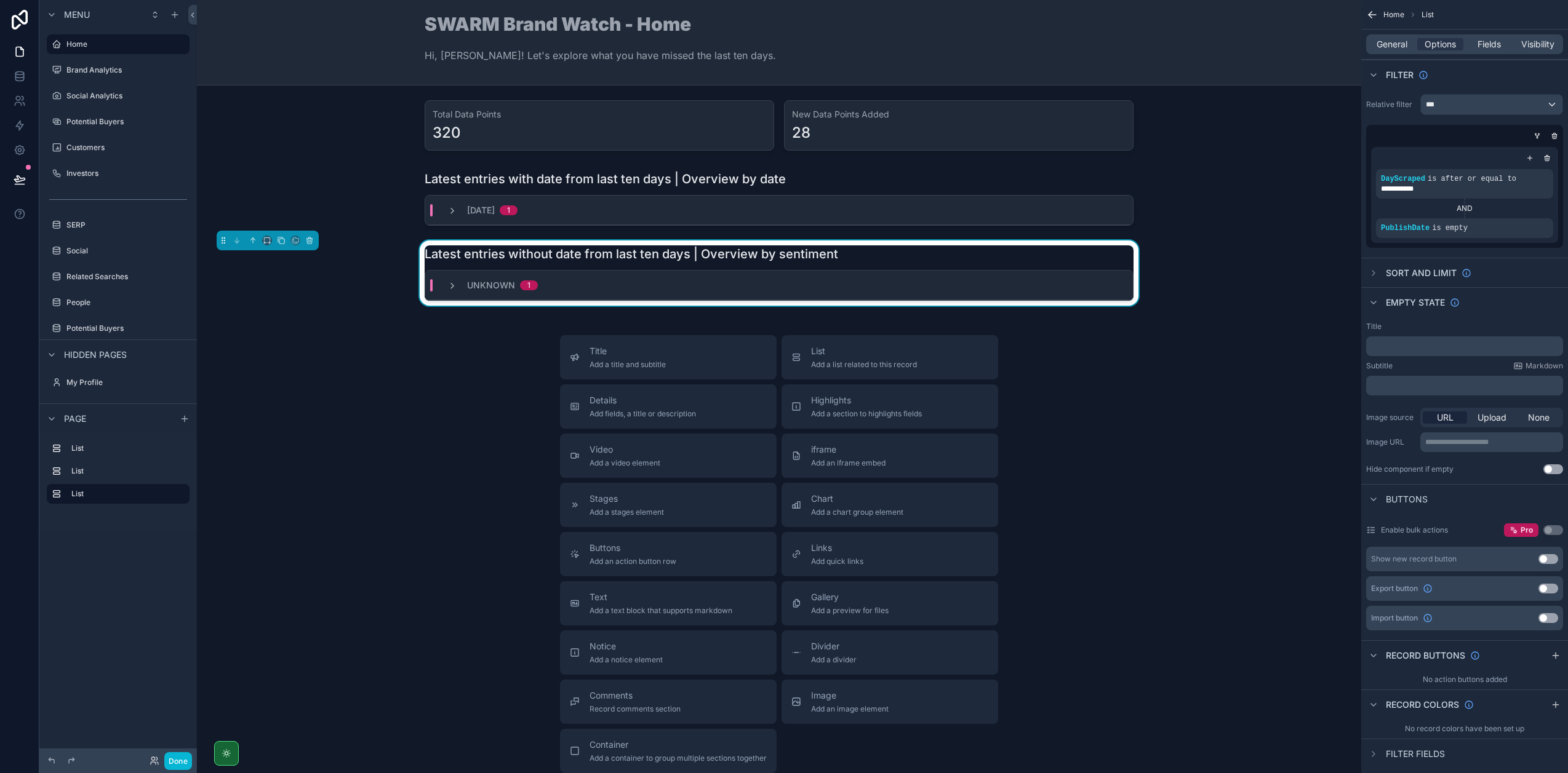
click at [1223, 353] on div "Title Add a title and subtitle List Add a list related to this record Details A…" at bounding box center [778, 554] width 1144 height 437
click at [1399, 41] on span "General" at bounding box center [1391, 44] width 30 height 12
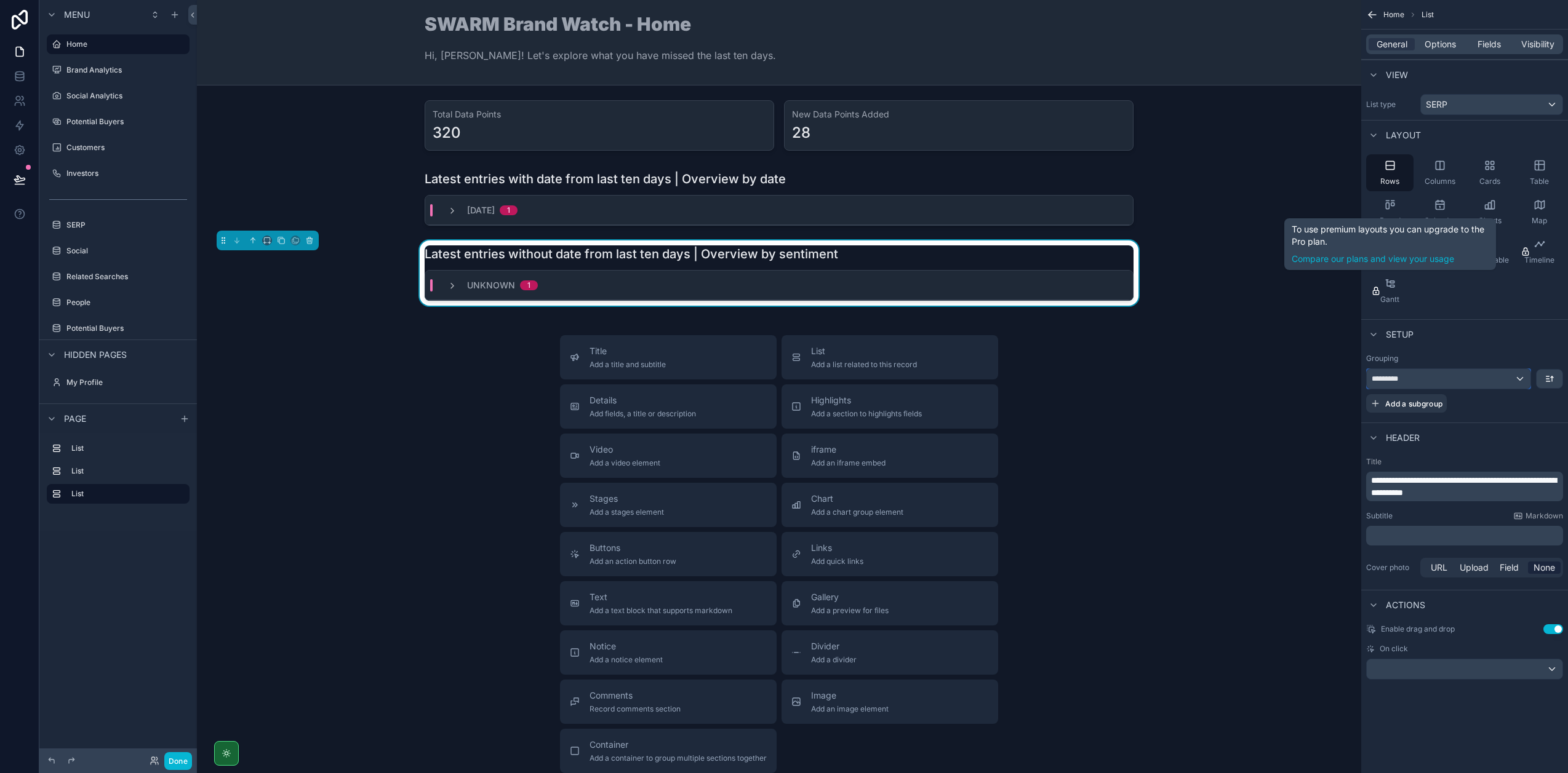
click at [1431, 381] on div "*********" at bounding box center [1448, 378] width 164 height 19
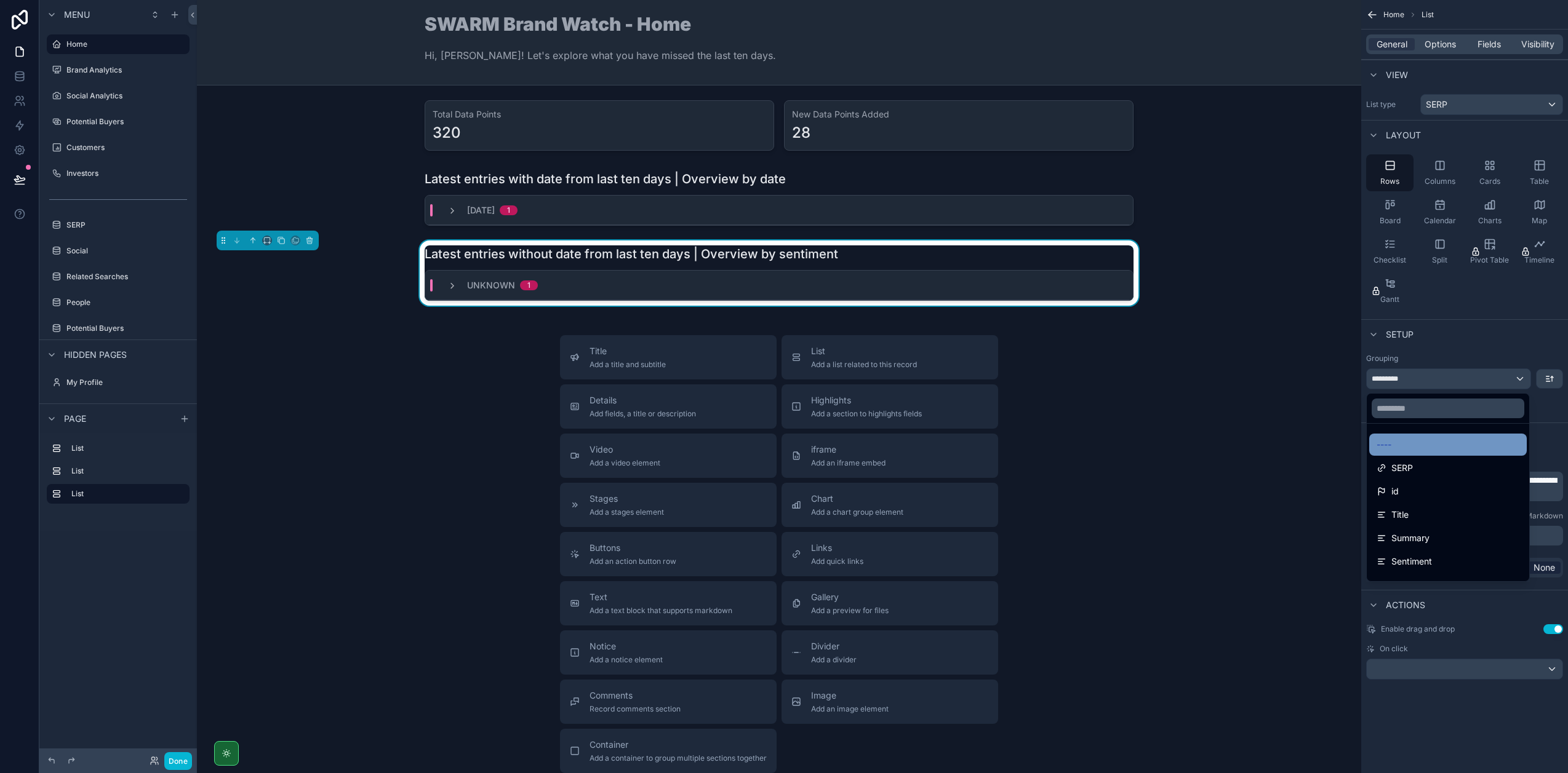
click at [1434, 444] on div "----" at bounding box center [1447, 444] width 143 height 15
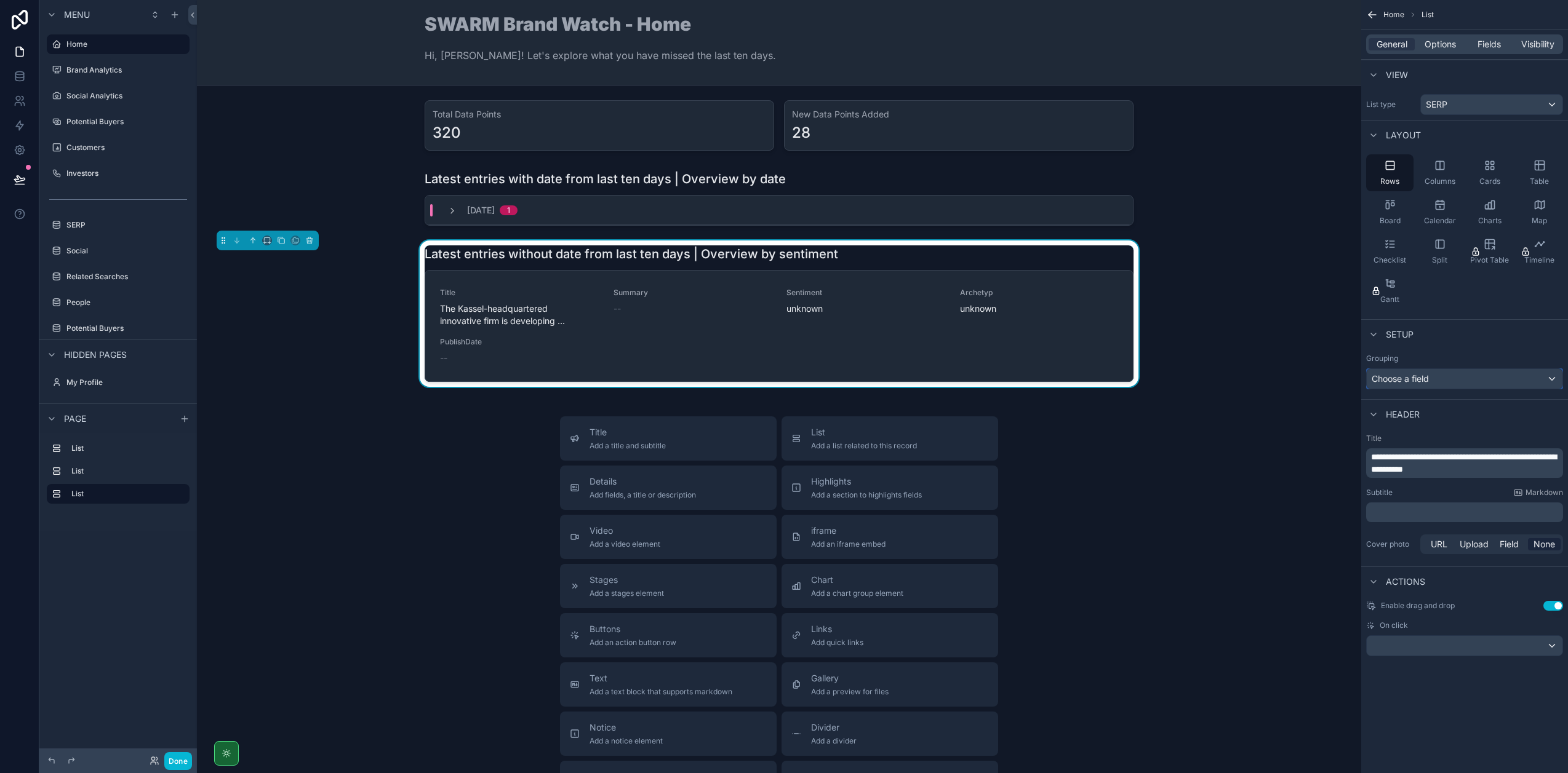
click at [1455, 382] on div "Choose a field" at bounding box center [1464, 378] width 196 height 19
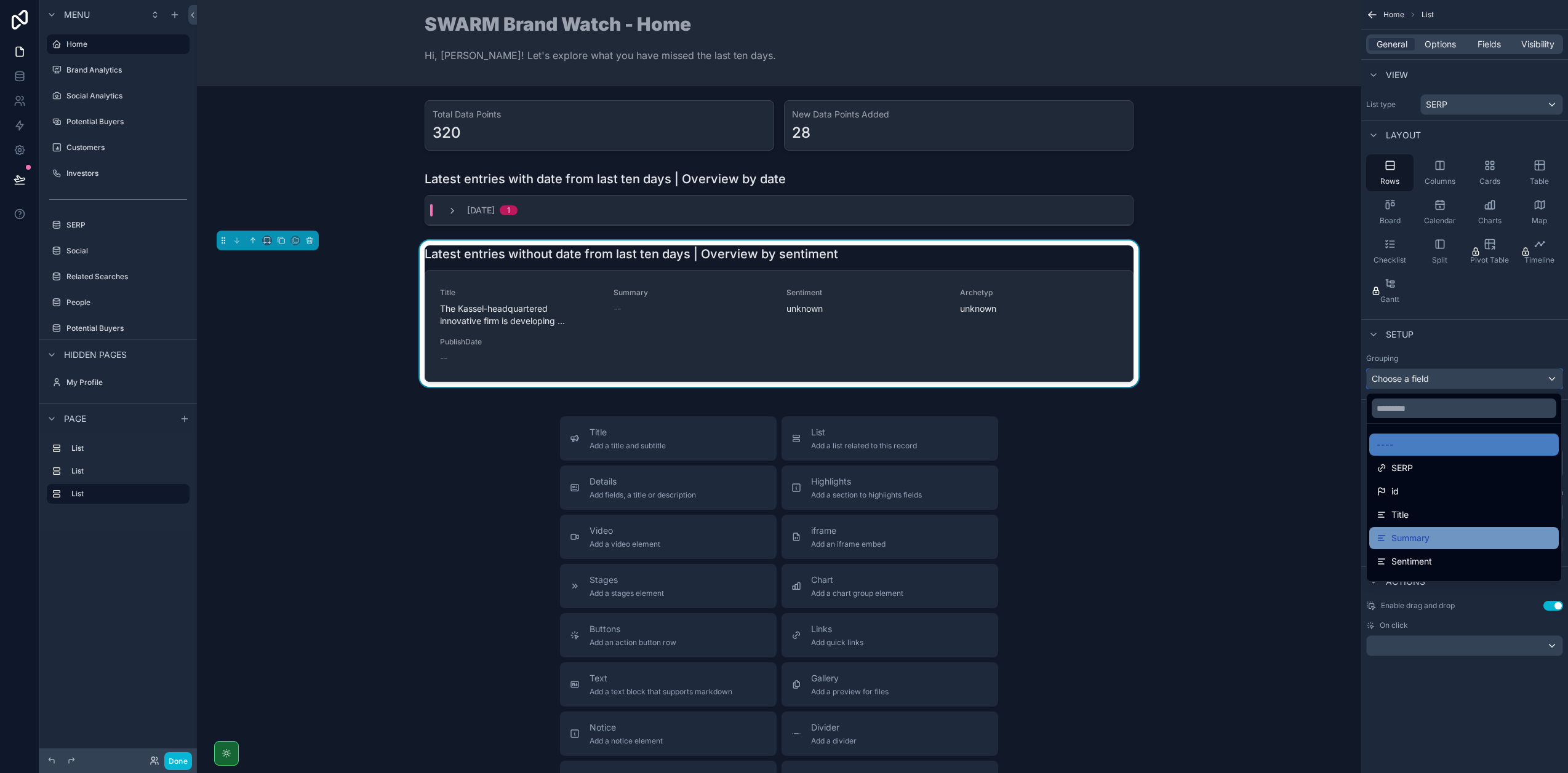
scroll to position [2, 0]
click at [1448, 341] on div "scrollable content" at bounding box center [784, 386] width 1568 height 773
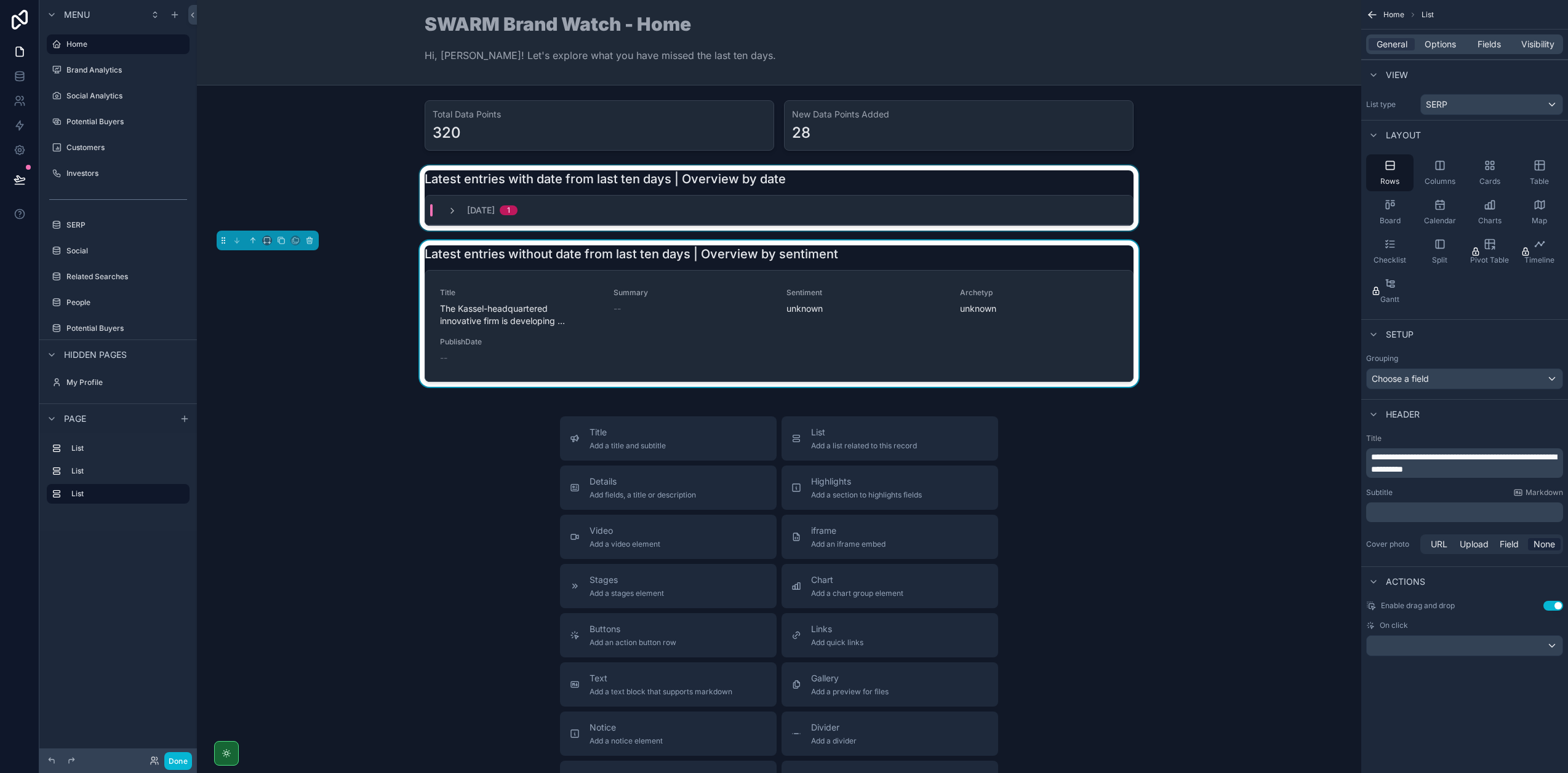
click at [1006, 191] on div "scrollable content" at bounding box center [778, 198] width 1144 height 65
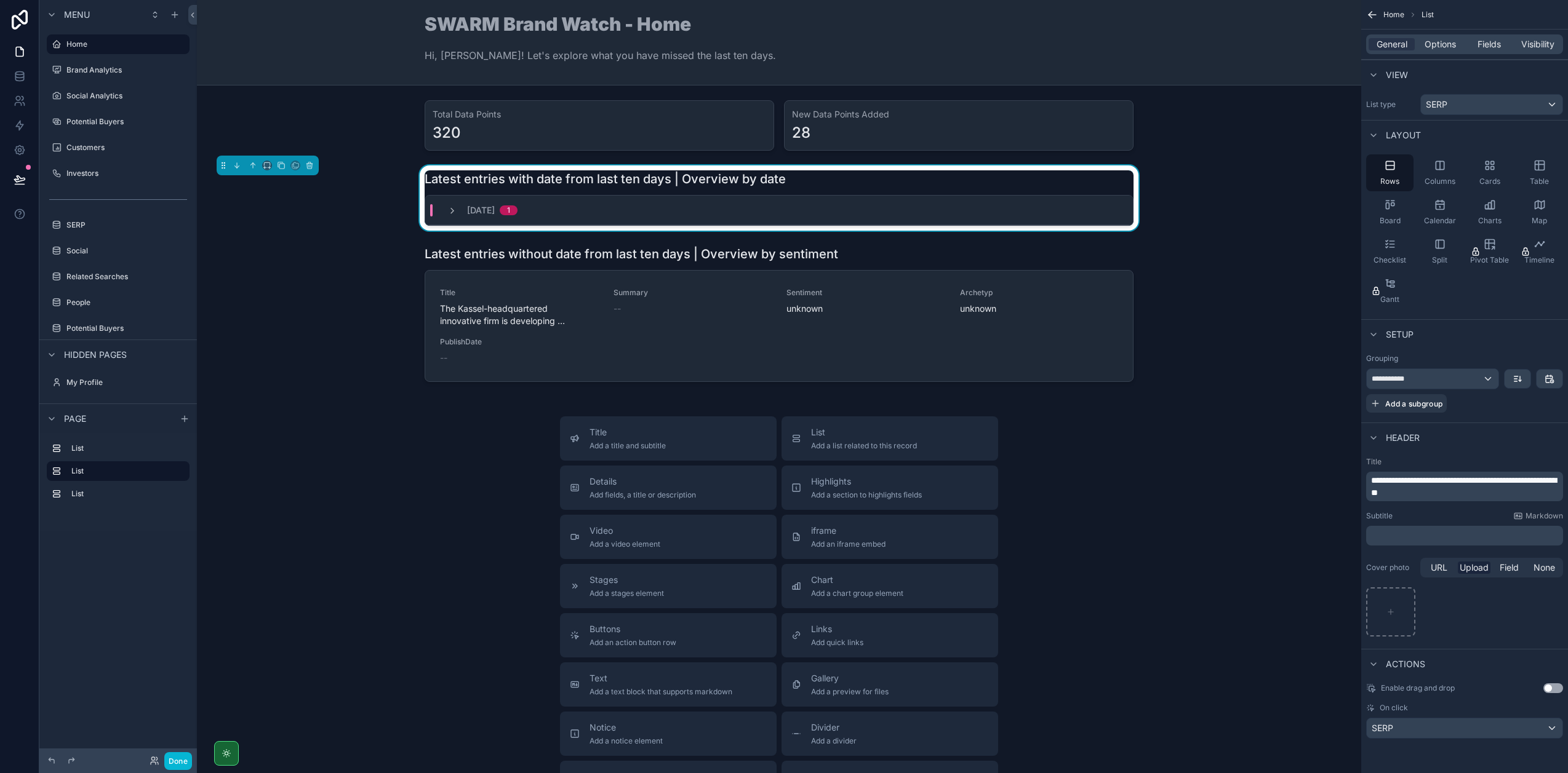
click at [1446, 52] on div "General Options Fields Visibility" at bounding box center [1464, 44] width 197 height 19
click at [1448, 47] on span "Options" at bounding box center [1440, 44] width 31 height 12
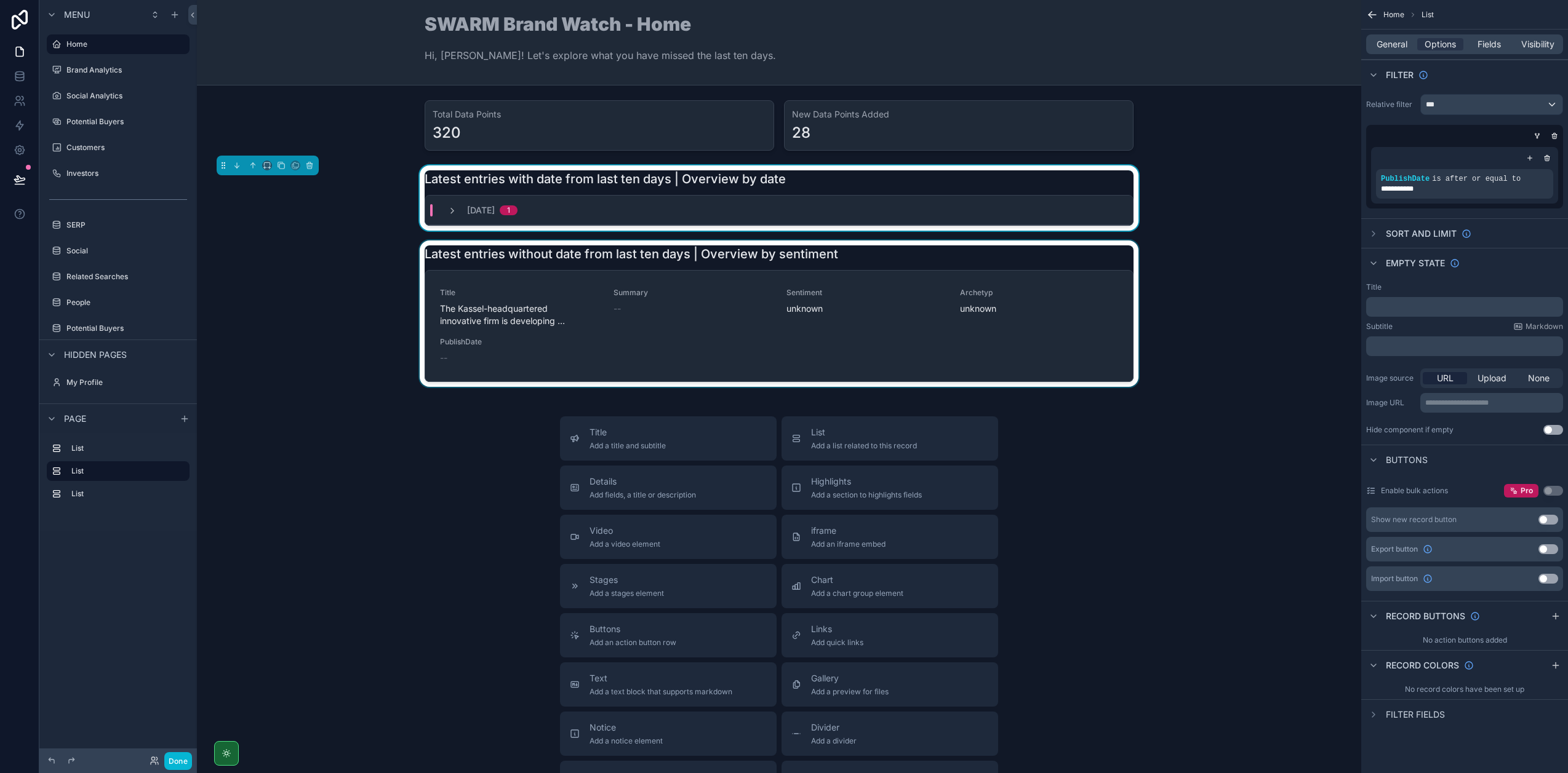
click at [954, 255] on div "scrollable content" at bounding box center [778, 314] width 1144 height 146
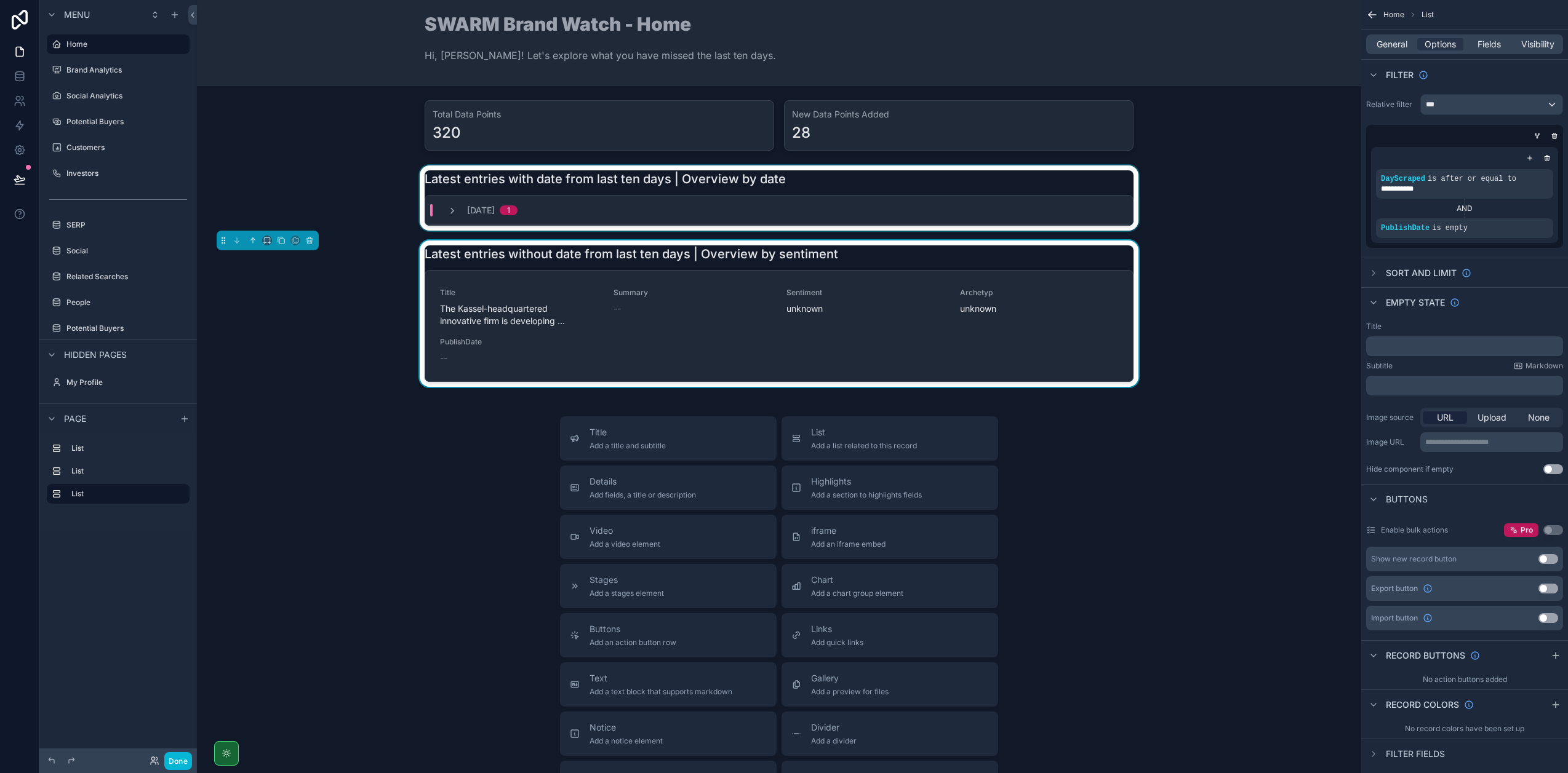
click at [876, 173] on div "scrollable content" at bounding box center [778, 198] width 1144 height 65
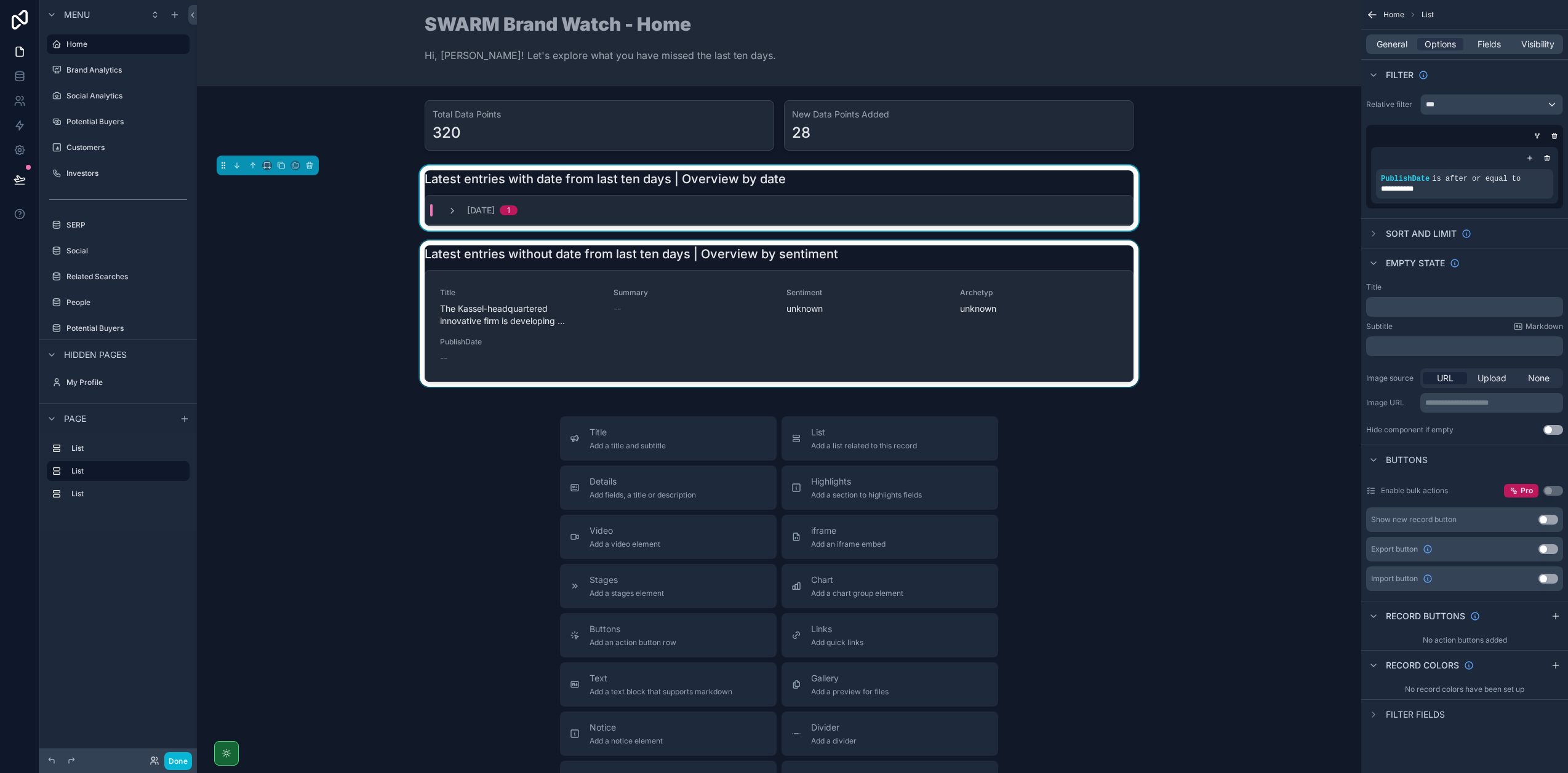
click at [957, 259] on div "scrollable content" at bounding box center [778, 314] width 1144 height 146
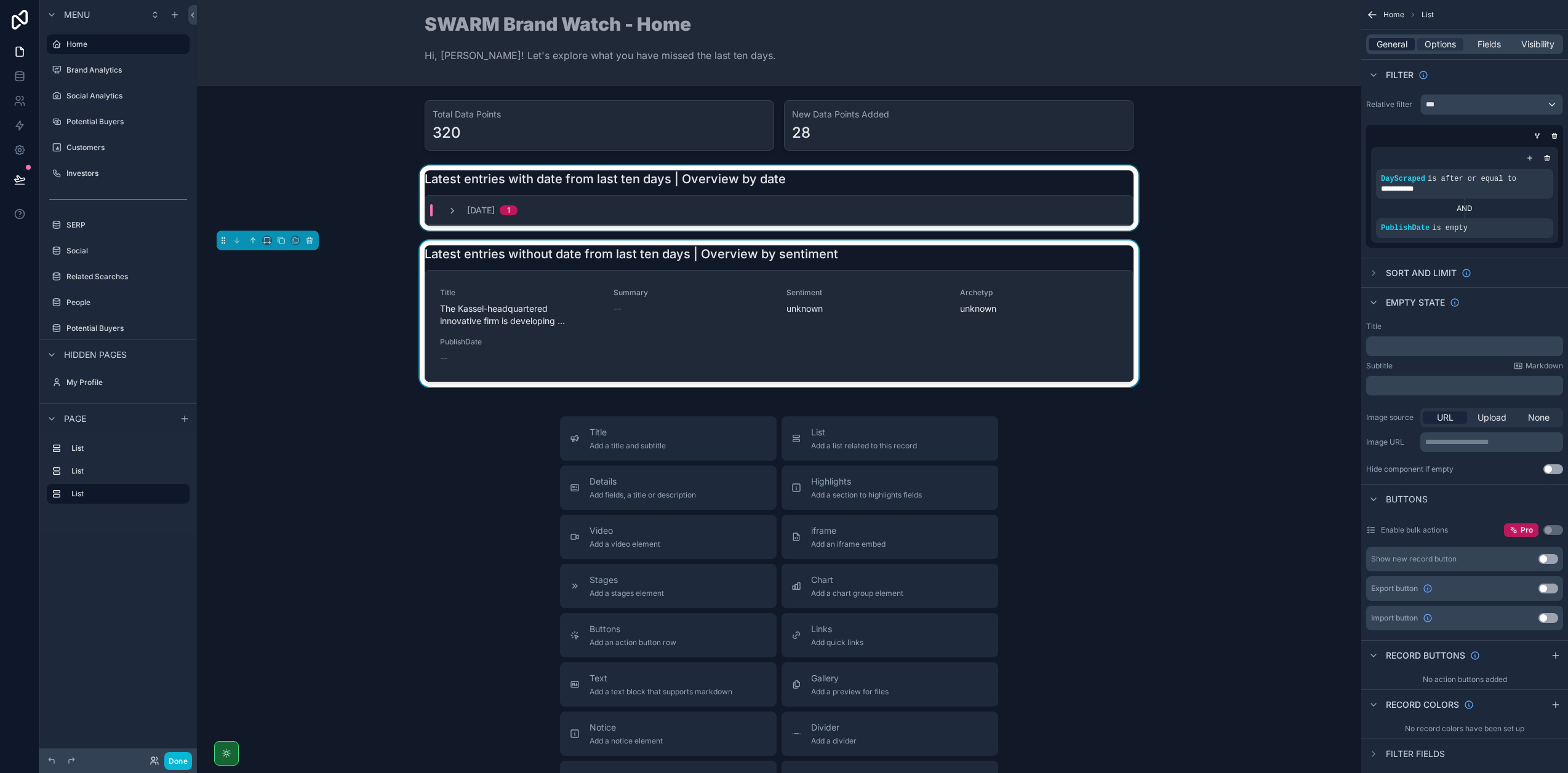
click at [1386, 41] on span "General" at bounding box center [1391, 44] width 30 height 12
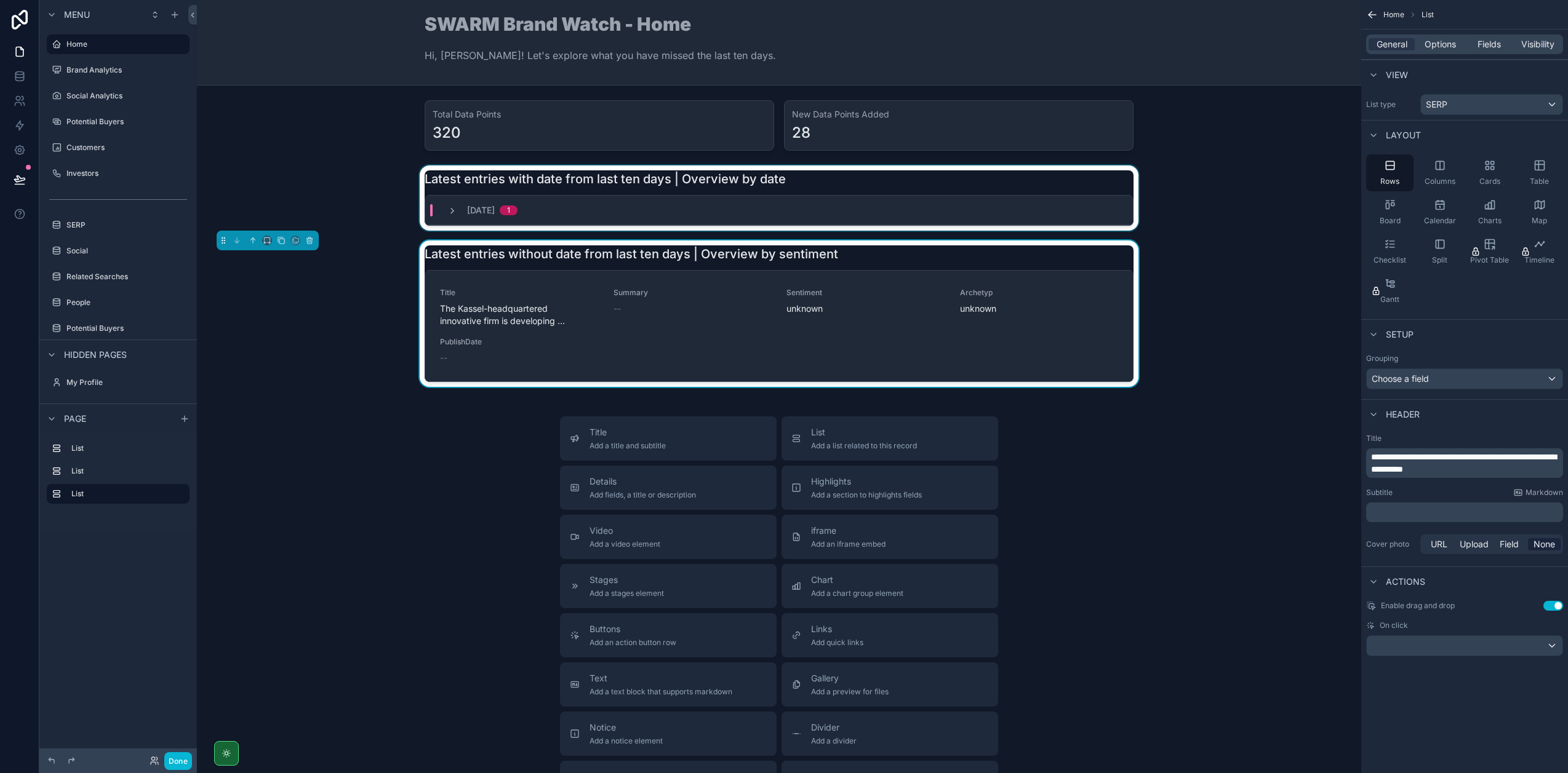
click at [1444, 389] on div "Grouping Choose a field" at bounding box center [1464, 371] width 206 height 45
click at [1448, 379] on div "Choose a field" at bounding box center [1464, 378] width 196 height 19
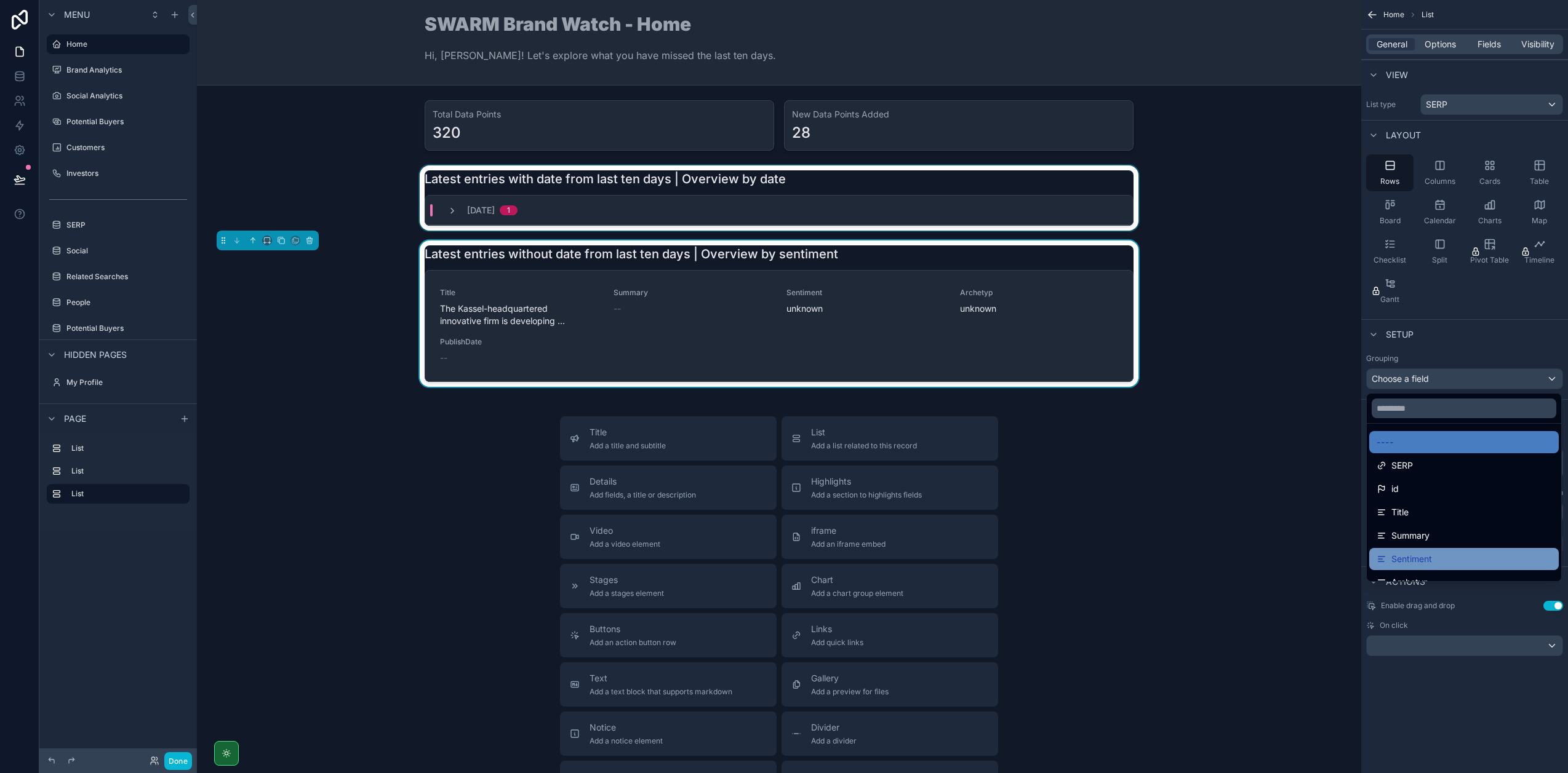
click at [1435, 565] on div "Sentiment" at bounding box center [1464, 559] width 174 height 15
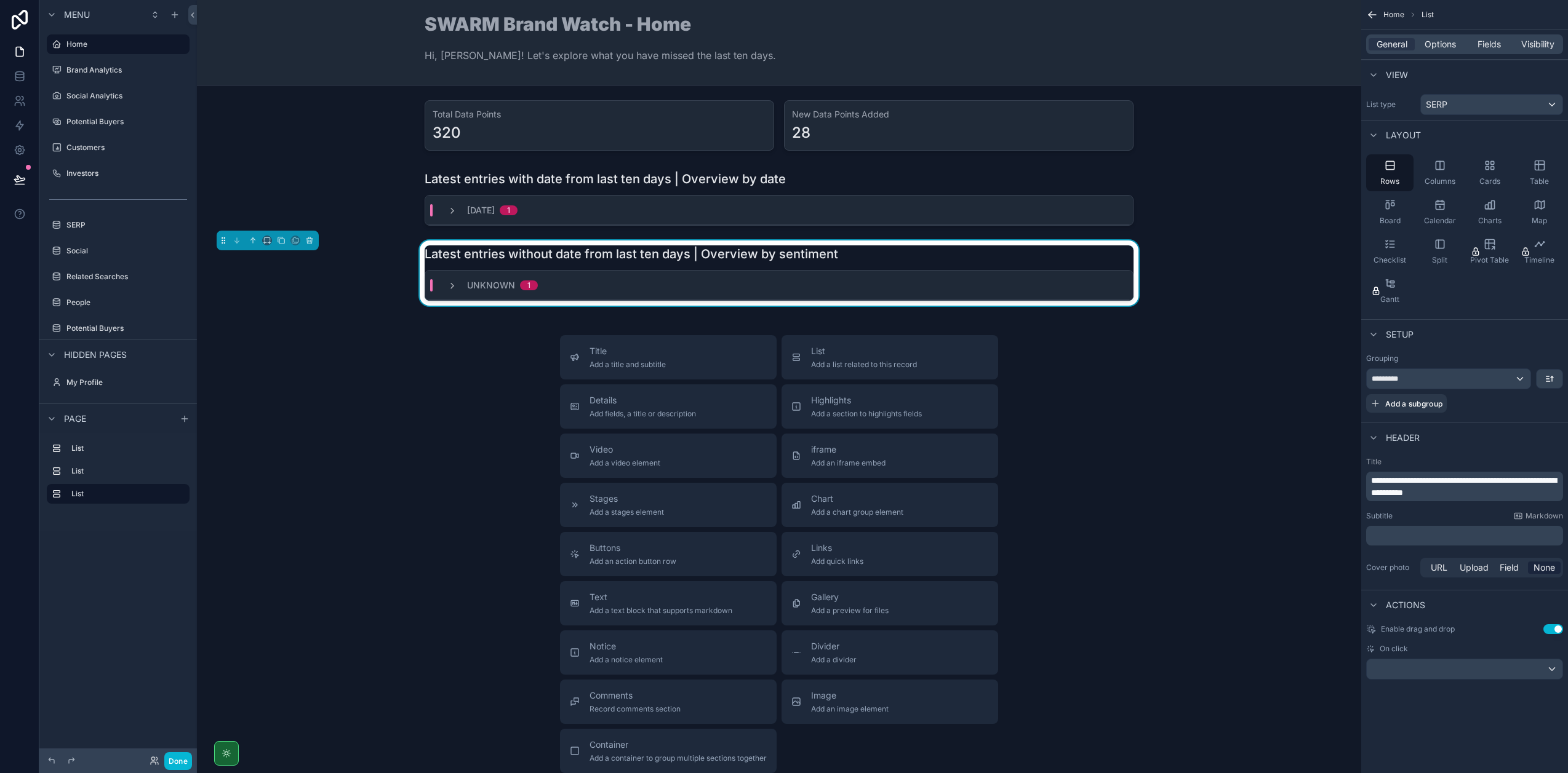
click at [1468, 319] on div "Setup" at bounding box center [1464, 334] width 206 height 30
click at [283, 241] on icon "scrollable content" at bounding box center [280, 240] width 9 height 9
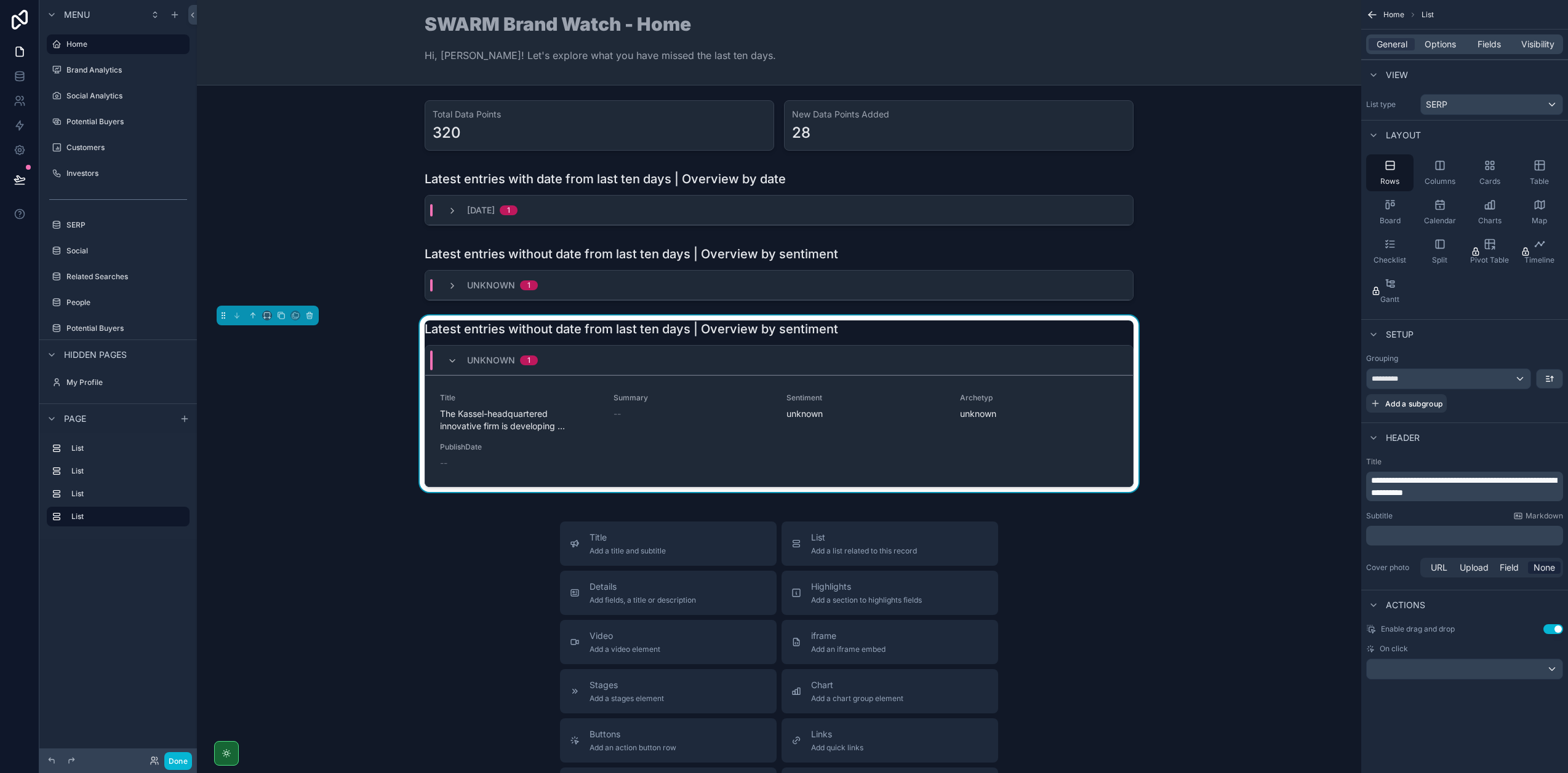
click at [889, 336] on div "Latest entries without date from last ten days | Overview by sentiment" at bounding box center [779, 329] width 709 height 17
click at [1446, 47] on span "Options" at bounding box center [1440, 44] width 31 height 12
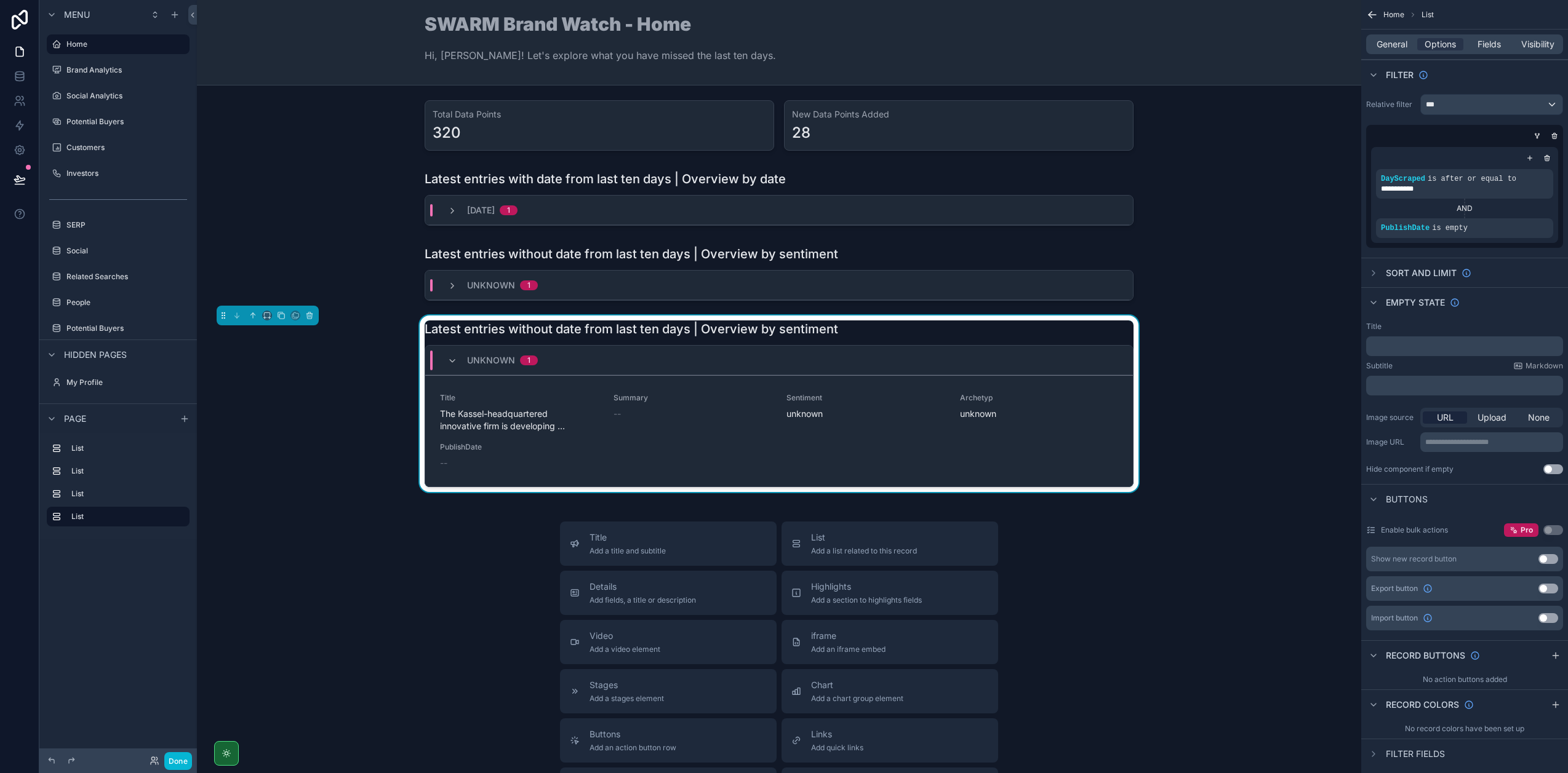
click at [0, 0] on icon "scrollable content" at bounding box center [0, 0] width 0 height 0
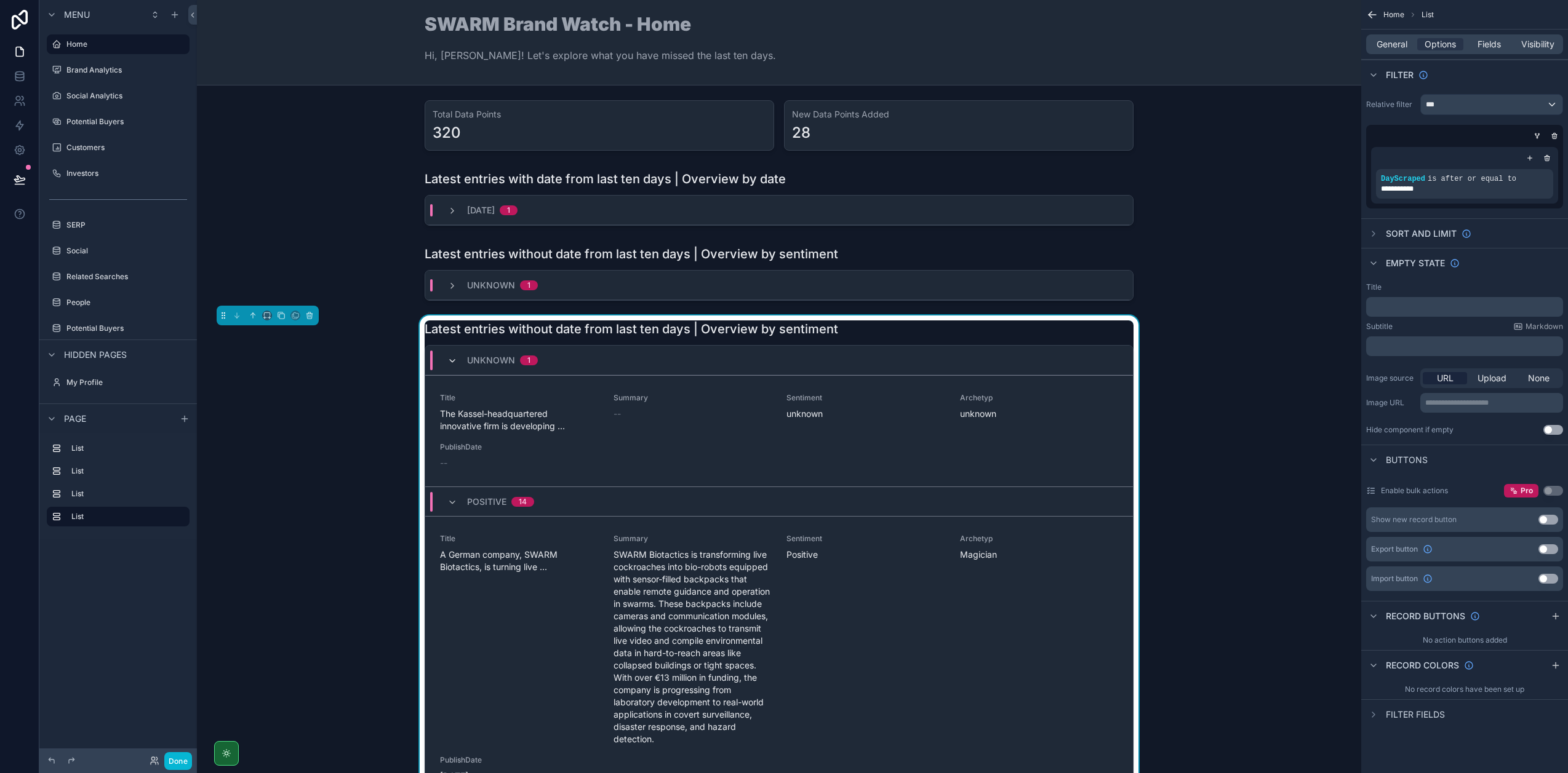
click at [447, 356] on icon "scrollable content" at bounding box center [452, 360] width 10 height 10
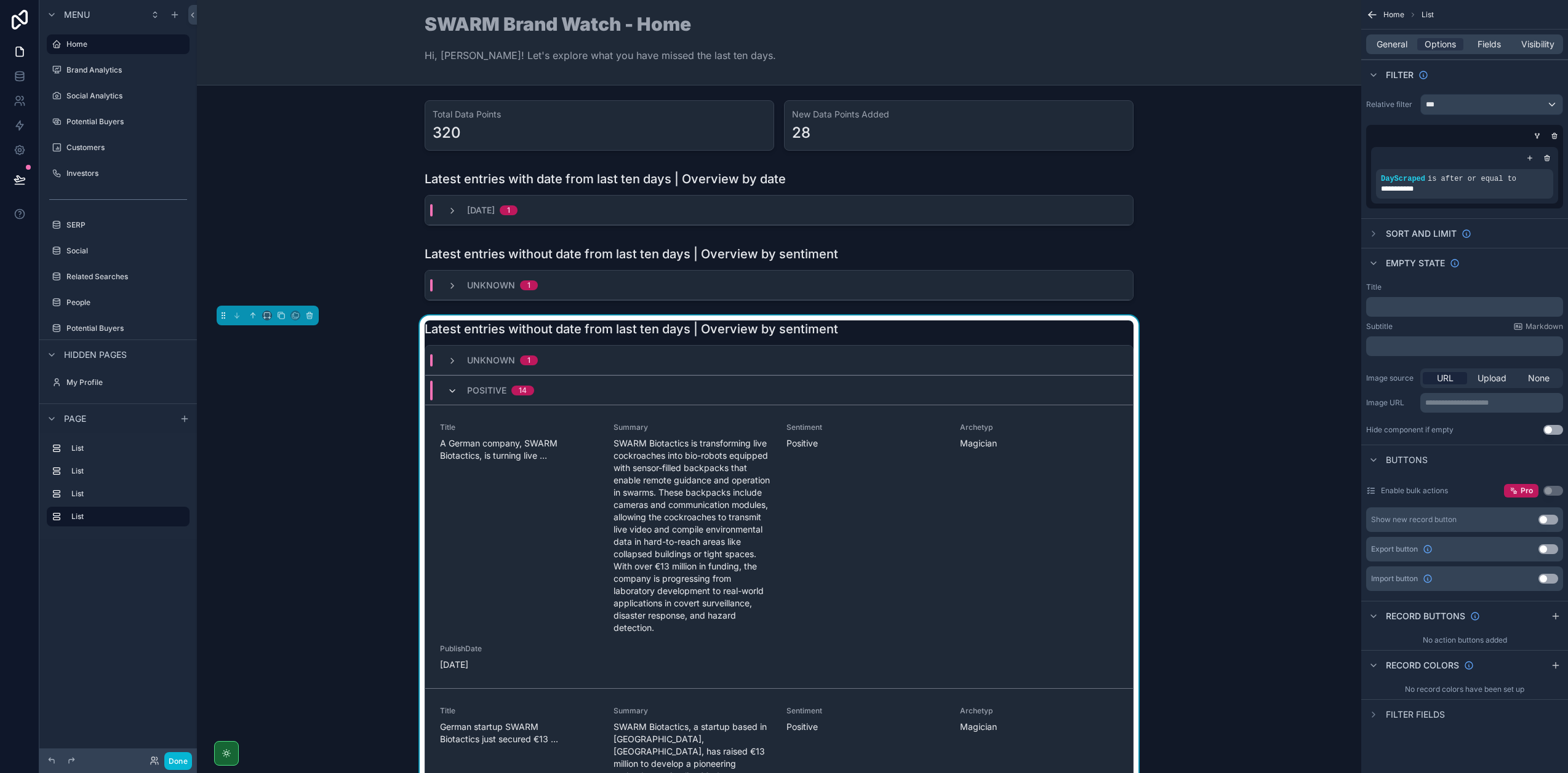
click at [447, 394] on icon "scrollable content" at bounding box center [452, 391] width 10 height 10
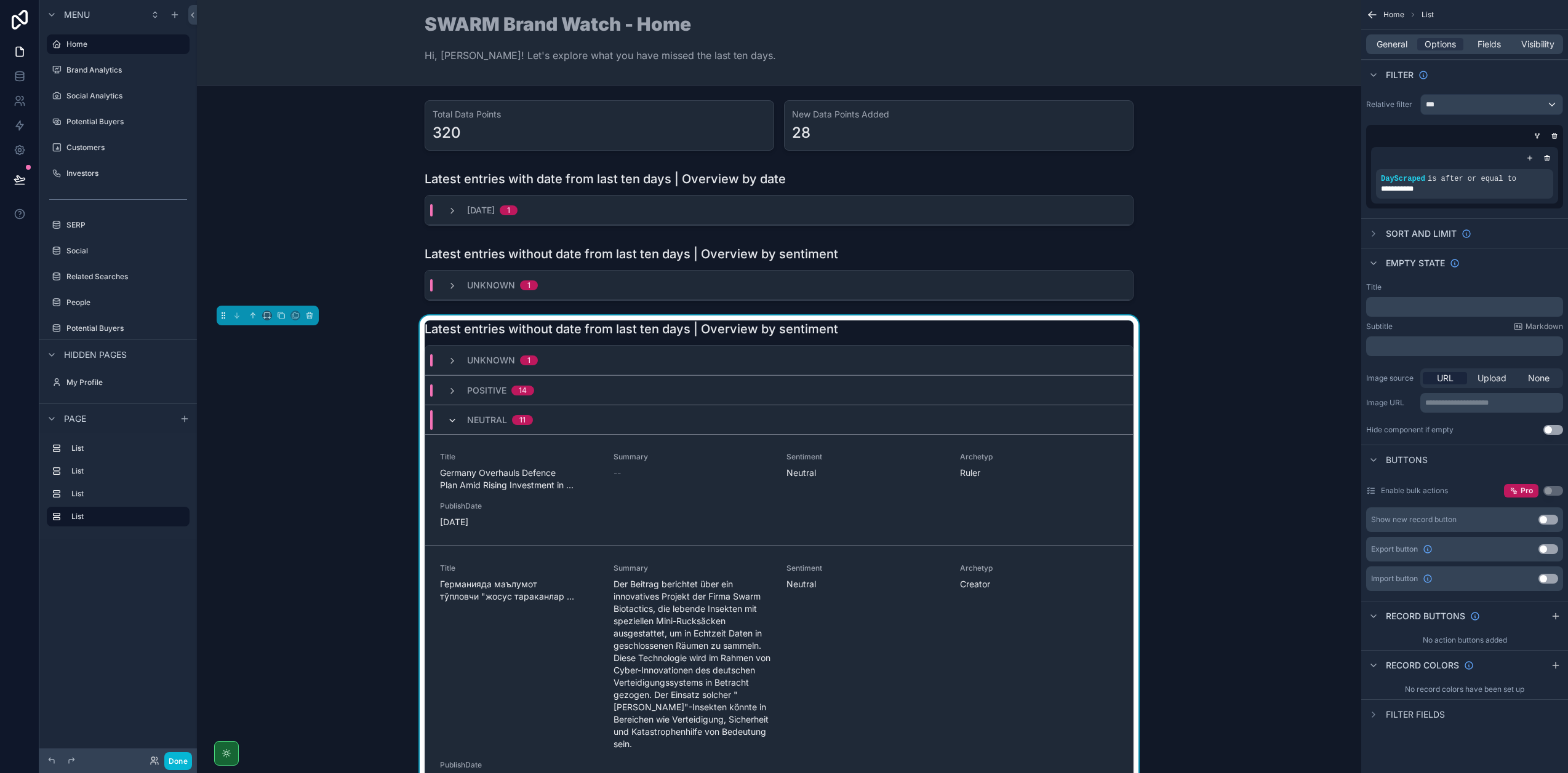
click at [449, 424] on div "Neutral 11" at bounding box center [490, 420] width 86 height 19
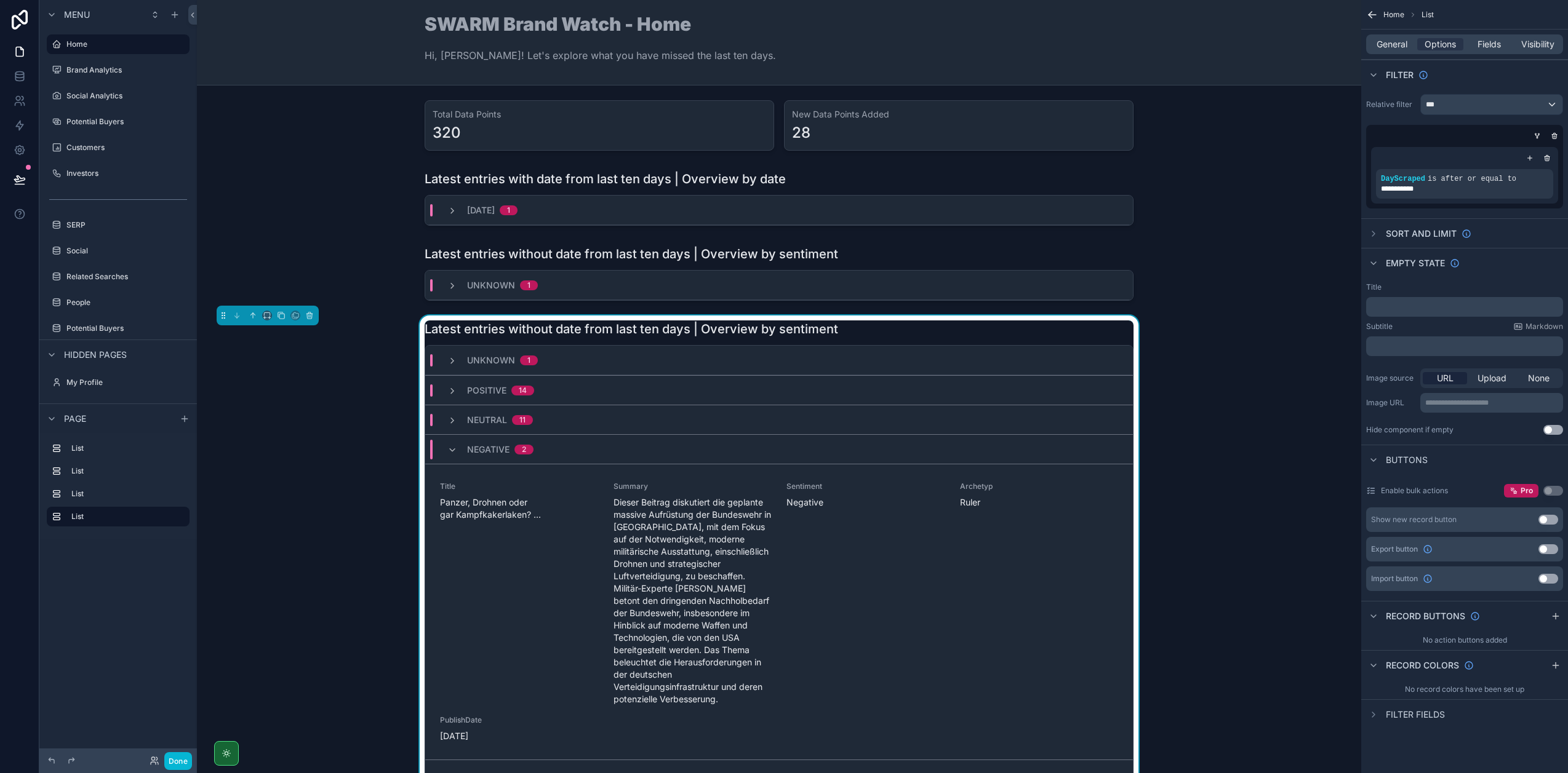
click at [458, 446] on div "Negative 2" at bounding box center [490, 449] width 86 height 19
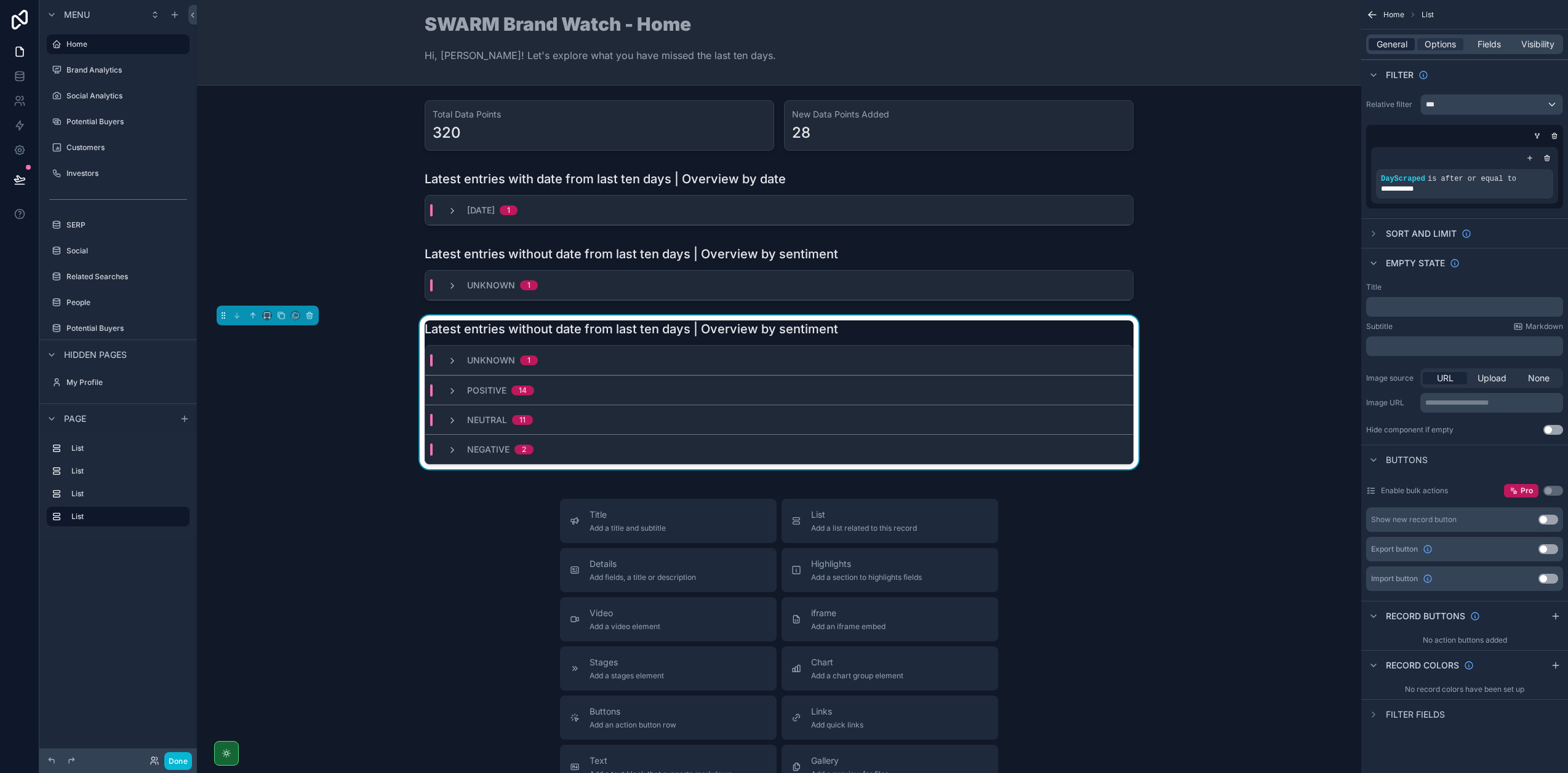
click at [1404, 47] on span "General" at bounding box center [1391, 44] width 30 height 12
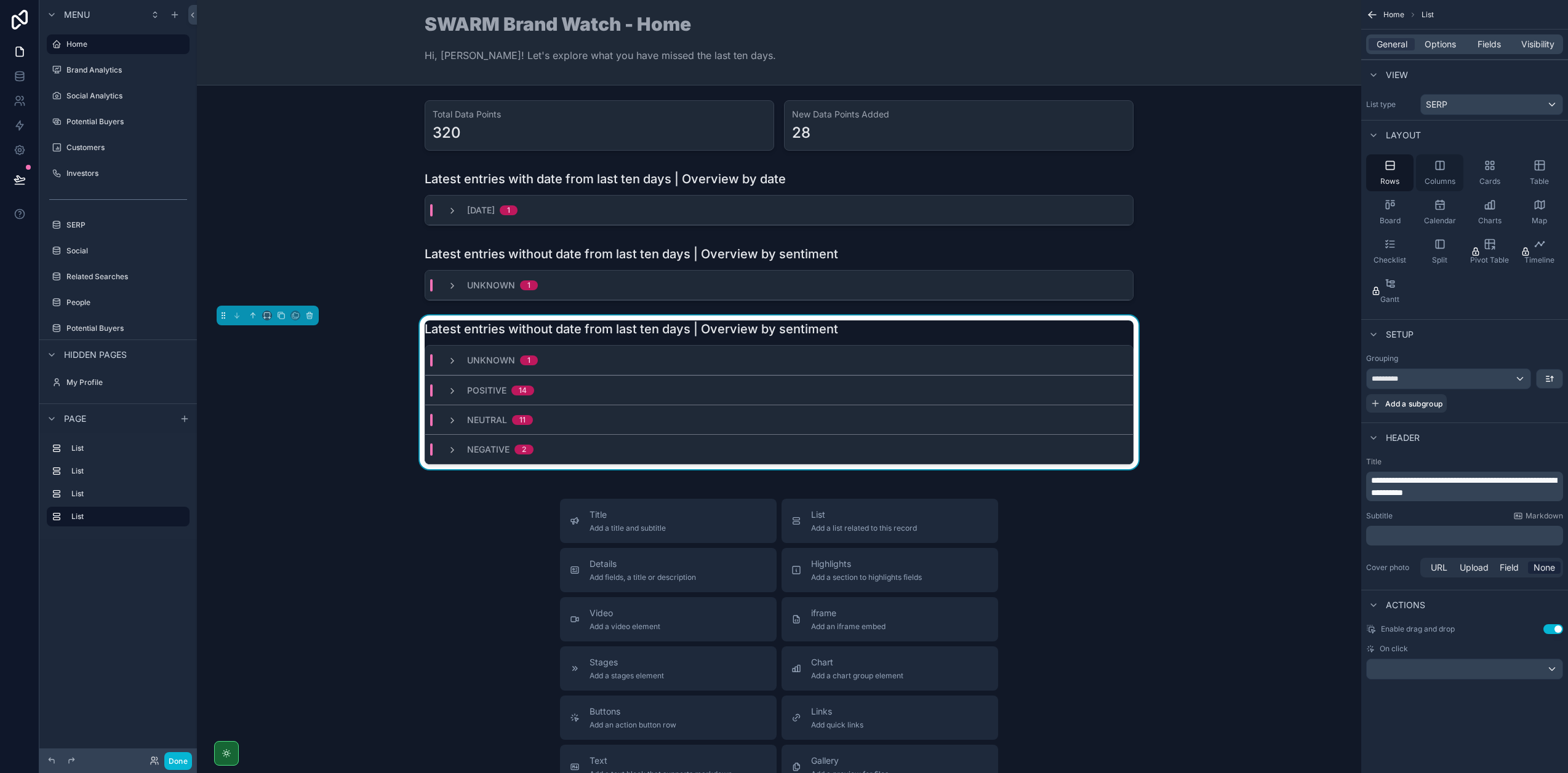
click at [1439, 182] on span "Columns" at bounding box center [1439, 181] width 30 height 10
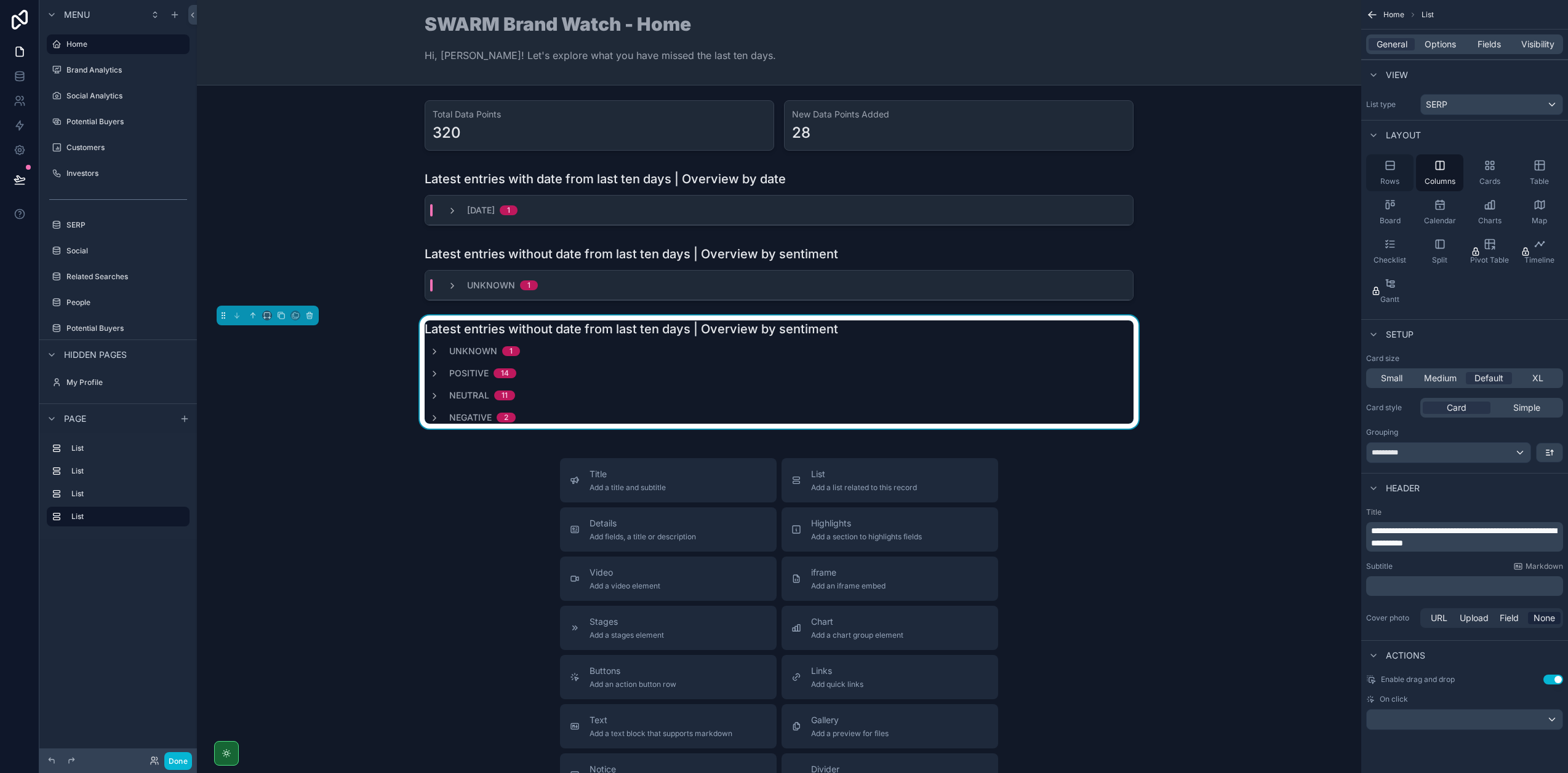
click at [1397, 181] on span "Rows" at bounding box center [1390, 181] width 19 height 10
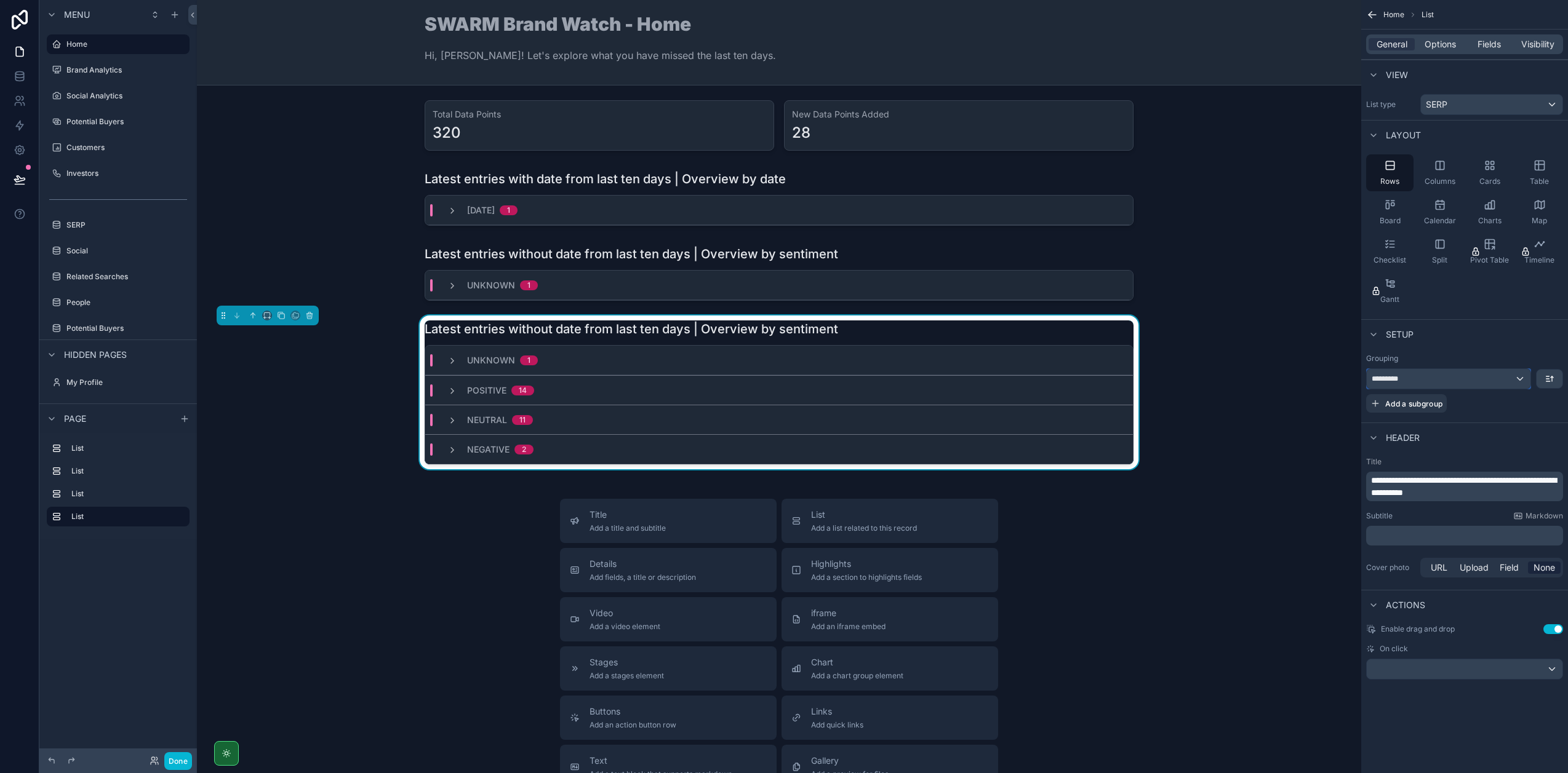
click at [1457, 376] on div "*********" at bounding box center [1448, 378] width 164 height 19
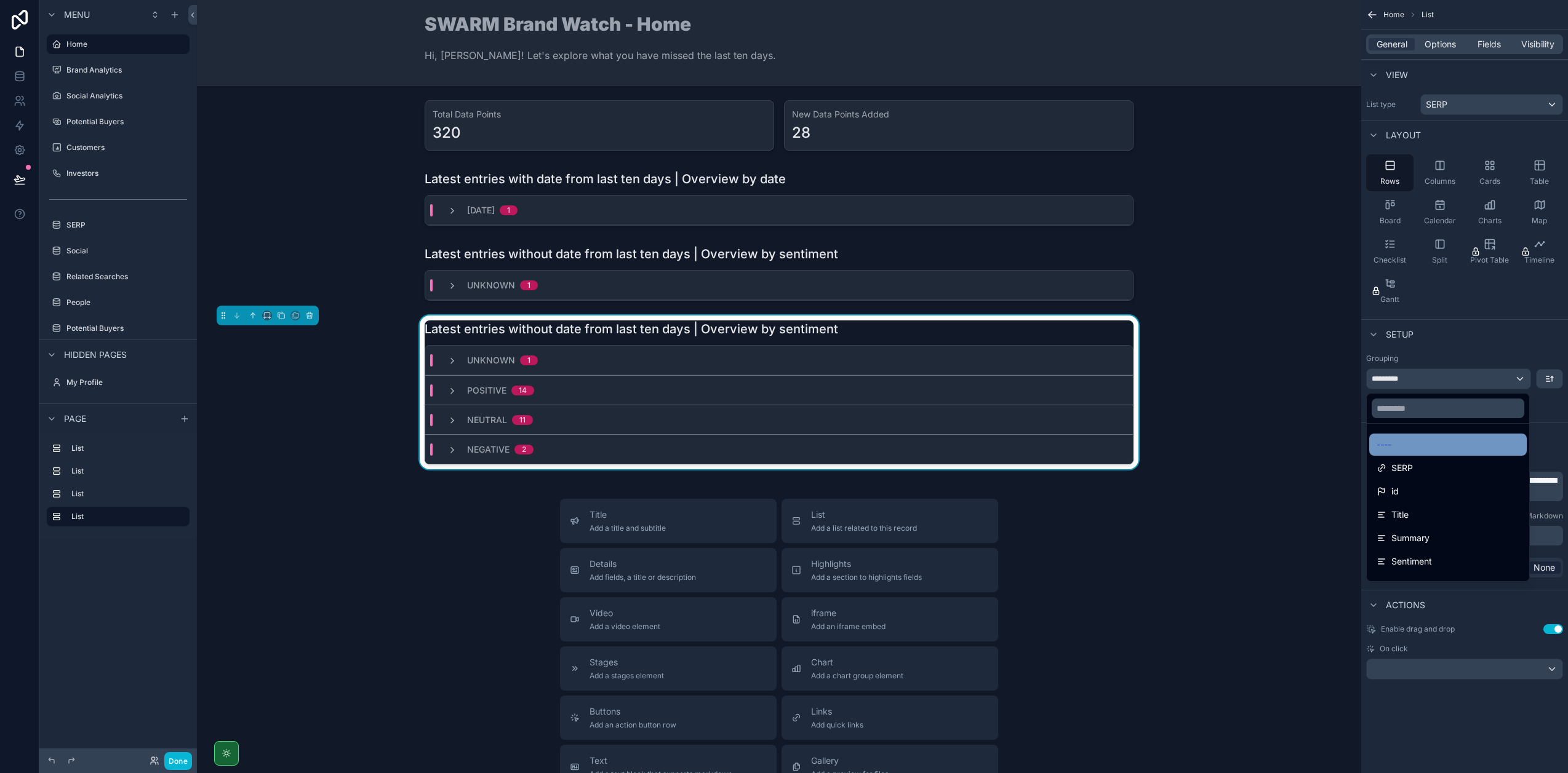
click at [1416, 446] on div "----" at bounding box center [1447, 444] width 143 height 15
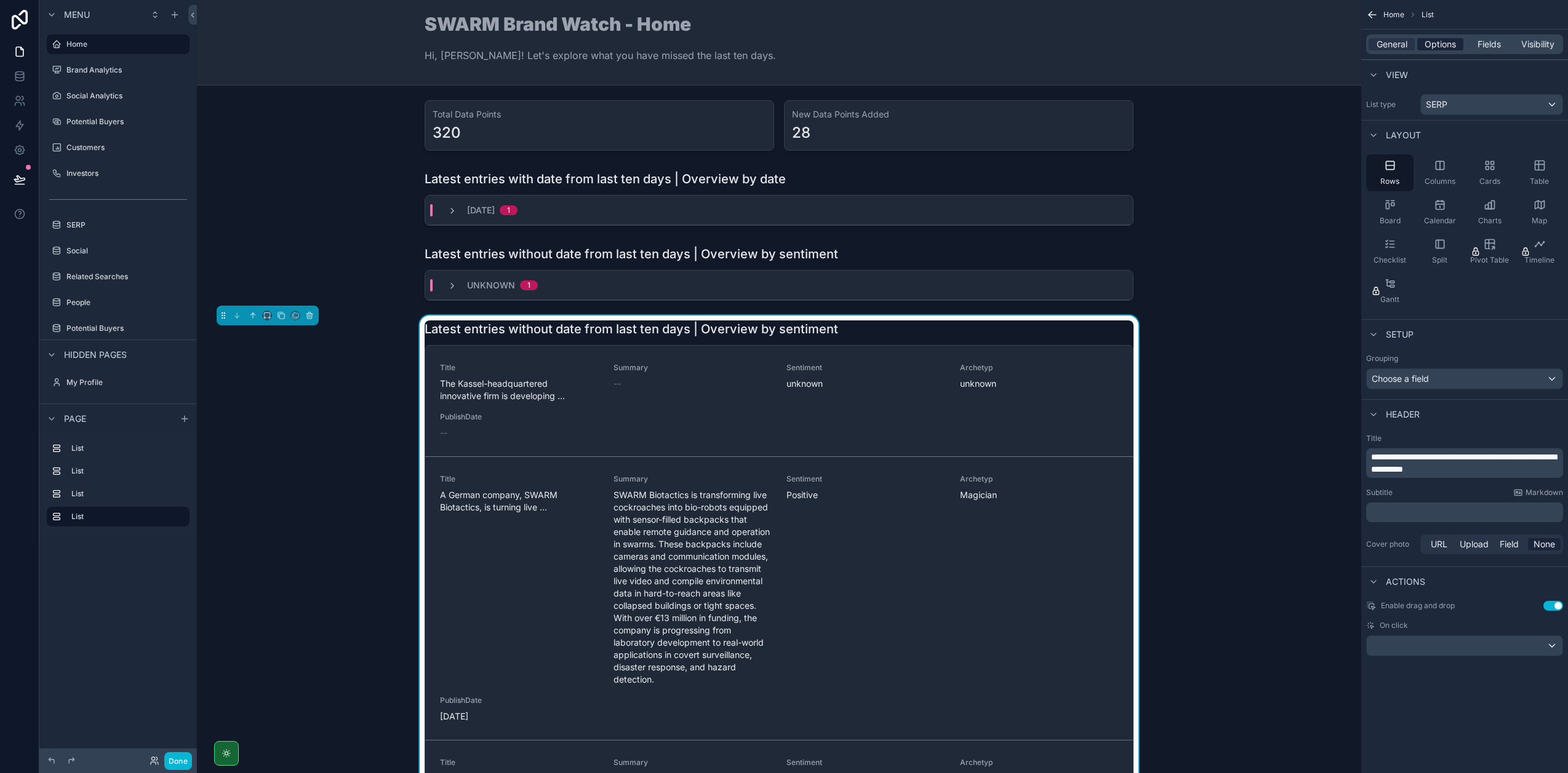
click at [1439, 47] on span "Options" at bounding box center [1440, 44] width 31 height 12
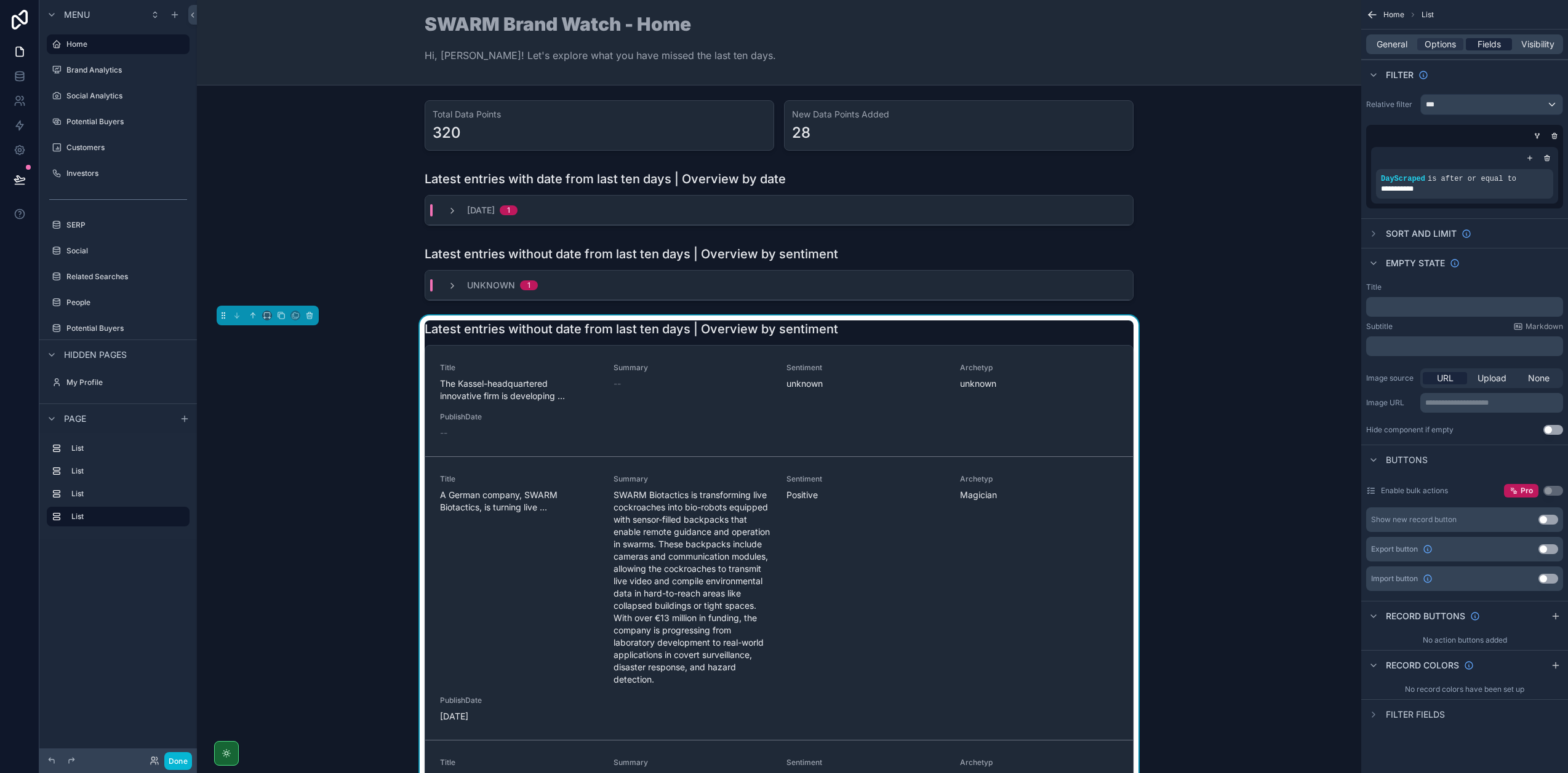
click at [1479, 48] on span "Fields" at bounding box center [1489, 44] width 23 height 12
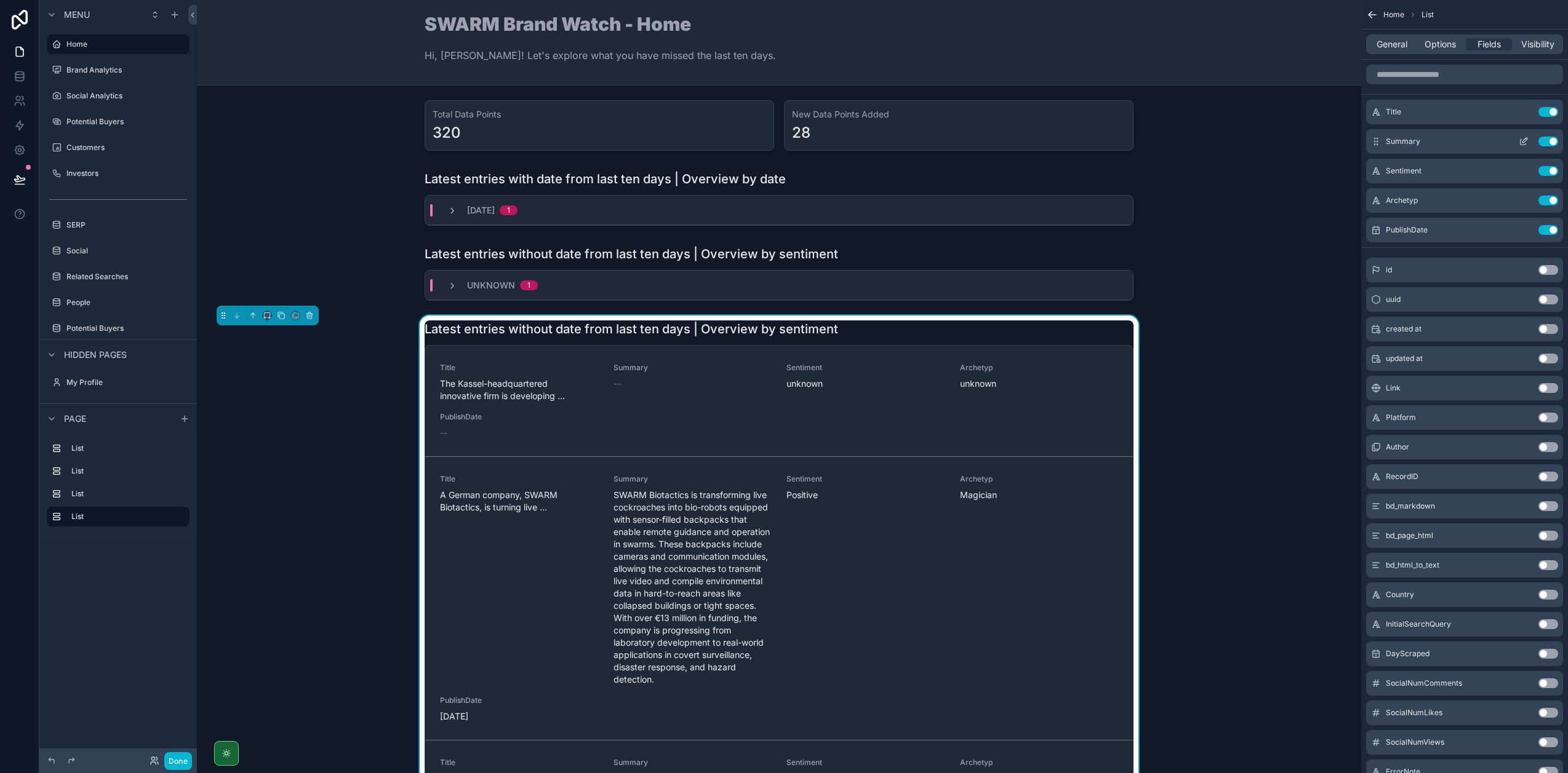
click at [1521, 140] on icon "scrollable content" at bounding box center [1524, 141] width 10 height 10
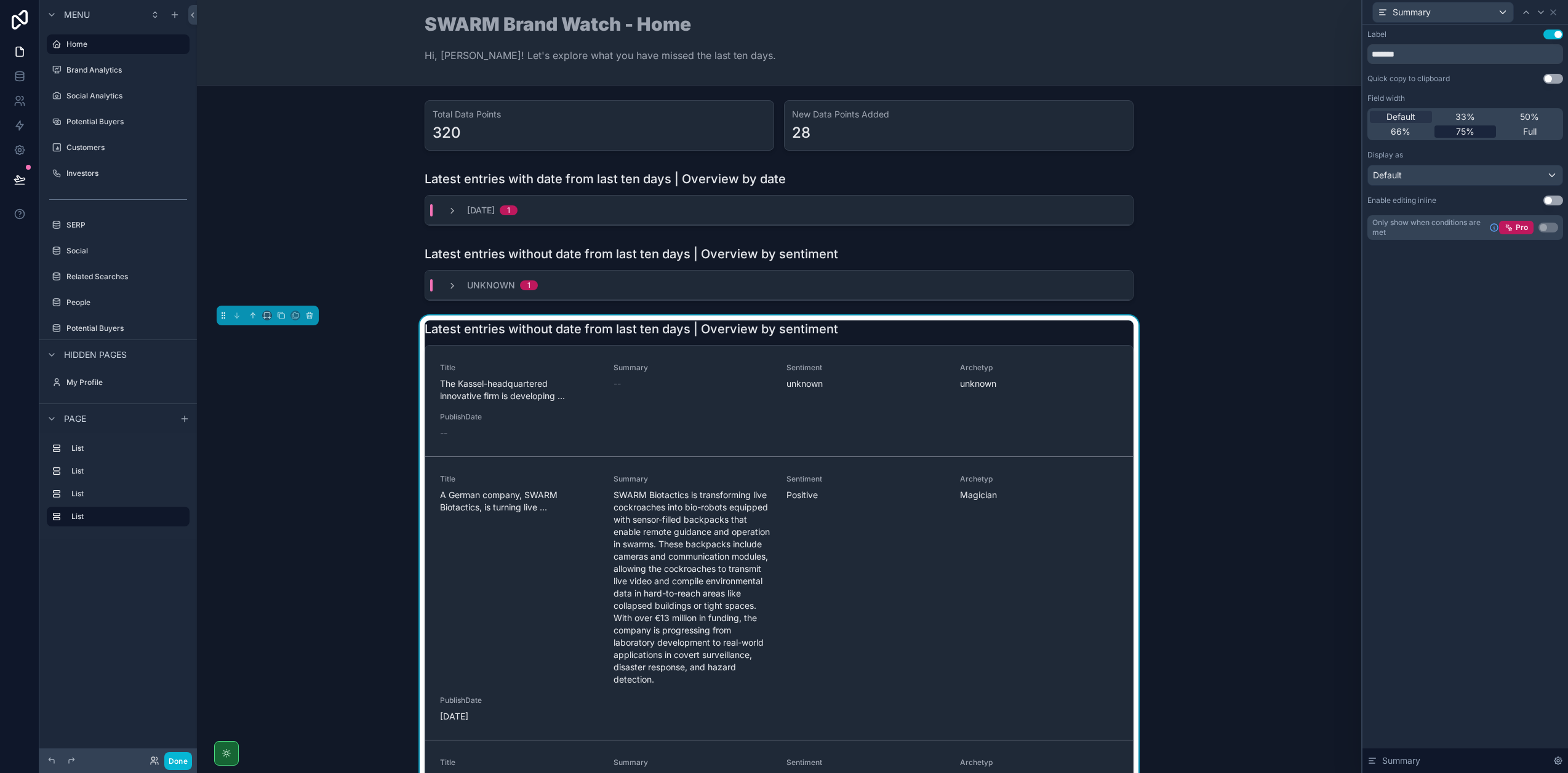
click at [1448, 128] on div "75%" at bounding box center [1465, 132] width 62 height 12
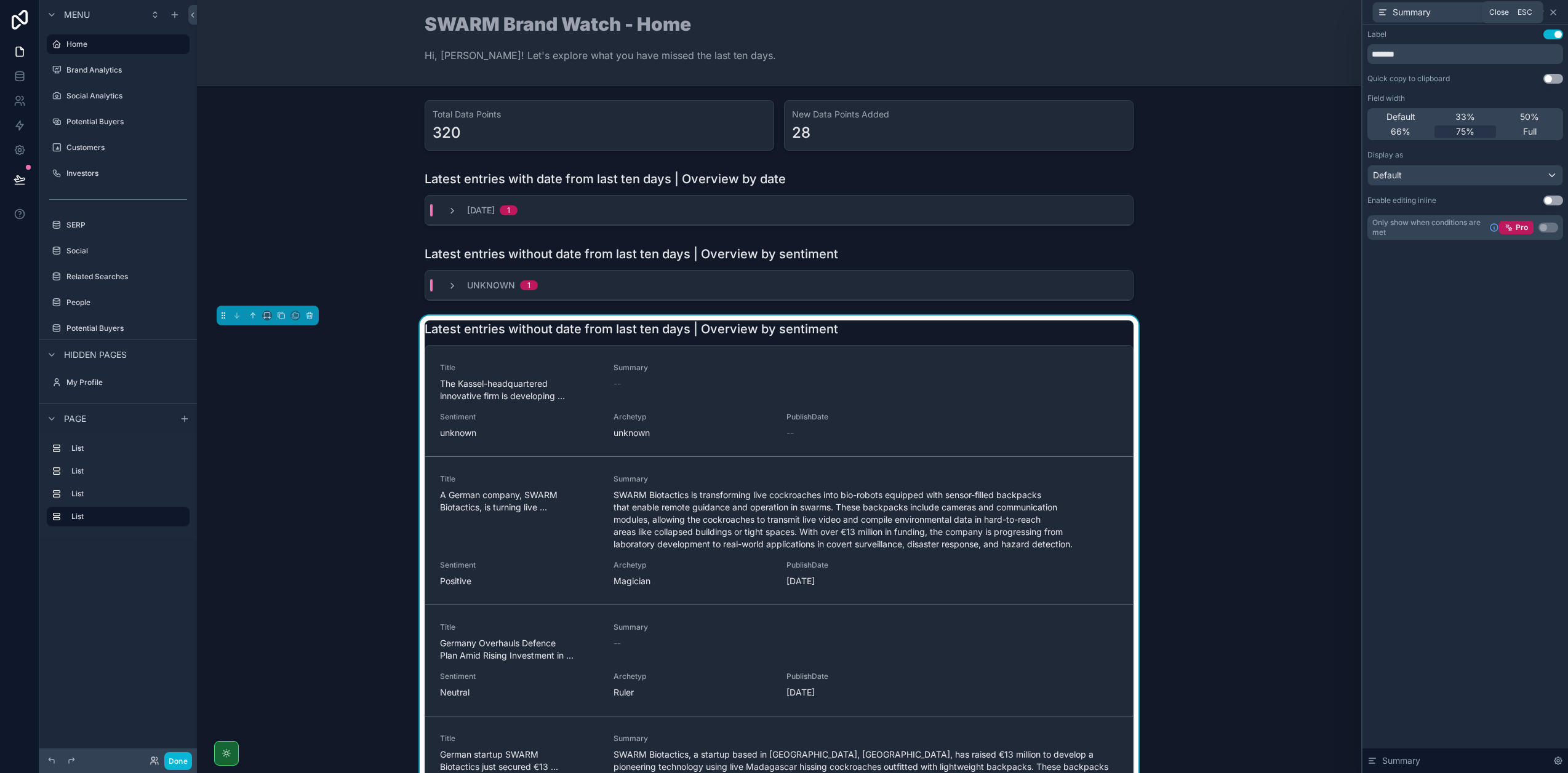
click at [1555, 13] on icon at bounding box center [1552, 12] width 10 height 10
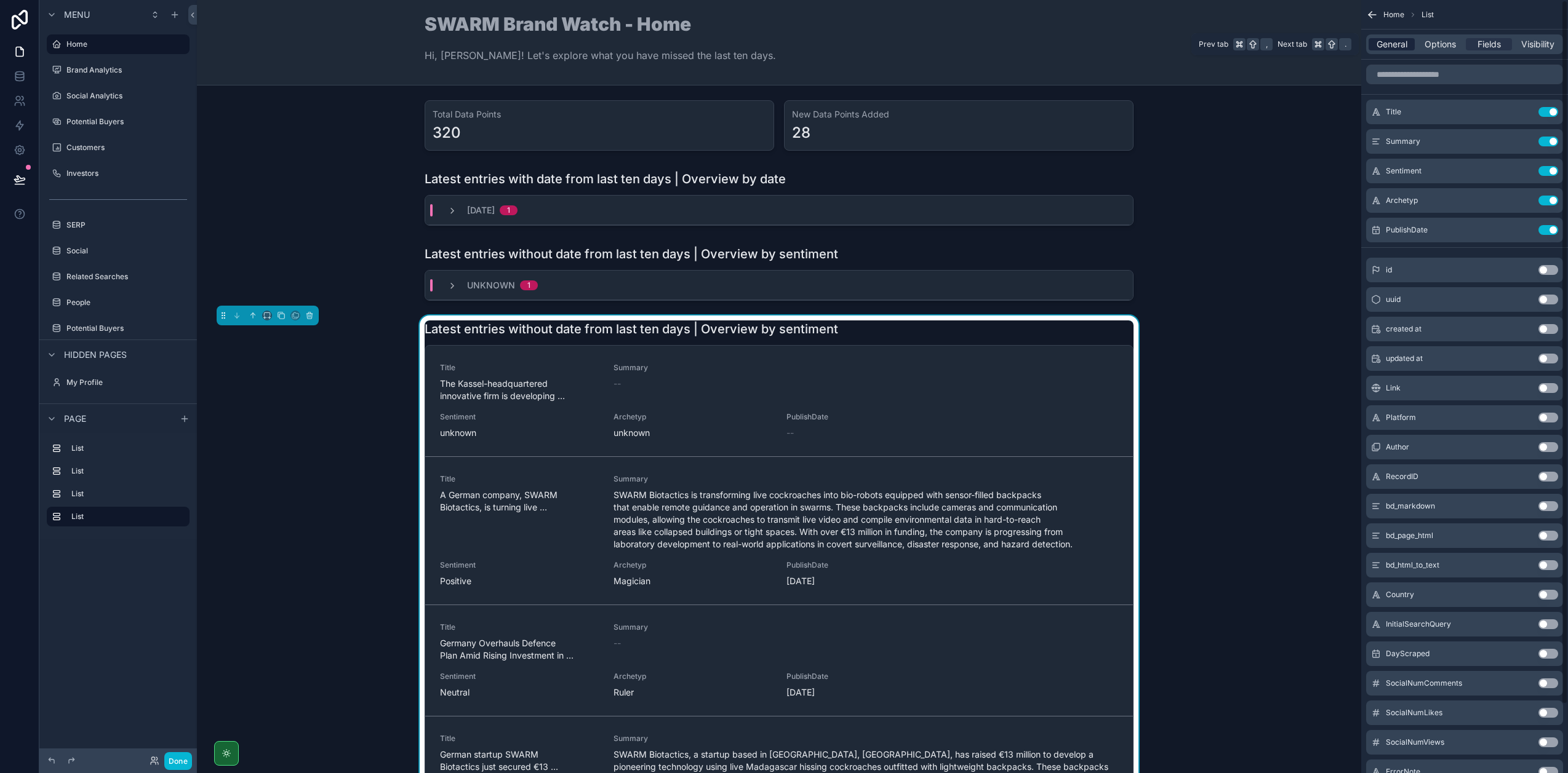
click at [1379, 45] on span "General" at bounding box center [1391, 44] width 30 height 12
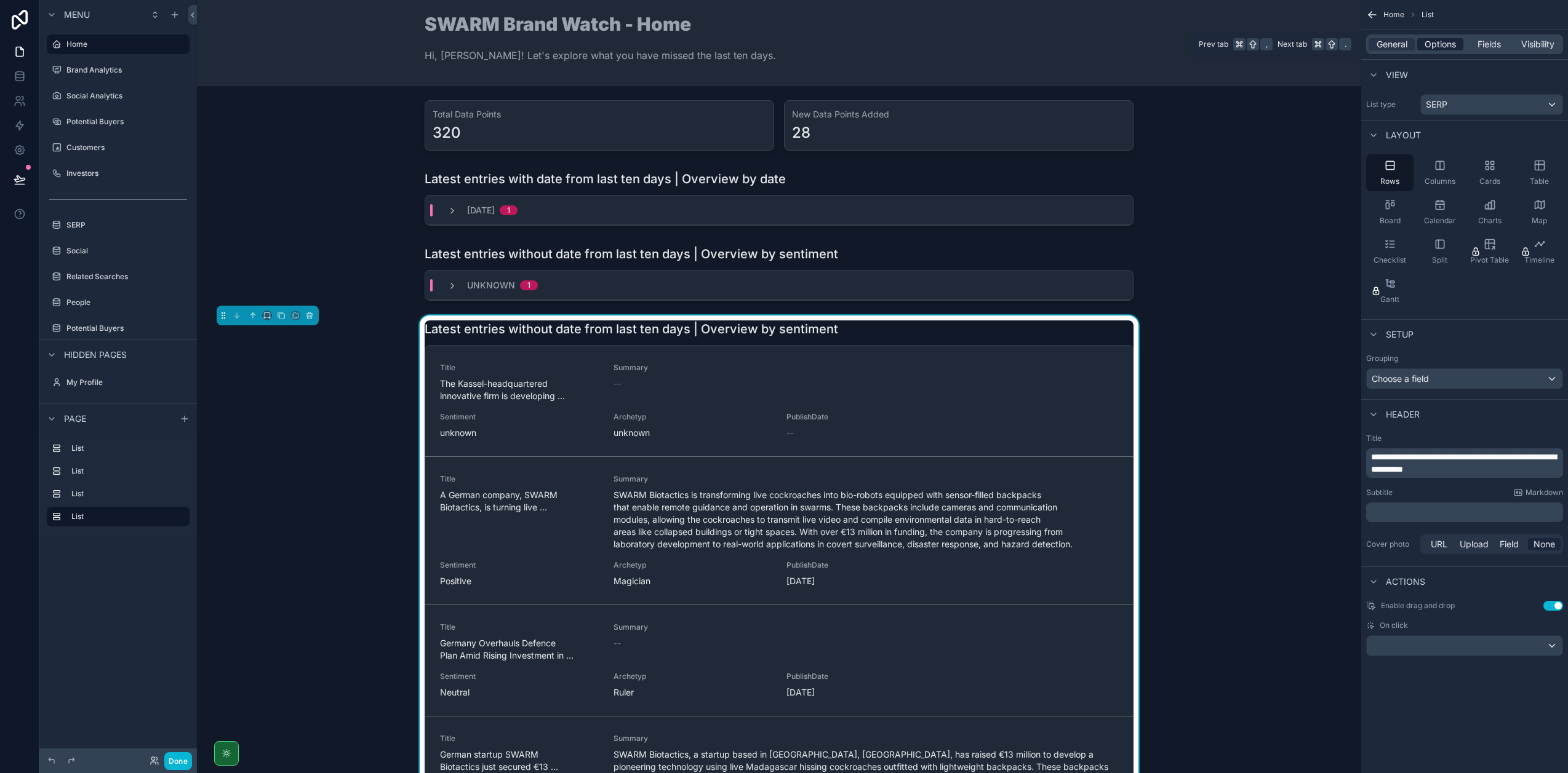
click at [1436, 48] on span "Options" at bounding box center [1440, 44] width 31 height 12
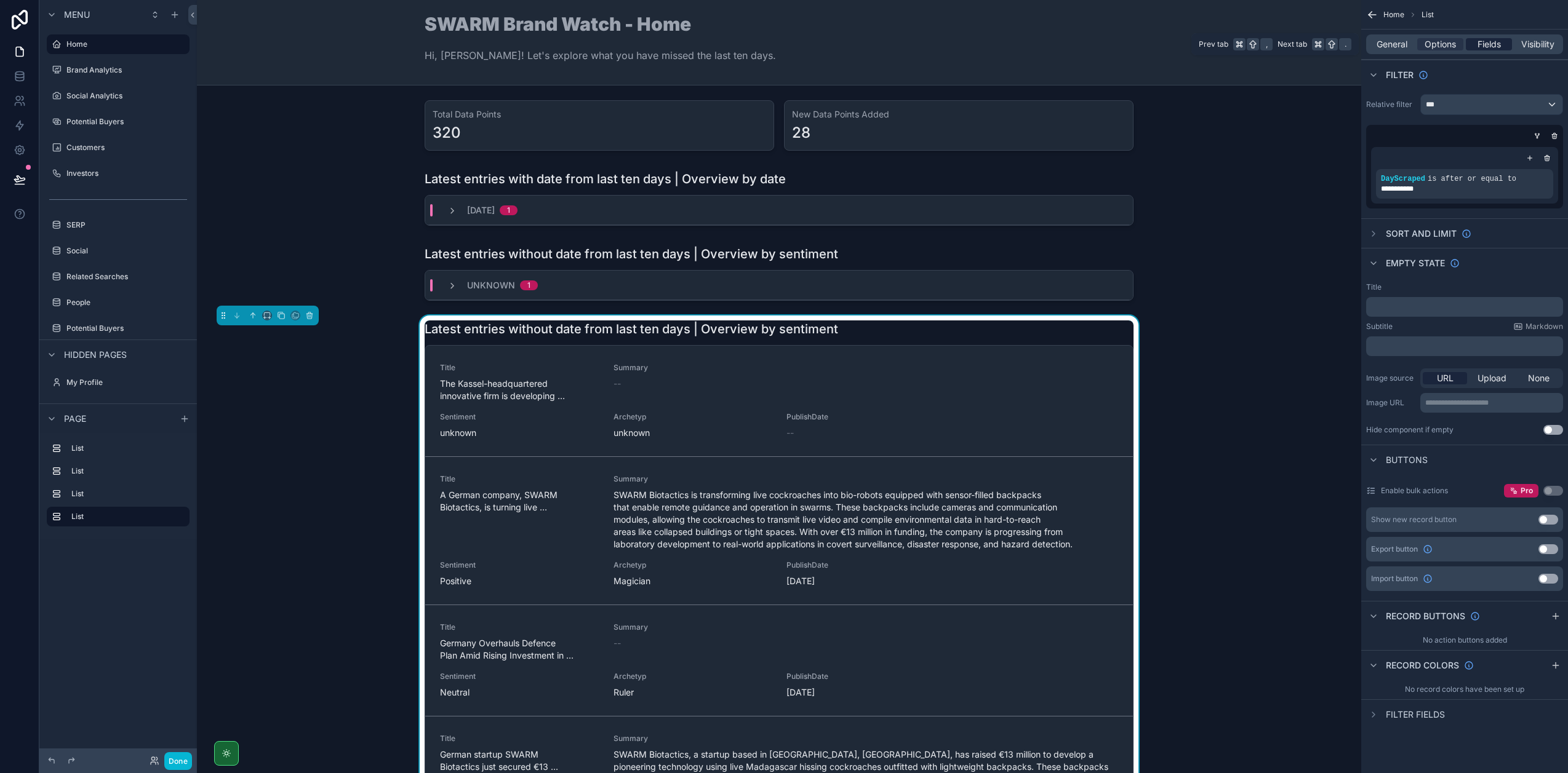
click at [1499, 42] on span "Fields" at bounding box center [1489, 44] width 23 height 12
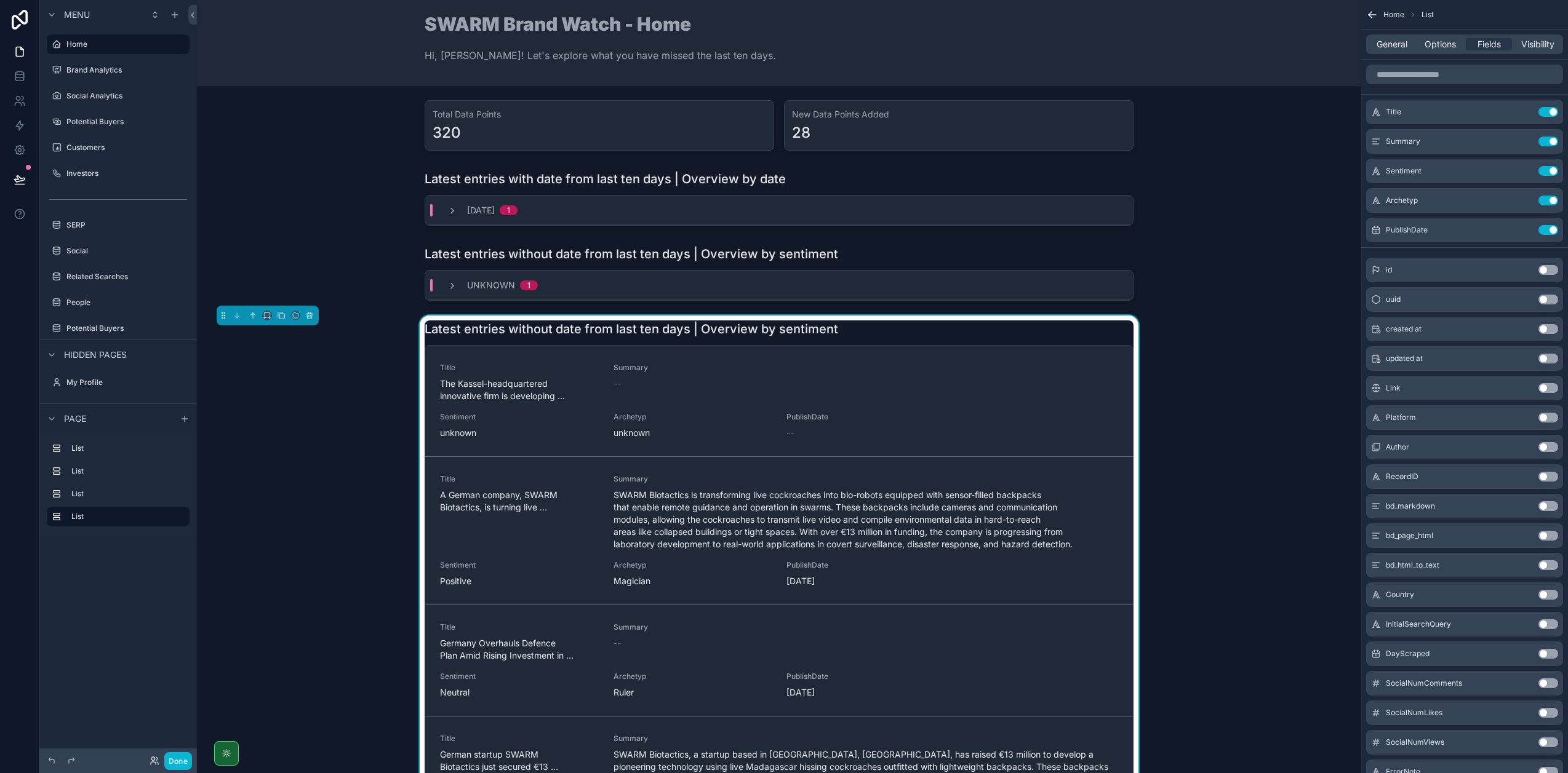
click at [1401, 51] on div "General Options Fields Visibility" at bounding box center [1464, 44] width 197 height 19
click at [1398, 45] on span "General" at bounding box center [1391, 44] width 30 height 12
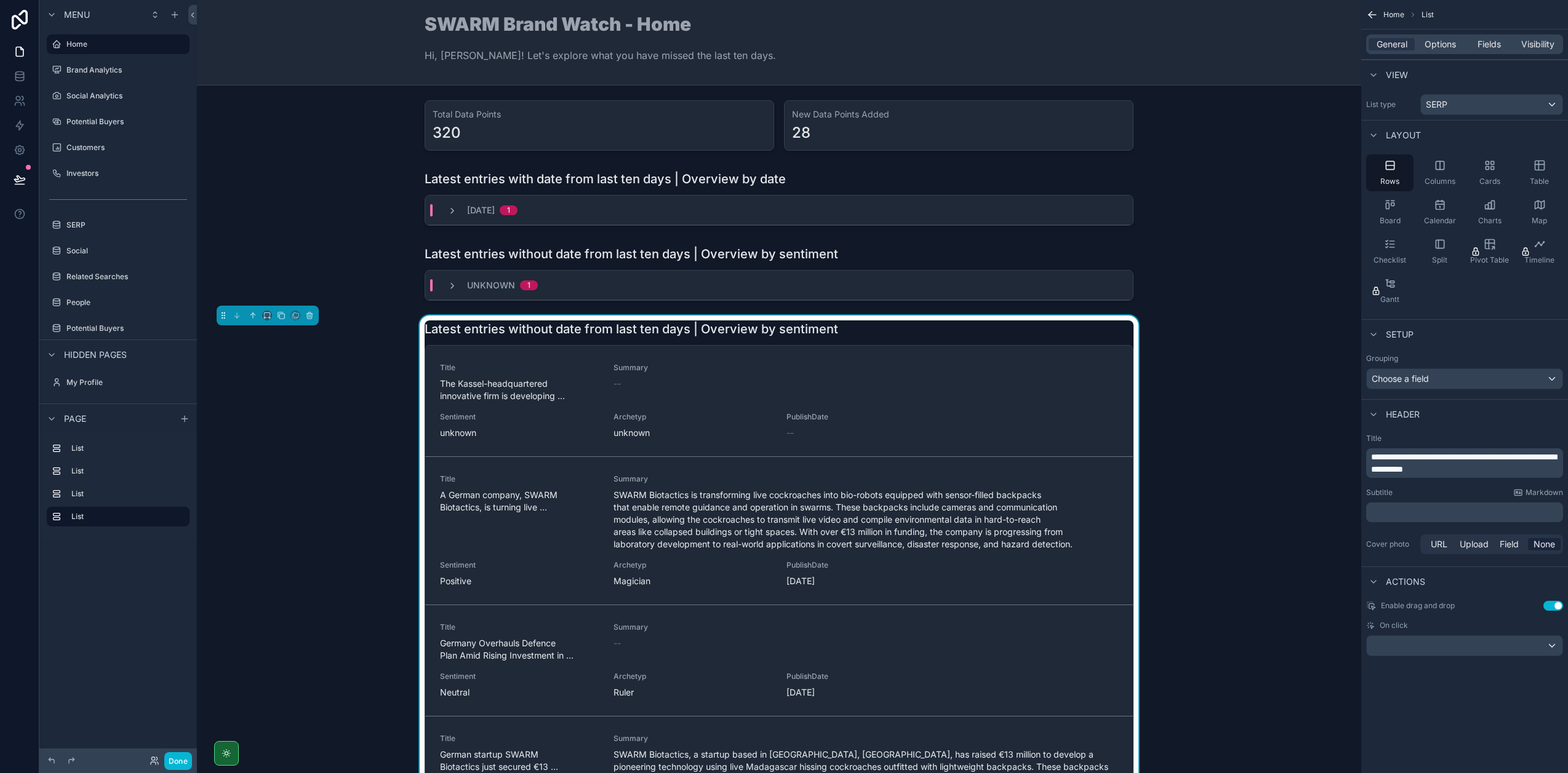
click at [1485, 51] on div "General Options Fields Visibility" at bounding box center [1464, 44] width 197 height 19
click at [1488, 45] on span "Fields" at bounding box center [1489, 44] width 23 height 12
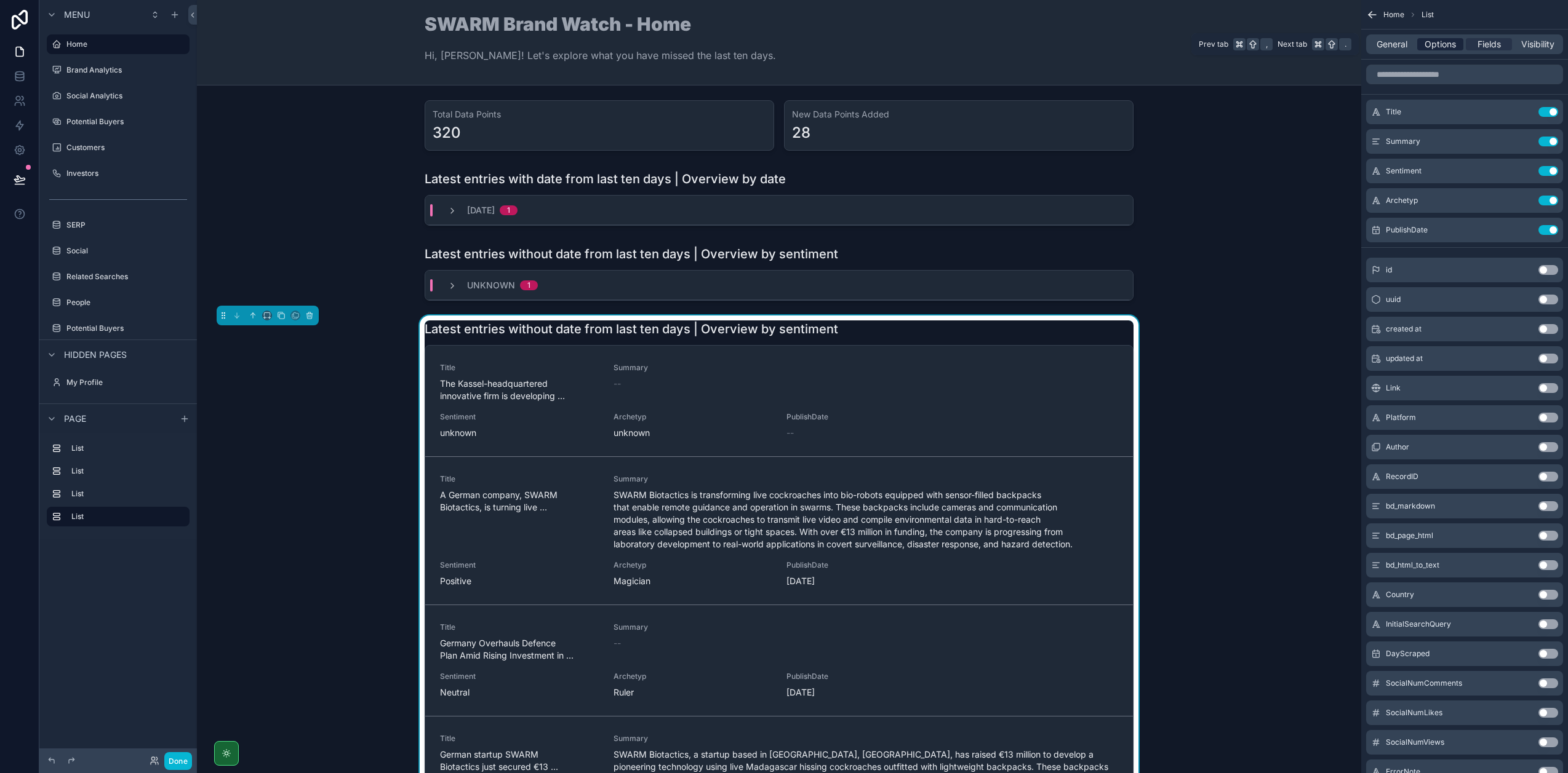
click at [1435, 44] on span "Options" at bounding box center [1440, 44] width 31 height 12
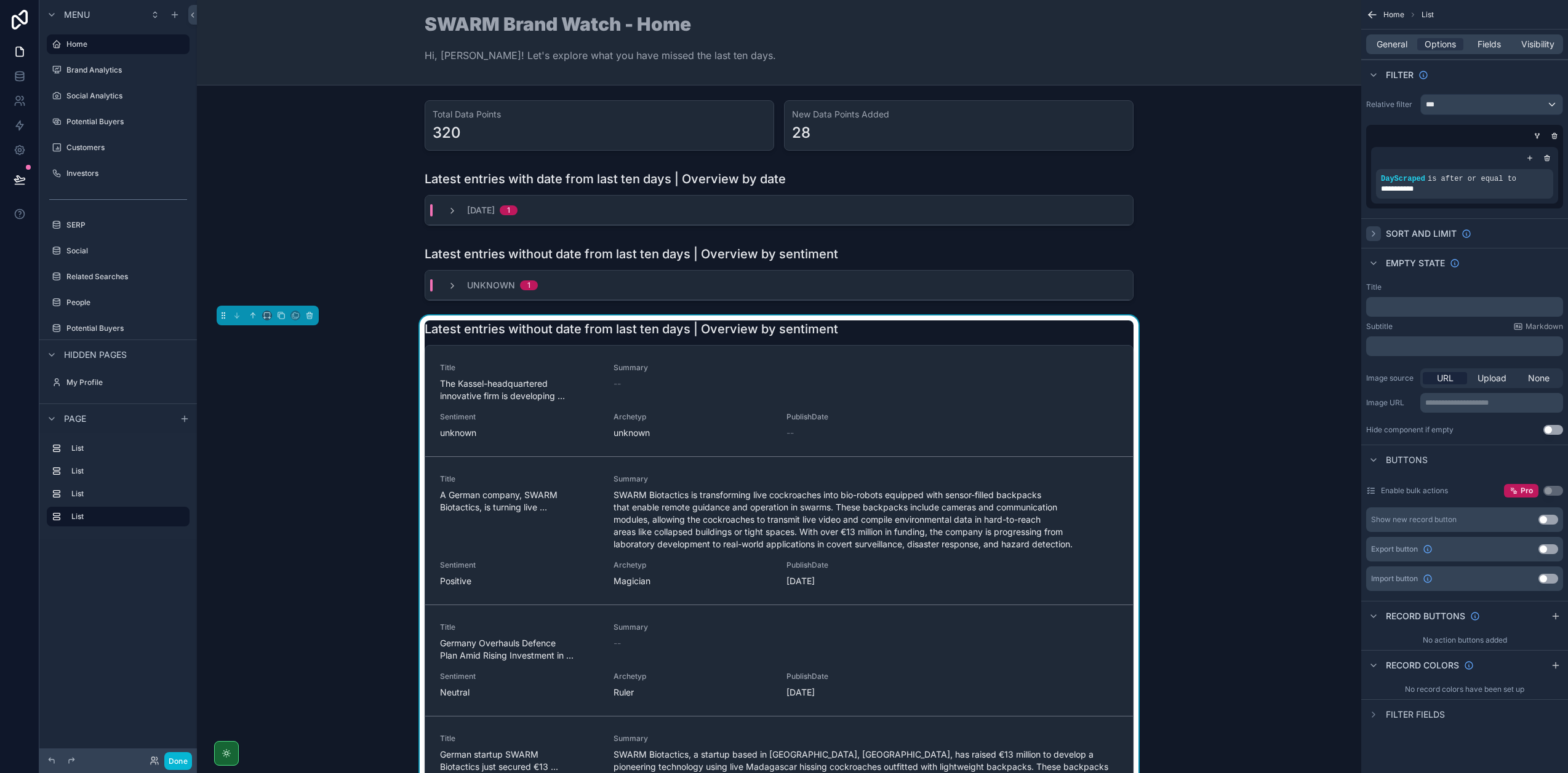
click at [1369, 233] on icon "scrollable content" at bounding box center [1373, 234] width 10 height 10
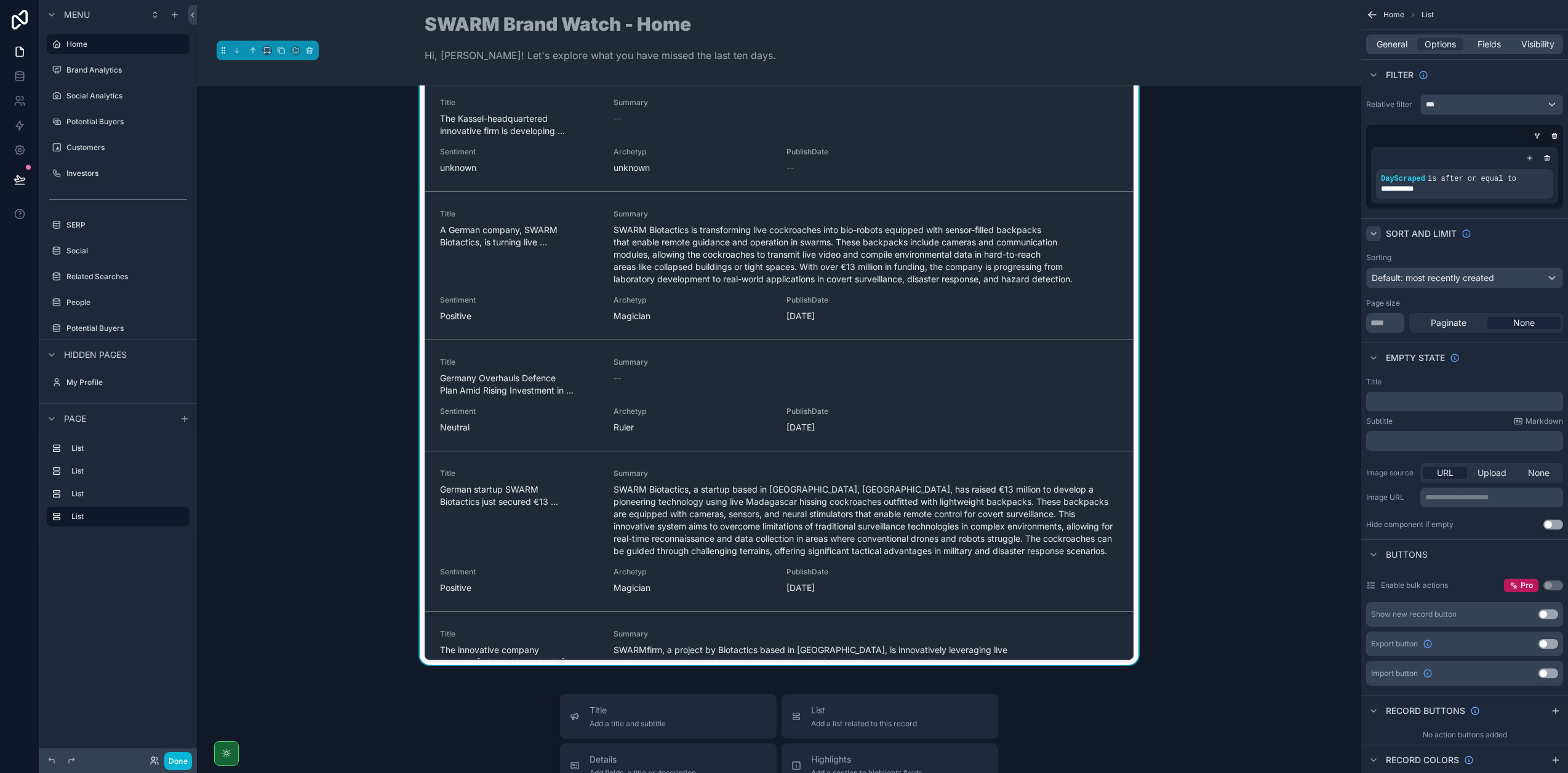
scroll to position [0, 0]
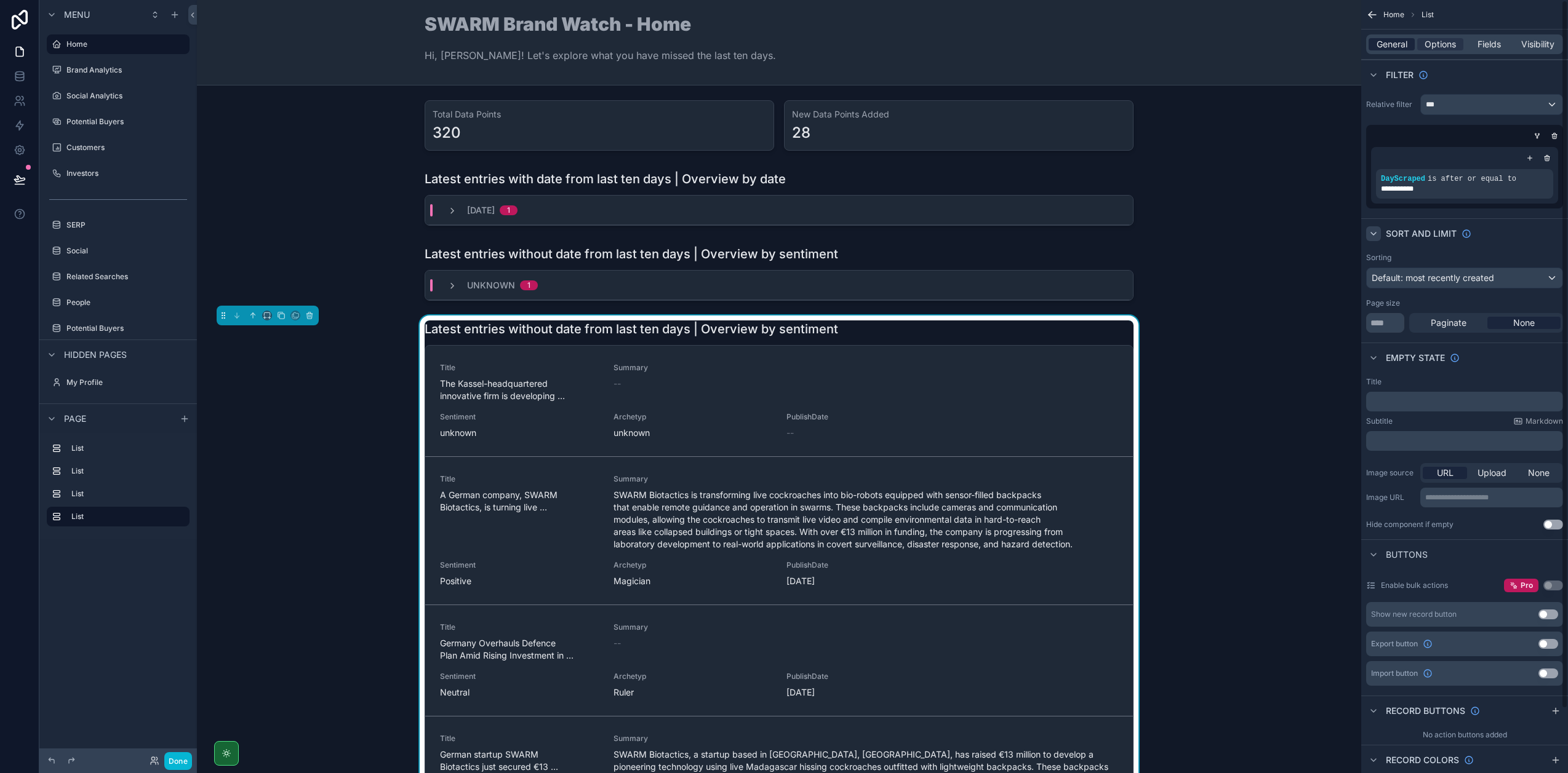
click at [1396, 47] on span "General" at bounding box center [1391, 44] width 30 height 12
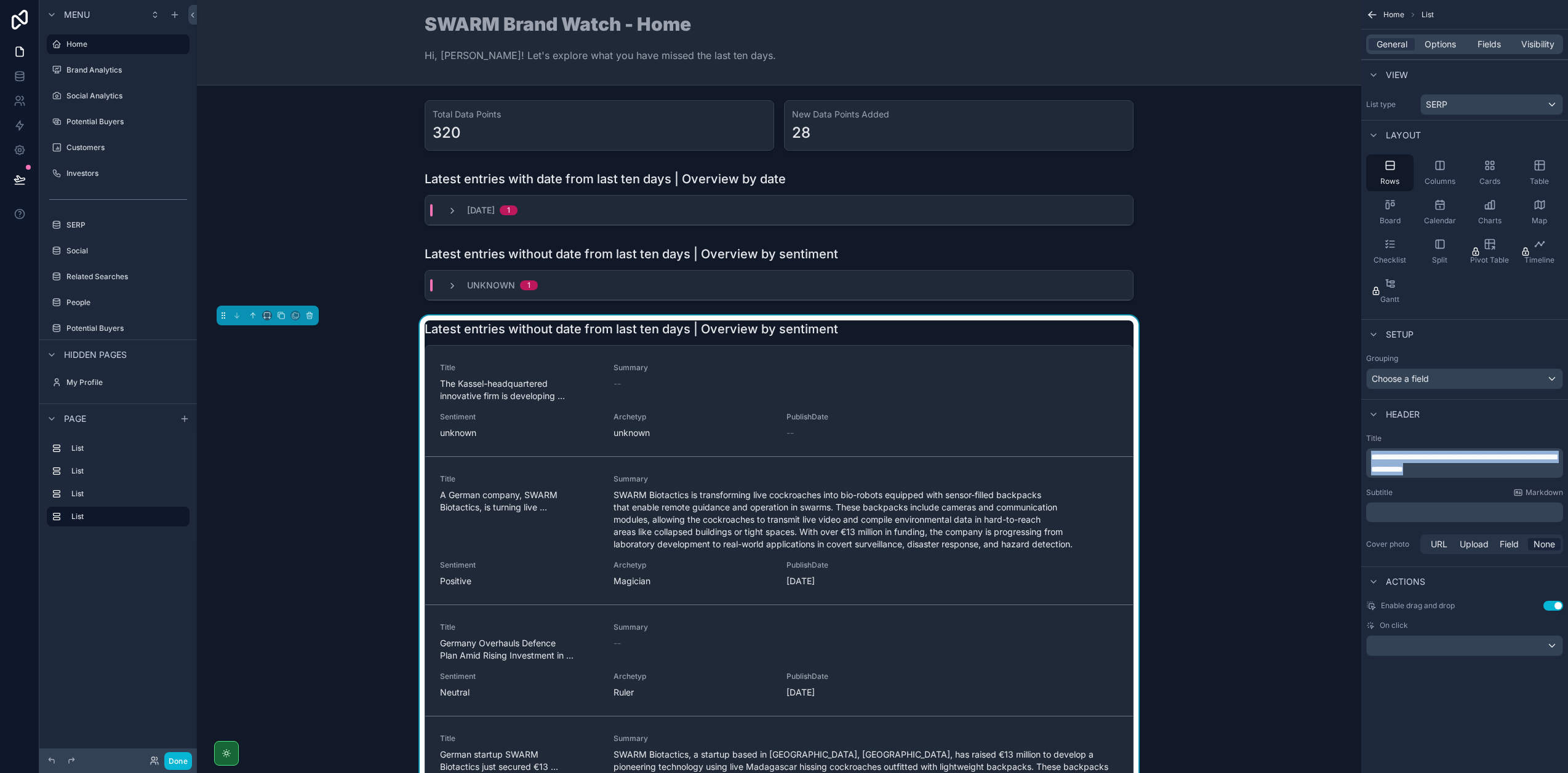
drag, startPoint x: 1486, startPoint y: 468, endPoint x: 1366, endPoint y: 452, distance: 121.1
click at [1366, 452] on div "**********" at bounding box center [1464, 463] width 197 height 30
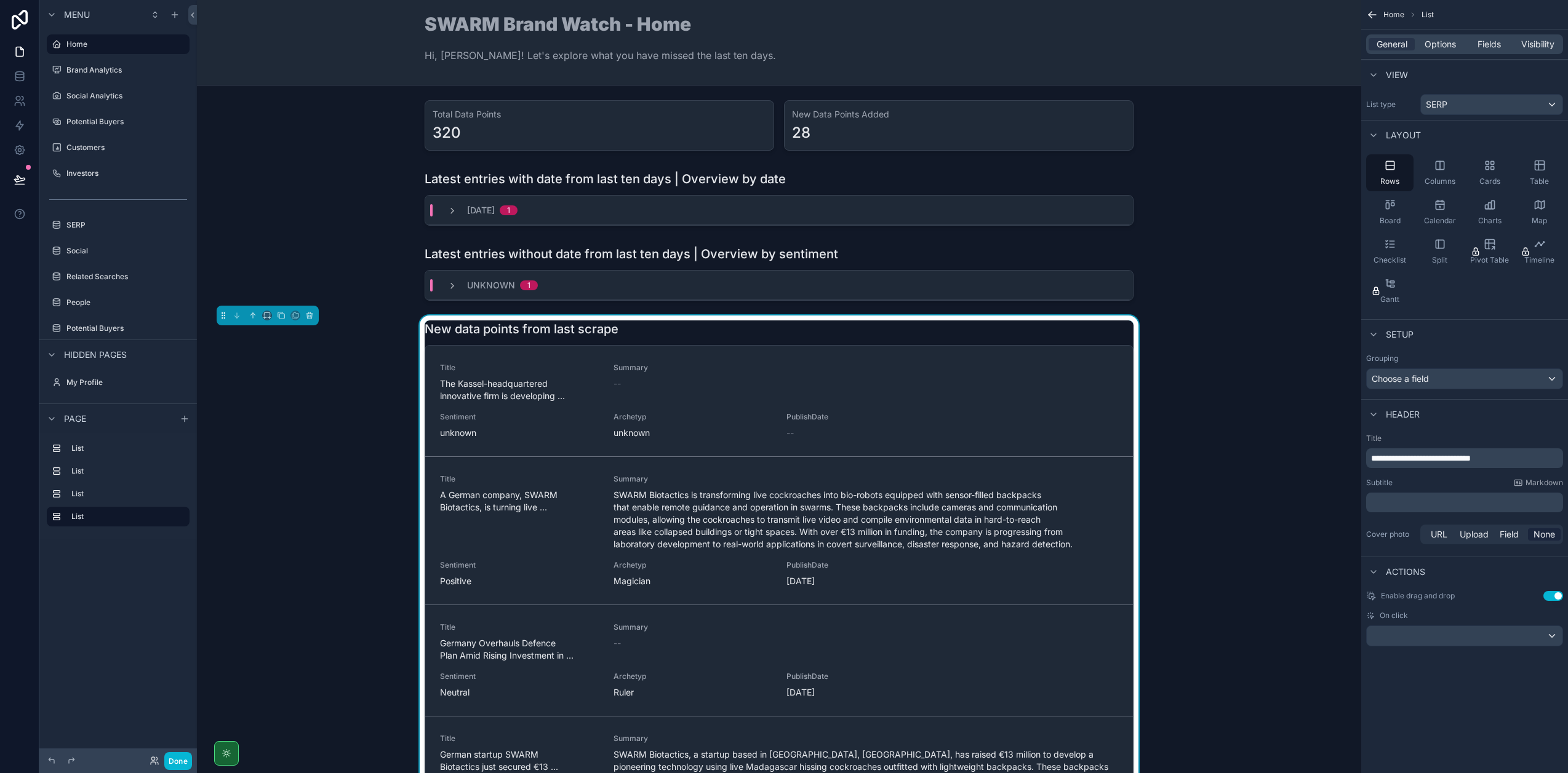
click at [1439, 426] on div "Header" at bounding box center [1464, 414] width 206 height 30
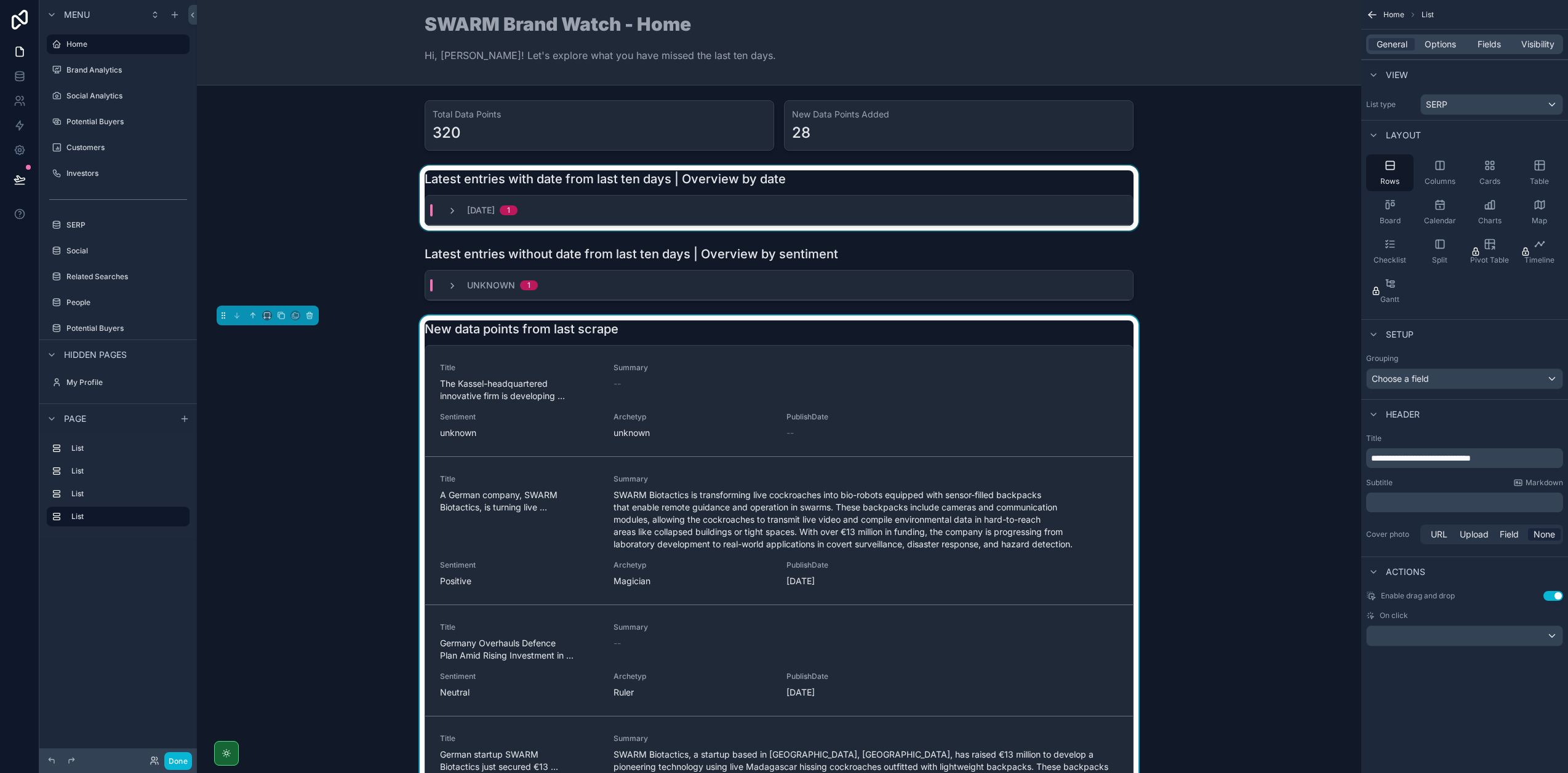
click at [869, 184] on div "scrollable content" at bounding box center [778, 198] width 1144 height 65
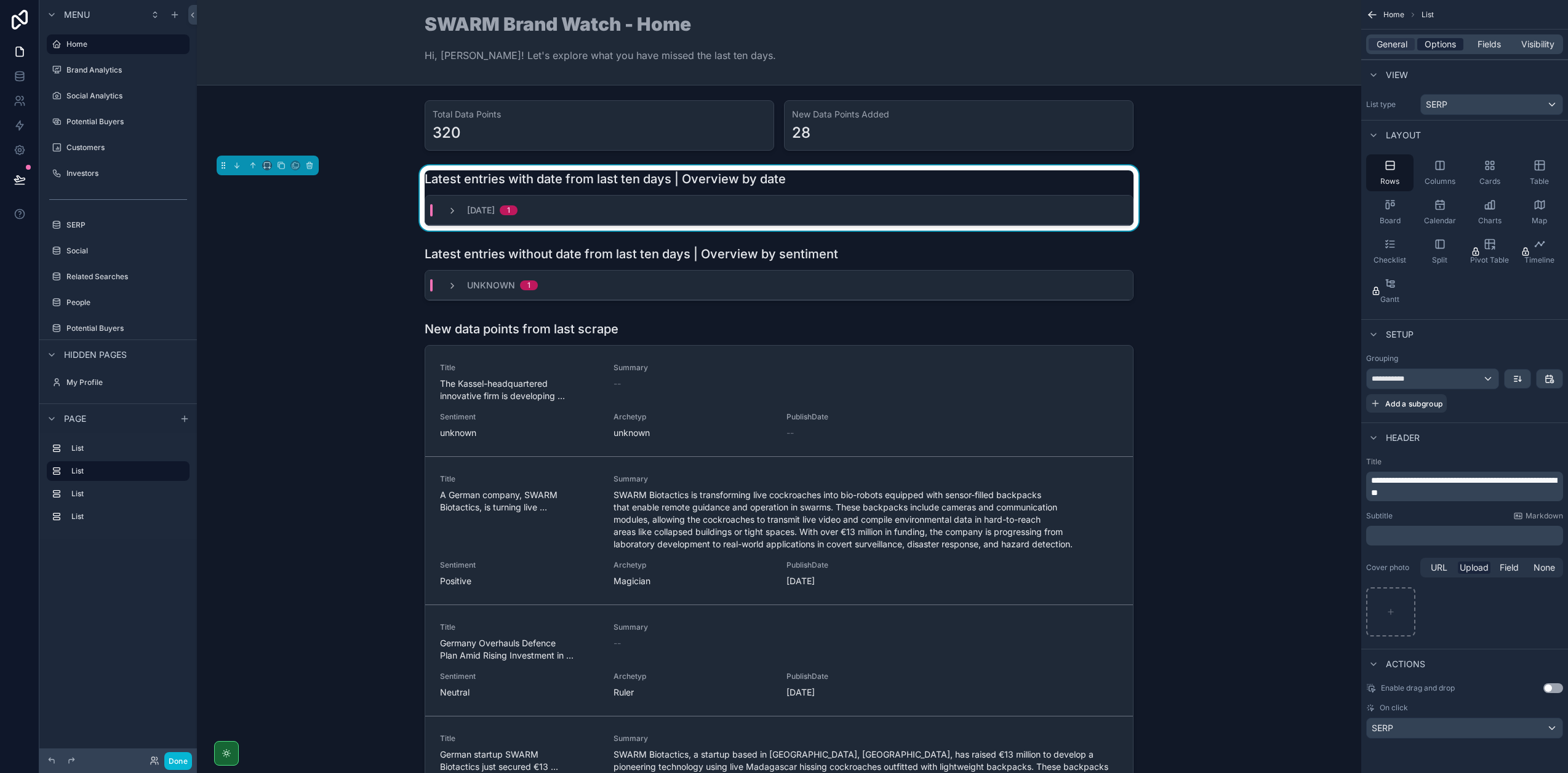
click at [1452, 42] on span "Options" at bounding box center [1440, 44] width 31 height 12
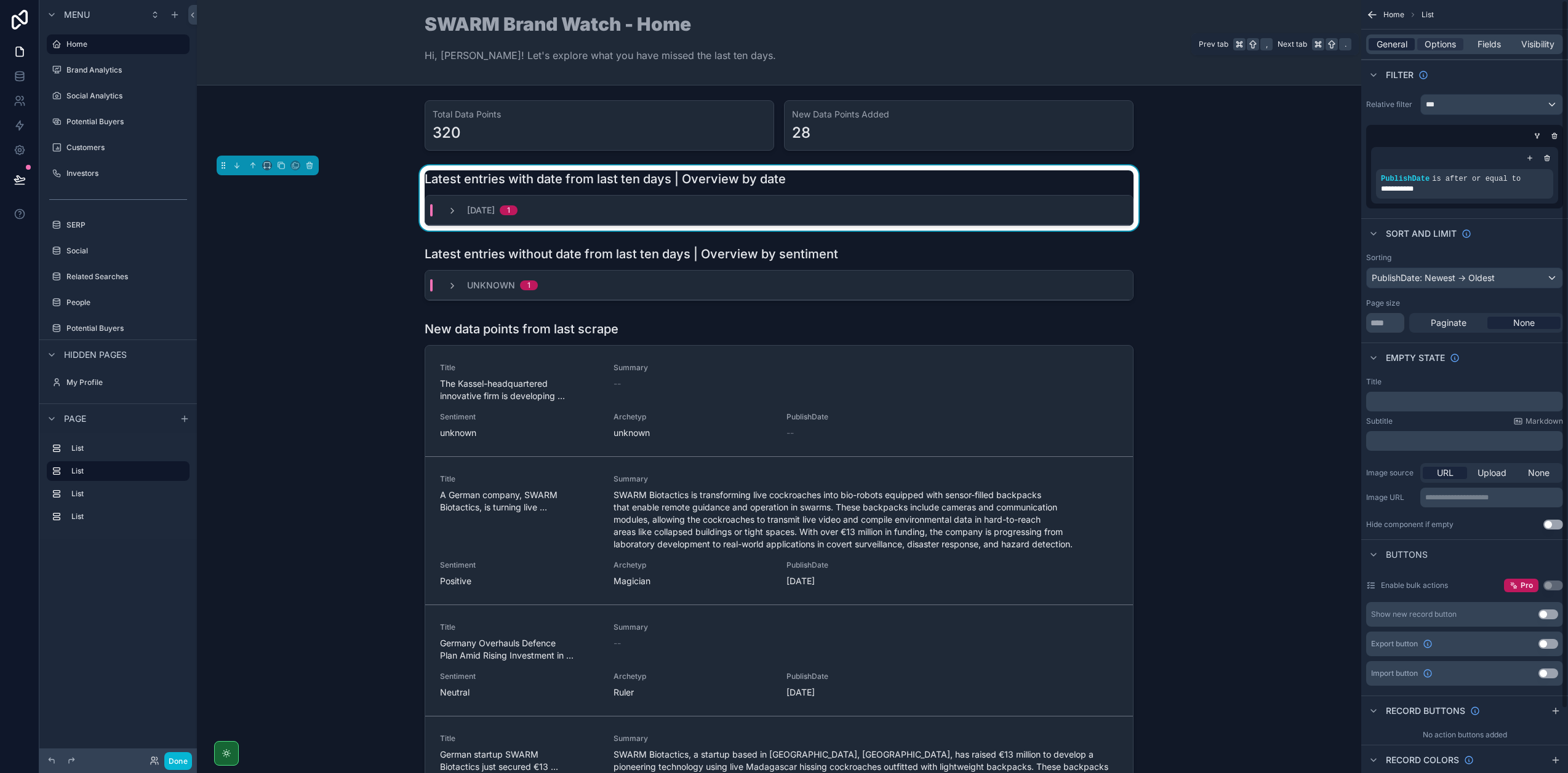
click at [1387, 43] on span "General" at bounding box center [1391, 44] width 30 height 12
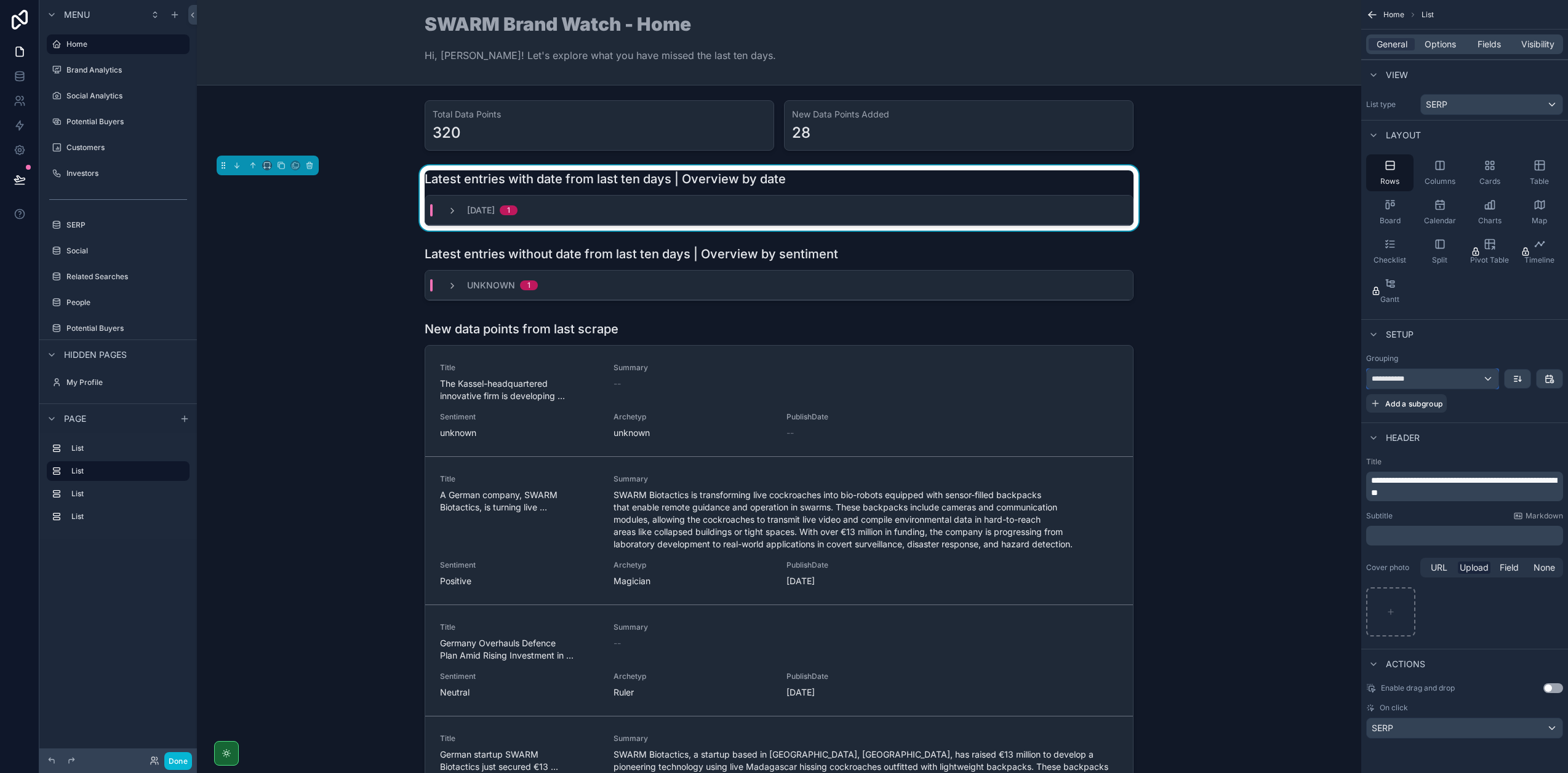
click at [1443, 381] on div "**********" at bounding box center [1432, 378] width 132 height 19
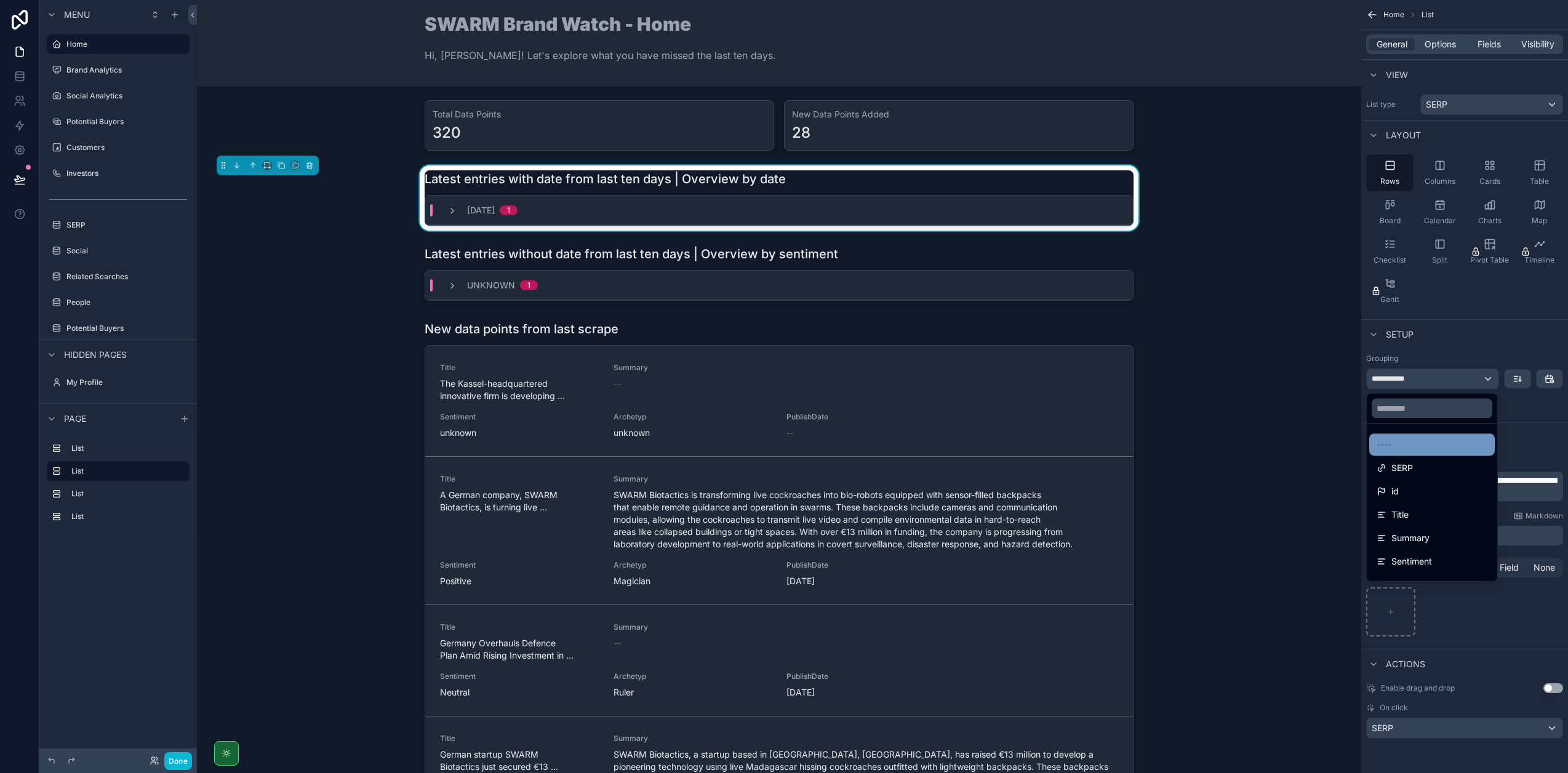
click at [1425, 436] on div "----" at bounding box center [1432, 444] width 125 height 22
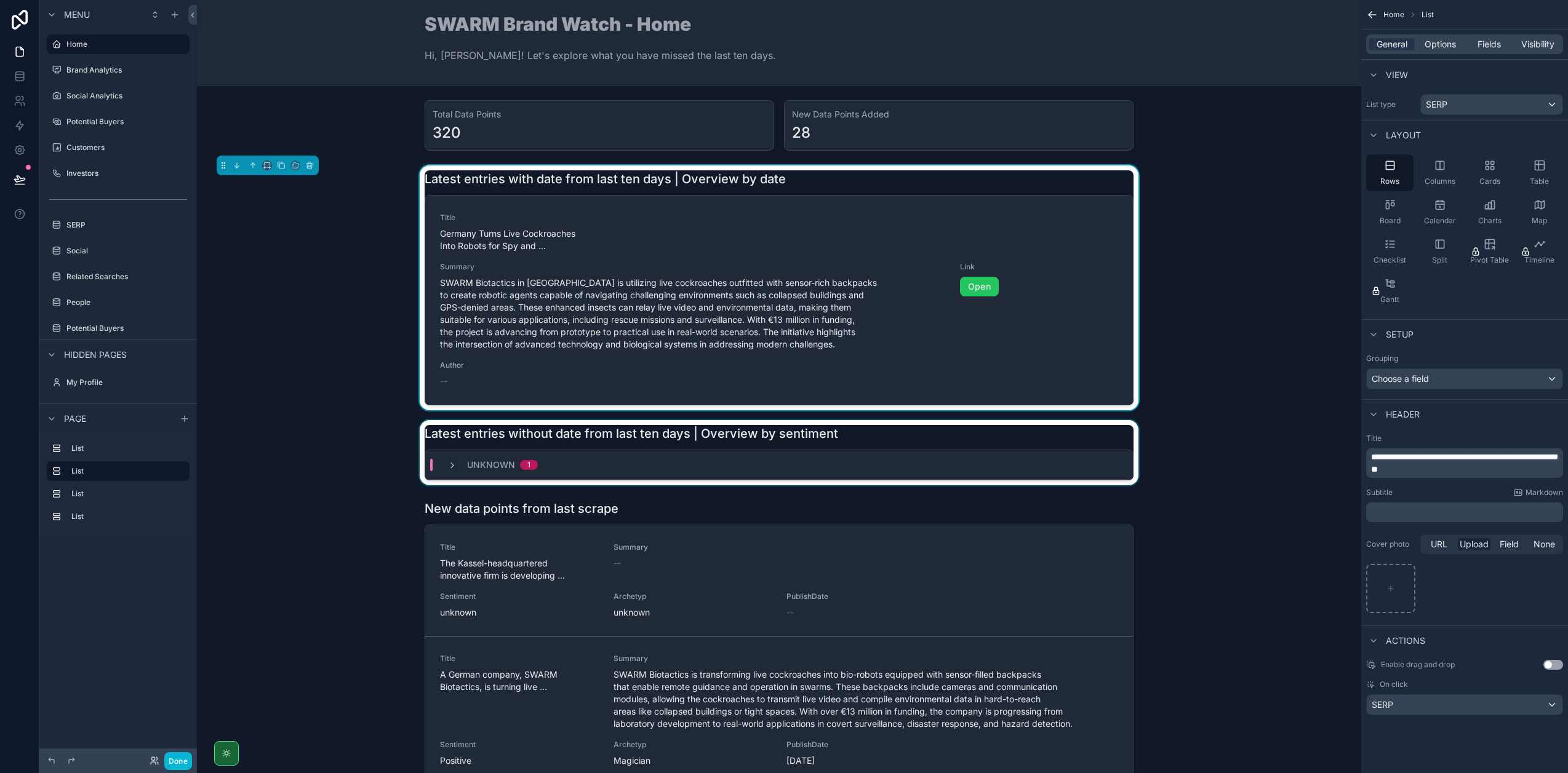
click at [874, 442] on div "scrollable content" at bounding box center [778, 453] width 1144 height 65
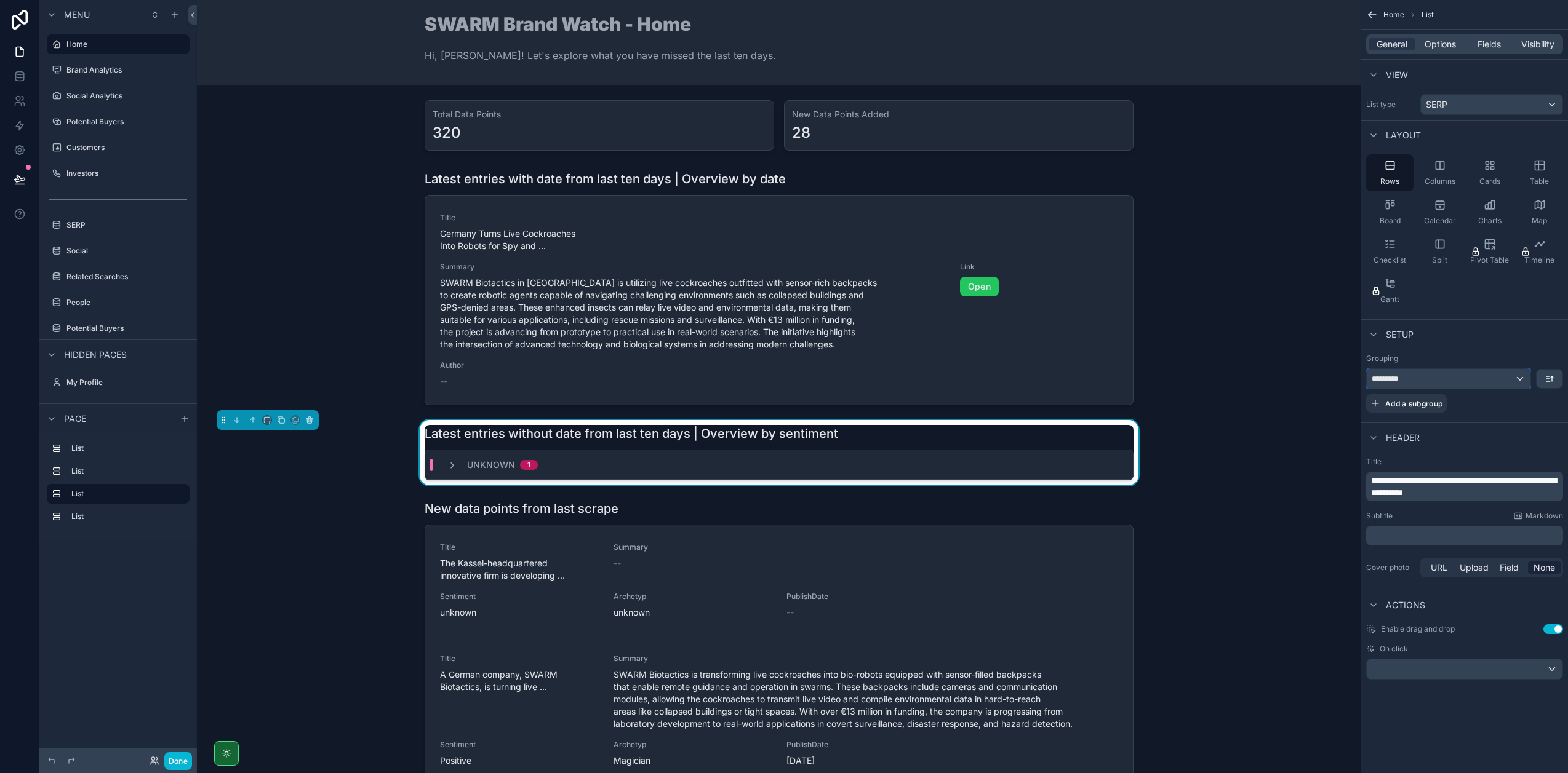
click at [1452, 383] on div "*********" at bounding box center [1448, 378] width 164 height 19
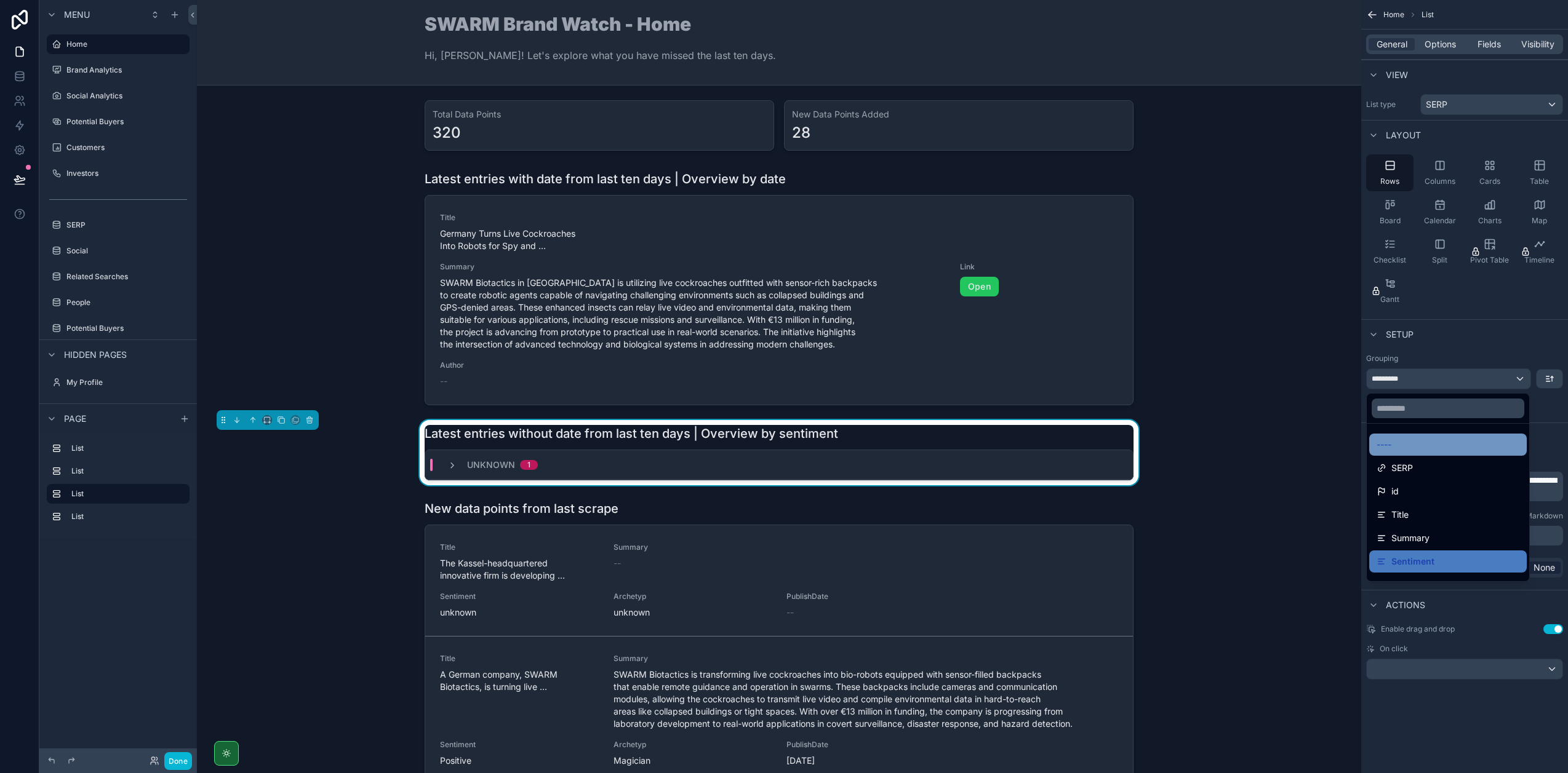
click at [1413, 443] on div "----" at bounding box center [1447, 444] width 143 height 15
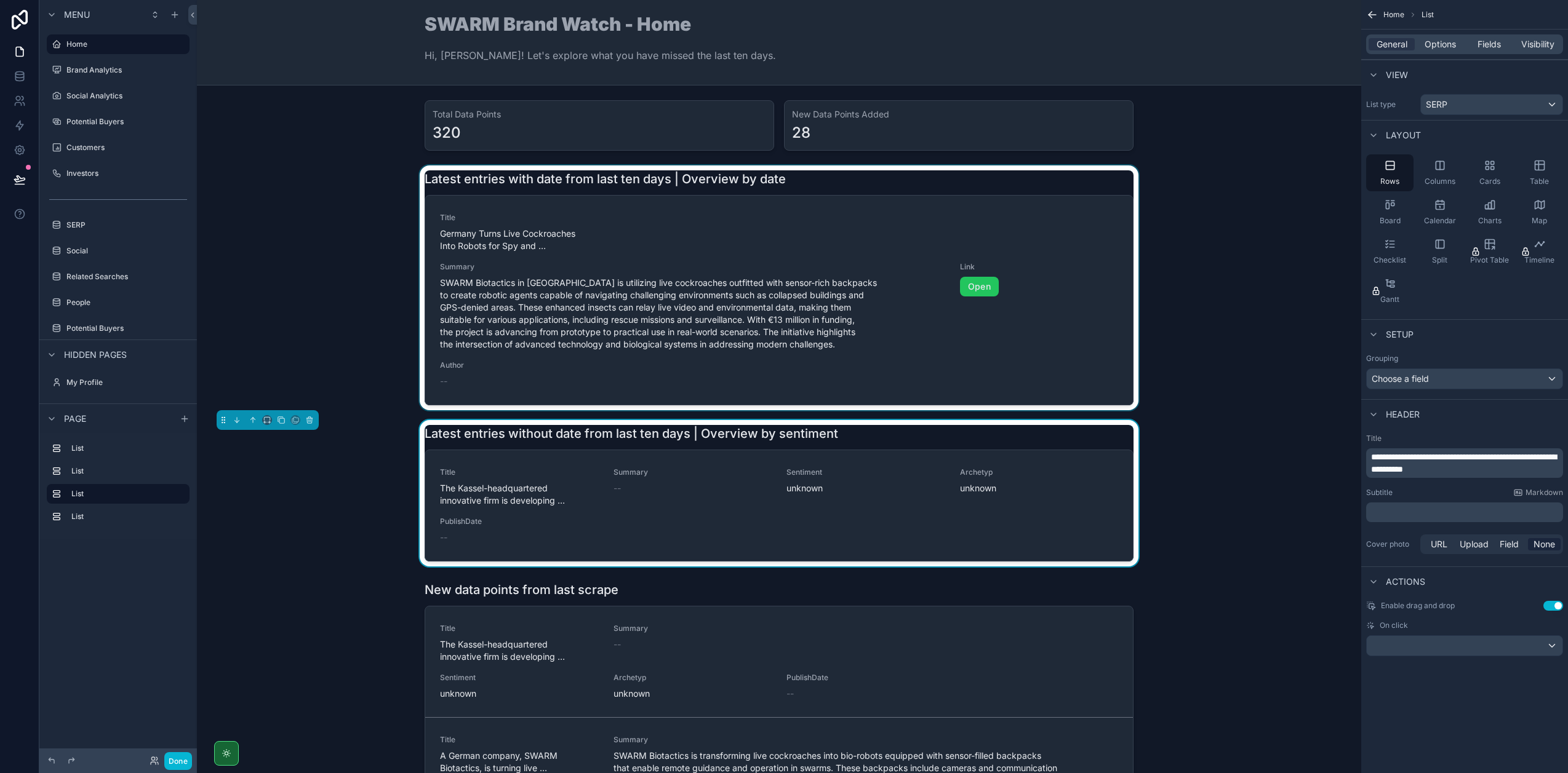
scroll to position [2, 0]
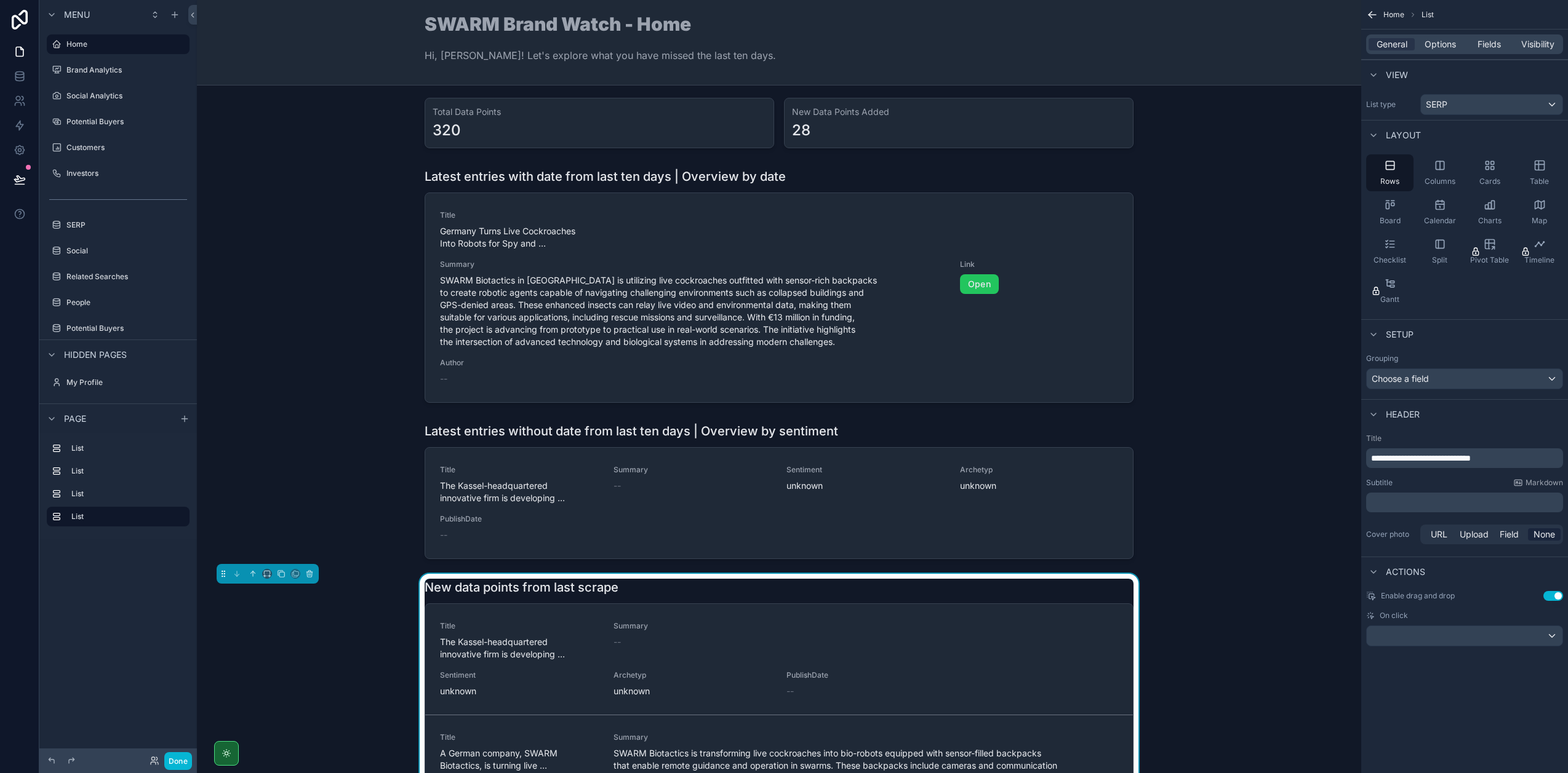
click at [1388, 458] on span "**********" at bounding box center [1421, 458] width 100 height 9
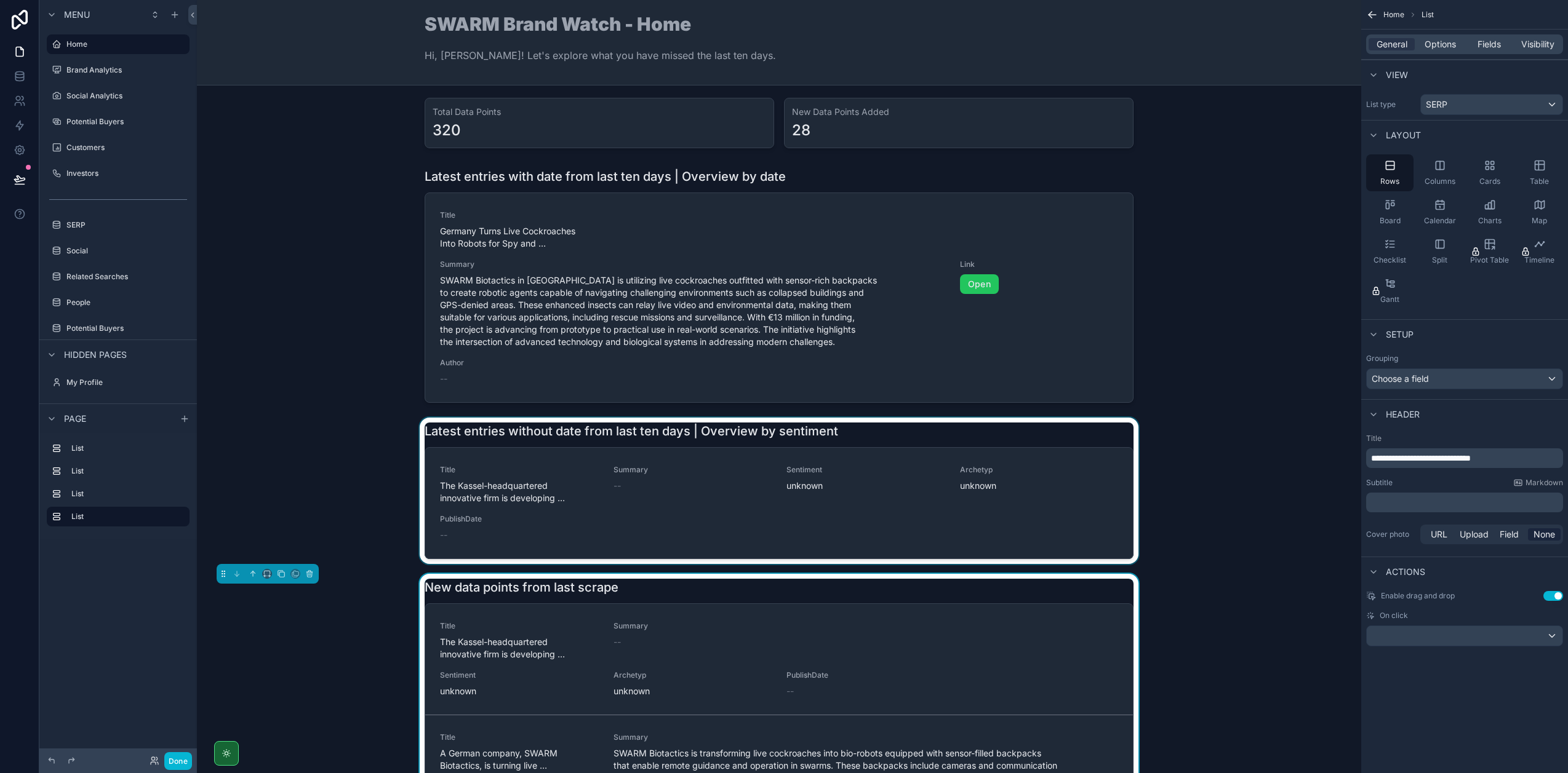
click at [851, 426] on div "scrollable content" at bounding box center [778, 490] width 1144 height 146
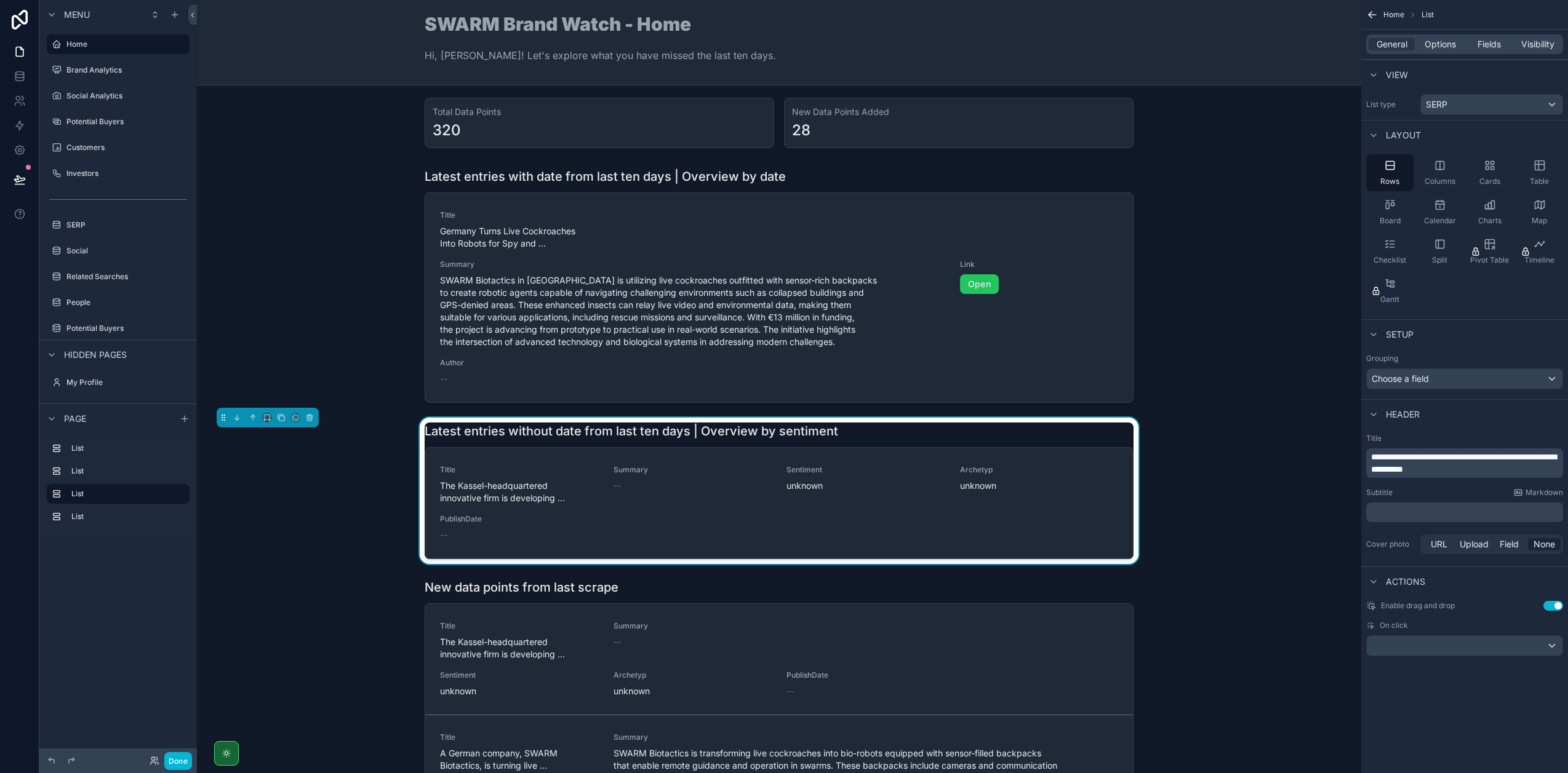
click at [1478, 471] on p "**********" at bounding box center [1465, 463] width 189 height 25
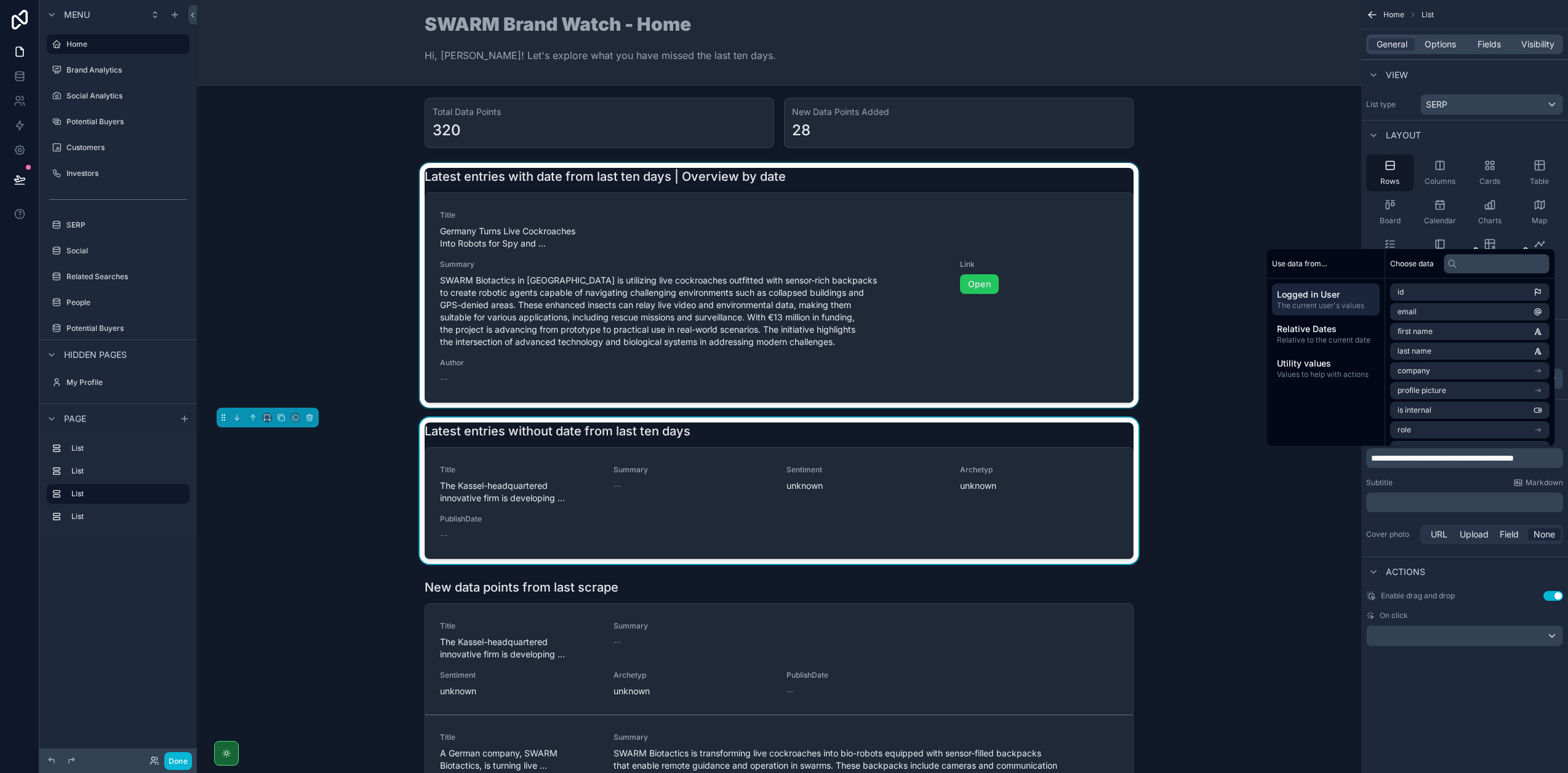
click at [728, 203] on div "scrollable content" at bounding box center [778, 285] width 1144 height 244
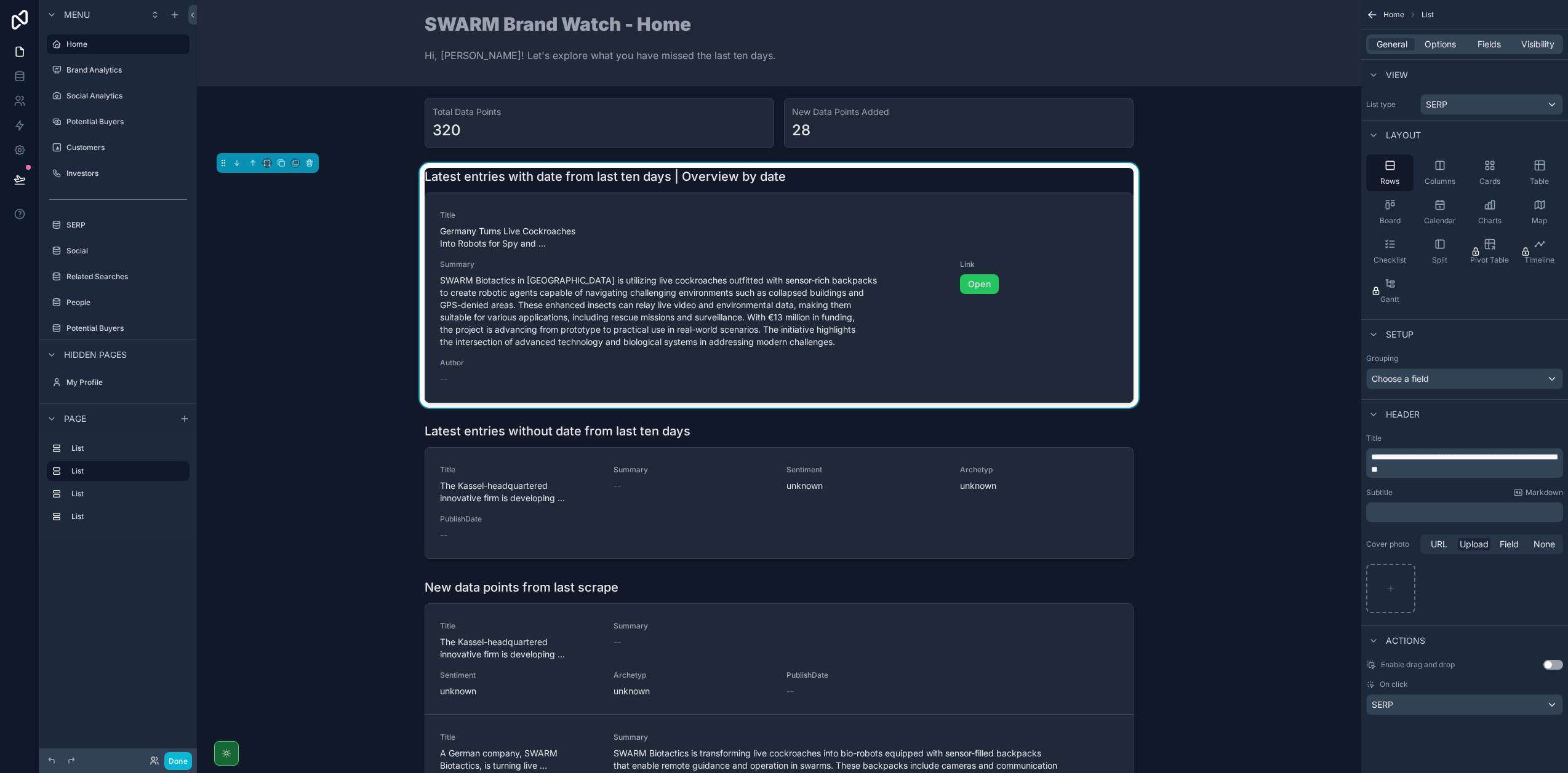
click at [1476, 473] on p "**********" at bounding box center [1465, 463] width 189 height 25
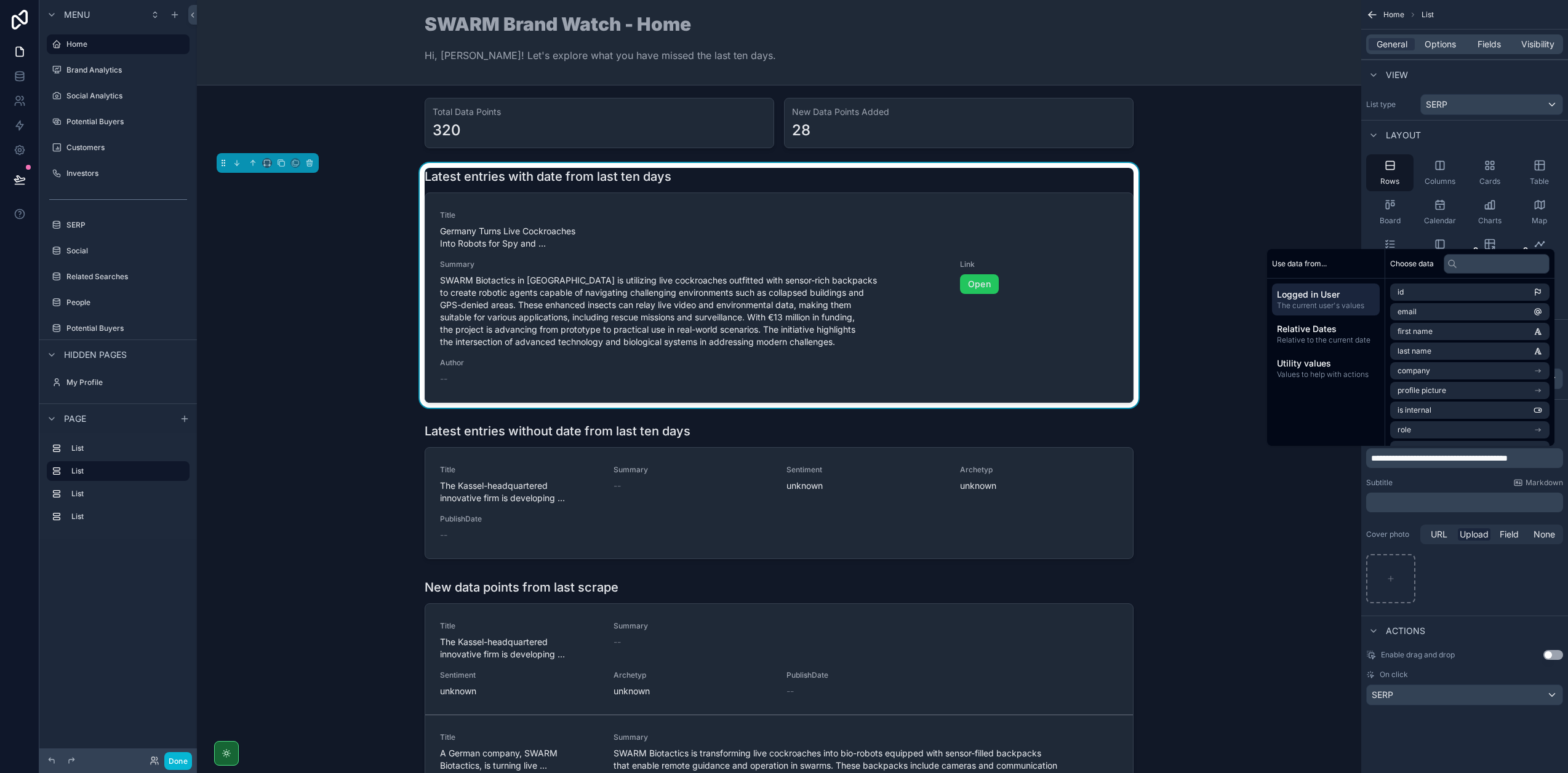
click at [1415, 483] on div "Subtitle Markdown" at bounding box center [1464, 483] width 197 height 10
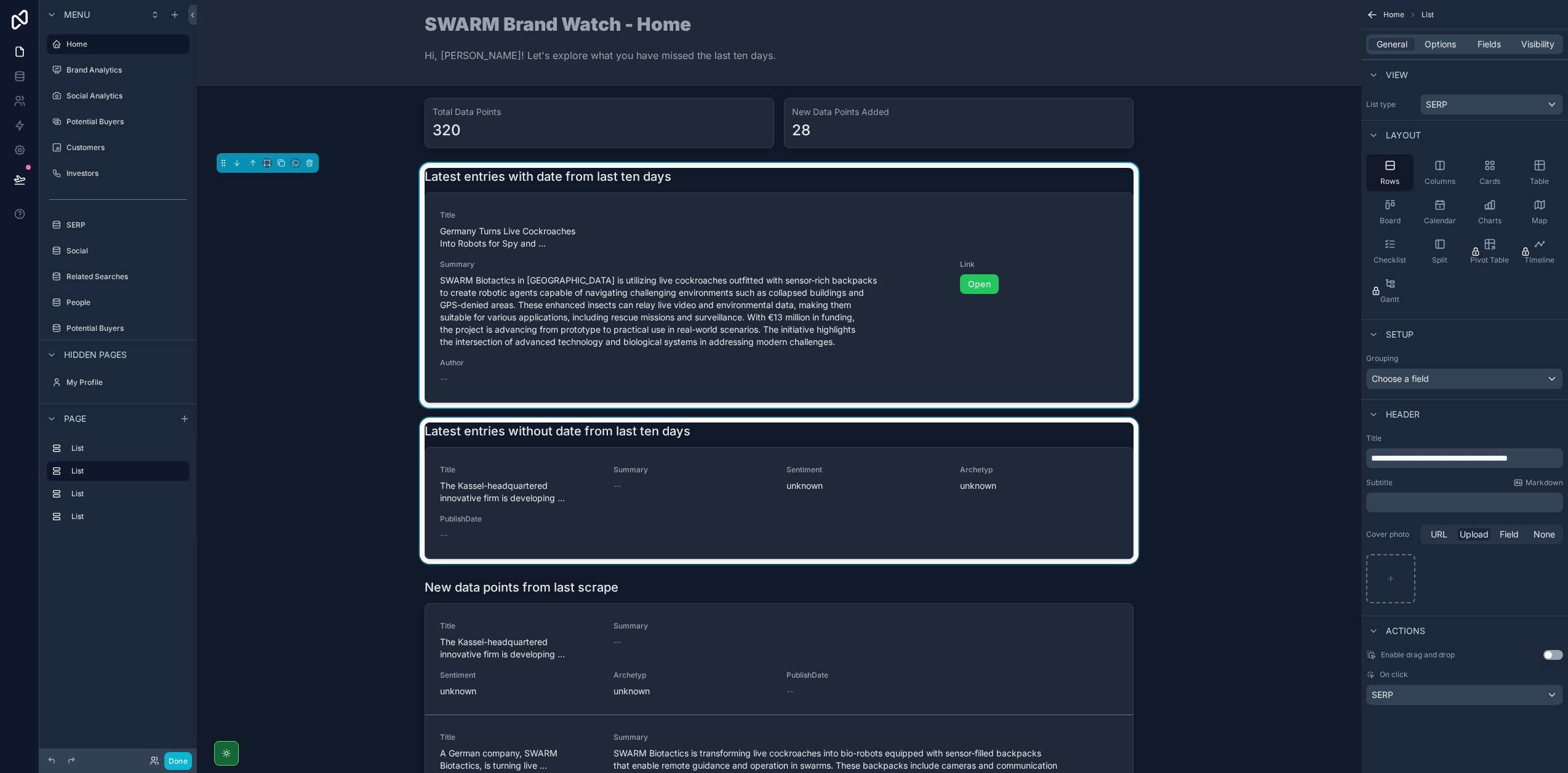
click at [826, 435] on div "scrollable content" at bounding box center [778, 490] width 1144 height 146
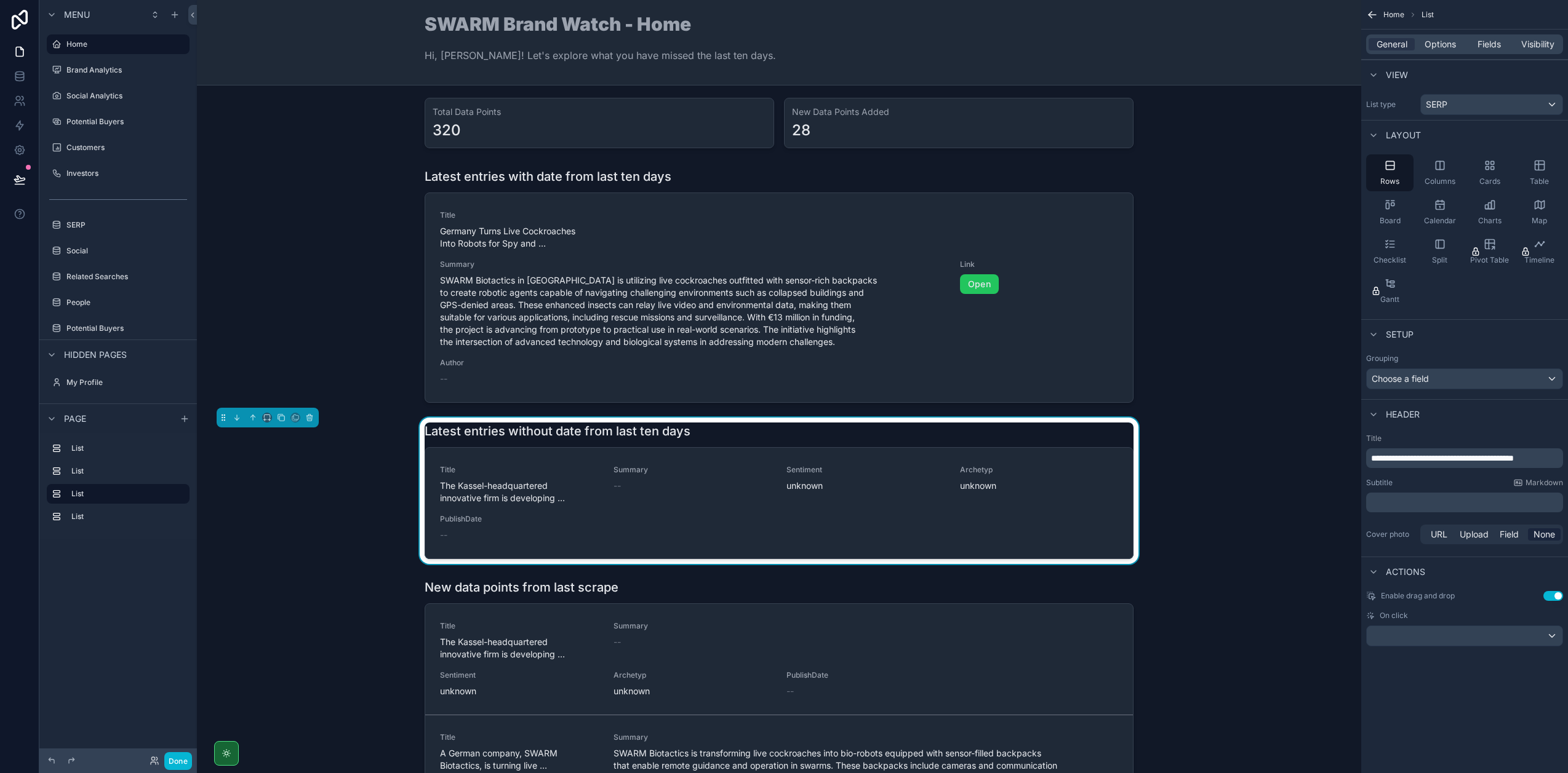
click at [1497, 37] on div "General Options Fields Visibility" at bounding box center [1464, 44] width 197 height 19
click at [1492, 44] on span "Fields" at bounding box center [1489, 44] width 23 height 12
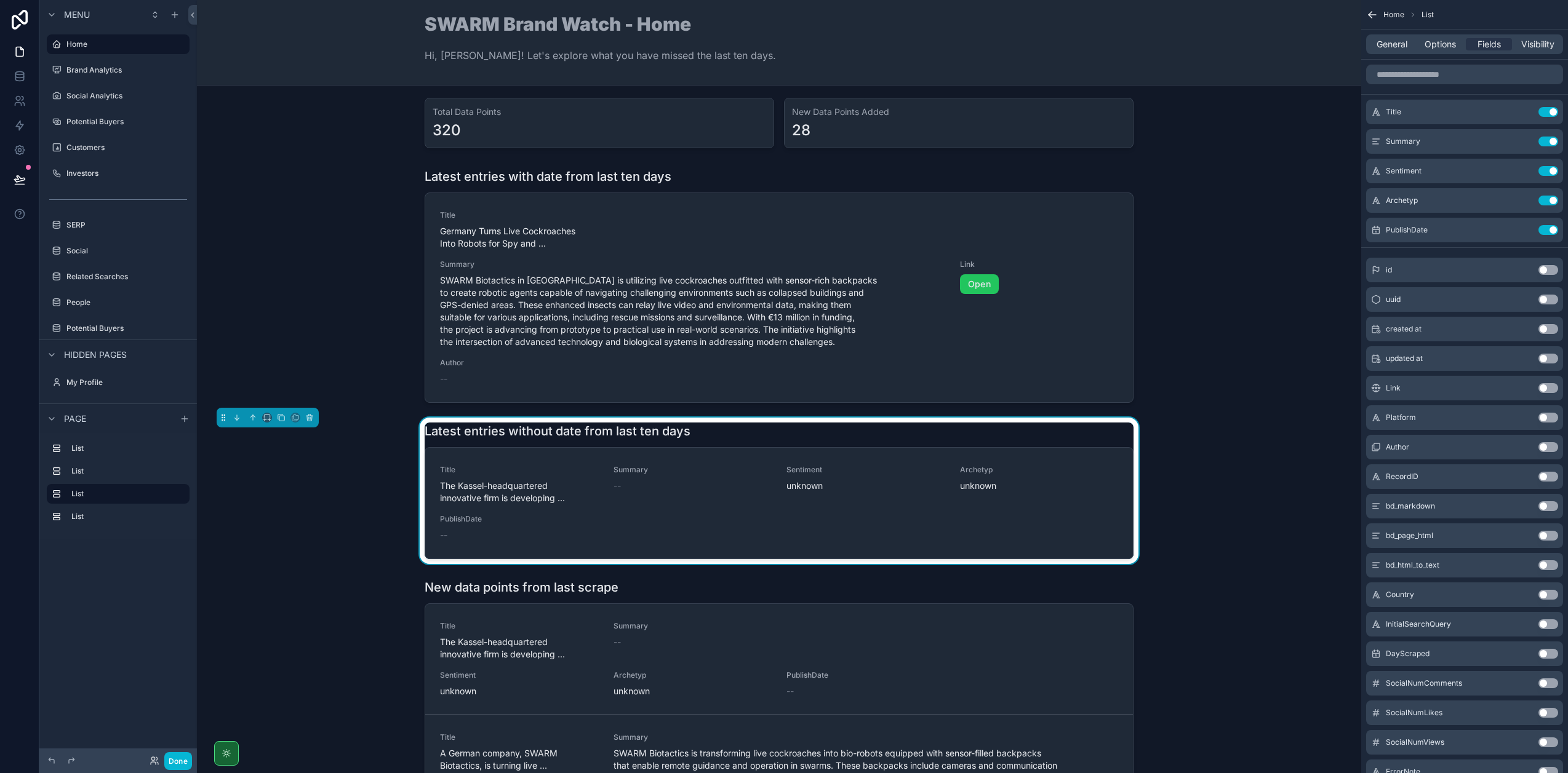
click at [1539, 388] on button "Use setting" at bounding box center [1548, 388] width 19 height 10
click at [1524, 262] on icon "scrollable content" at bounding box center [1524, 259] width 10 height 10
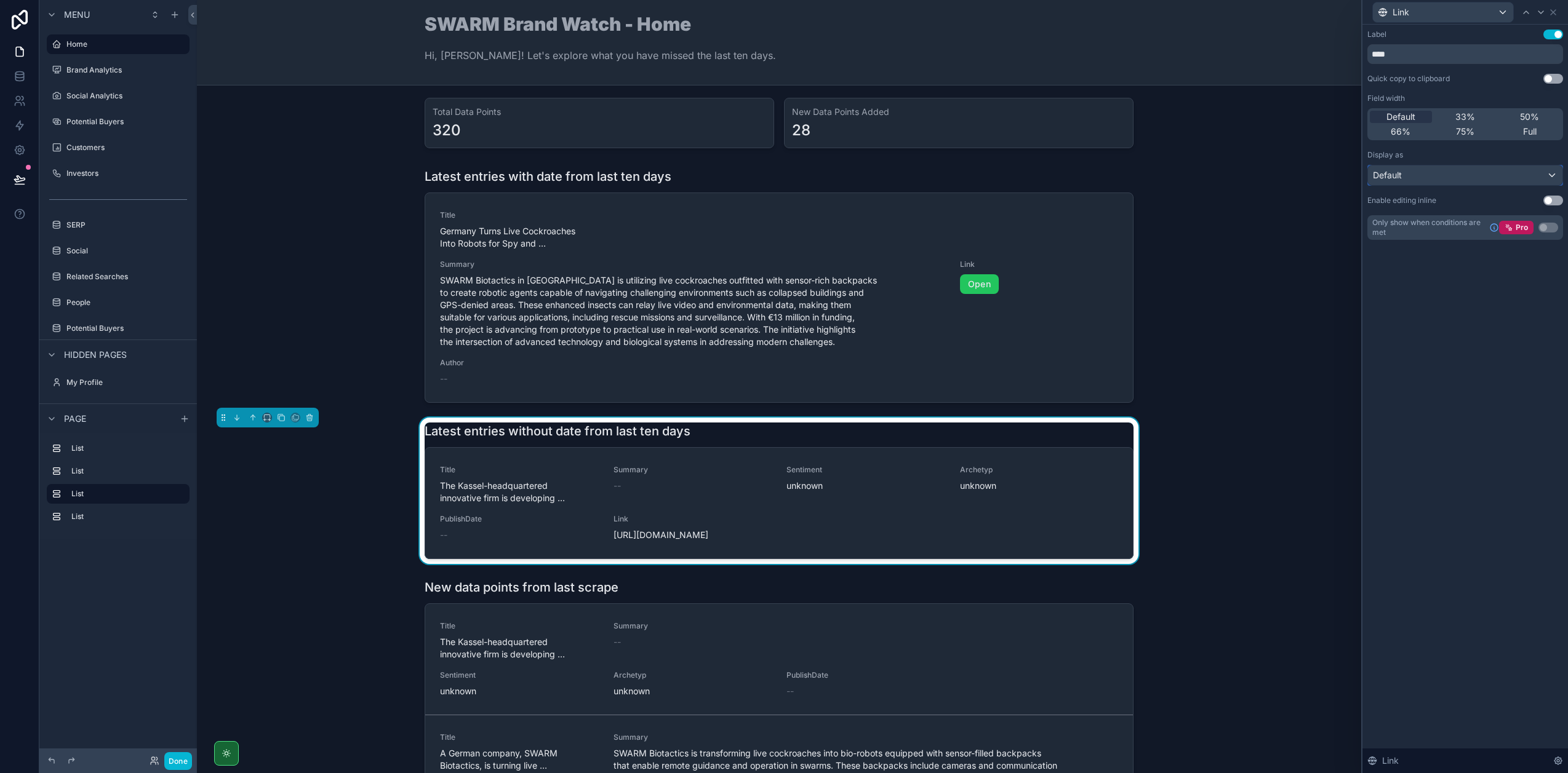
click at [1416, 177] on div "Default" at bounding box center [1465, 174] width 195 height 19
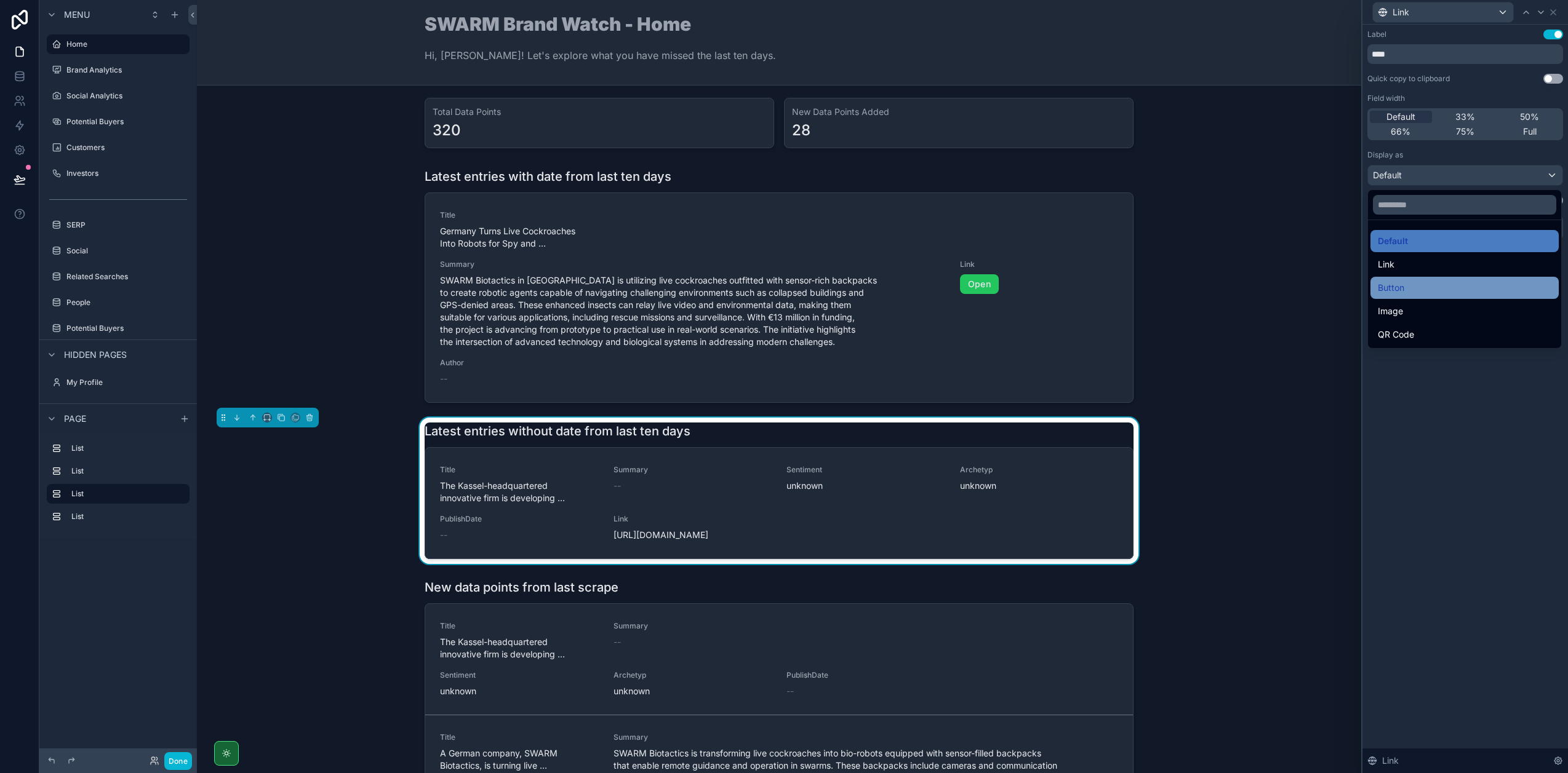
click at [1418, 290] on div "Button" at bounding box center [1464, 287] width 174 height 15
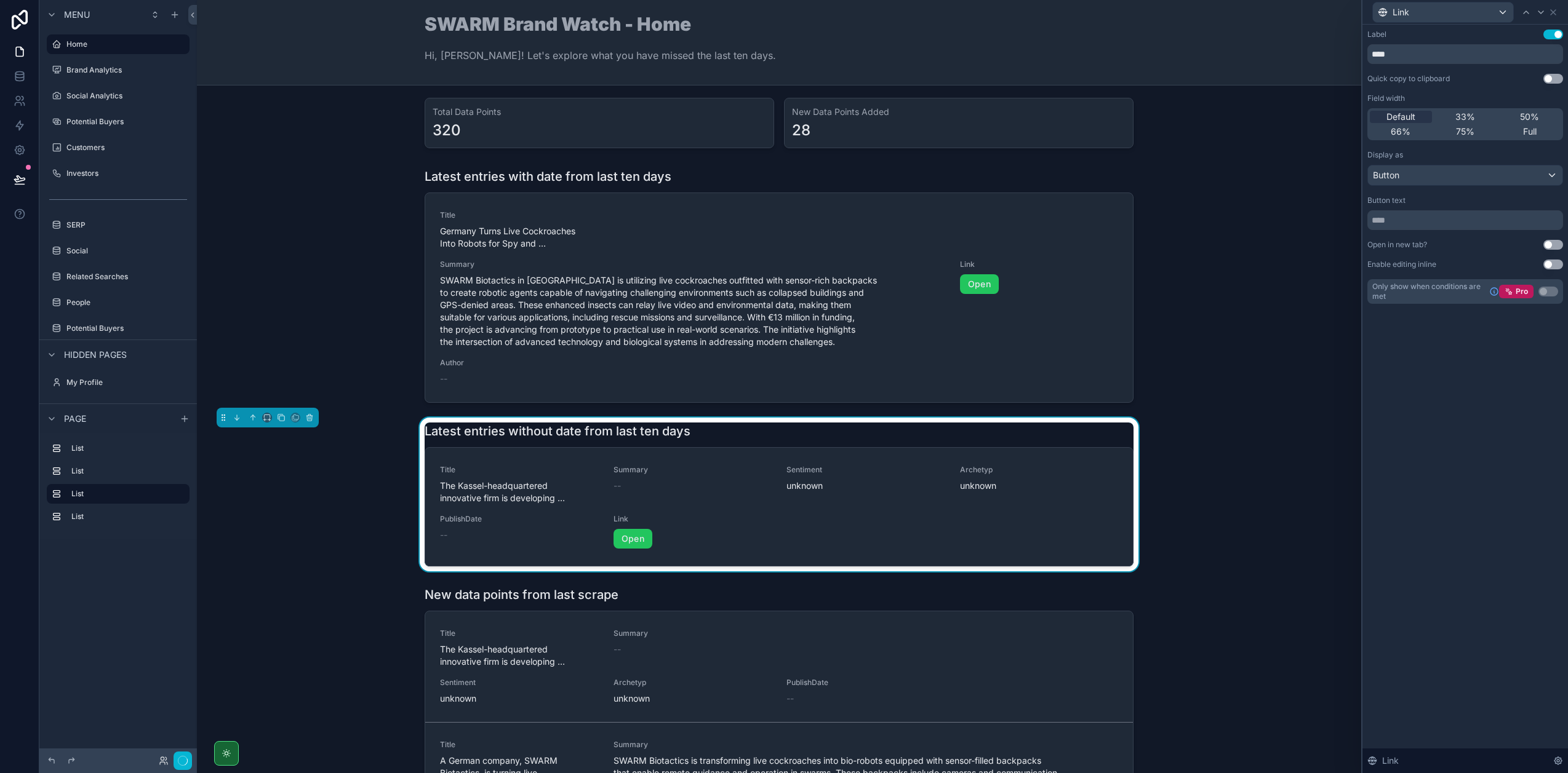
click at [1449, 429] on div "Label Use setting **** Quick copy to clipboard Use setting Field width Default …" at bounding box center [1465, 399] width 206 height 748
click at [1551, 13] on icon at bounding box center [1552, 12] width 10 height 10
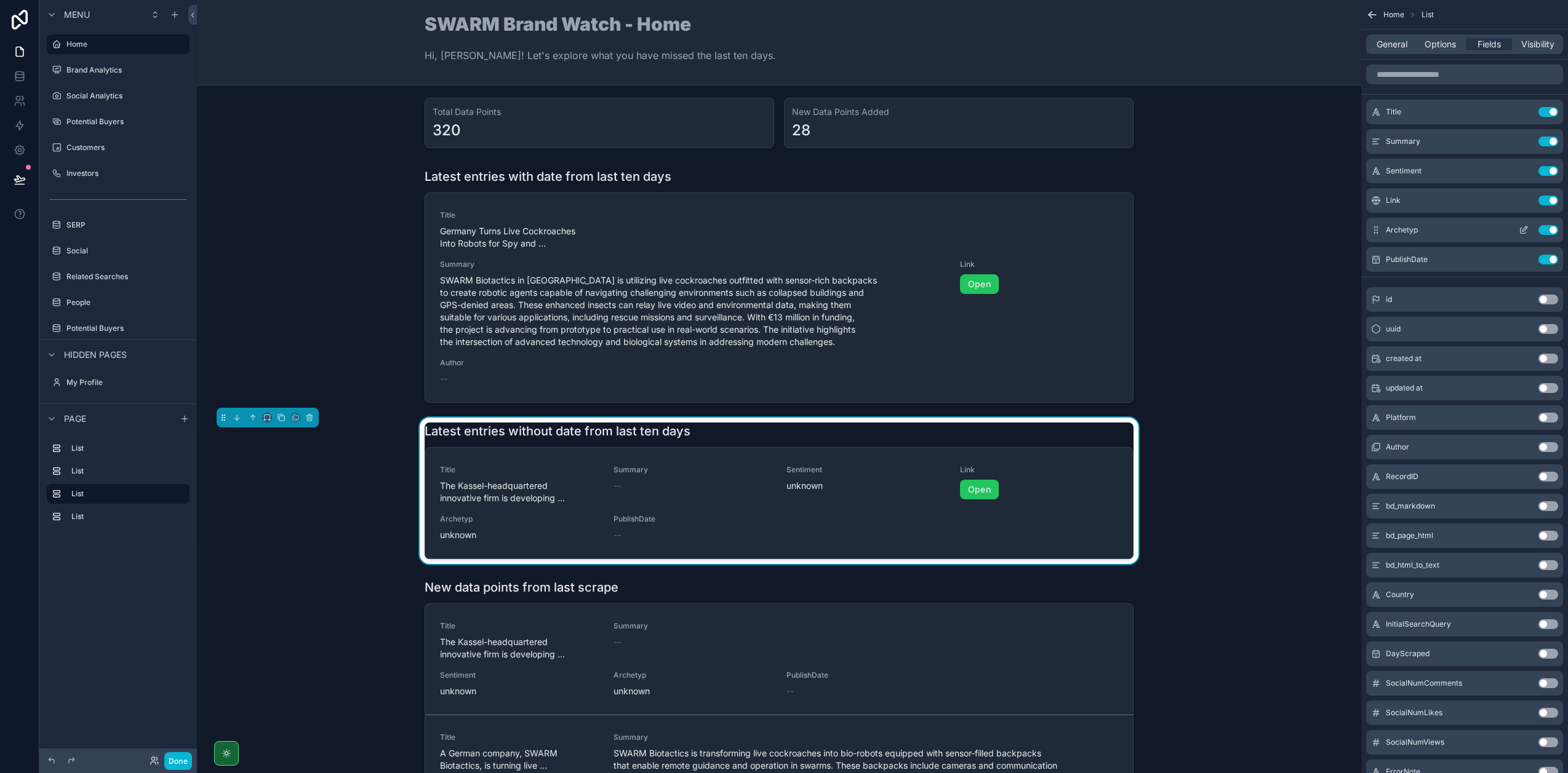
click at [1548, 230] on button "Use setting" at bounding box center [1548, 230] width 19 height 10
click at [1548, 169] on button "Use setting" at bounding box center [1548, 170] width 19 height 10
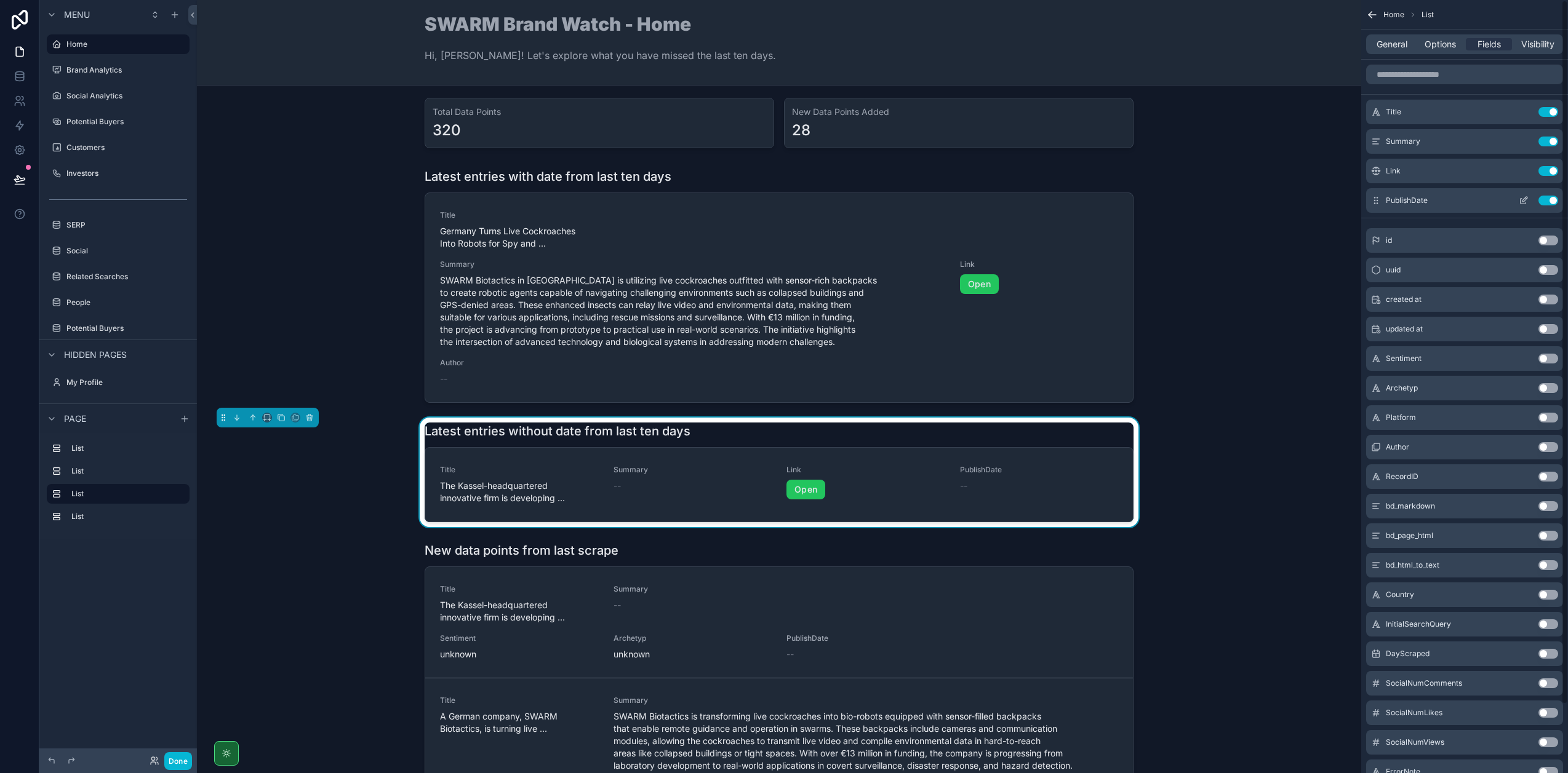
click at [1542, 199] on button "Use setting" at bounding box center [1548, 200] width 19 height 10
click at [1525, 138] on icon "scrollable content" at bounding box center [1524, 140] width 5 height 5
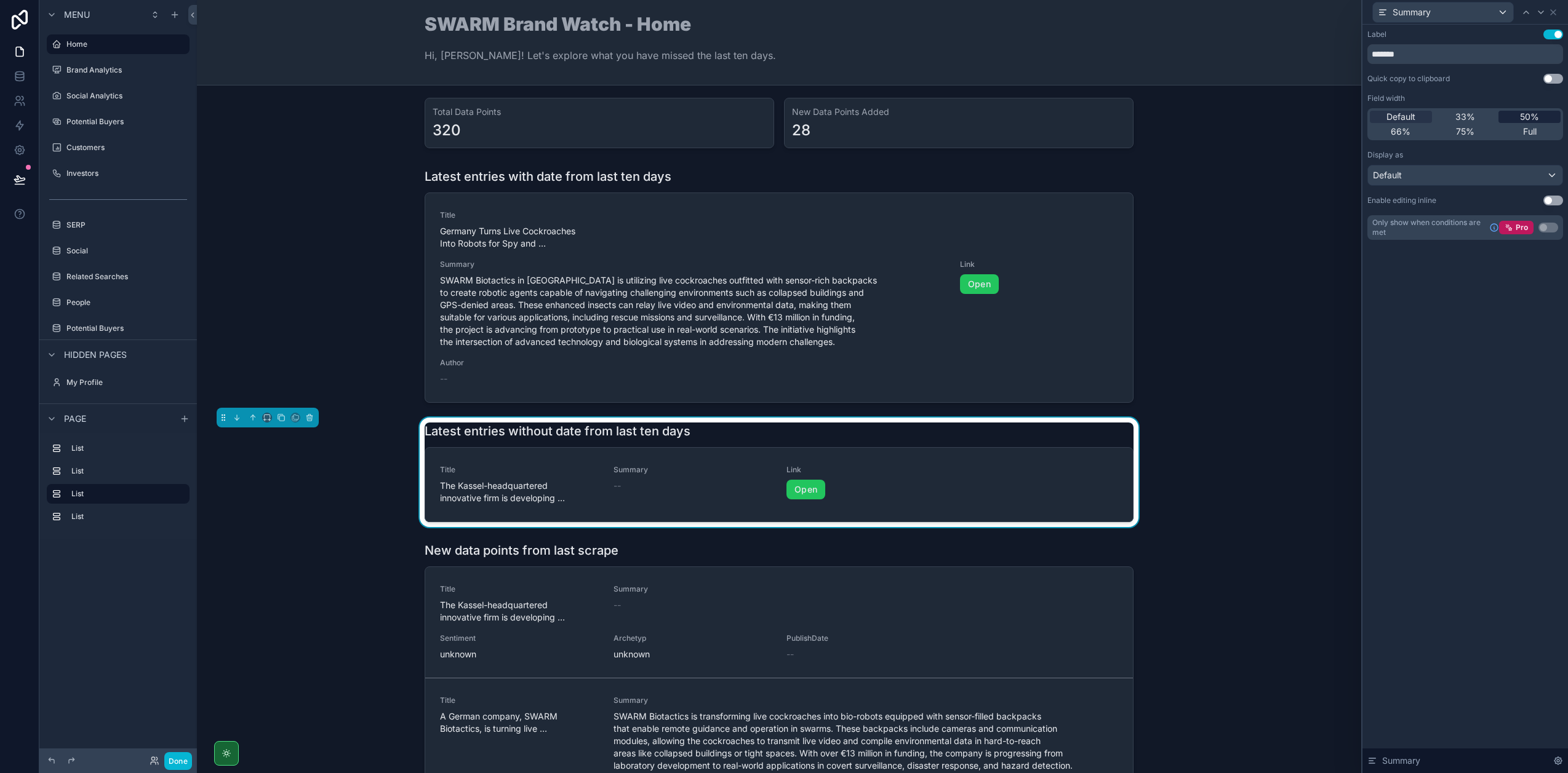
click at [1465, 121] on span "33%" at bounding box center [1464, 117] width 19 height 12
click at [1510, 119] on div "50%" at bounding box center [1529, 117] width 62 height 12
click at [1552, 16] on icon at bounding box center [1552, 12] width 10 height 10
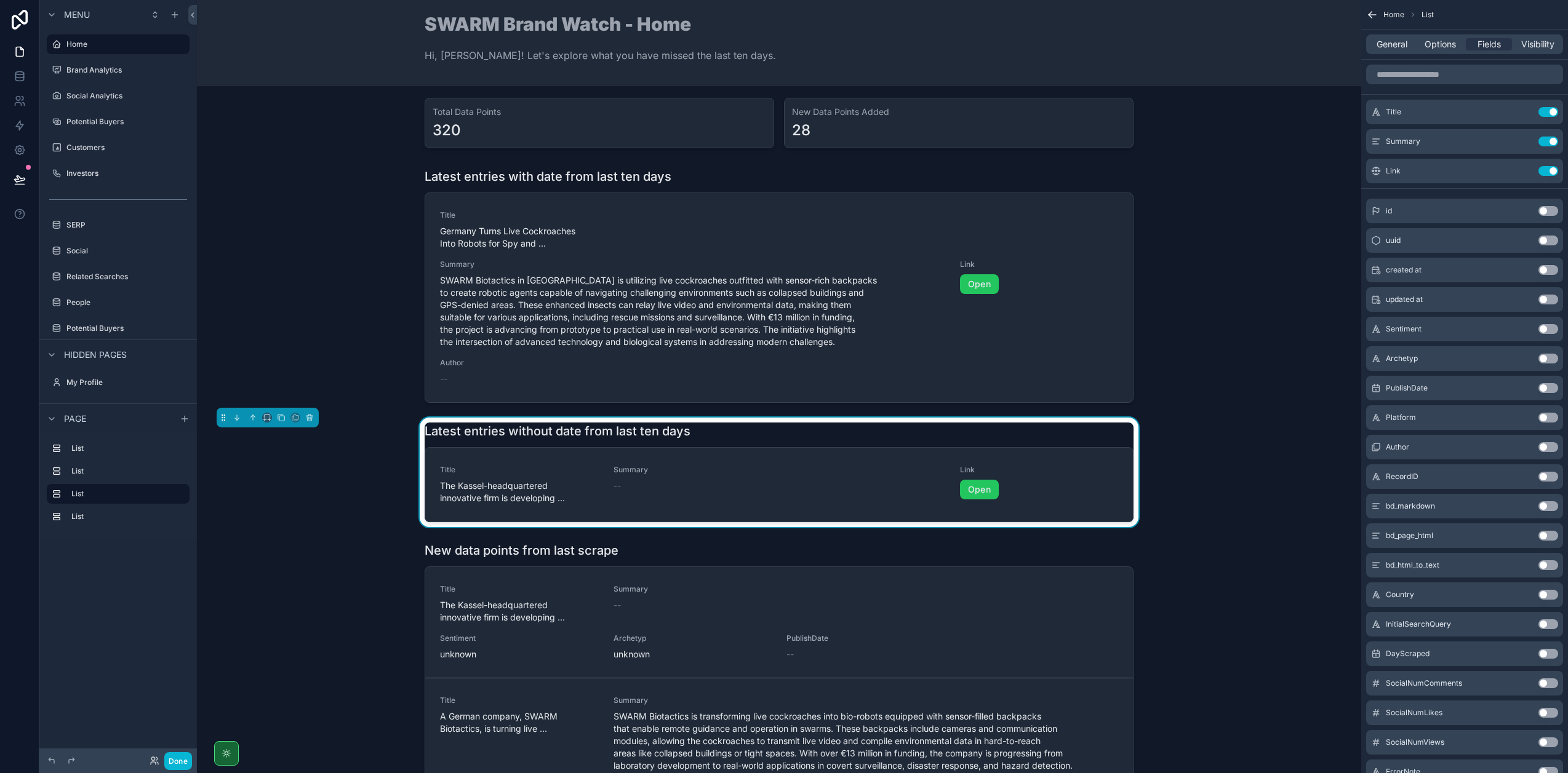
click at [1542, 417] on button "Use setting" at bounding box center [1548, 417] width 19 height 10
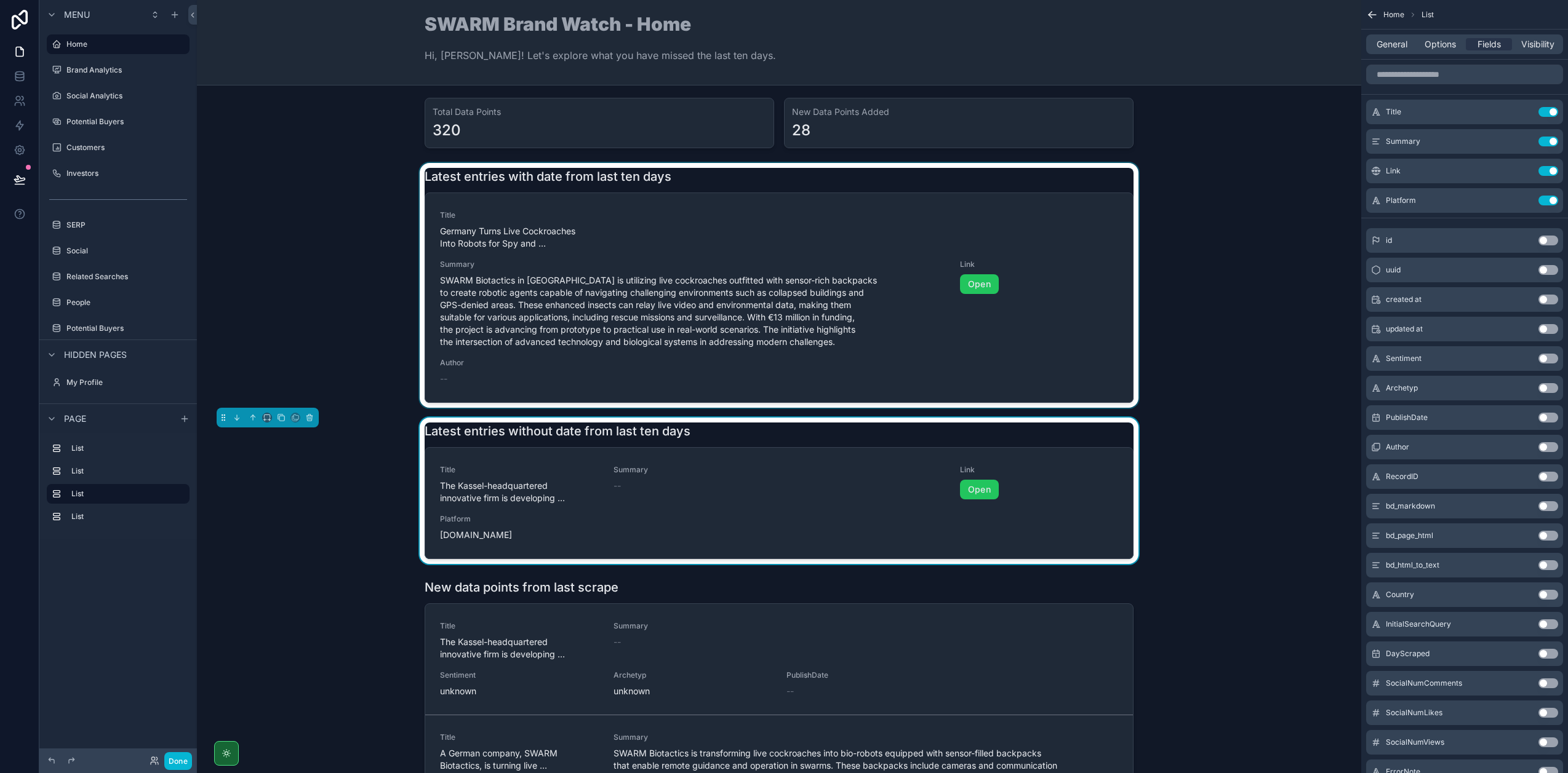
click at [1122, 338] on div "scrollable content" at bounding box center [778, 285] width 1144 height 244
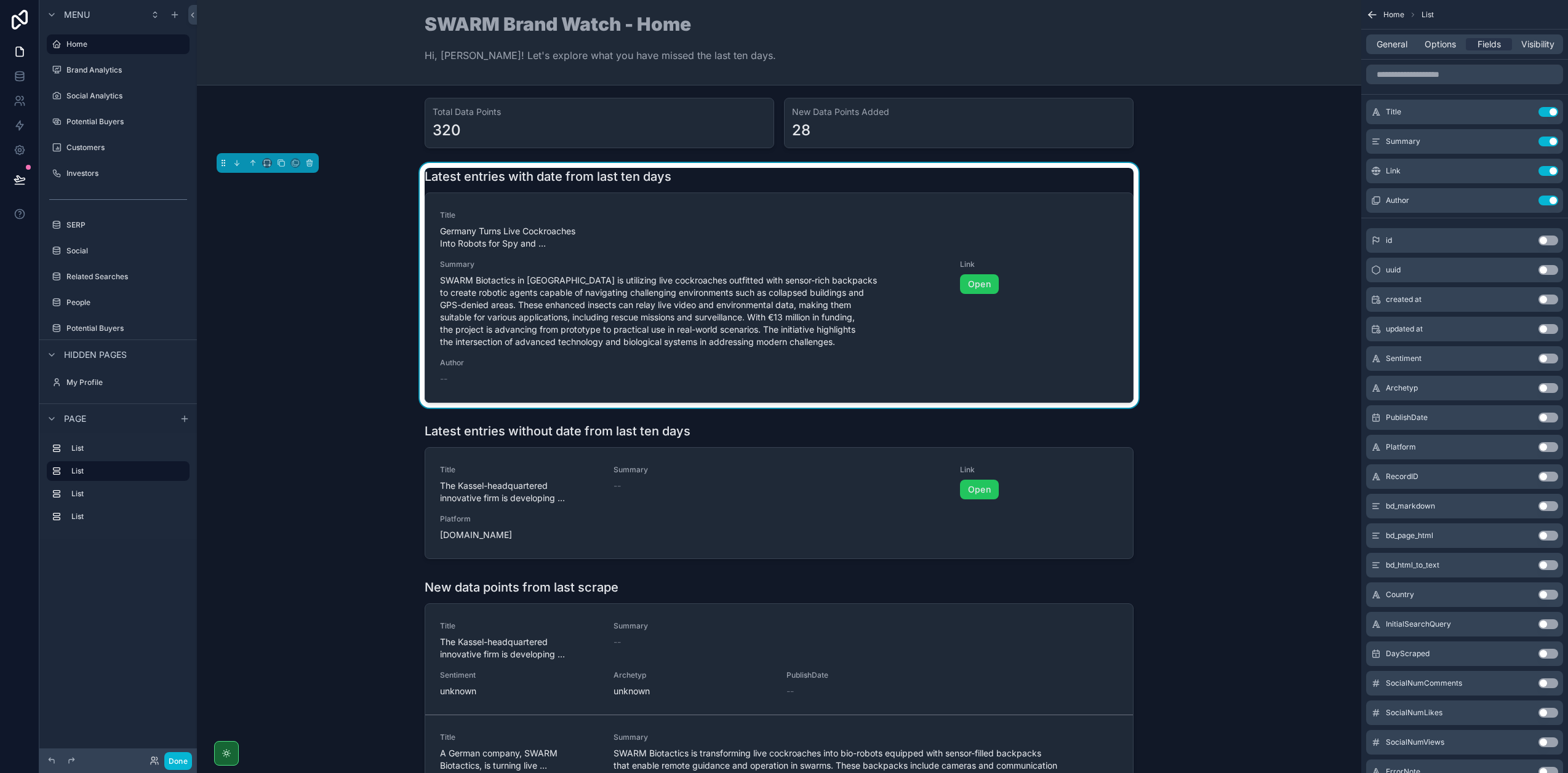
click at [1548, 448] on button "Use setting" at bounding box center [1548, 447] width 19 height 10
click at [1062, 168] on div "Latest entries with date from last ten days" at bounding box center [779, 177] width 709 height 17
click at [1062, 176] on div "scrollable content" at bounding box center [1087, 177] width 92 height 2
click at [1387, 43] on span "General" at bounding box center [1391, 44] width 30 height 12
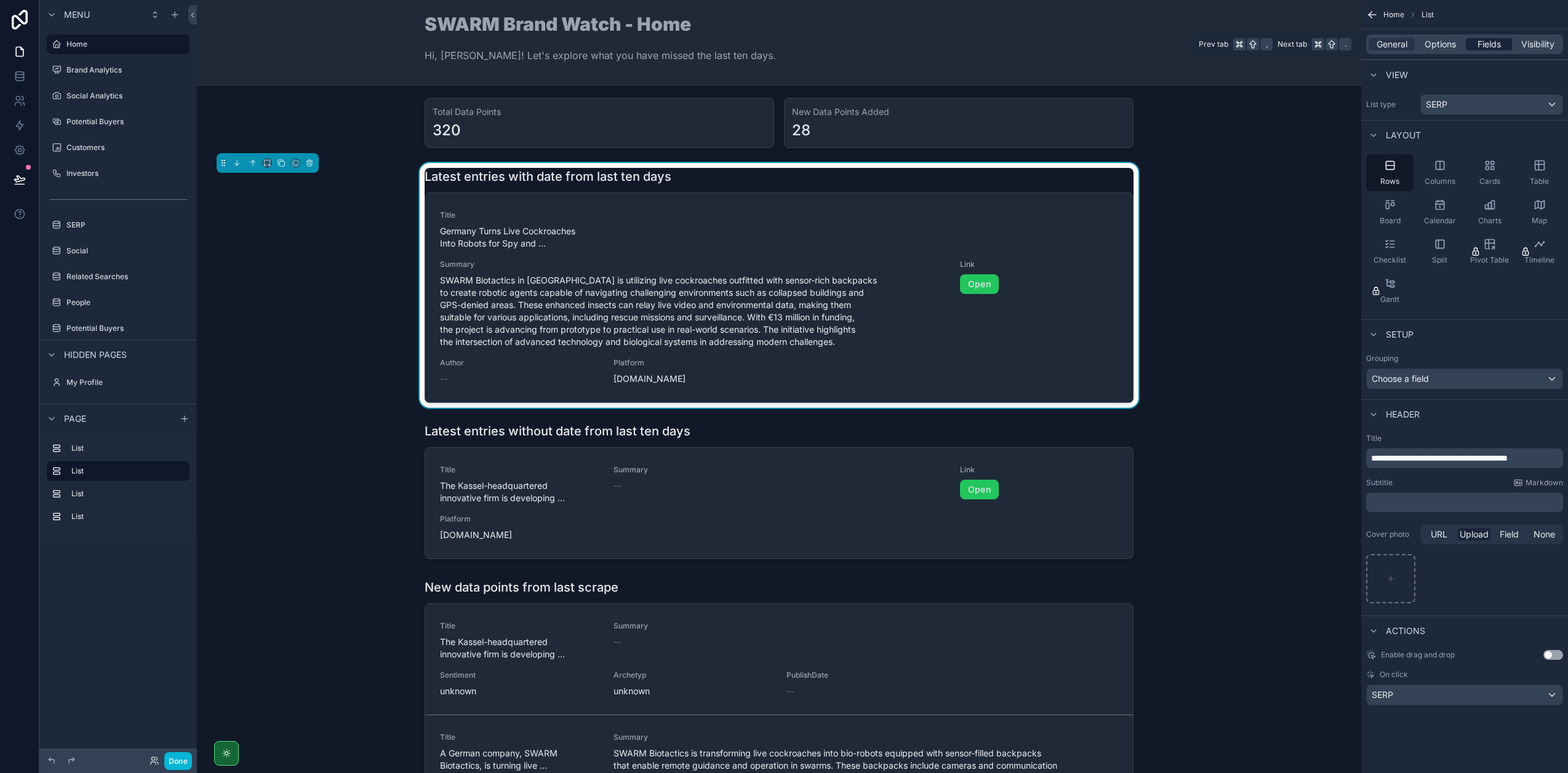
click at [1497, 49] on span "Fields" at bounding box center [1489, 44] width 23 height 12
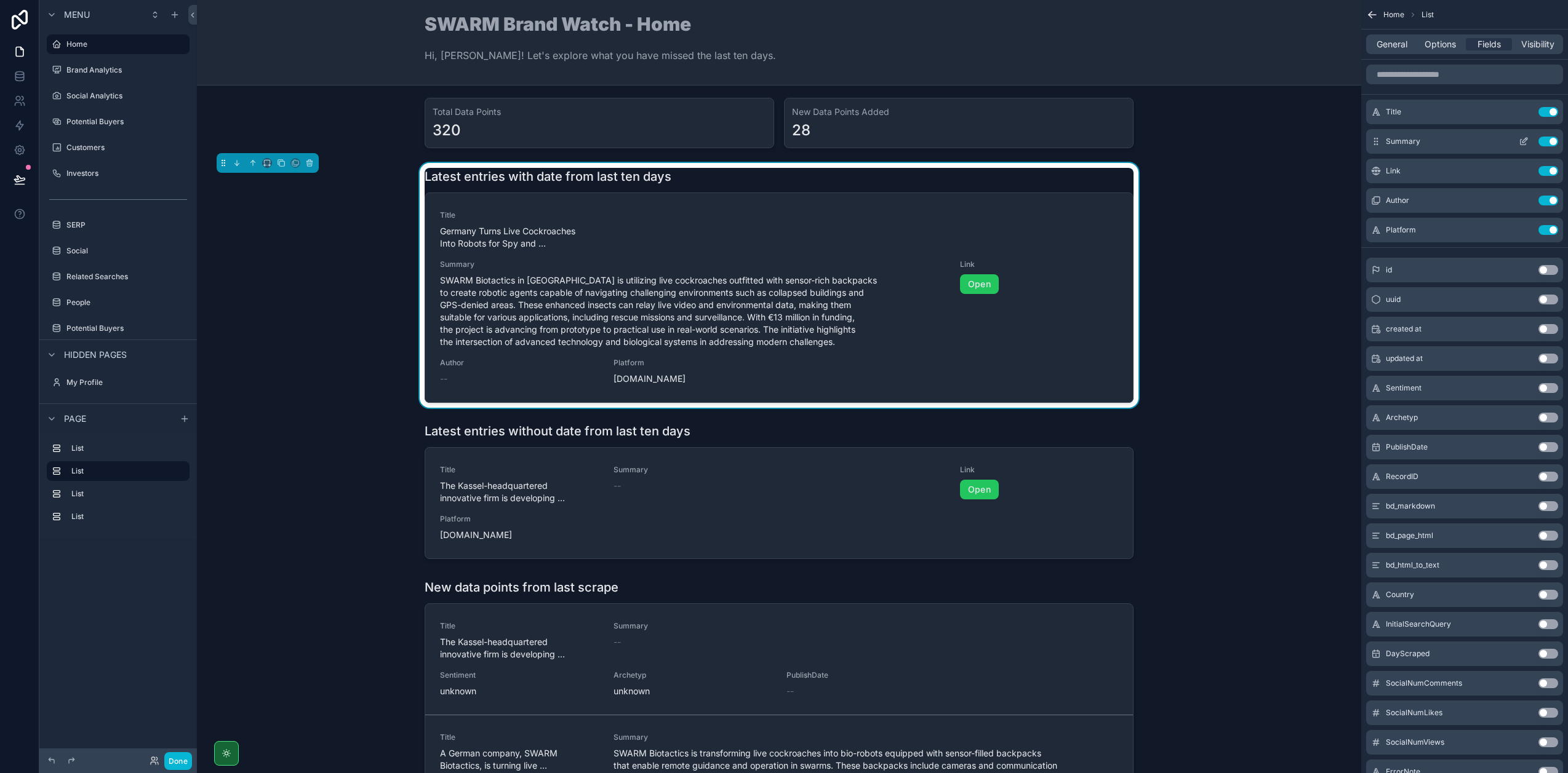
click at [1524, 144] on icon "scrollable content" at bounding box center [1524, 141] width 10 height 10
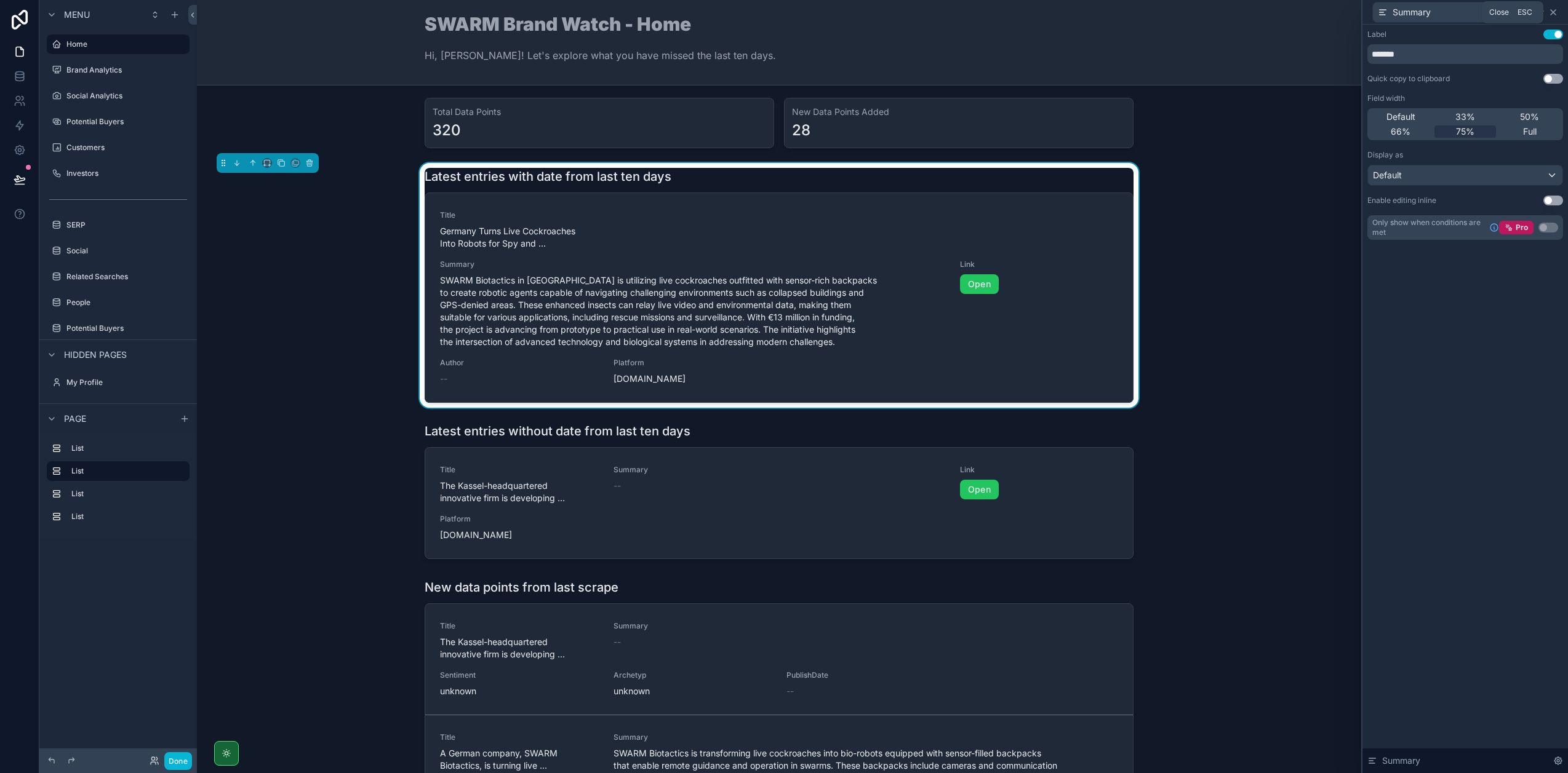
click at [1553, 11] on icon at bounding box center [1553, 12] width 5 height 5
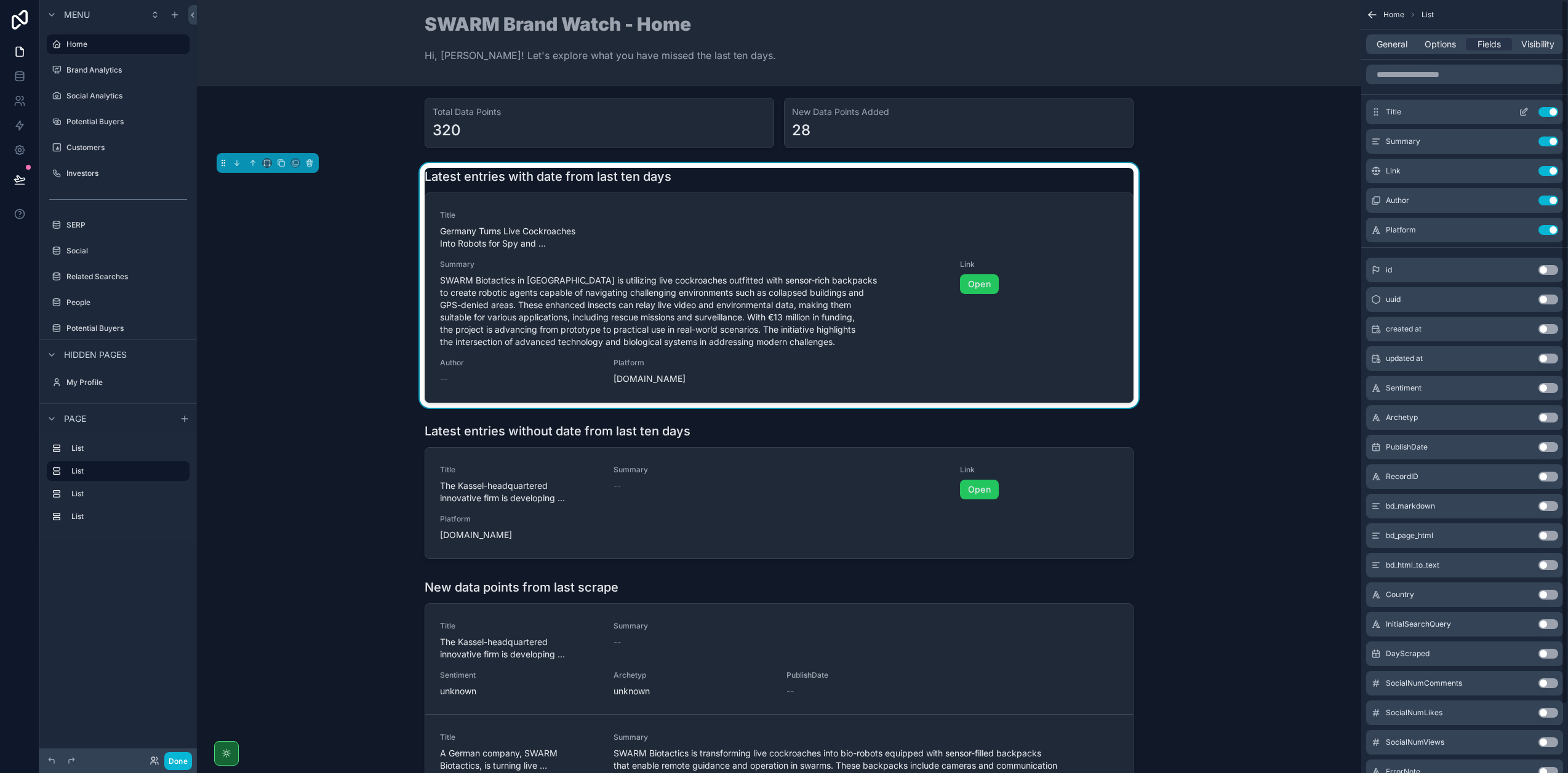
click at [1525, 108] on icon "scrollable content" at bounding box center [1524, 111] width 5 height 5
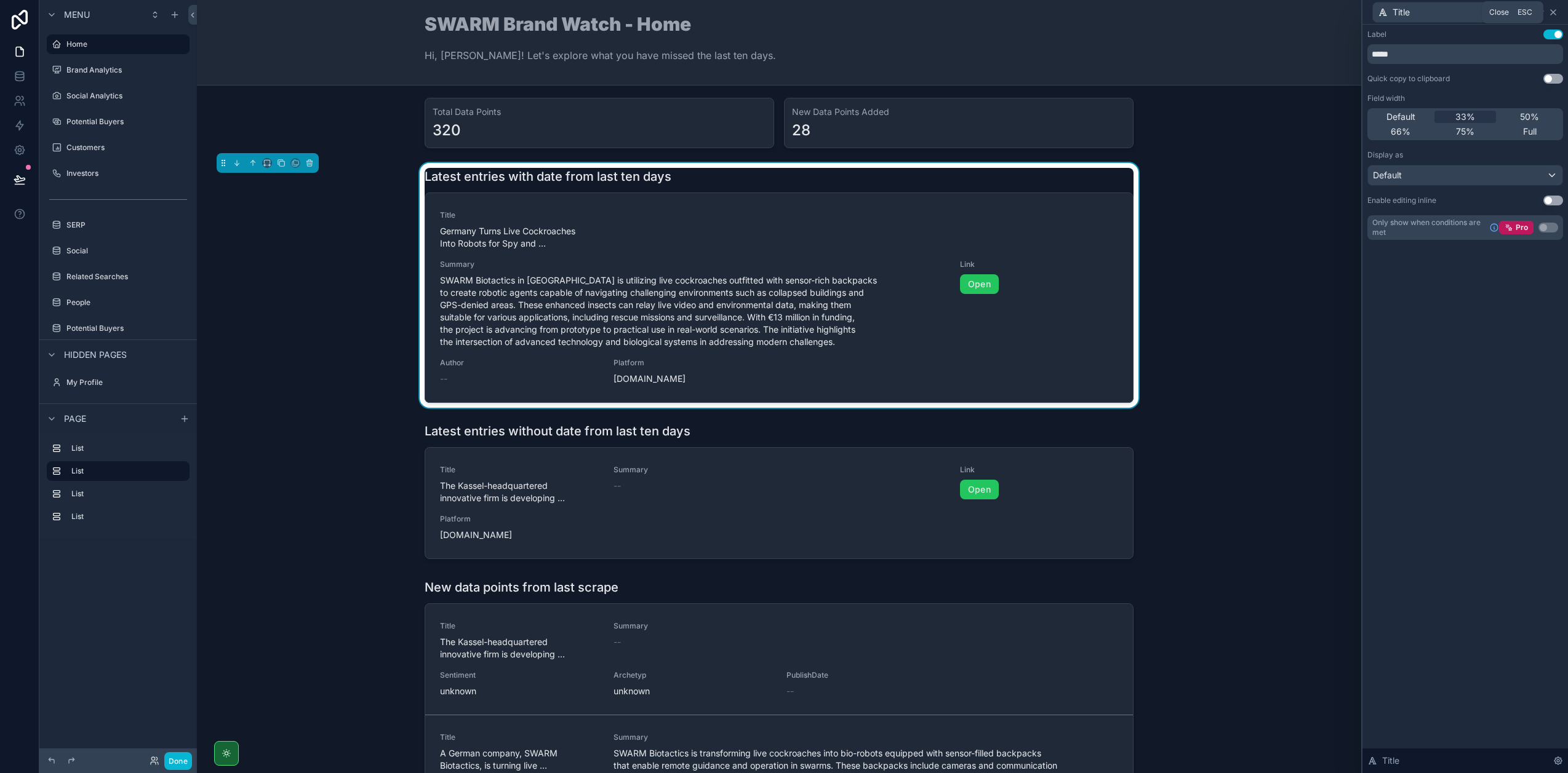
click at [1552, 12] on icon at bounding box center [1553, 12] width 5 height 5
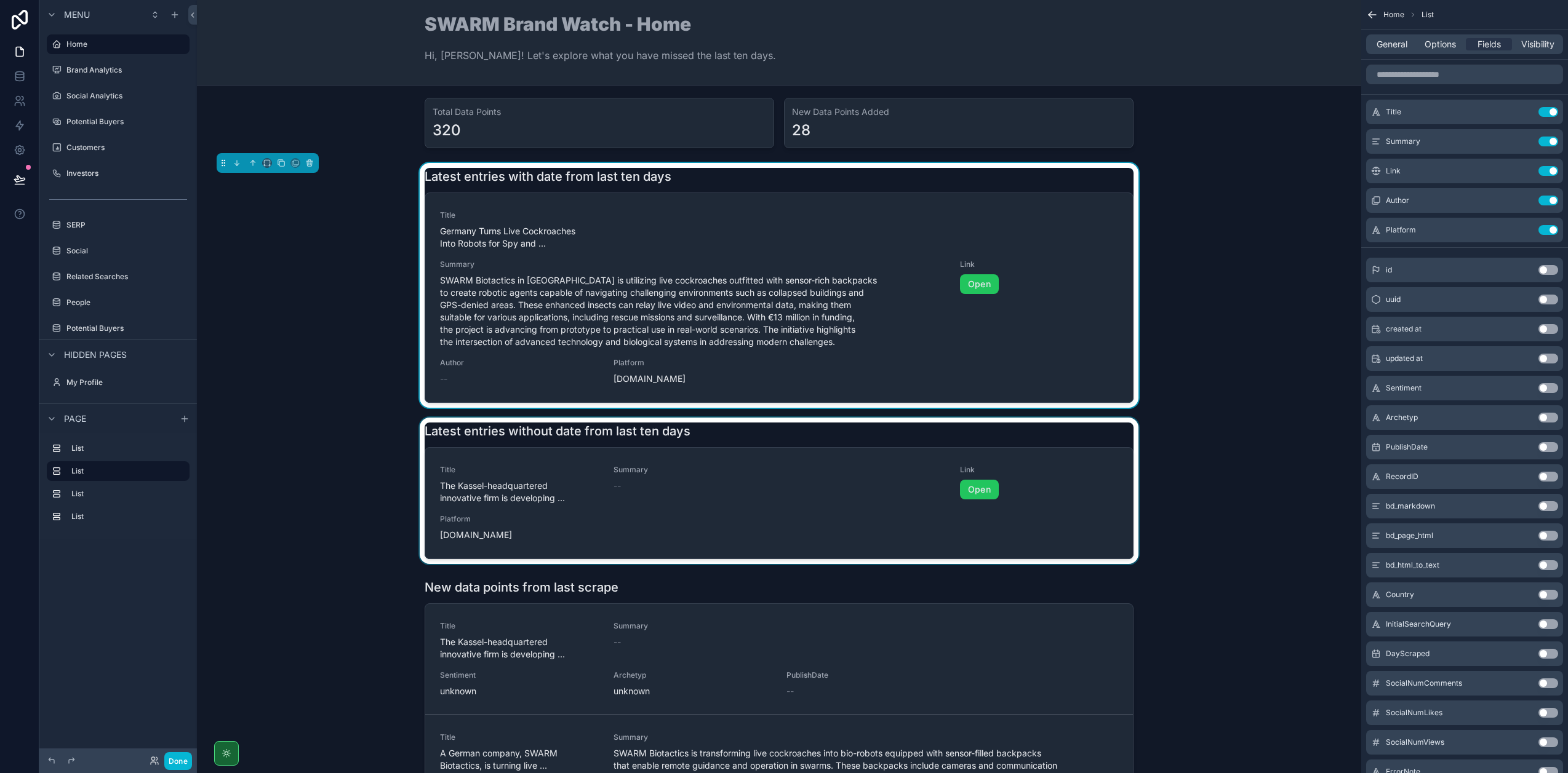
click at [1027, 444] on div "scrollable content" at bounding box center [778, 490] width 1144 height 146
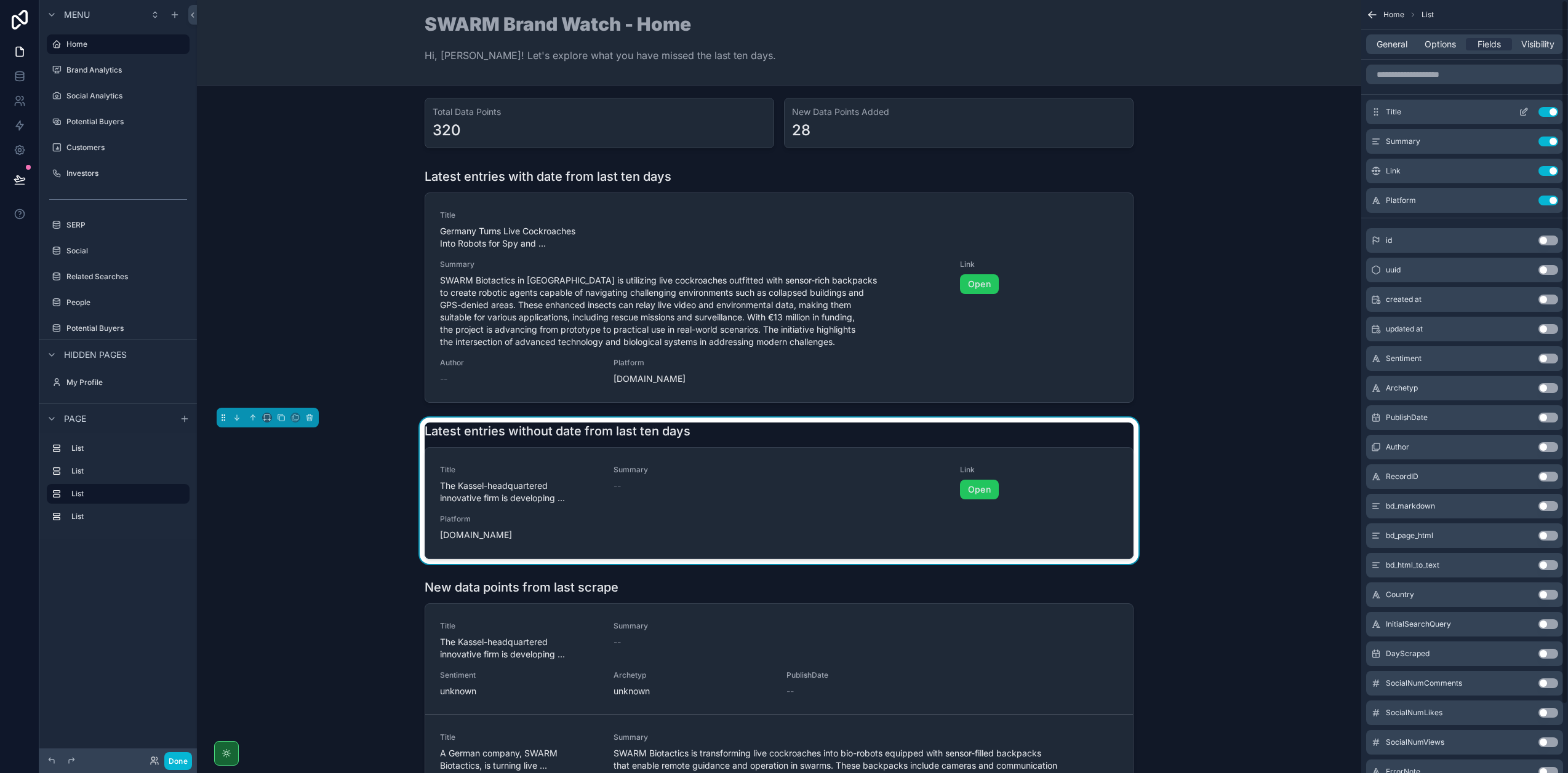
click at [1522, 111] on icon "scrollable content" at bounding box center [1524, 111] width 5 height 5
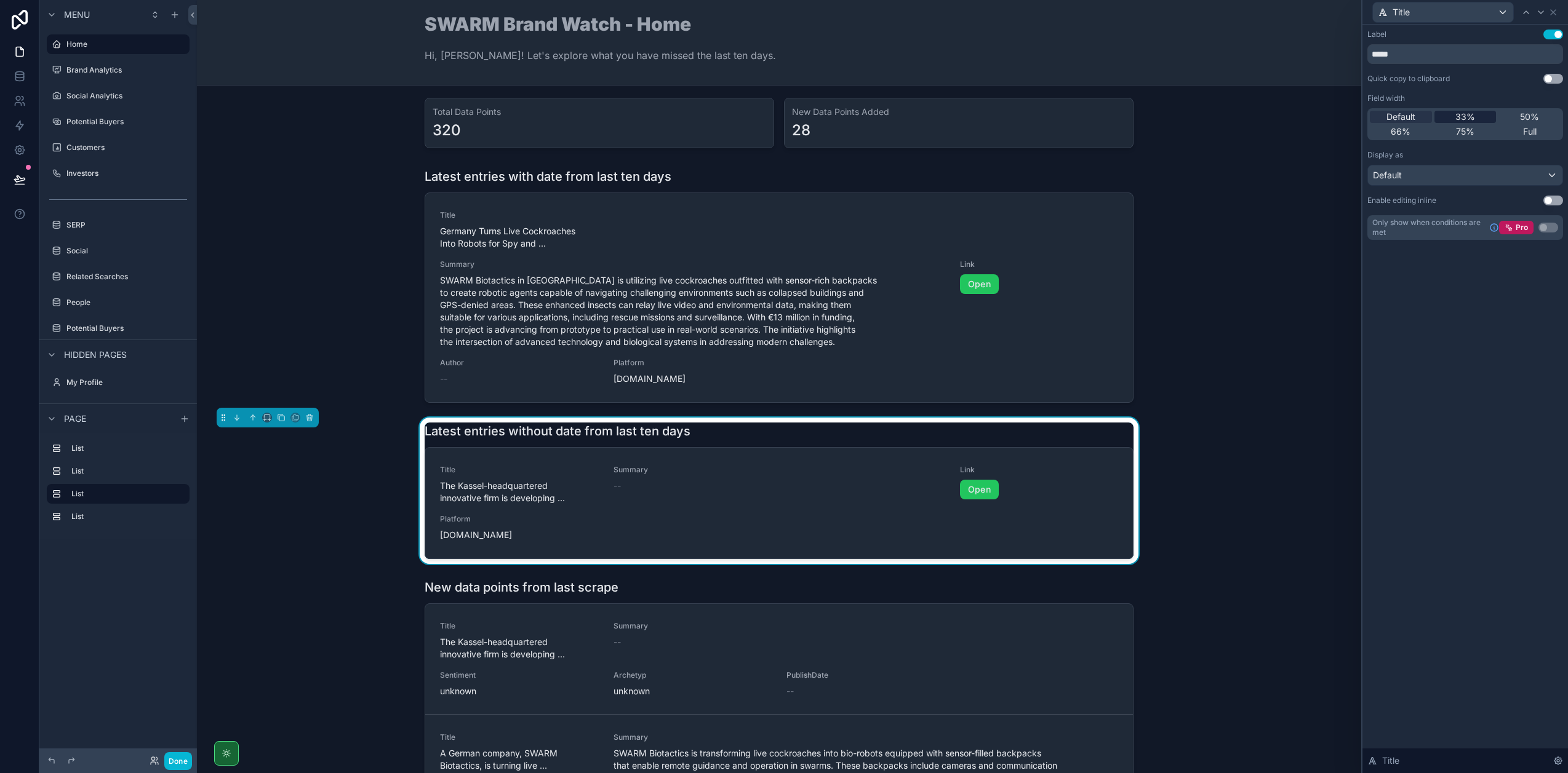
click at [1453, 114] on div "33%" at bounding box center [1465, 117] width 62 height 12
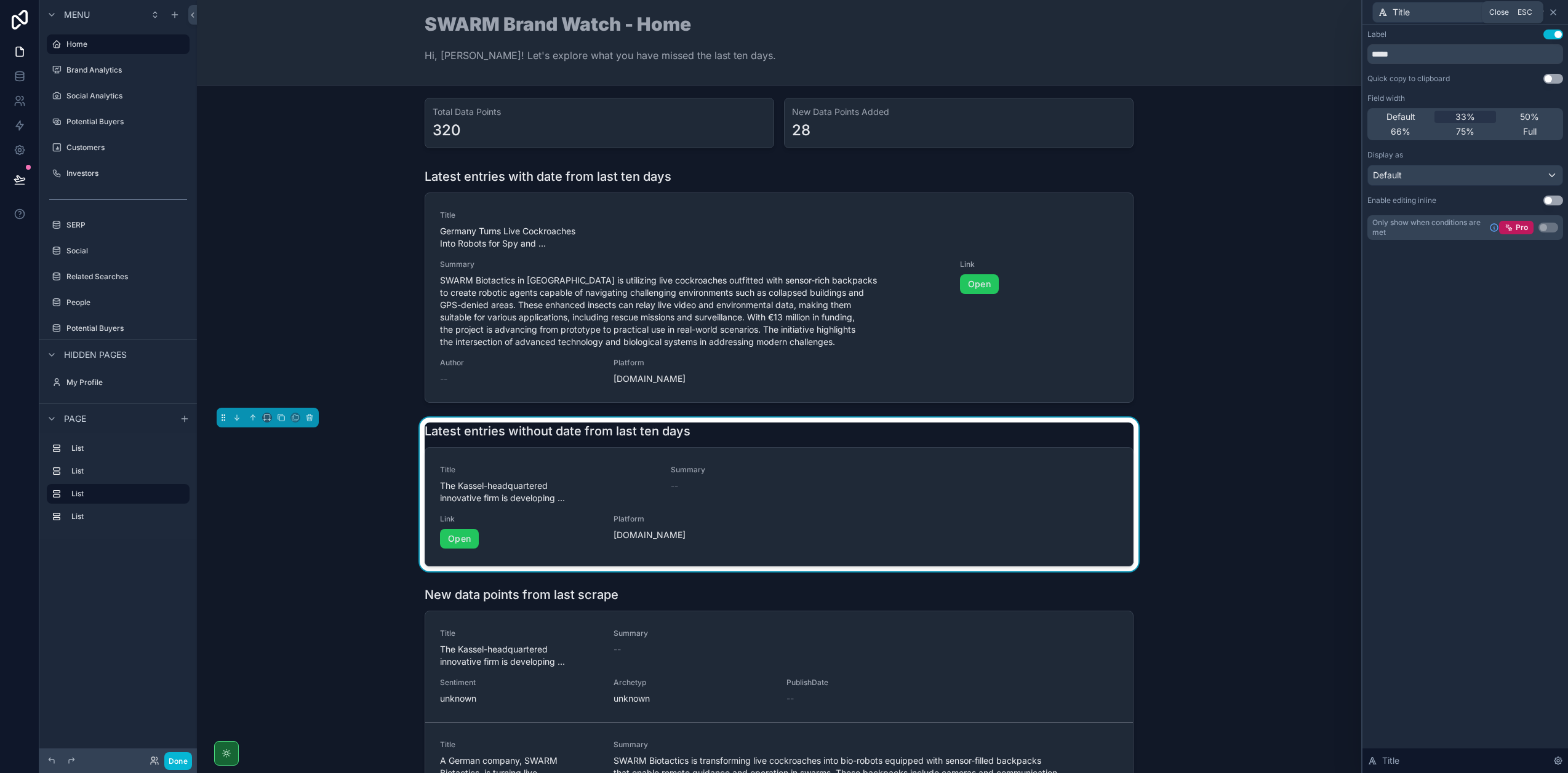
click at [1555, 12] on icon at bounding box center [1552, 12] width 10 height 10
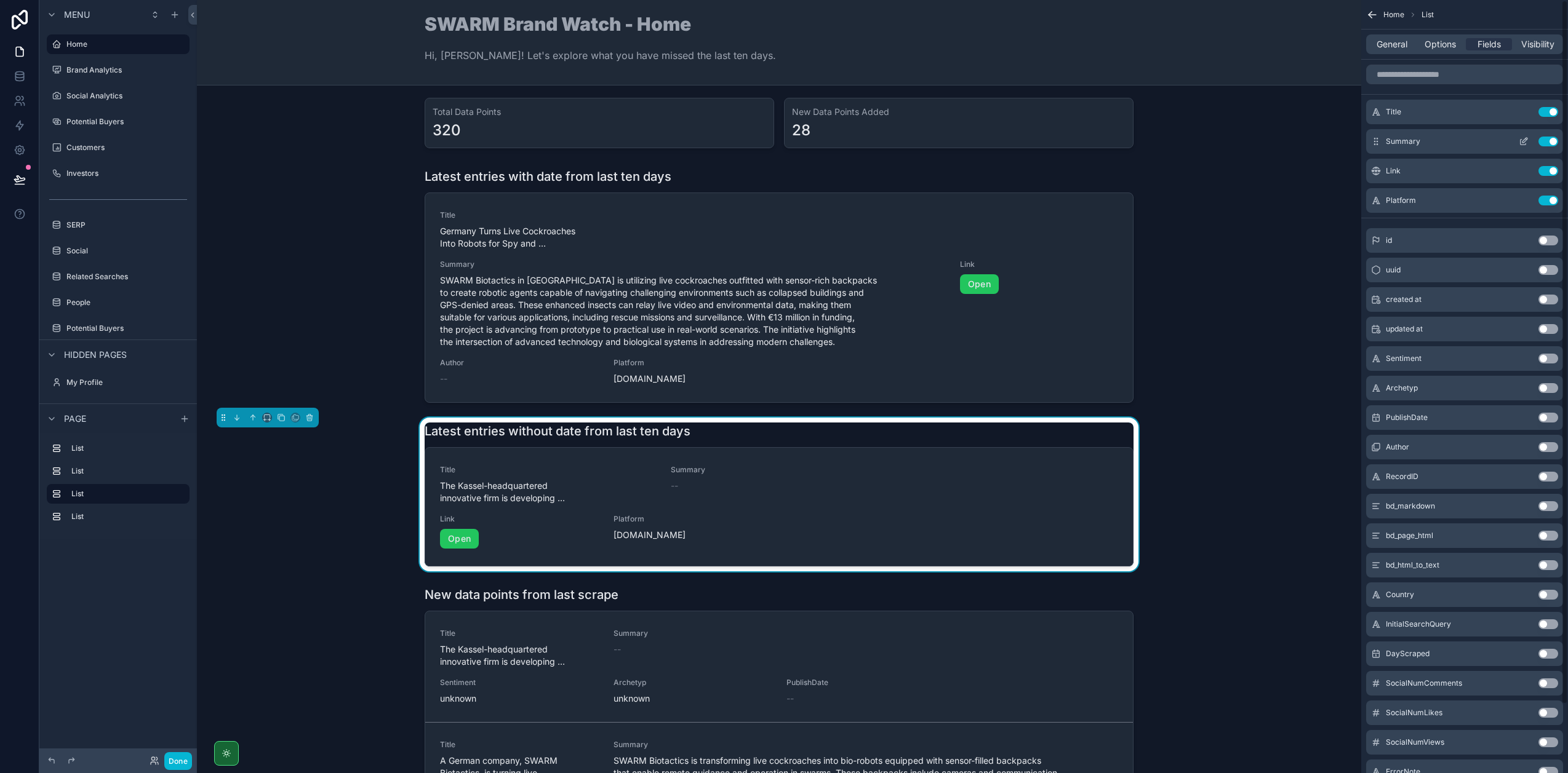
click at [1526, 141] on icon "scrollable content" at bounding box center [1524, 141] width 10 height 10
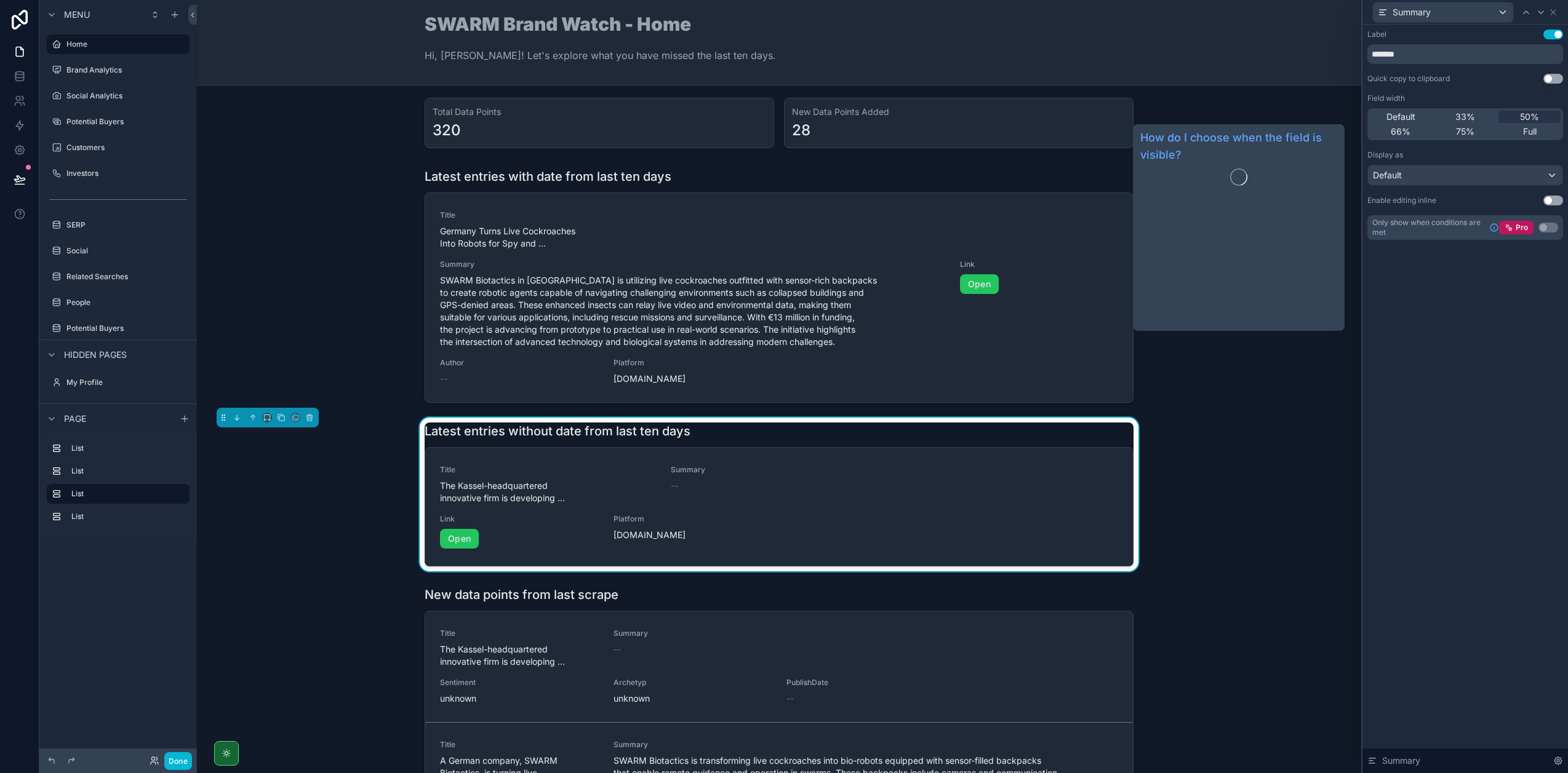
click at [1461, 338] on div "Label Use setting ******* Quick copy to clipboard Use setting Field width Defau…" at bounding box center [1465, 399] width 206 height 748
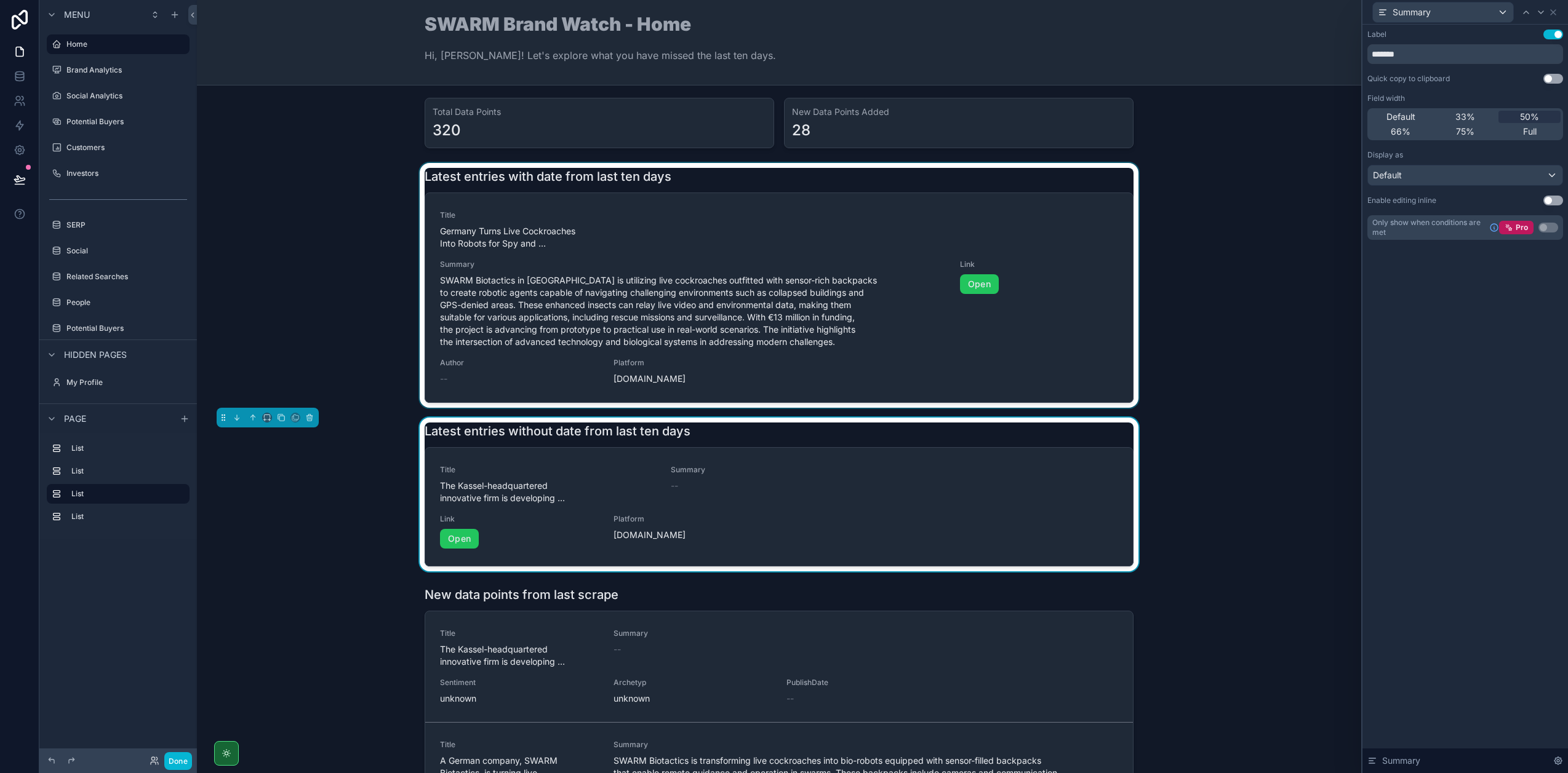
click at [1024, 206] on div "scrollable content" at bounding box center [778, 285] width 1144 height 244
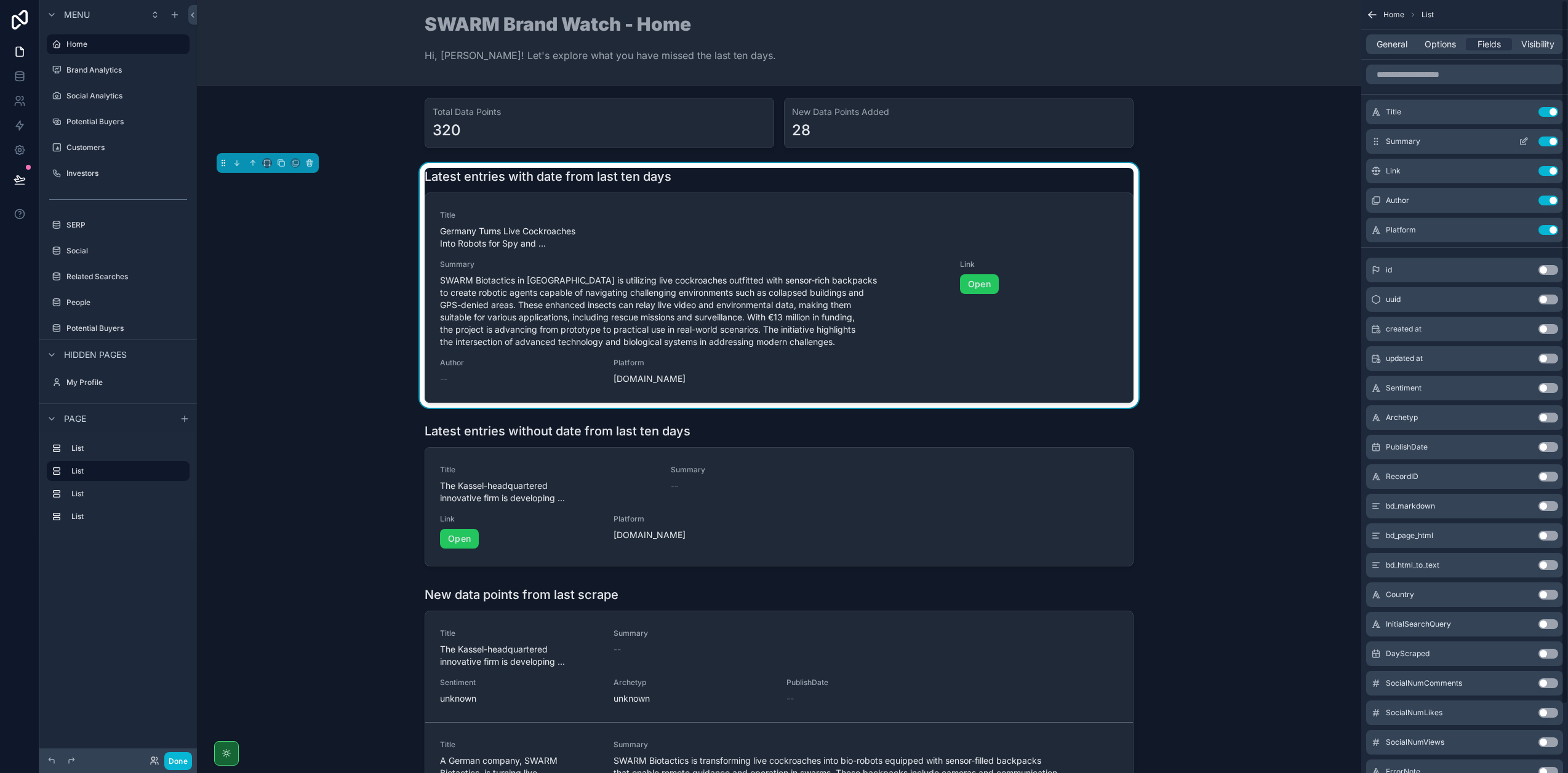
click at [1525, 138] on icon "scrollable content" at bounding box center [1524, 140] width 5 height 5
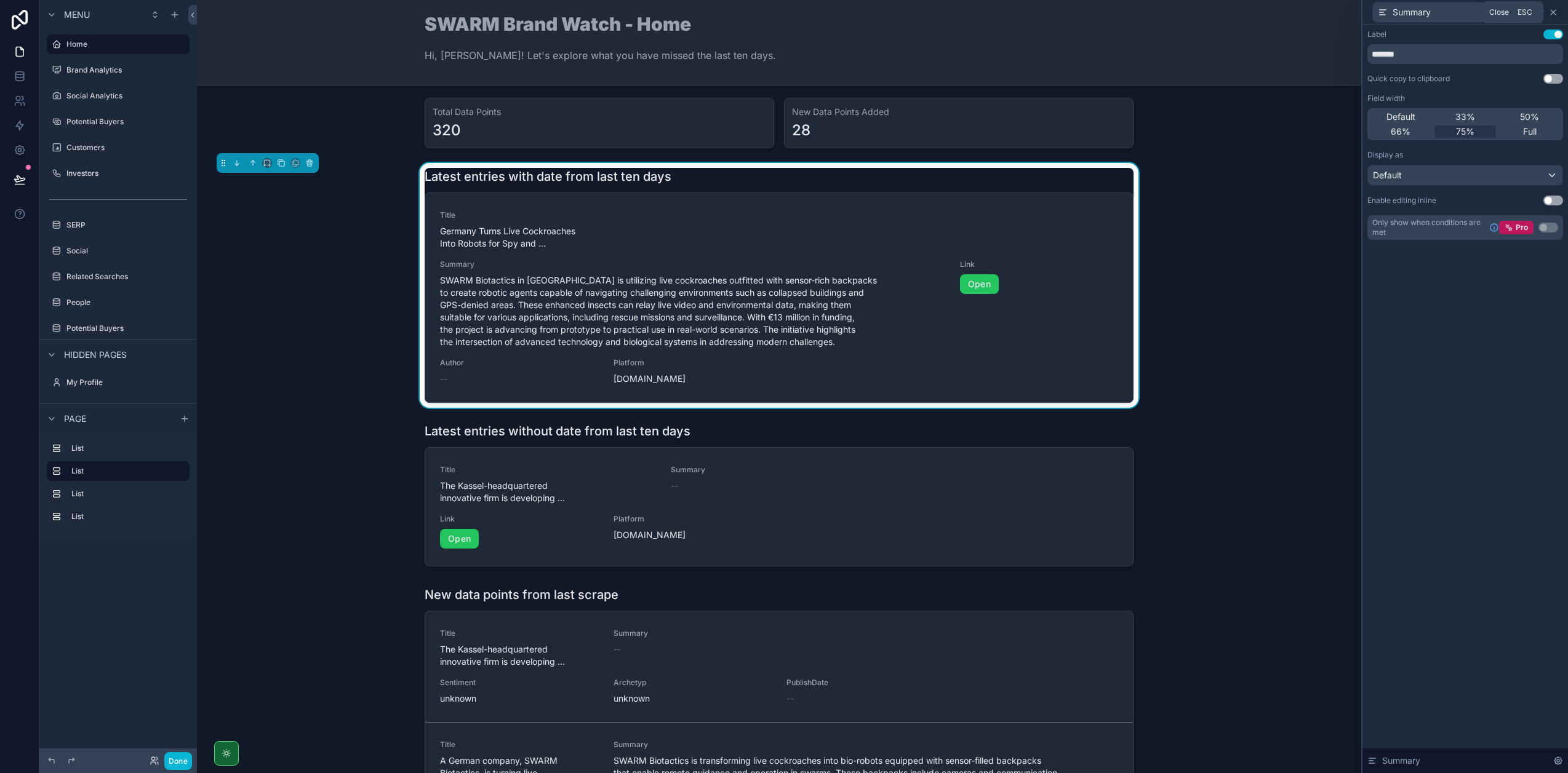
click at [1556, 12] on icon at bounding box center [1552, 12] width 10 height 10
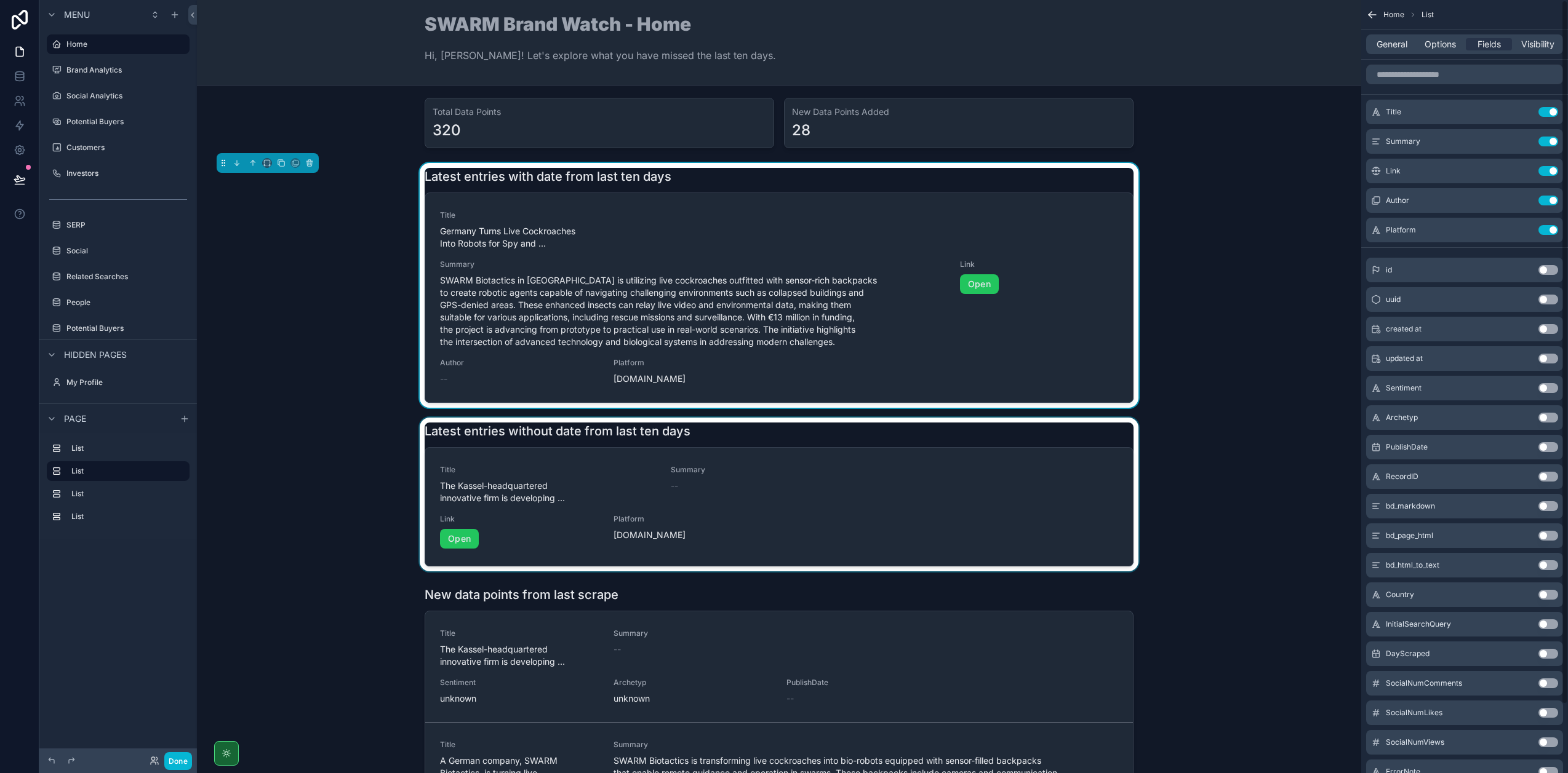
click at [941, 466] on div "scrollable content" at bounding box center [778, 494] width 1144 height 153
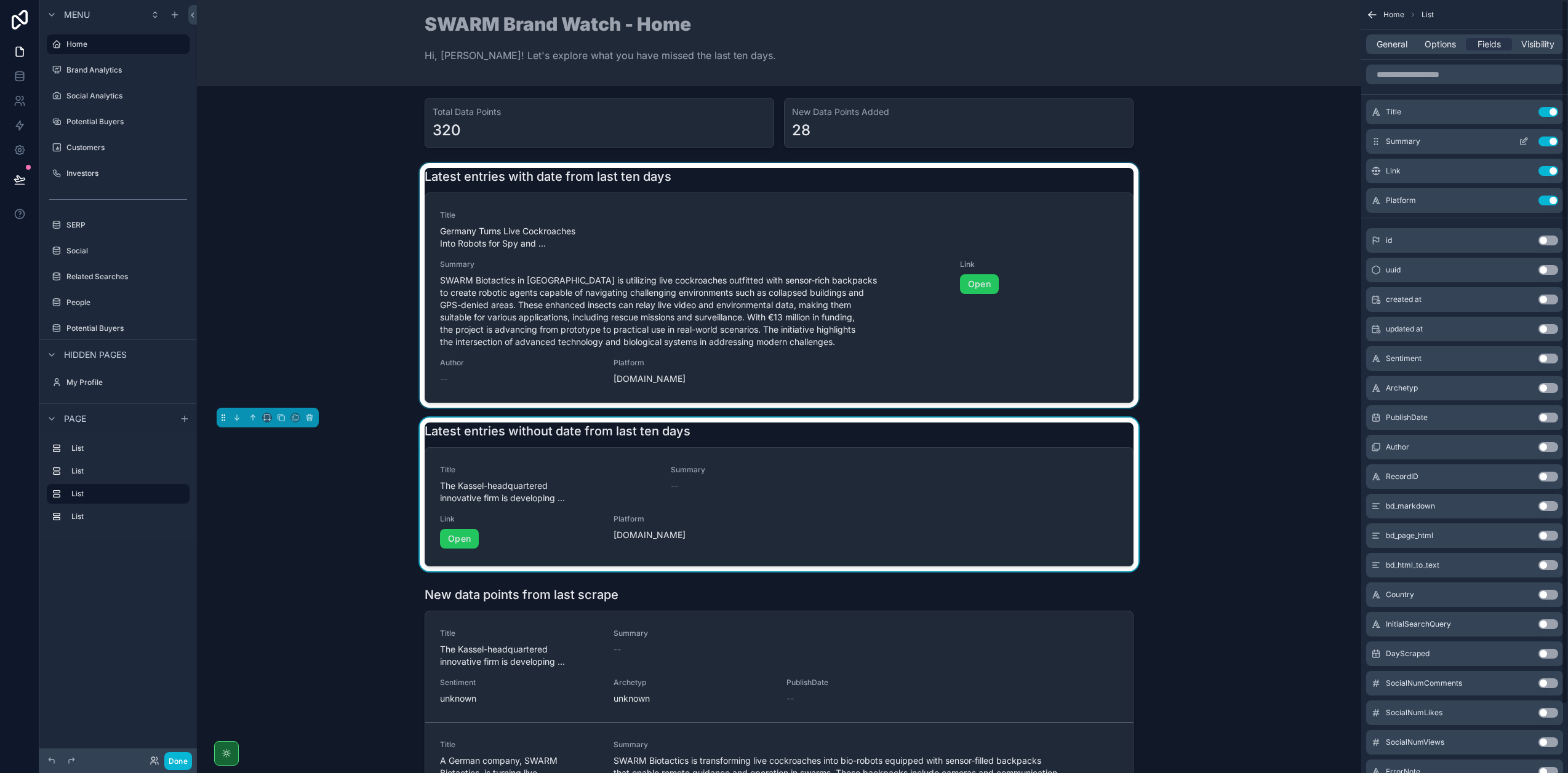
click at [1519, 139] on icon "scrollable content" at bounding box center [1524, 141] width 10 height 10
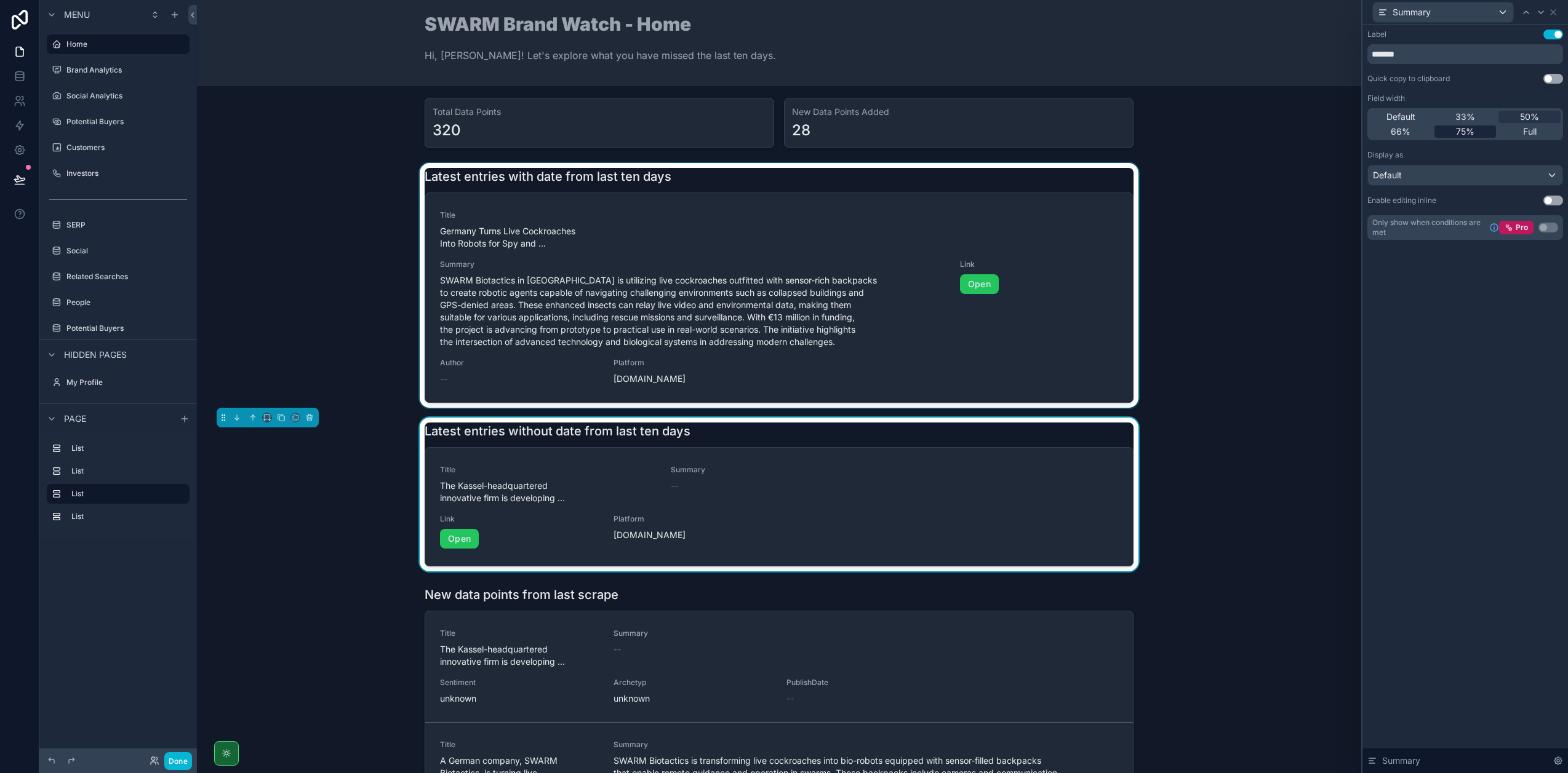
click at [1466, 133] on span "75%" at bounding box center [1465, 132] width 19 height 12
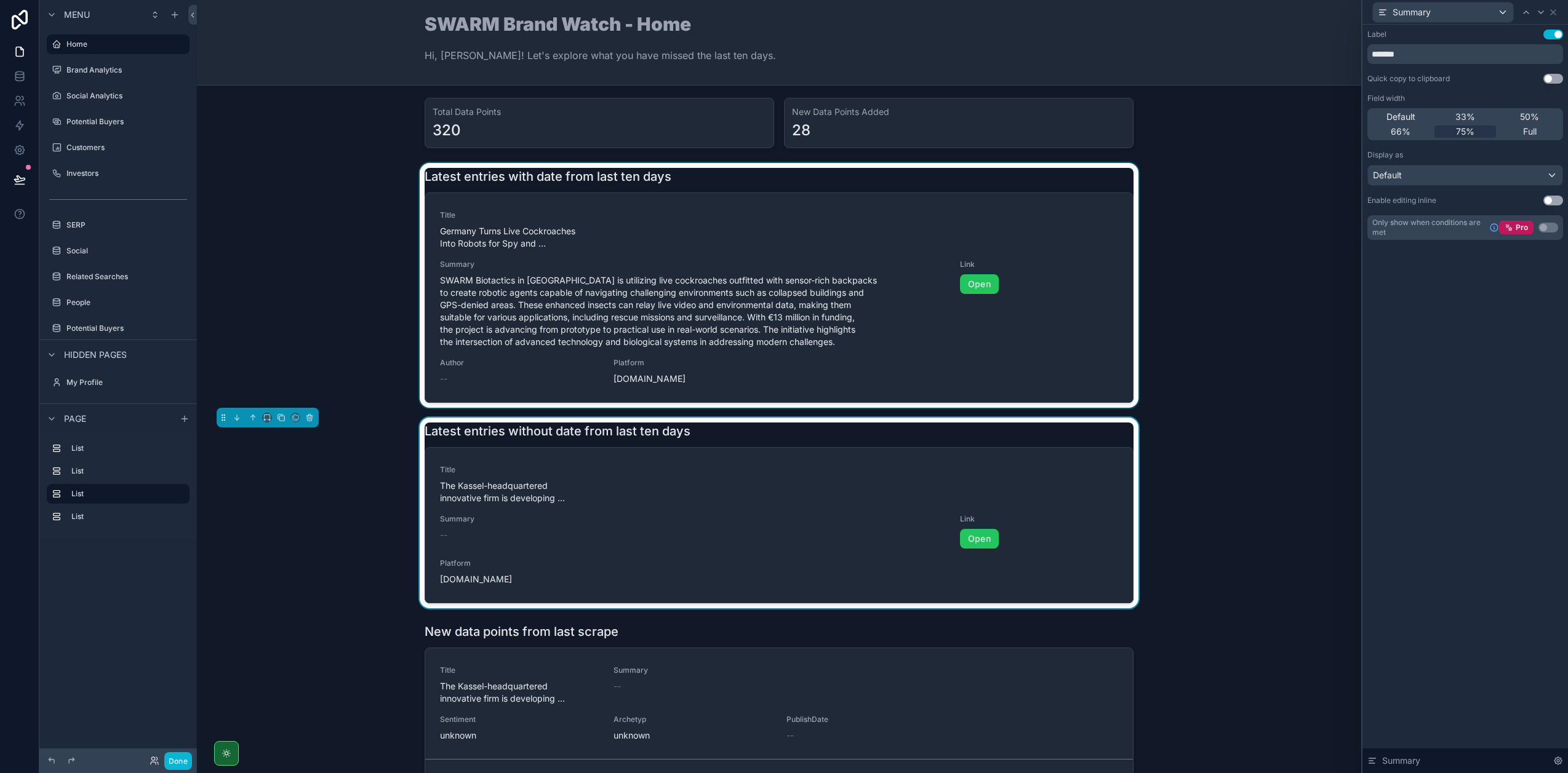
click at [1029, 224] on div "scrollable content" at bounding box center [778, 285] width 1144 height 244
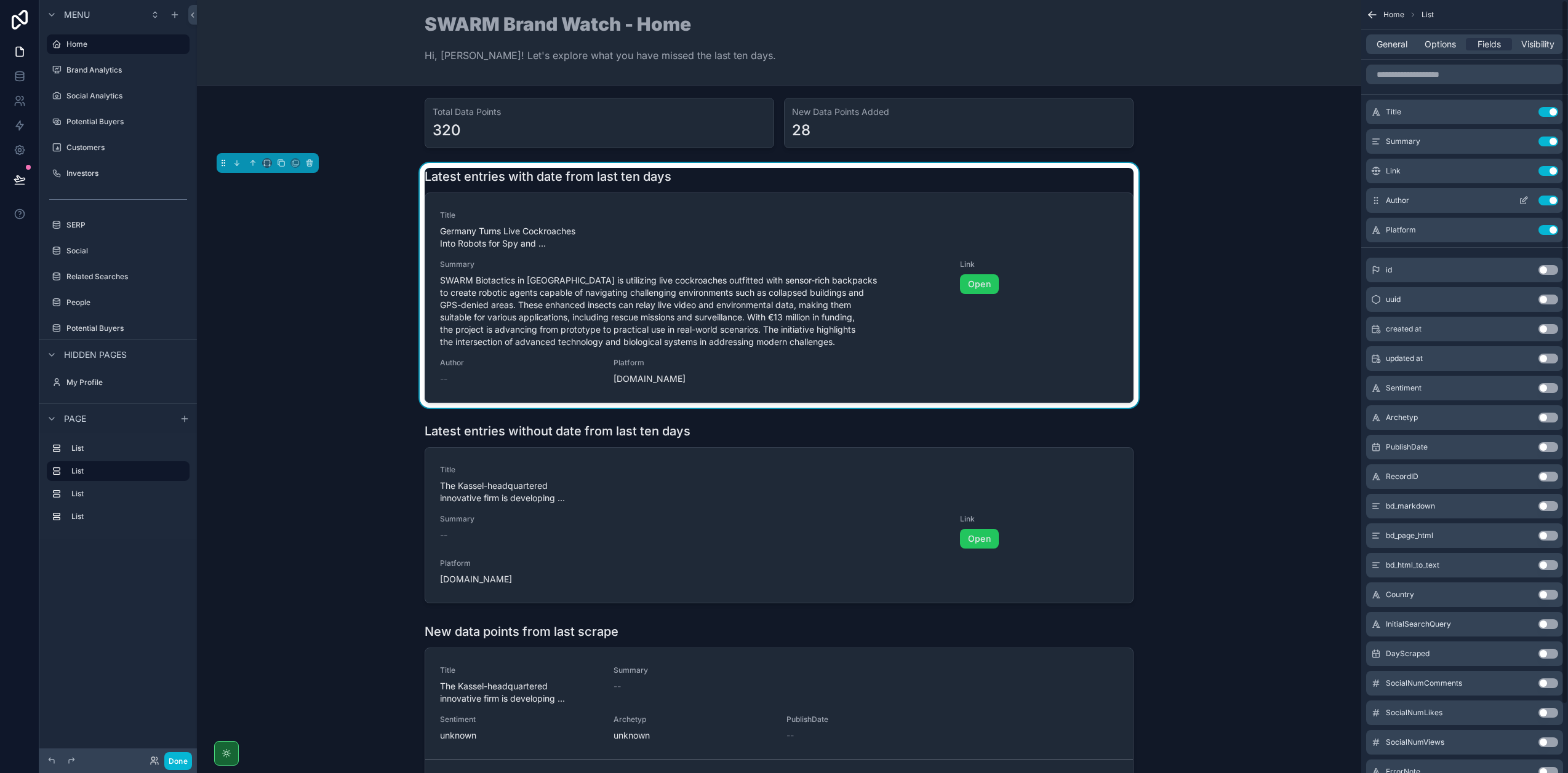
click at [1551, 199] on button "Use setting" at bounding box center [1548, 200] width 19 height 10
click at [792, 180] on div "Latest entries with date from last ten days" at bounding box center [779, 177] width 709 height 17
click at [1389, 43] on span "General" at bounding box center [1391, 44] width 30 height 12
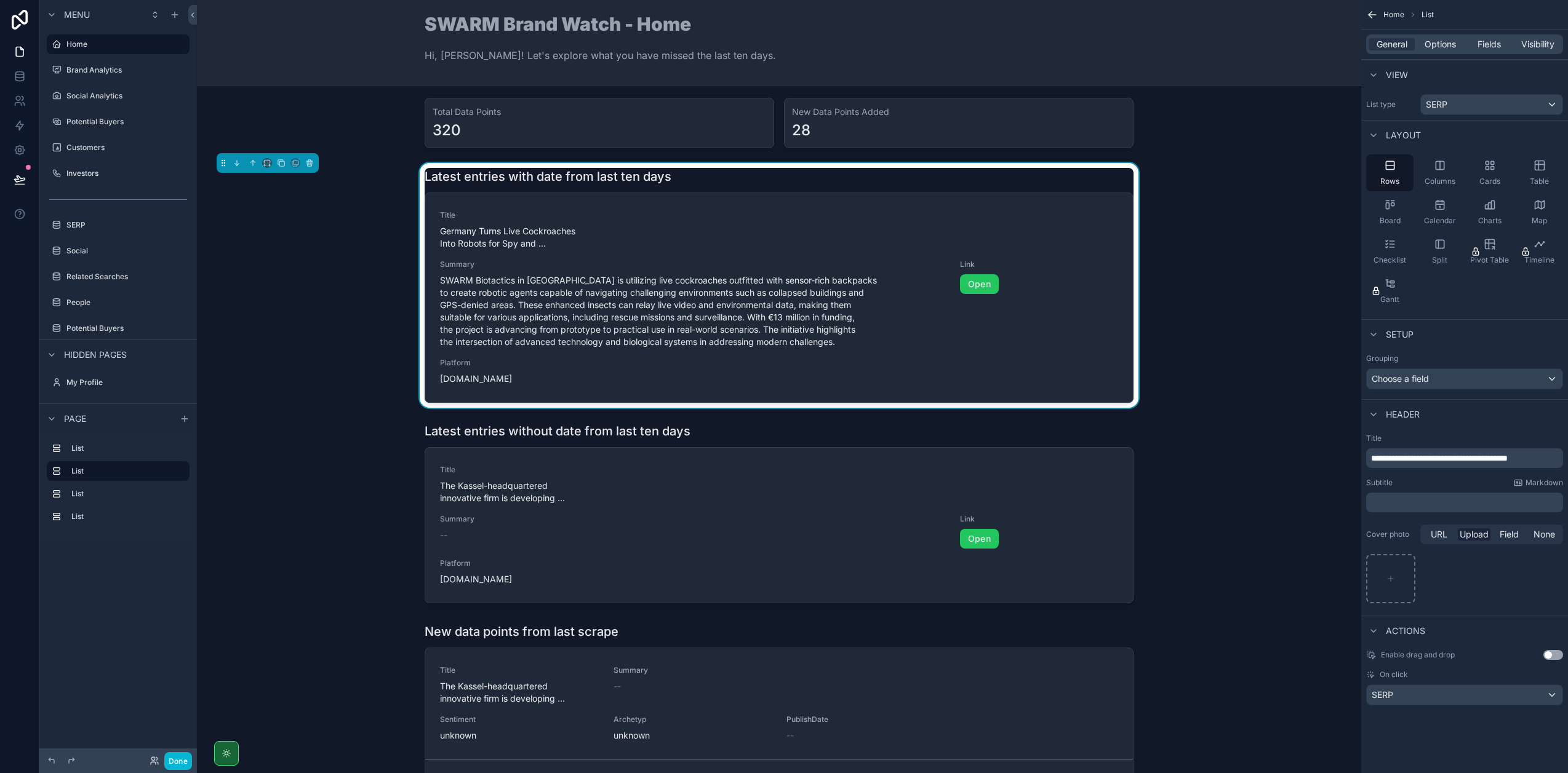
click at [1429, 455] on span "**********" at bounding box center [1439, 458] width 136 height 9
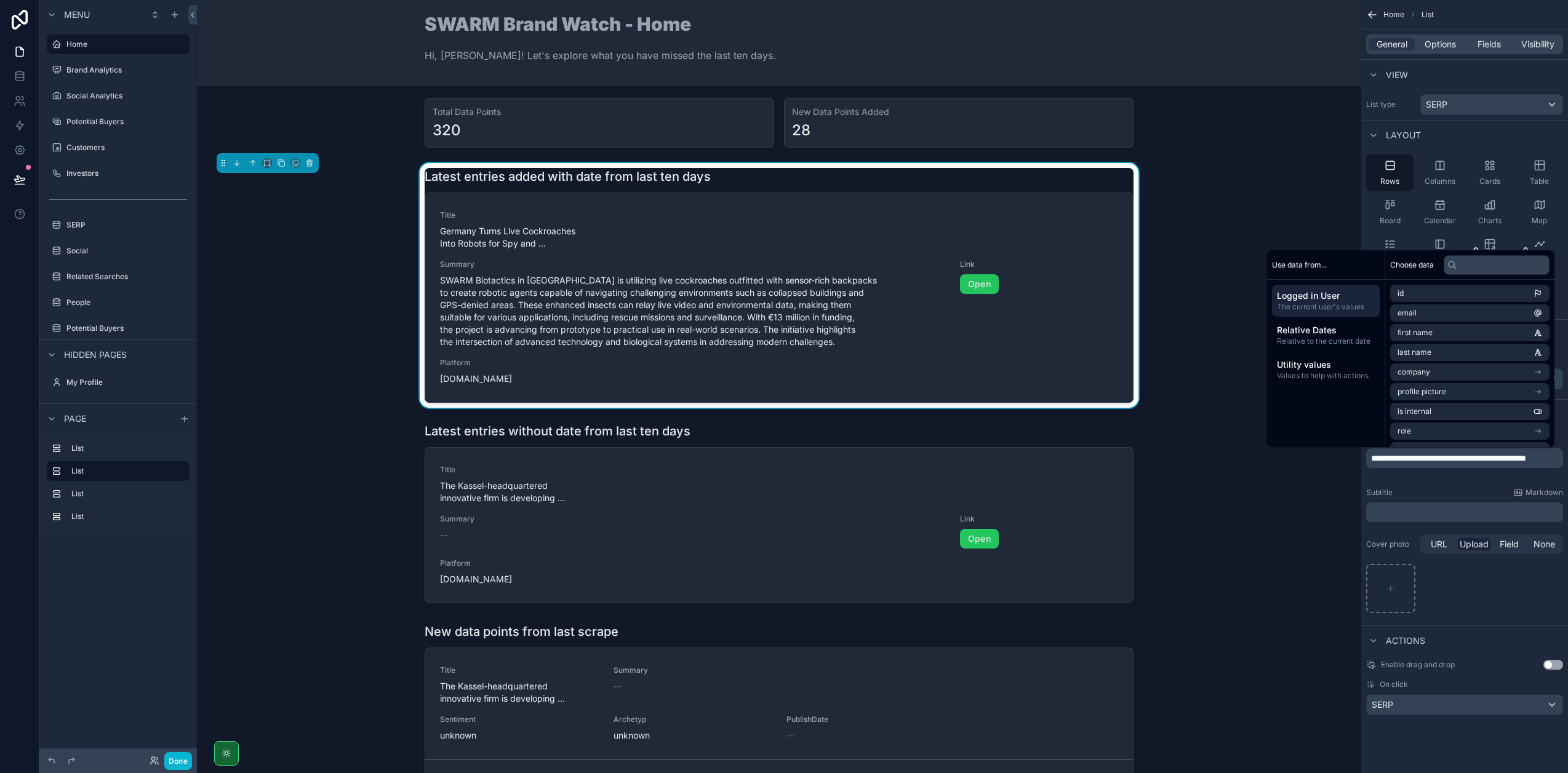
click at [1425, 490] on div "Subtitle Markdown" at bounding box center [1464, 492] width 197 height 10
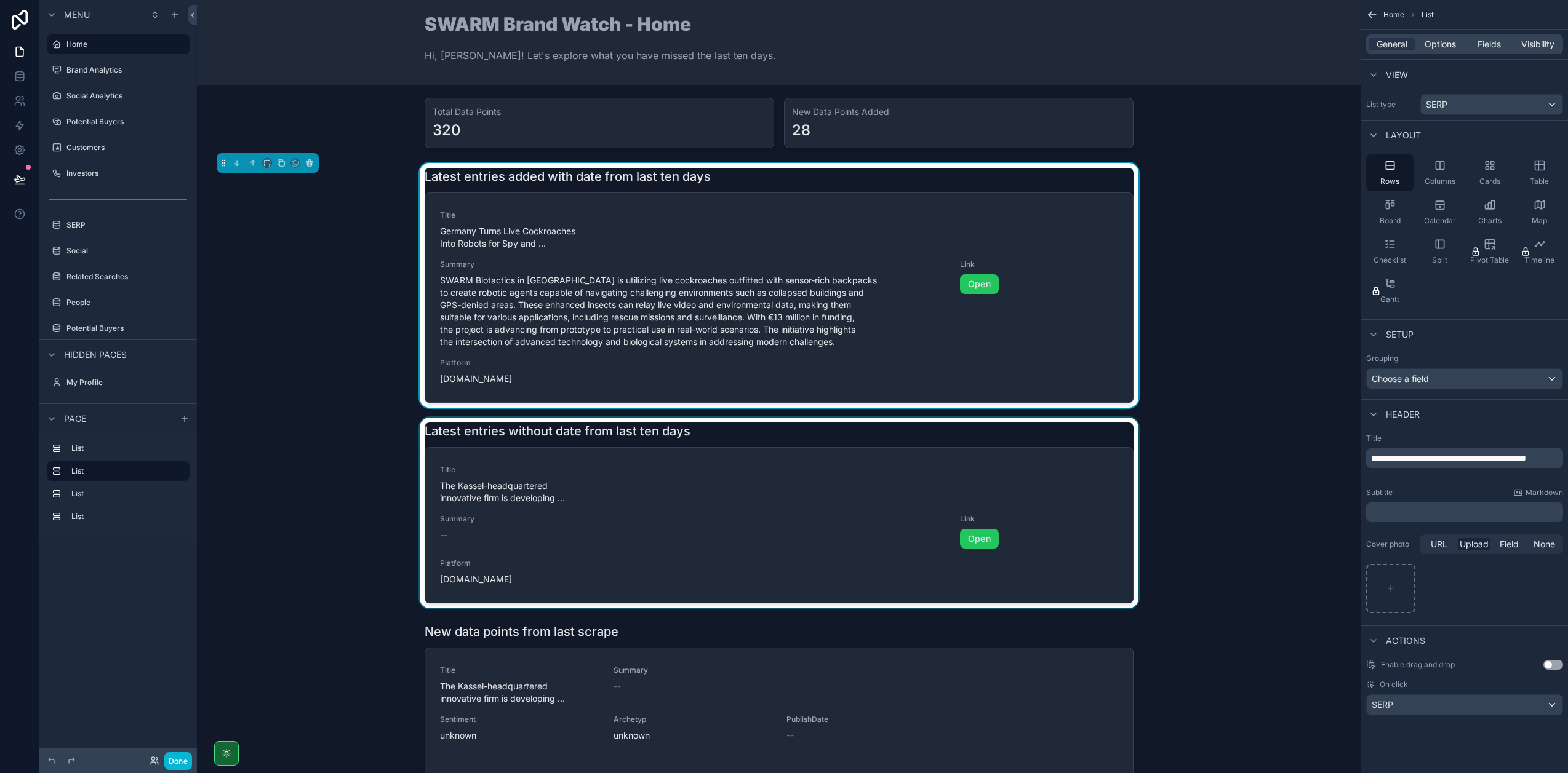
click at [797, 447] on div "scrollable content" at bounding box center [778, 512] width 1144 height 191
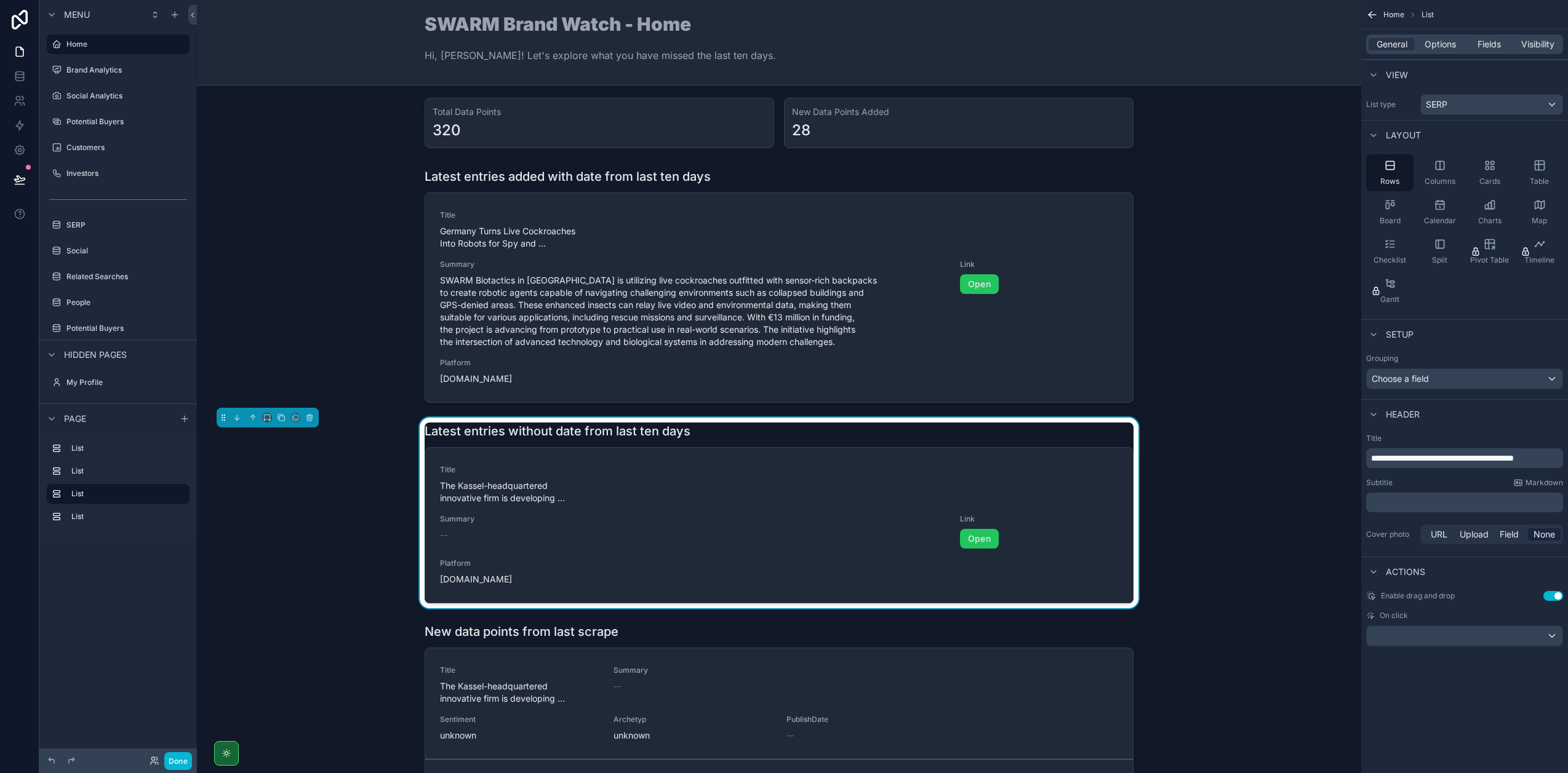
click at [1428, 458] on span "**********" at bounding box center [1442, 458] width 143 height 9
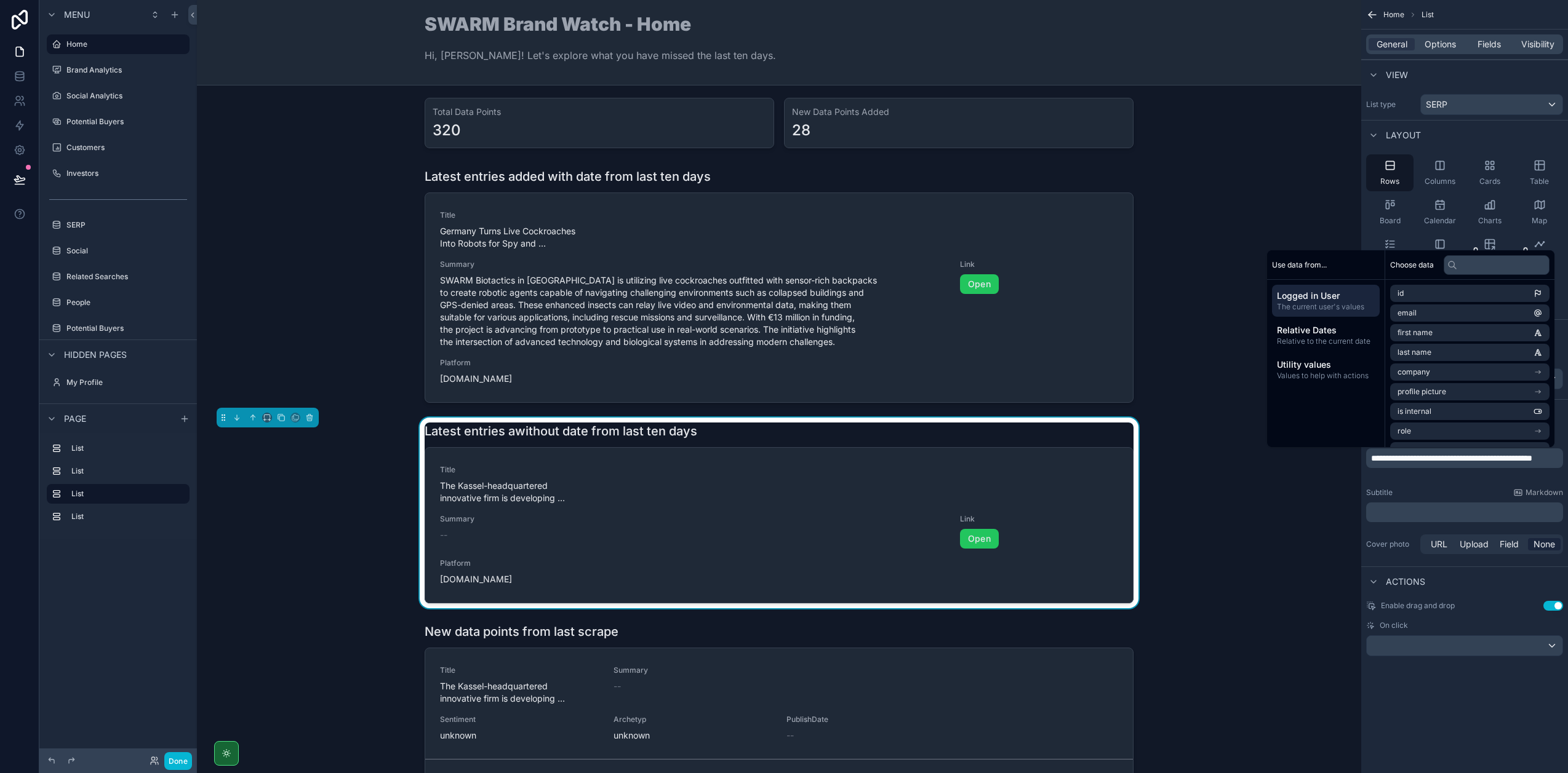
click at [1437, 484] on div "**********" at bounding box center [1464, 495] width 206 height 133
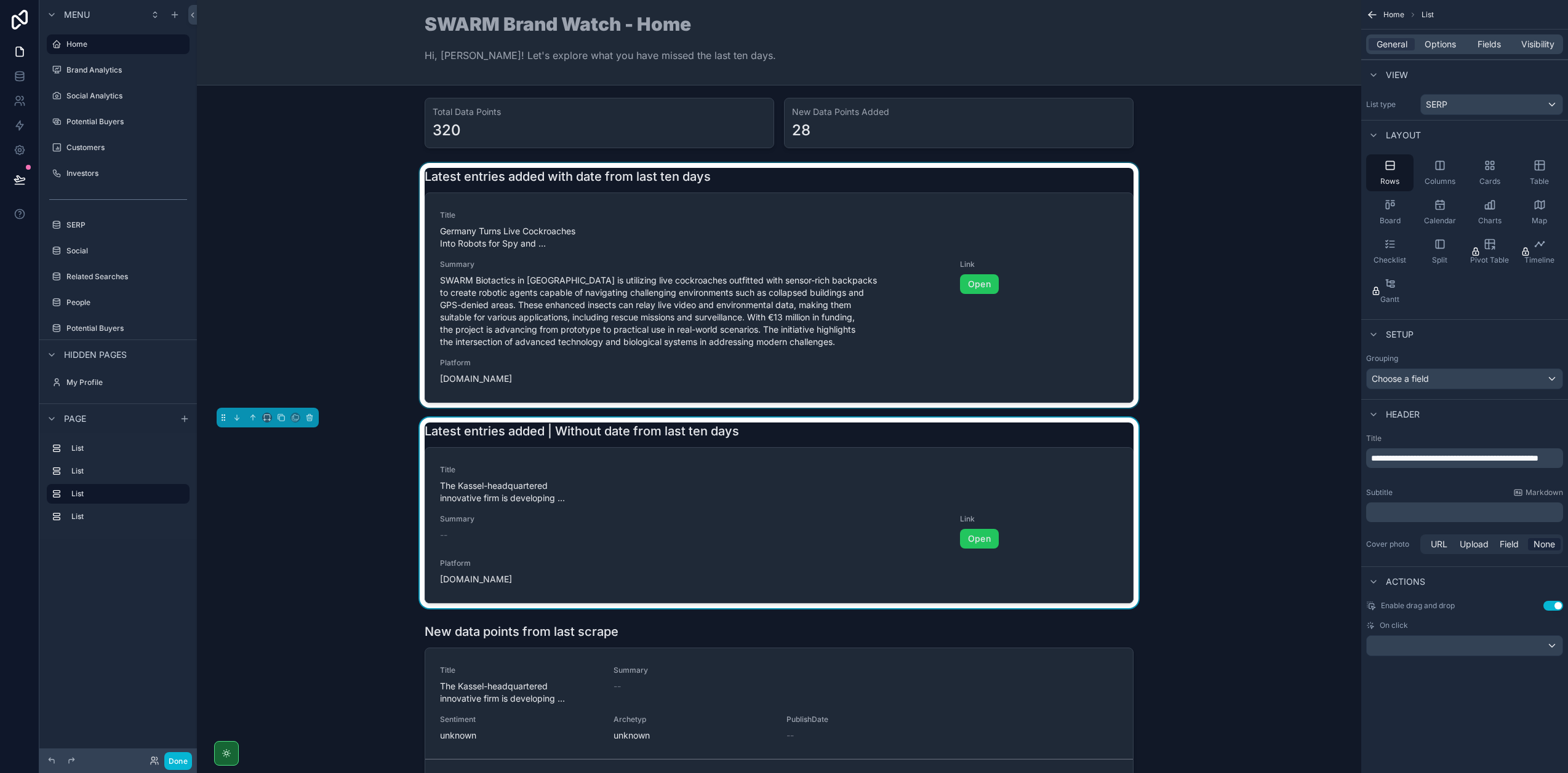
click at [829, 180] on div "scrollable content" at bounding box center [778, 285] width 1144 height 244
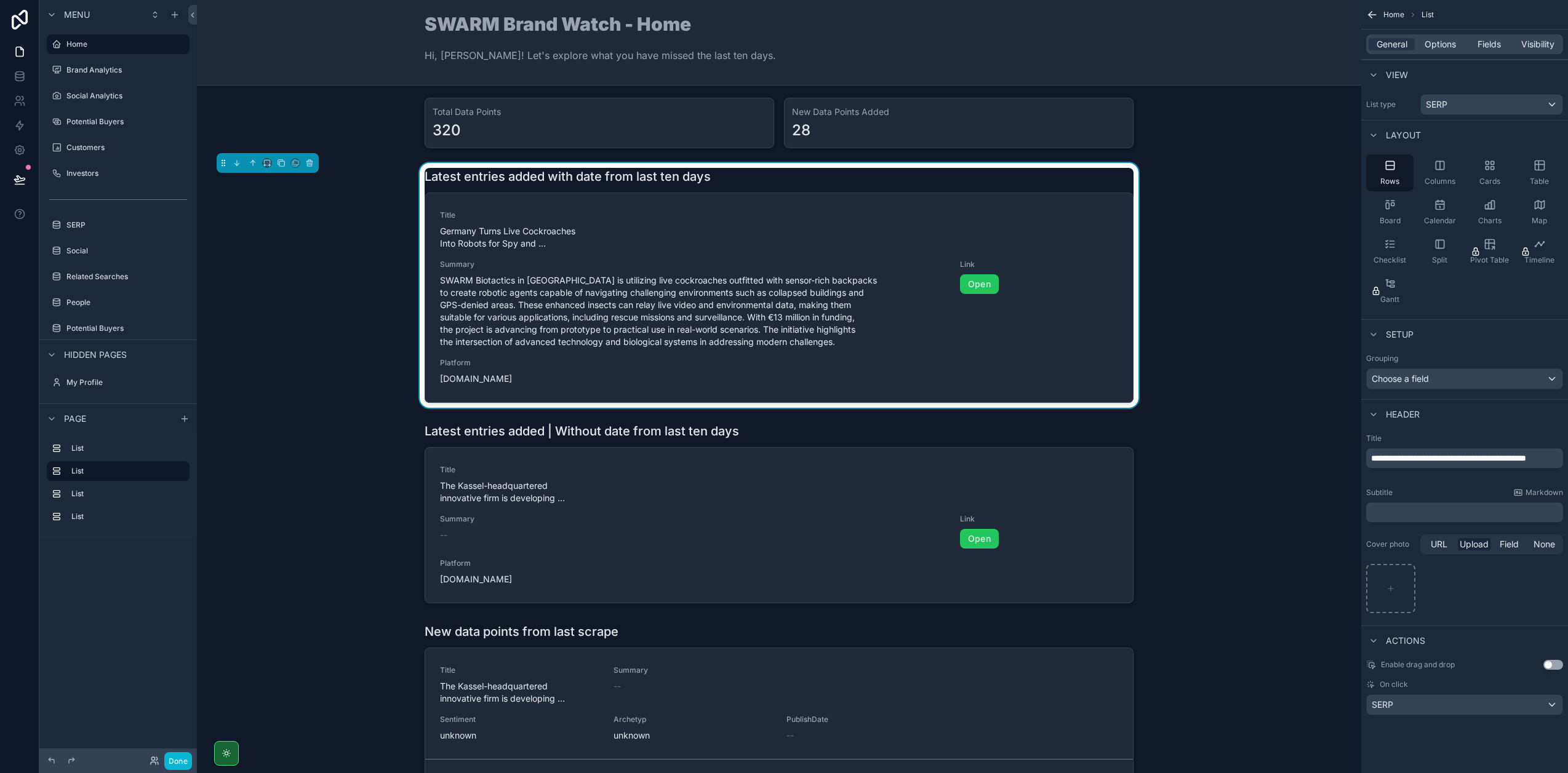
click at [1458, 448] on div "**********" at bounding box center [1464, 458] width 197 height 19
click at [1460, 455] on span "**********" at bounding box center [1448, 458] width 155 height 9
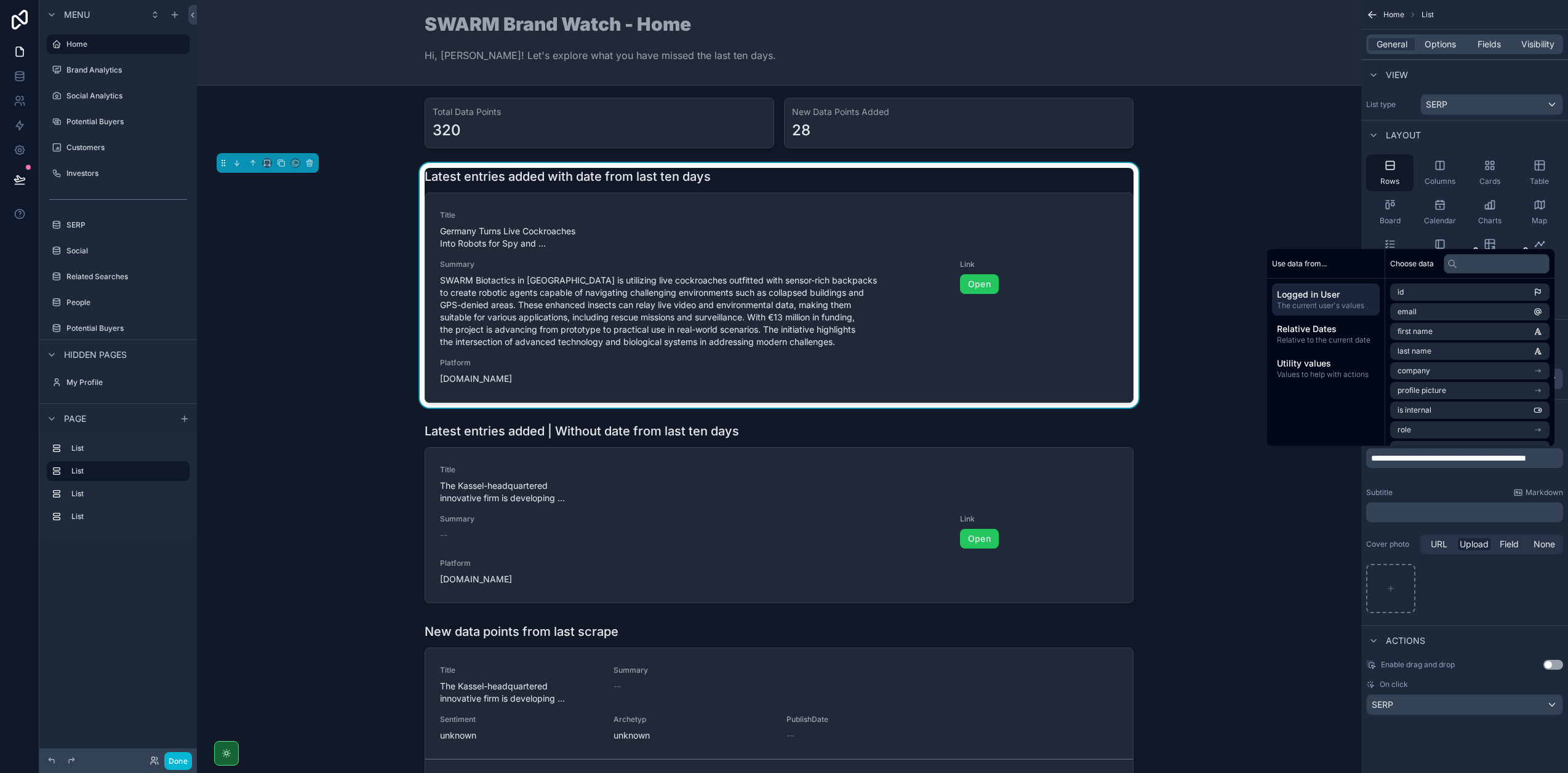
click at [1457, 455] on span "**********" at bounding box center [1448, 458] width 155 height 9
click at [1439, 497] on div "Subtitle Markdown ﻿" at bounding box center [1464, 504] width 197 height 34
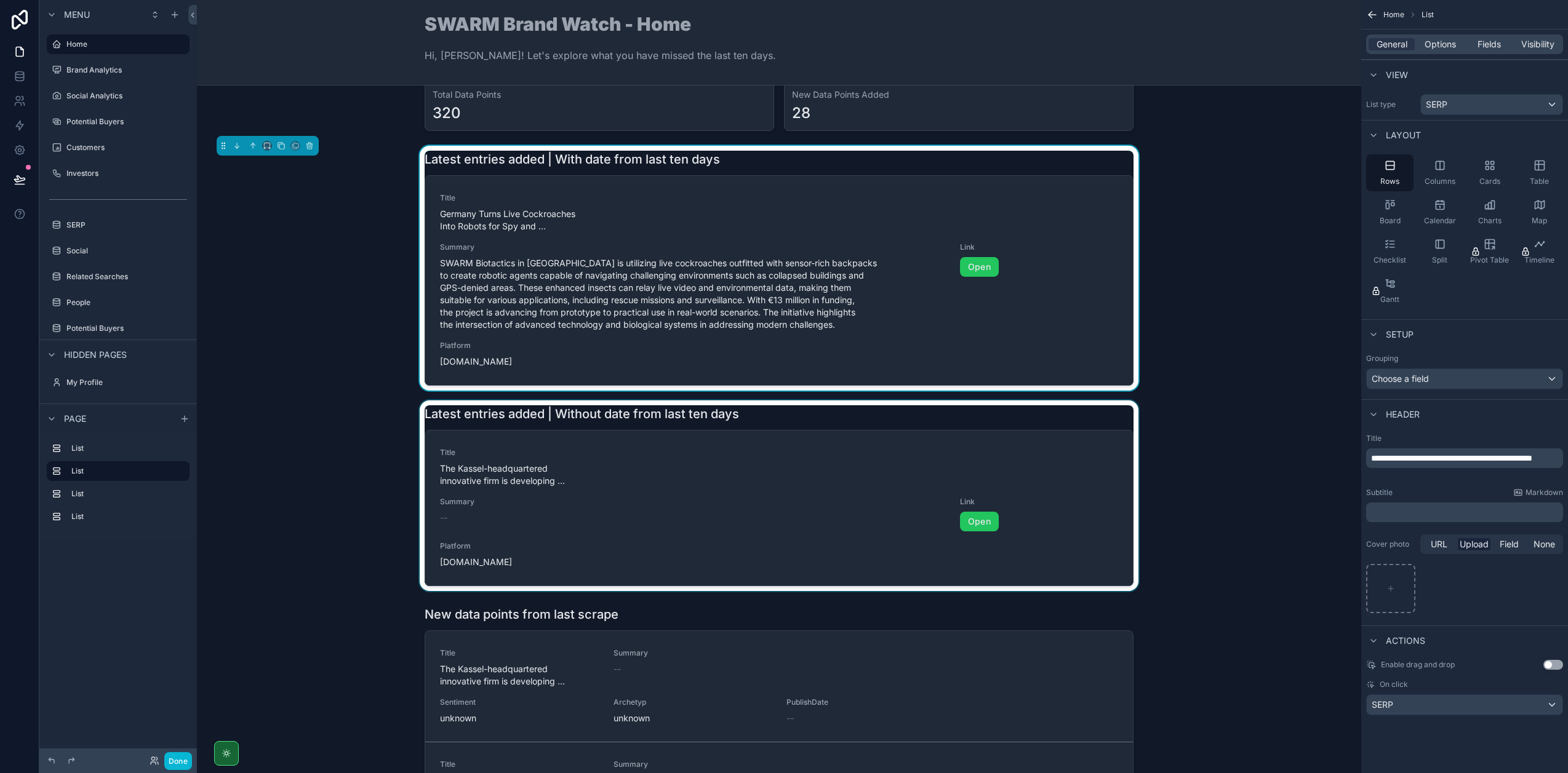
scroll to position [49, 0]
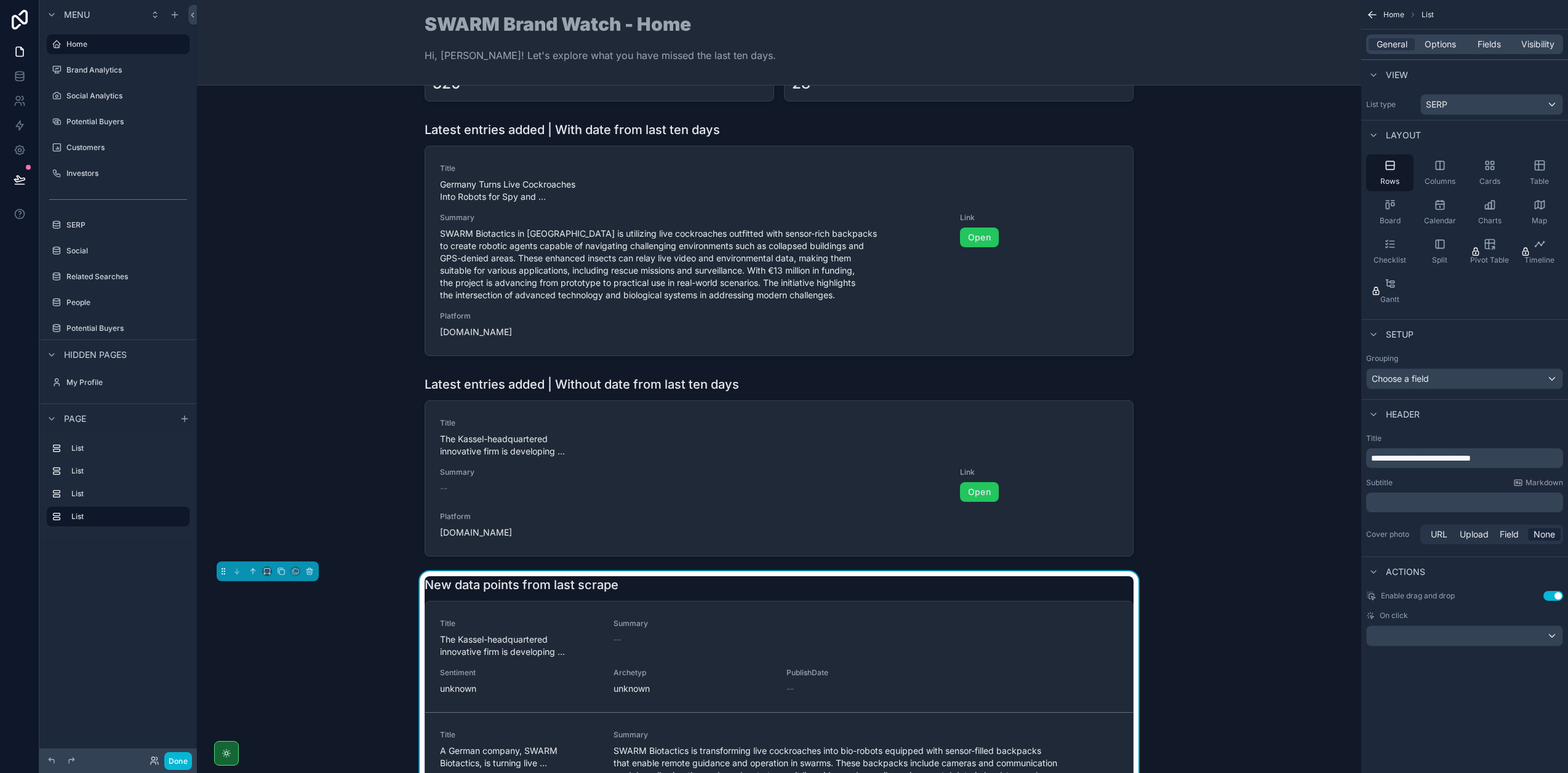
click at [1383, 452] on p "**********" at bounding box center [1465, 459] width 189 height 12
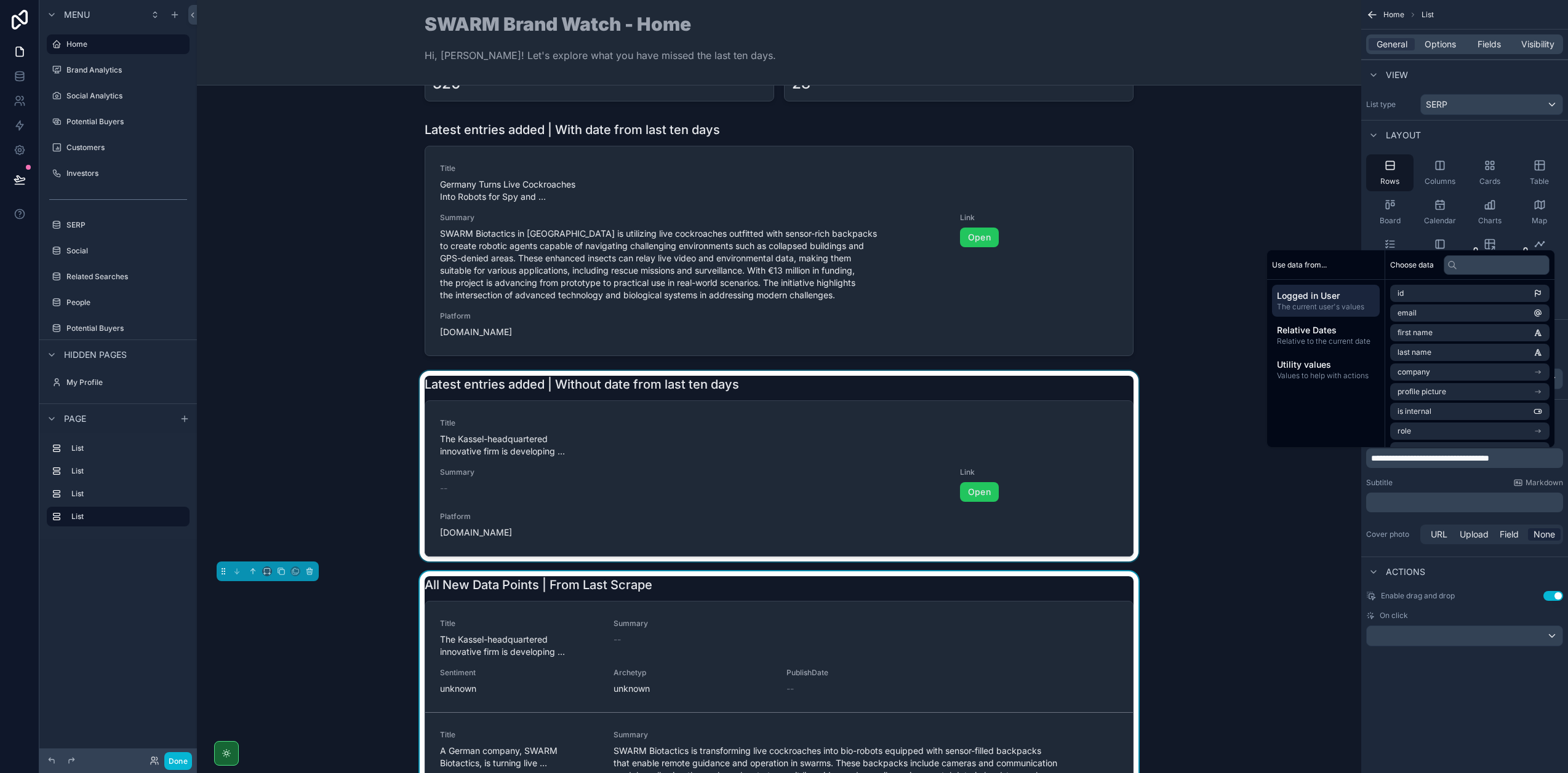
click at [819, 392] on div "scrollable content" at bounding box center [778, 466] width 1144 height 191
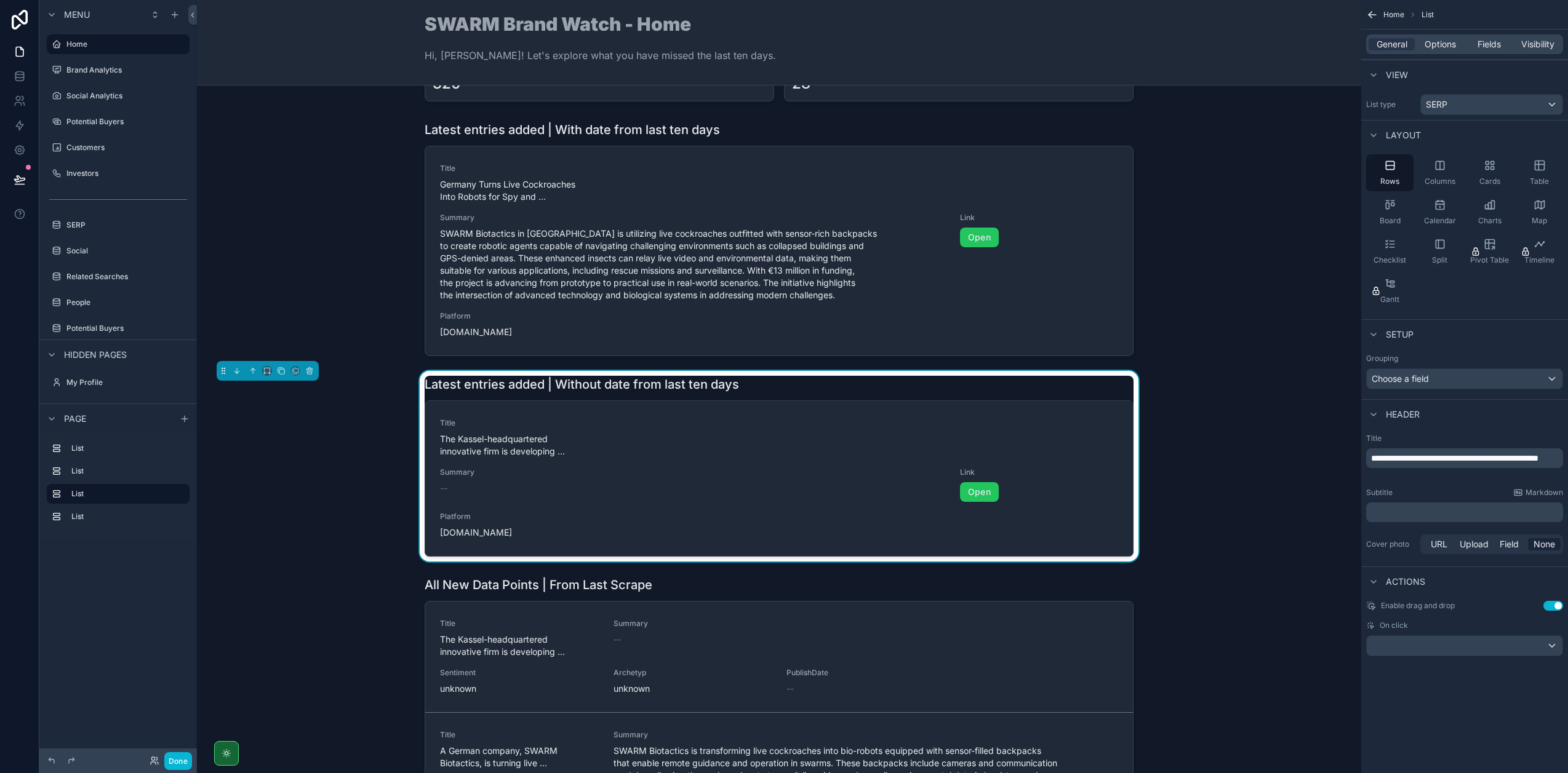
click at [1432, 462] on p "**********" at bounding box center [1465, 459] width 189 height 12
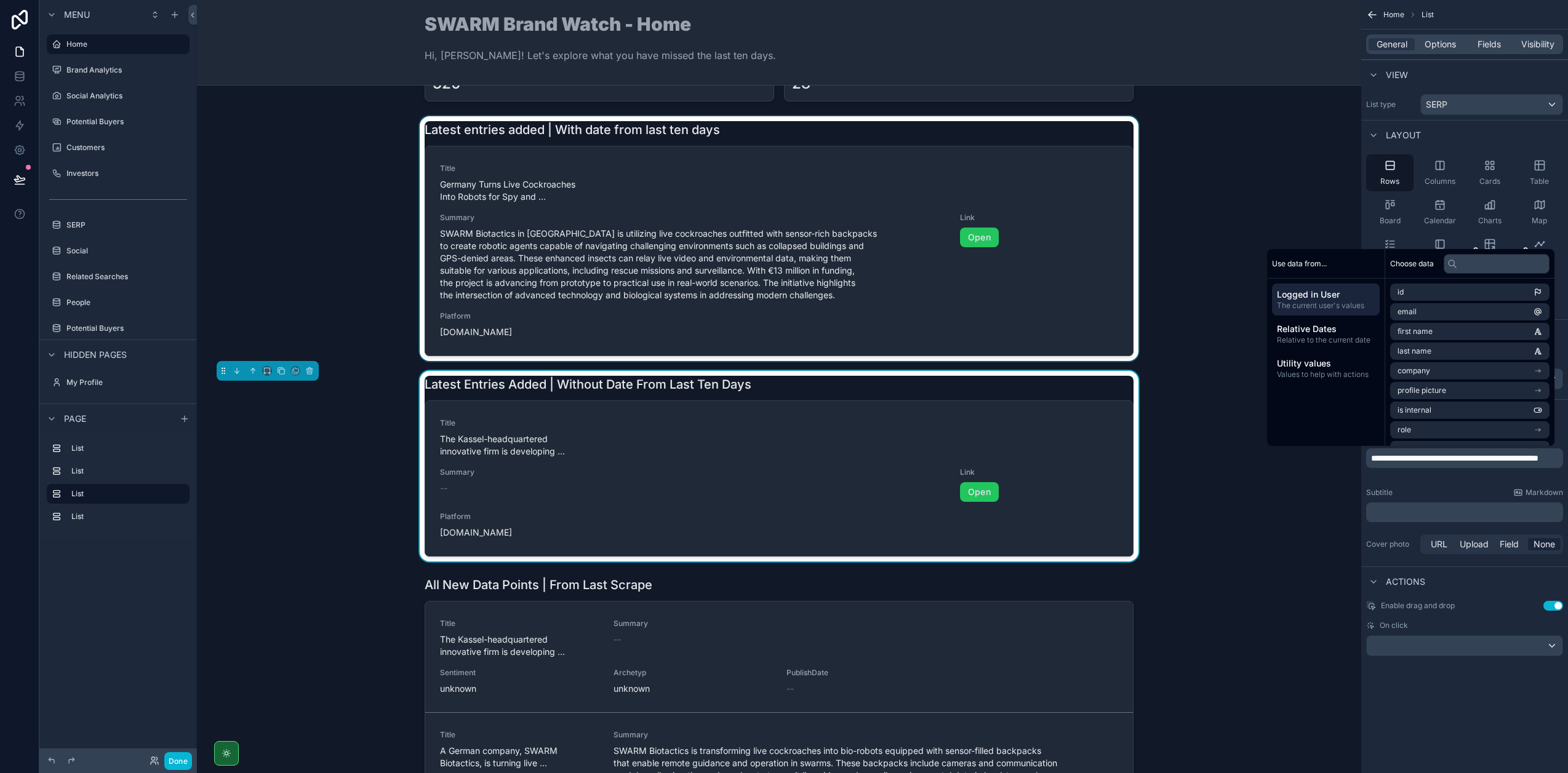
click at [827, 154] on div "scrollable content" at bounding box center [778, 238] width 1144 height 244
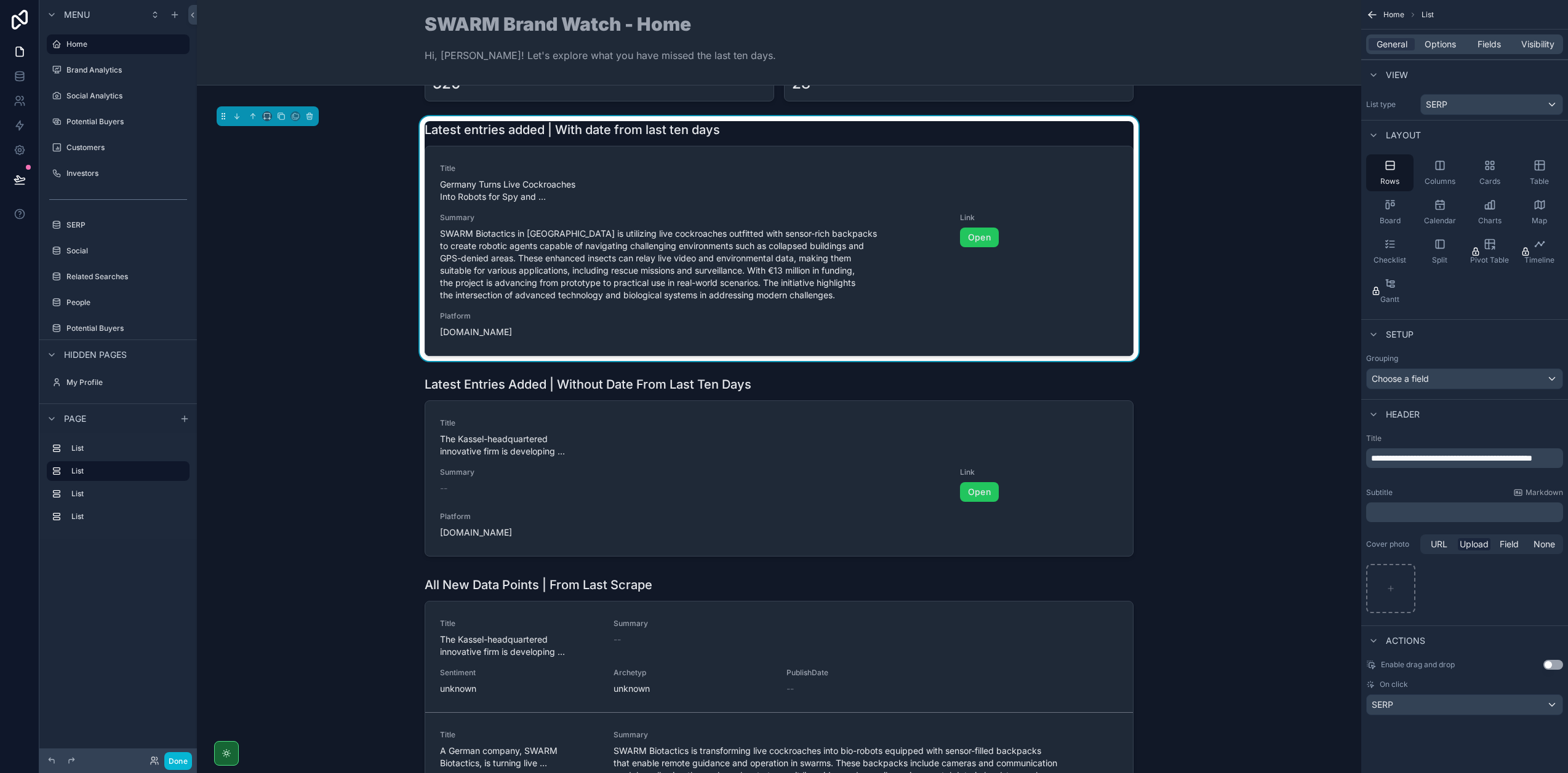
click at [1391, 457] on span "**********" at bounding box center [1451, 458] width 161 height 9
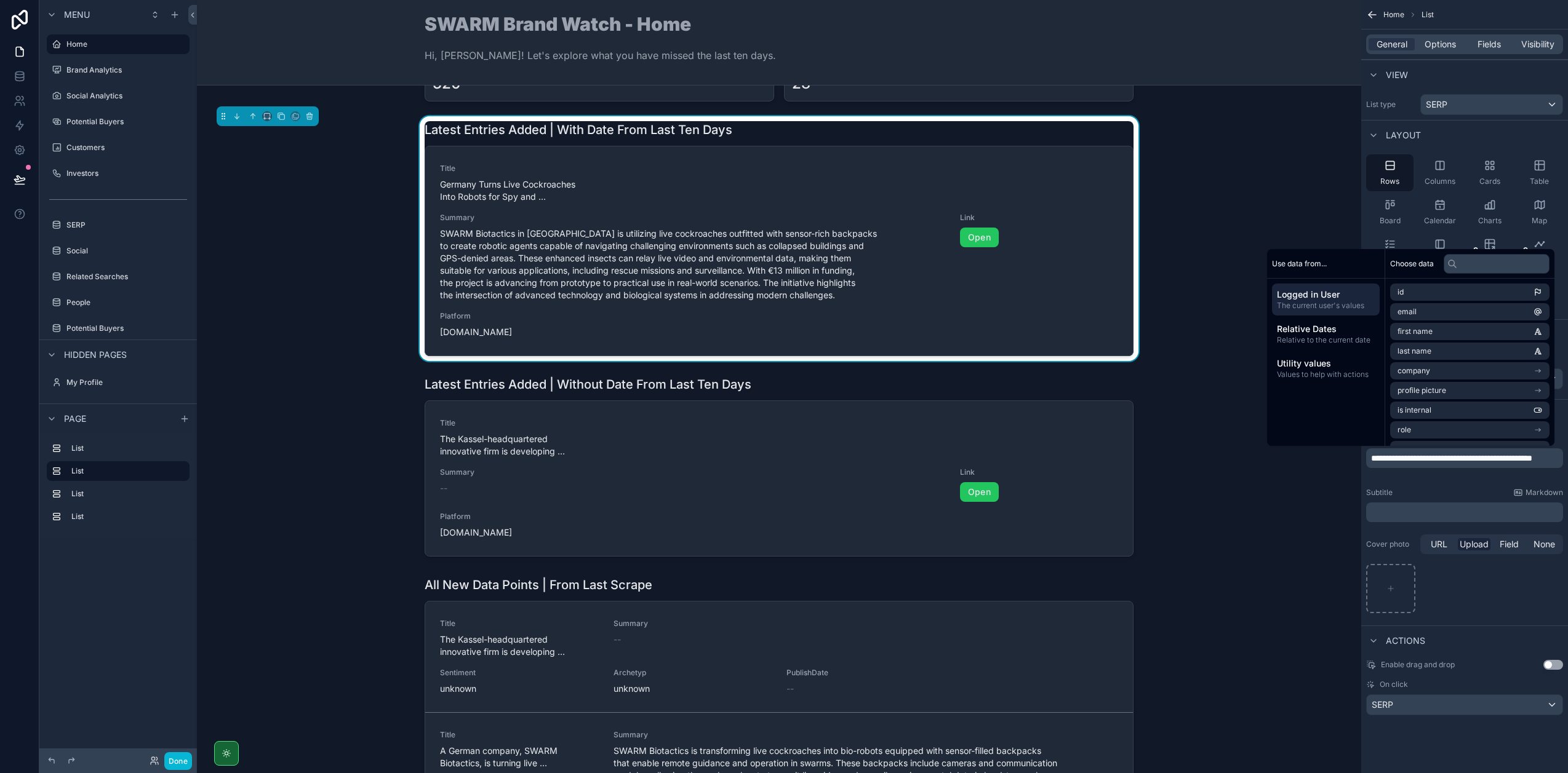
click at [1425, 491] on div "Subtitle Markdown" at bounding box center [1464, 492] width 197 height 10
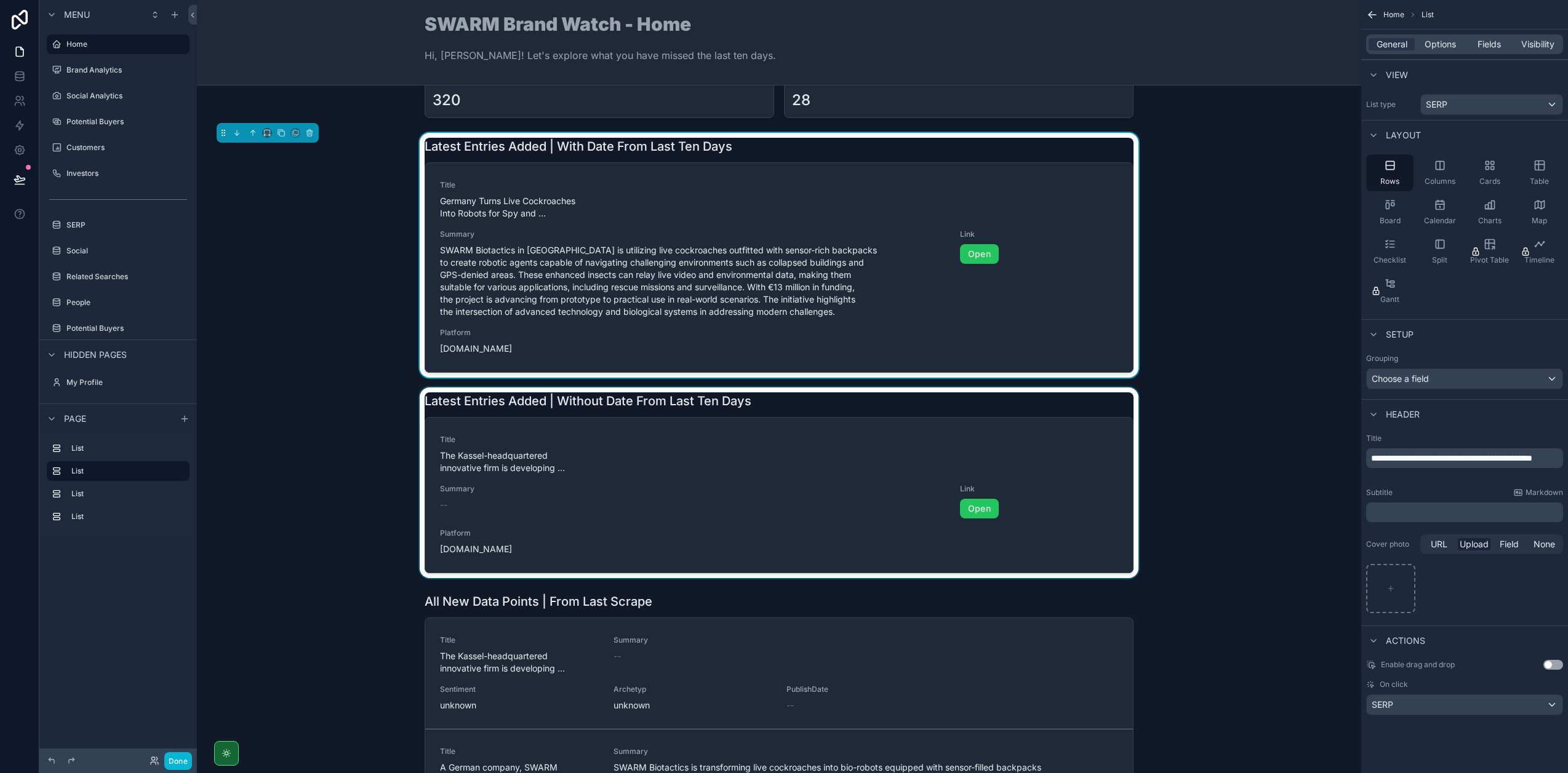
scroll to position [0, 0]
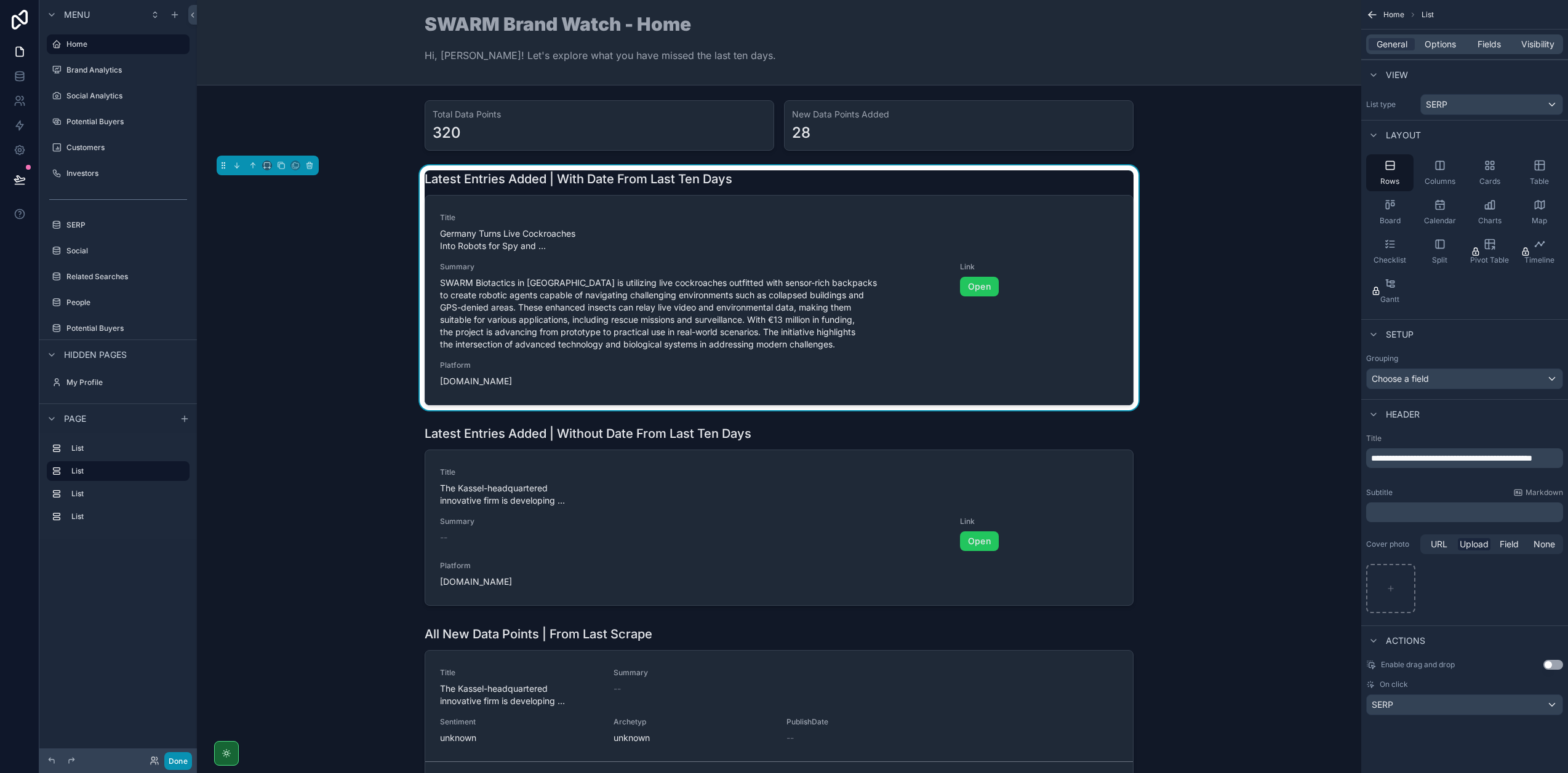
drag, startPoint x: 178, startPoint y: 759, endPoint x: 186, endPoint y: 745, distance: 16.1
click at [178, 758] on button "Done" at bounding box center [178, 761] width 28 height 18
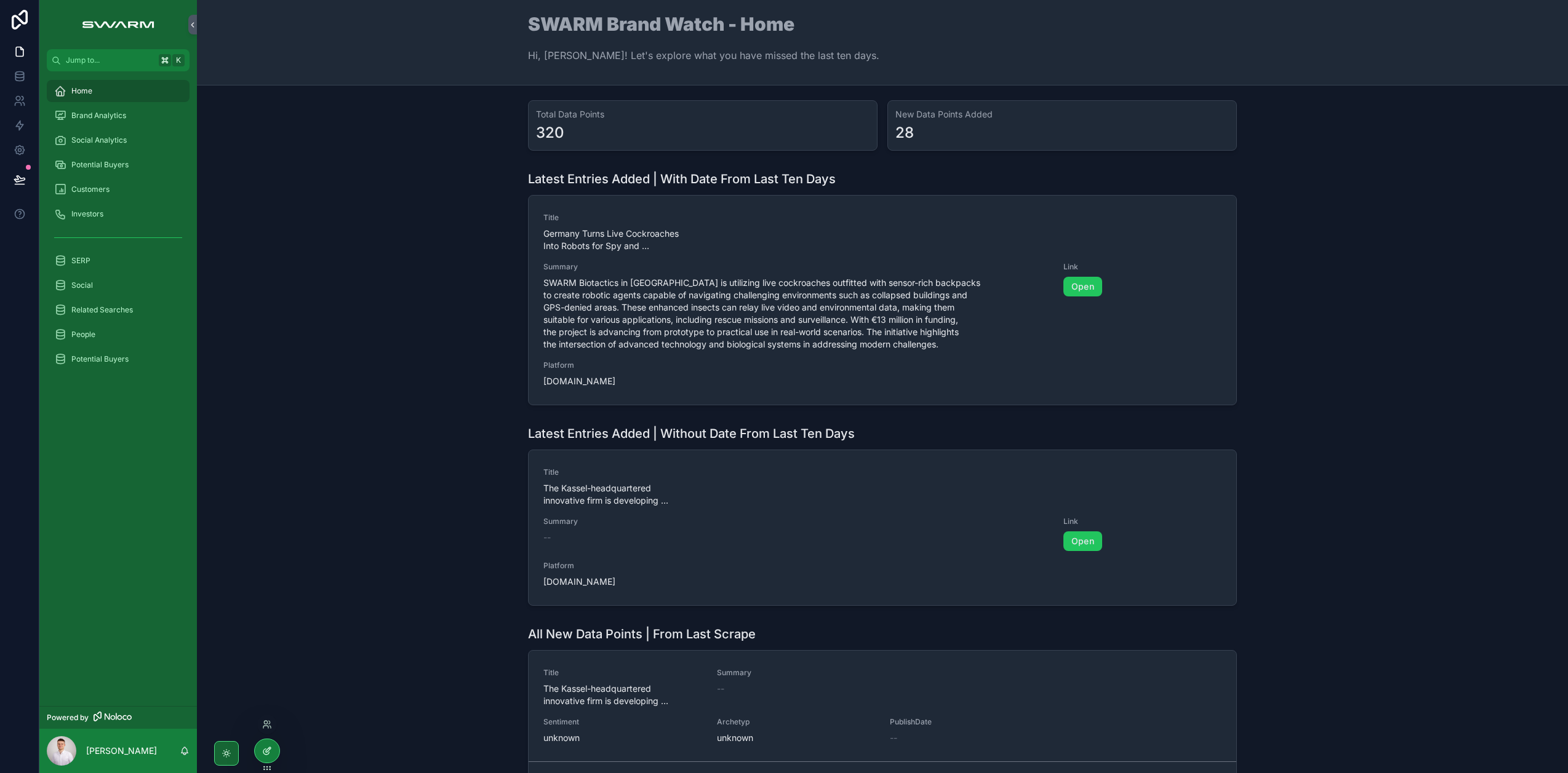
click at [266, 748] on icon at bounding box center [267, 750] width 10 height 10
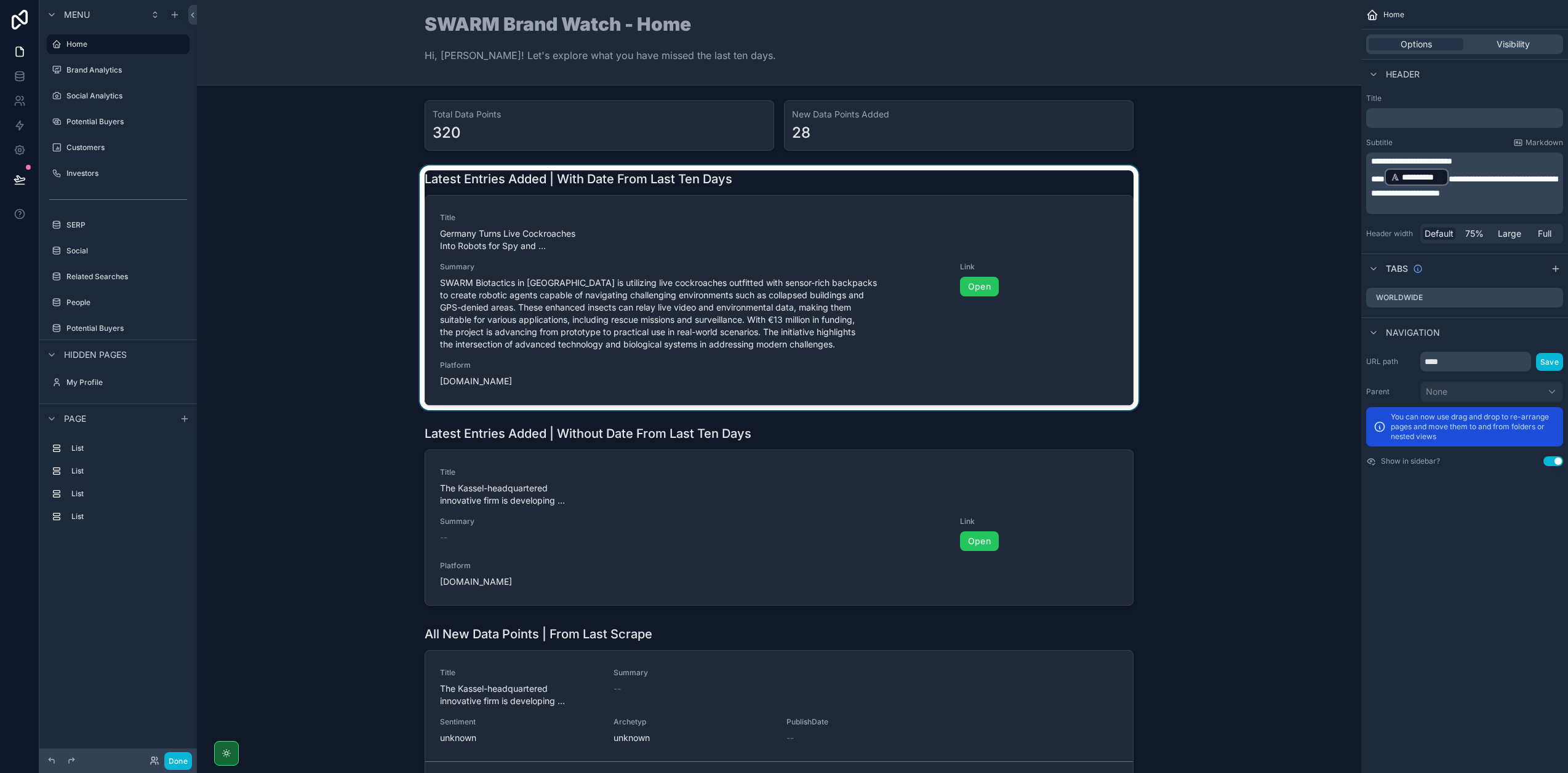
click at [783, 218] on div "scrollable content" at bounding box center [778, 287] width 1144 height 244
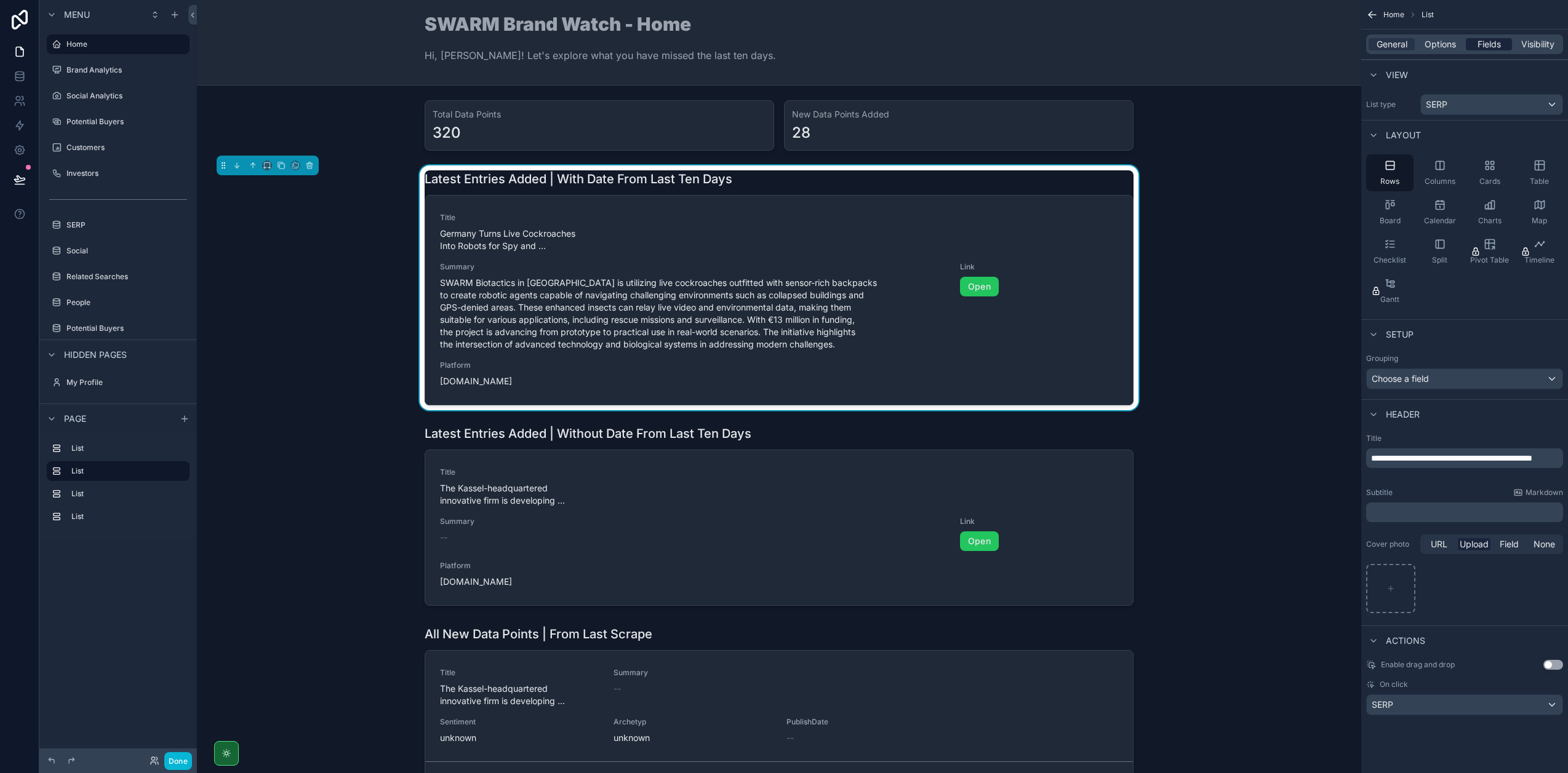
click at [1486, 44] on span "Fields" at bounding box center [1489, 44] width 23 height 12
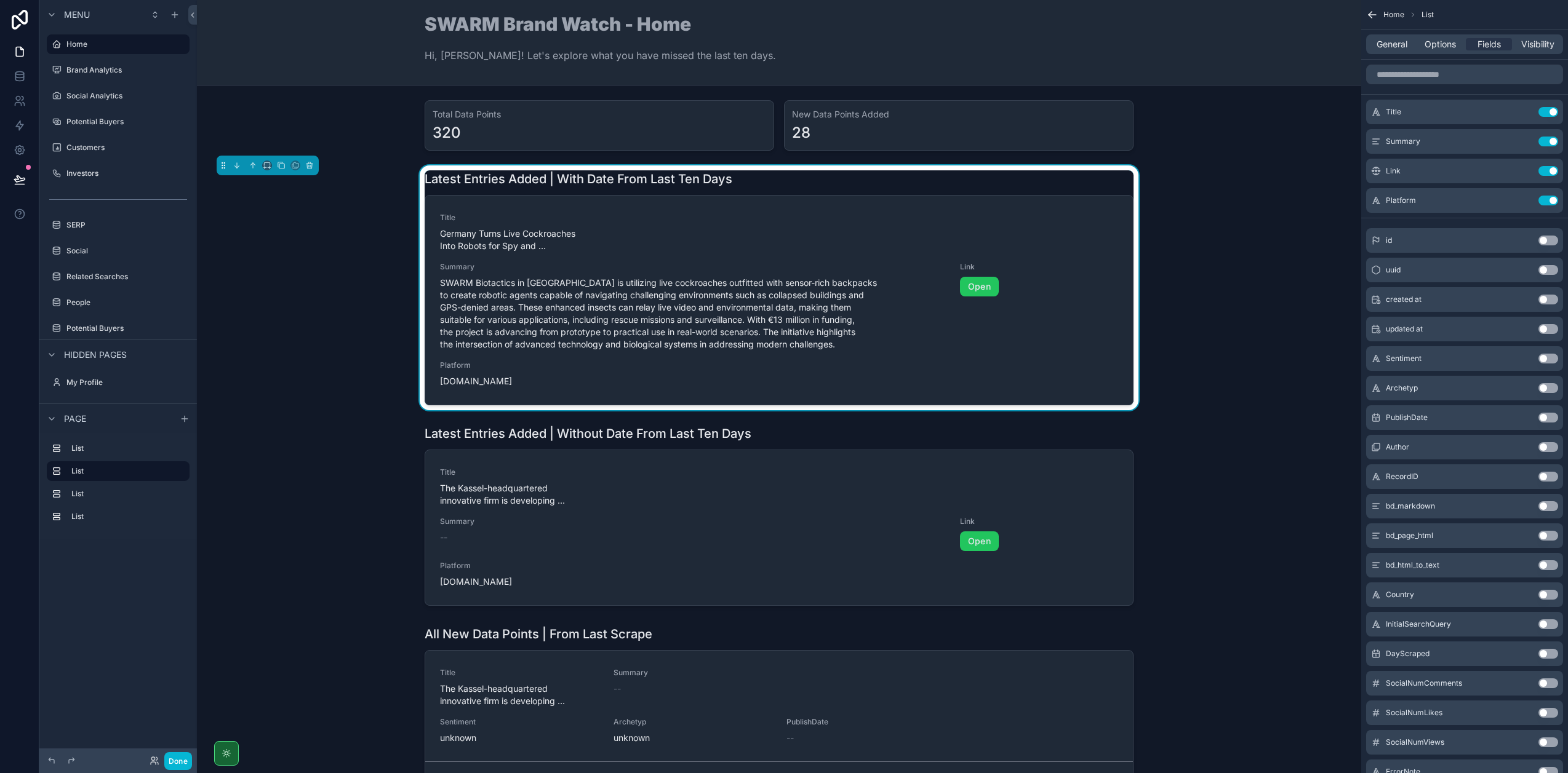
click at [1545, 416] on button "Use setting" at bounding box center [1548, 417] width 19 height 10
click at [180, 757] on button "Done" at bounding box center [178, 761] width 28 height 18
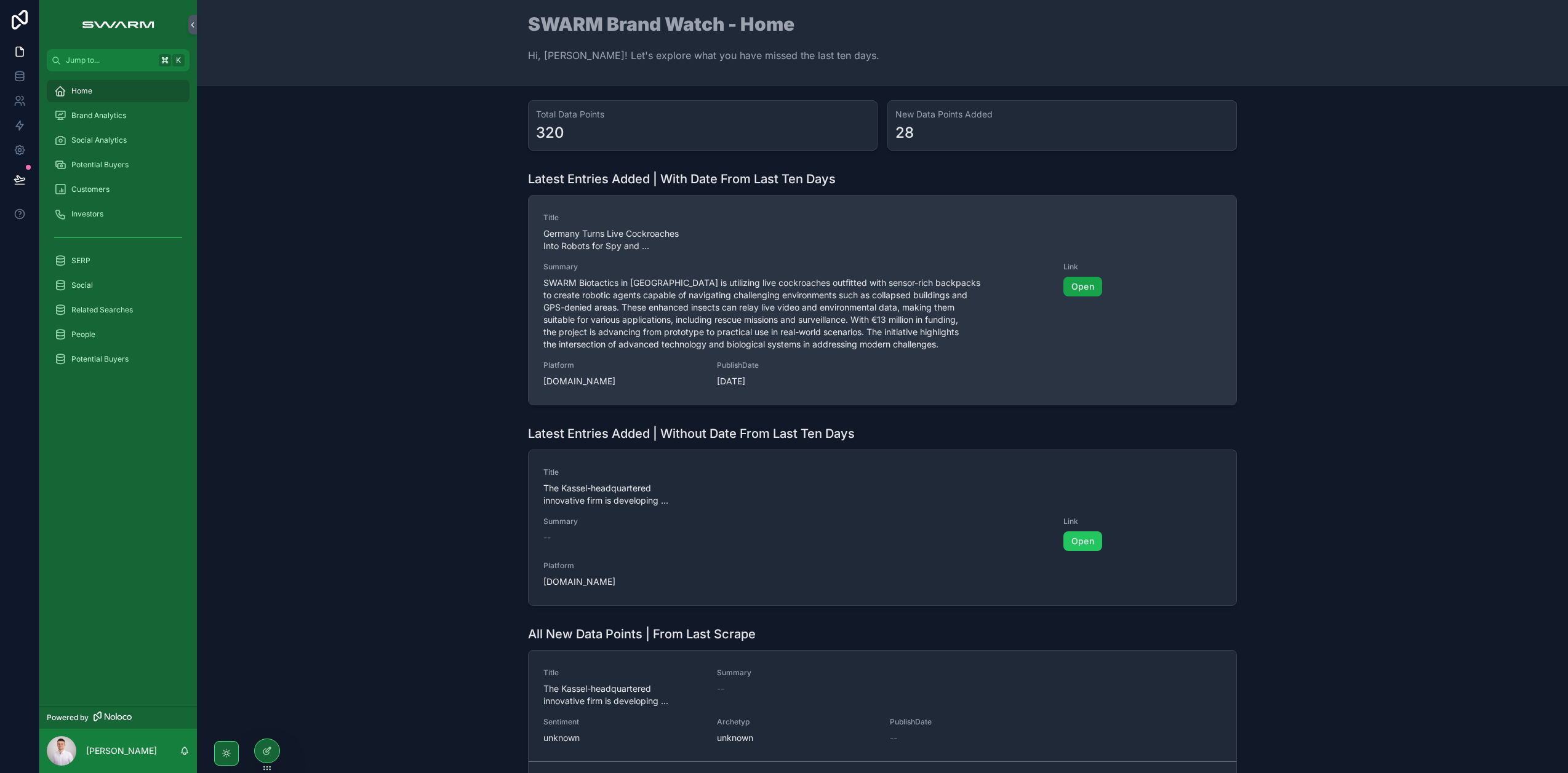
click at [1069, 289] on link "Open" at bounding box center [1083, 286] width 39 height 19
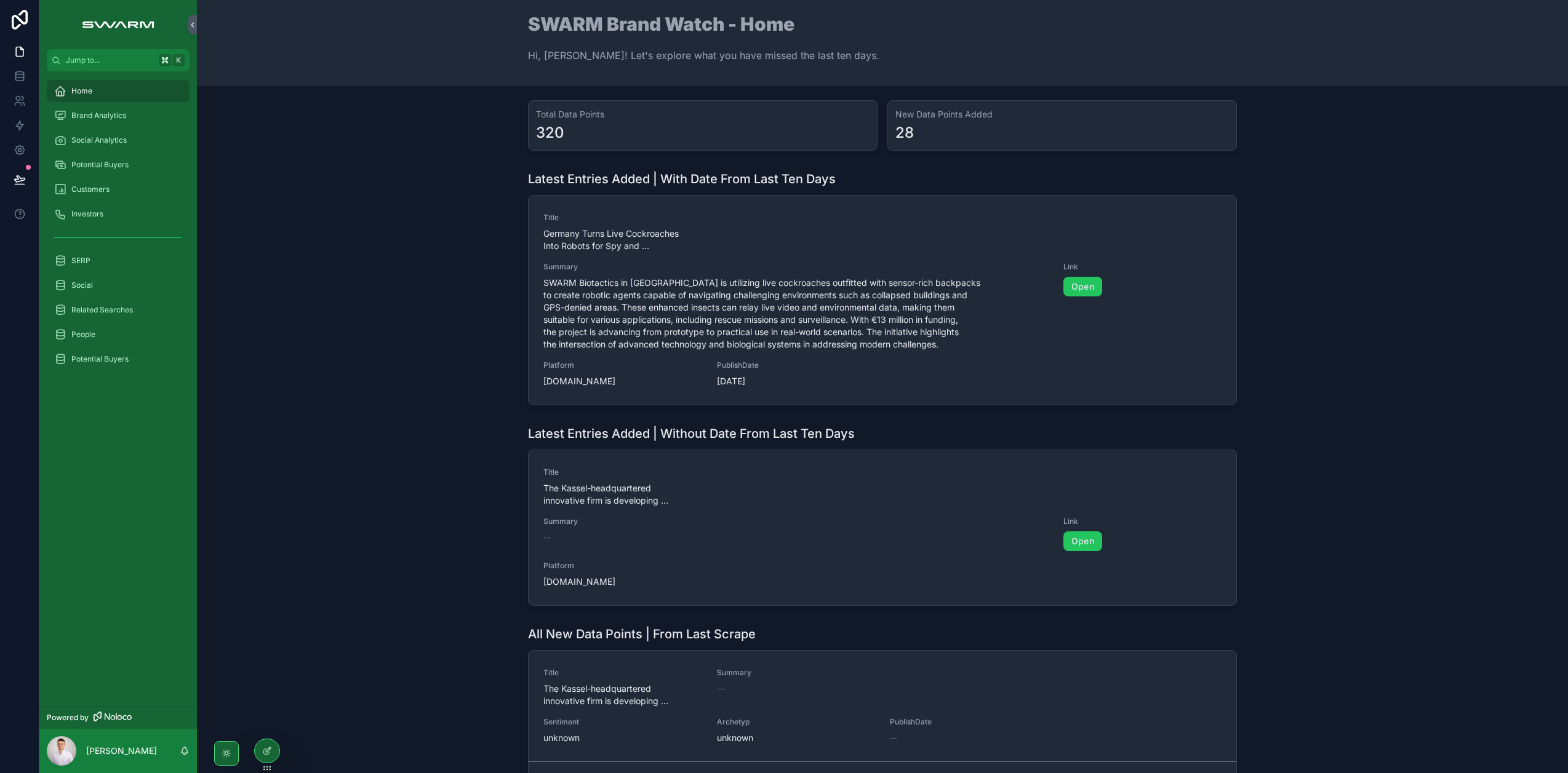
click at [350, 224] on div "Latest Entries Added | With Date From Last Ten Days Title Germany Turns Live Co…" at bounding box center [882, 287] width 1351 height 244
click at [267, 756] on div at bounding box center [267, 750] width 25 height 23
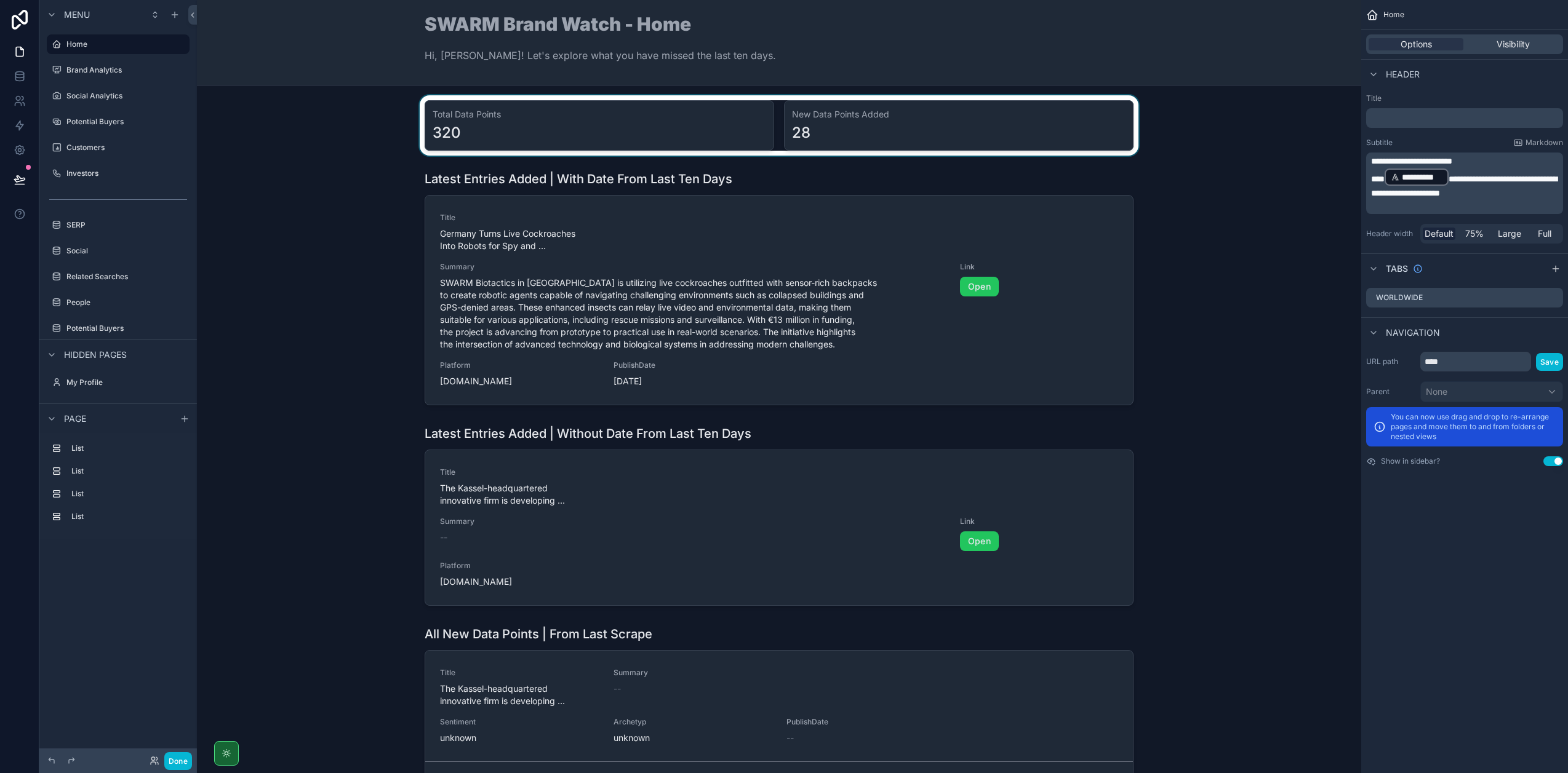
click at [962, 110] on div "scrollable content" at bounding box center [778, 125] width 1144 height 60
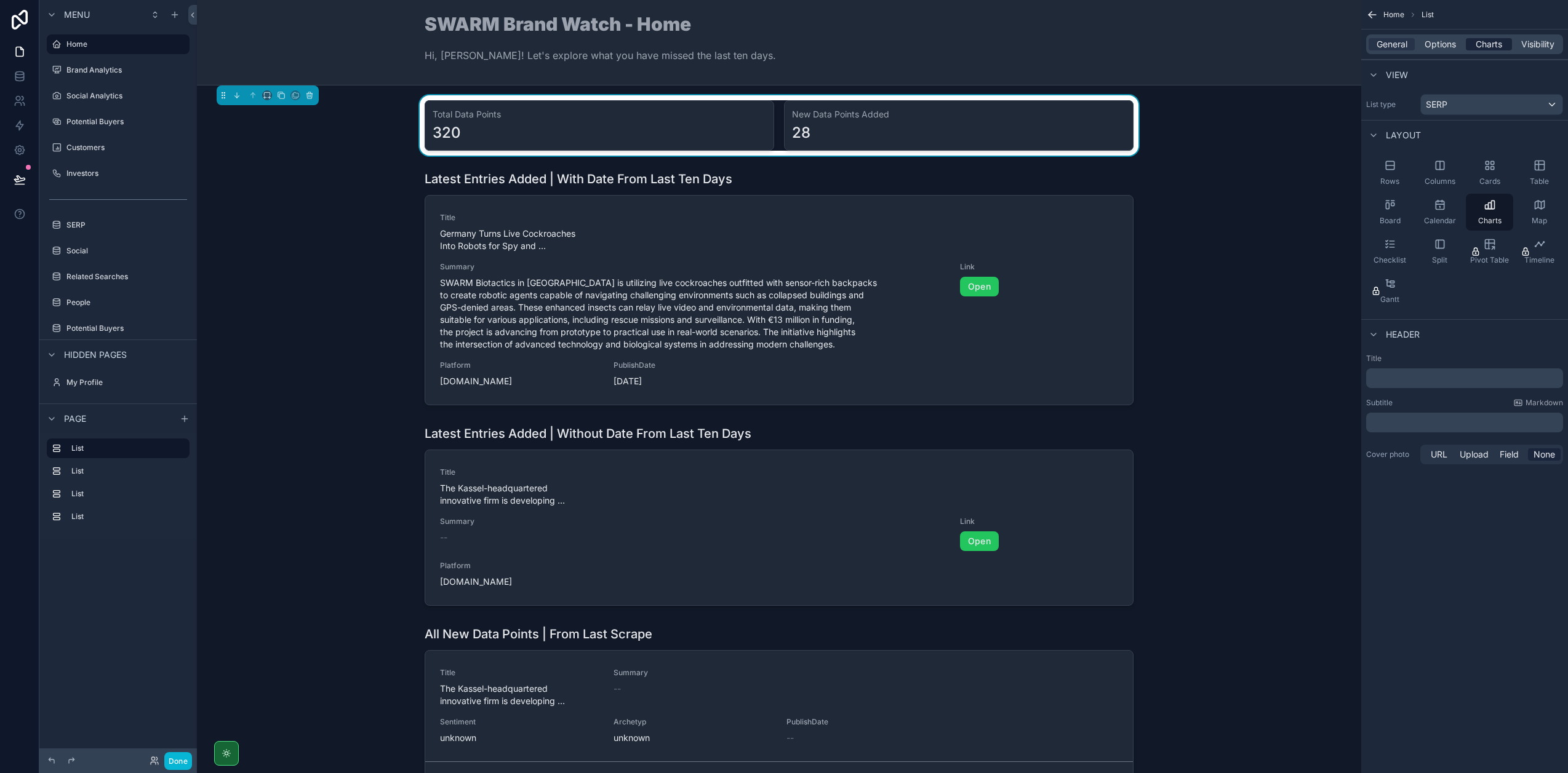
click at [1475, 45] on span "Charts" at bounding box center [1489, 44] width 26 height 12
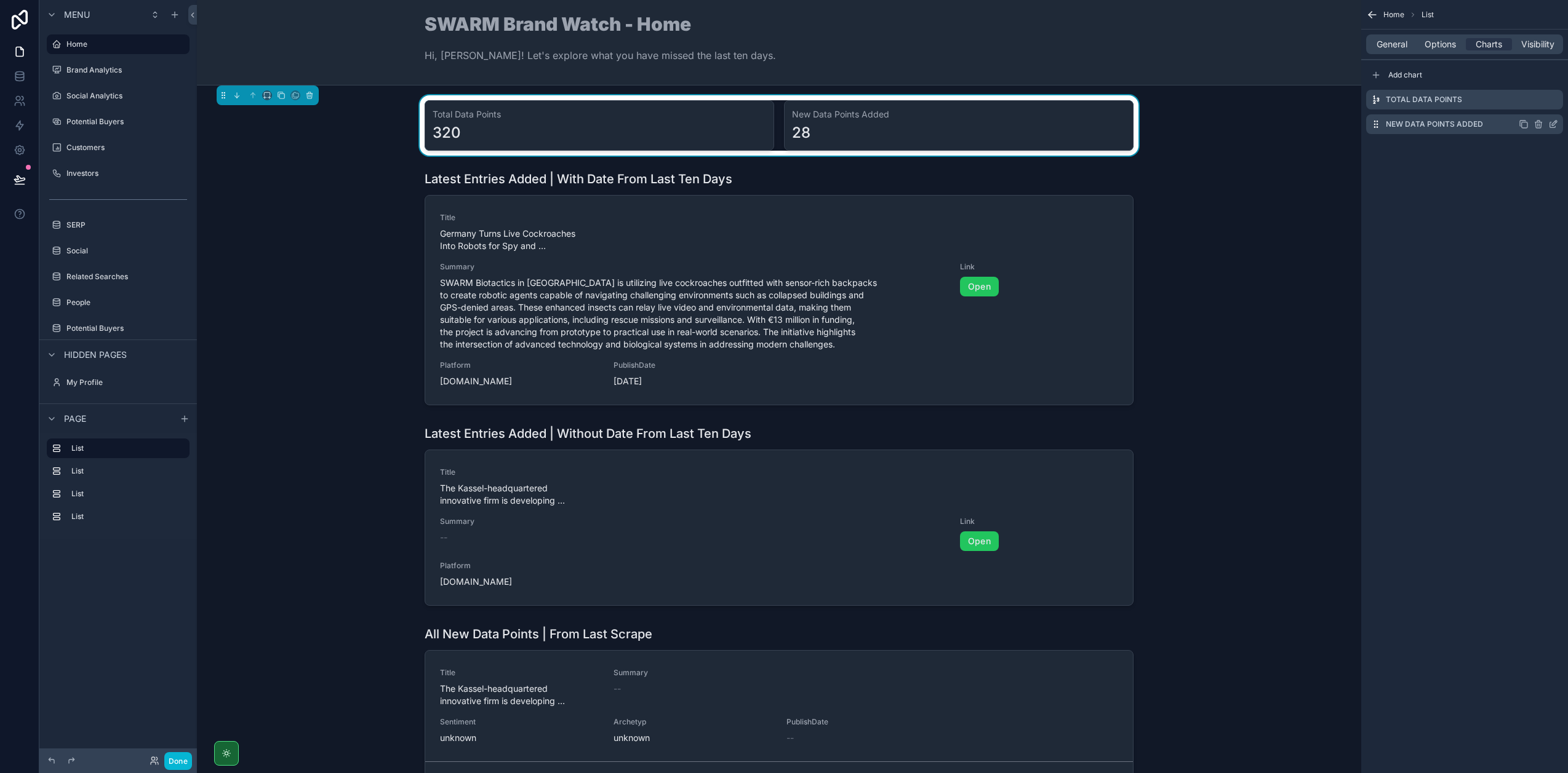
click at [1549, 125] on icon "scrollable content" at bounding box center [1552, 124] width 10 height 10
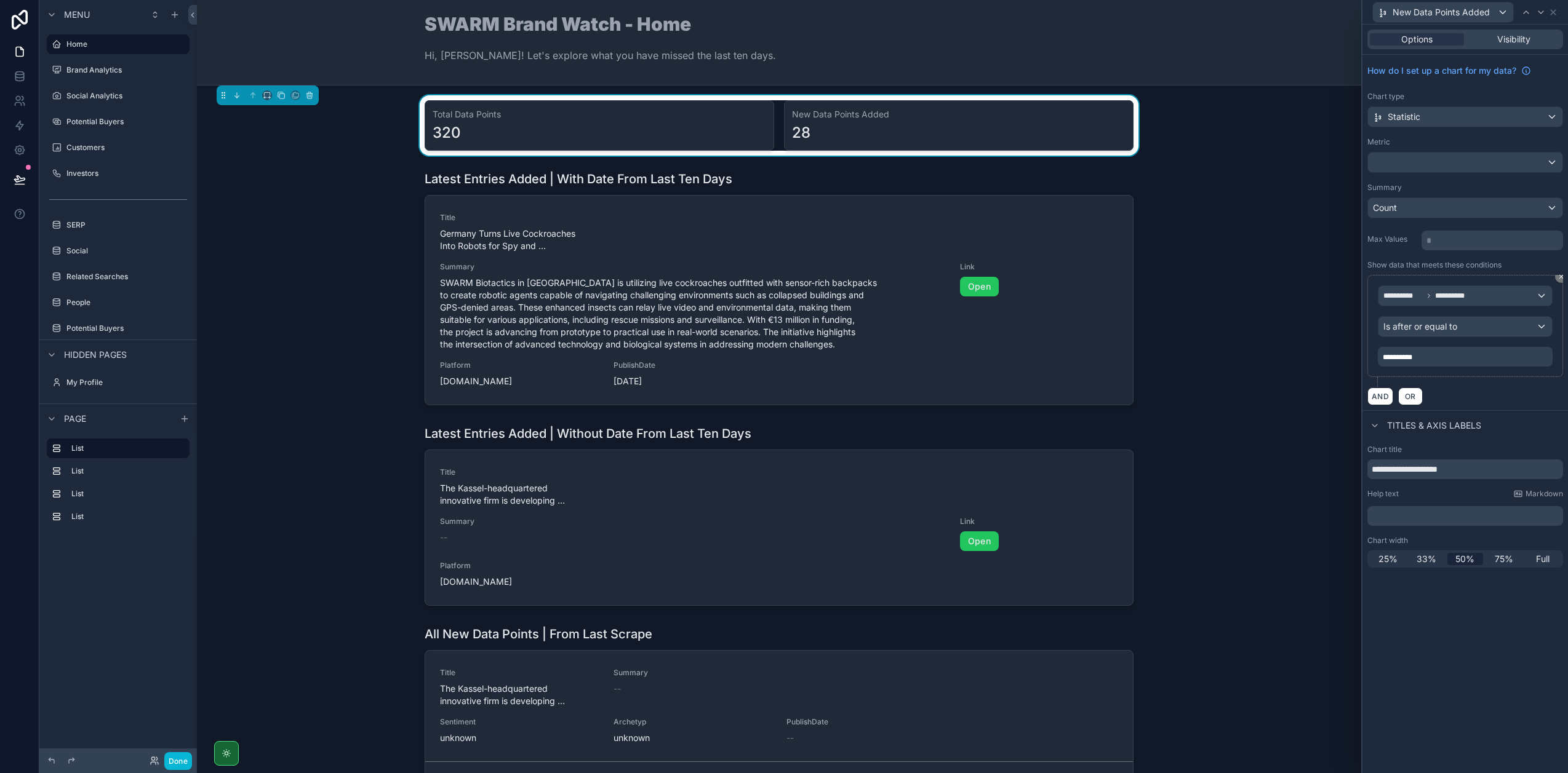
click at [1412, 357] on span "**********" at bounding box center [1397, 357] width 30 height 7
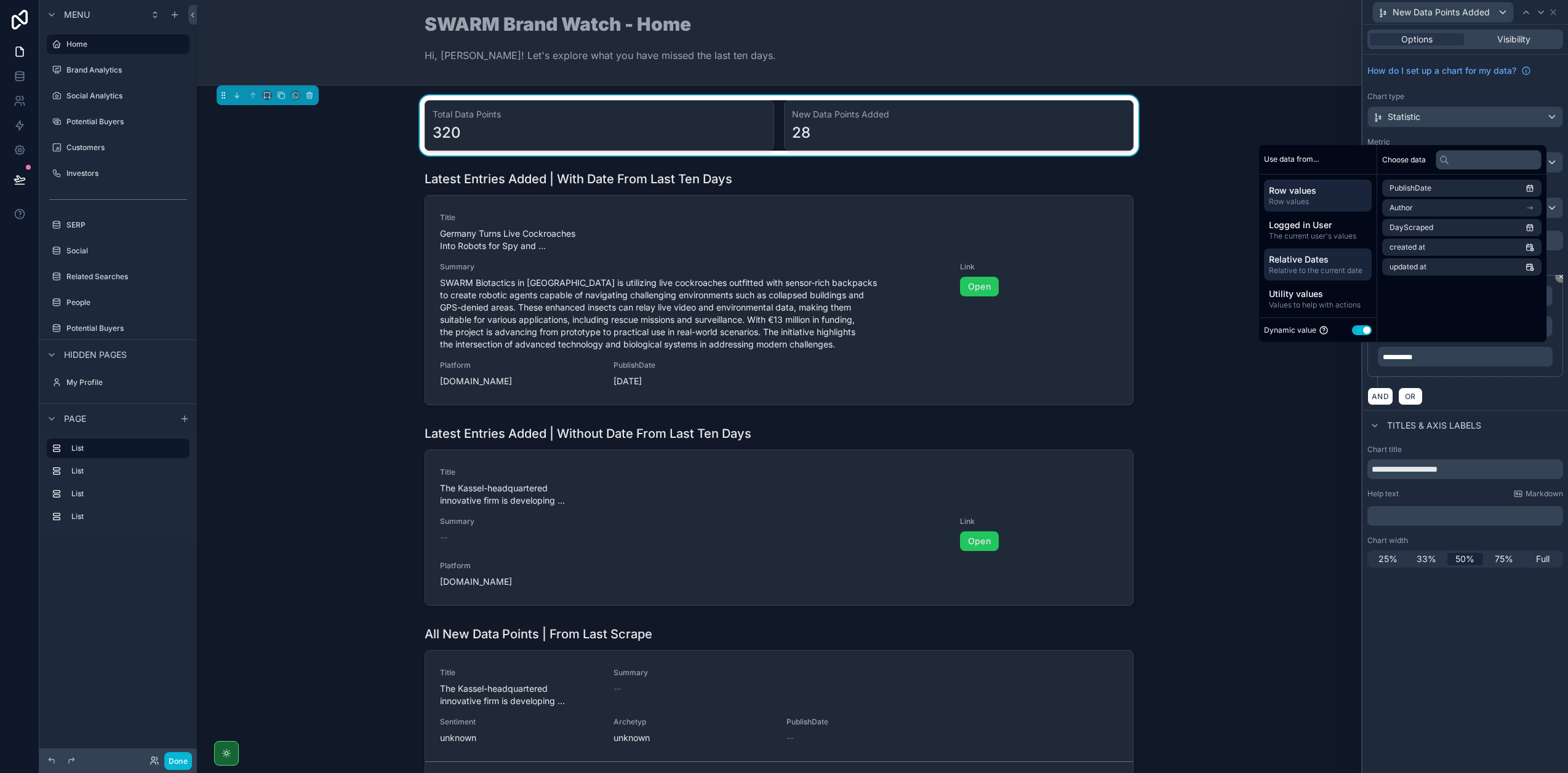
click at [1319, 260] on span "Relative Dates" at bounding box center [1318, 259] width 98 height 12
click at [1390, 266] on span "Custom" at bounding box center [1396, 267] width 27 height 10
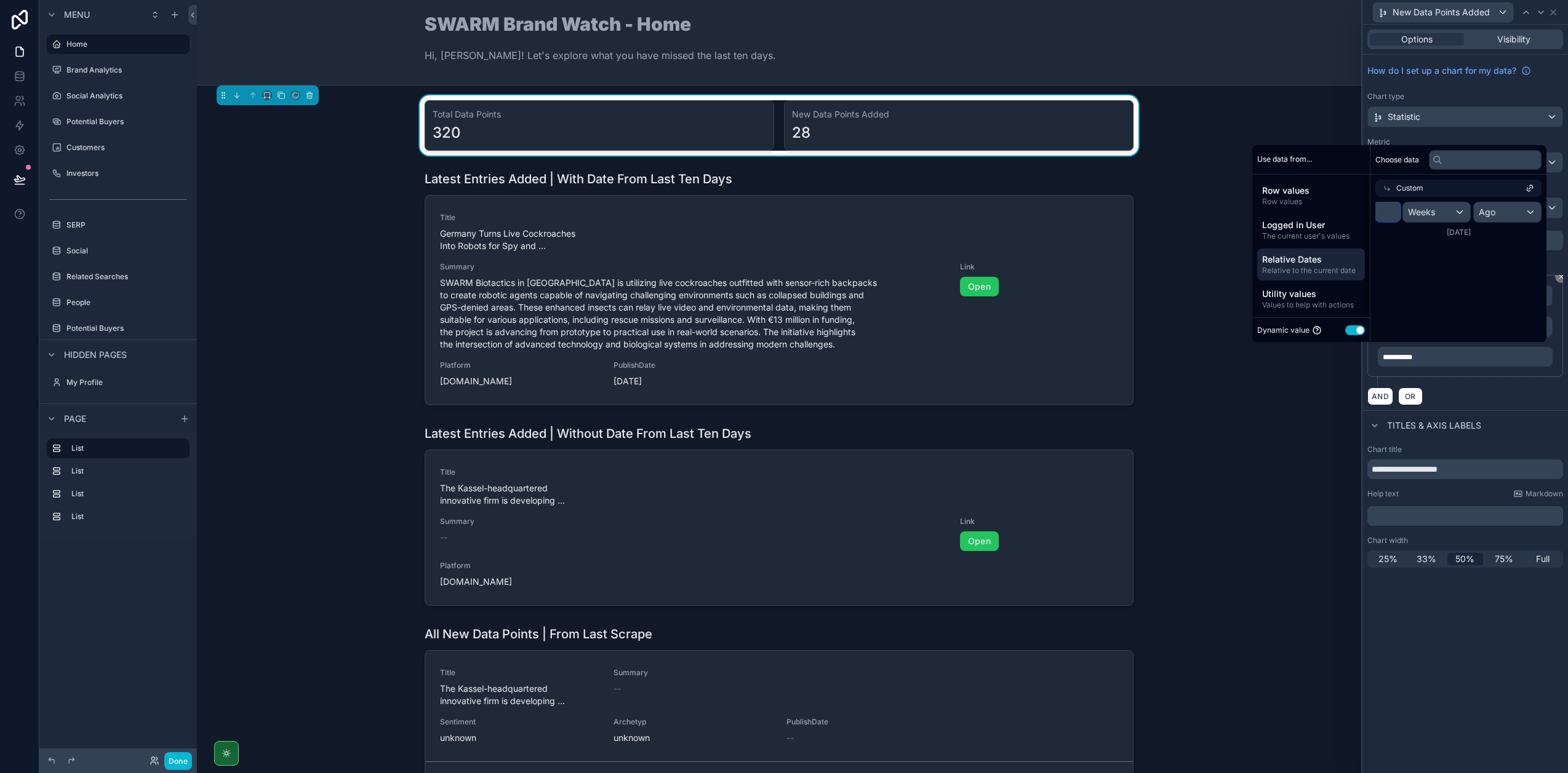
click at [1390, 214] on input "*" at bounding box center [1387, 211] width 25 height 19
type input "**"
click at [1417, 213] on span "Weeks" at bounding box center [1428, 213] width 27 height 12
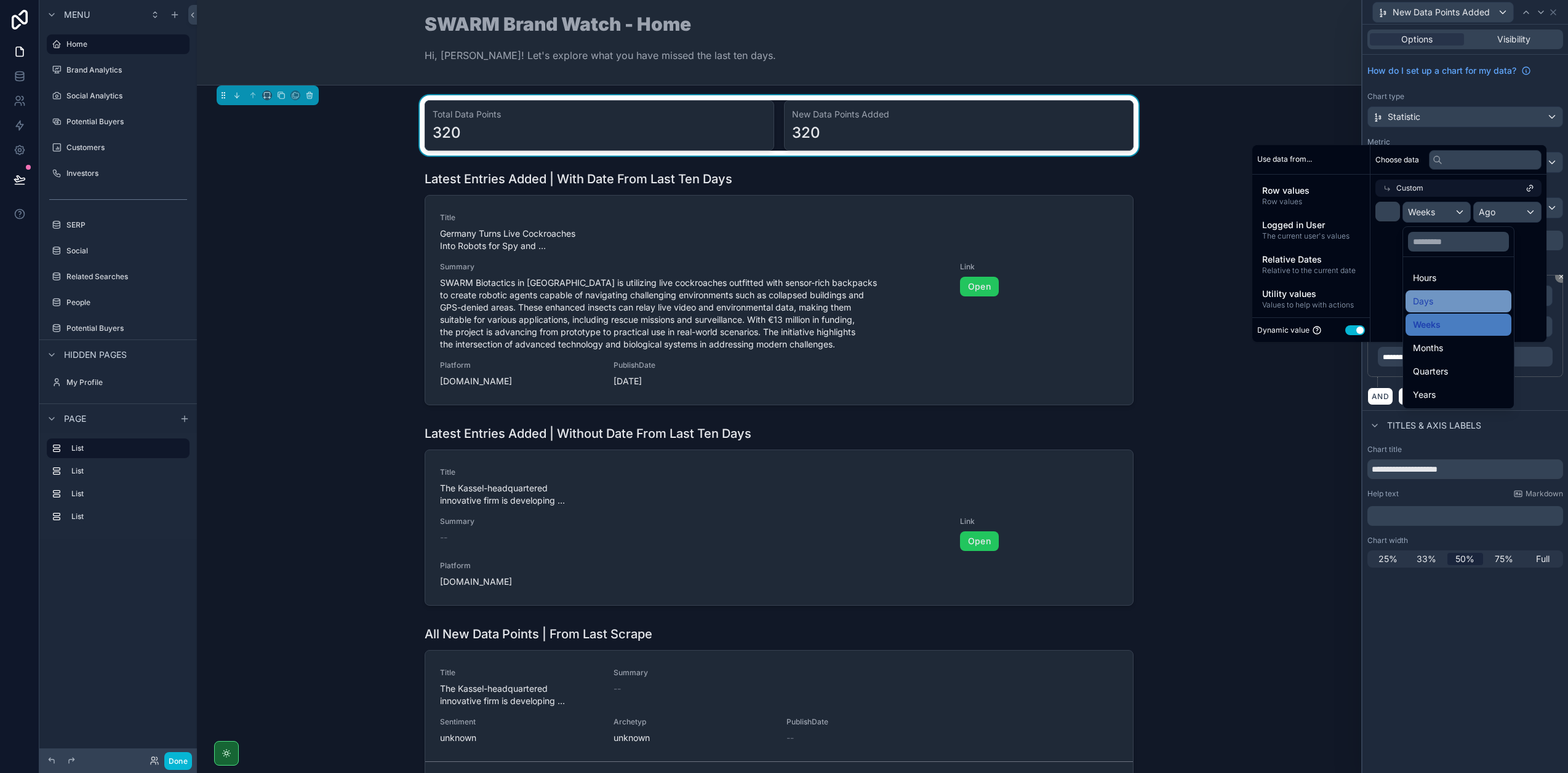
click at [1436, 297] on div "Days" at bounding box center [1458, 301] width 91 height 15
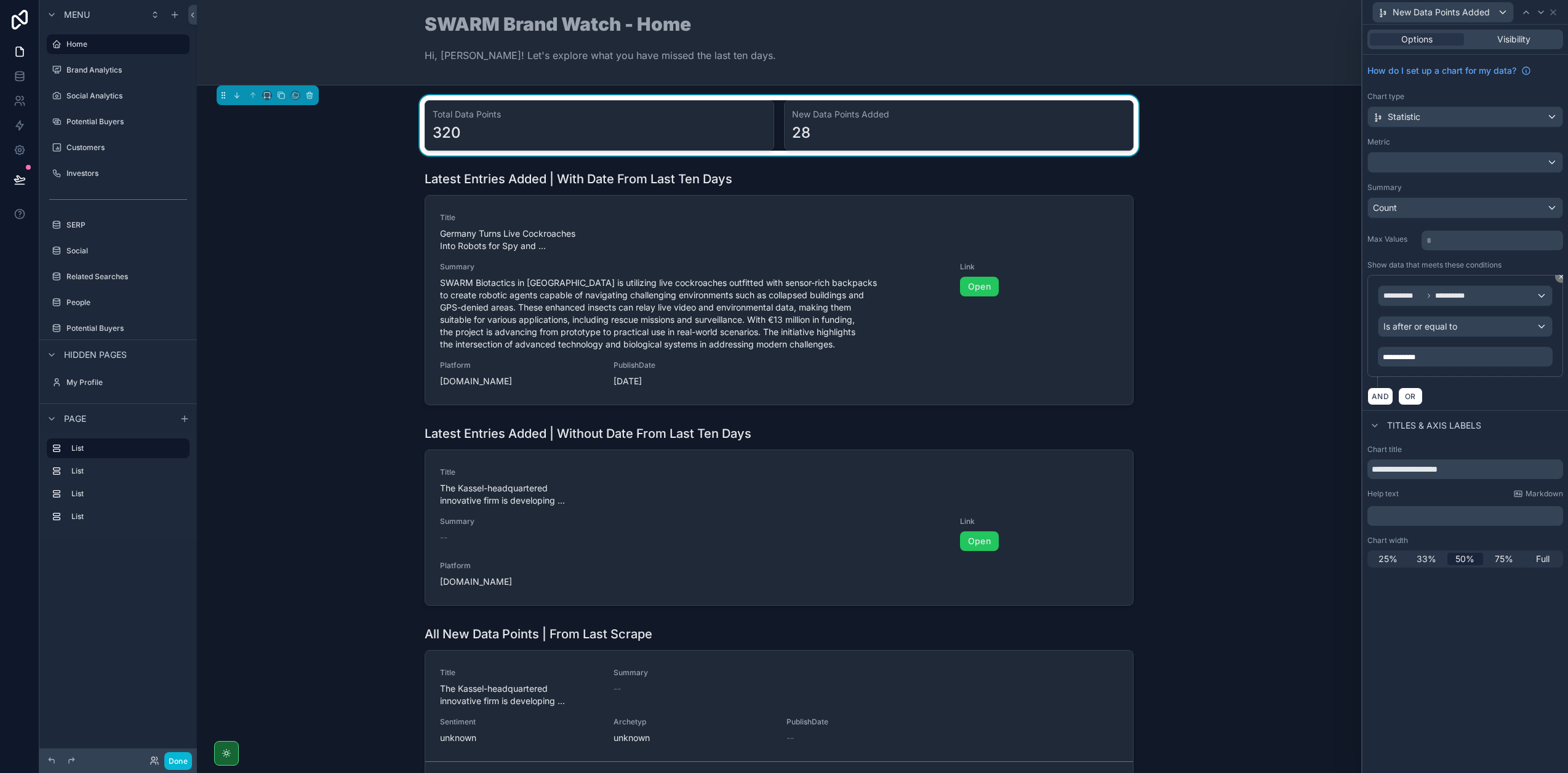
click at [1446, 383] on div "**********" at bounding box center [1464, 331] width 196 height 112
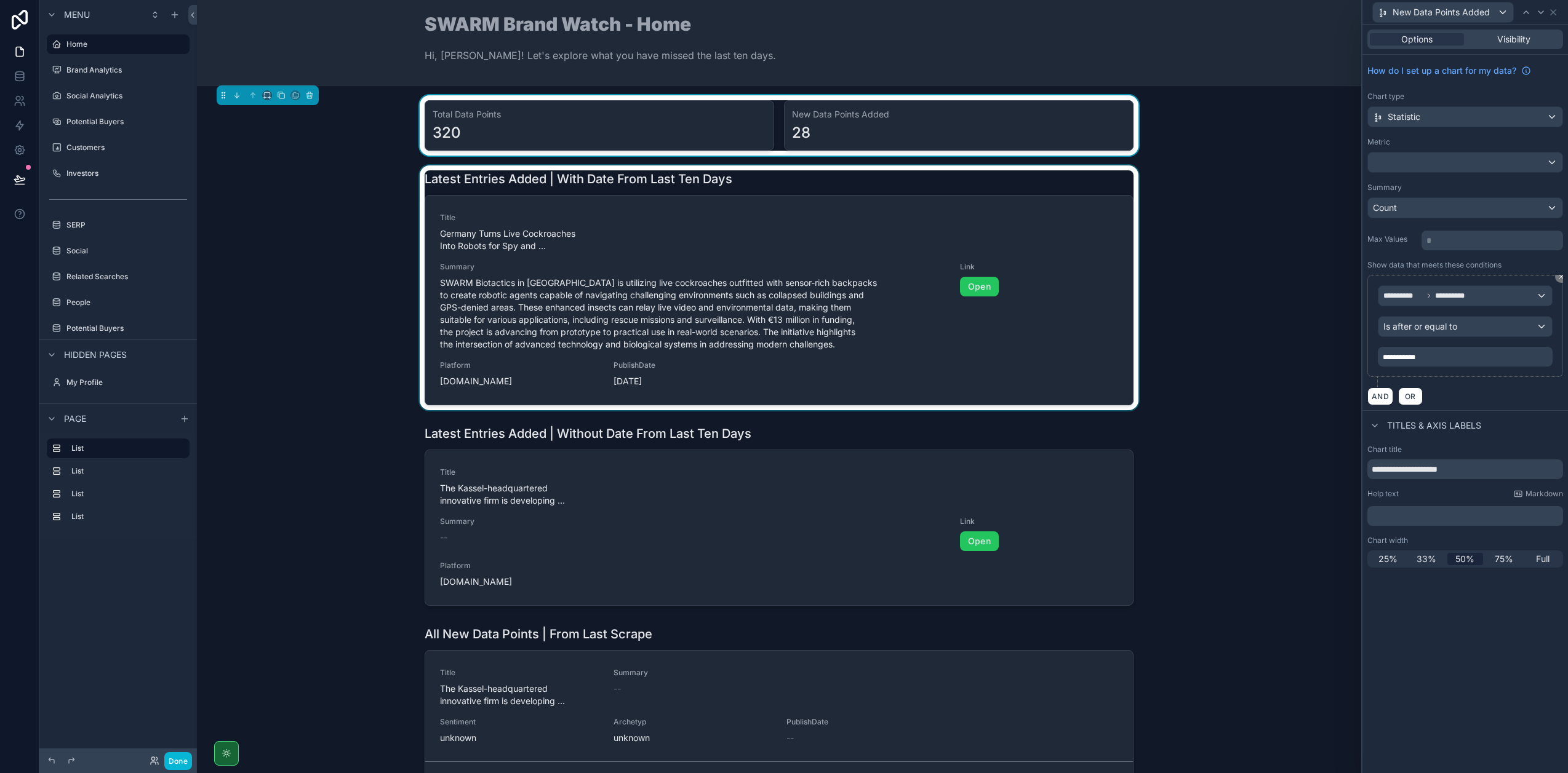
click at [787, 178] on div "scrollable content" at bounding box center [778, 287] width 1144 height 244
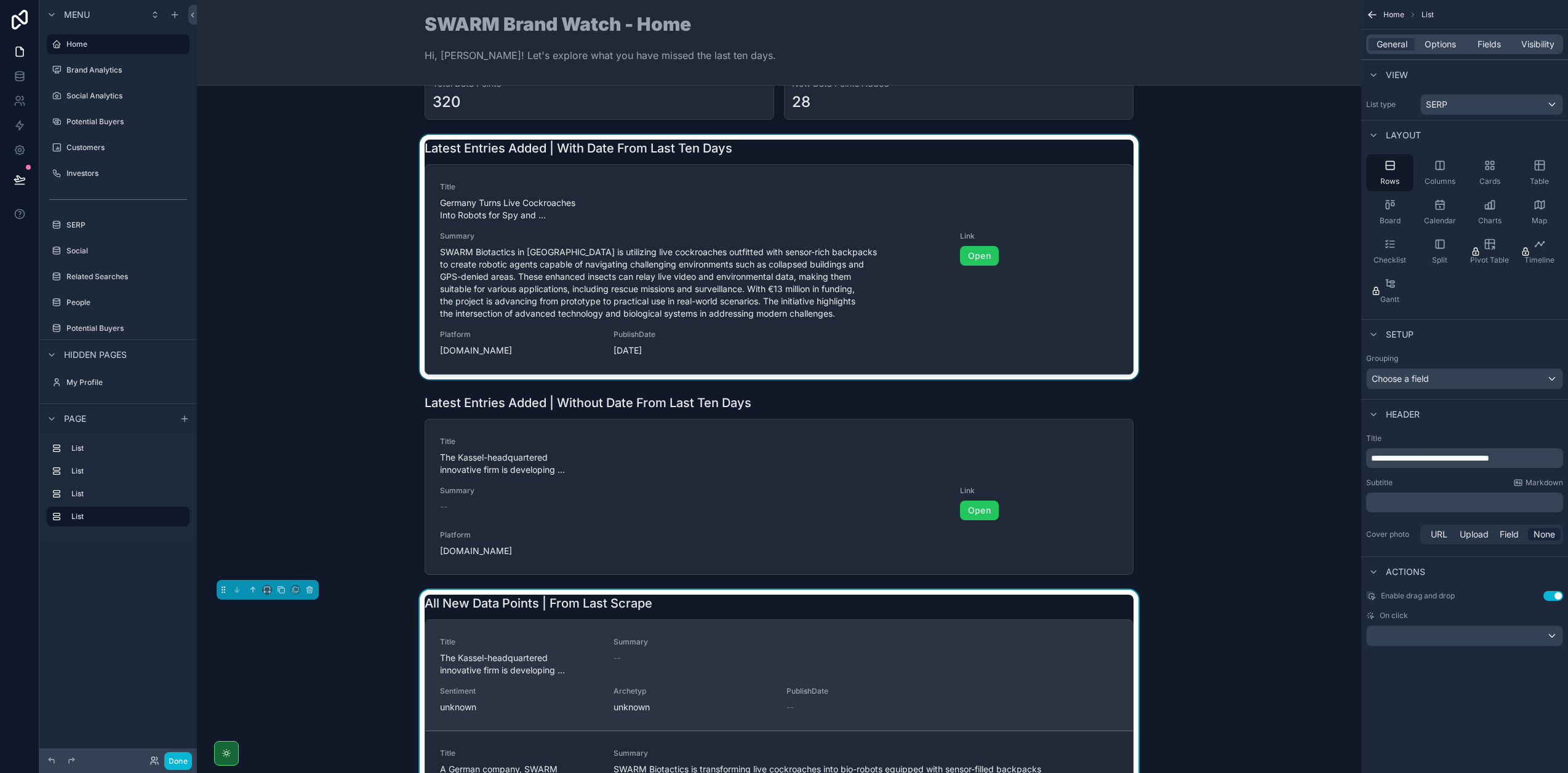
scroll to position [31, 0]
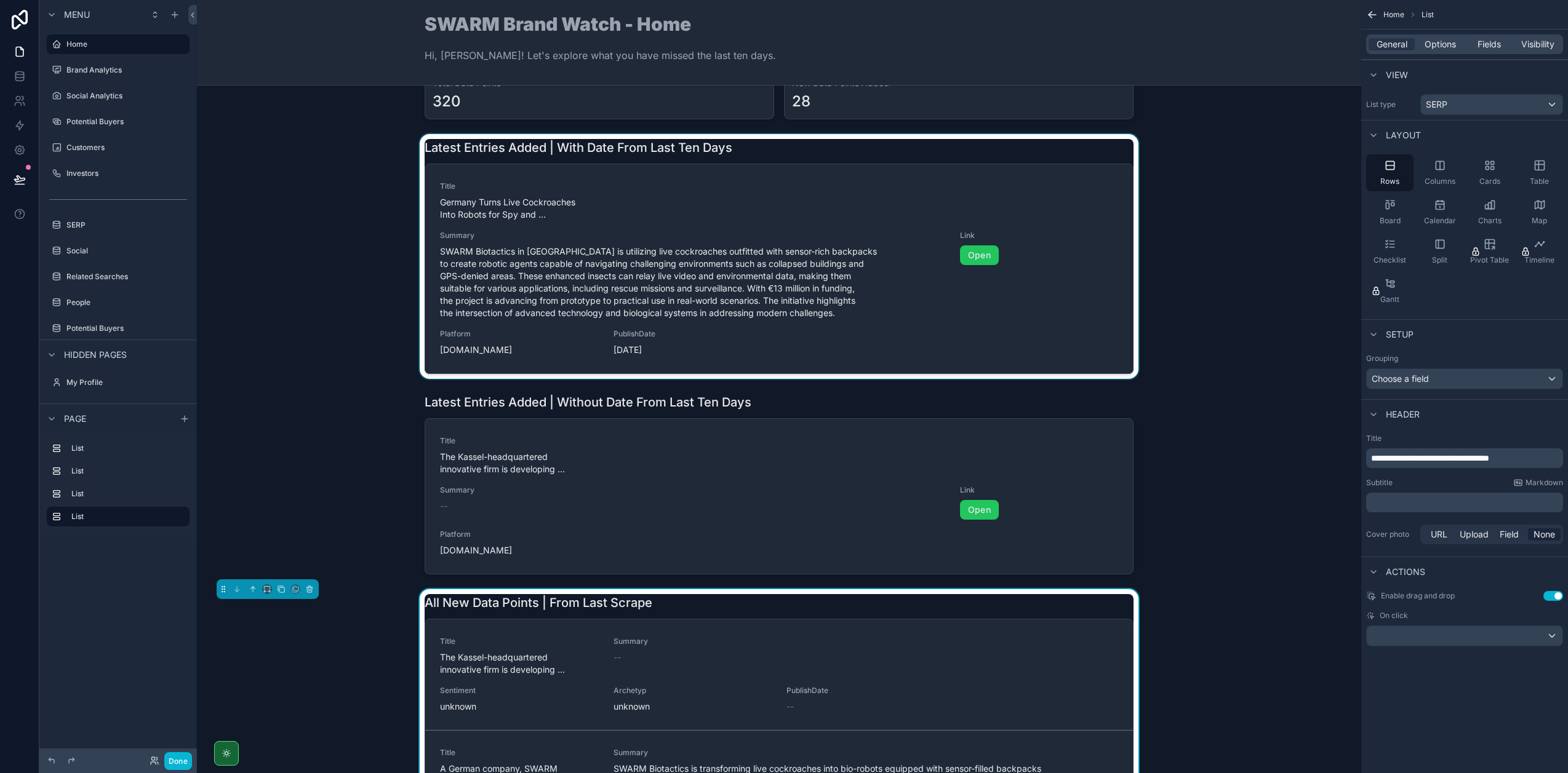
click at [1461, 456] on span "**********" at bounding box center [1430, 458] width 118 height 9
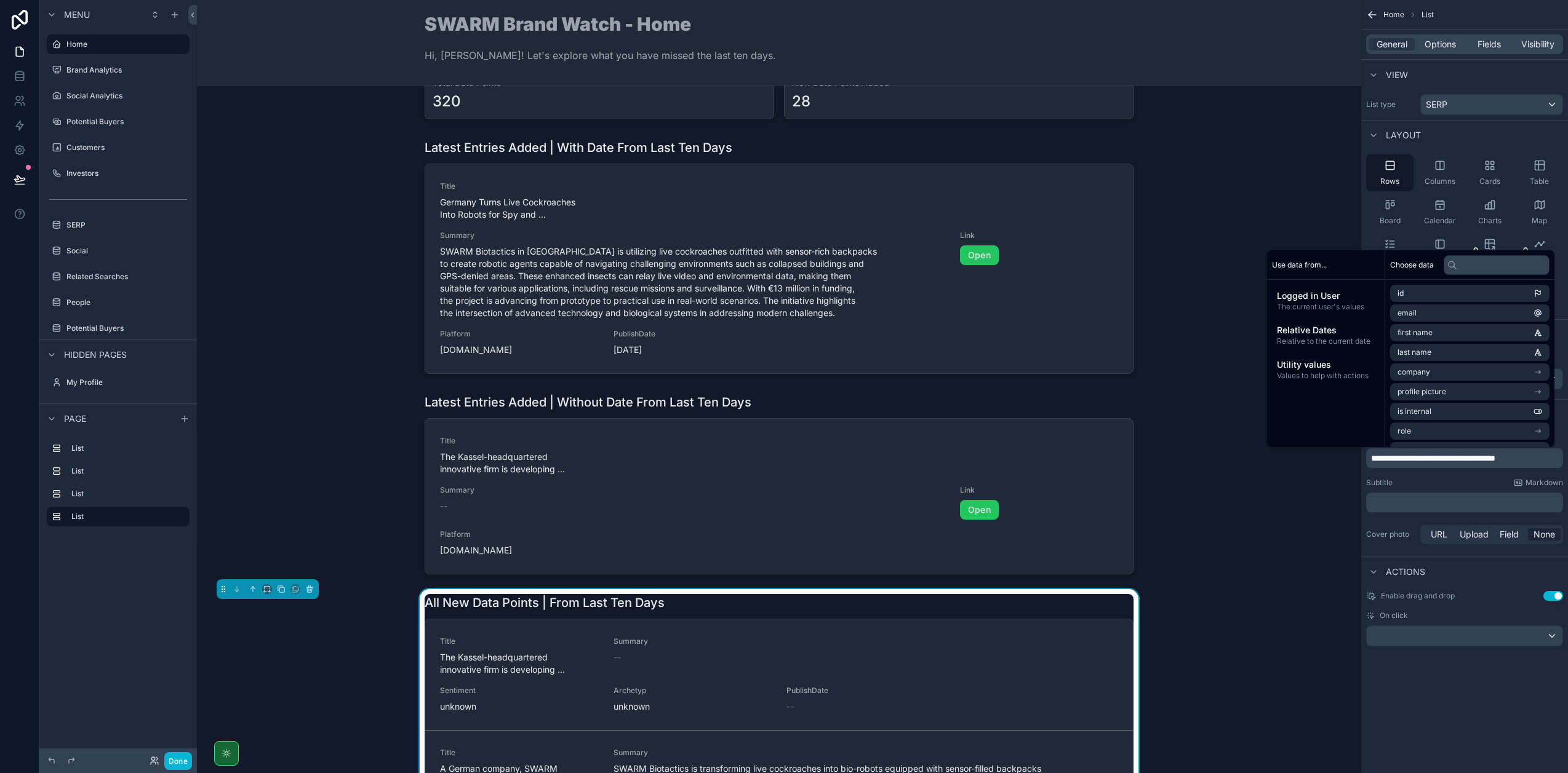
click at [1431, 479] on div "Subtitle Markdown" at bounding box center [1464, 483] width 197 height 10
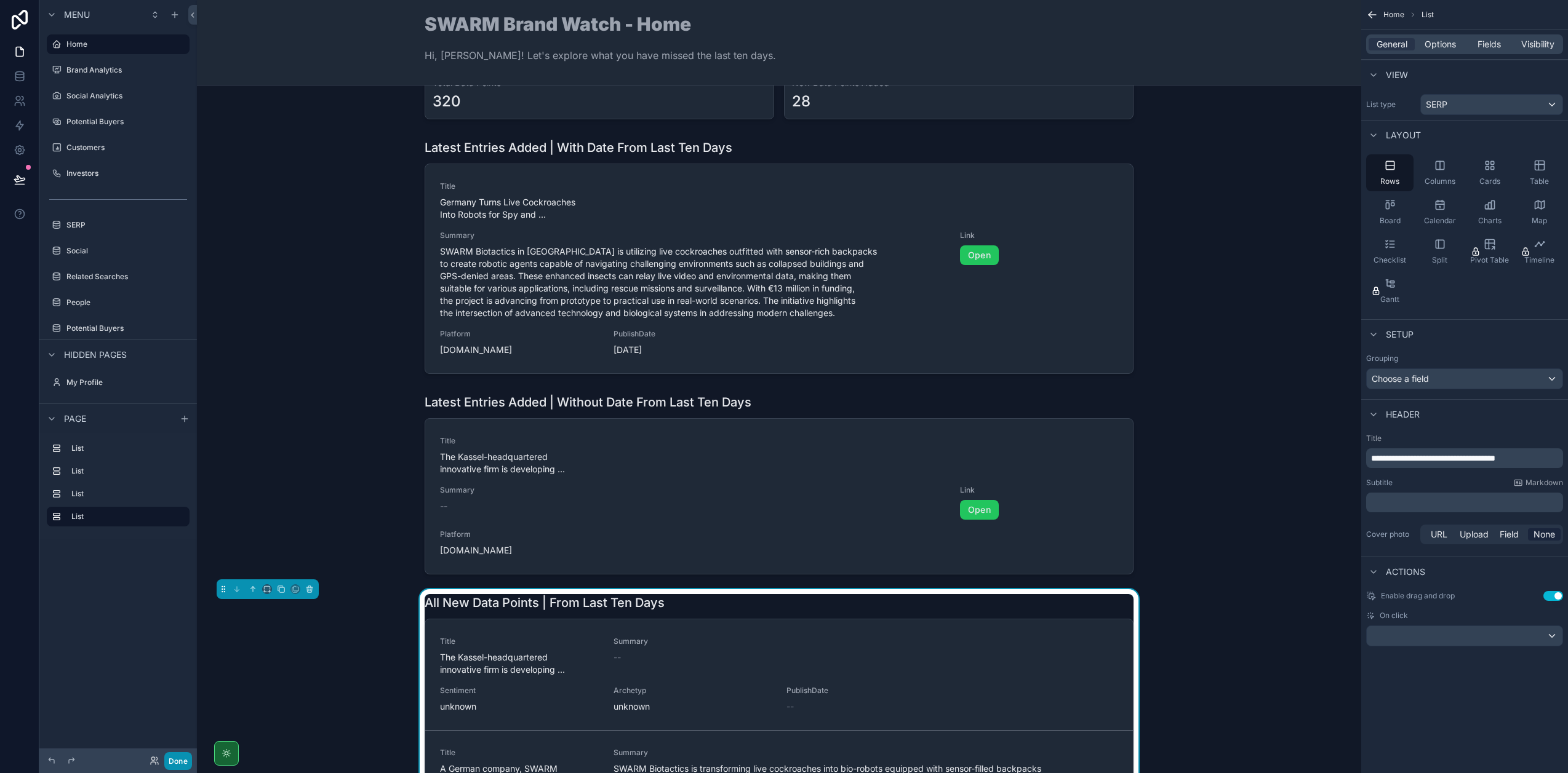
click at [183, 757] on button "Done" at bounding box center [178, 761] width 28 height 18
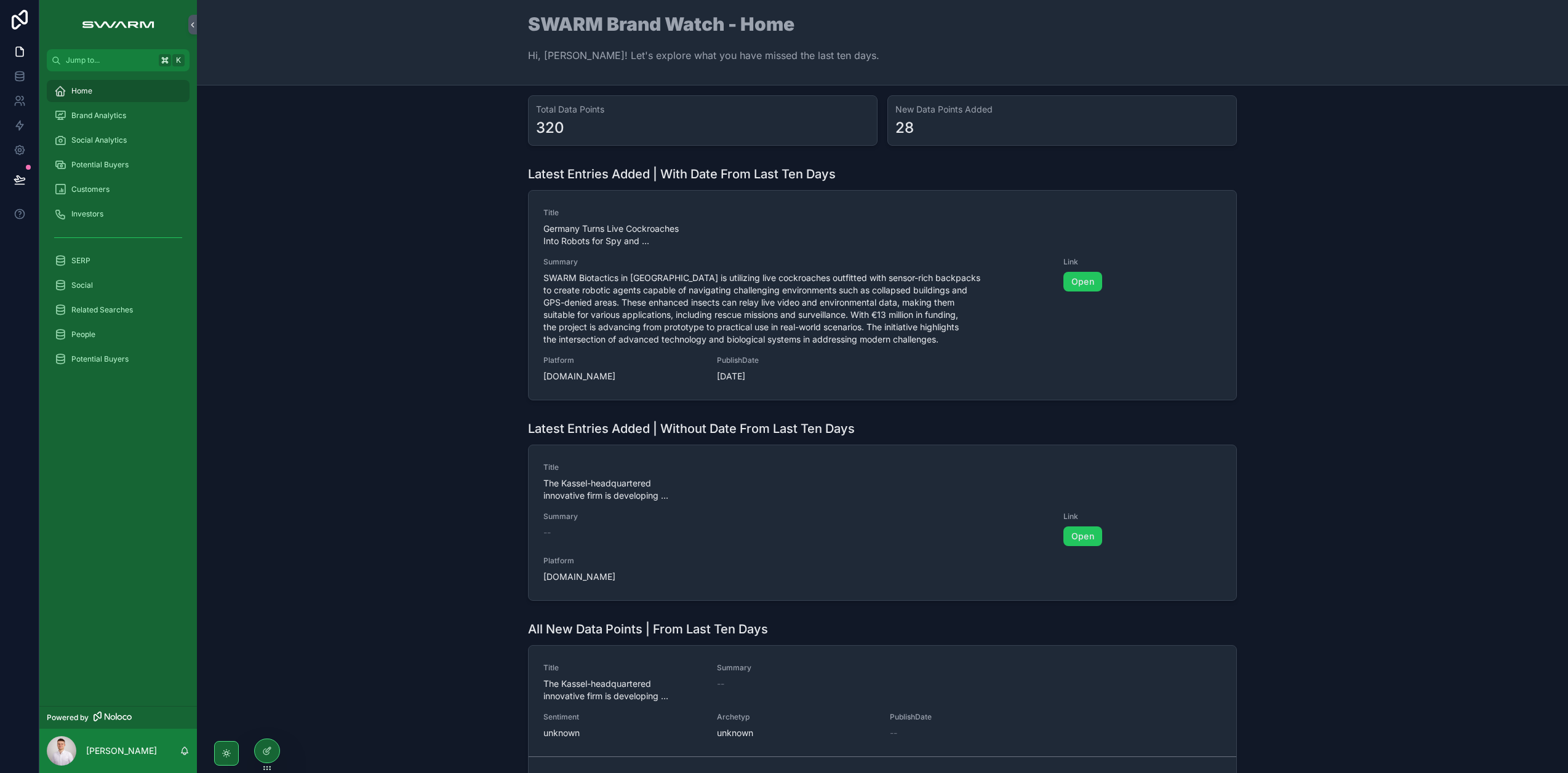
scroll to position [0, 0]
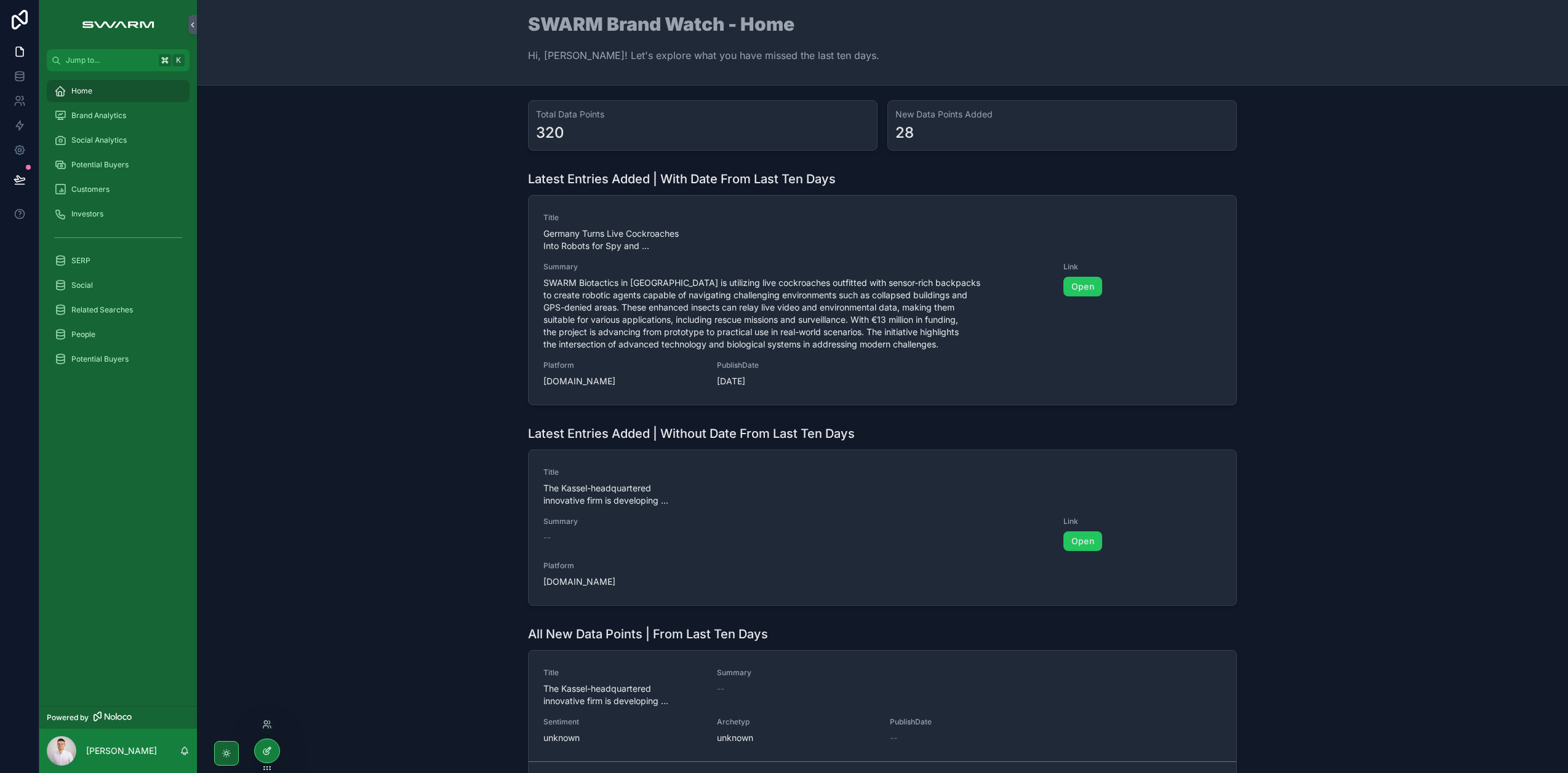
click at [268, 743] on div at bounding box center [267, 750] width 25 height 23
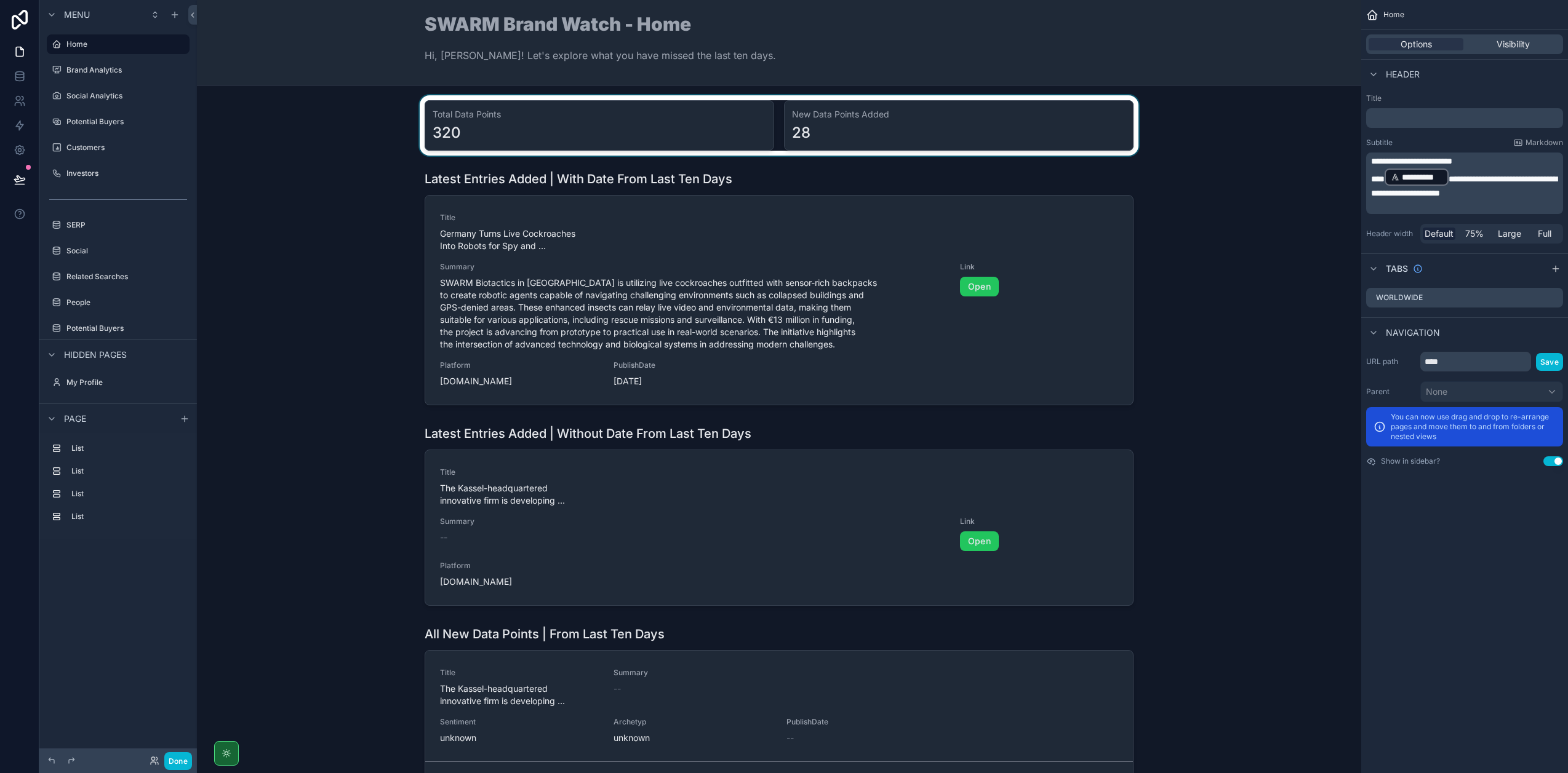
click at [921, 114] on div "scrollable content" at bounding box center [778, 125] width 1144 height 60
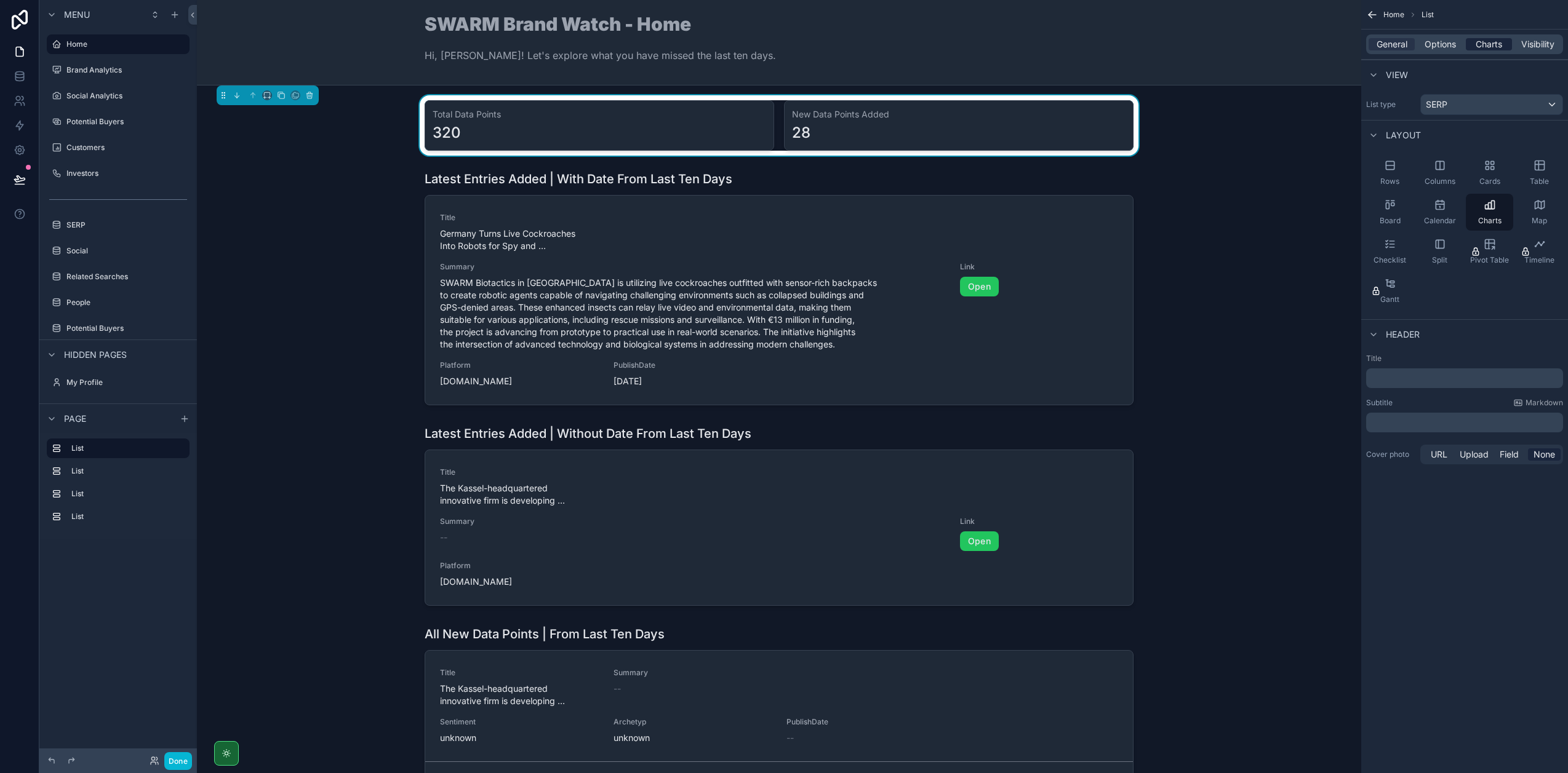
click at [1489, 40] on span "Charts" at bounding box center [1489, 44] width 26 height 12
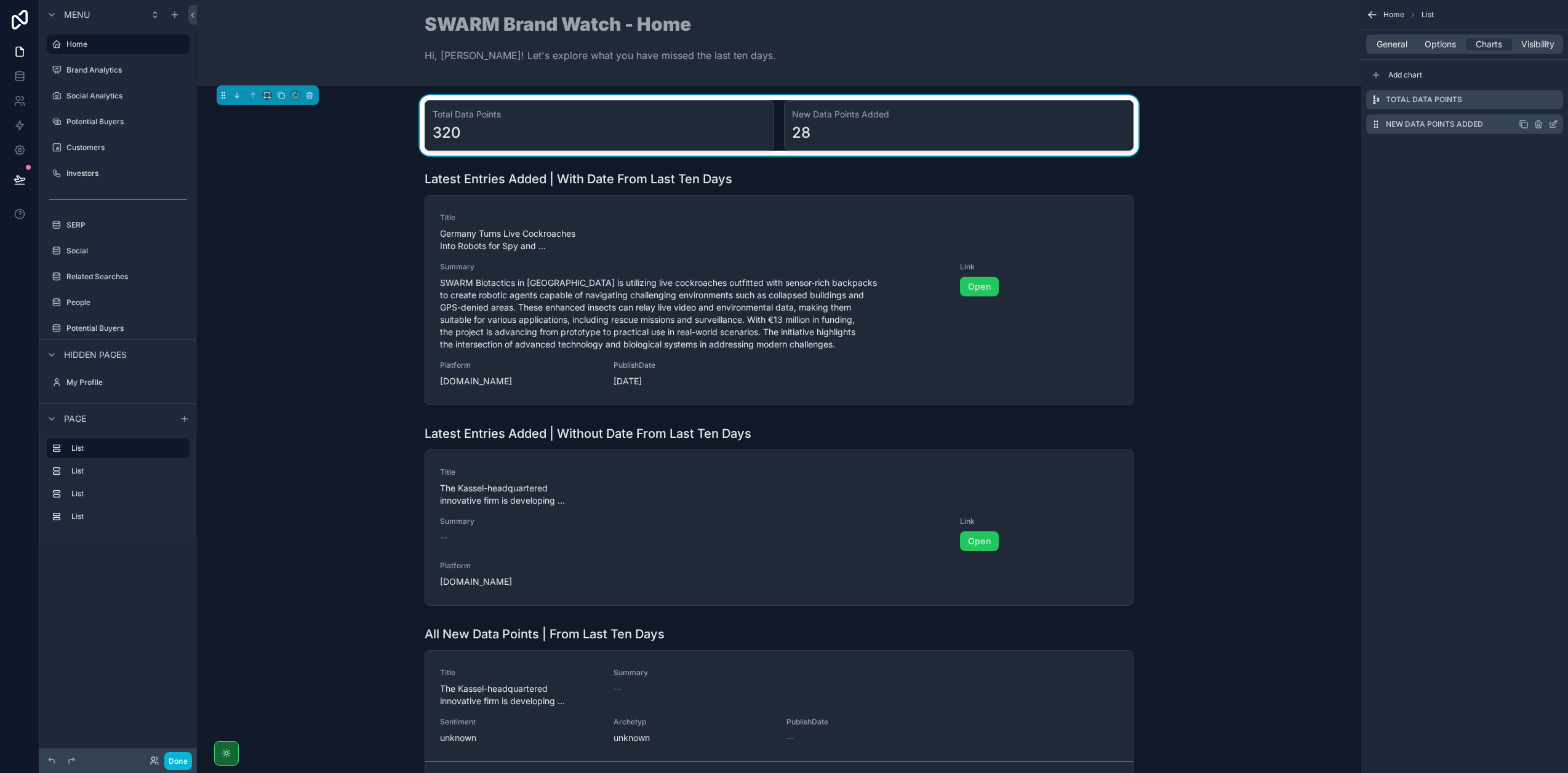
click at [1555, 125] on icon "scrollable content" at bounding box center [1552, 124] width 10 height 10
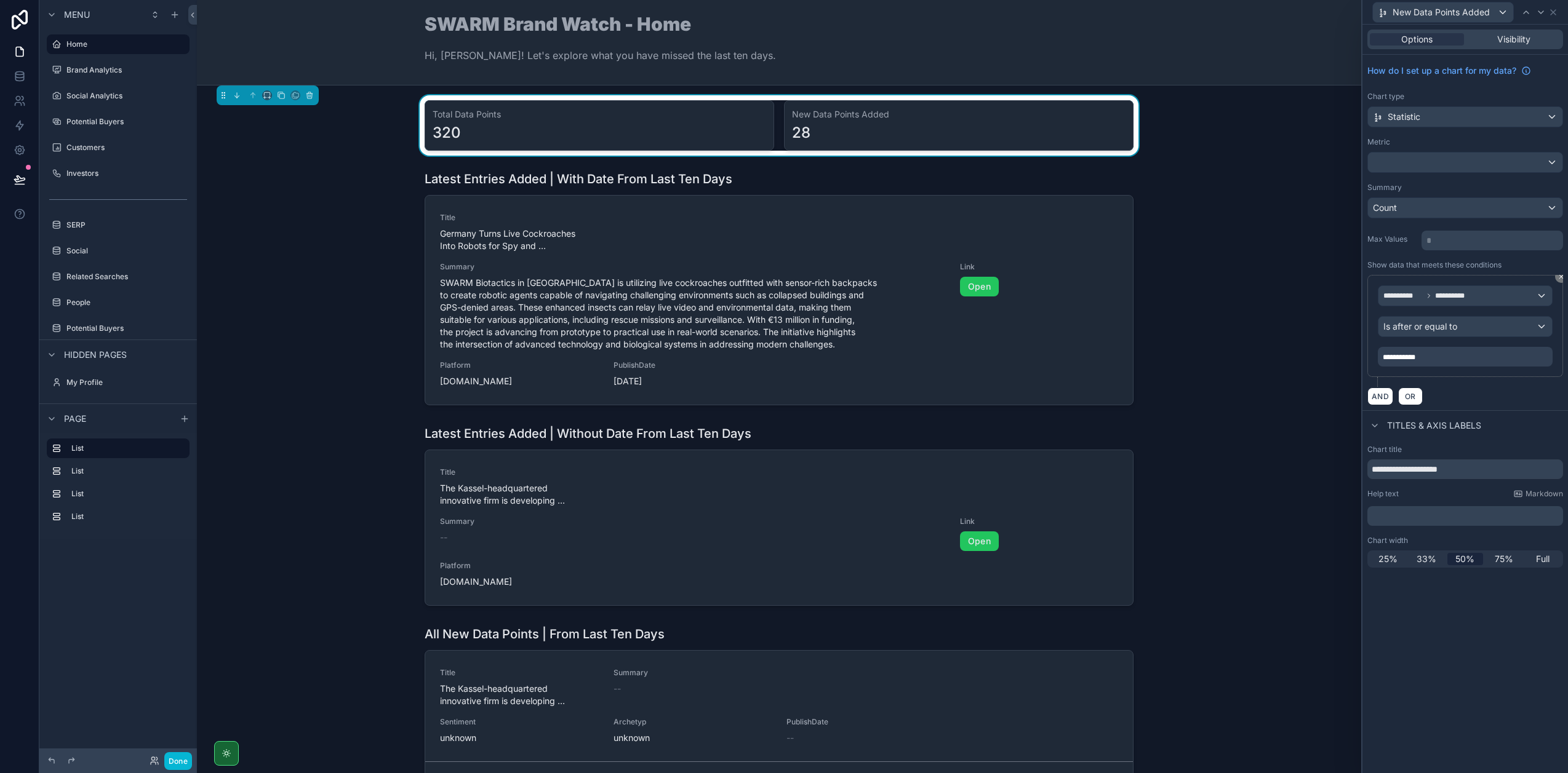
click at [1449, 518] on p "﻿" at bounding box center [1467, 516] width 189 height 12
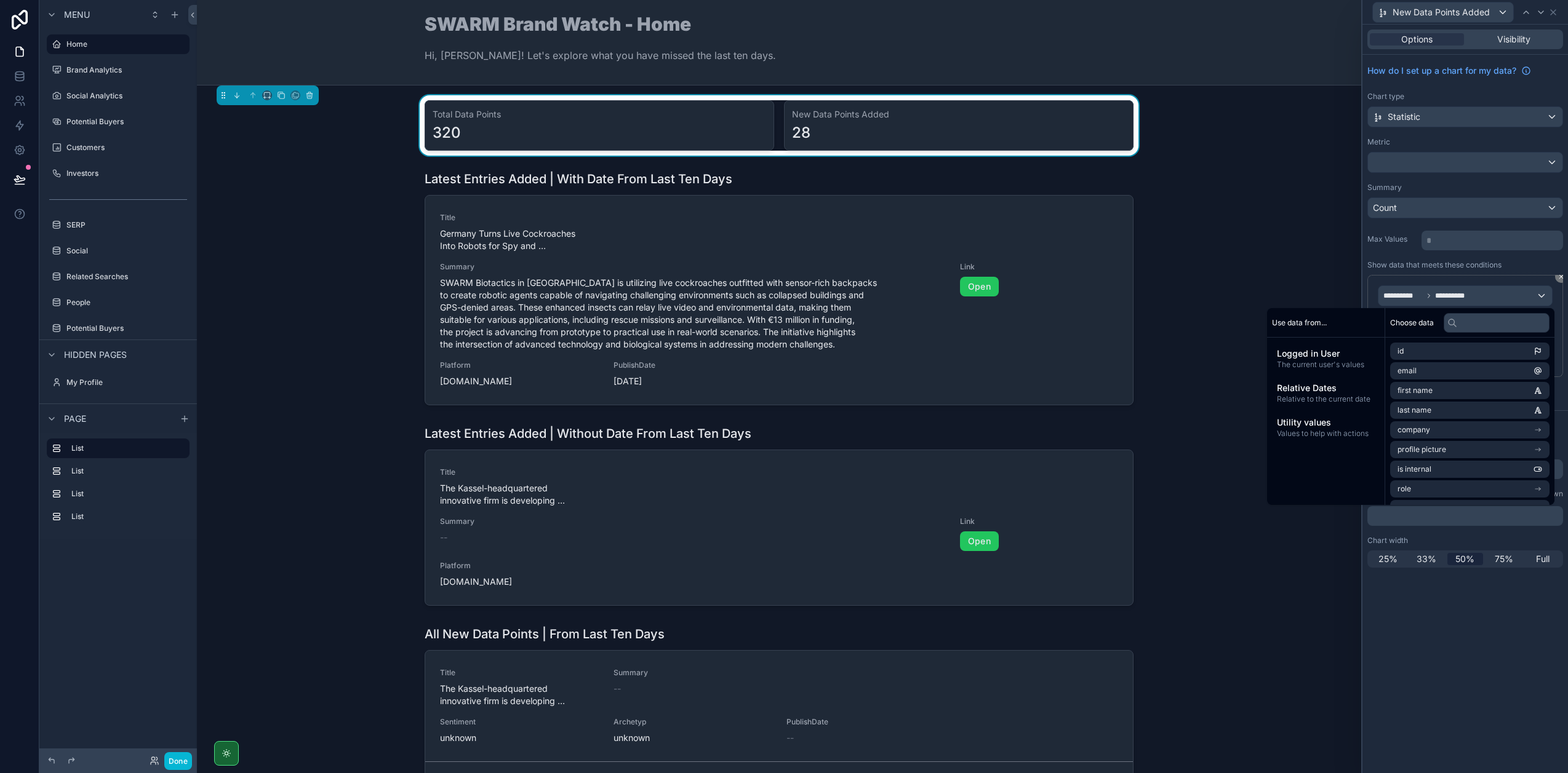
click at [1464, 647] on div "**********" at bounding box center [1465, 399] width 206 height 748
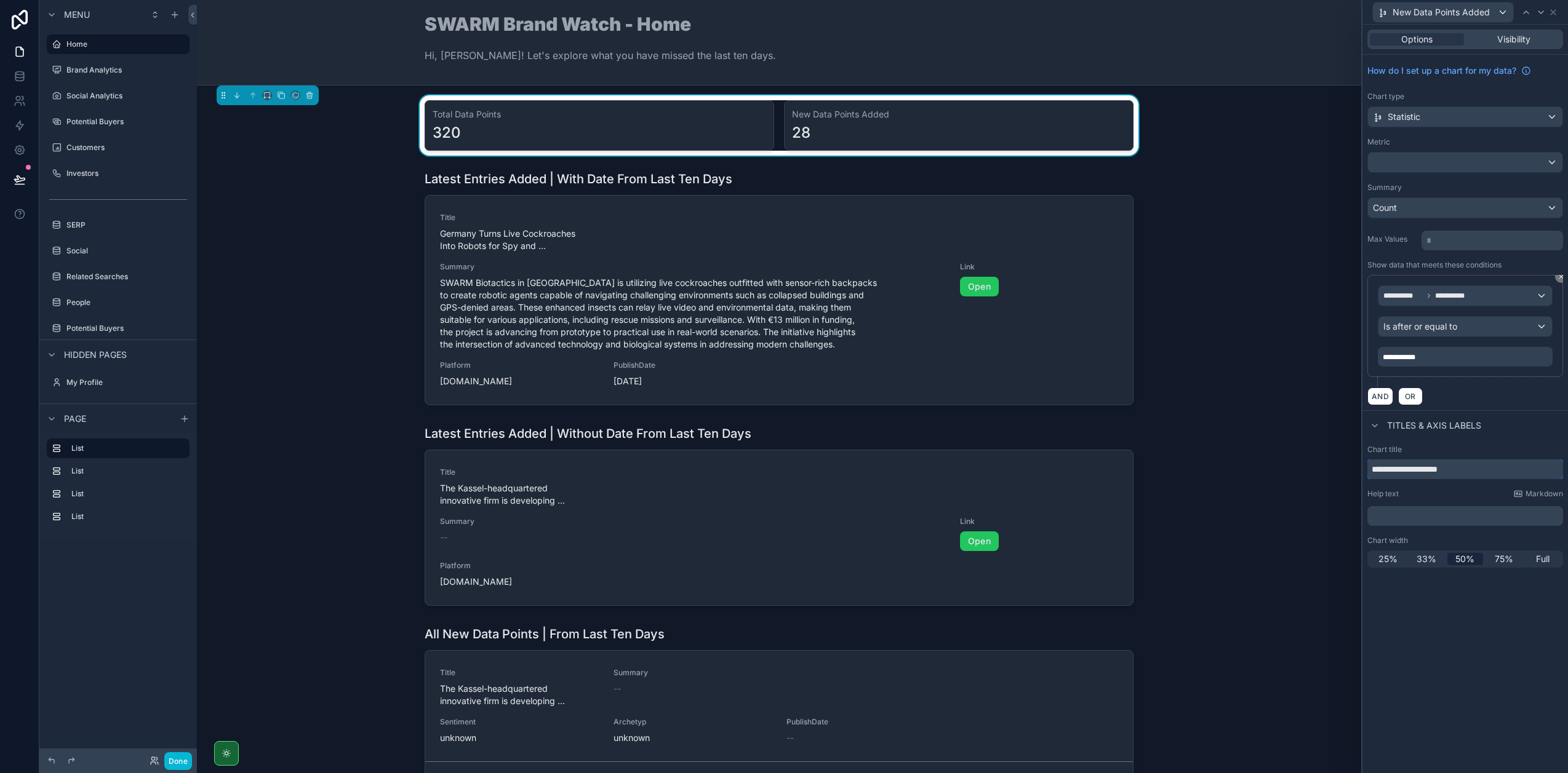
click at [1471, 473] on input "**********" at bounding box center [1464, 469] width 196 height 19
type input "**********"
click at [1454, 512] on p "﻿" at bounding box center [1467, 516] width 189 height 12
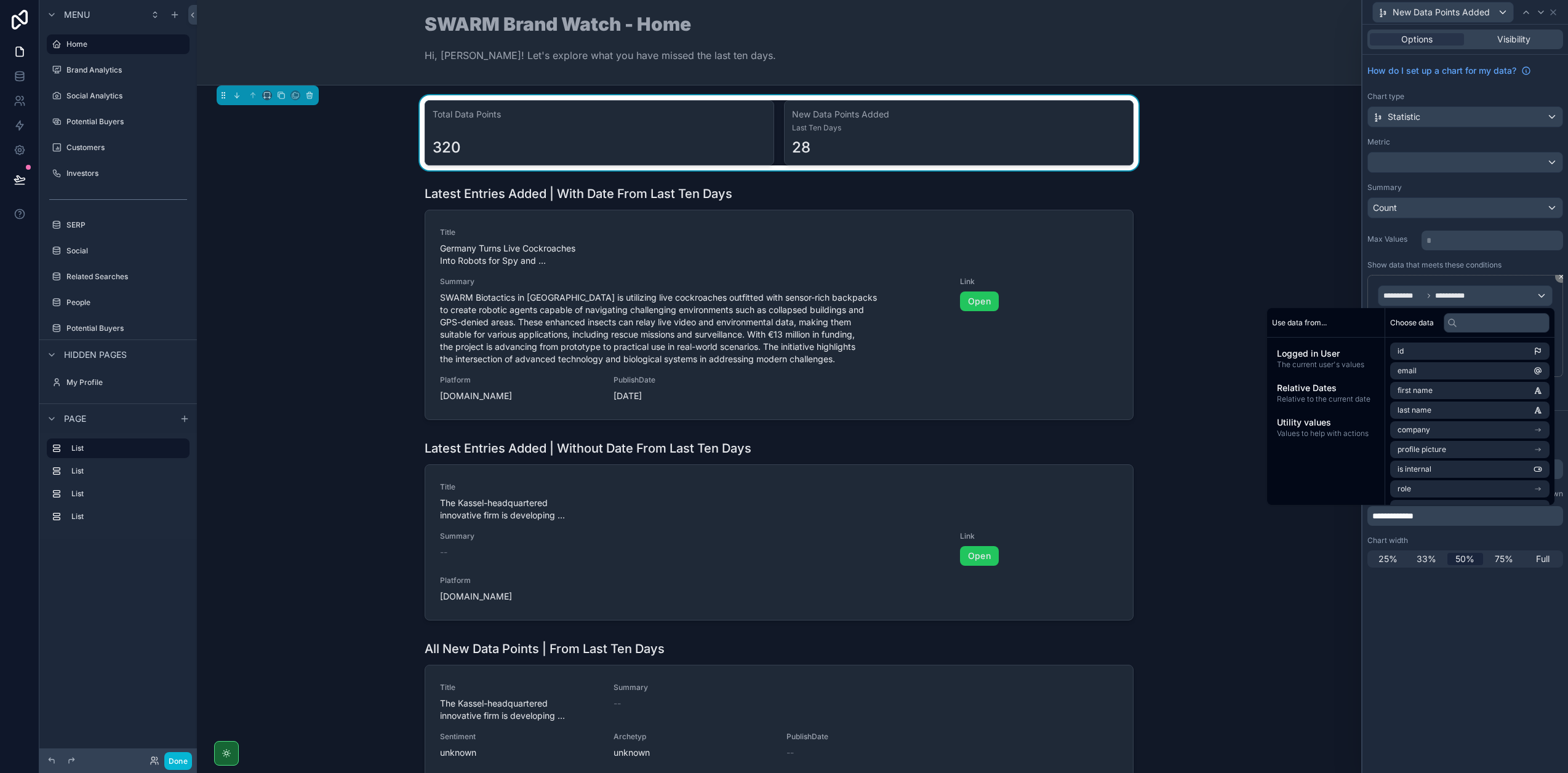
click at [1475, 643] on div "**********" at bounding box center [1465, 399] width 206 height 748
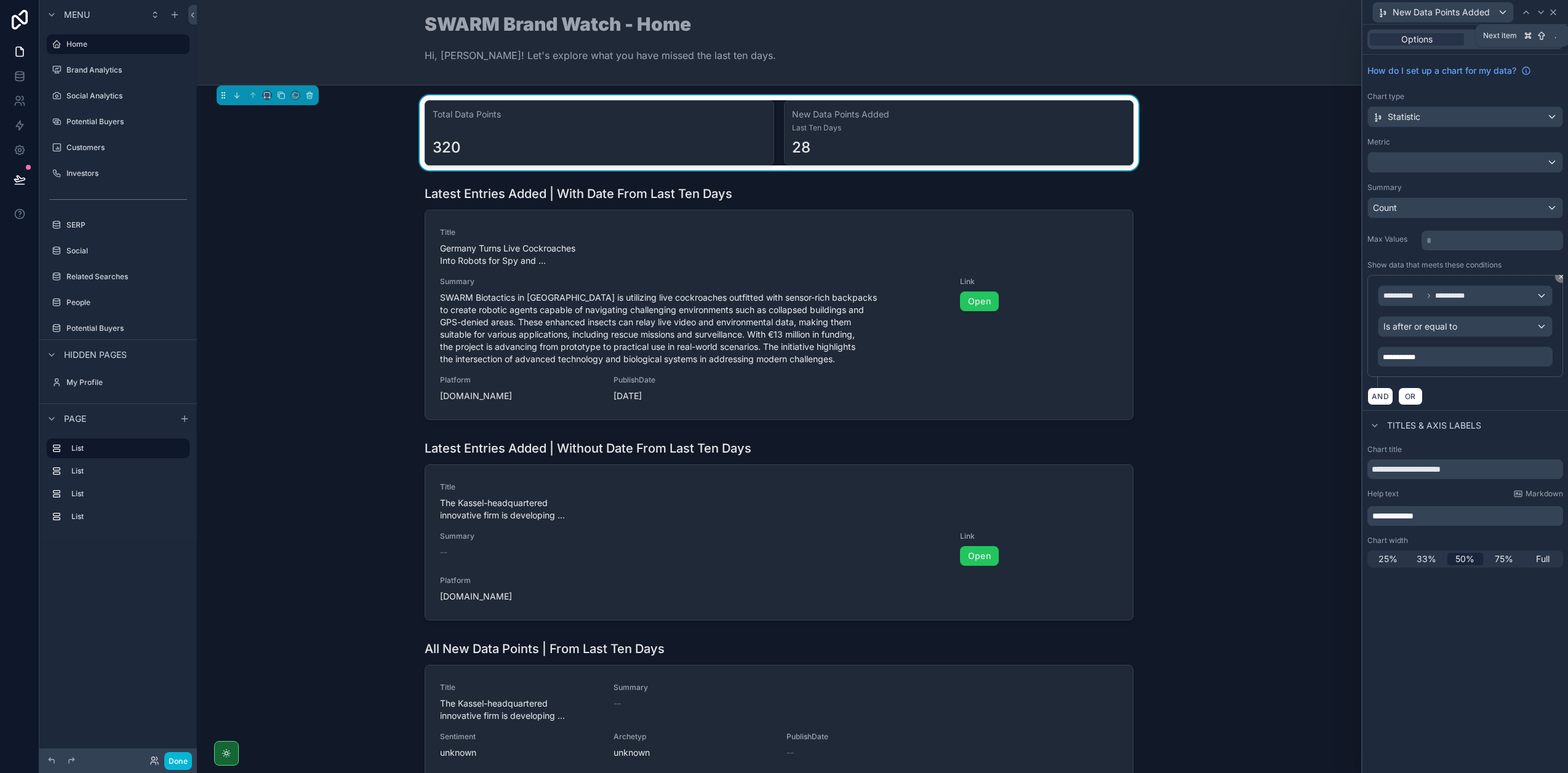
click at [1554, 13] on icon at bounding box center [1553, 12] width 5 height 5
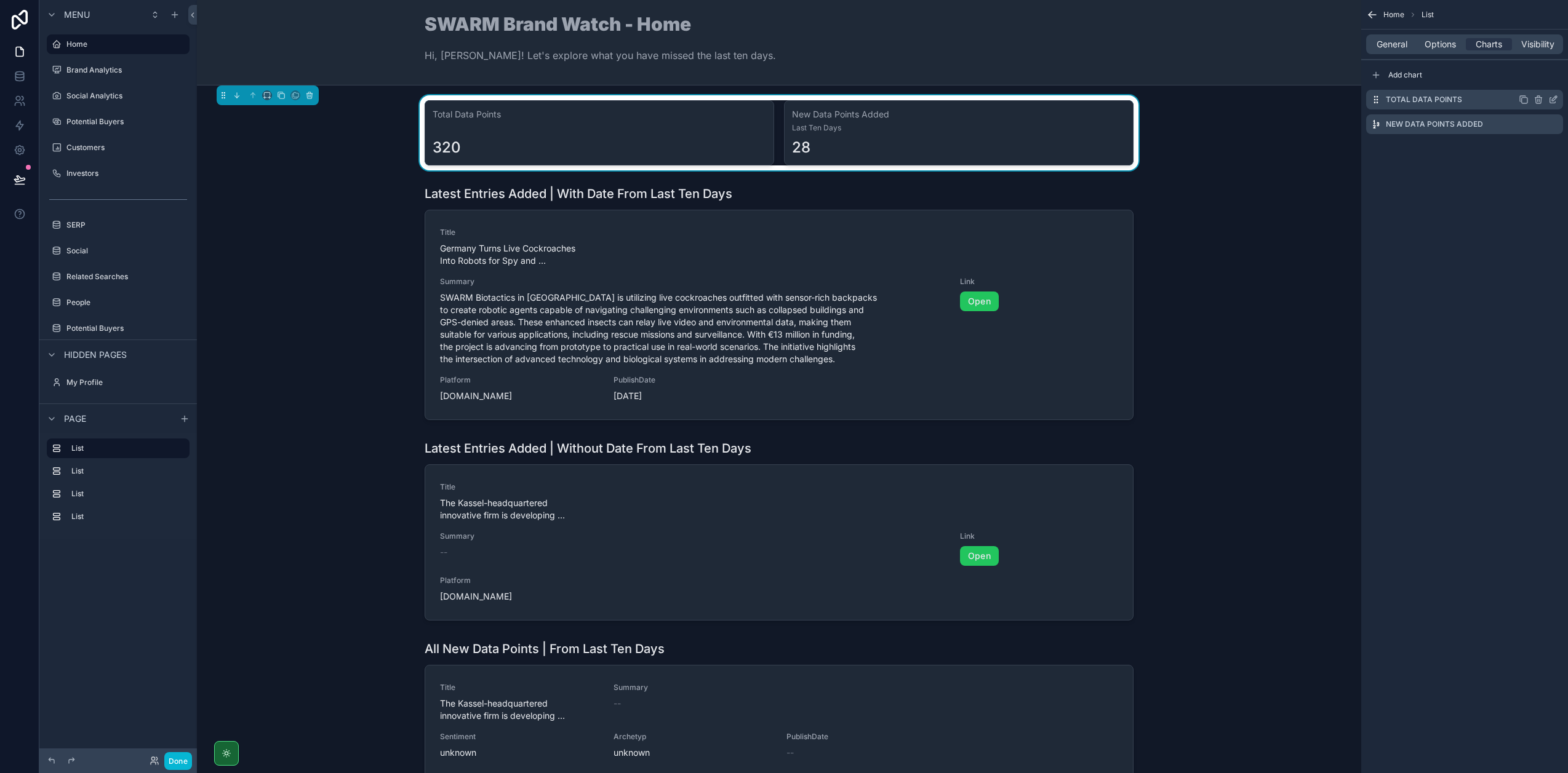
click at [1554, 98] on icon "scrollable content" at bounding box center [1552, 100] width 10 height 10
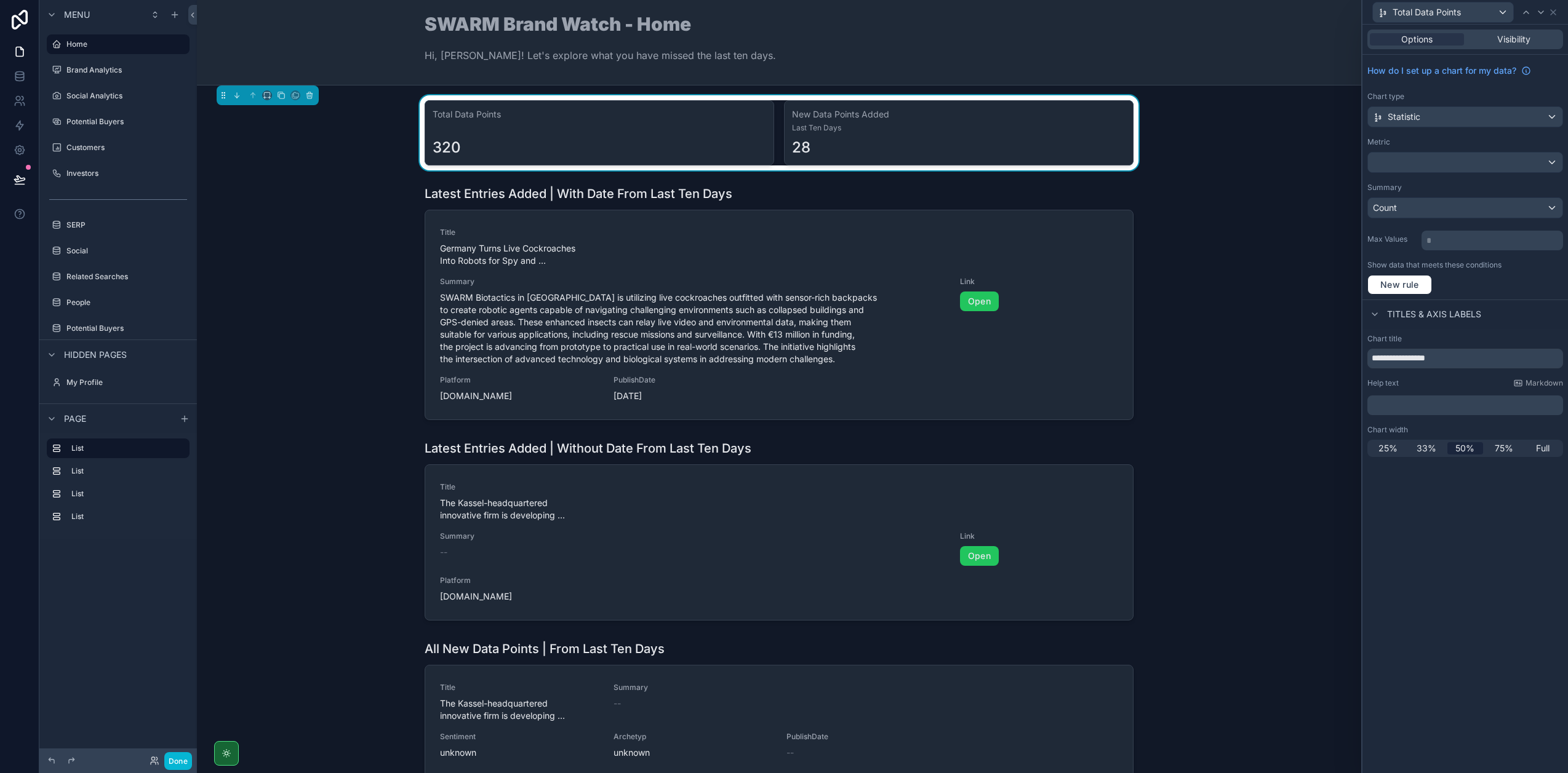
click at [1410, 404] on p "﻿" at bounding box center [1467, 406] width 189 height 12
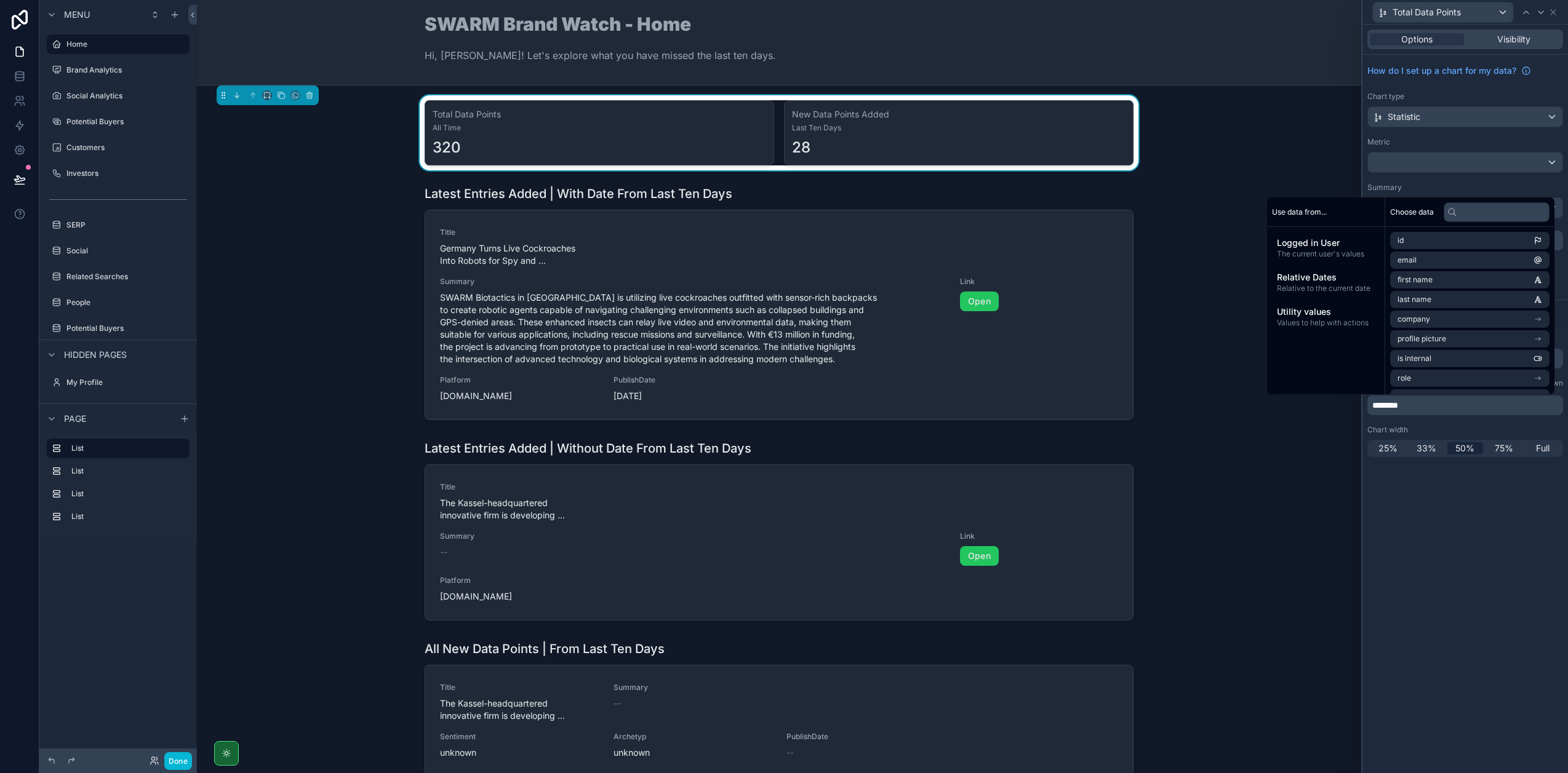
click at [1443, 547] on div "**********" at bounding box center [1465, 399] width 206 height 748
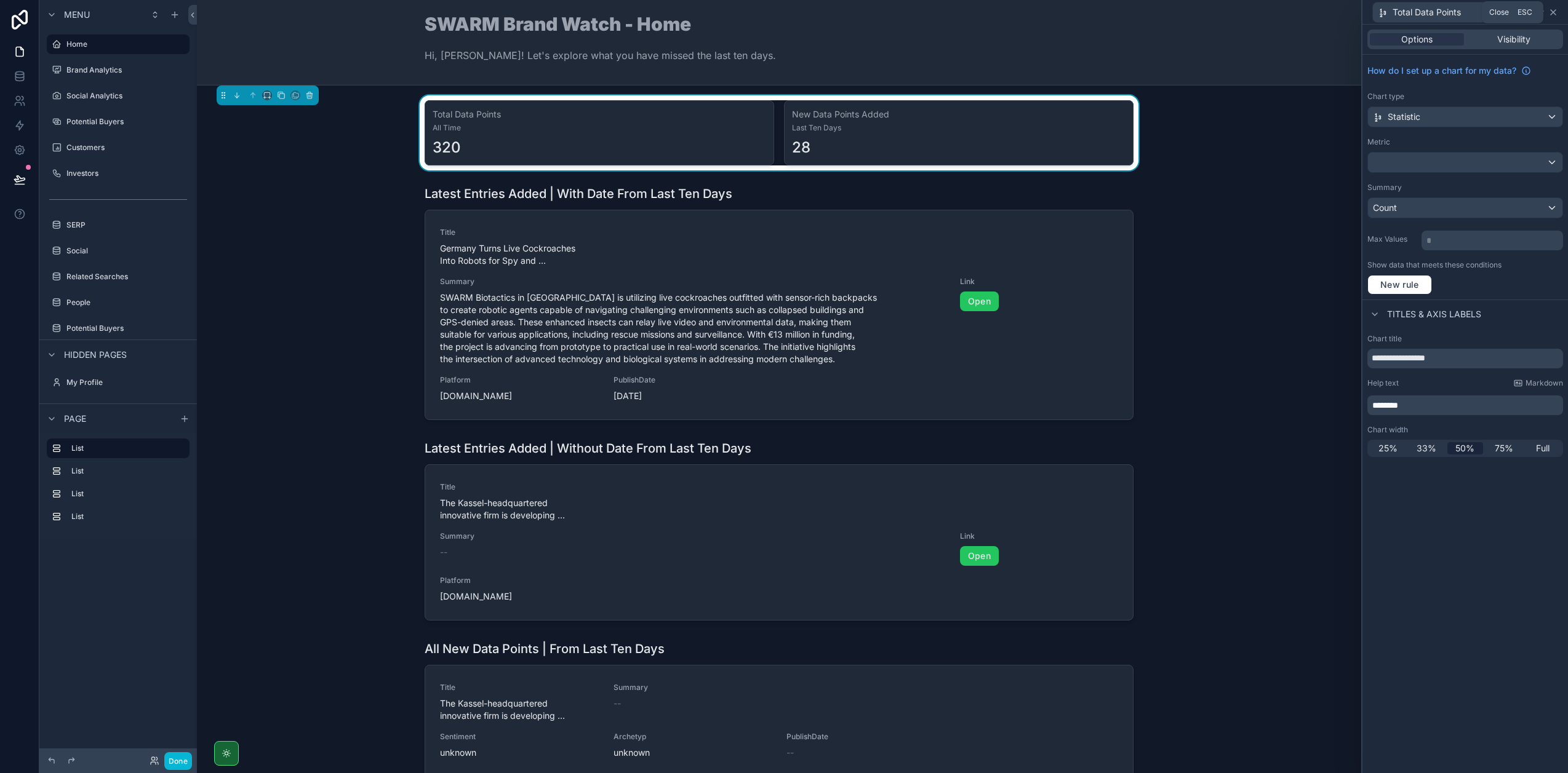
click at [1555, 16] on icon at bounding box center [1552, 12] width 10 height 10
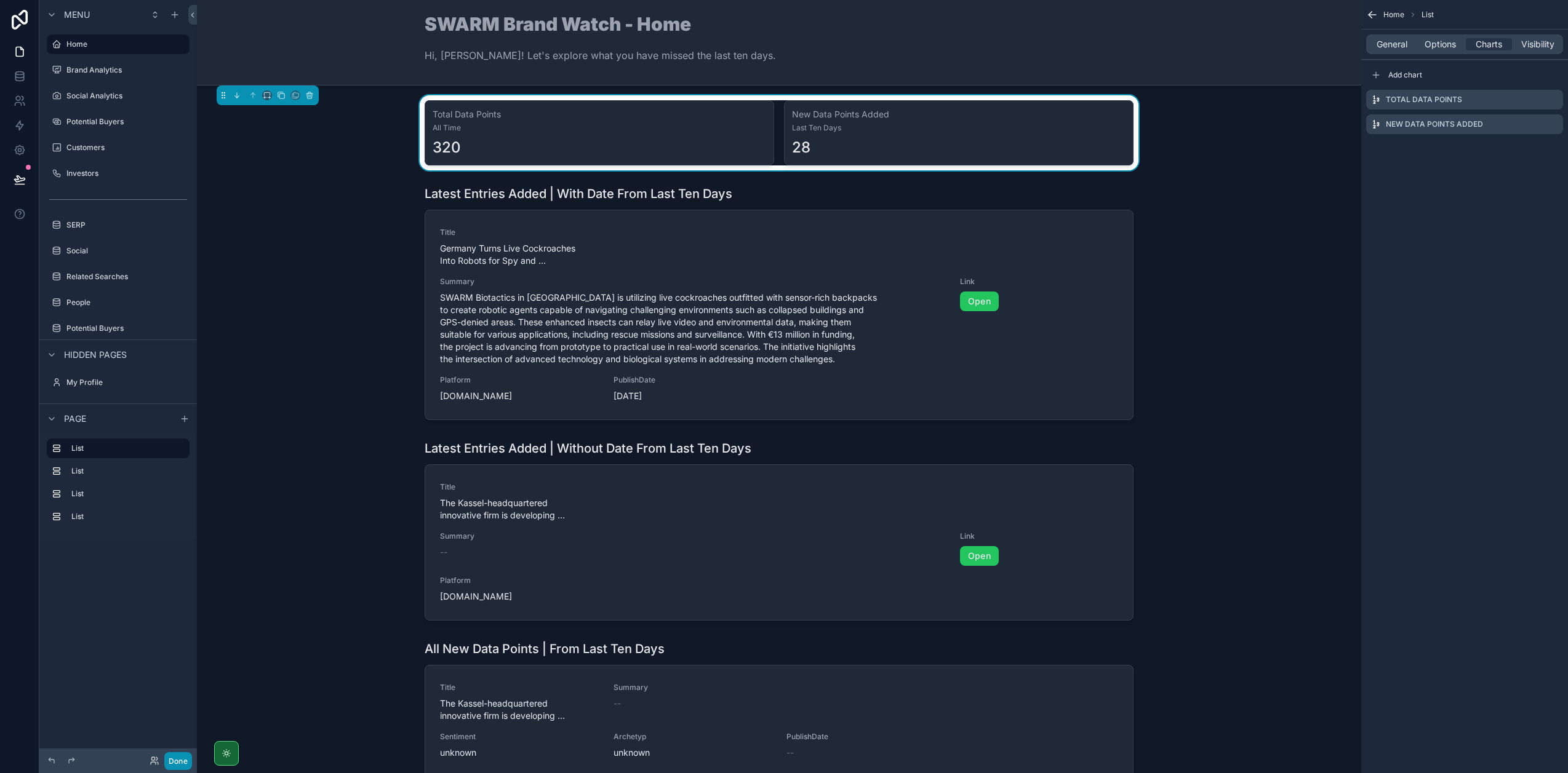
click at [187, 764] on button "Done" at bounding box center [178, 761] width 28 height 18
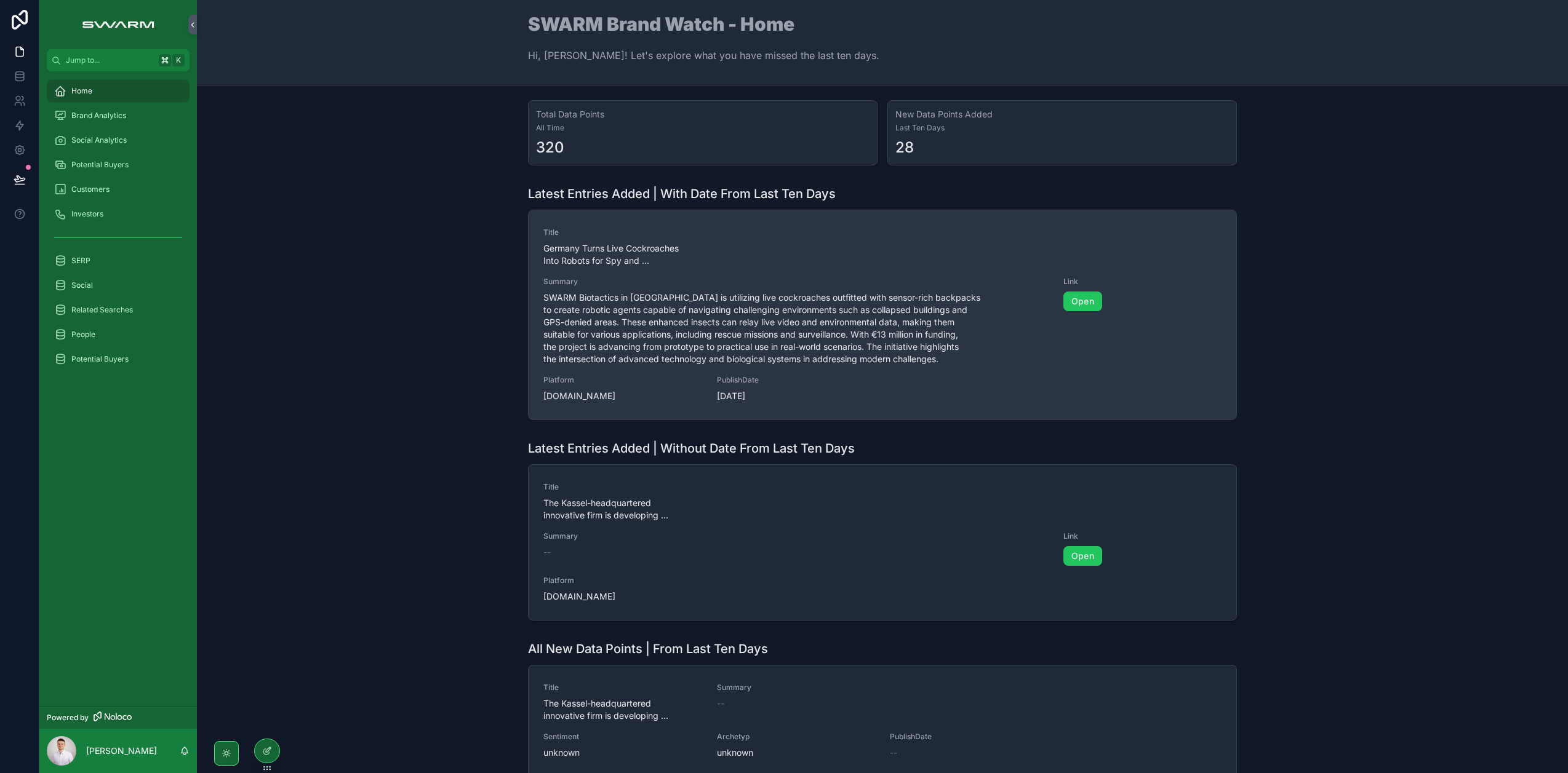
click at [769, 289] on div "Summary SWARM Biotactics in Germany is utilizing live cockroaches outfitted wit…" at bounding box center [795, 321] width 506 height 89
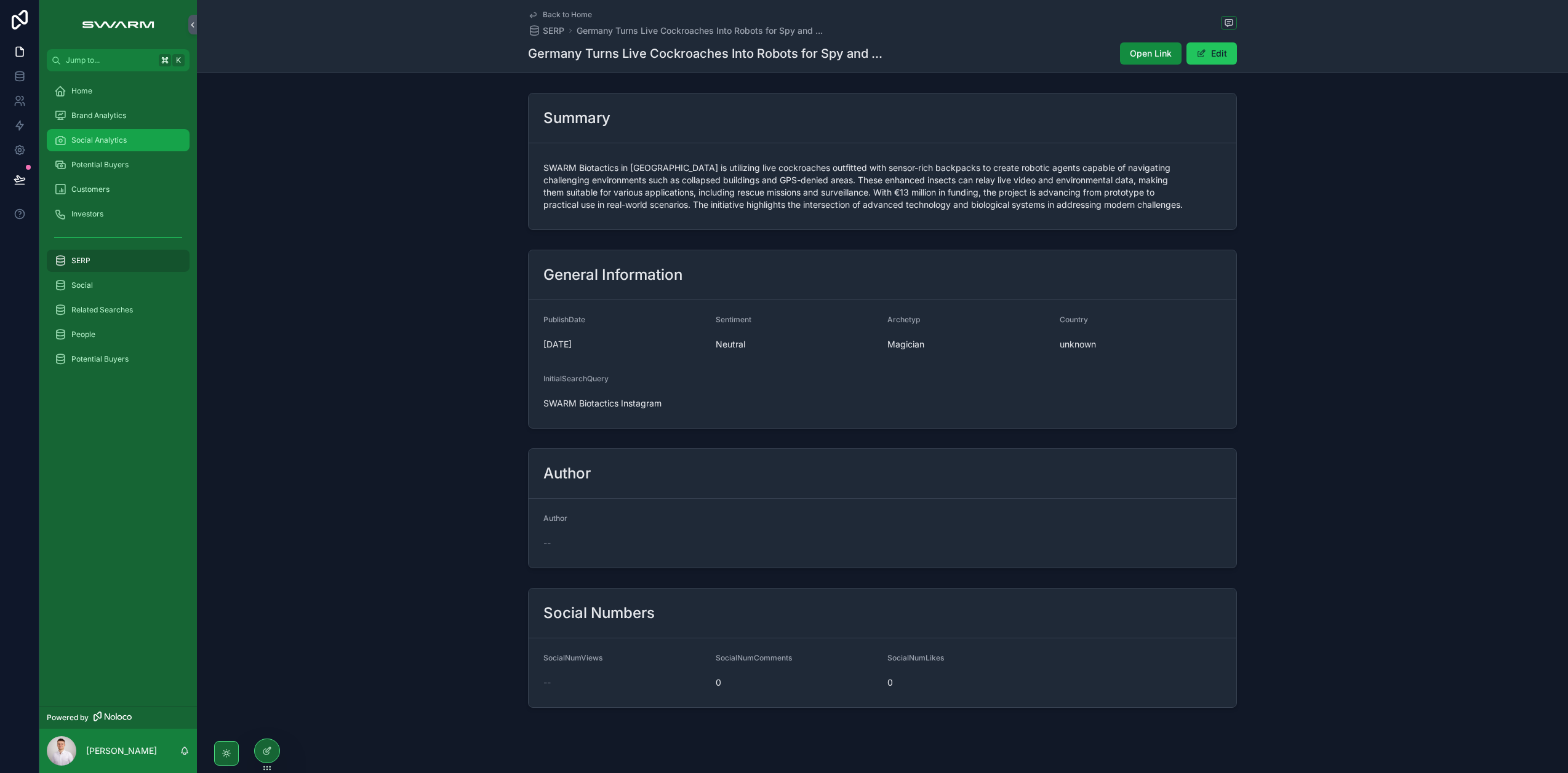
click at [133, 145] on div "Social Analytics" at bounding box center [118, 139] width 128 height 19
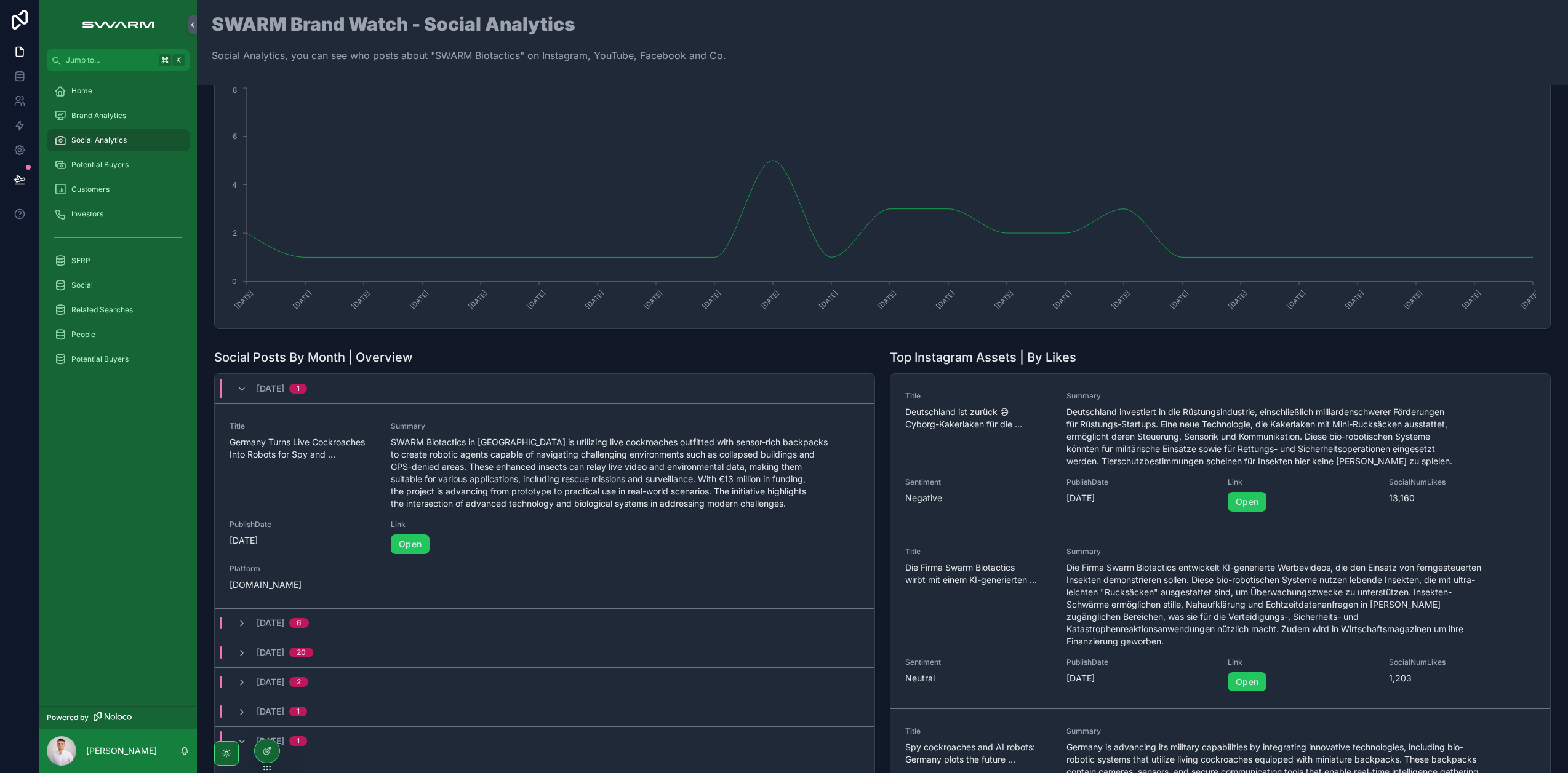
scroll to position [78, 0]
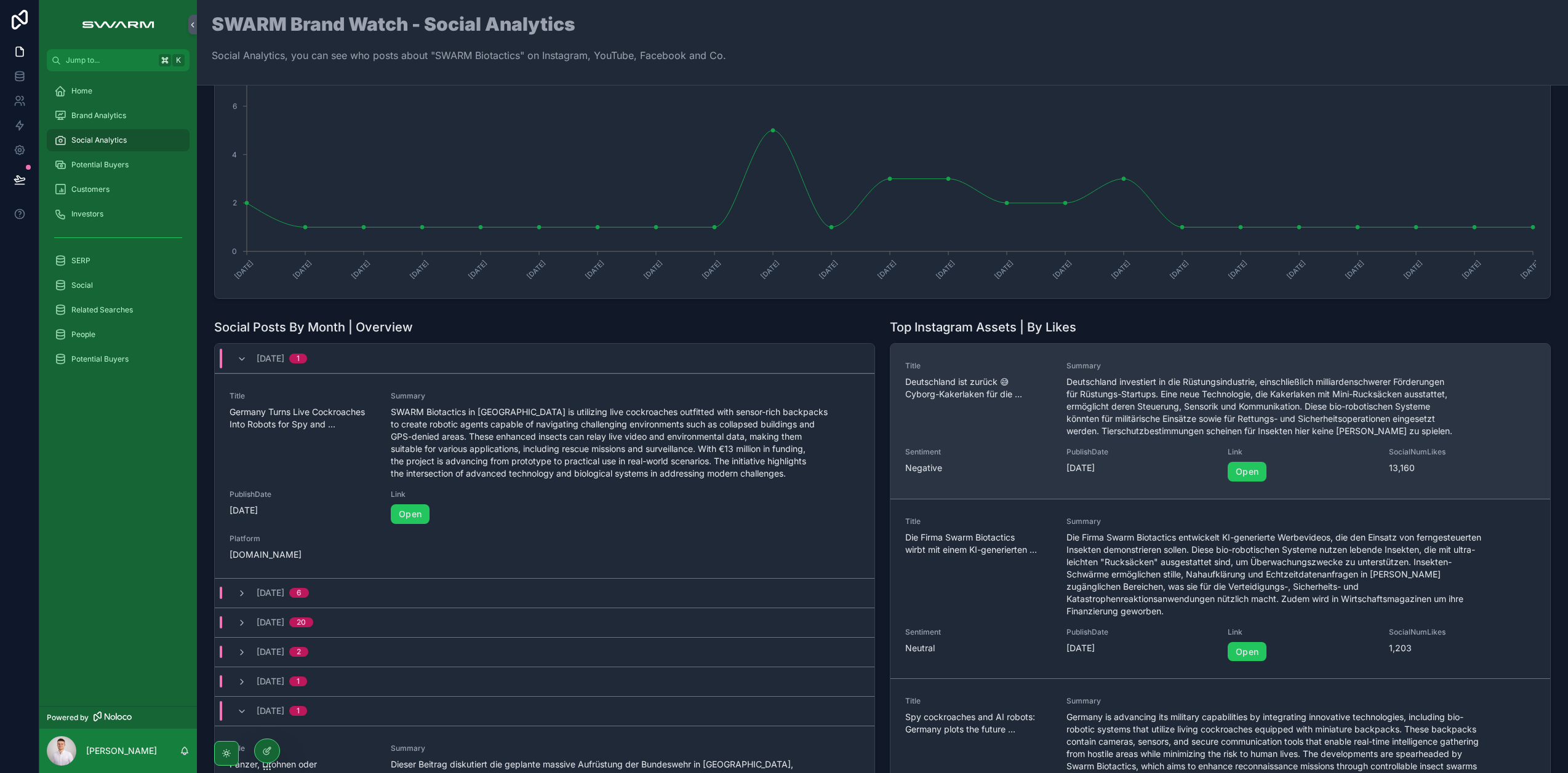
click at [1025, 414] on div "Title Deutschland ist zurück 😅 Cyborg-Kakerlaken für die ..." at bounding box center [978, 399] width 146 height 76
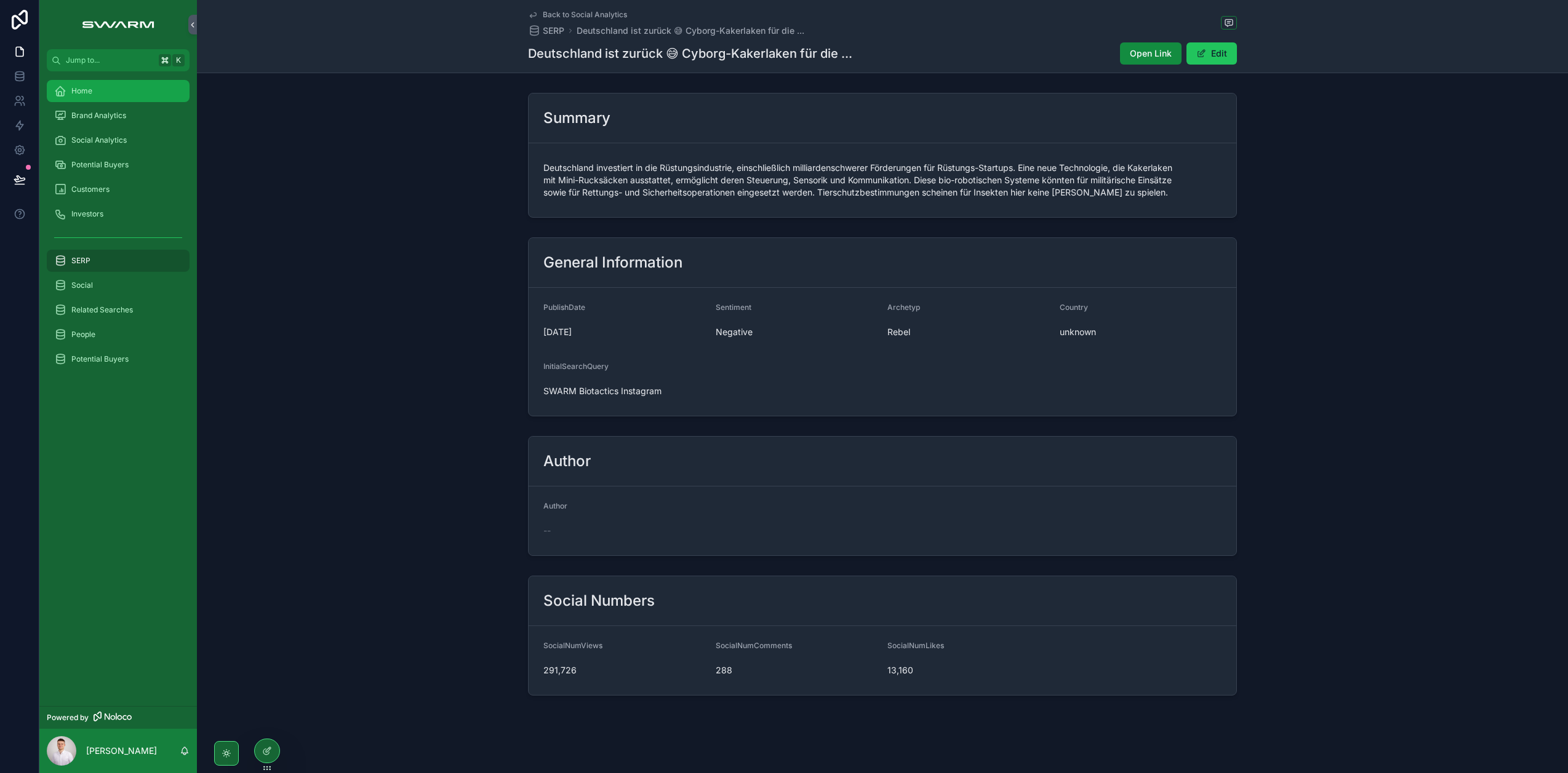
click at [107, 90] on div "Home" at bounding box center [118, 90] width 128 height 19
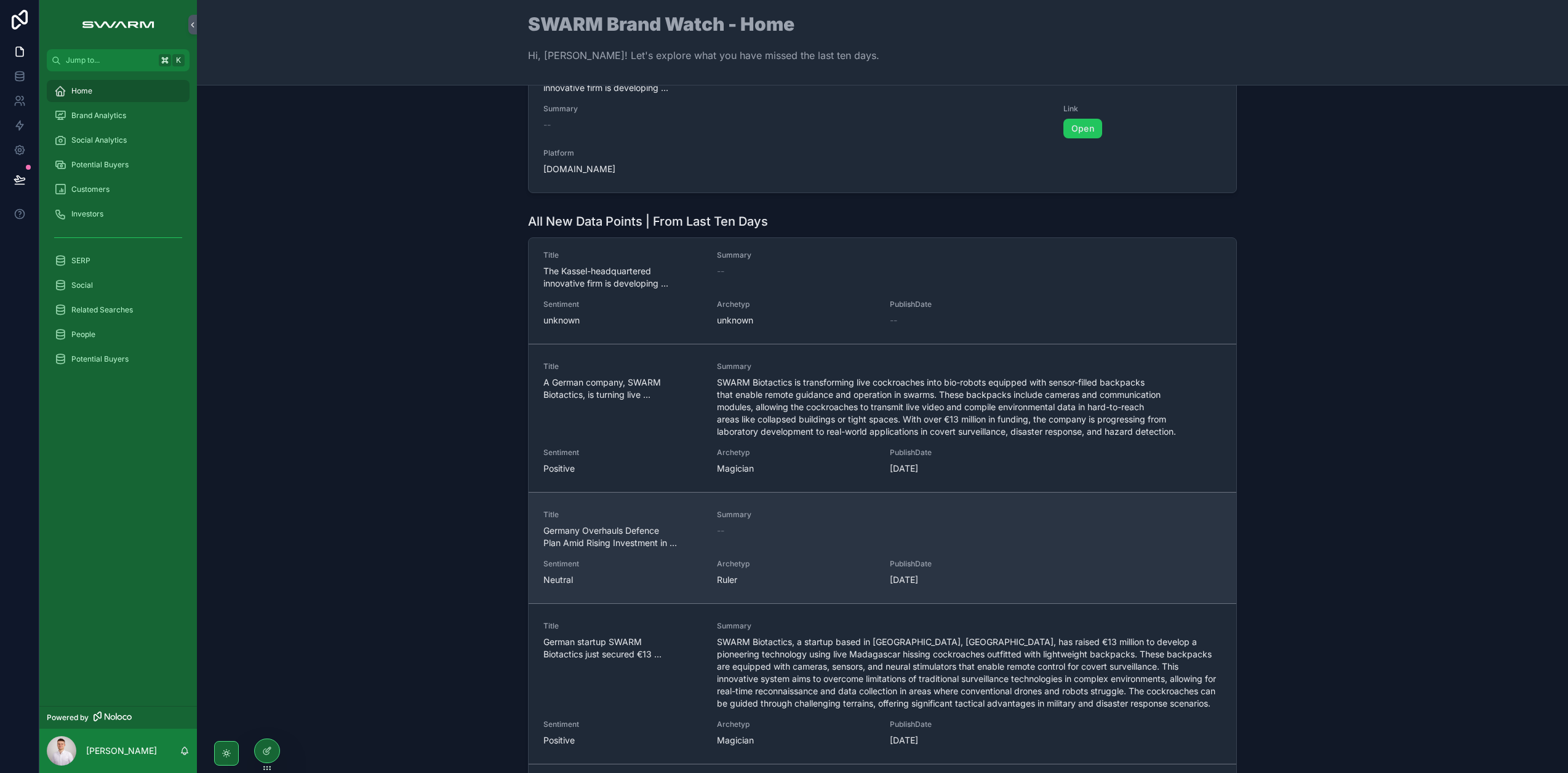
scroll to position [7, 0]
click at [634, 525] on span "Germany Overhauls Defence Plan Amid Rising Investment in ..." at bounding box center [622, 535] width 159 height 25
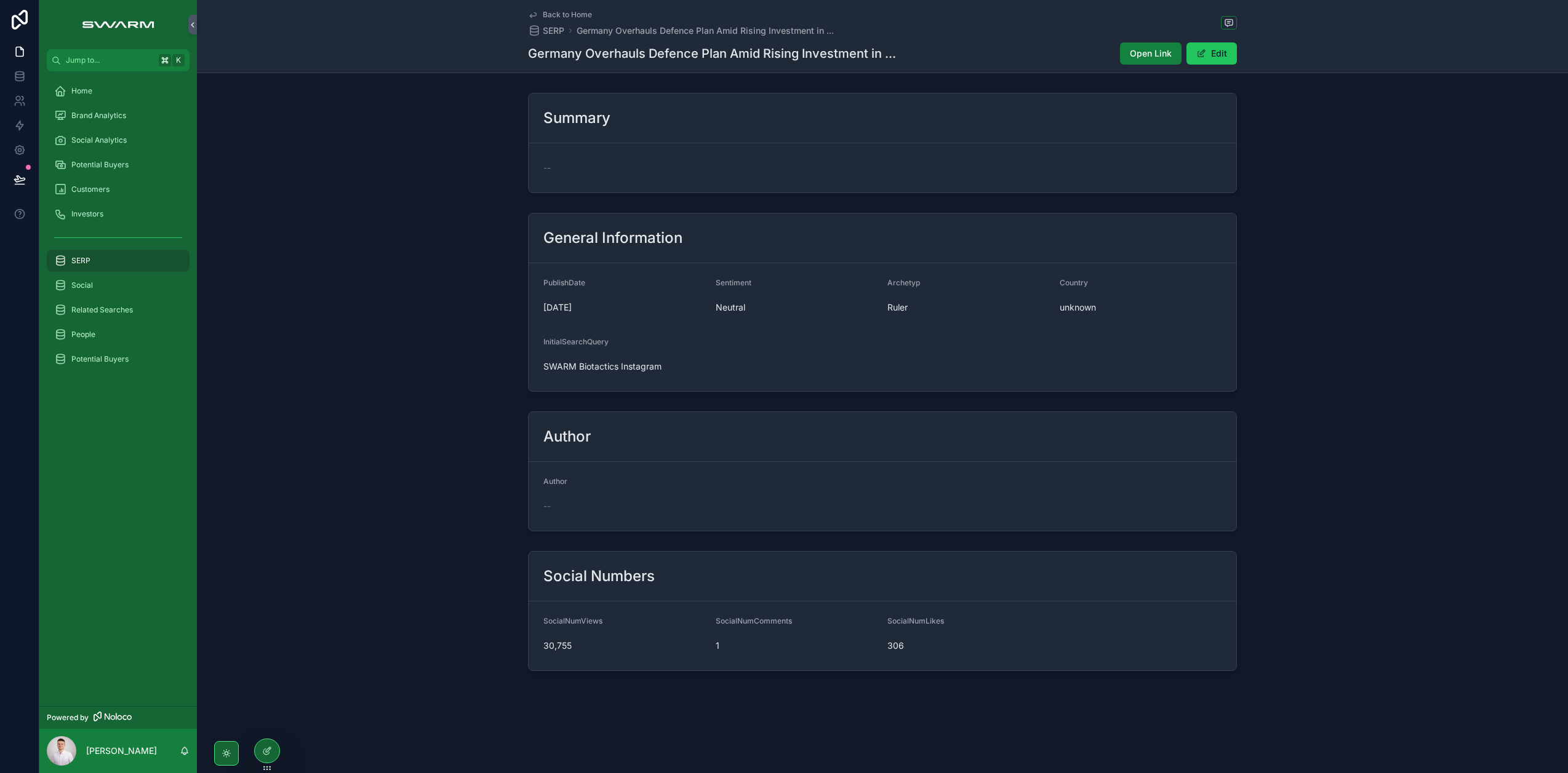
click at [1147, 59] on span "Open Link" at bounding box center [1150, 54] width 42 height 12
click at [1195, 57] on button "Edit" at bounding box center [1211, 54] width 51 height 22
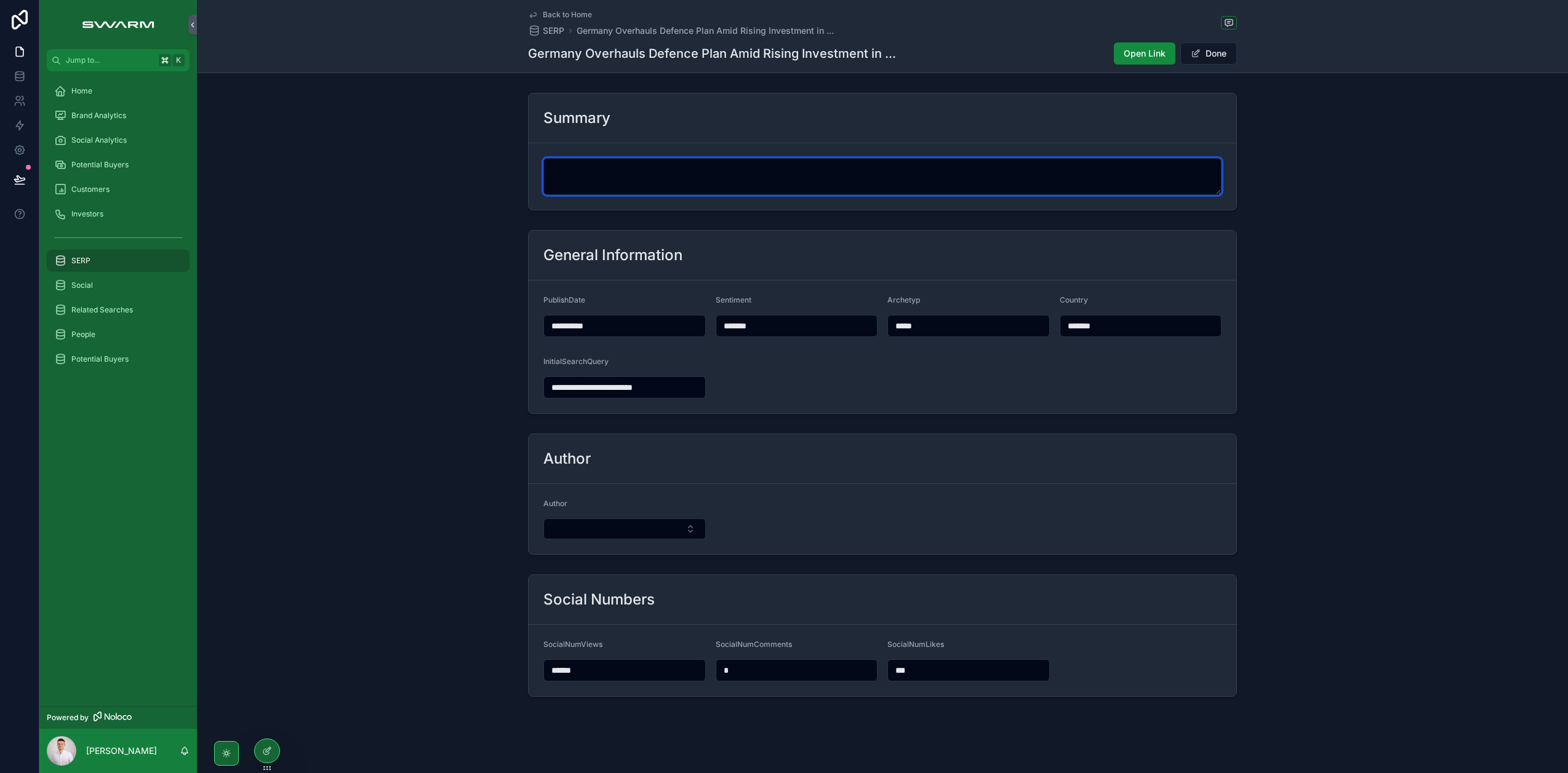
click at [763, 174] on textarea "scrollable content" at bounding box center [882, 176] width 678 height 37
paste textarea "**********"
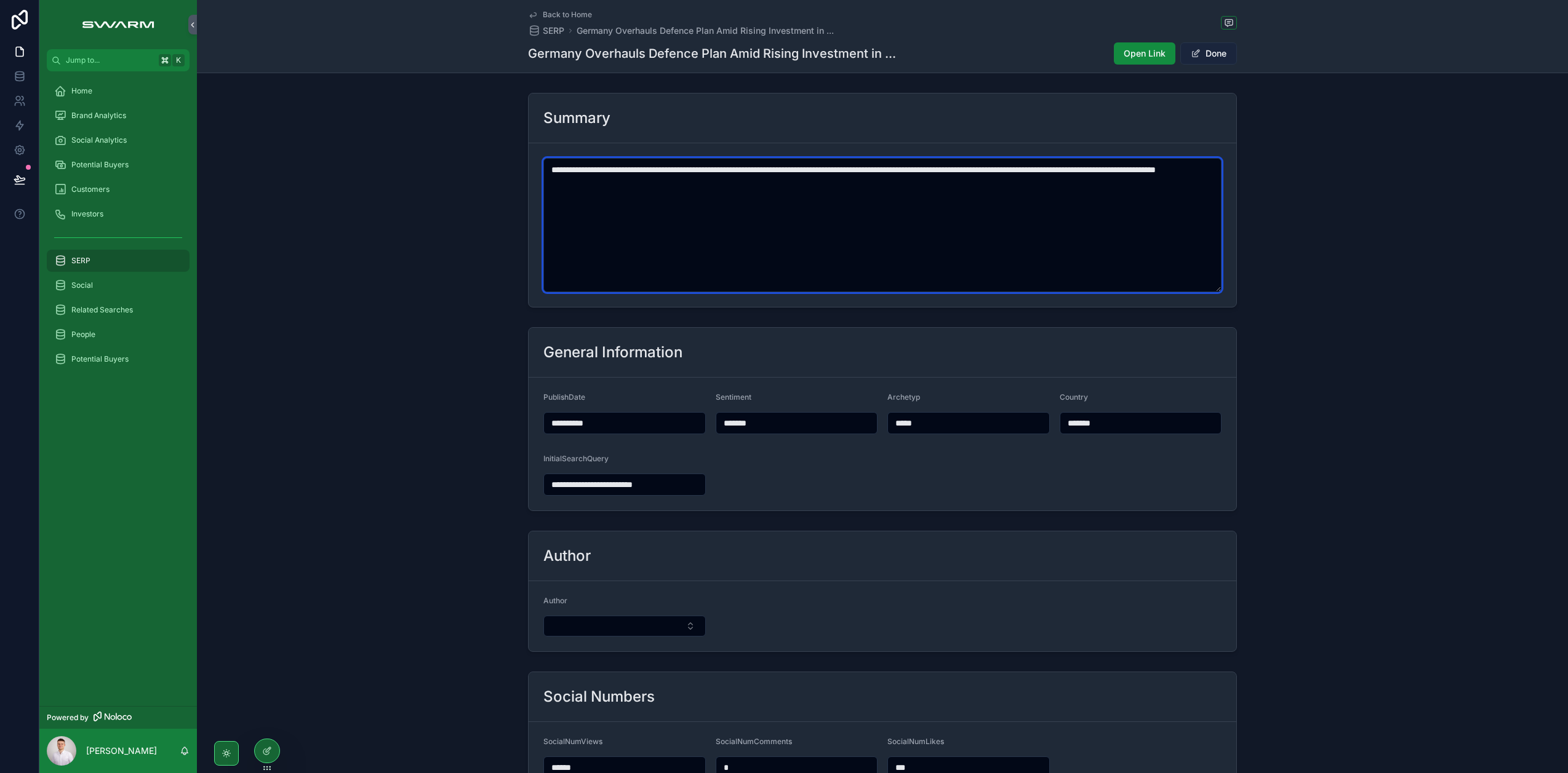
type textarea "**********"
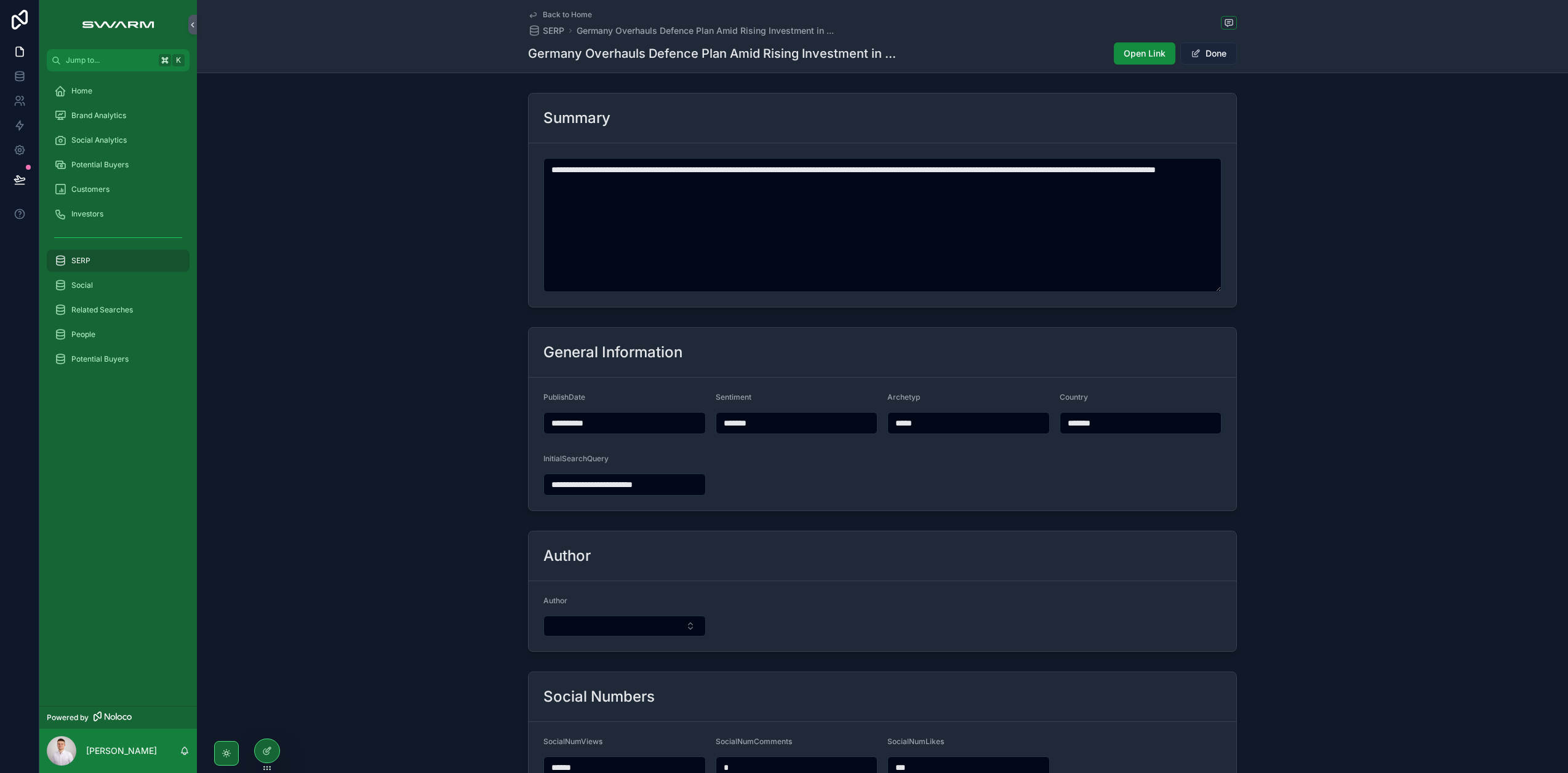
click at [1202, 54] on button "Done" at bounding box center [1208, 54] width 57 height 22
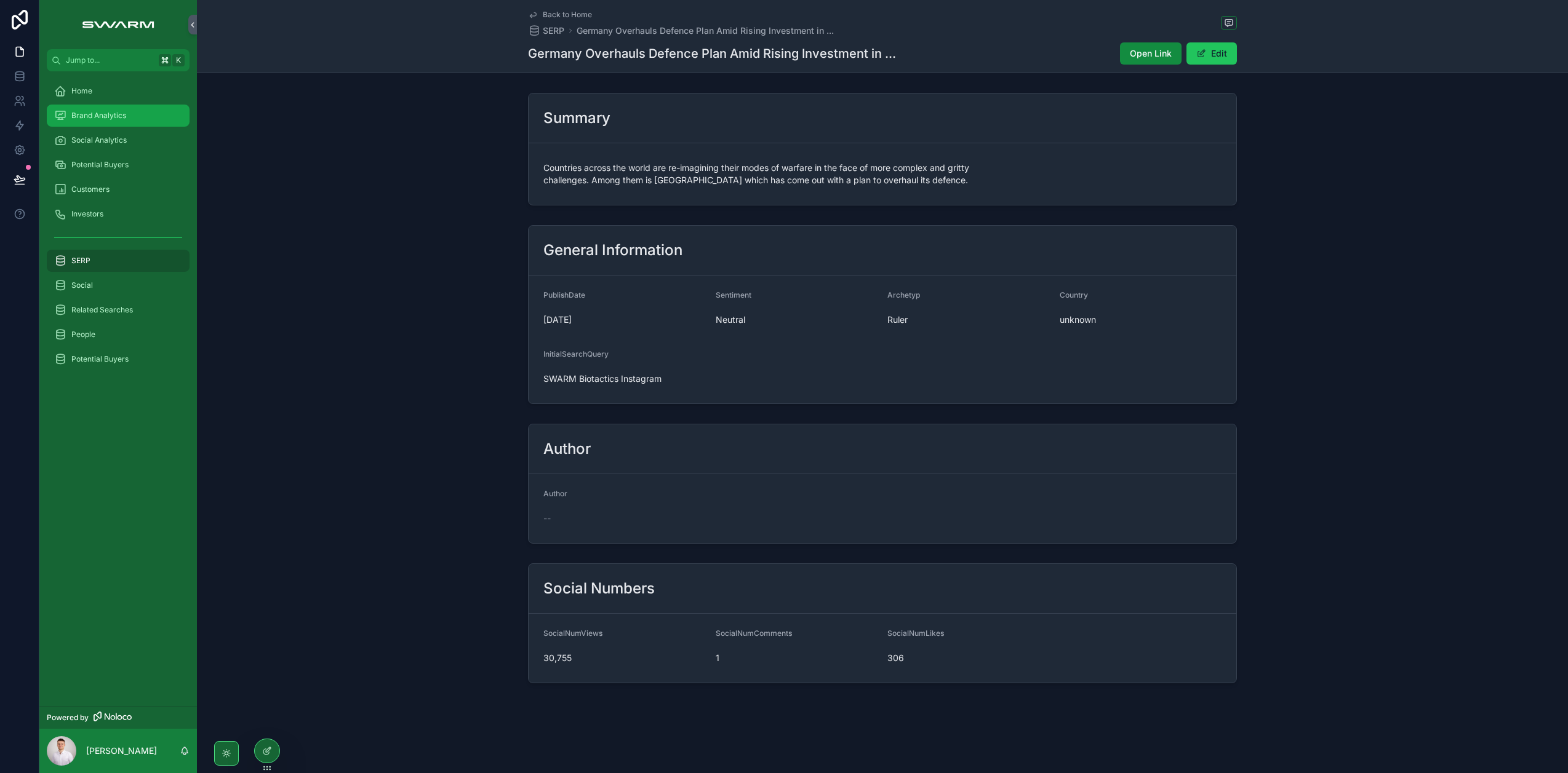
click at [107, 118] on span "Brand Analytics" at bounding box center [99, 115] width 55 height 10
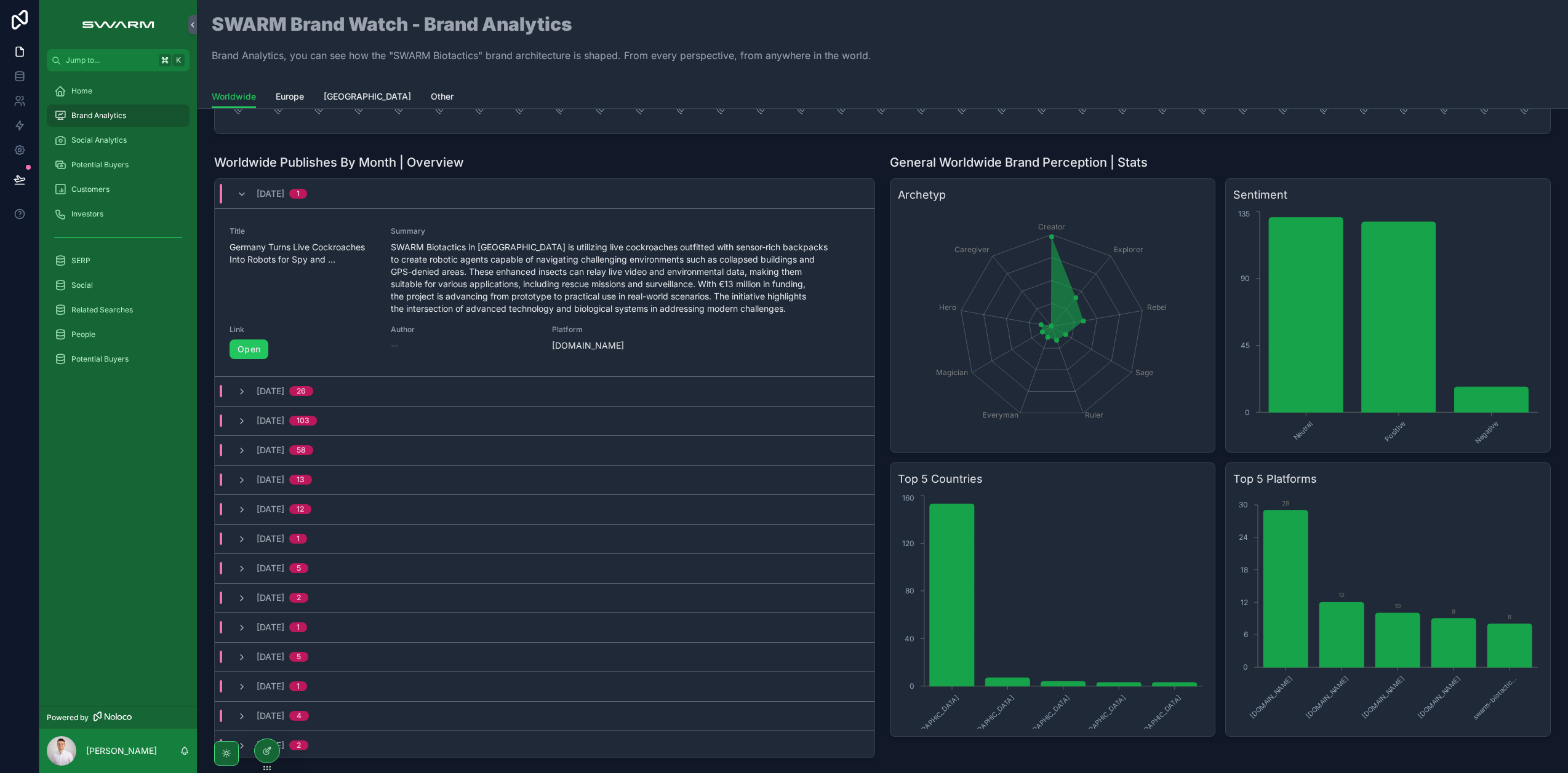
scroll to position [175, 0]
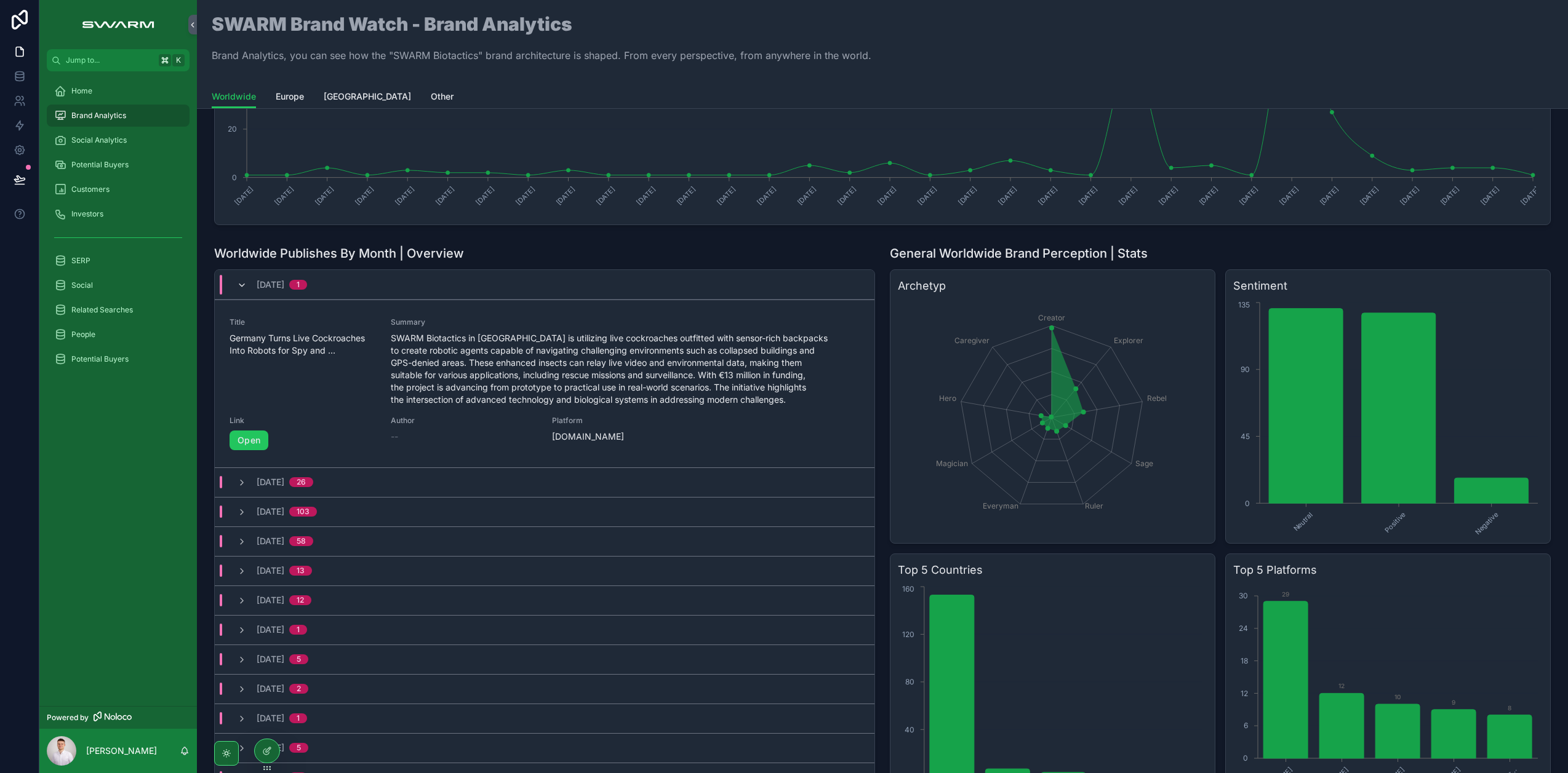
click at [243, 280] on icon "scrollable content" at bounding box center [241, 285] width 10 height 10
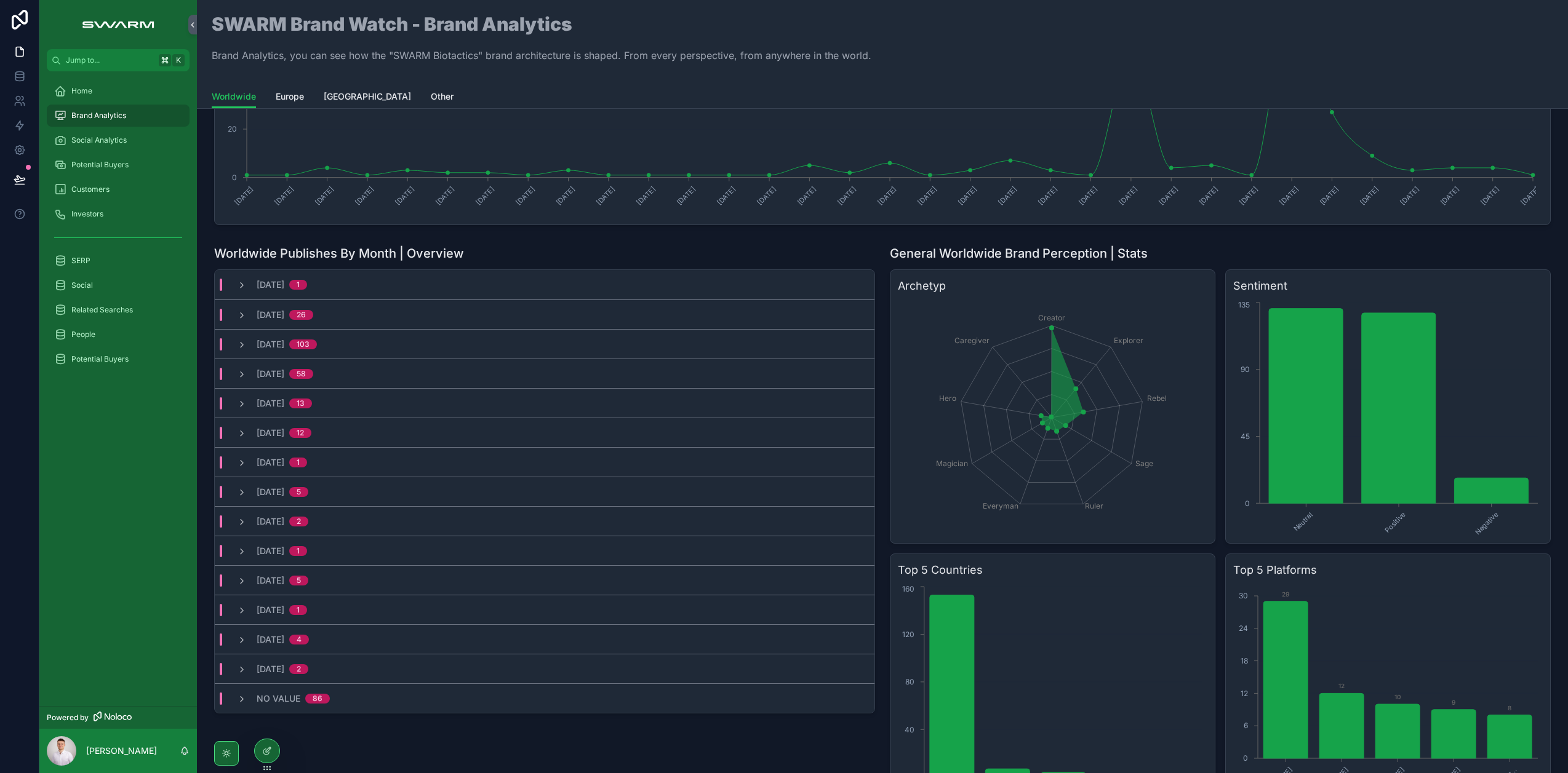
click at [243, 280] on icon "scrollable content" at bounding box center [241, 285] width 10 height 10
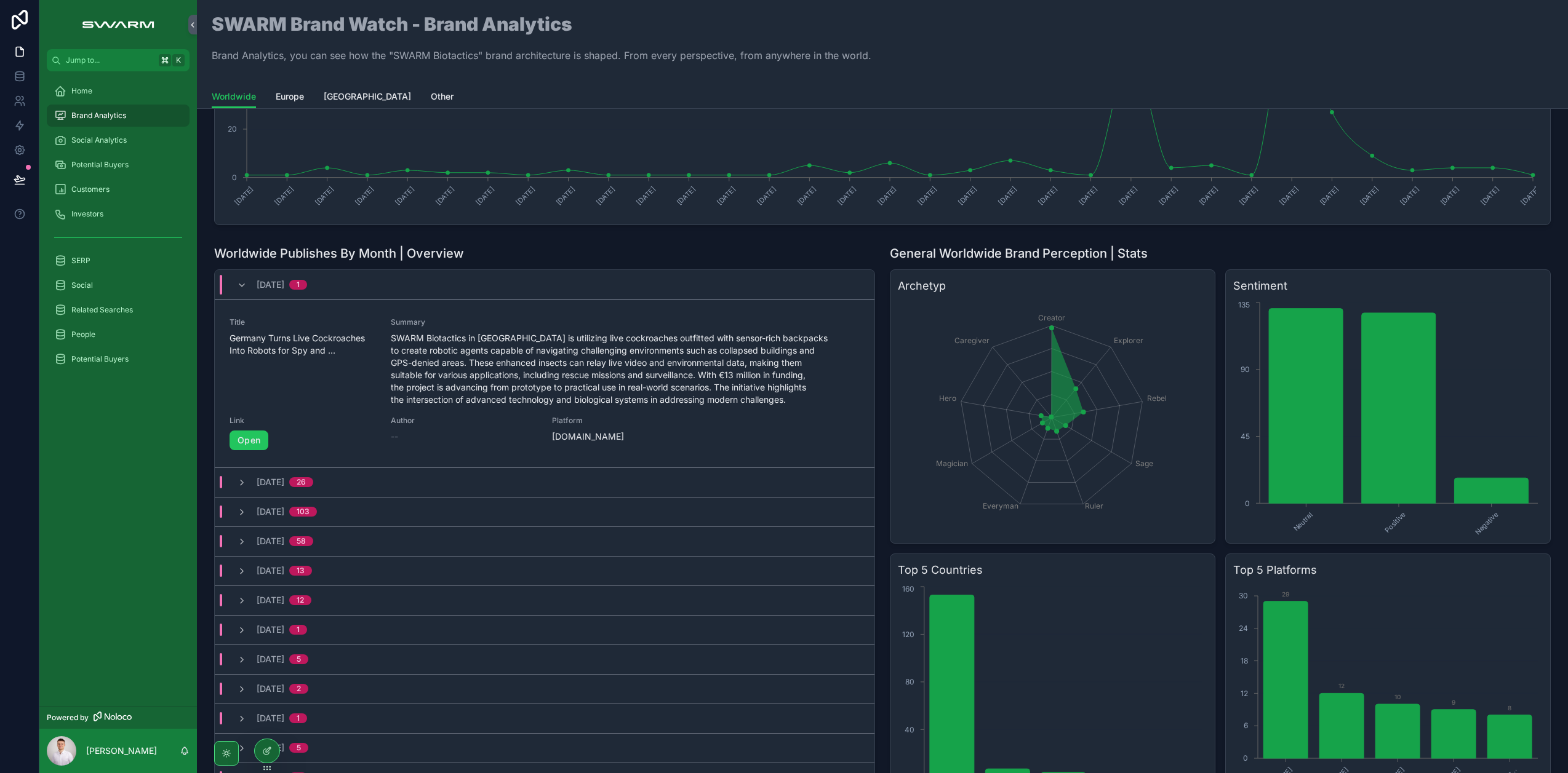
click at [243, 280] on icon "scrollable content" at bounding box center [241, 285] width 10 height 10
